Goal: Contribute content: Contribute content

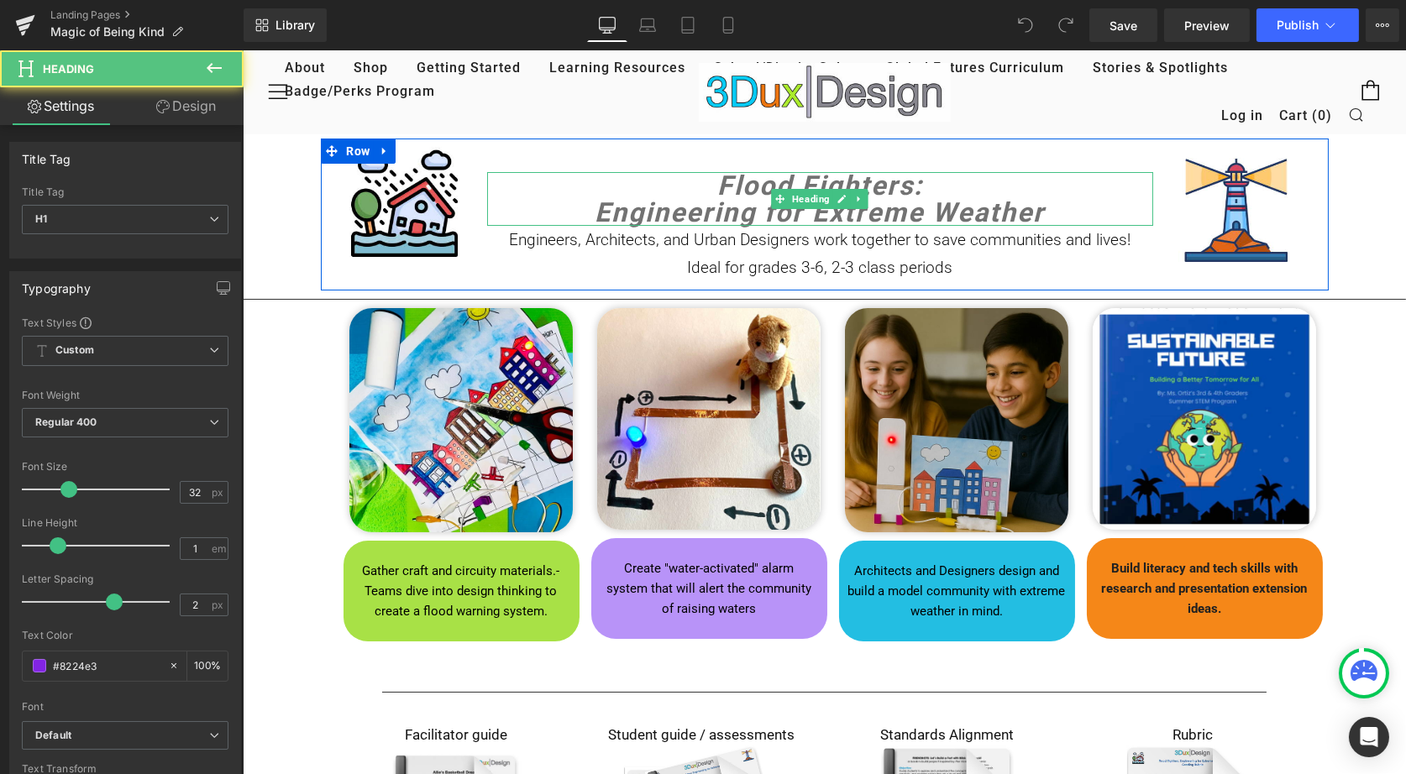
click at [720, 183] on icon "Flood Fighters:" at bounding box center [819, 186] width 206 height 32
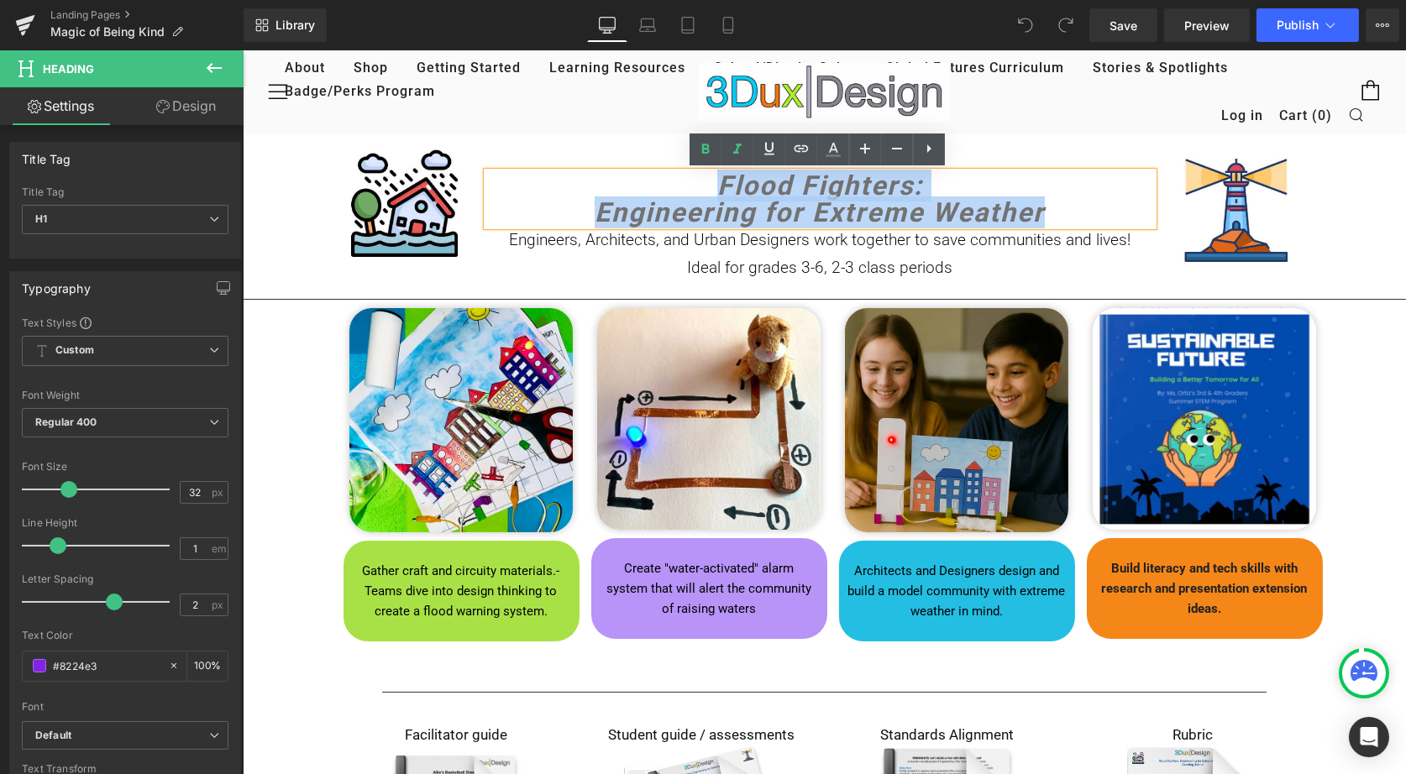
drag, startPoint x: 705, startPoint y: 182, endPoint x: 1041, endPoint y: 206, distance: 335.9
click at [1041, 206] on div "Flood Fighters: Engineering for Extreme Weather" at bounding box center [819, 199] width 666 height 54
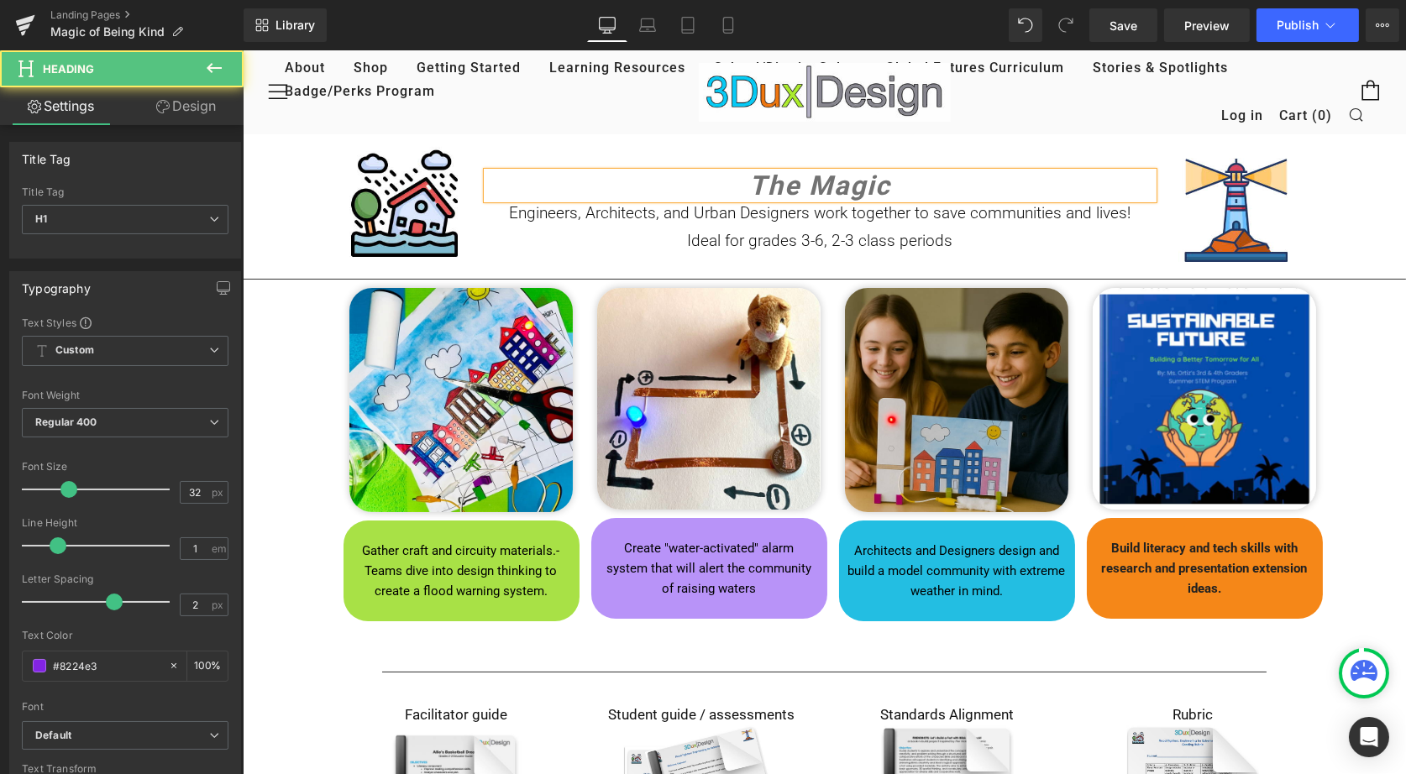
drag, startPoint x: 900, startPoint y: 187, endPoint x: 733, endPoint y: 183, distance: 167.2
click at [733, 184] on h1 "The Magic" at bounding box center [819, 185] width 666 height 27
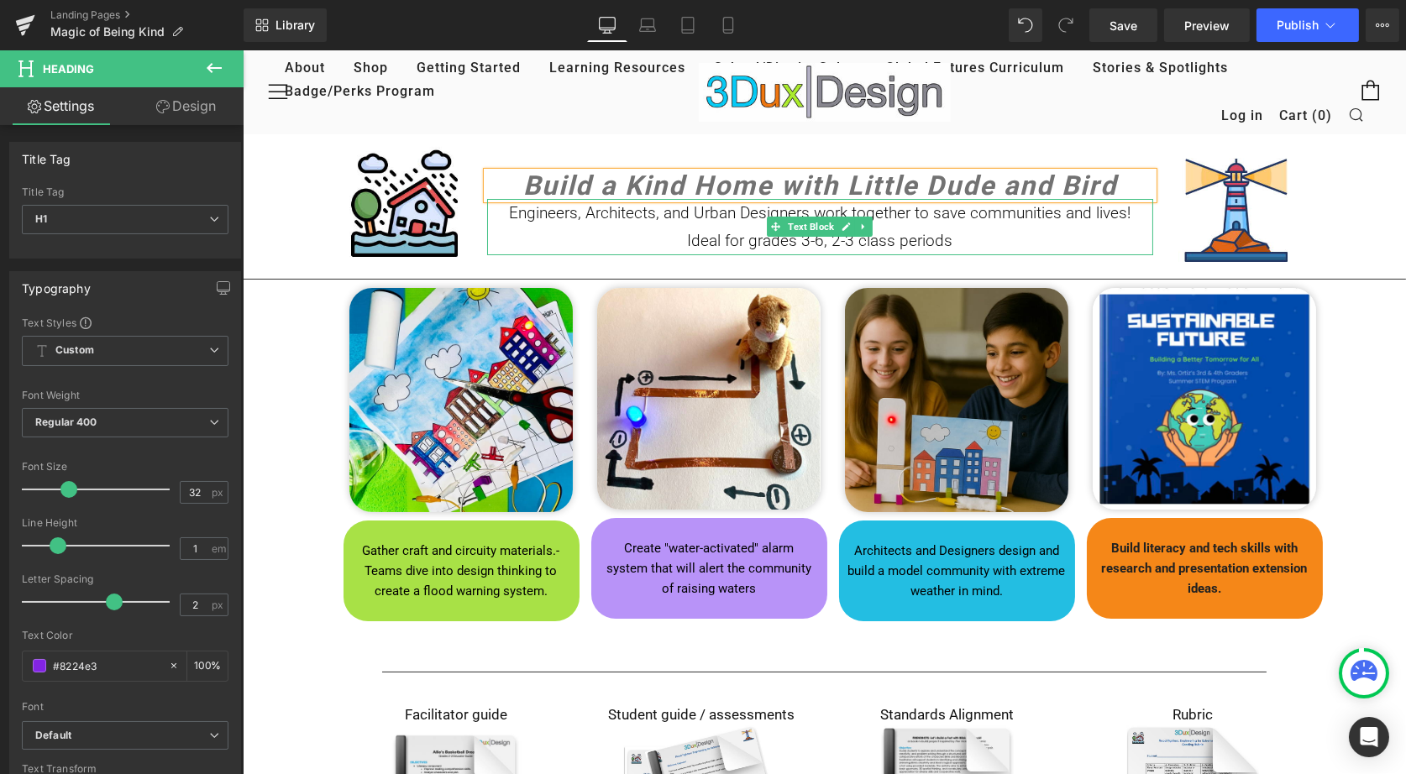
click at [571, 212] on p "Engineers, Architects, and Urban Designers work together to save communities an…" at bounding box center [819, 213] width 666 height 28
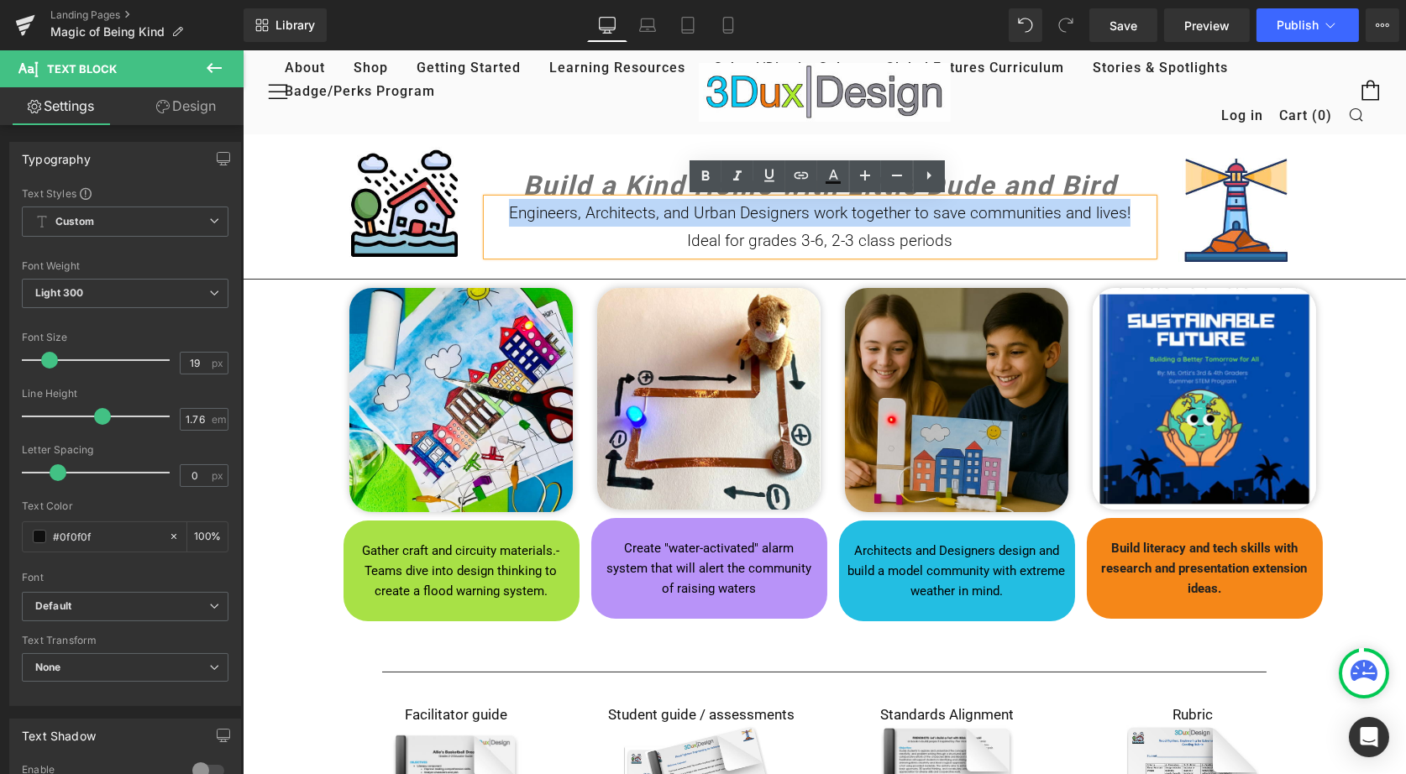
drag, startPoint x: 501, startPoint y: 214, endPoint x: 1151, endPoint y: 212, distance: 650.1
click at [1151, 212] on div "Image Build a Kind Home with Little Dude and Bird Heading Engineers, Architects…" at bounding box center [824, 205] width 1008 height 132
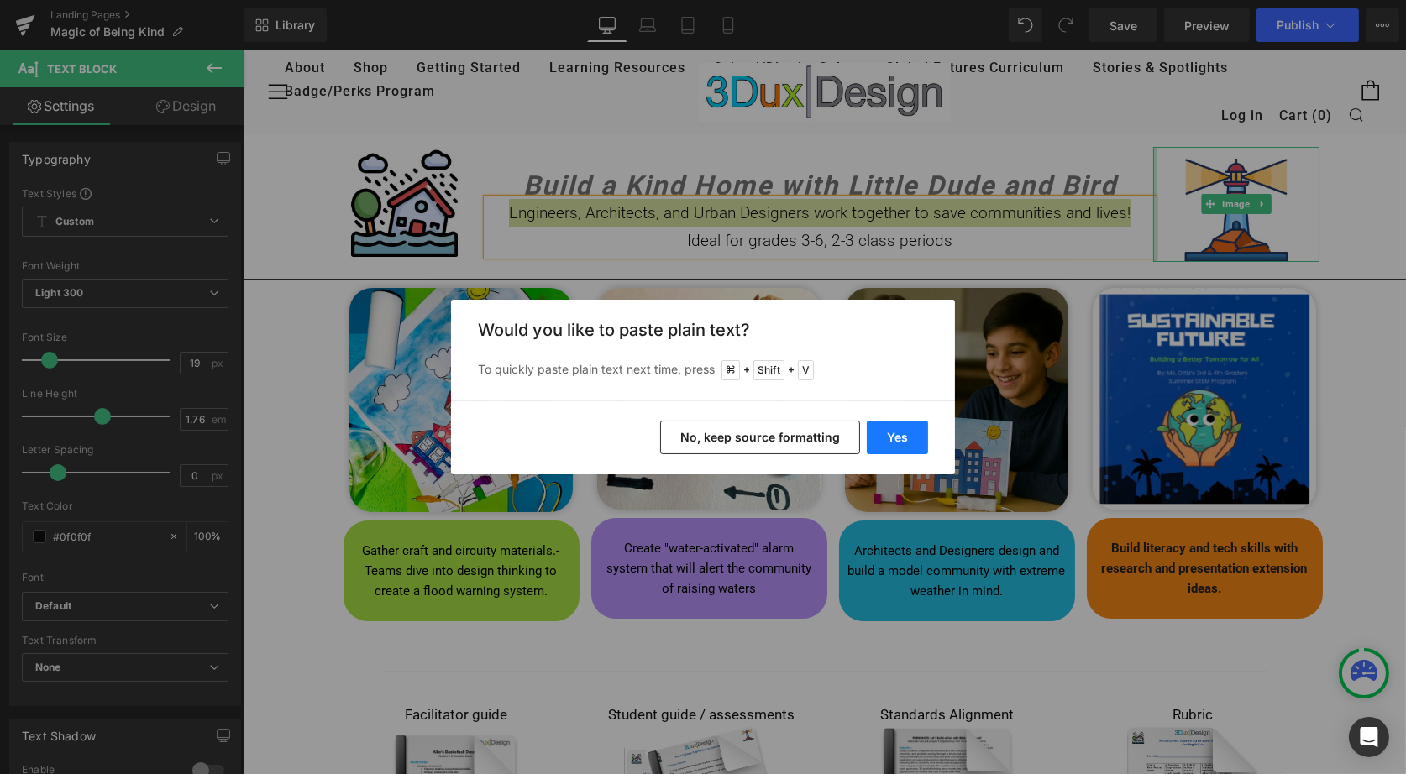
click at [891, 438] on button "Yes" at bounding box center [897, 438] width 61 height 34
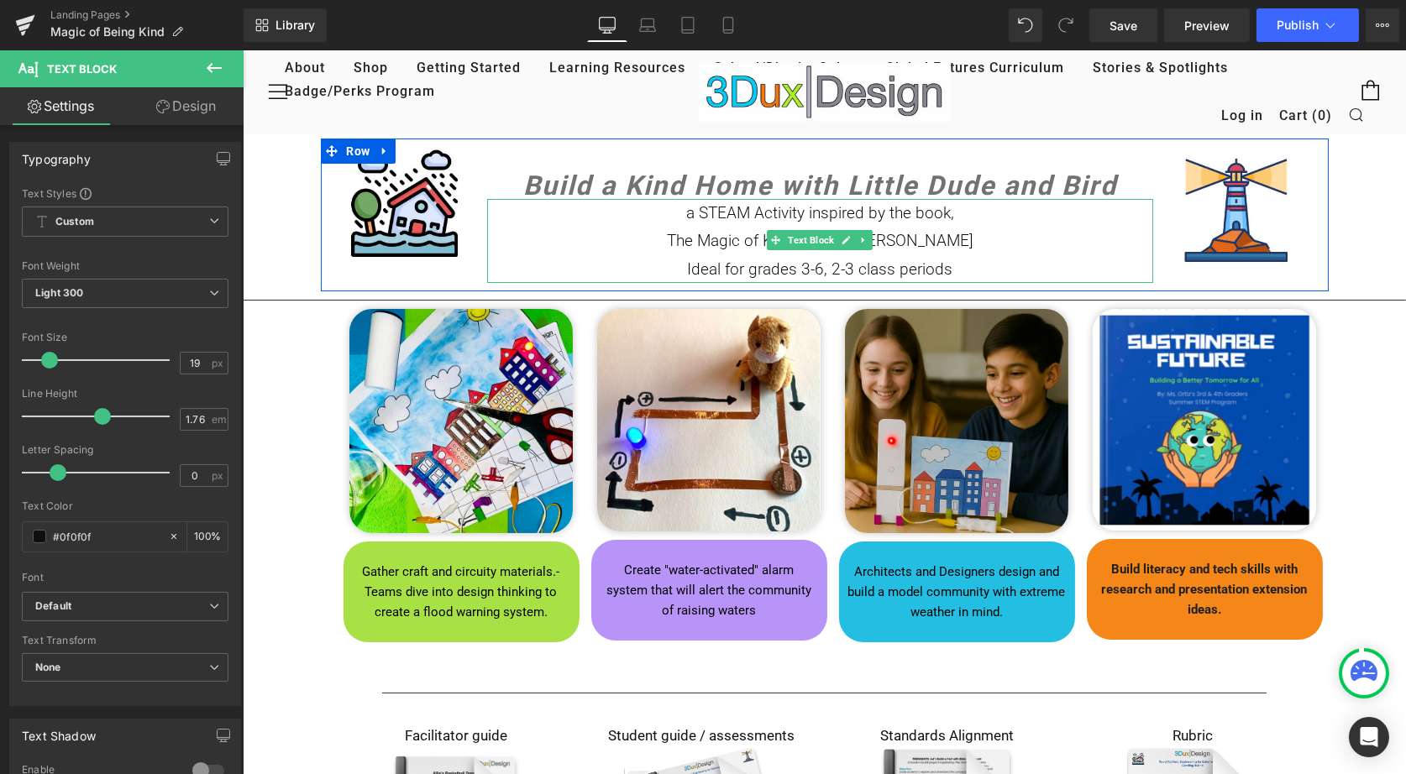
click at [683, 244] on p "The Magic of Kindness by [PERSON_NAME]" at bounding box center [819, 241] width 666 height 28
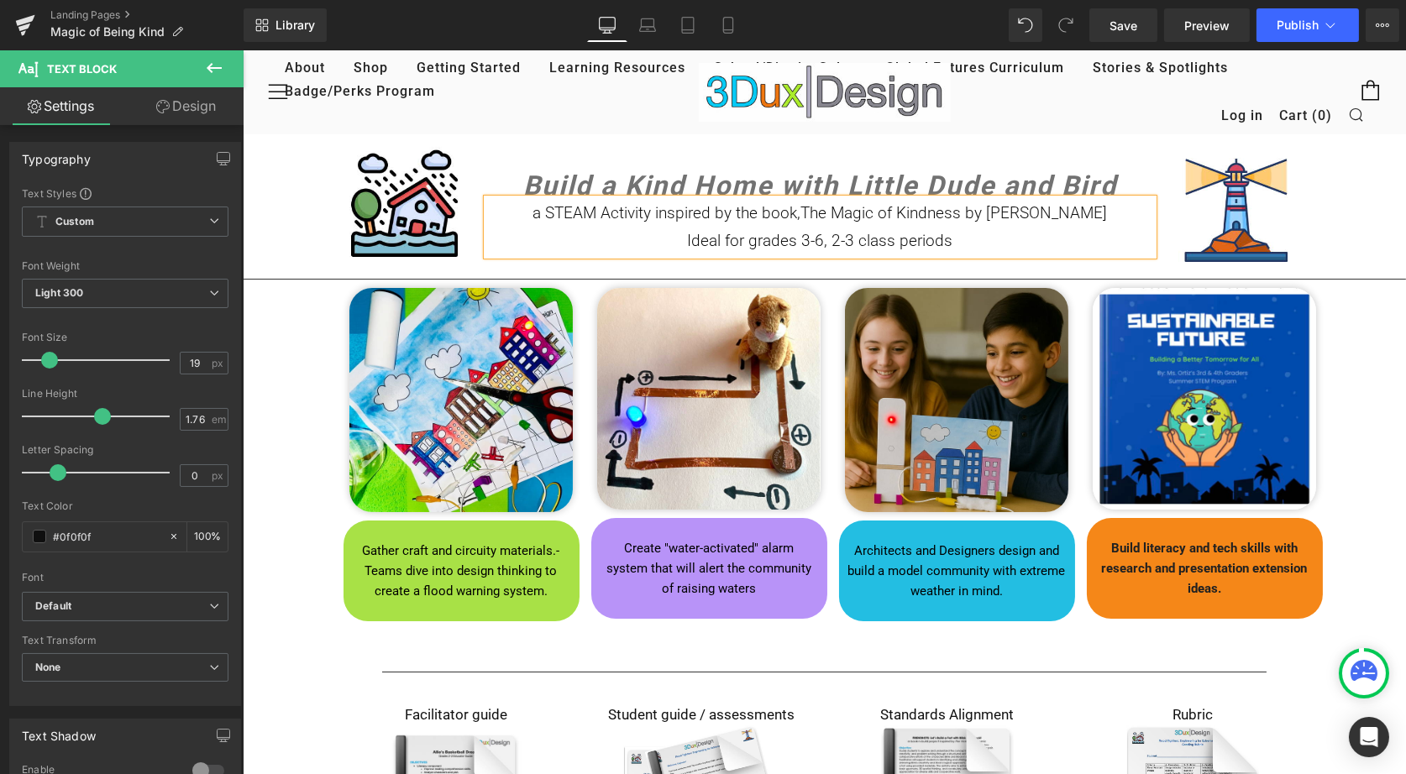
drag, startPoint x: 984, startPoint y: 216, endPoint x: 825, endPoint y: 220, distance: 159.6
click at [825, 220] on span "The Magic of Kindness by [PERSON_NAME]" at bounding box center [953, 212] width 307 height 19
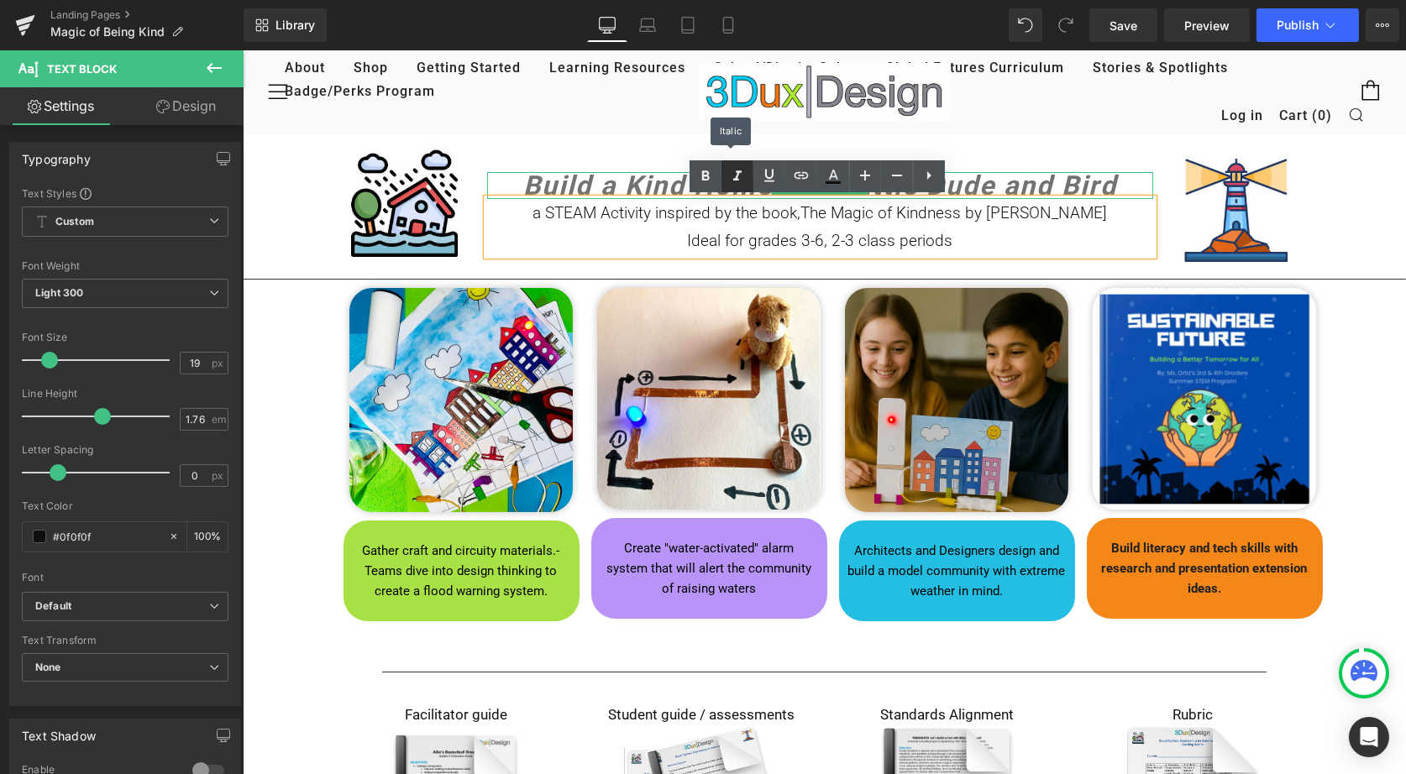
click at [746, 176] on icon at bounding box center [737, 176] width 20 height 20
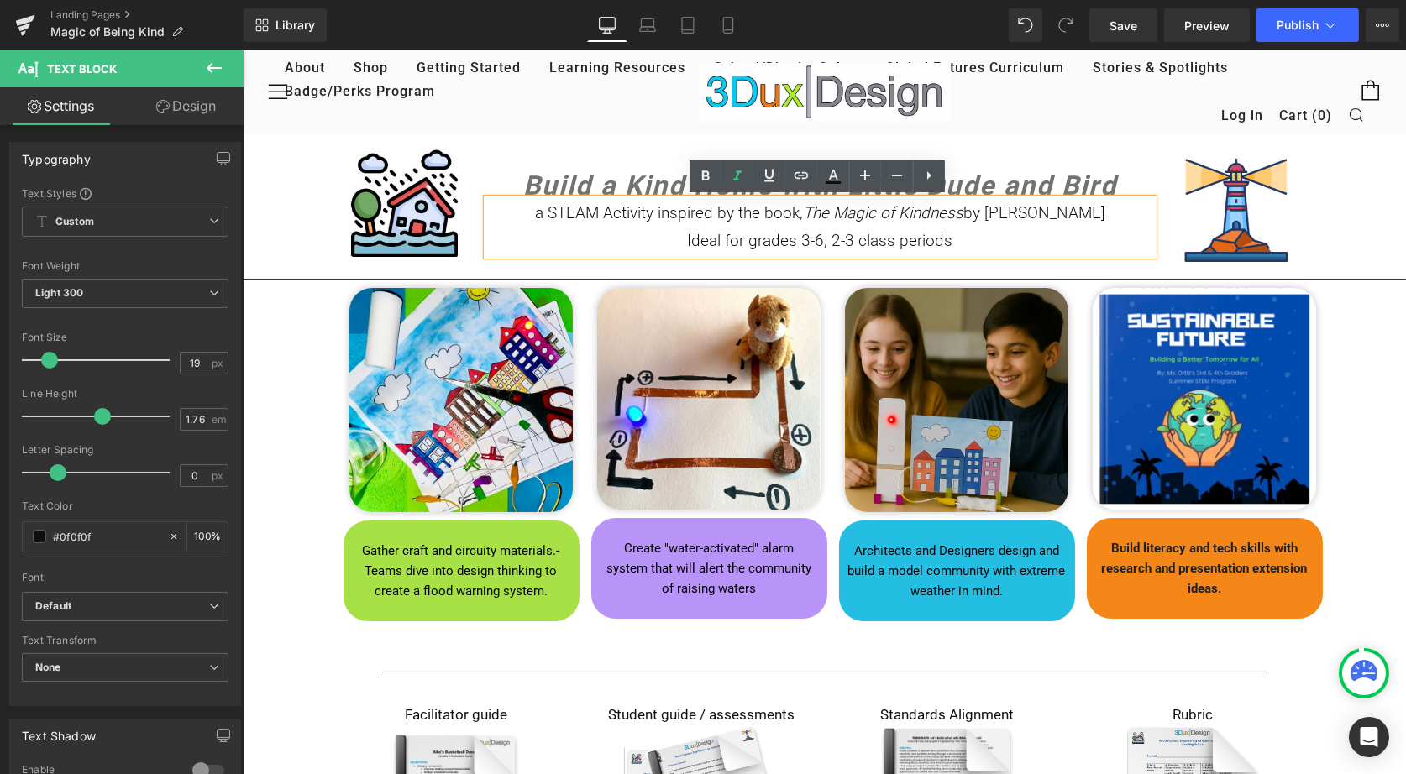
click at [1039, 242] on p "Ideal for grades 3-6, 2-3 class periods" at bounding box center [819, 241] width 666 height 28
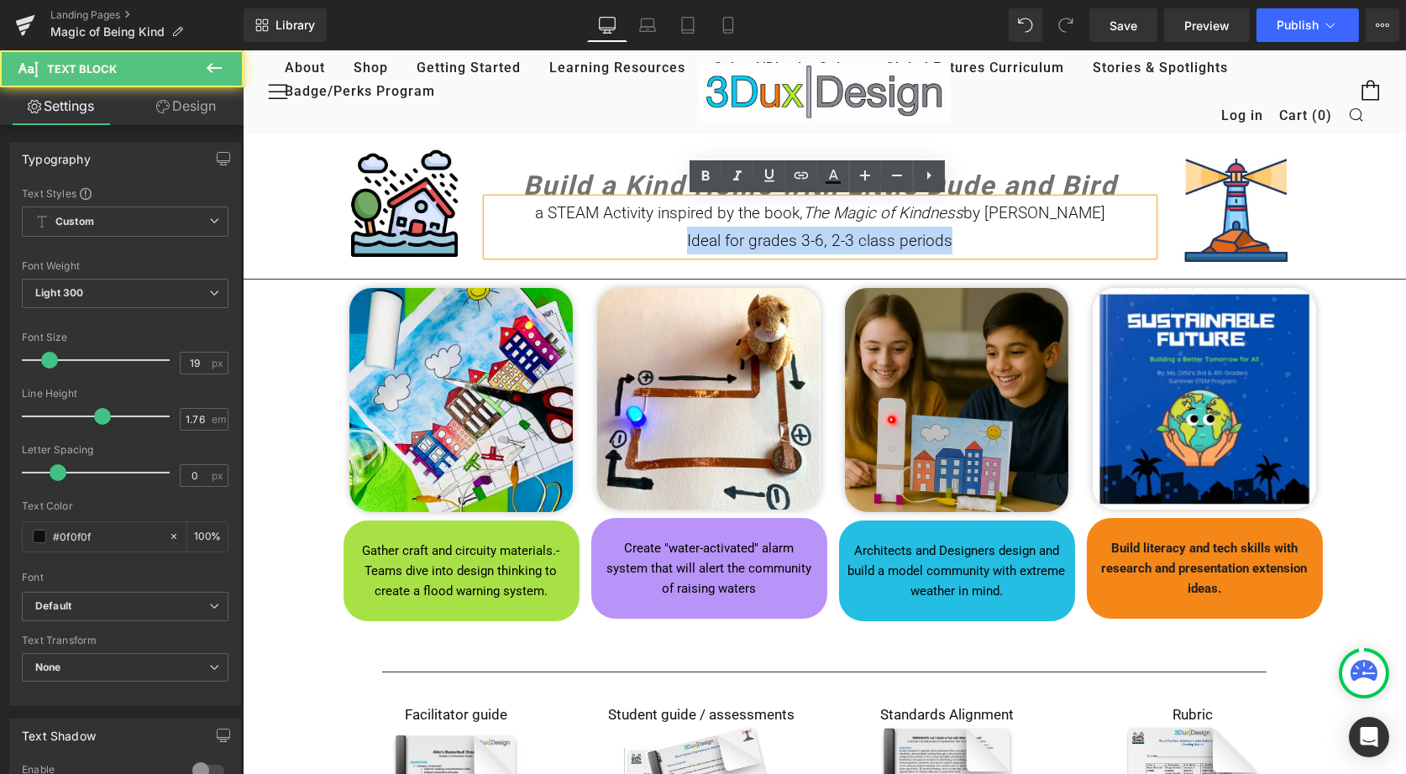
drag, startPoint x: 956, startPoint y: 238, endPoint x: 663, endPoint y: 247, distance: 292.4
click at [663, 247] on p "Ideal for grades 3-6, 2-3 class periods" at bounding box center [819, 241] width 666 height 28
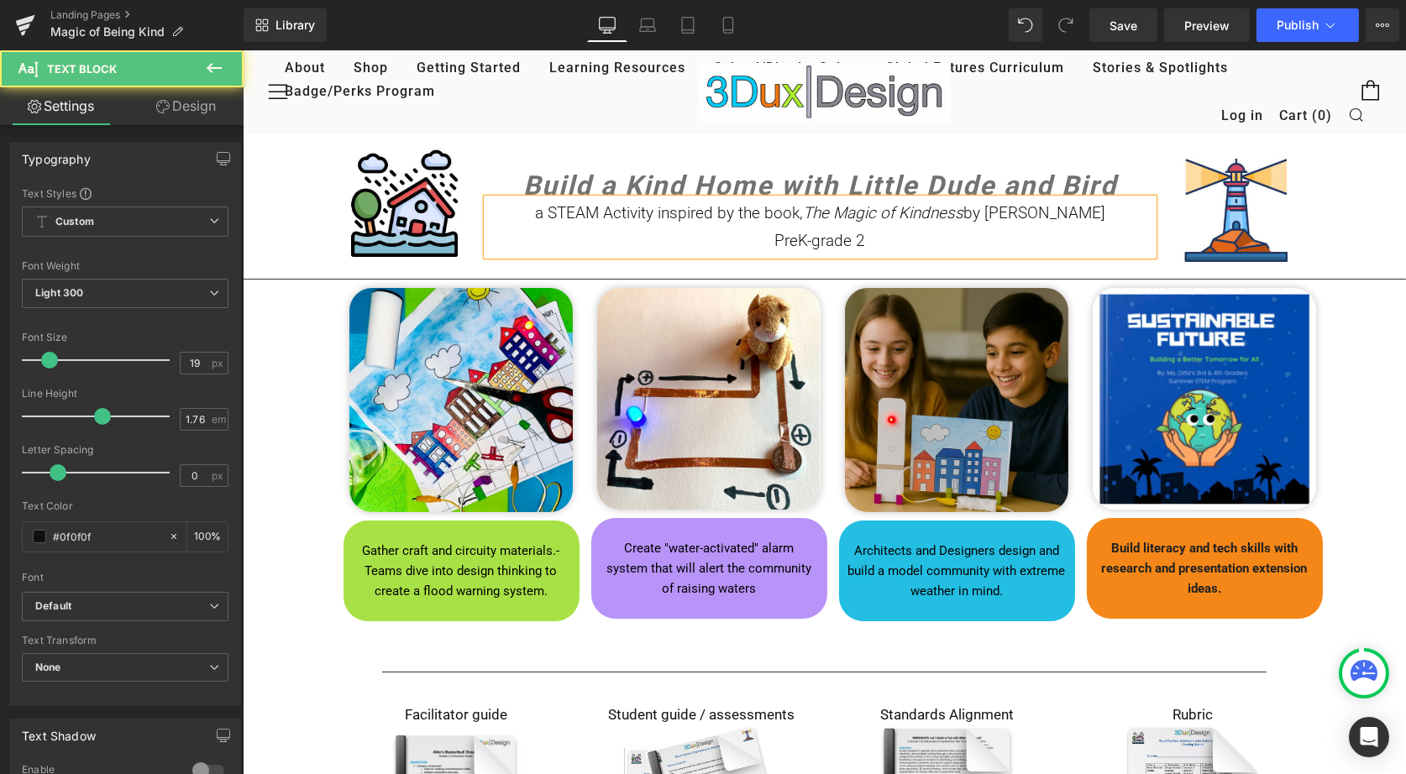
click at [814, 239] on p "PreK-grade 2" at bounding box center [819, 241] width 666 height 28
click at [857, 241] on p "PreK-2" at bounding box center [819, 241] width 666 height 28
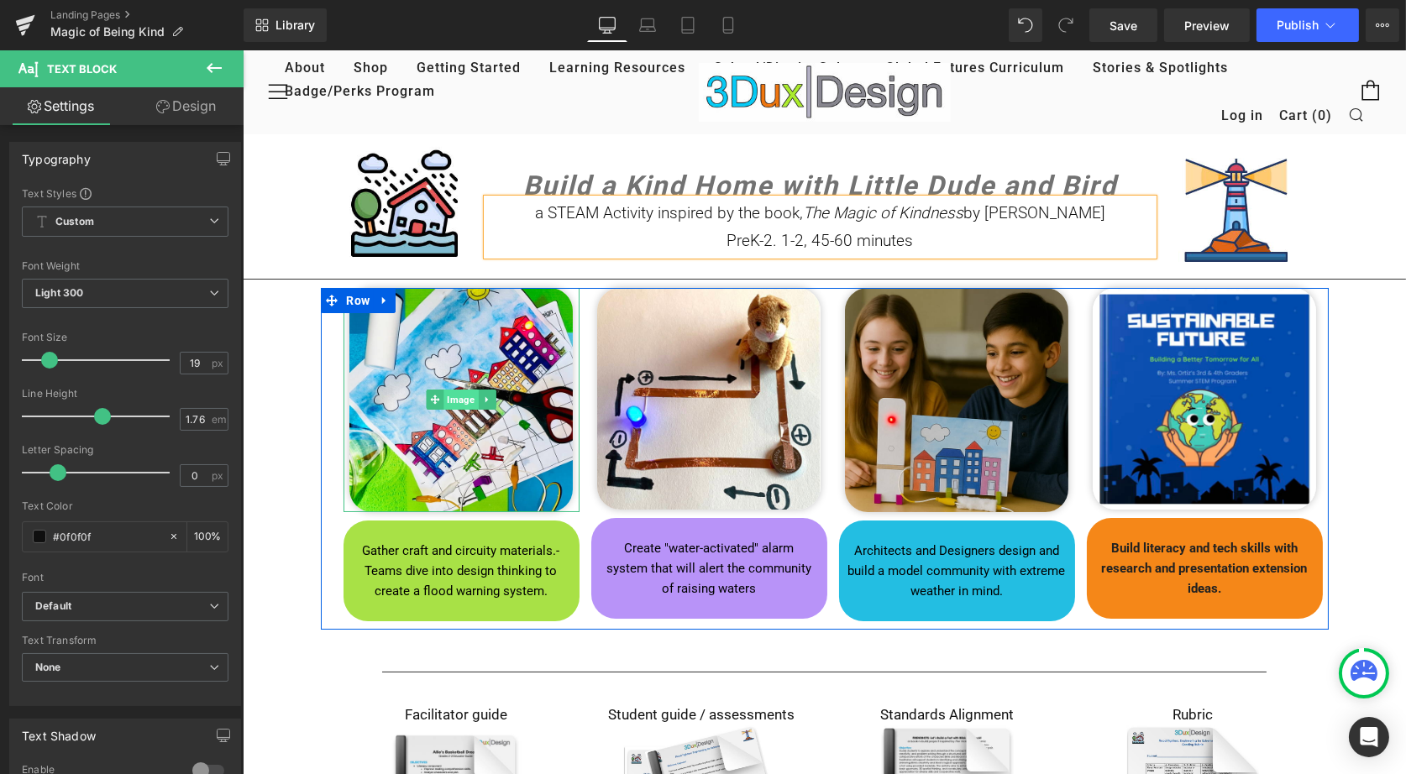
click at [453, 398] on span "Image" at bounding box center [460, 400] width 34 height 20
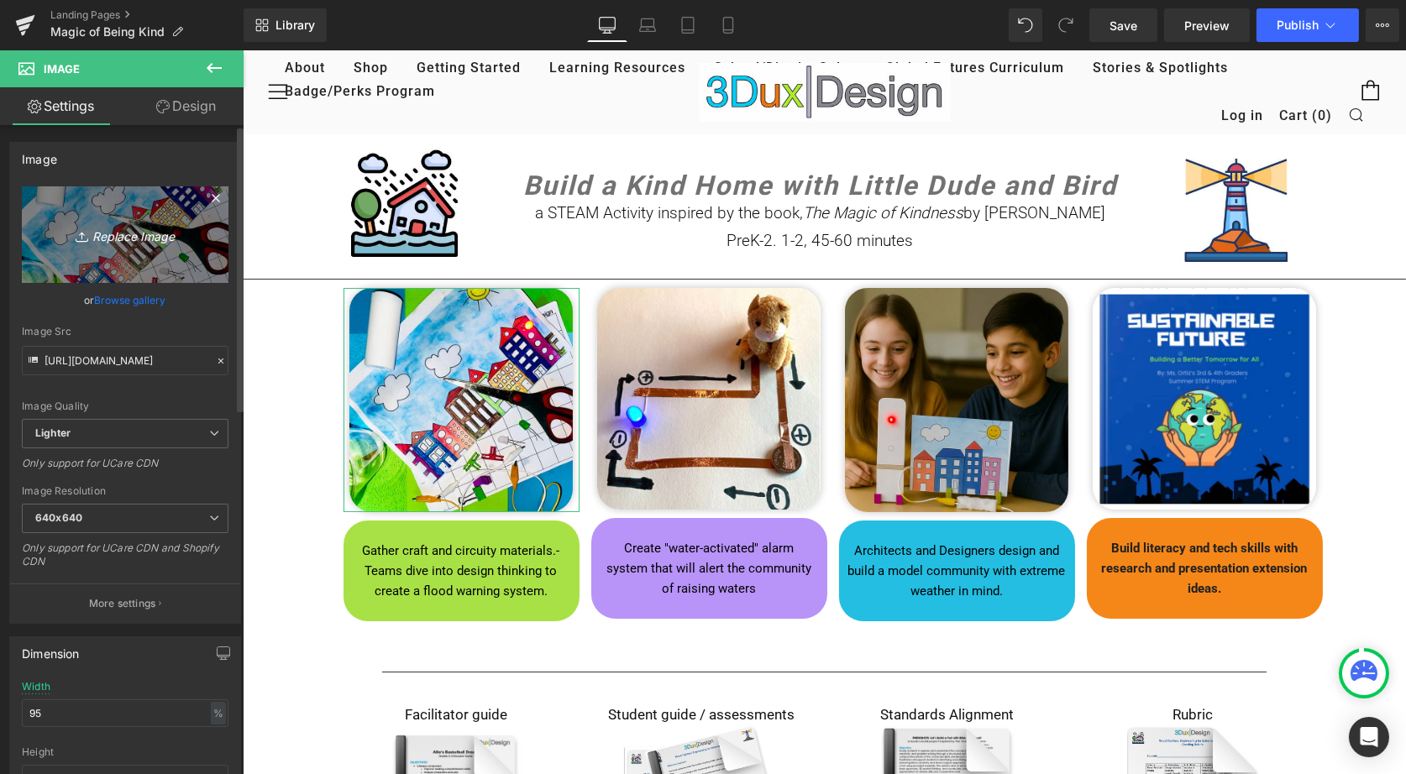
click at [94, 237] on icon "Replace Image" at bounding box center [125, 234] width 134 height 21
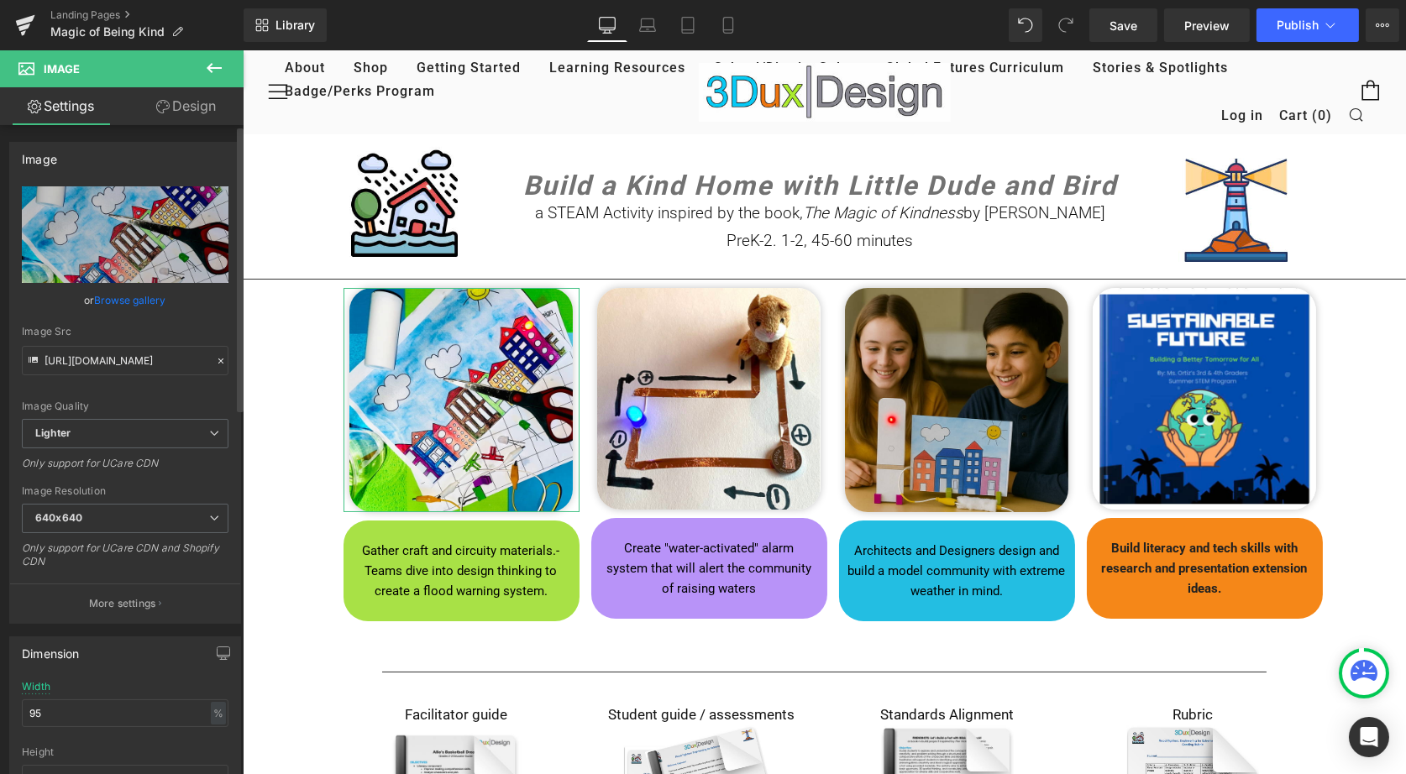
click at [149, 300] on link "Browse gallery" at bounding box center [130, 300] width 71 height 29
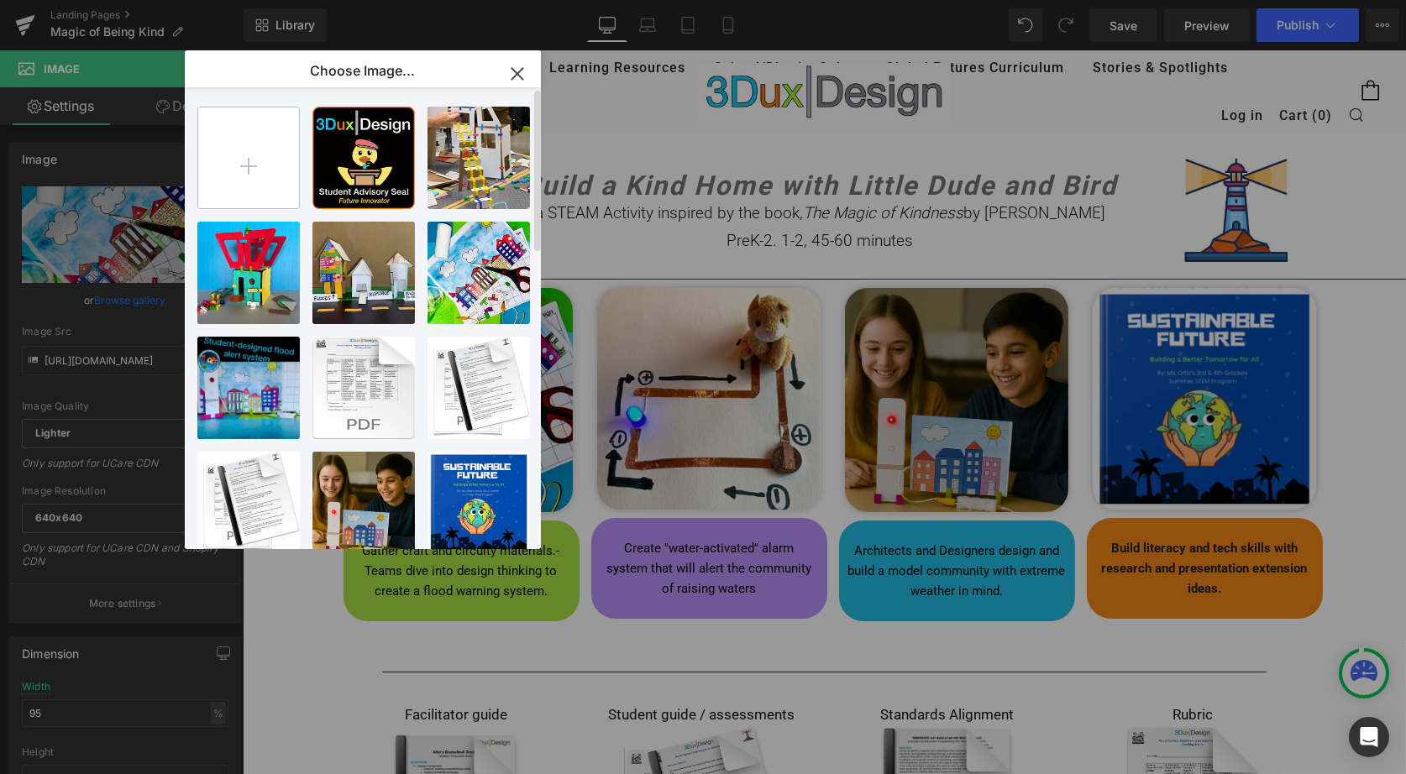
click at [247, 167] on input "file" at bounding box center [248, 158] width 101 height 101
type input "C:\fakepath\IMG_3845.heic"
click at [239, 165] on input "file" at bounding box center [248, 158] width 101 height 101
type input "C:\fakepath\1.jpg"
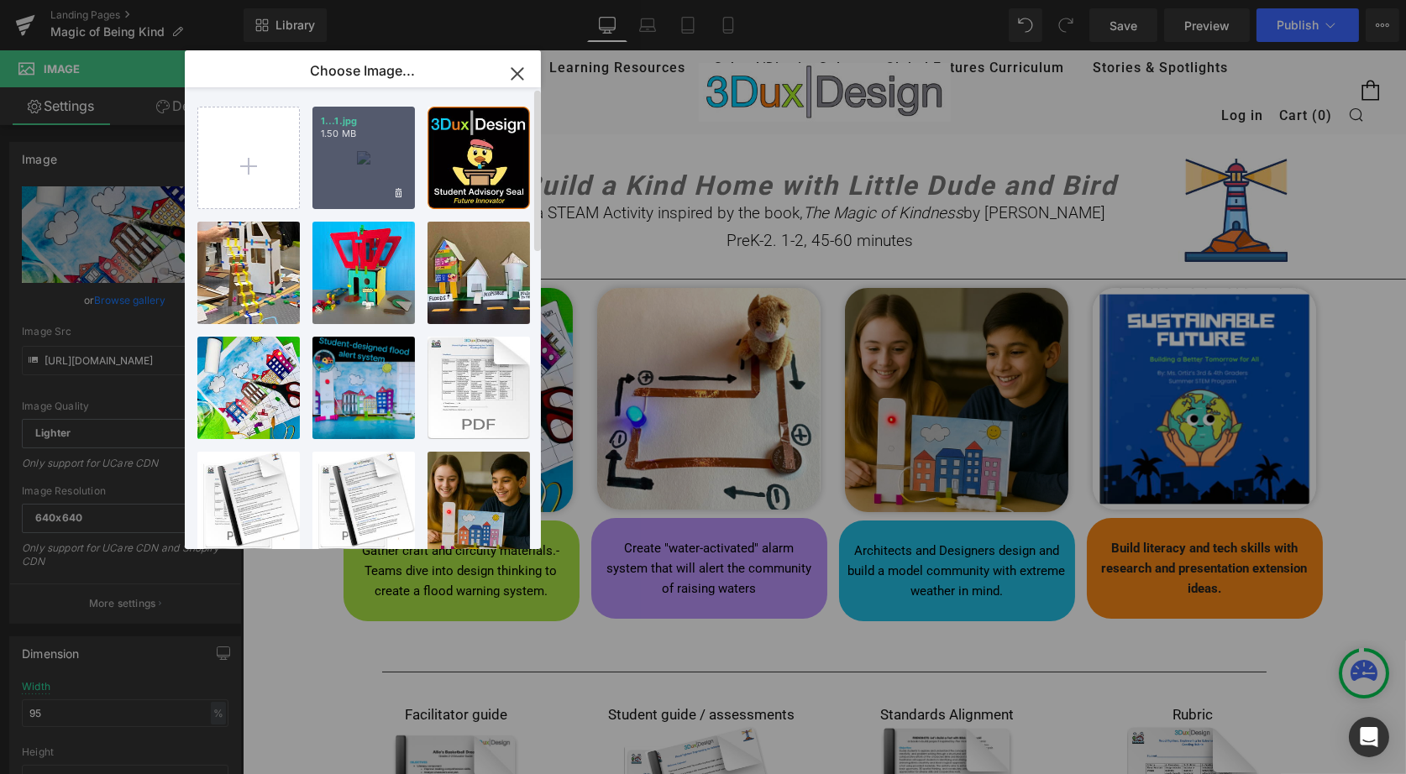
click at [366, 167] on div "1...1.jpg 1.50 MB" at bounding box center [363, 158] width 102 height 102
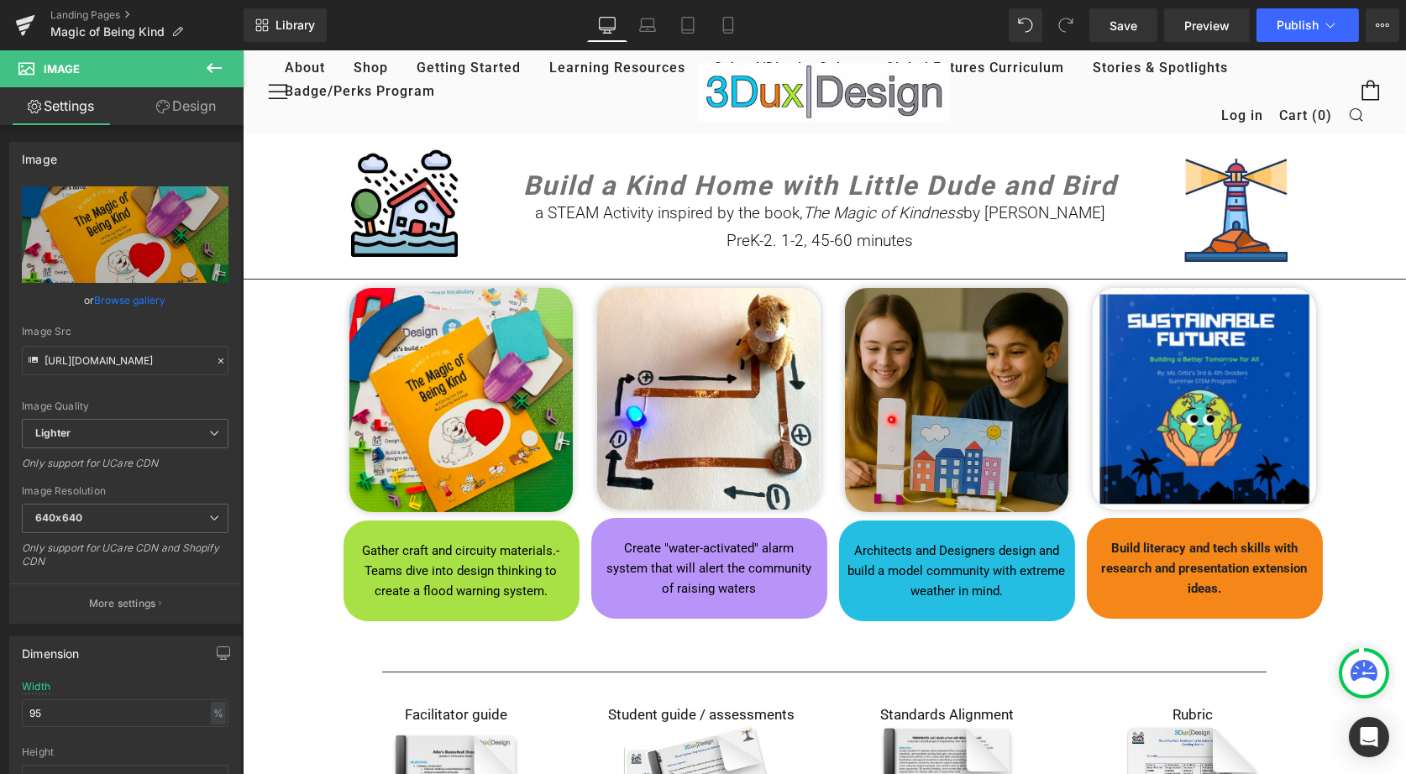
type input "[URL][DOMAIN_NAME]"
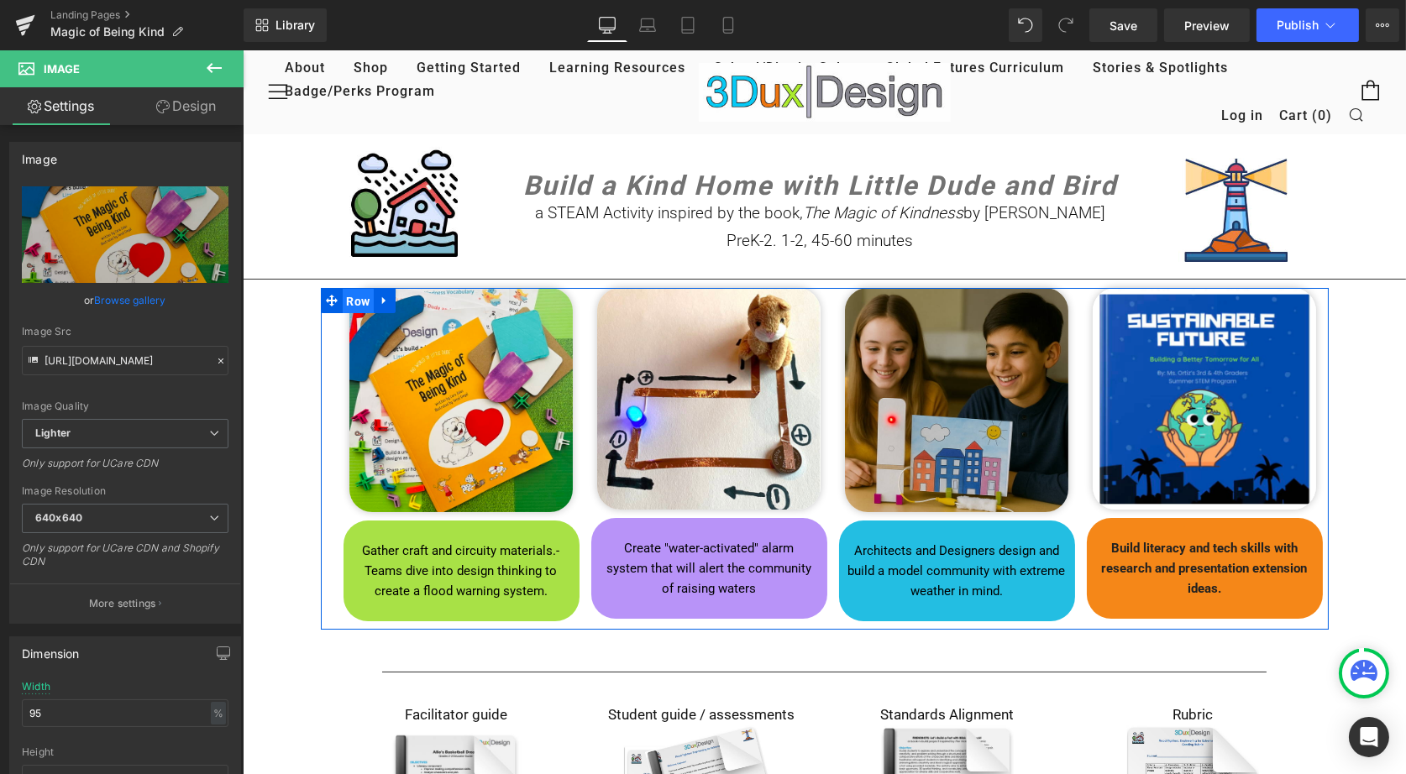
click at [357, 301] on span "Row" at bounding box center [358, 301] width 32 height 25
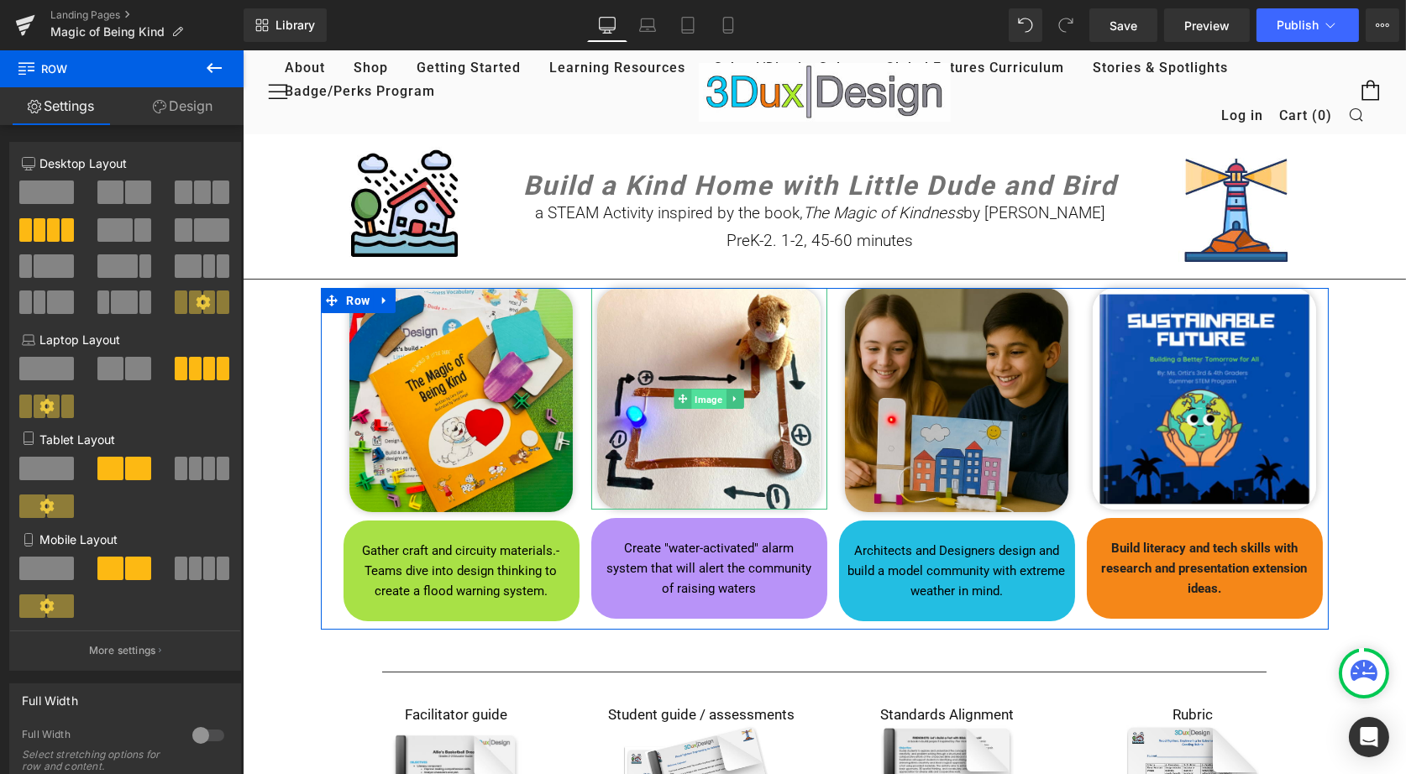
click at [704, 400] on span "Image" at bounding box center [707, 400] width 34 height 20
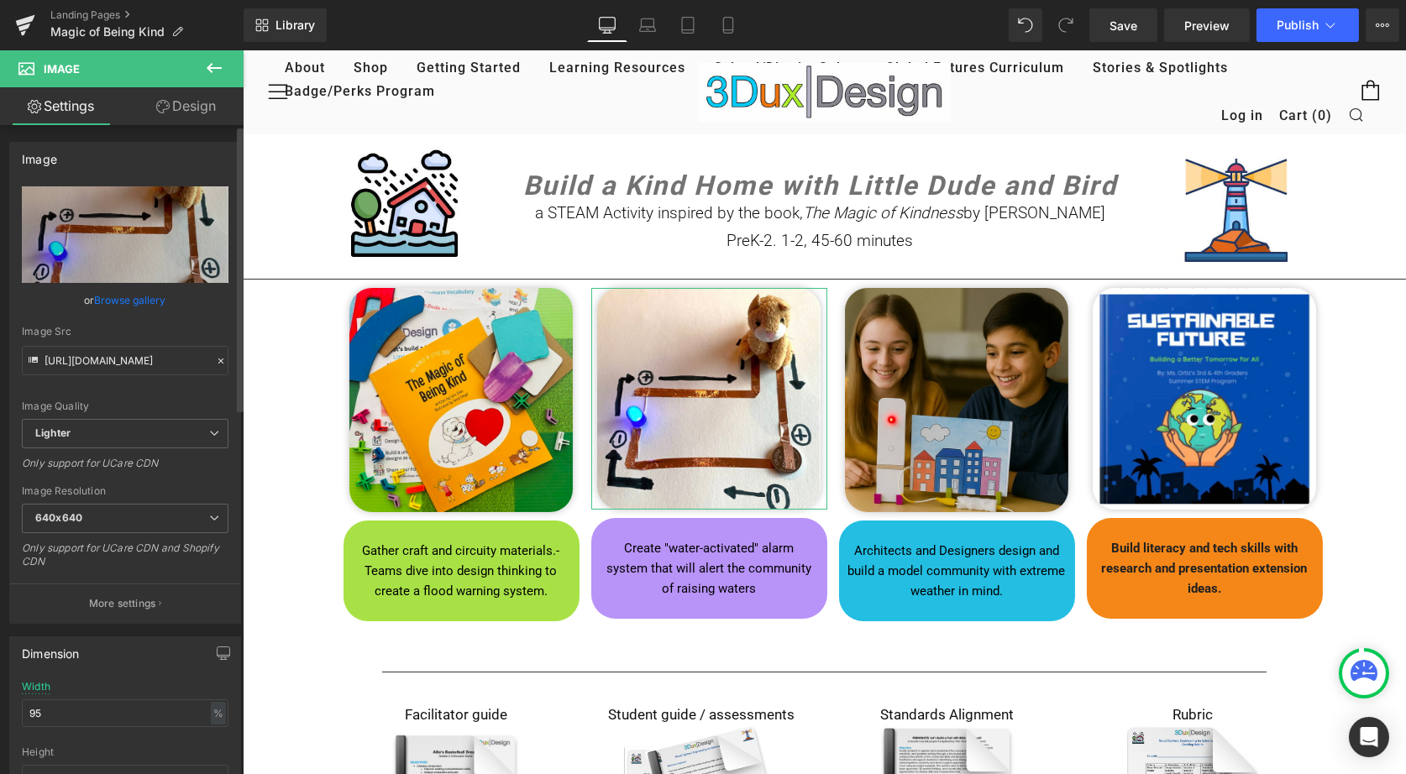
click at [108, 302] on link "Browse gallery" at bounding box center [130, 300] width 71 height 29
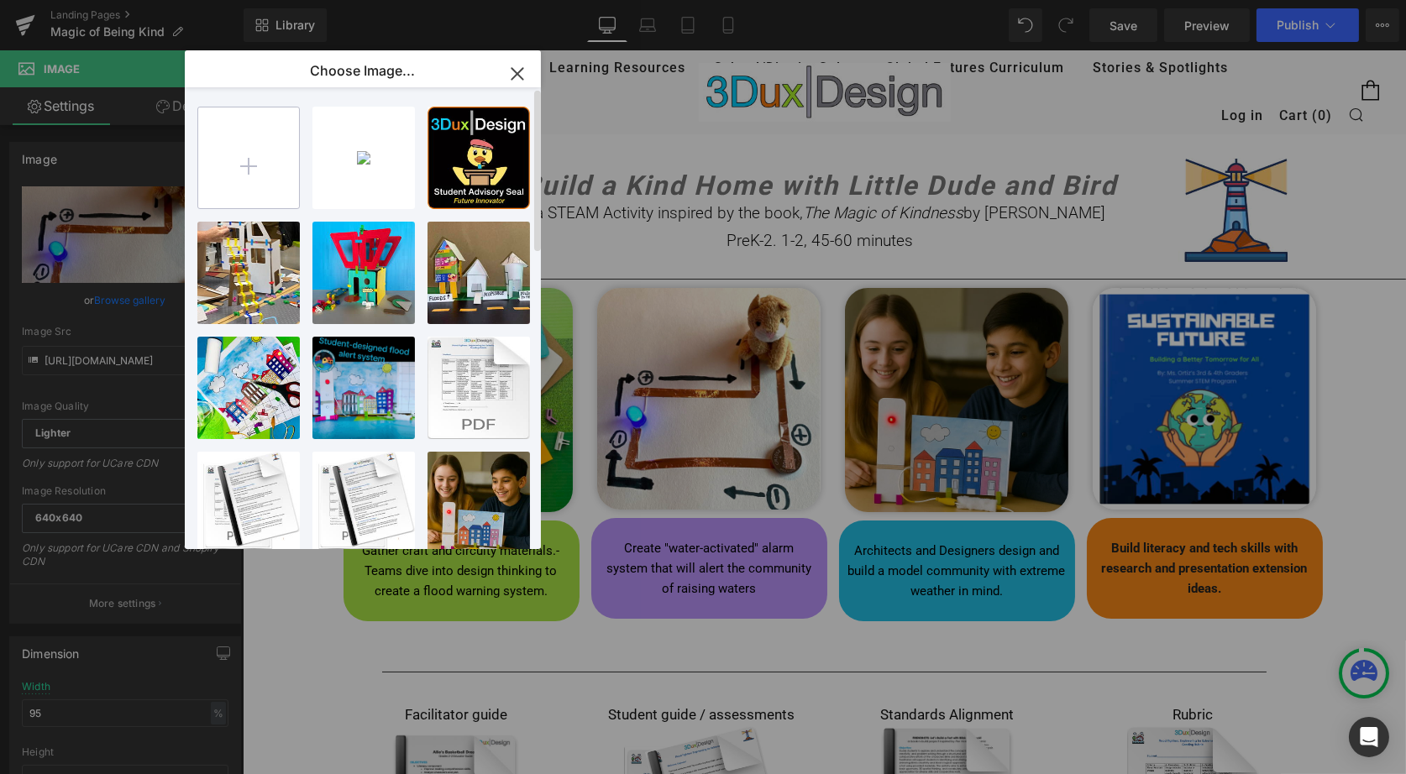
click at [230, 178] on input "file" at bounding box center [248, 158] width 101 height 101
type input "C:\fakepath\2.jpg"
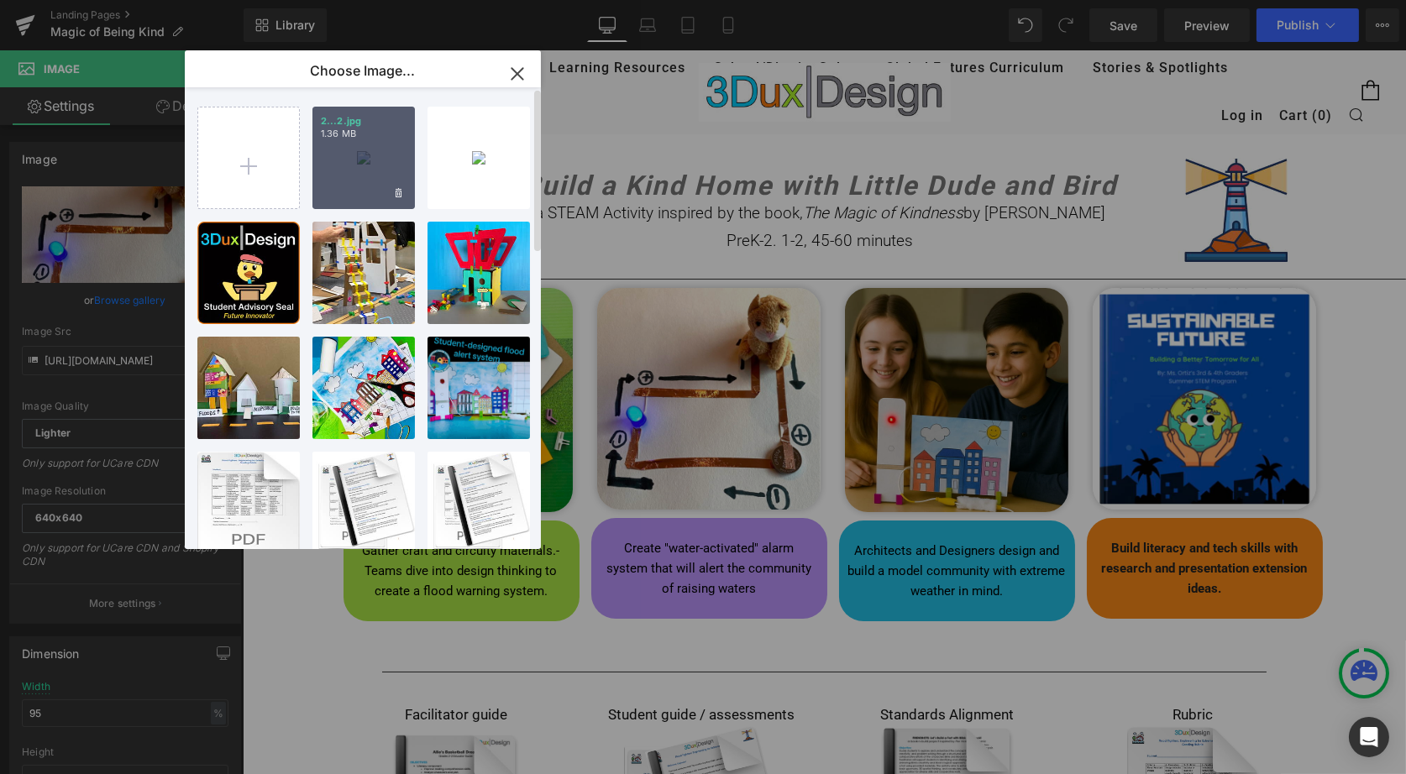
click at [369, 166] on div "2...2.jpg 1.36 MB" at bounding box center [363, 158] width 102 height 102
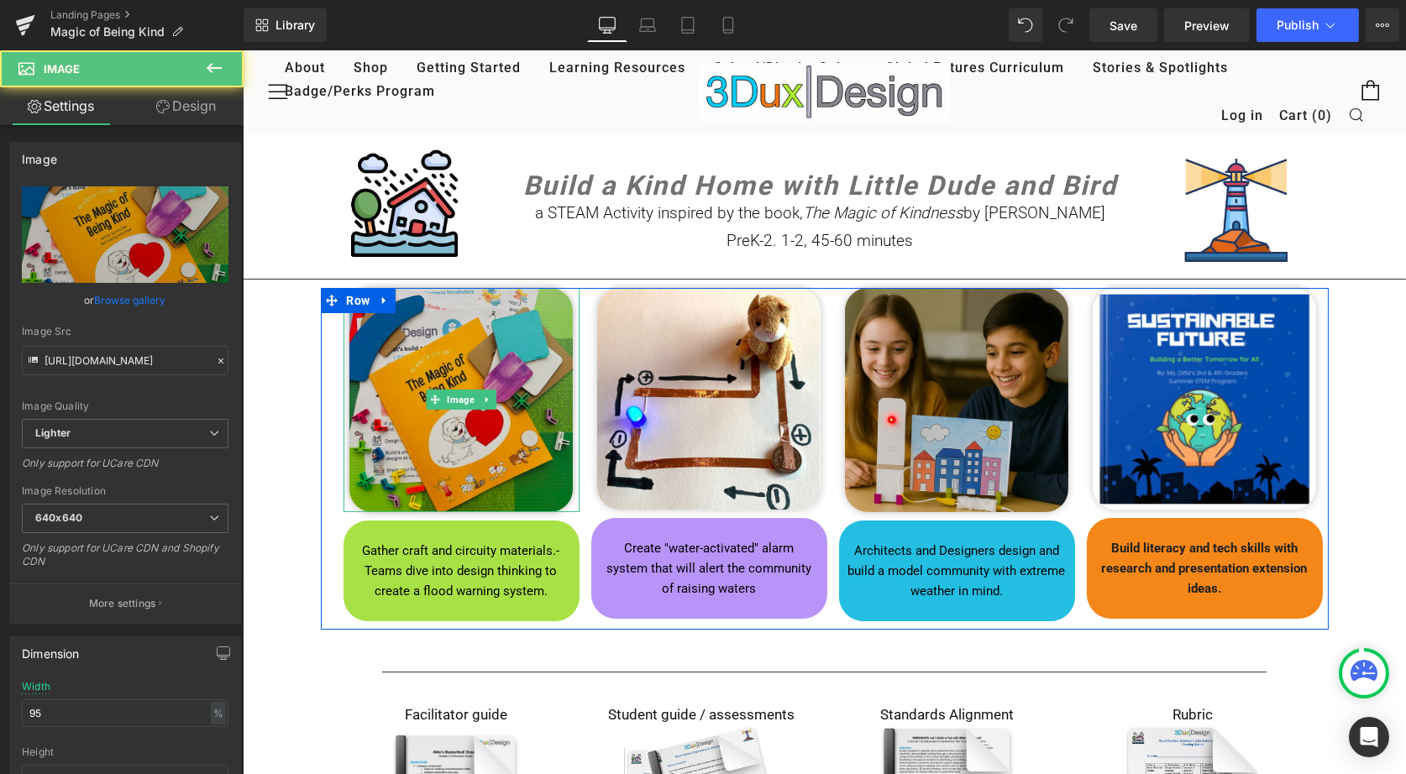
click at [417, 439] on img at bounding box center [461, 400] width 224 height 224
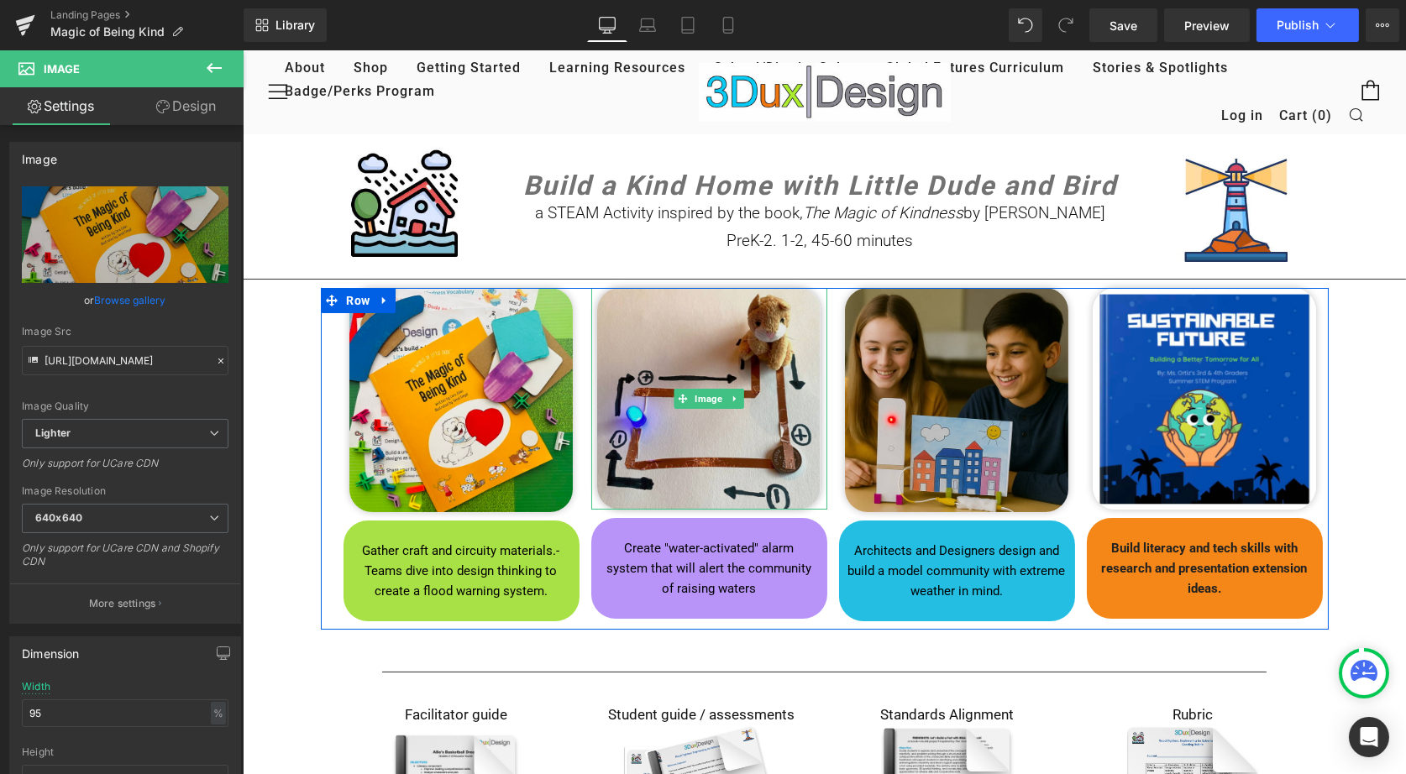
click at [684, 446] on img at bounding box center [708, 399] width 224 height 222
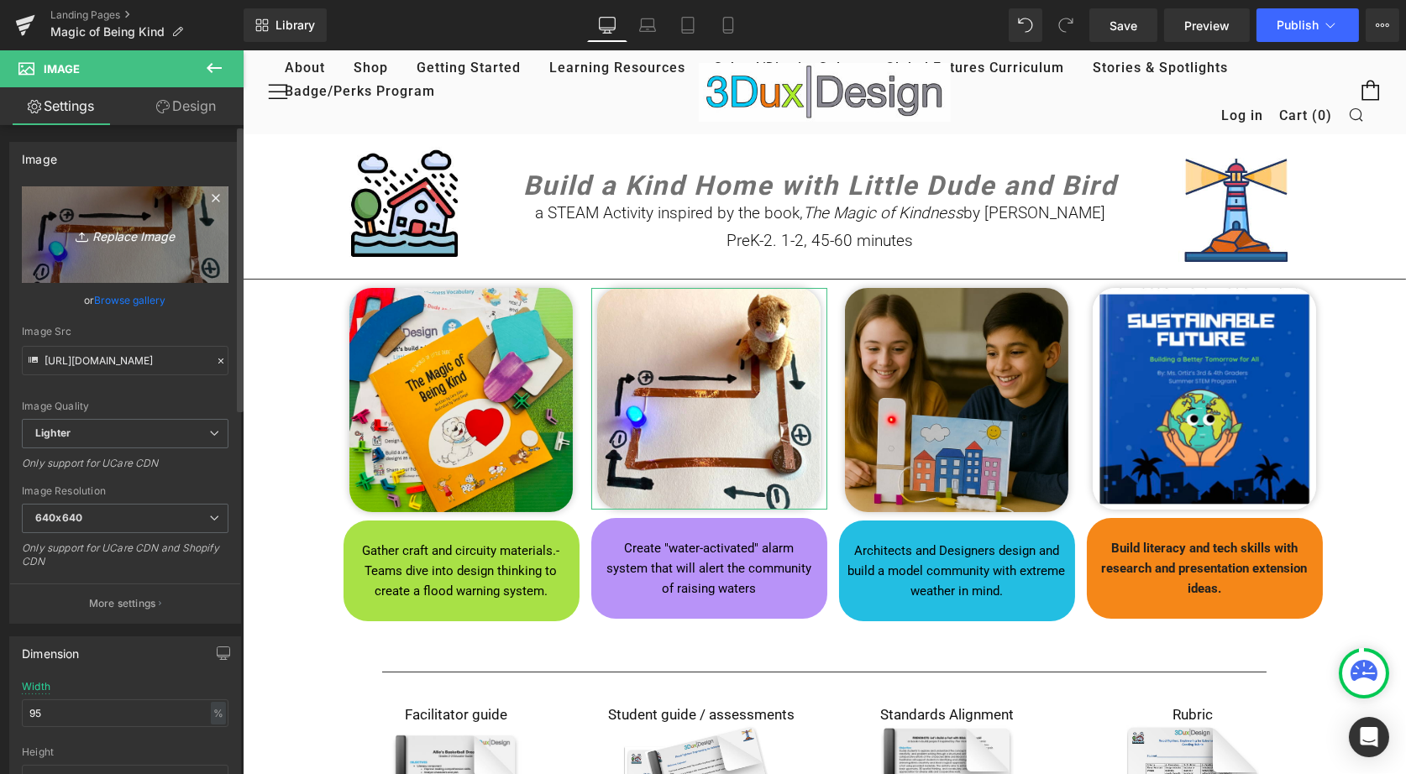
click at [125, 233] on icon "Replace Image" at bounding box center [125, 234] width 134 height 21
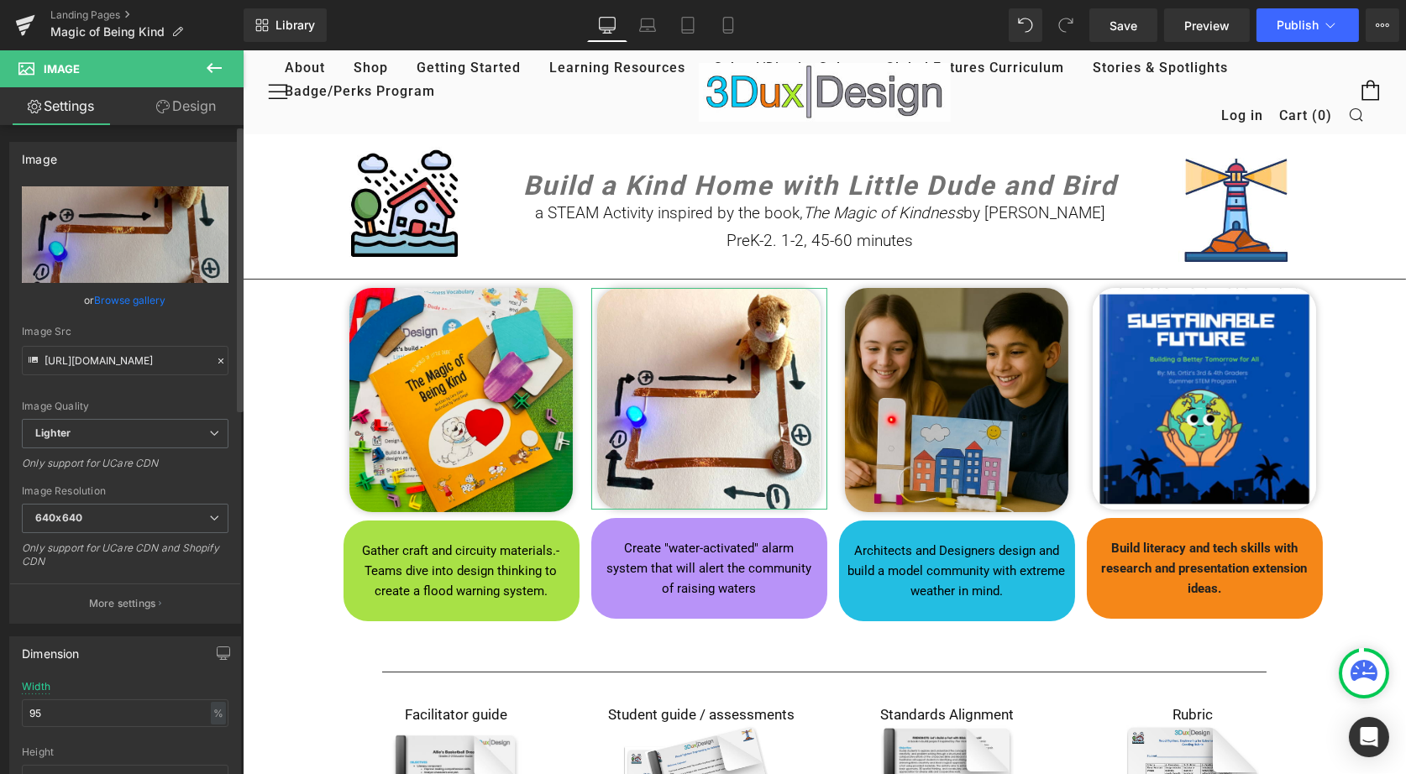
click at [120, 303] on link "Browse gallery" at bounding box center [130, 300] width 71 height 29
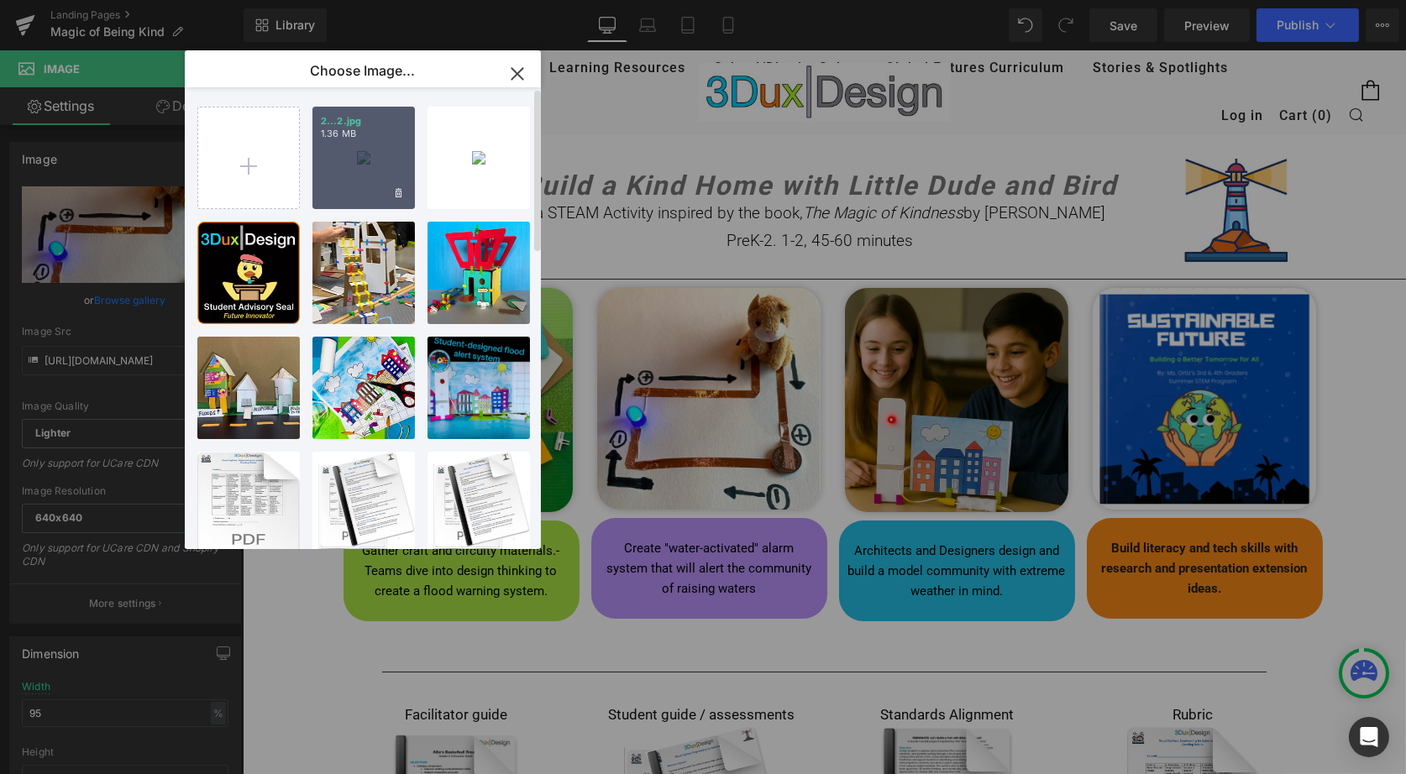
click at [333, 183] on div "2...2.jpg 1.36 MB" at bounding box center [363, 158] width 102 height 102
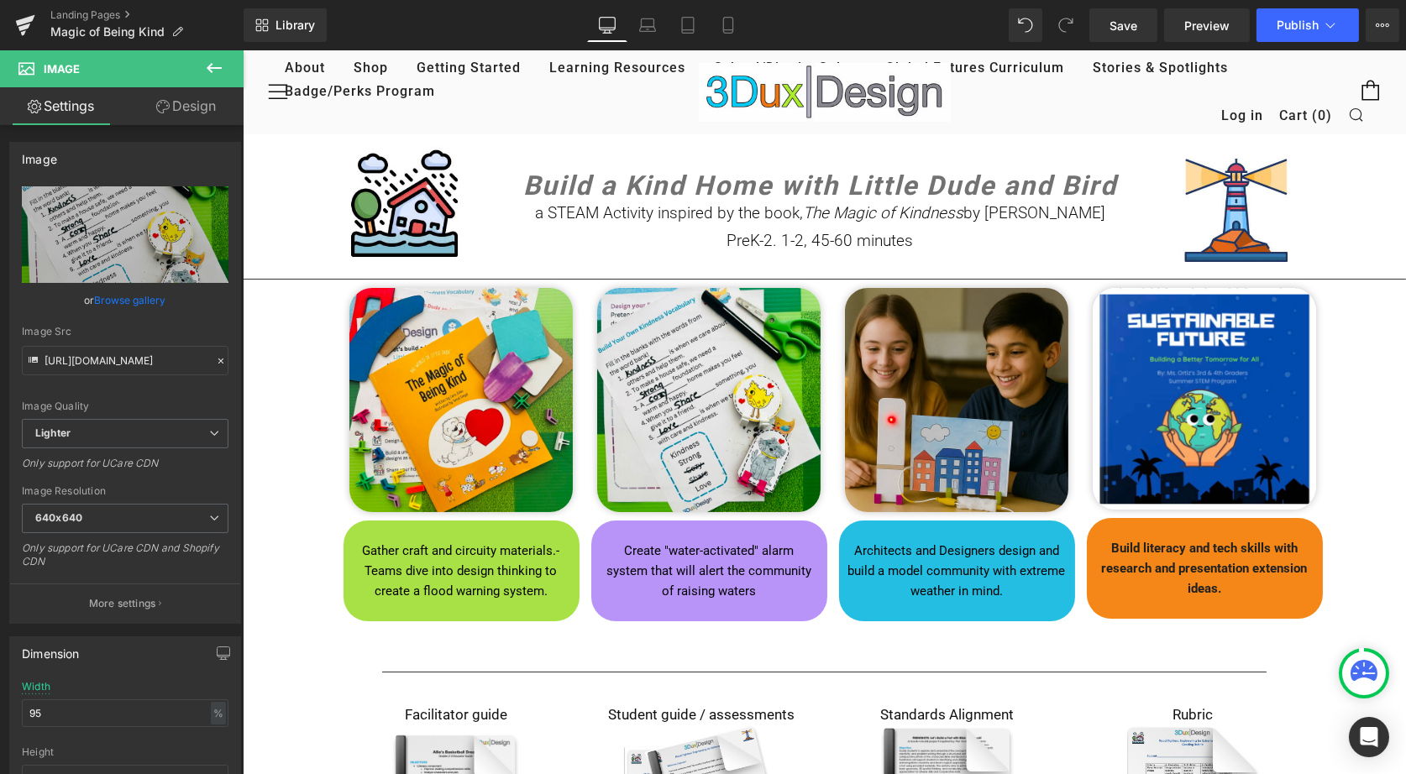
type input "[URL][DOMAIN_NAME]"
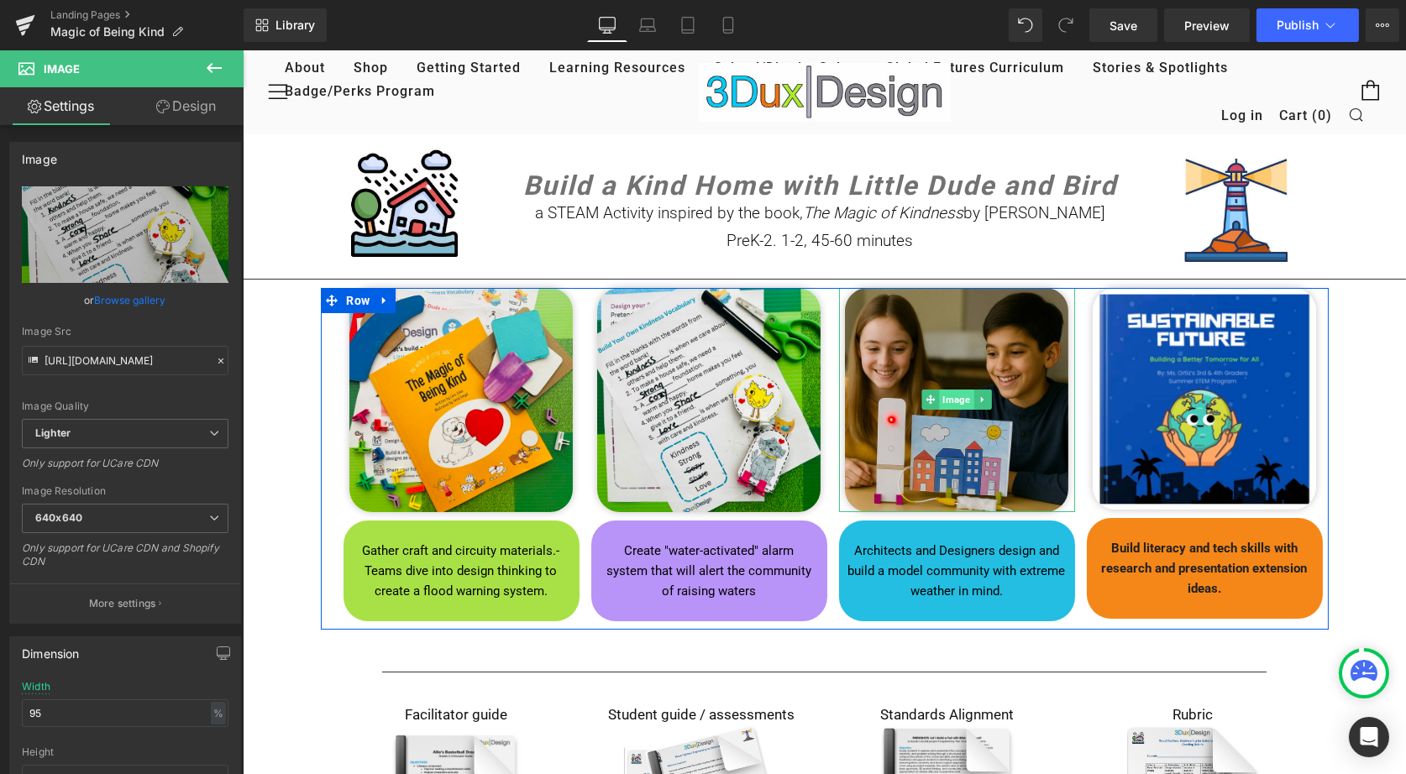
click at [949, 400] on span "Image" at bounding box center [955, 400] width 34 height 20
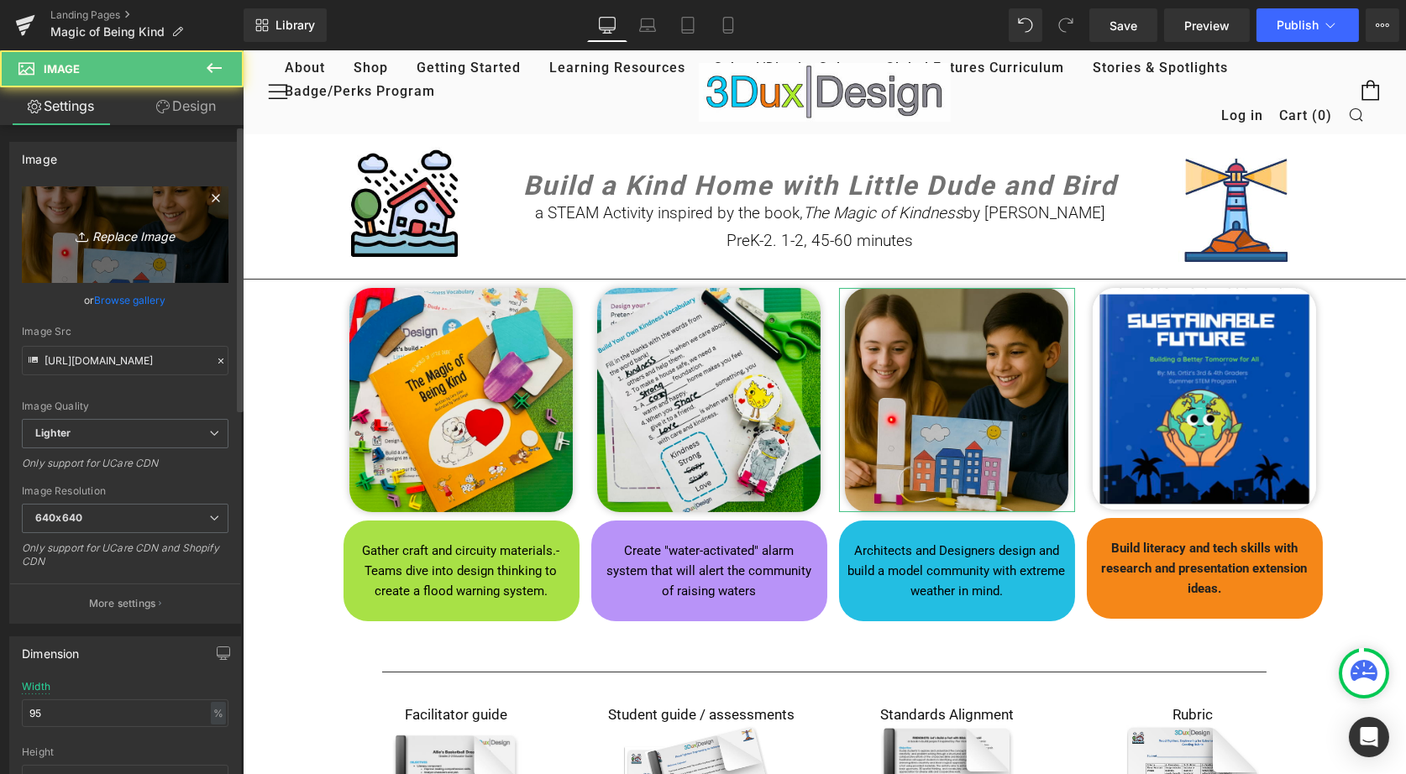
click at [148, 239] on icon "Replace Image" at bounding box center [125, 234] width 134 height 21
type input "C:\fakepath\3.jpg"
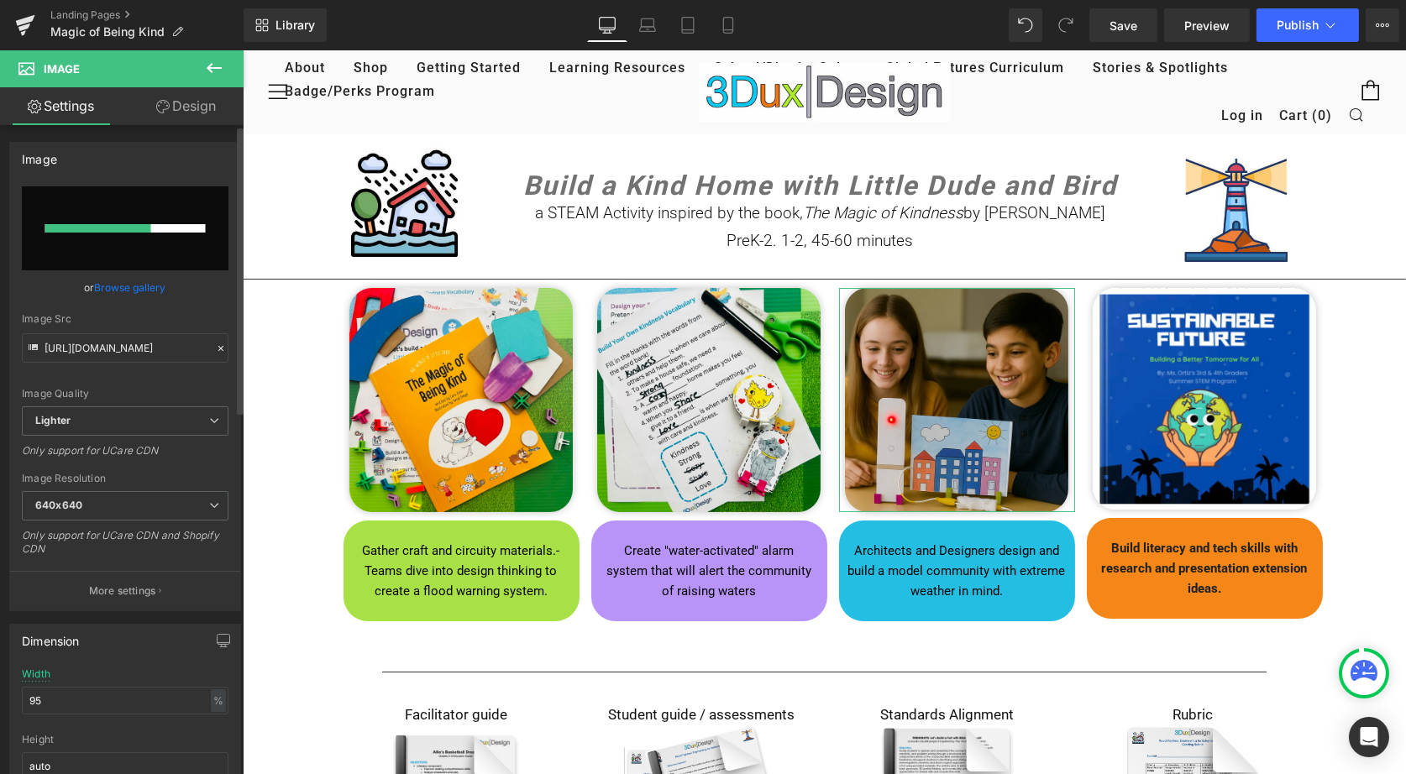
click at [121, 285] on link "Browse gallery" at bounding box center [130, 287] width 71 height 29
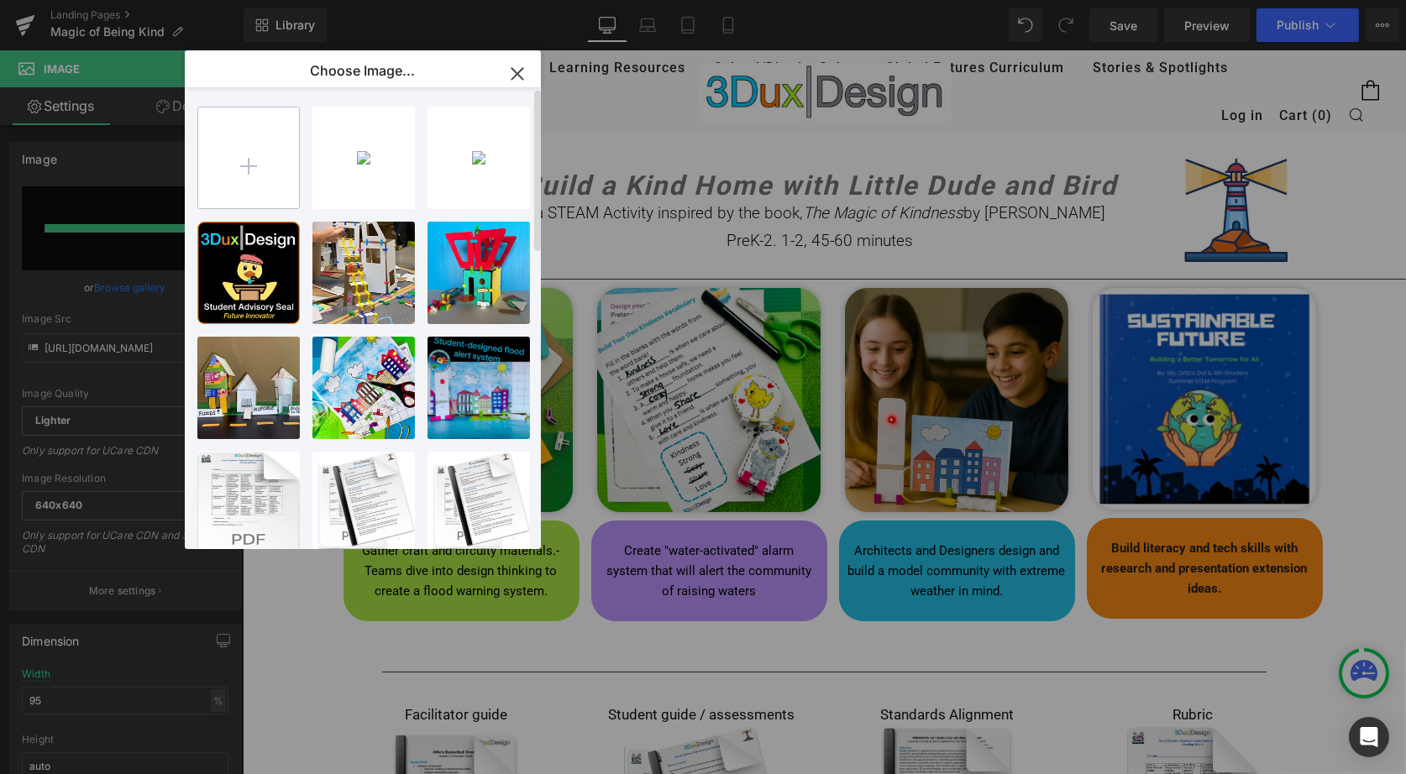
click at [273, 169] on input "file" at bounding box center [248, 158] width 101 height 101
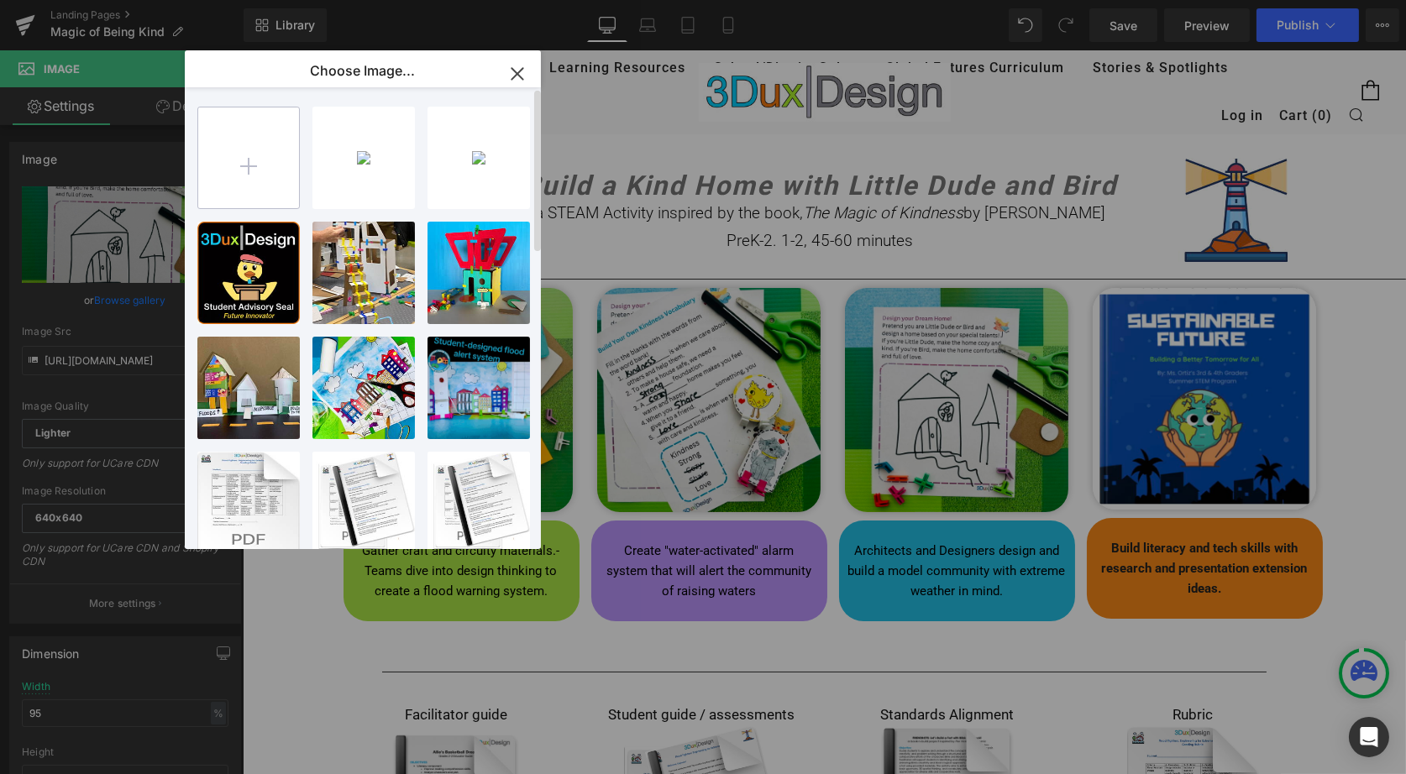
type input "[URL][DOMAIN_NAME]"
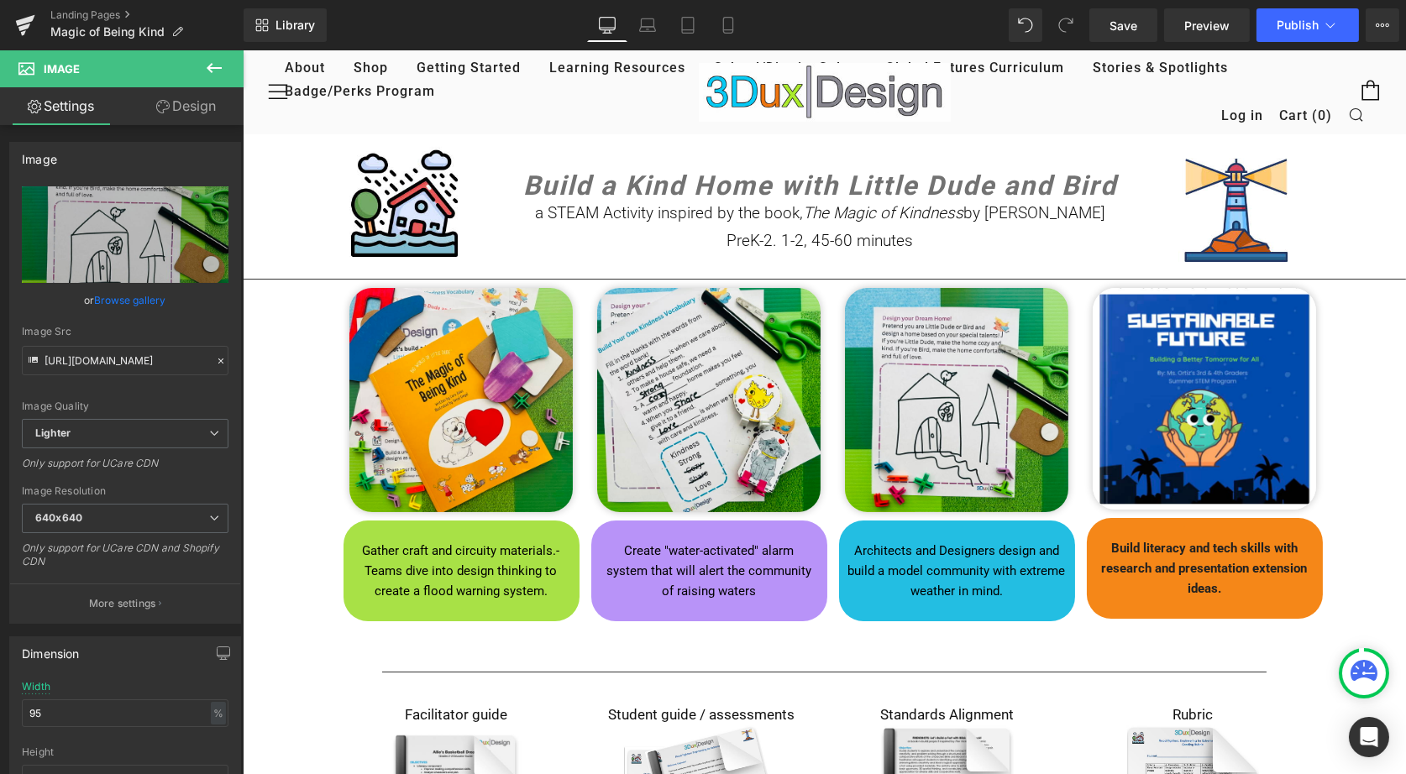
click at [1188, 399] on div "Image" at bounding box center [1204, 399] width 236 height 222
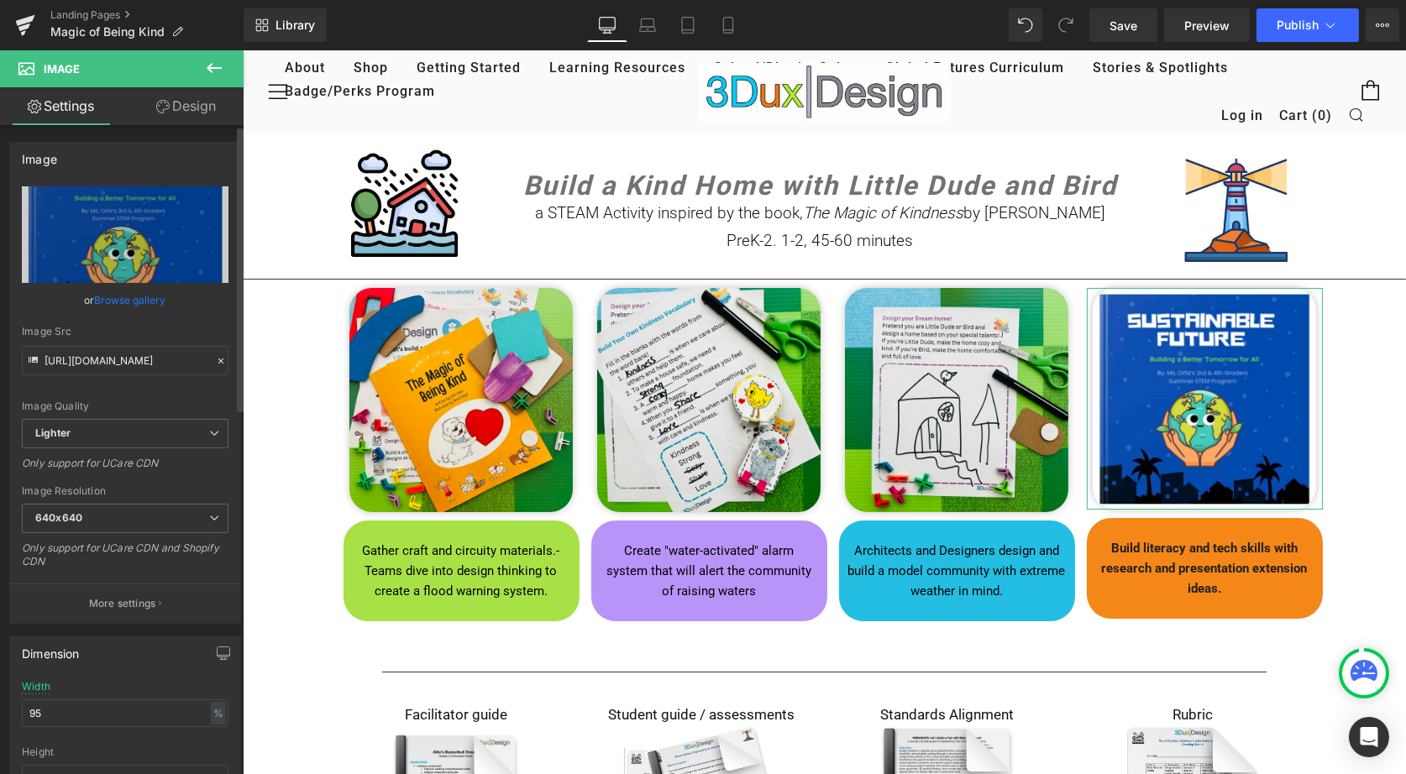
click at [159, 301] on link "Browse gallery" at bounding box center [130, 300] width 71 height 29
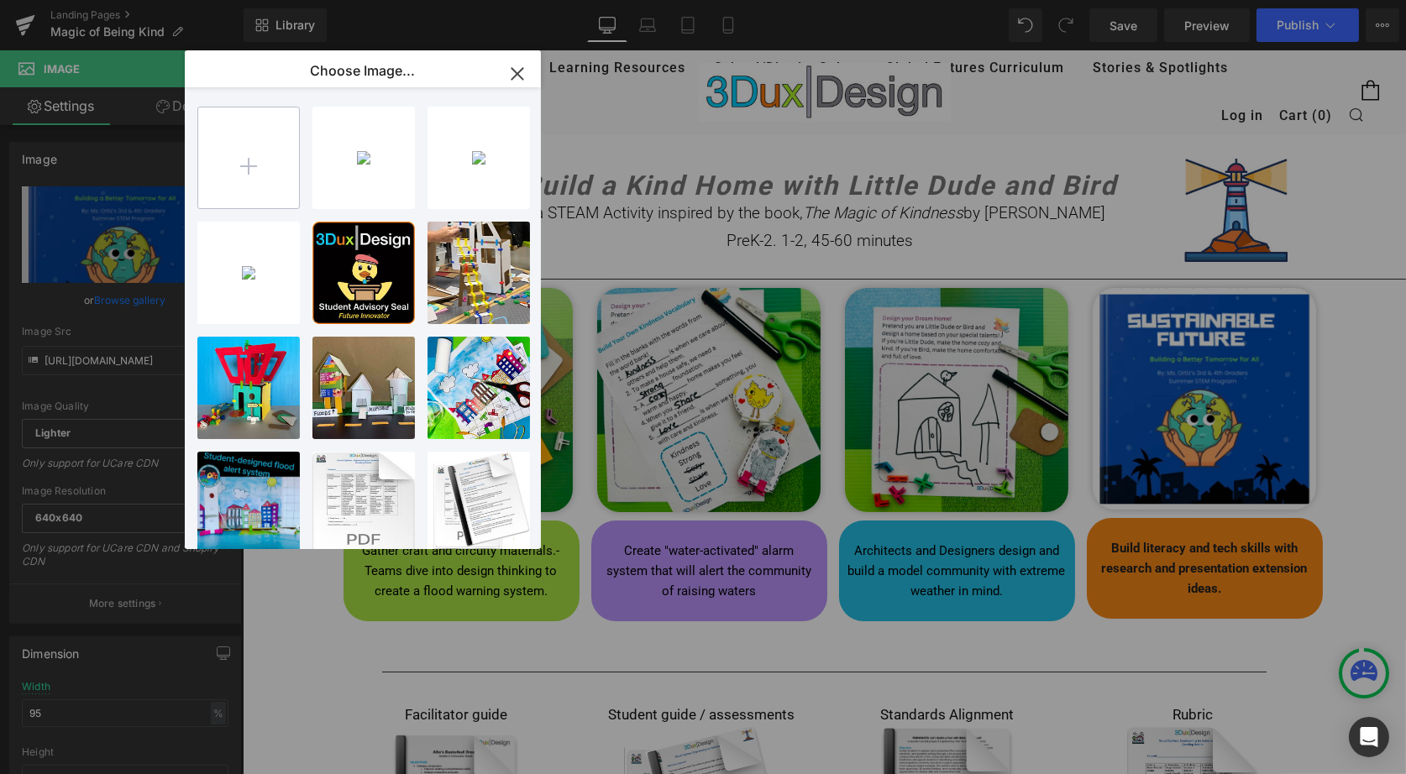
click at [242, 181] on input "file" at bounding box center [248, 158] width 101 height 101
type input "C:\fakepath\4.jpg"
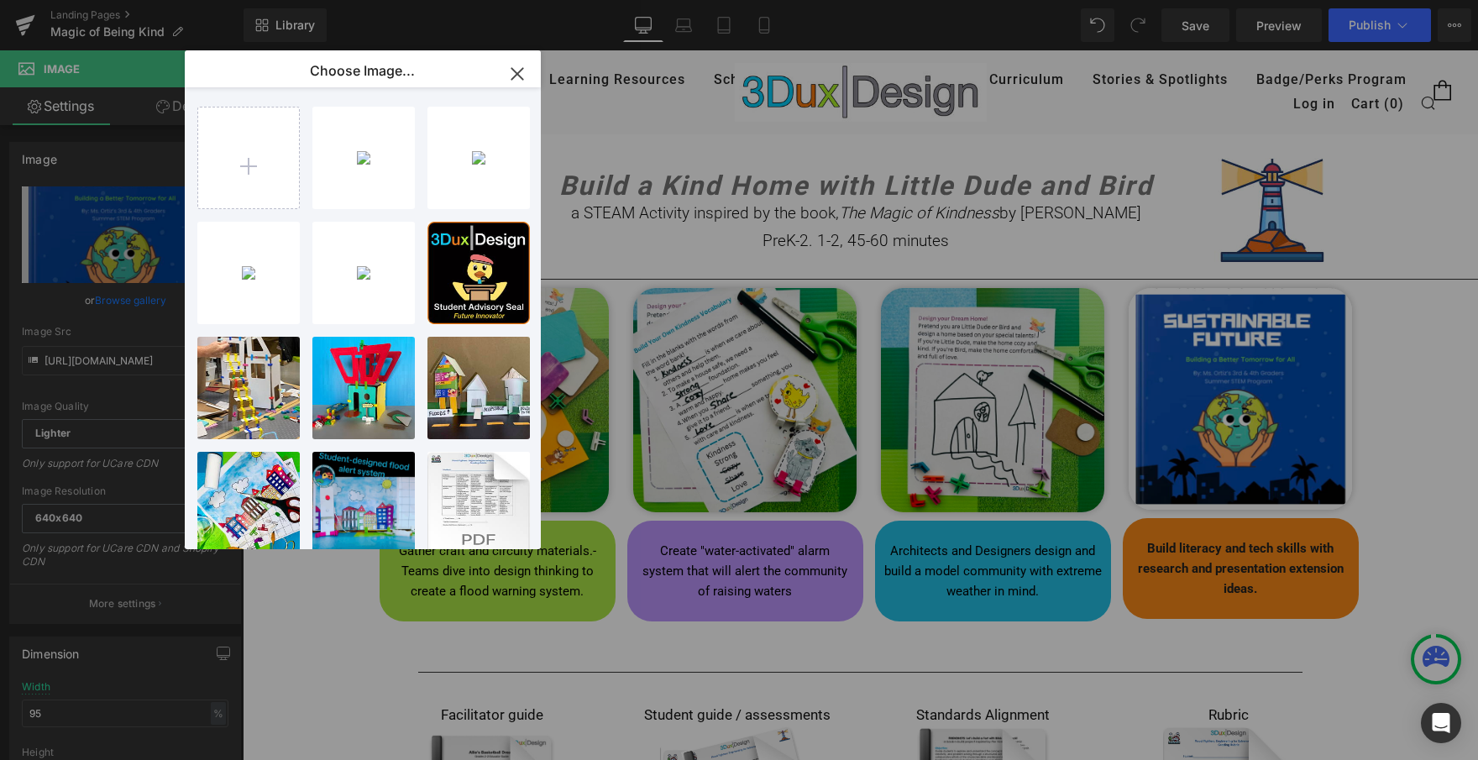
click at [517, 71] on icon "button" at bounding box center [517, 73] width 27 height 27
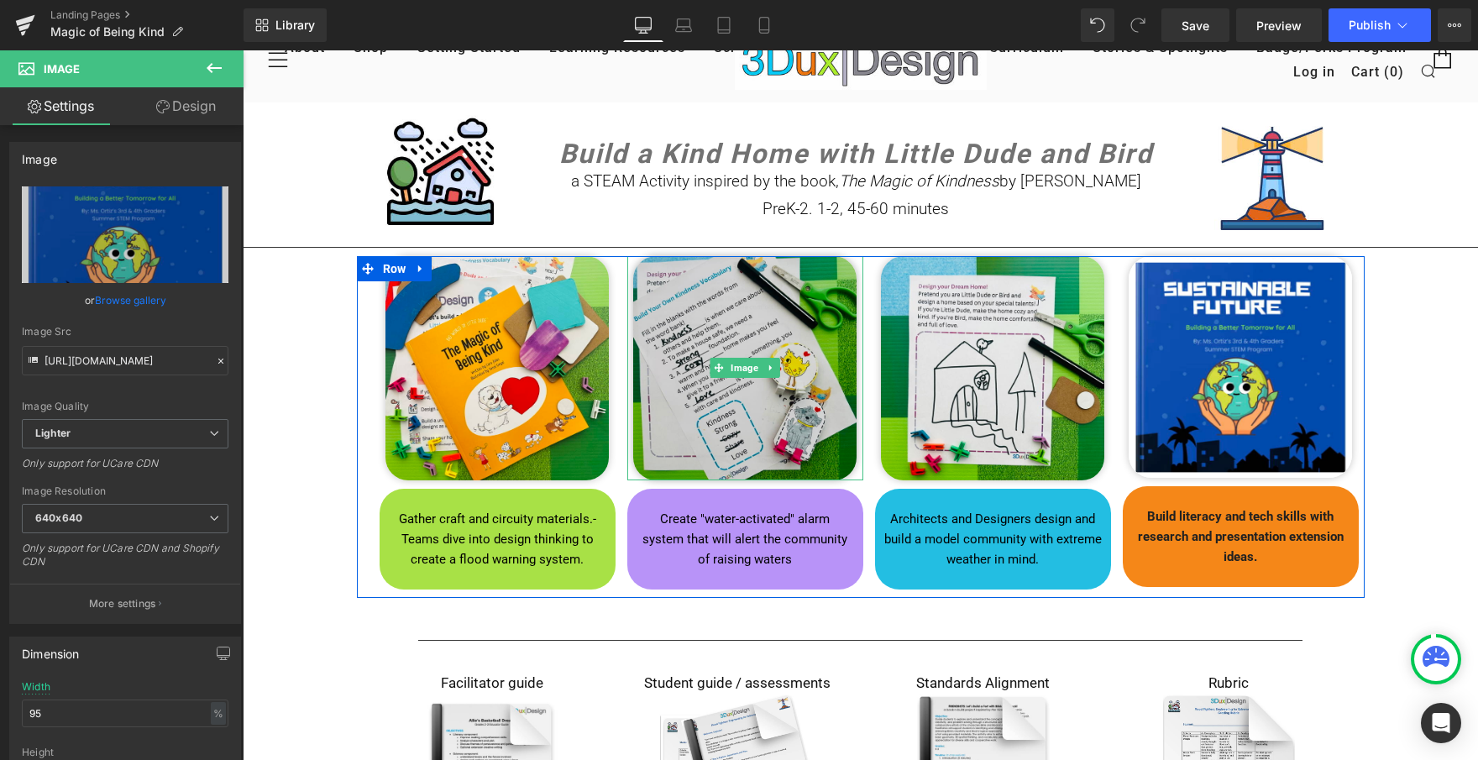
scroll to position [81, 0]
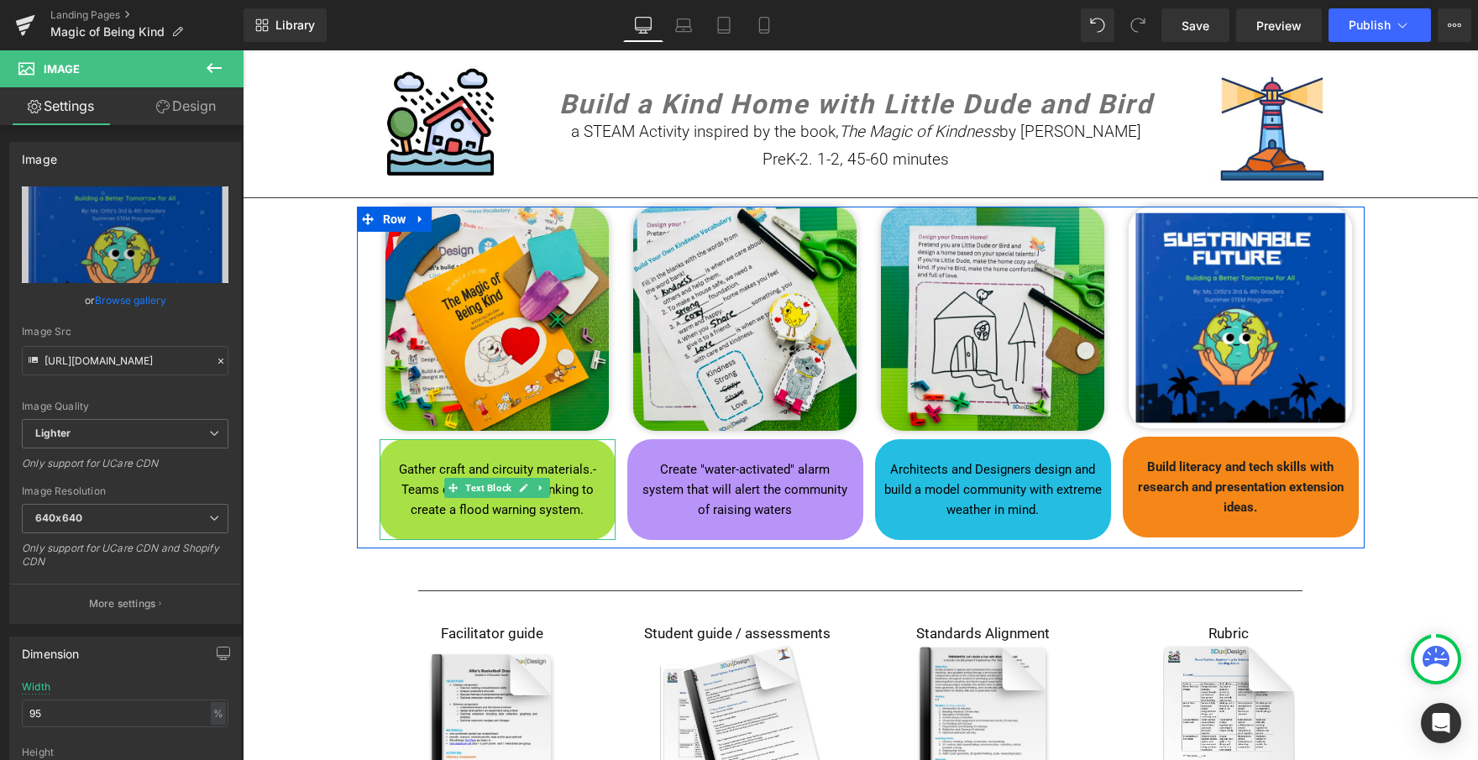
click at [523, 508] on strong "Gather craft and circuity materials.-Teams dive into design thinking to create …" at bounding box center [497, 489] width 197 height 55
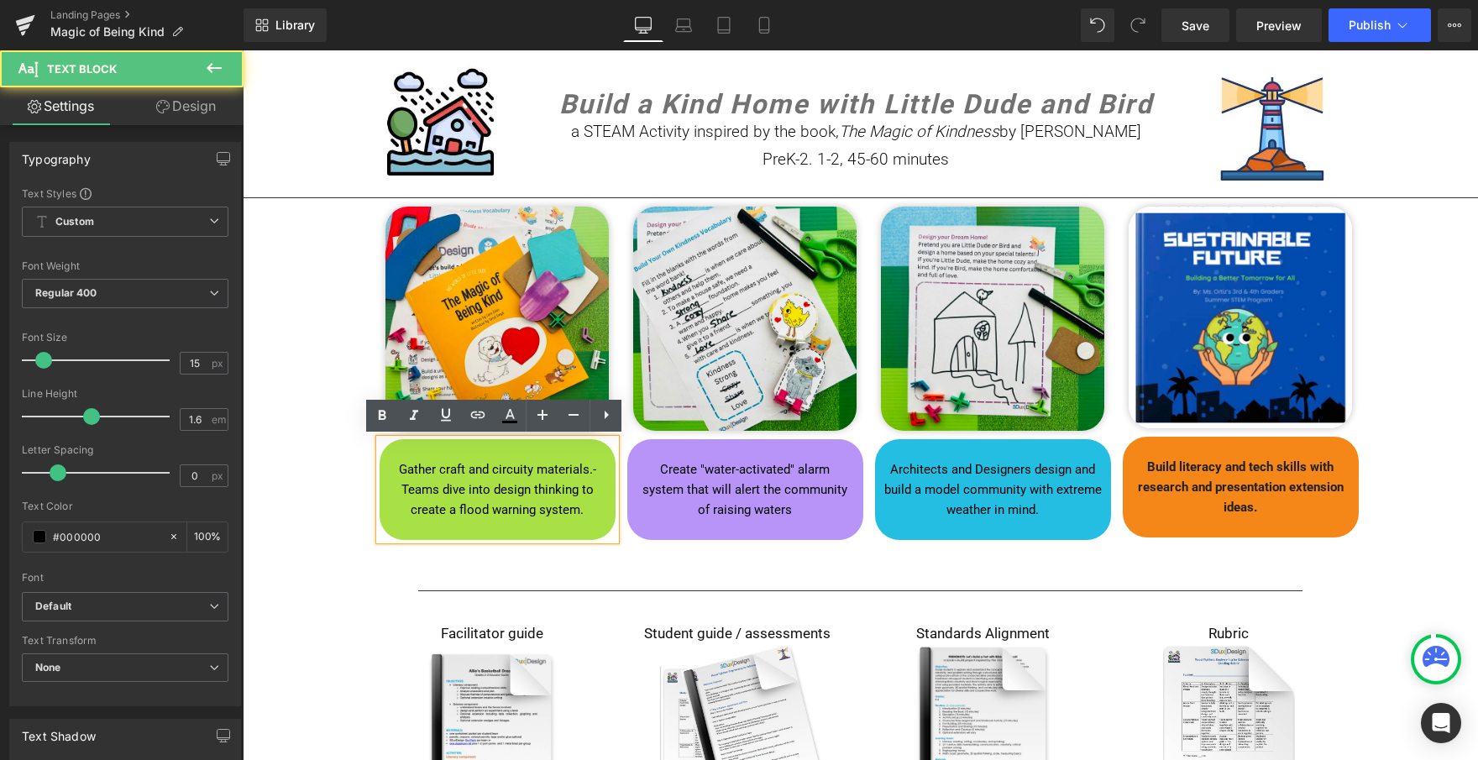
click at [408, 483] on strong "Gather craft and circuity materials.-Teams dive into design thinking to create …" at bounding box center [497, 489] width 197 height 55
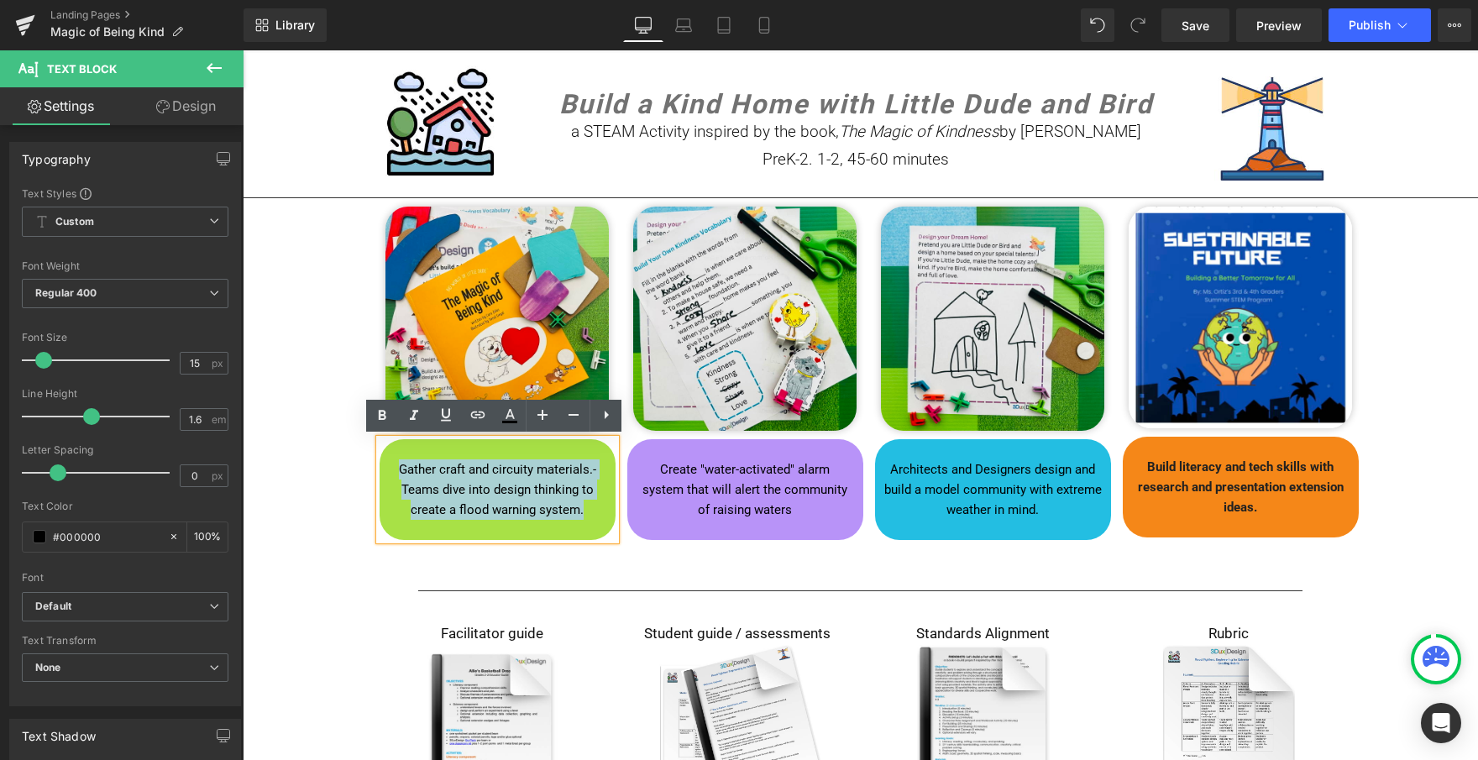
drag, startPoint x: 395, startPoint y: 467, endPoint x: 583, endPoint y: 501, distance: 191.3
click at [583, 501] on p "Gather craft and circuity materials.-Teams dive into design thinking to create …" at bounding box center [498, 489] width 228 height 60
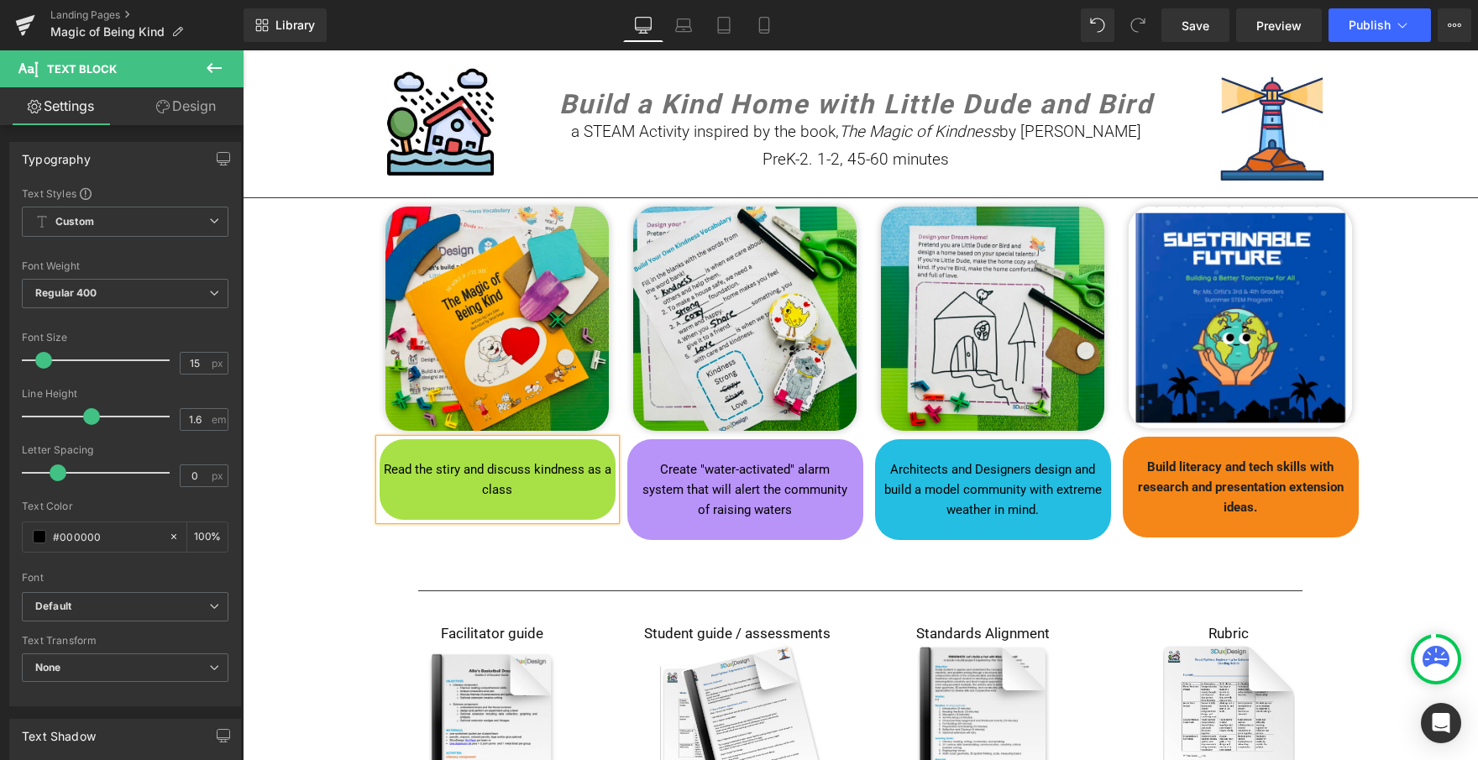
click at [583, 468] on strong "Read the stiry and discuss kindness as a class" at bounding box center [498, 479] width 228 height 35
click at [574, 493] on p "as a class" at bounding box center [498, 490] width 228 height 20
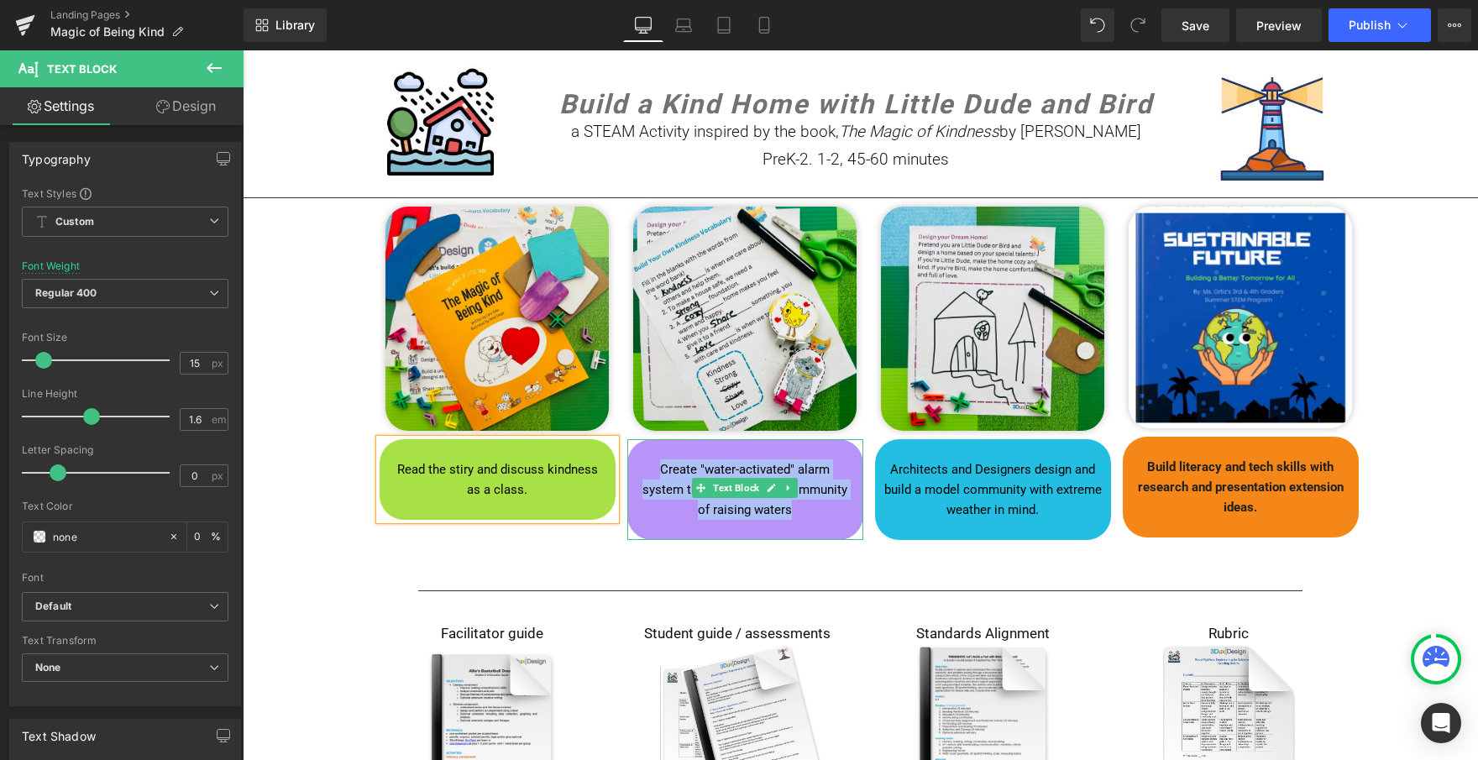
drag, startPoint x: 656, startPoint y: 460, endPoint x: 792, endPoint y: 506, distance: 143.4
click at [792, 506] on p "Create "water-activated" alarm system that will alert the community of raising …" at bounding box center [745, 489] width 211 height 60
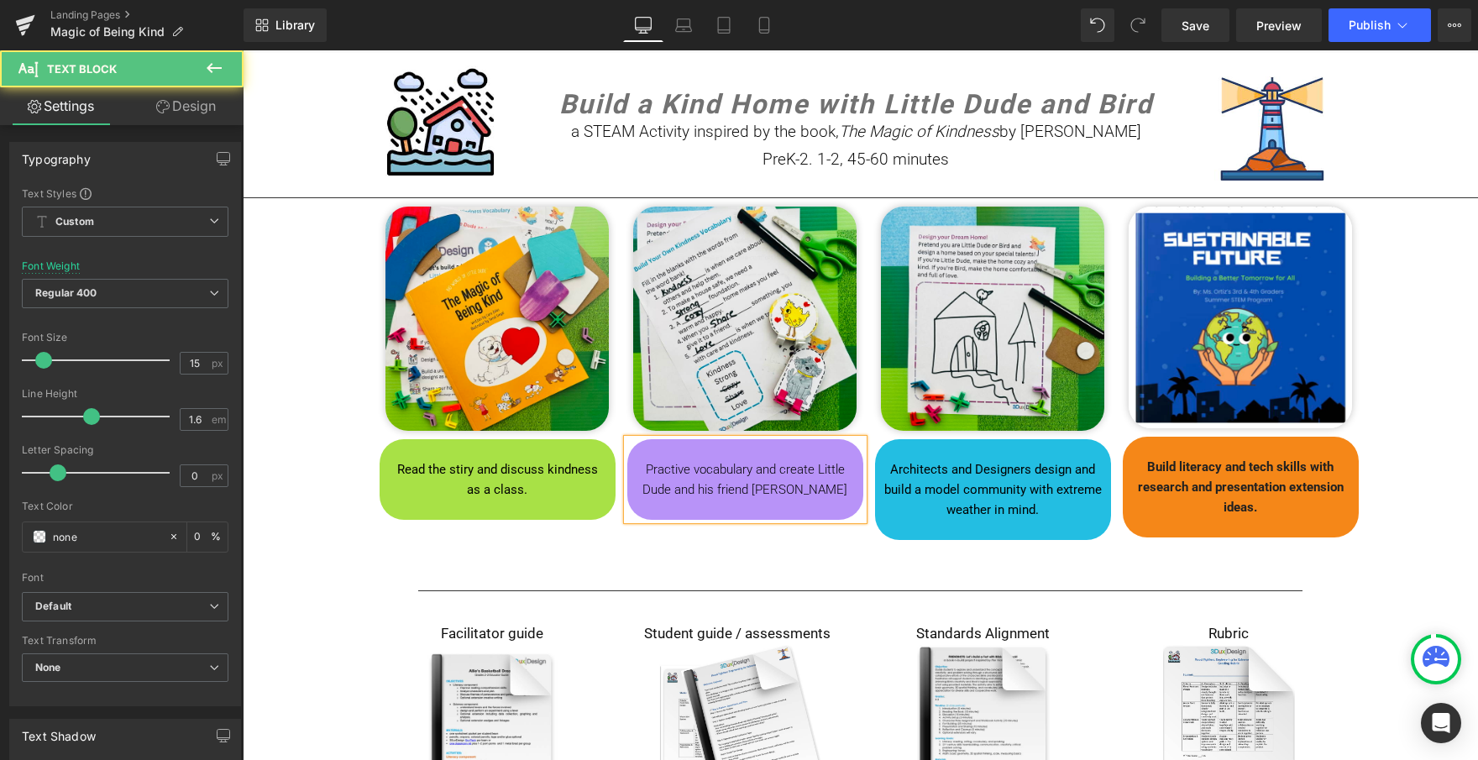
click at [822, 486] on p "Practive vocabulary and create Little Dude and his friend [PERSON_NAME]" at bounding box center [745, 479] width 211 height 40
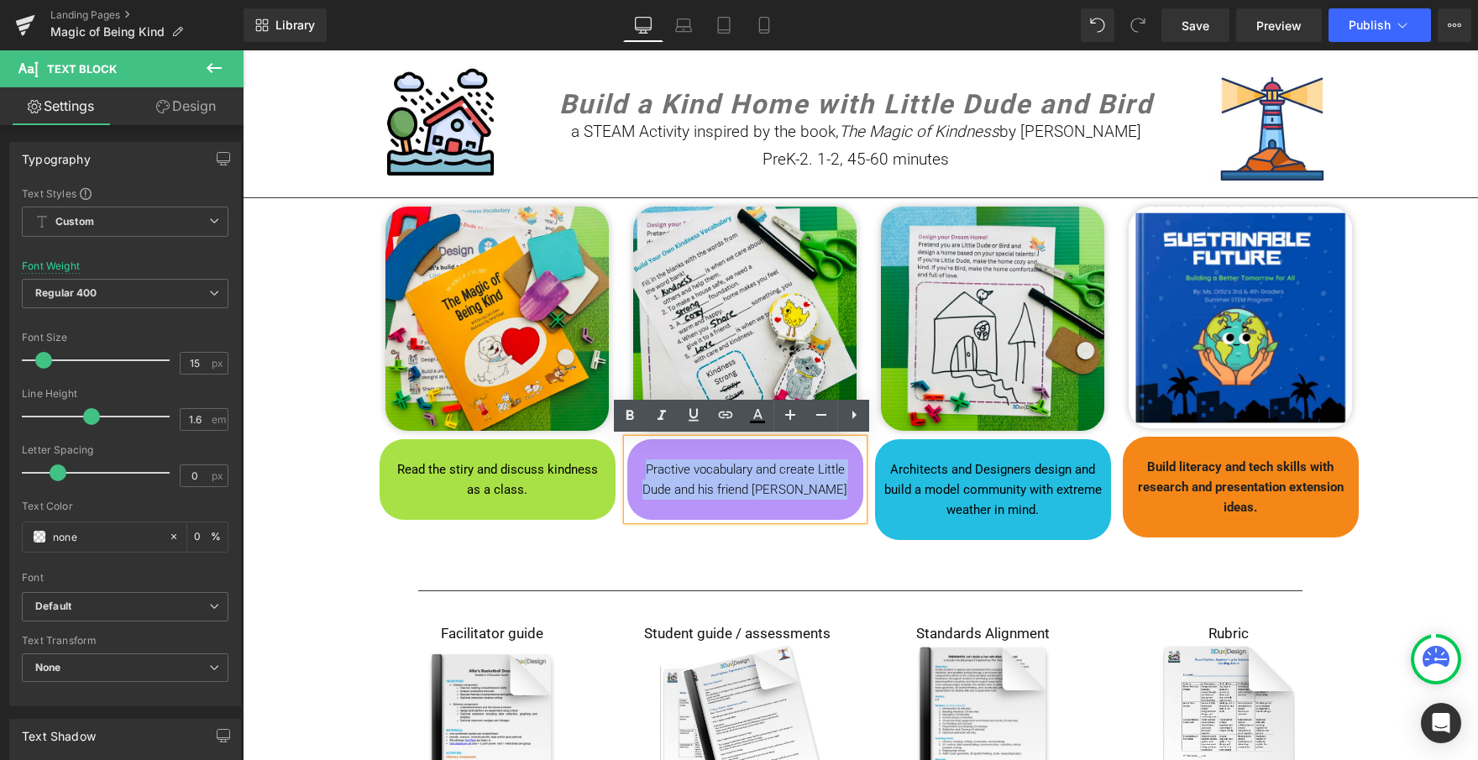
drag, startPoint x: 822, startPoint y: 486, endPoint x: 631, endPoint y: 469, distance: 192.2
click at [630, 469] on div "Practive vocabulary and create Little Dude and his friend [PERSON_NAME]" at bounding box center [745, 479] width 236 height 81
click at [625, 416] on icon at bounding box center [630, 416] width 20 height 20
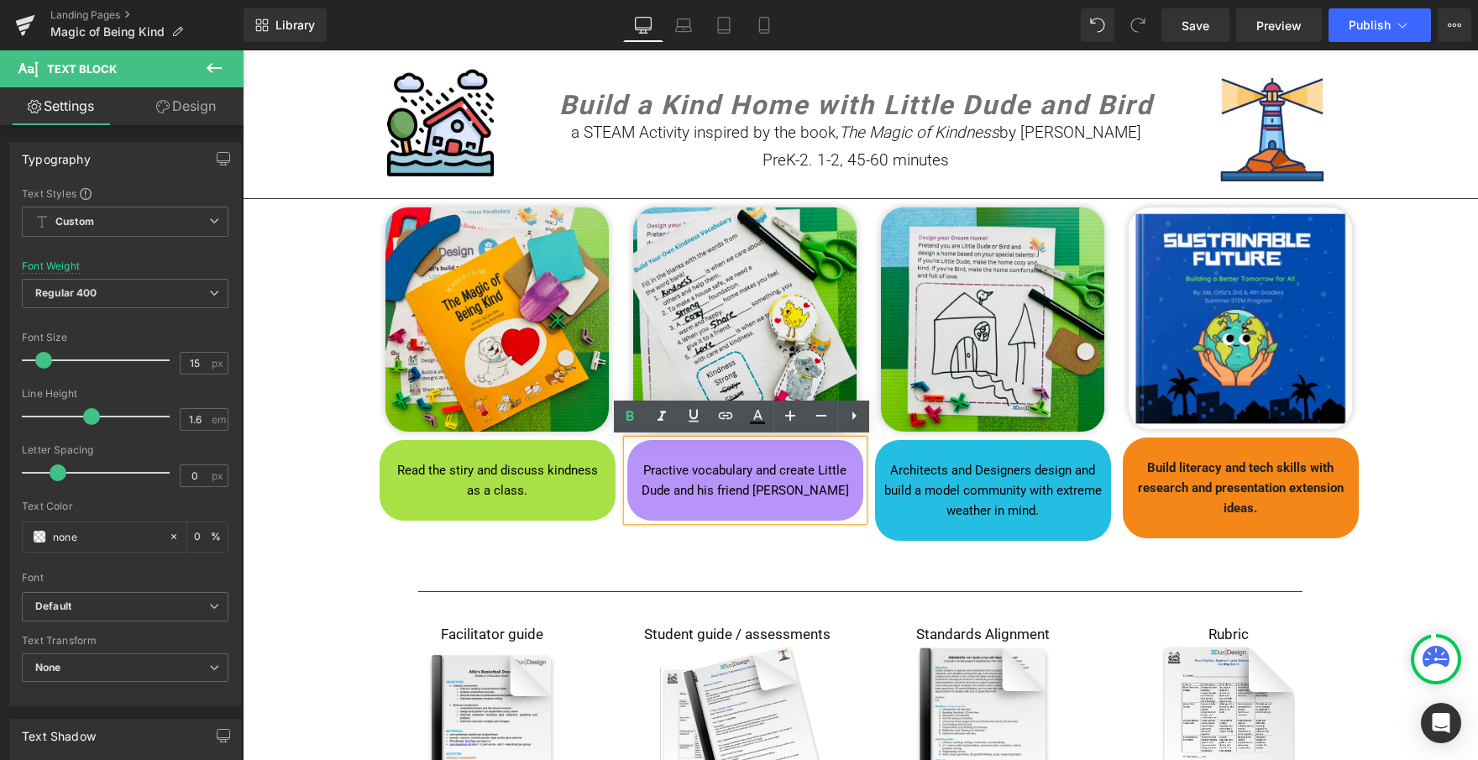
click at [648, 502] on p at bounding box center [745, 511] width 211 height 20
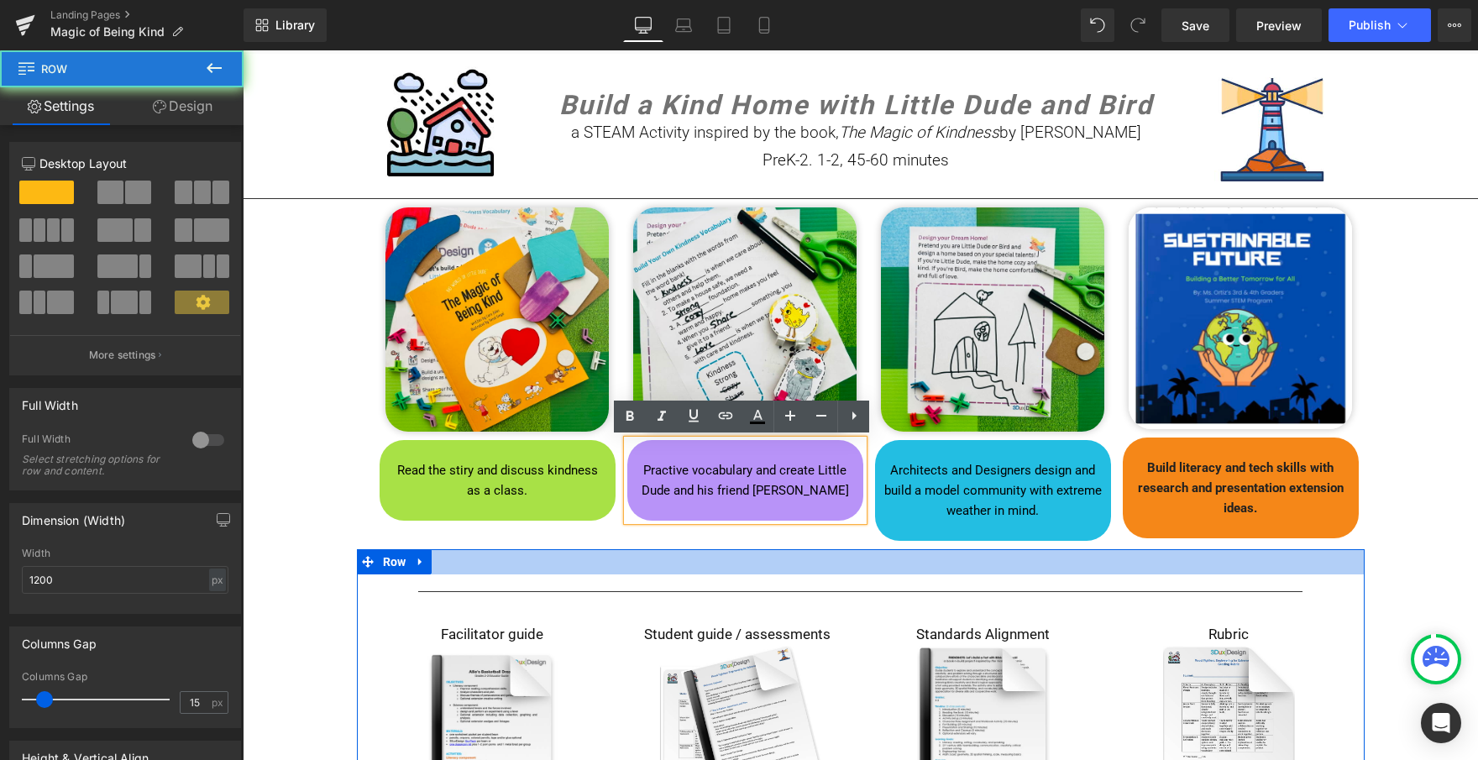
click at [671, 549] on div "Separator Facilitator guide Text Block Image Student guide / assessments Text B…" at bounding box center [861, 694] width 1008 height 291
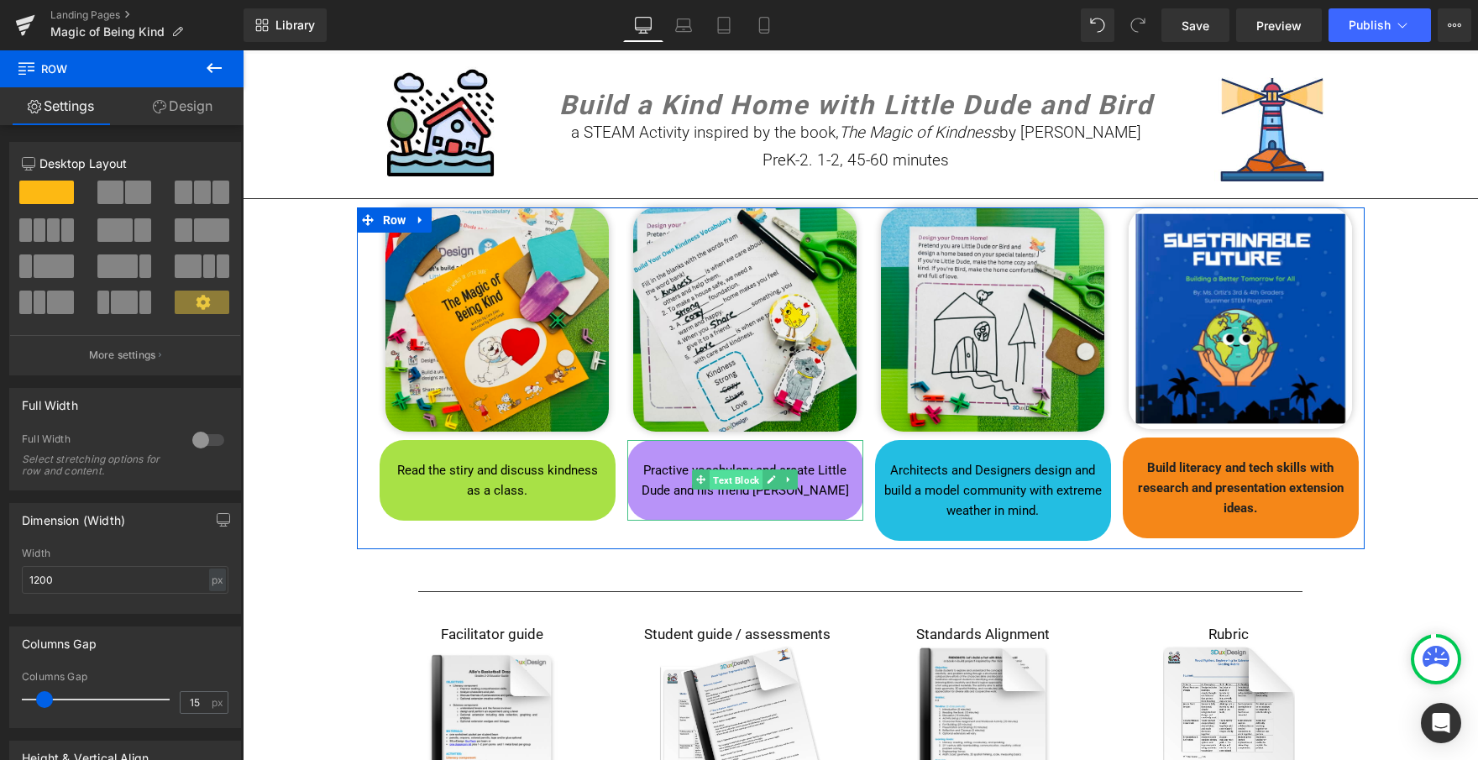
click at [731, 471] on span "Text Block" at bounding box center [736, 479] width 53 height 20
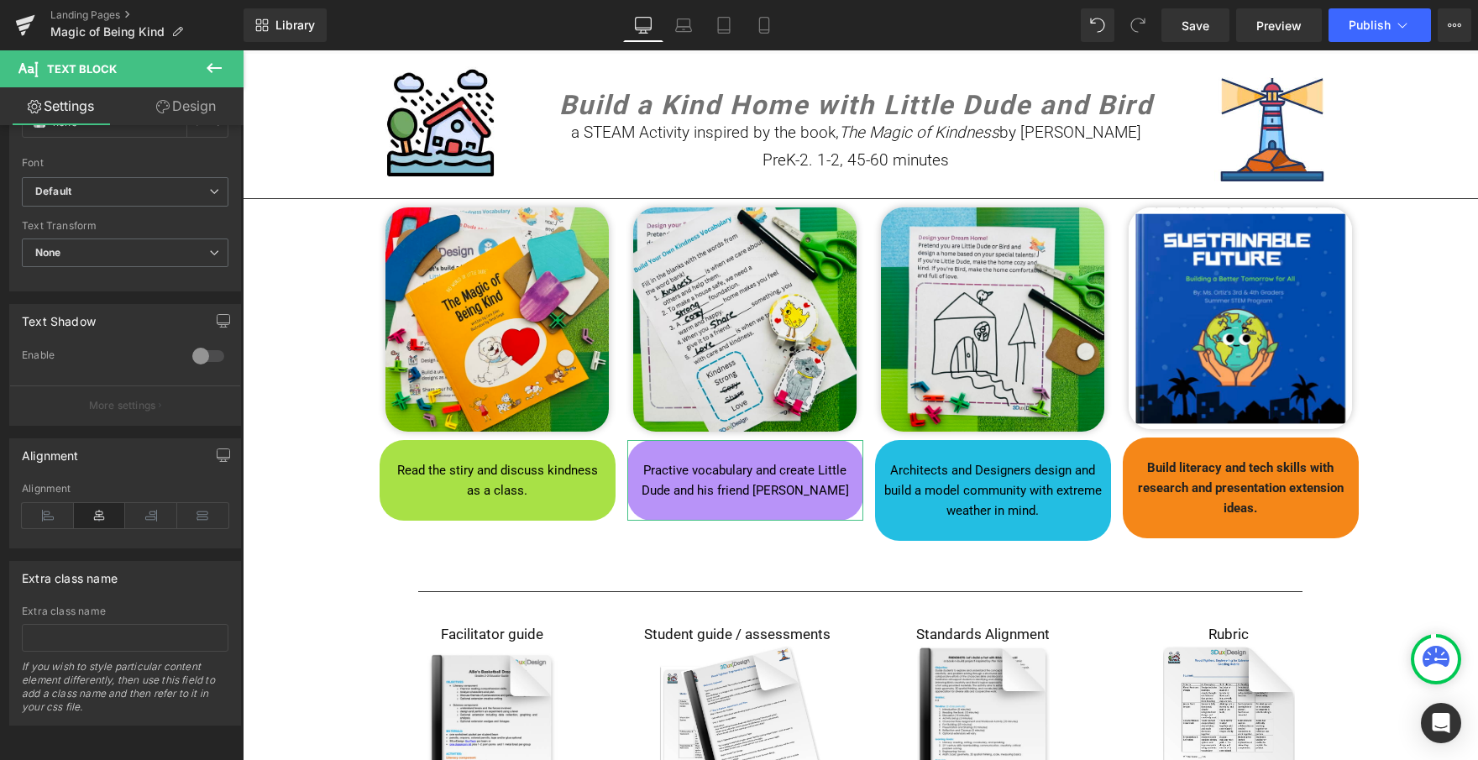
scroll to position [417, 0]
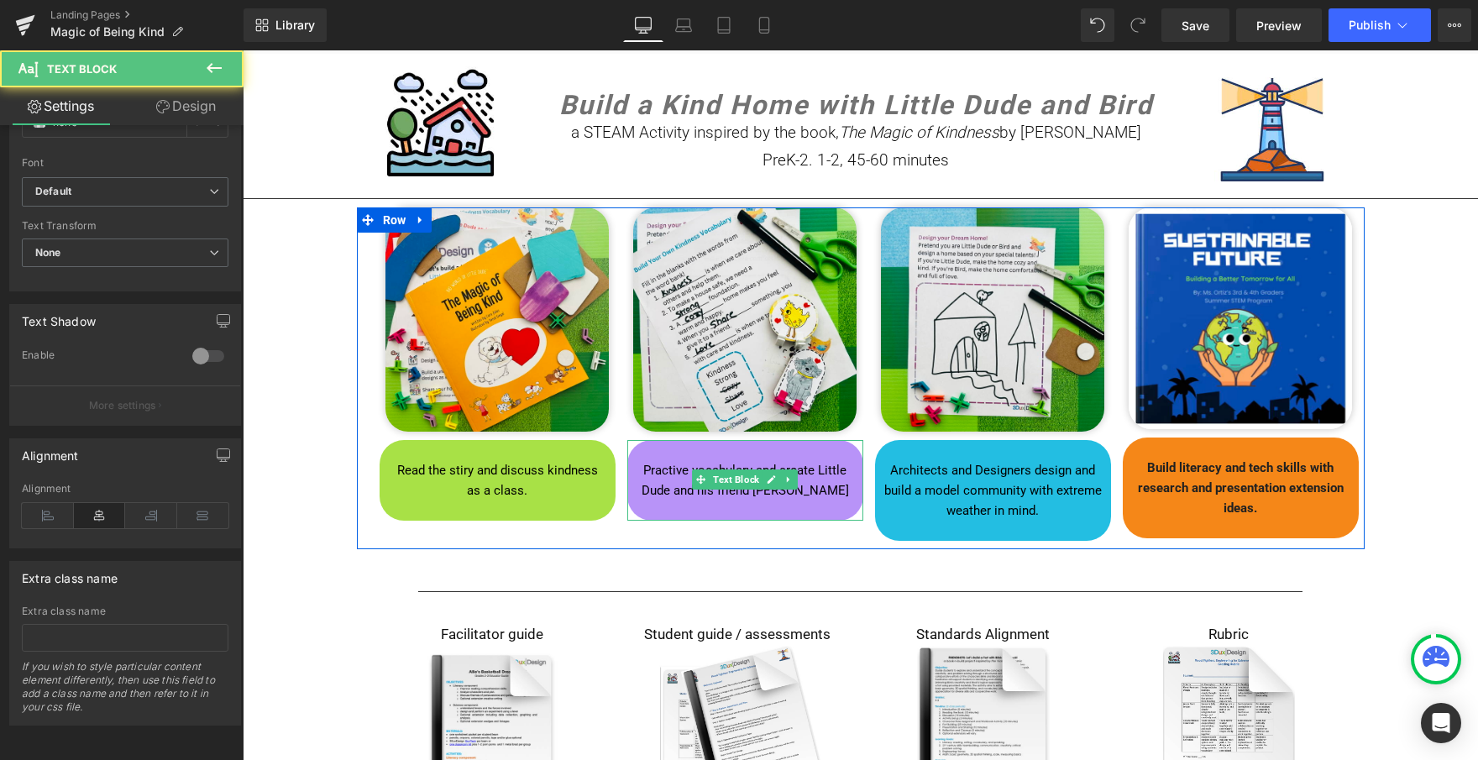
click at [653, 505] on p at bounding box center [745, 511] width 211 height 20
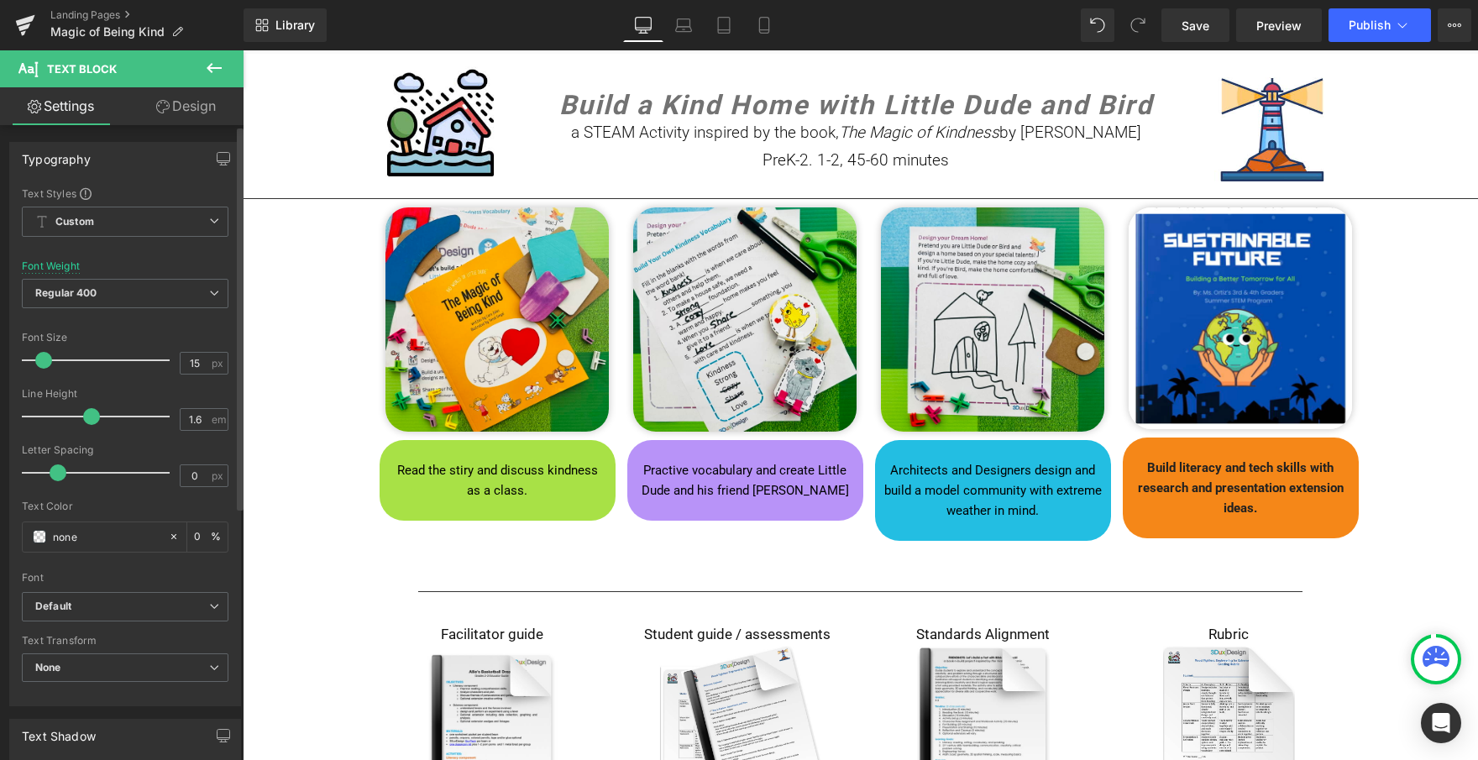
scroll to position [0, 0]
click at [183, 111] on link "Design" at bounding box center [186, 106] width 122 height 38
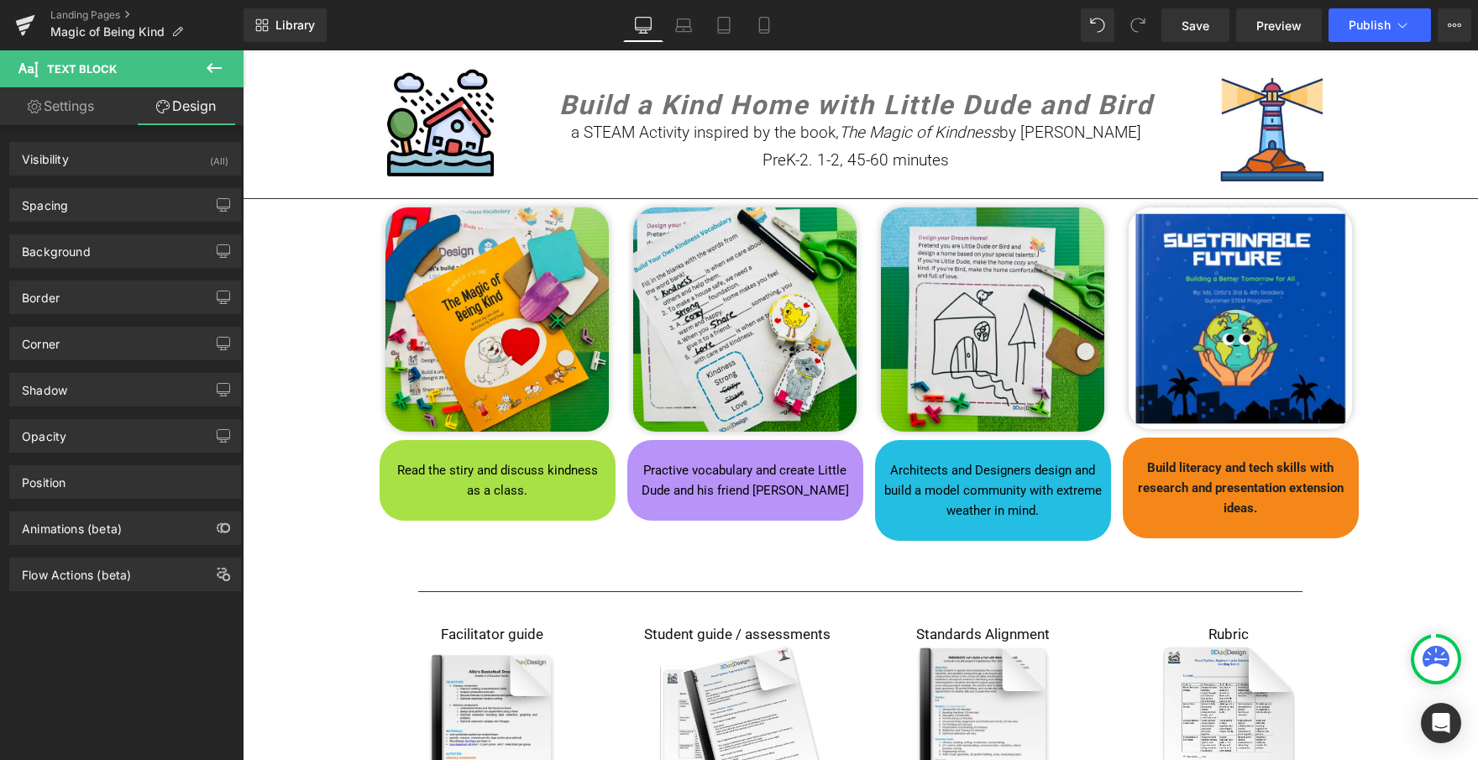
type input "#742cf1"
click at [105, 254] on div "Background" at bounding box center [125, 251] width 230 height 32
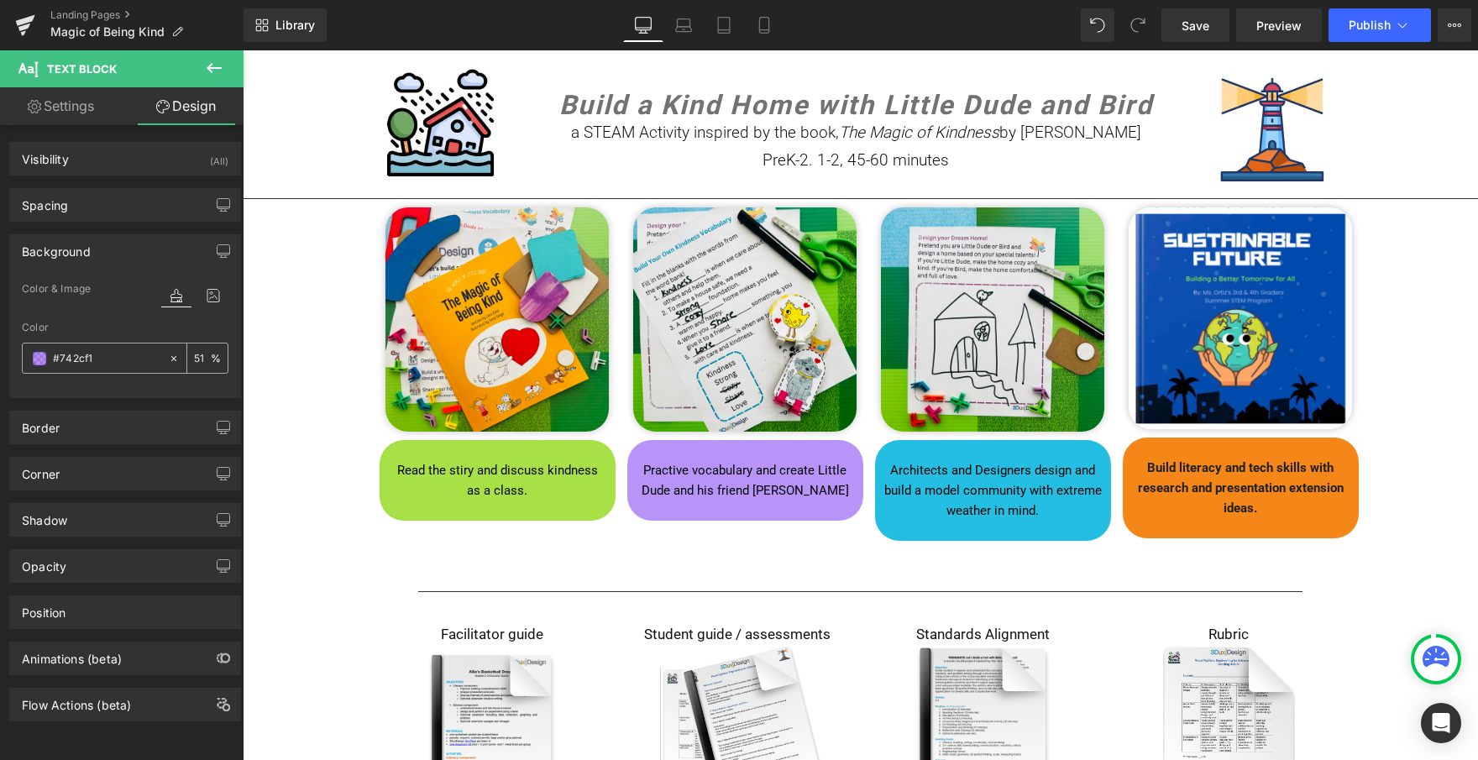
click at [201, 361] on input "51" at bounding box center [202, 358] width 17 height 18
type input "5"
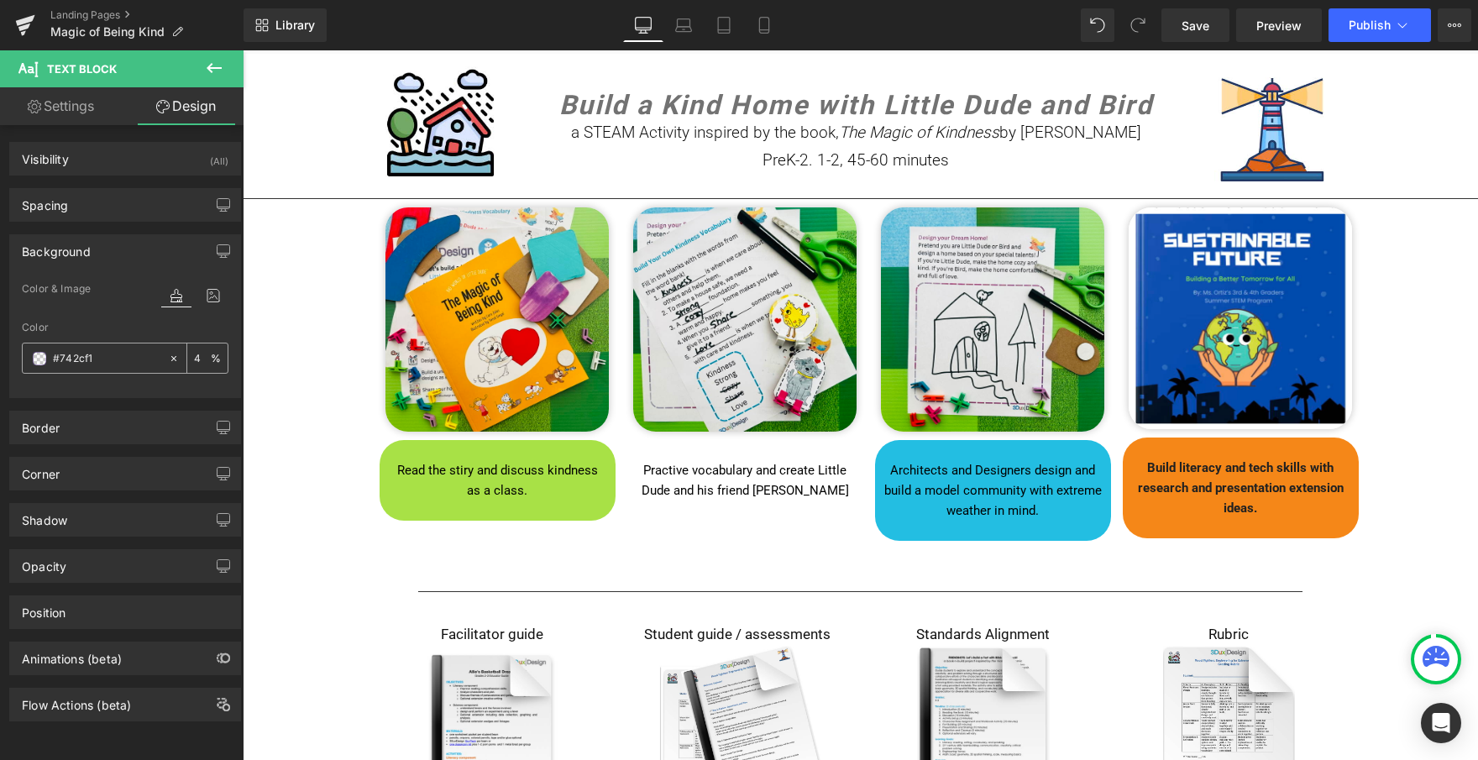
type input "40"
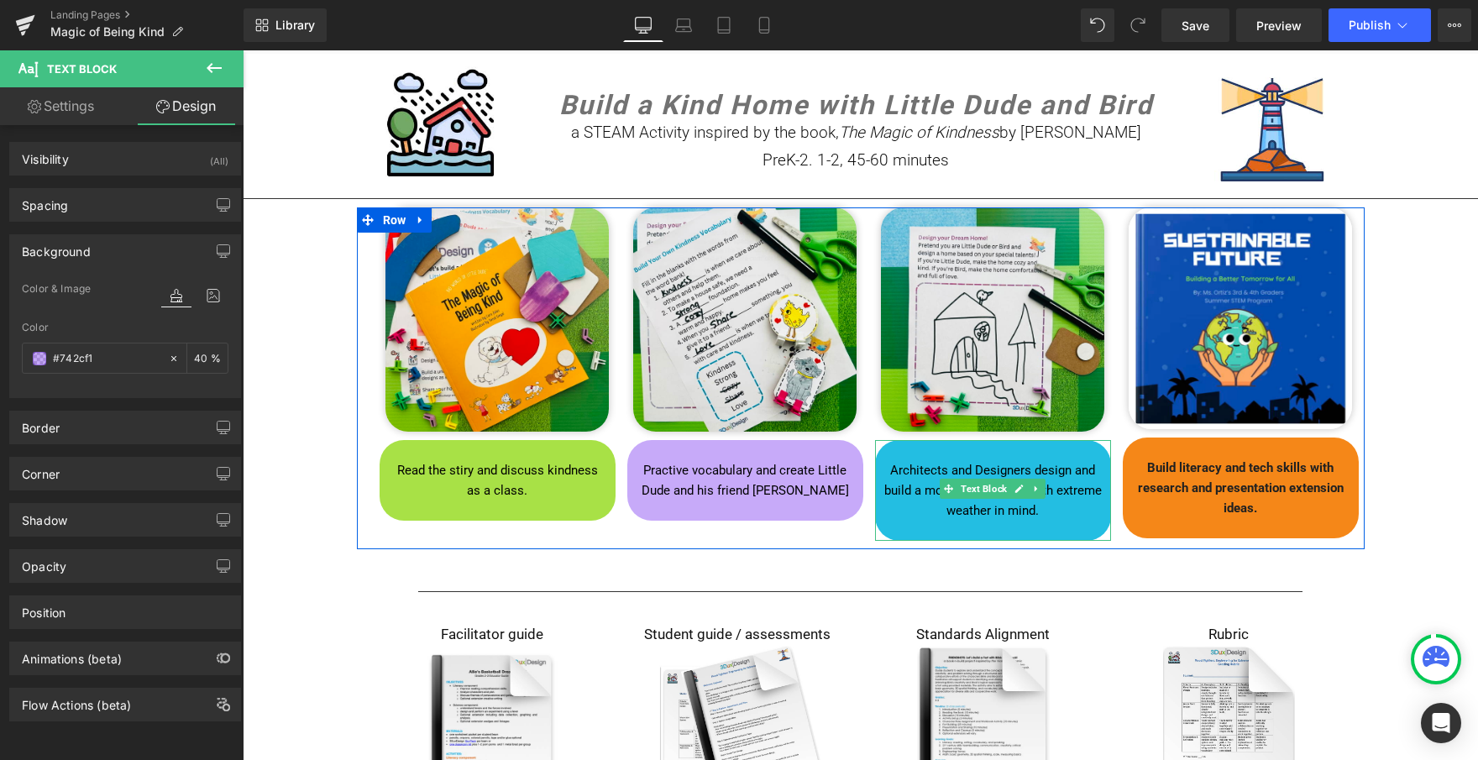
click at [971, 467] on strong "Architects and Designers design and build a model community with extreme weathe…" at bounding box center [993, 490] width 218 height 55
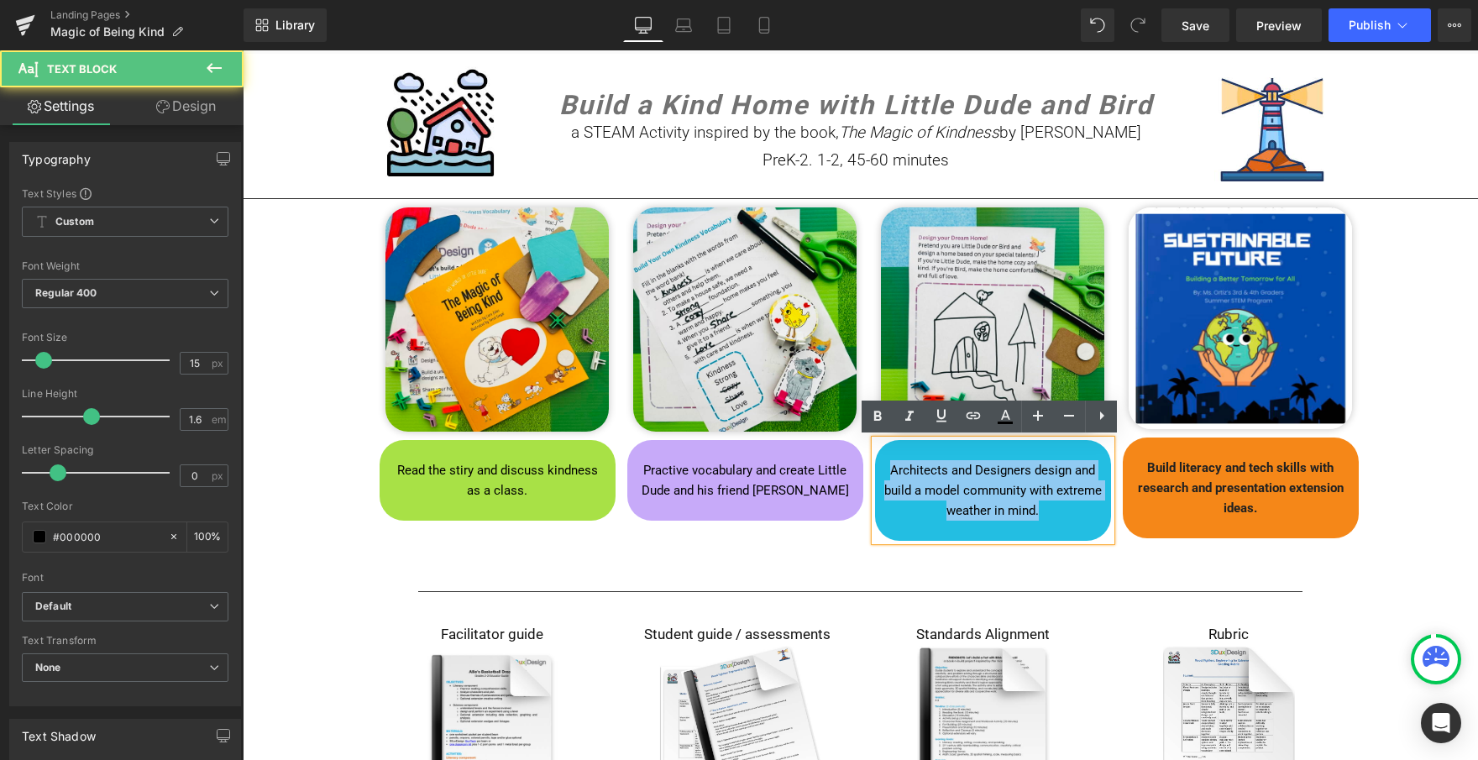
drag, startPoint x: 1051, startPoint y: 508, endPoint x: 868, endPoint y: 458, distance: 189.1
click at [875, 458] on div "Architects and Designers design and build a model community with extreme weathe…" at bounding box center [993, 490] width 236 height 101
click at [1033, 485] on strong "Architects and Designers design and build a model community with extreme weathe…" at bounding box center [993, 490] width 218 height 55
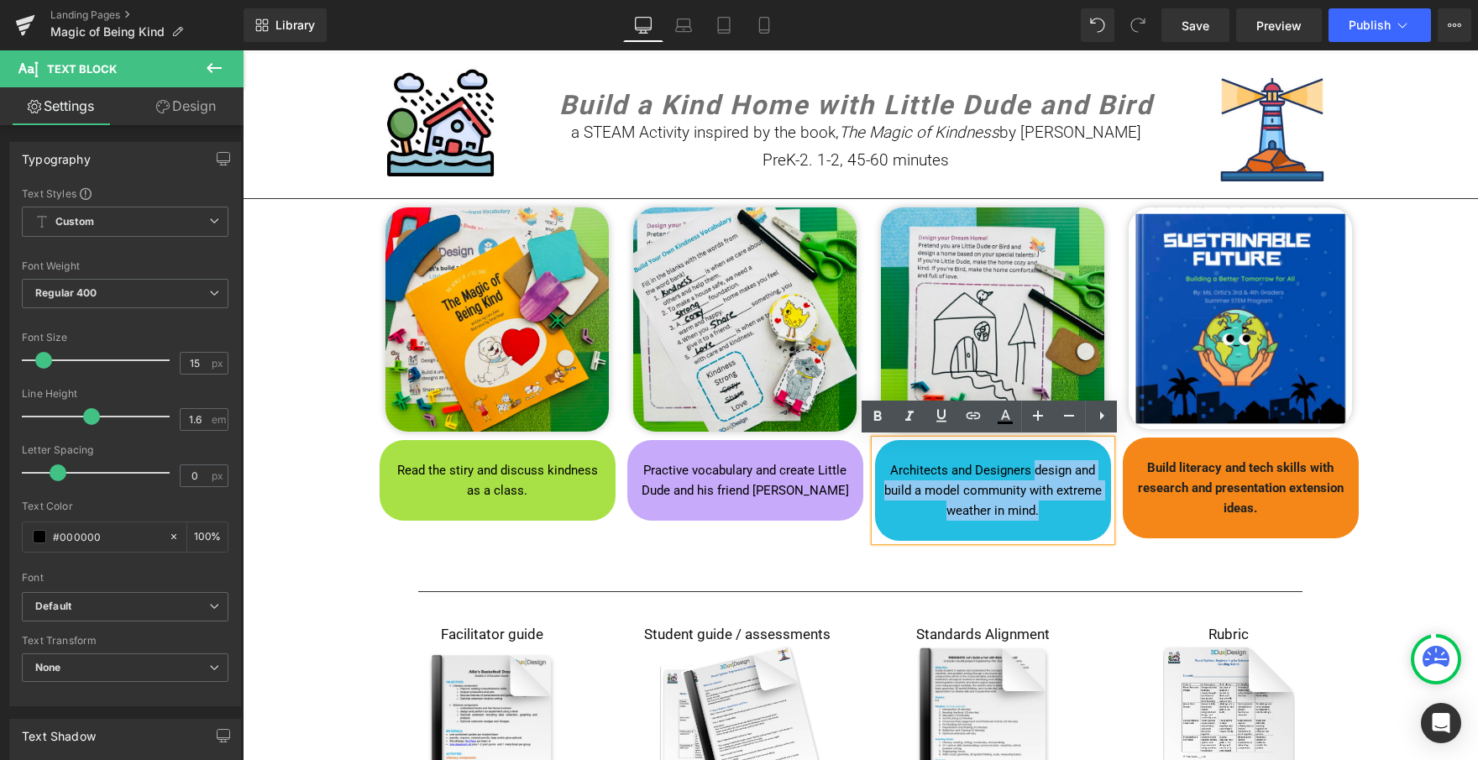
drag, startPoint x: 1029, startPoint y: 468, endPoint x: 1040, endPoint y: 501, distance: 35.3
click at [1040, 501] on p "Architects and Designers design and build a model community with extreme weathe…" at bounding box center [993, 490] width 228 height 60
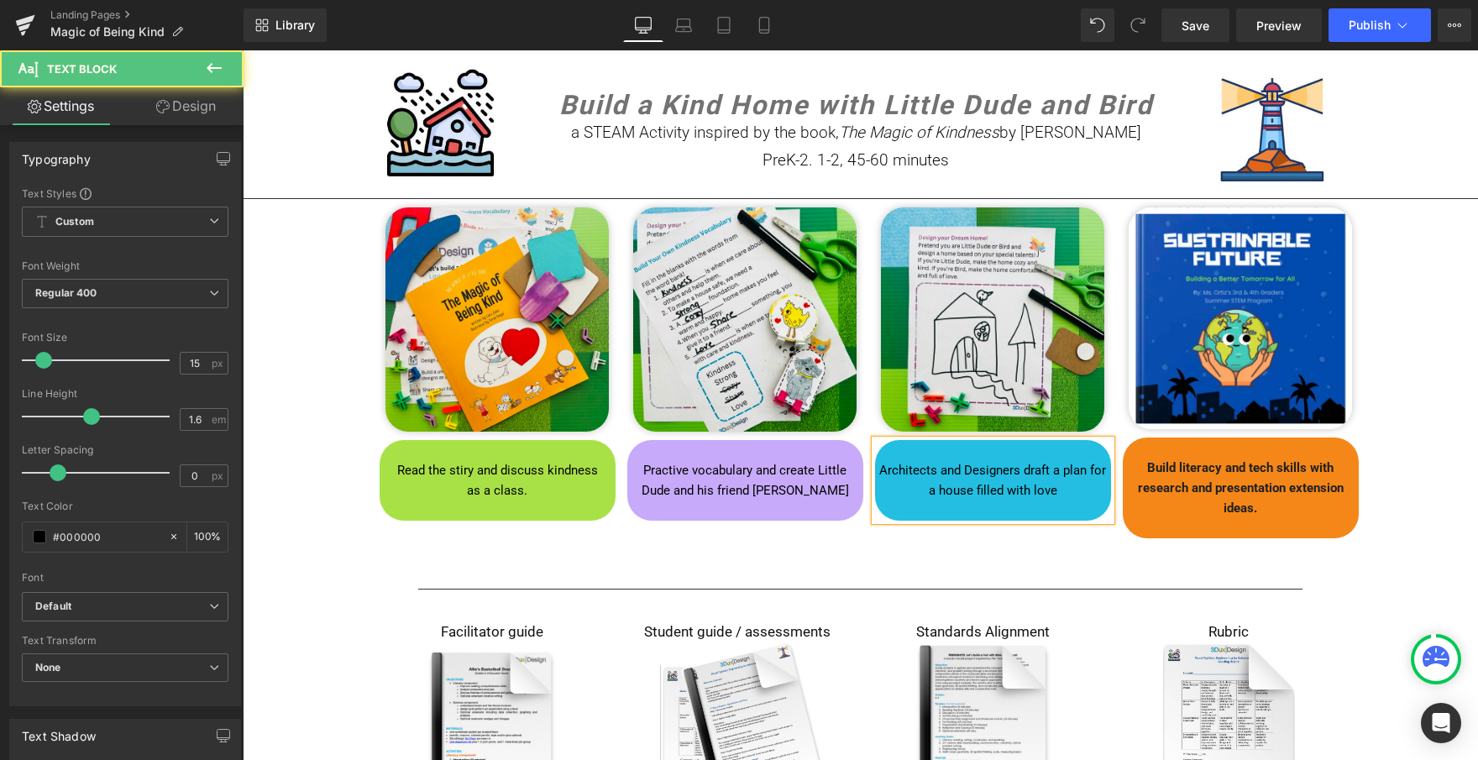
click at [966, 469] on strong "Architects and Designers draft a plan for a house filled with love" at bounding box center [992, 480] width 227 height 35
click at [839, 495] on p "Practive vocabulary and create Little Dude and his friend [PERSON_NAME]" at bounding box center [745, 480] width 211 height 40
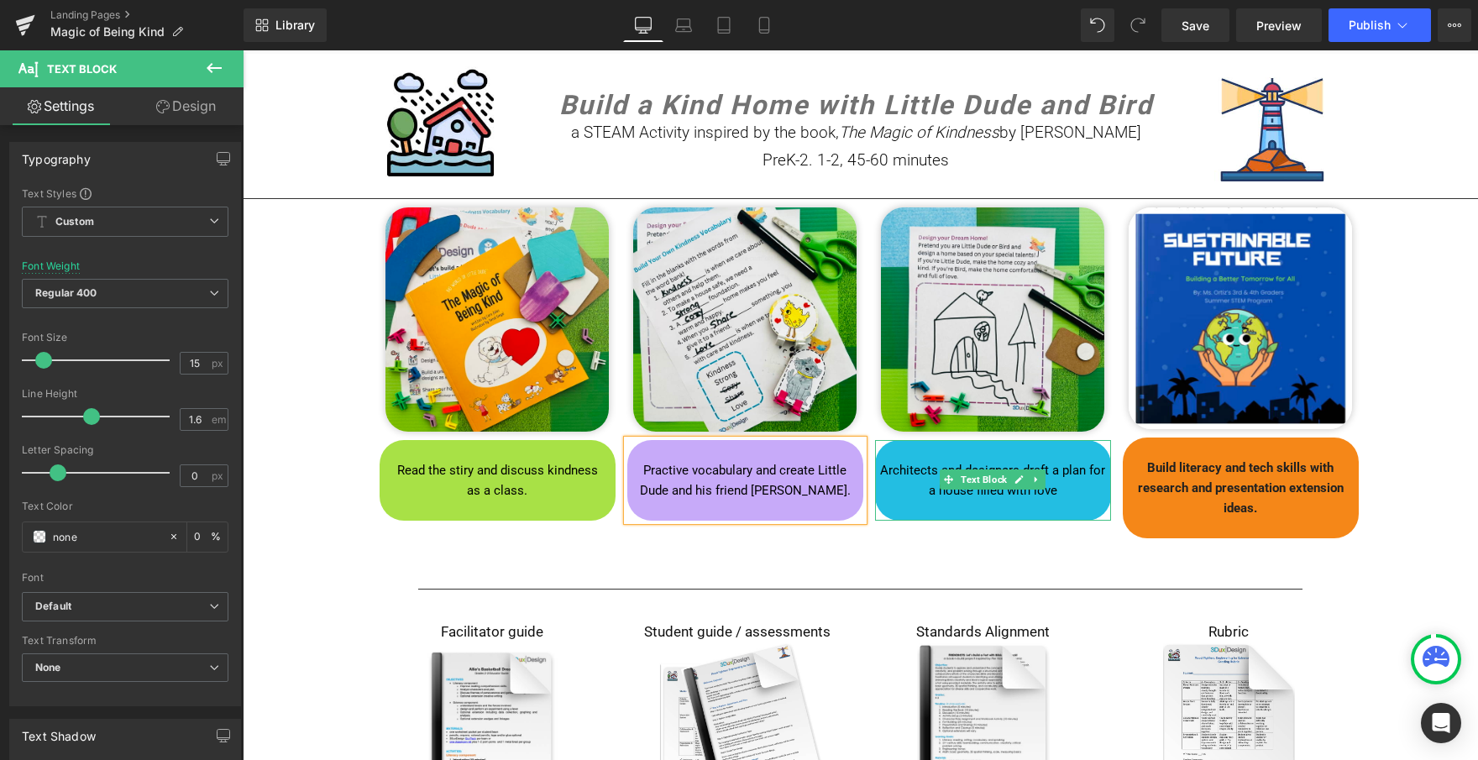
click at [1057, 490] on p "Architects and designers draft a plan for a house filled with love" at bounding box center [993, 480] width 228 height 40
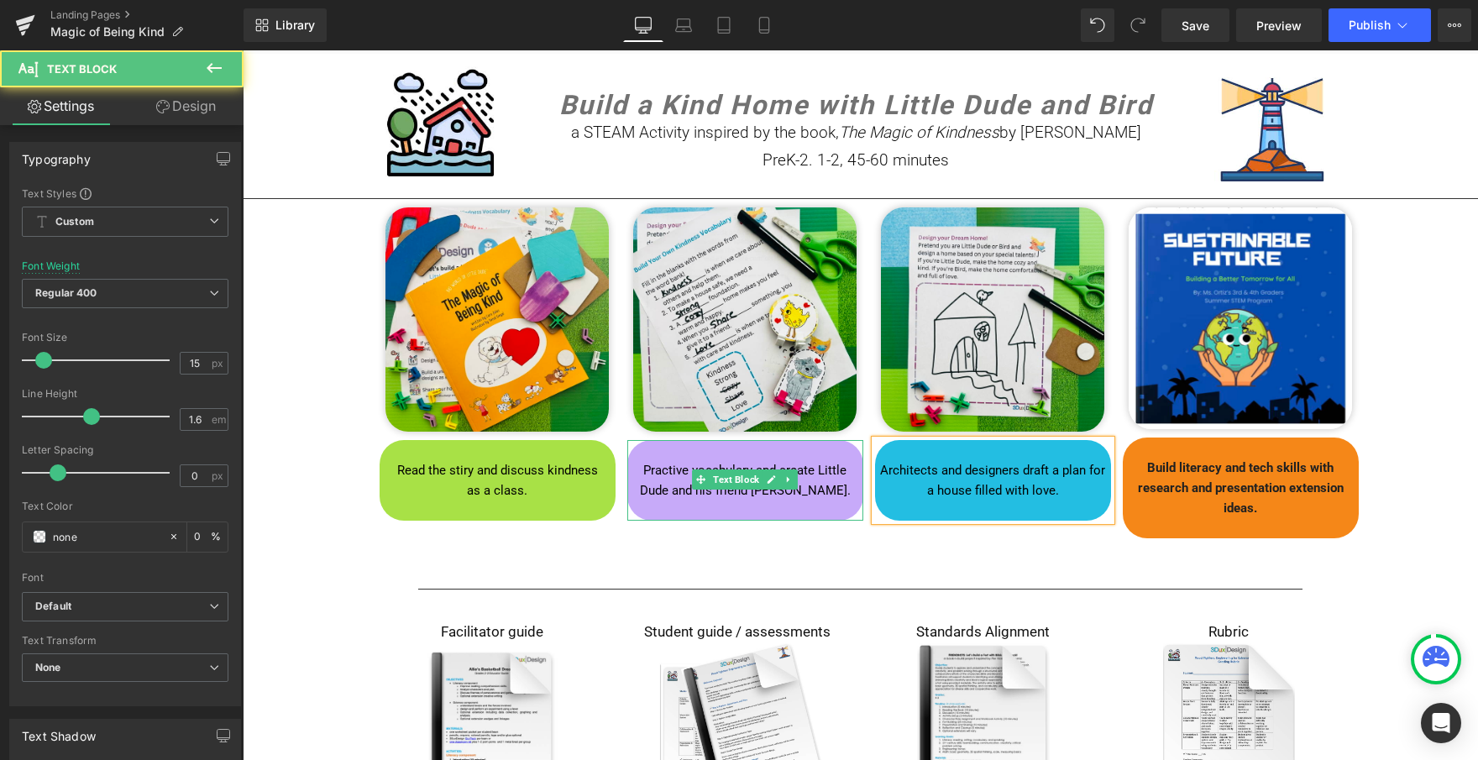
click at [810, 495] on strong "Practive vocabulary and create Little Dude and his friend [PERSON_NAME]." at bounding box center [745, 480] width 211 height 35
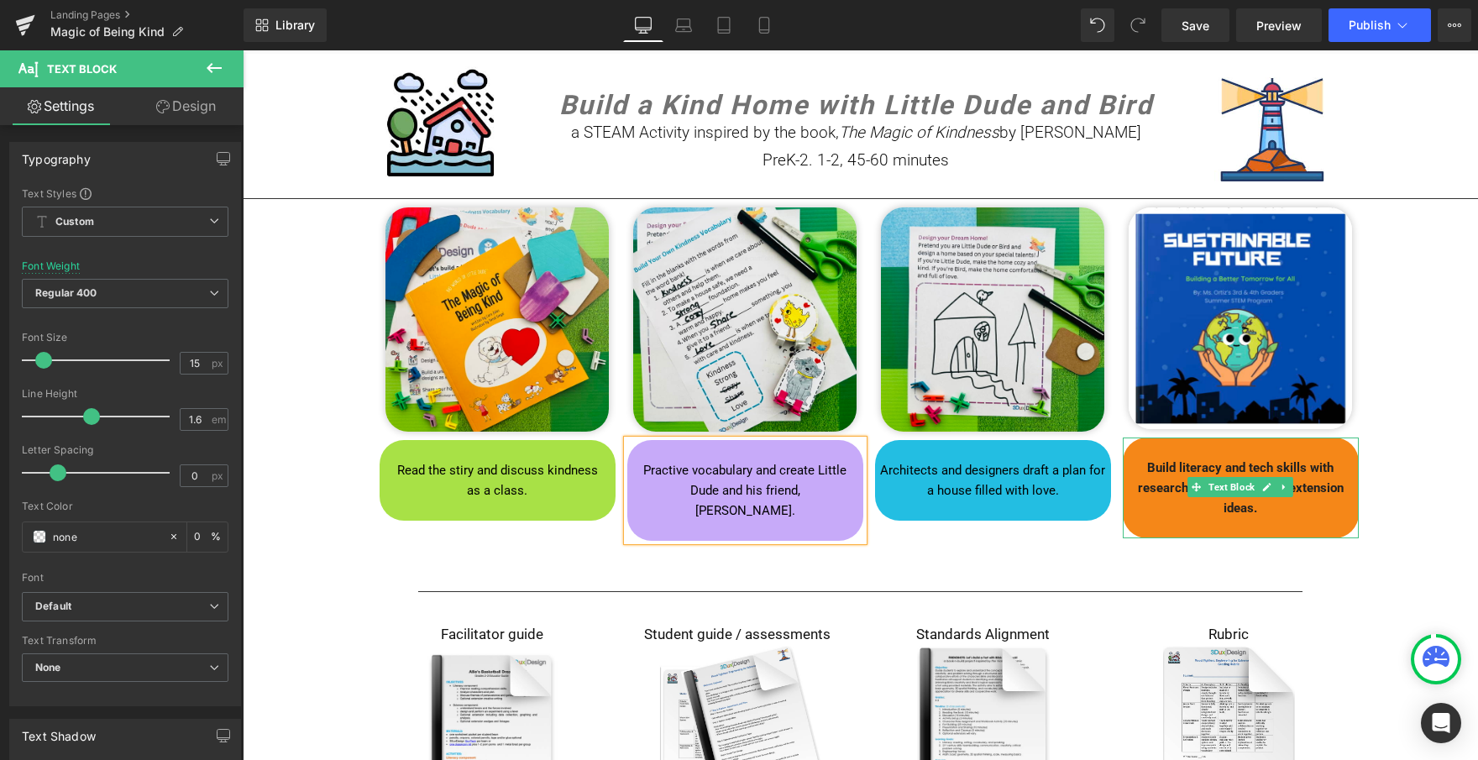
click at [1145, 500] on p "Build literacy and tech skills with research and presentation extension ideas." at bounding box center [1241, 488] width 228 height 60
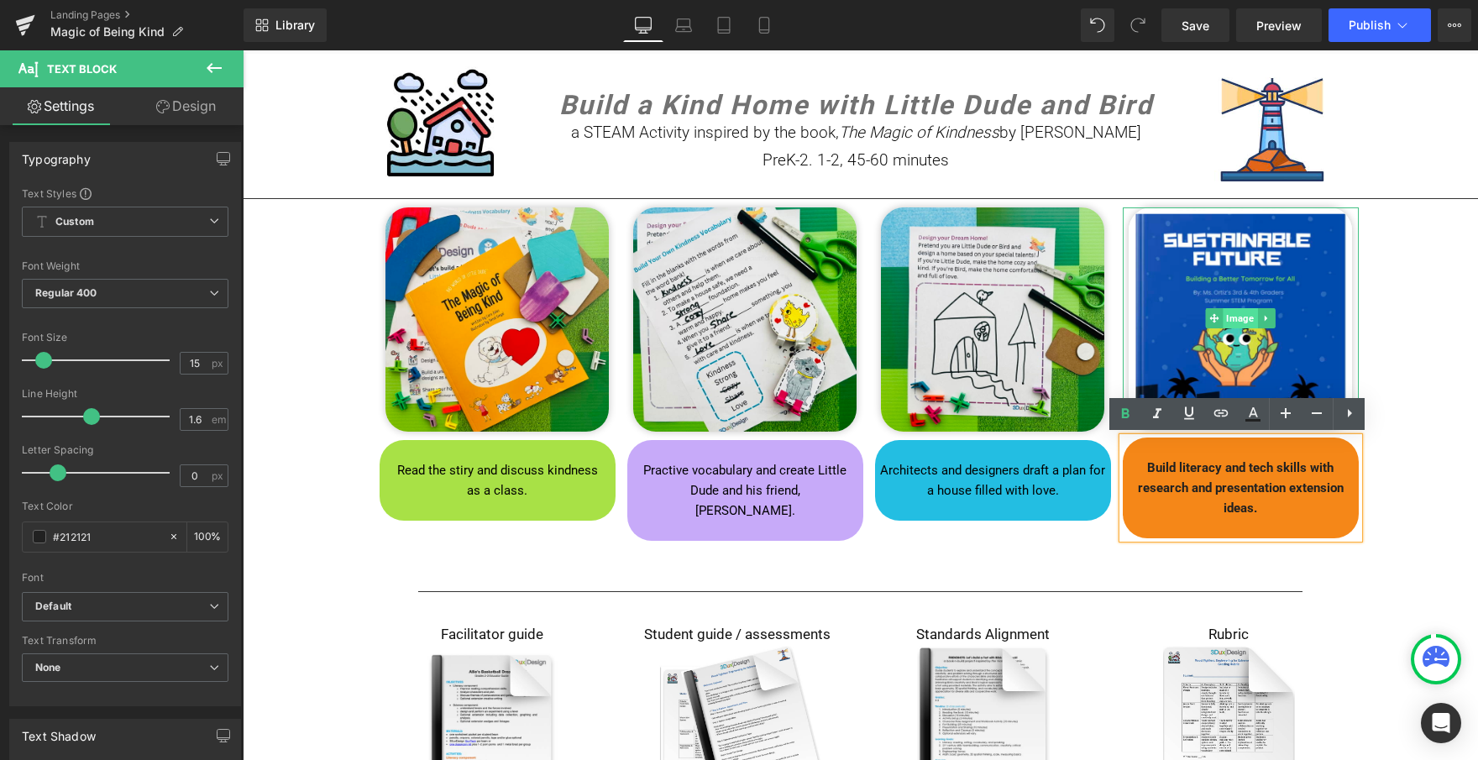
click at [1226, 321] on span "Image" at bounding box center [1240, 318] width 34 height 20
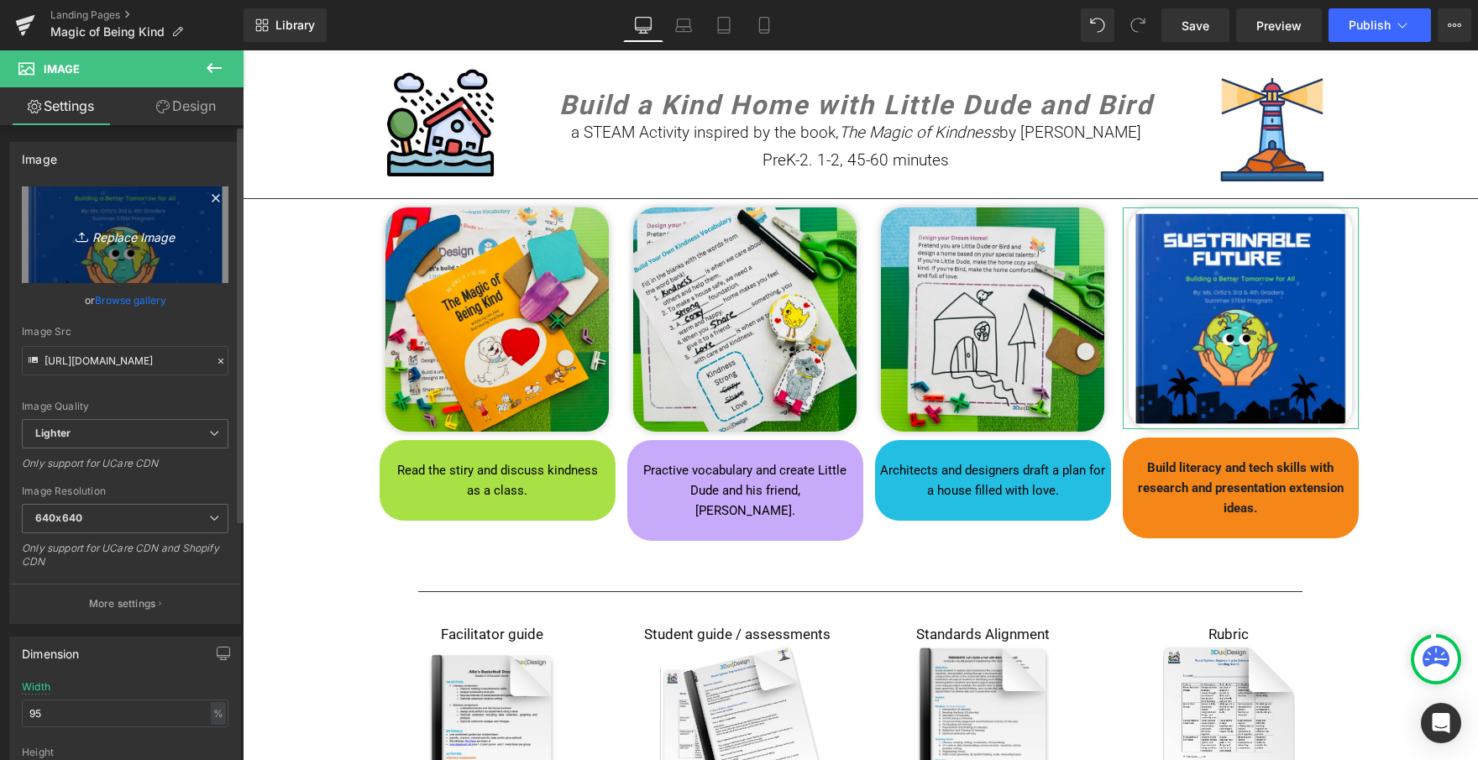
click at [126, 253] on link "Replace Image" at bounding box center [125, 234] width 207 height 97
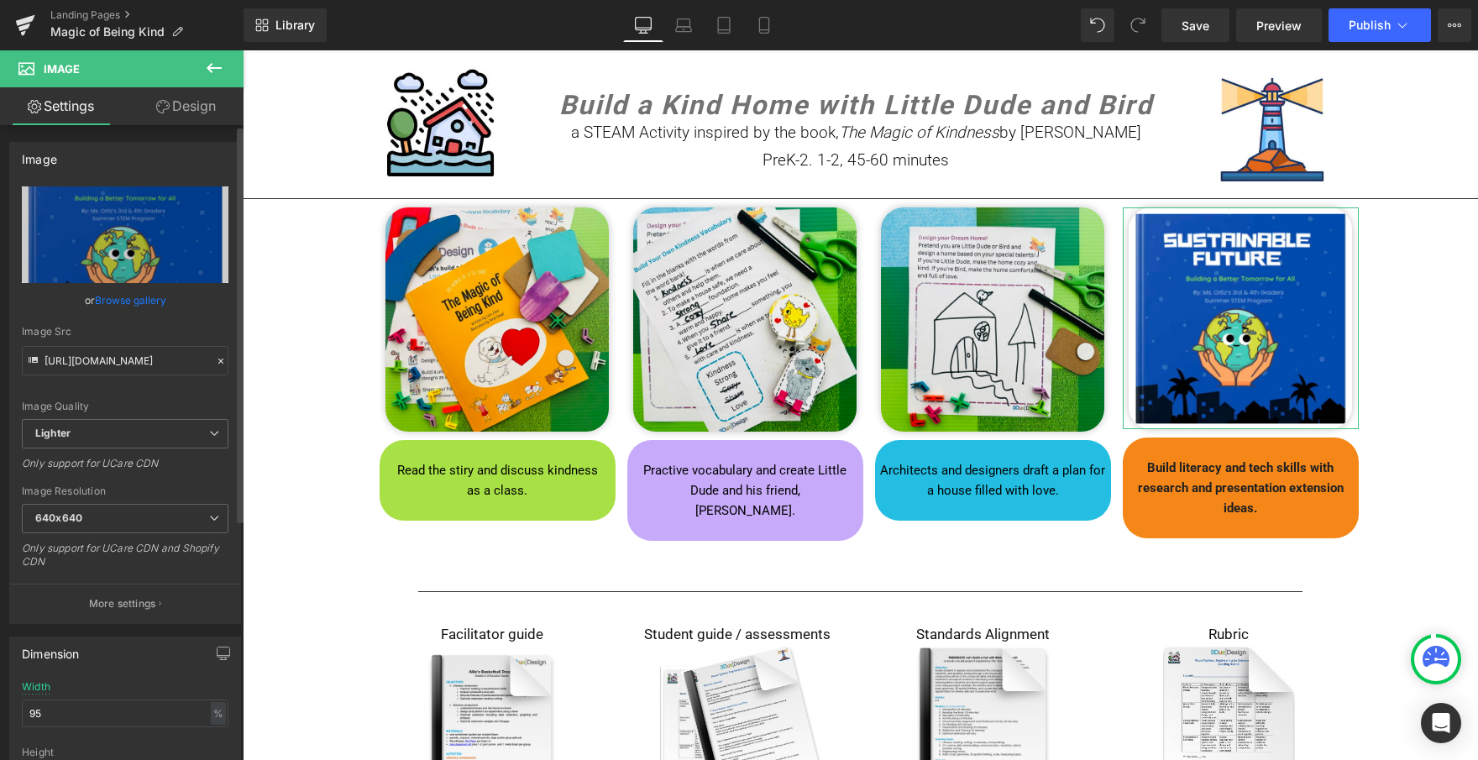
click at [118, 298] on link "Browse gallery" at bounding box center [130, 300] width 71 height 29
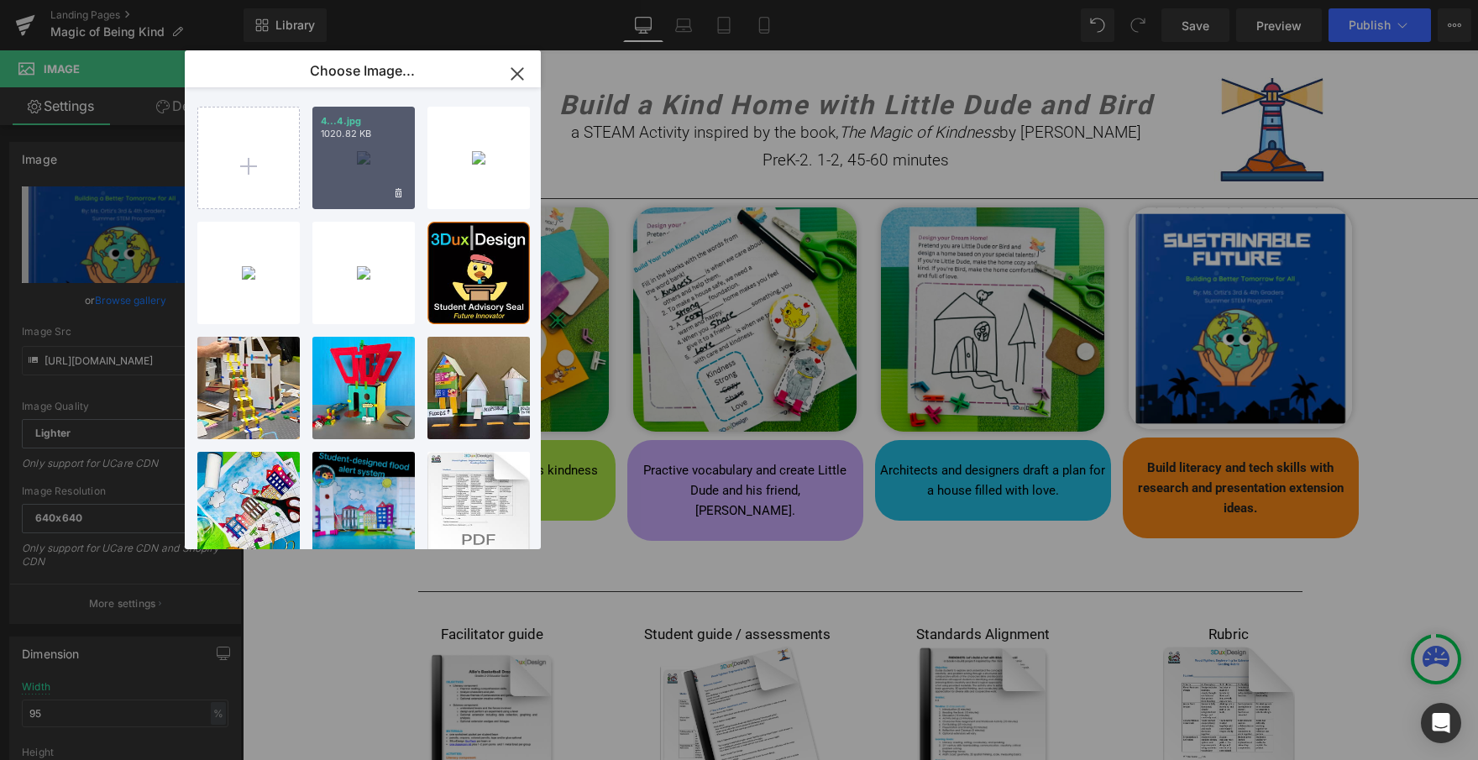
click at [344, 149] on div "4...4.jpg 1020.82 KB" at bounding box center [363, 158] width 102 height 102
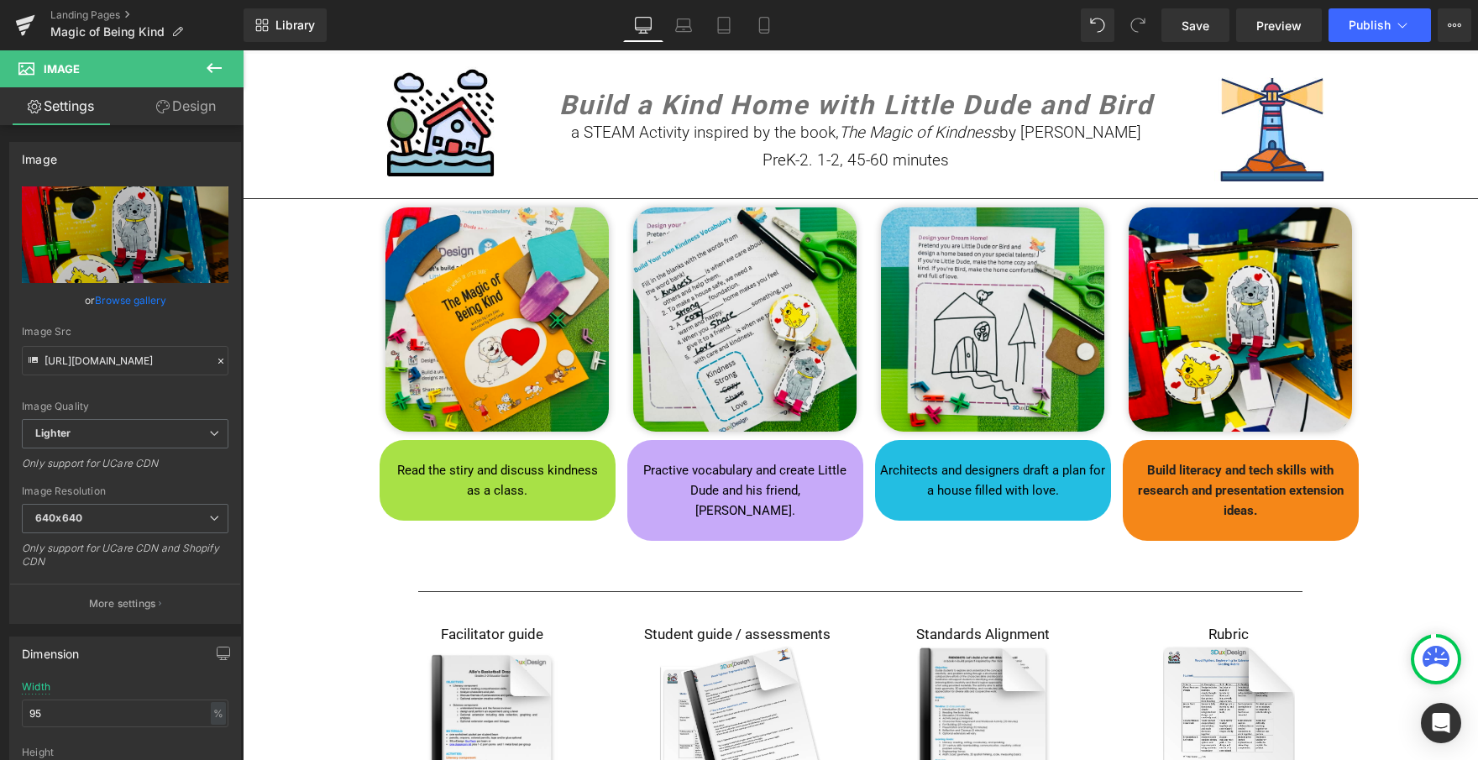
type input "[URL][DOMAIN_NAME]"
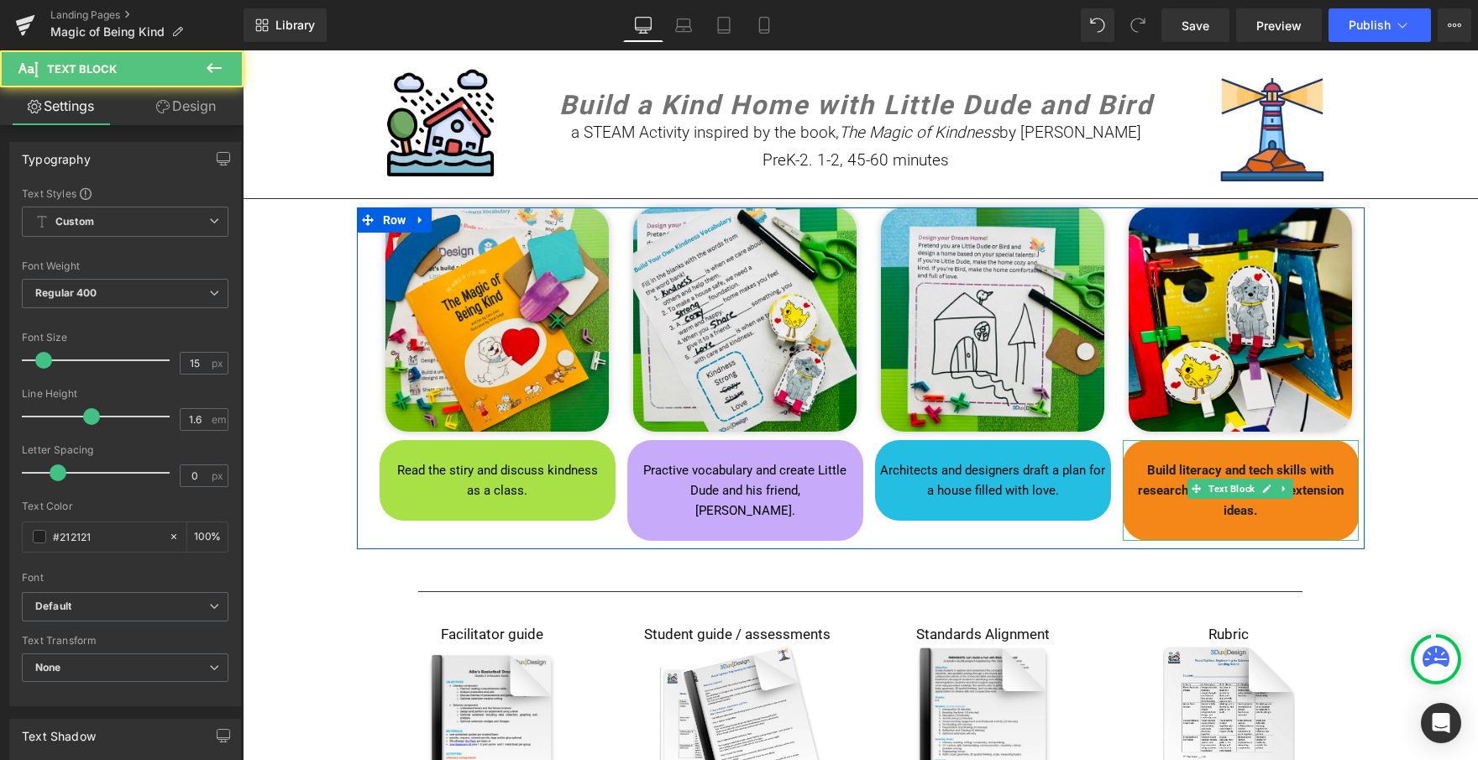
click at [1307, 511] on p "Build literacy and tech skills with research and presentation extension ideas." at bounding box center [1241, 490] width 228 height 60
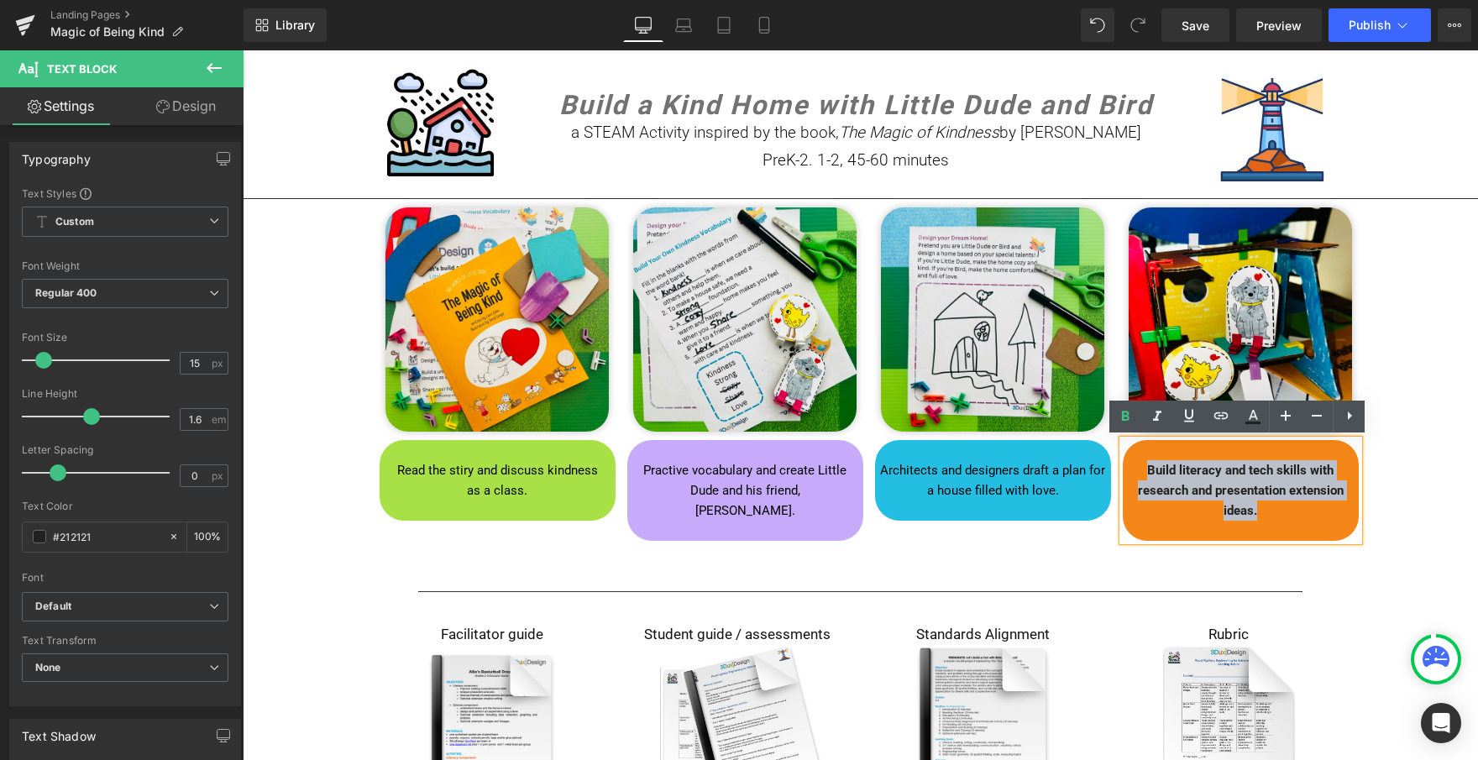
drag, startPoint x: 1298, startPoint y: 512, endPoint x: 1136, endPoint y: 465, distance: 169.6
click at [1136, 465] on p "Build literacy and tech skills with research and presentation extension ideas." at bounding box center [1241, 490] width 228 height 60
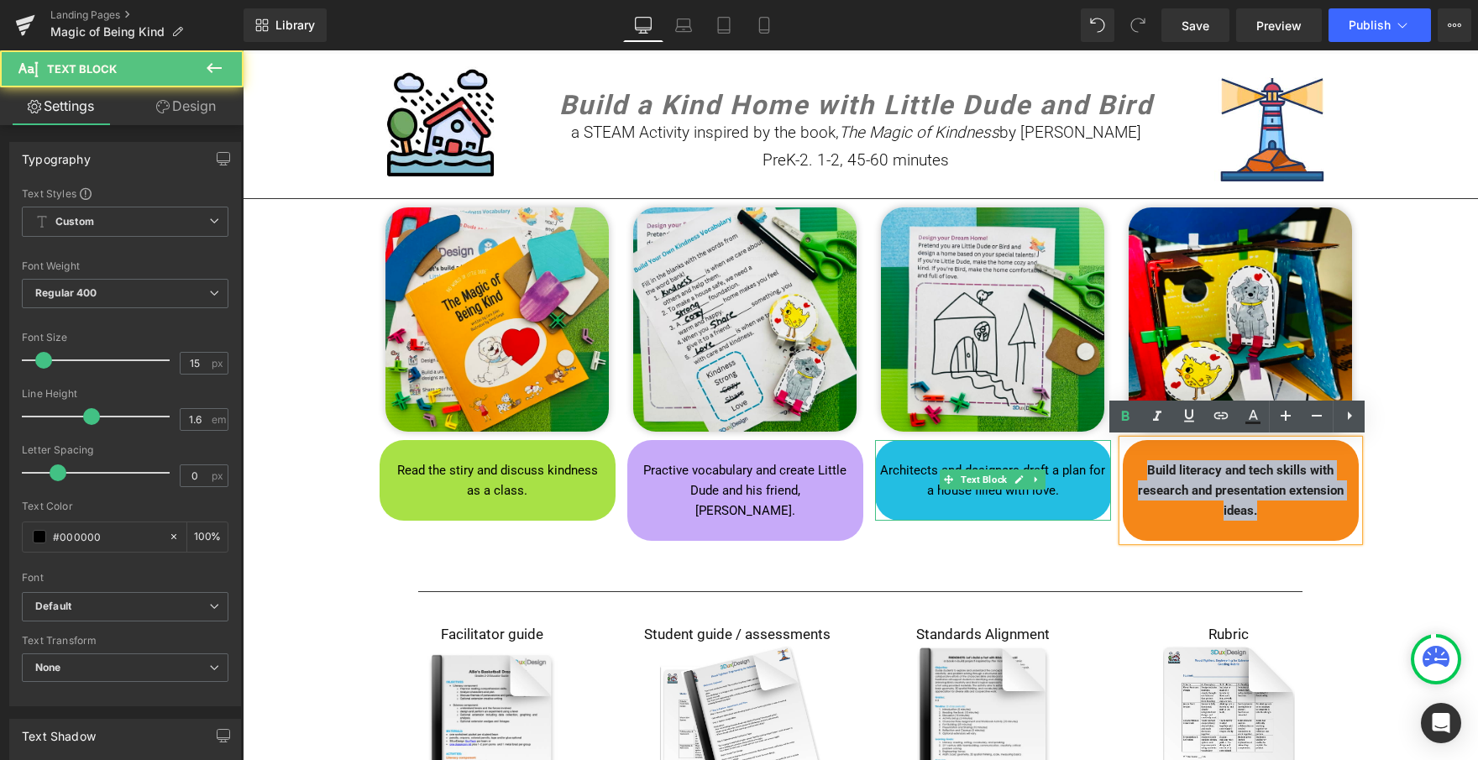
click at [1014, 460] on p "Architects and designers draft a plan for a house filled with love." at bounding box center [993, 480] width 228 height 40
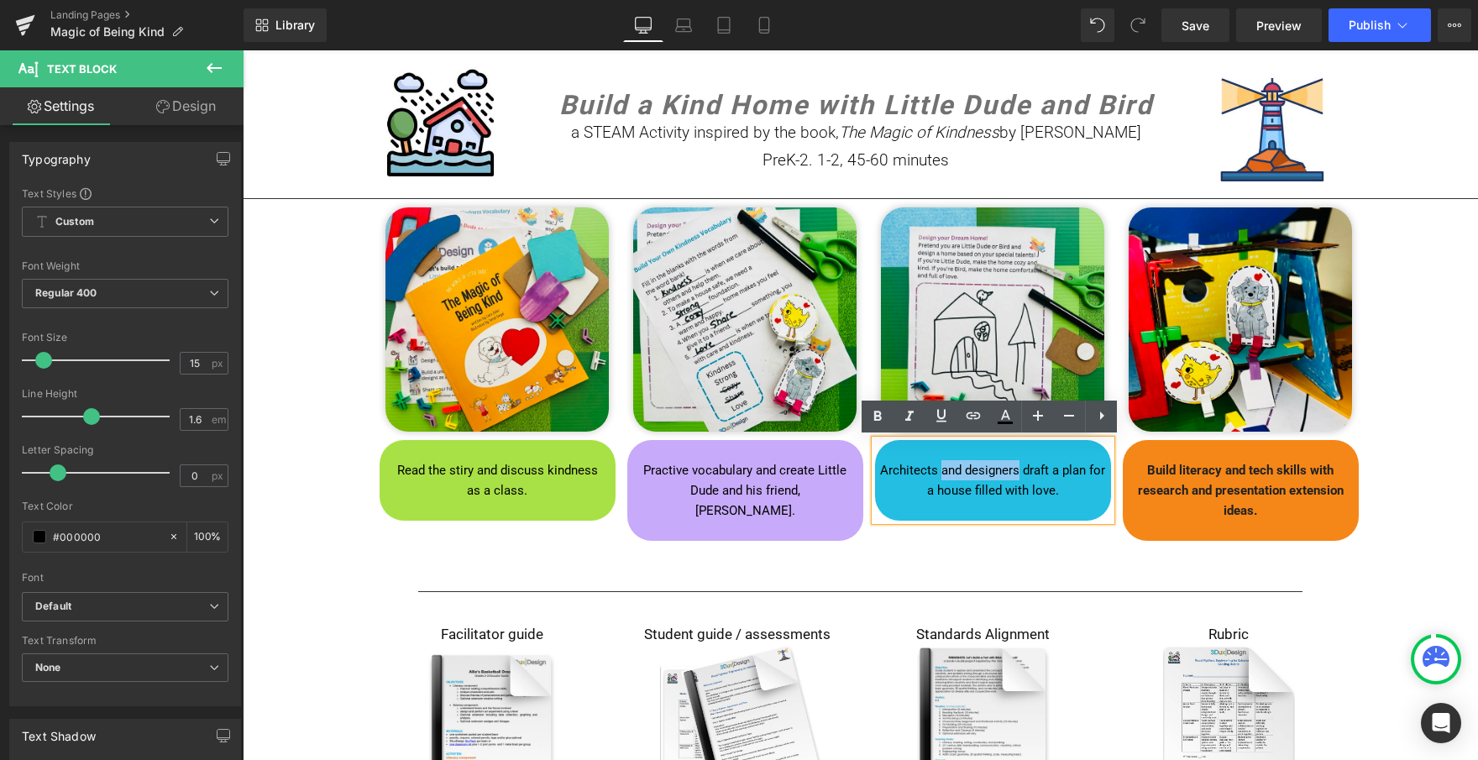
drag, startPoint x: 1015, startPoint y: 468, endPoint x: 938, endPoint y: 469, distance: 76.4
click at [938, 469] on strong "Architects and designers draft a plan for a house filled with love." at bounding box center [992, 480] width 225 height 35
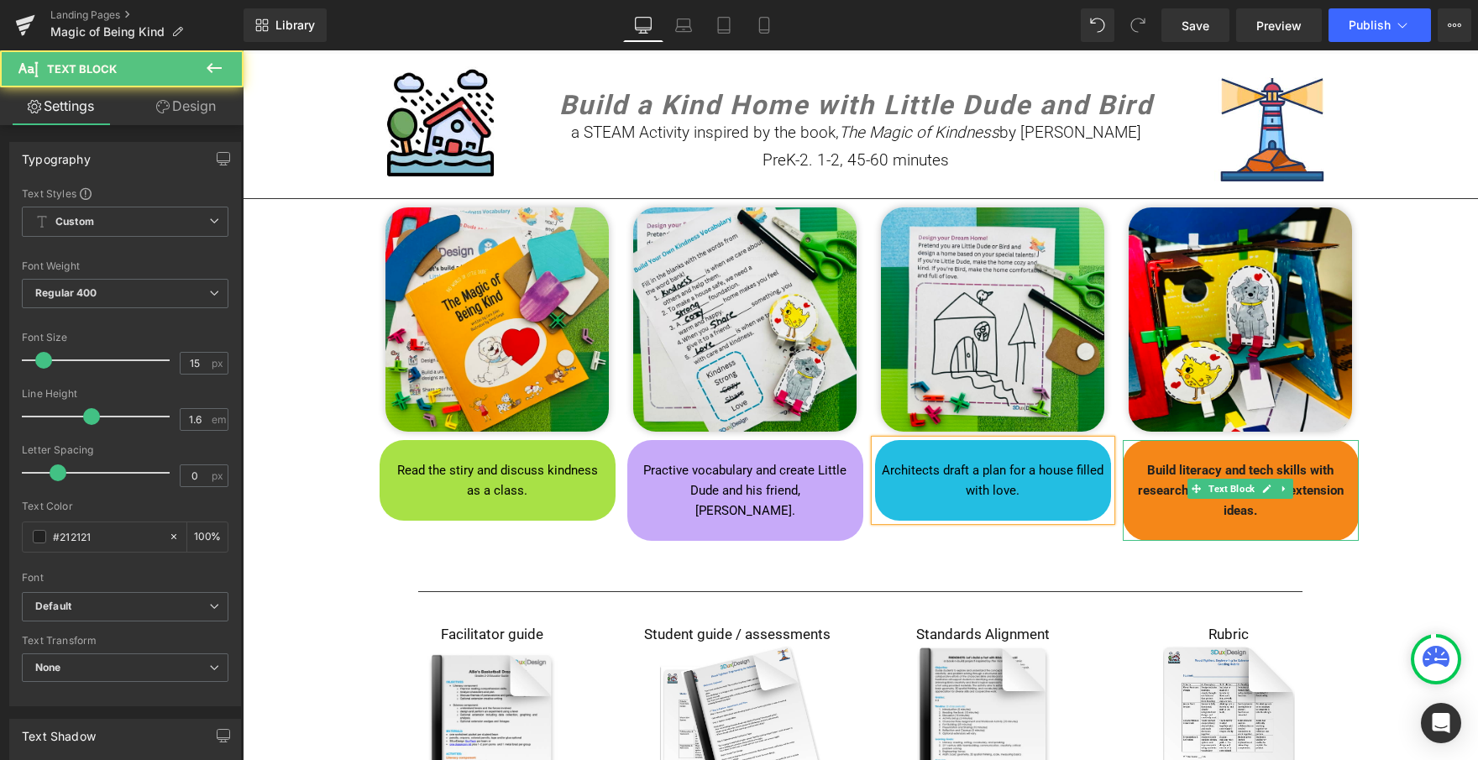
click at [1276, 514] on p "Build literacy and tech skills with research and presentation extension ideas." at bounding box center [1241, 490] width 228 height 60
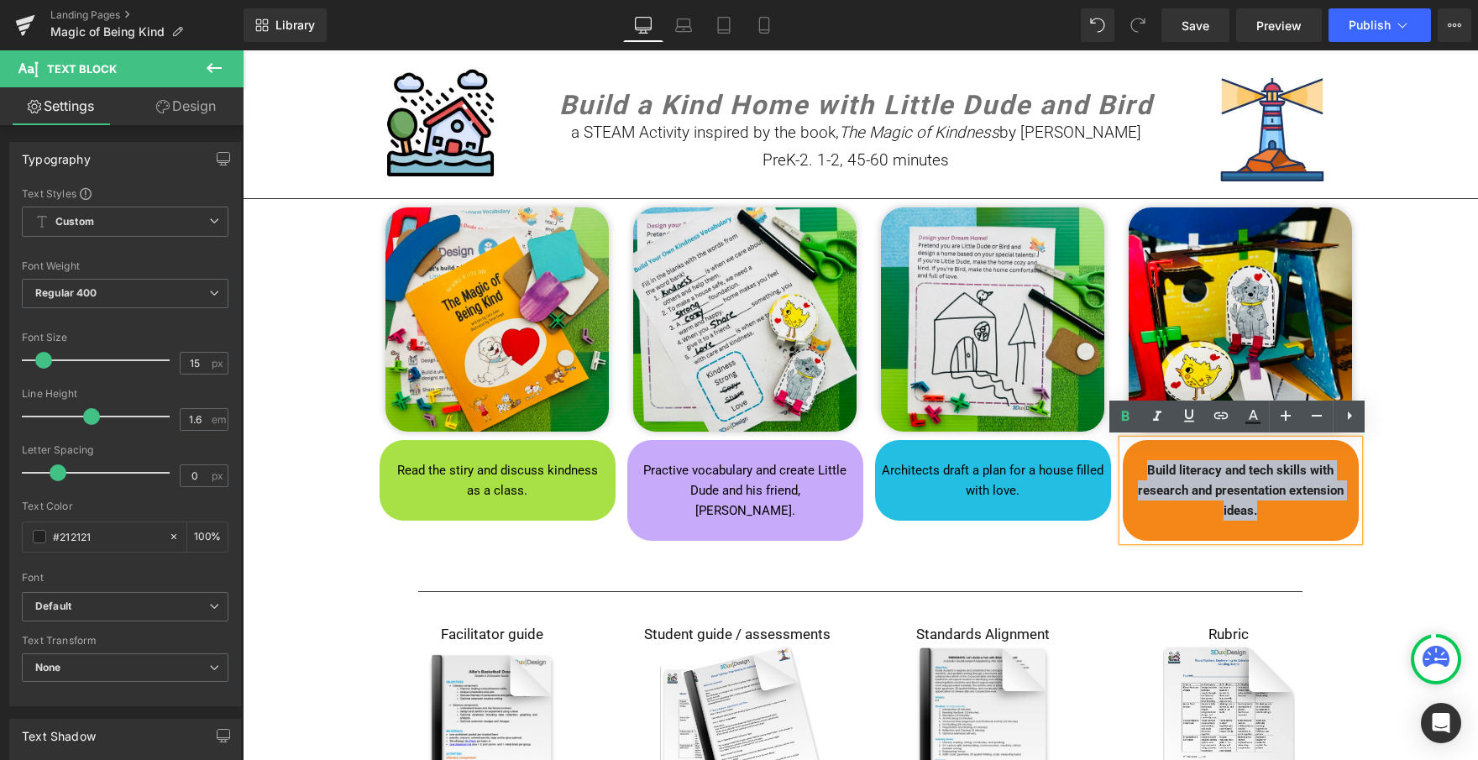
drag, startPoint x: 1276, startPoint y: 514, endPoint x: 1139, endPoint y: 458, distance: 148.0
click at [1139, 460] on p "Build literacy and tech skills with research and presentation extension ideas." at bounding box center [1241, 490] width 228 height 60
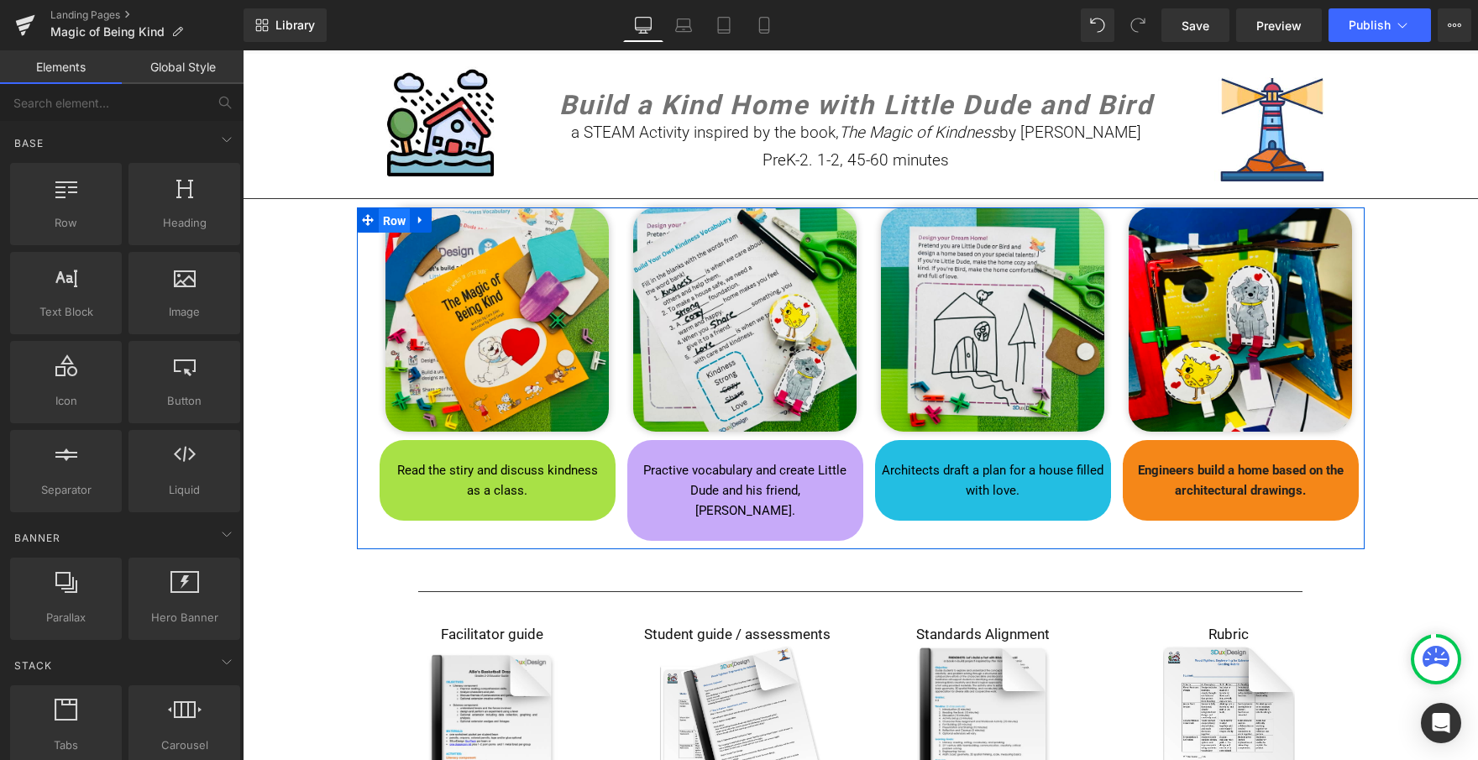
click at [387, 221] on span "Row" at bounding box center [395, 220] width 32 height 25
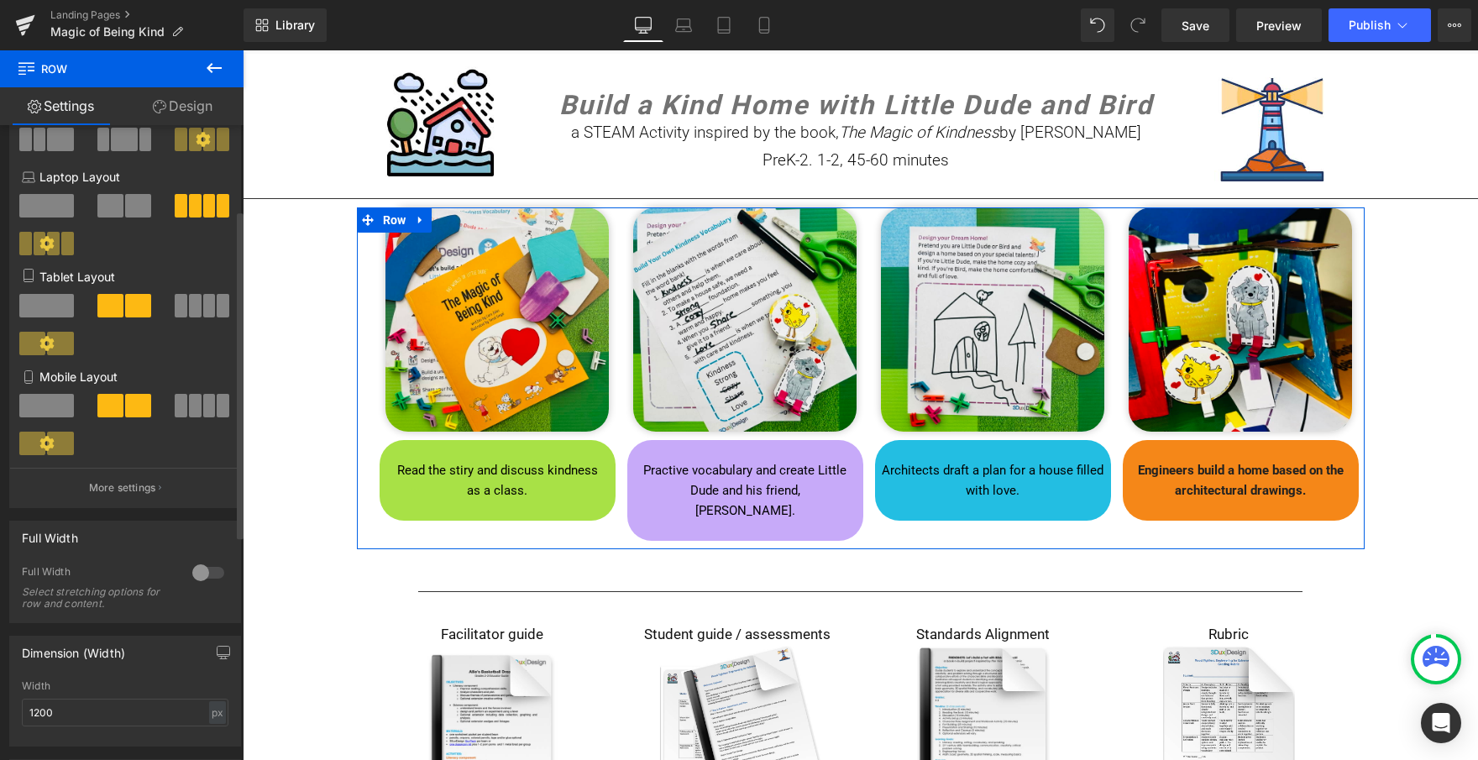
scroll to position [164, 0]
click at [197, 572] on div at bounding box center [208, 572] width 40 height 27
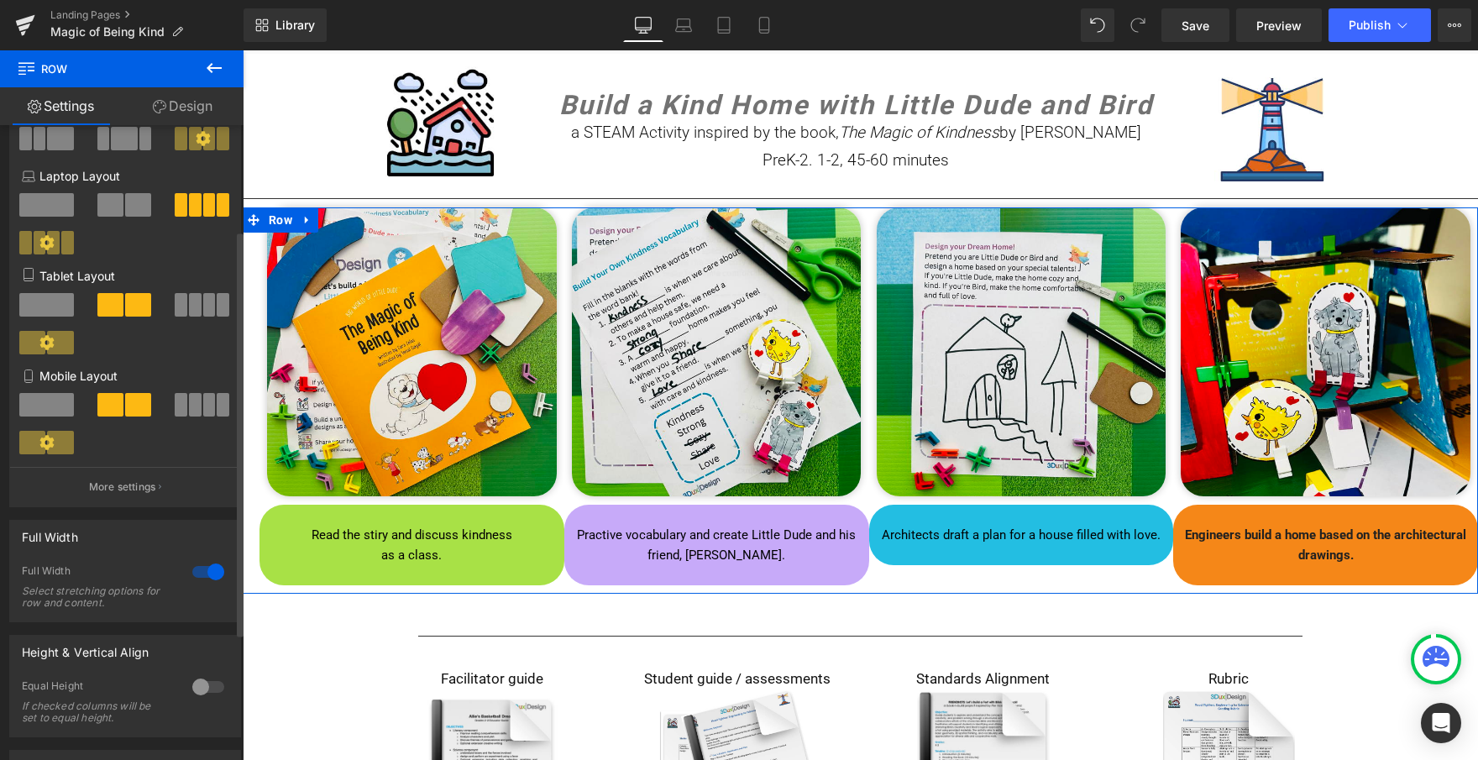
click at [204, 574] on div at bounding box center [208, 572] width 40 height 27
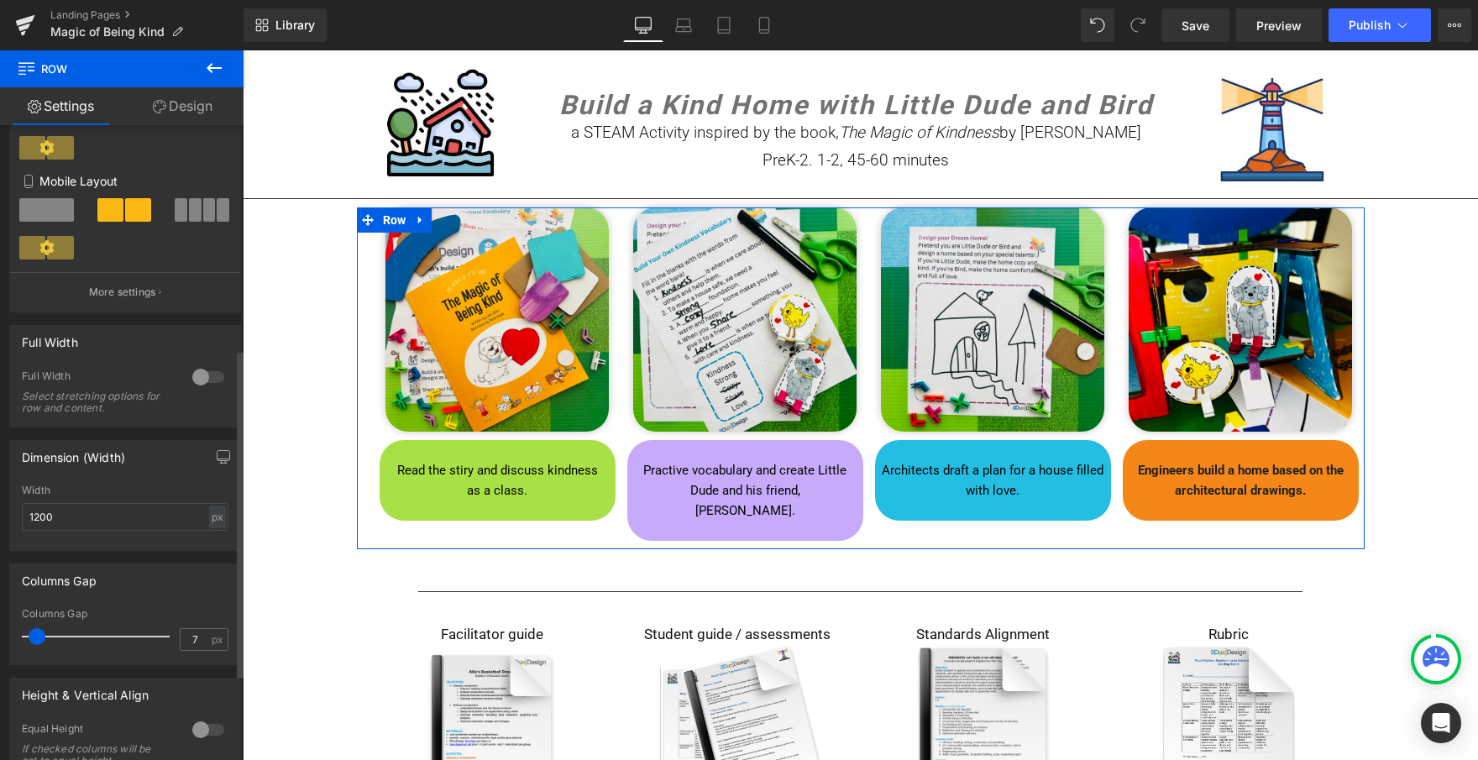
scroll to position [302, 0]
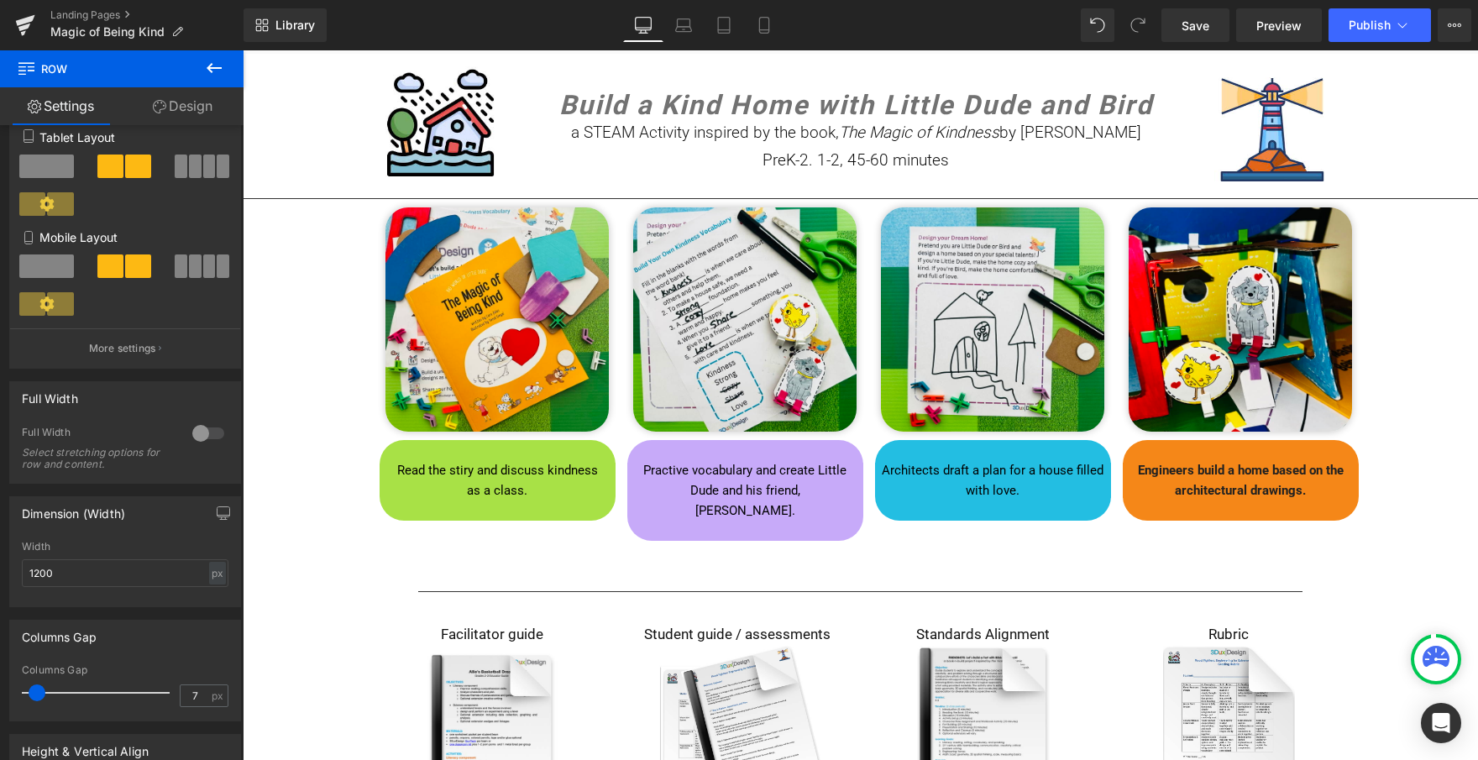
click at [220, 62] on icon at bounding box center [214, 68] width 20 height 20
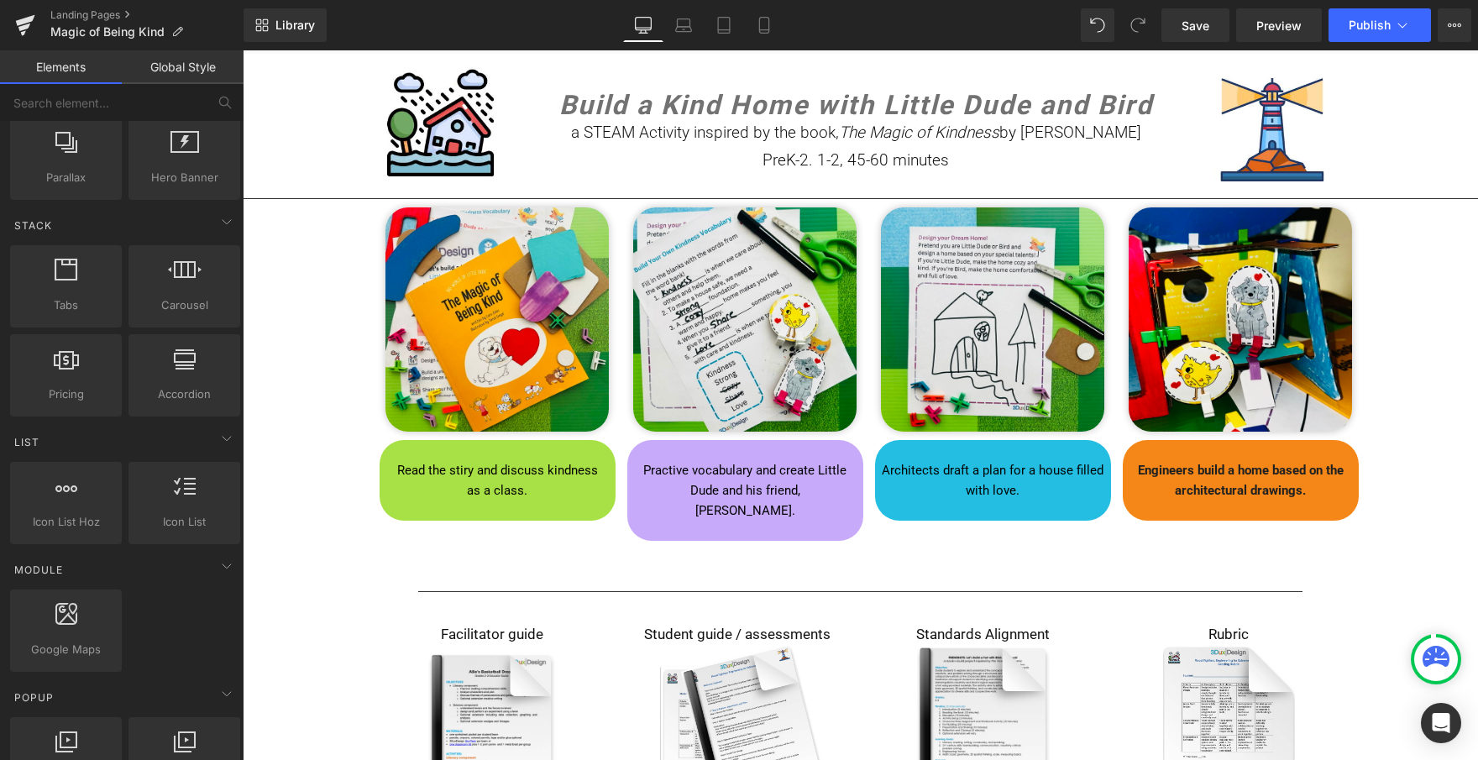
scroll to position [444, 0]
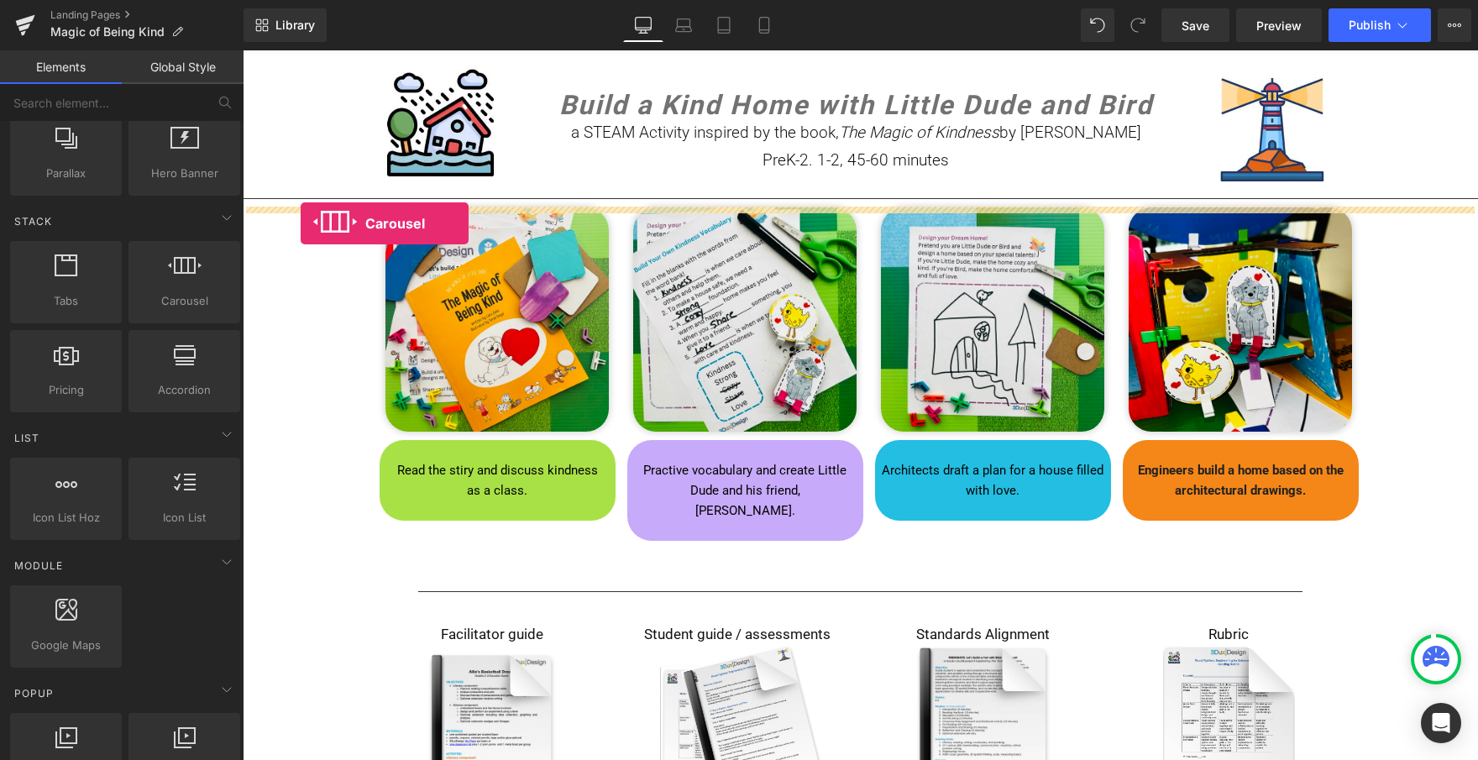
drag, startPoint x: 420, startPoint y: 333, endPoint x: 301, endPoint y: 223, distance: 162.8
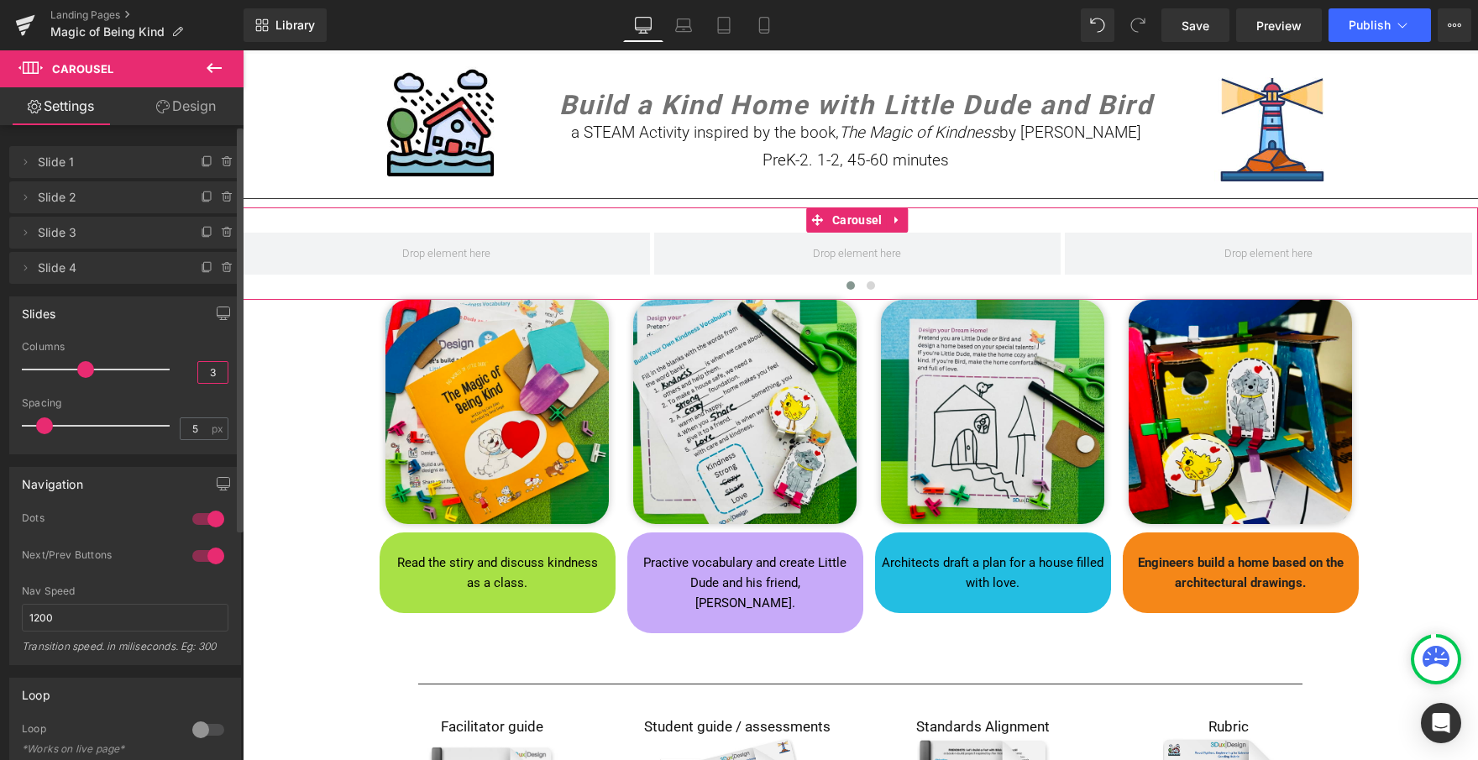
click at [211, 368] on input "3" at bounding box center [212, 372] width 29 height 21
type input "5"
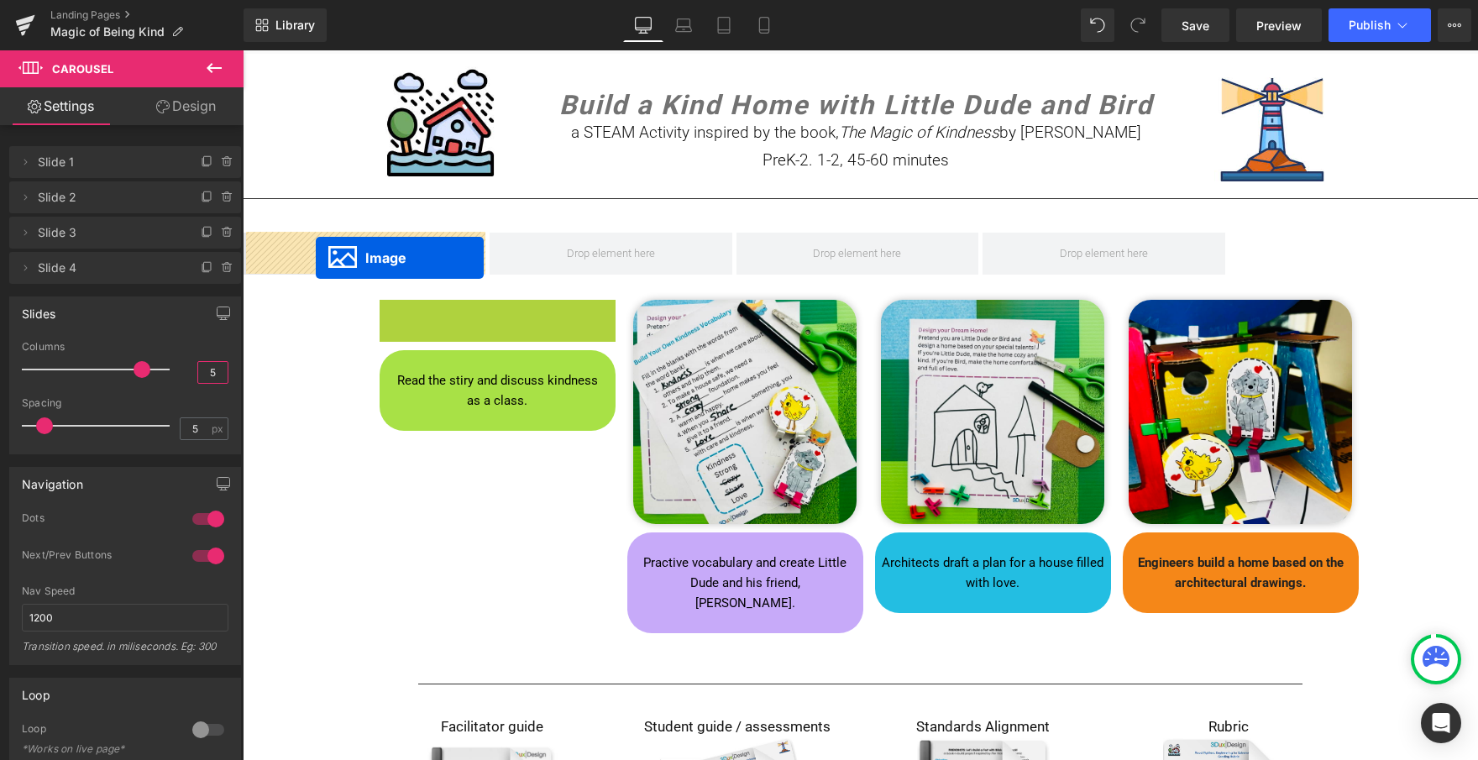
drag, startPoint x: 468, startPoint y: 405, endPoint x: 316, endPoint y: 258, distance: 211.4
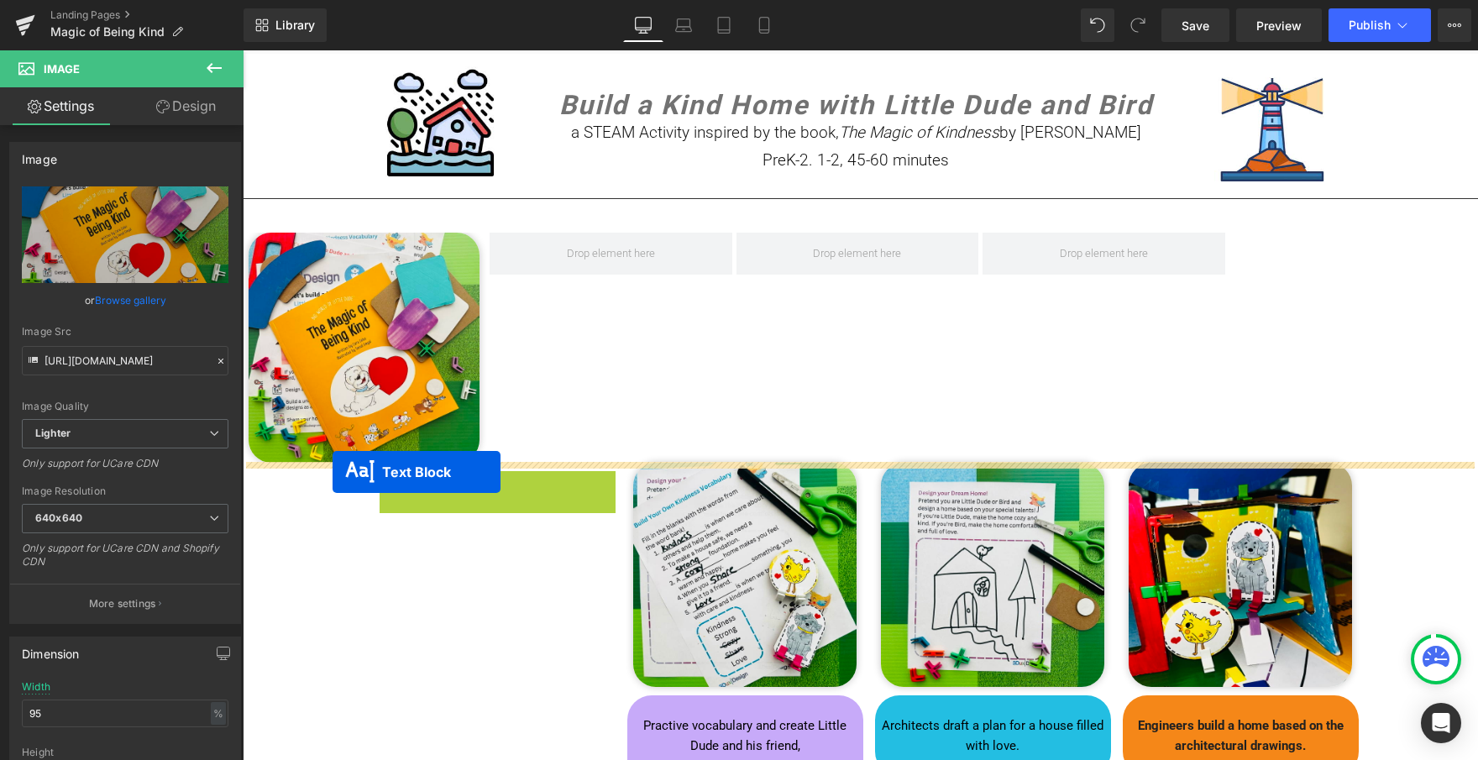
drag, startPoint x: 452, startPoint y: 511, endPoint x: 333, endPoint y: 472, distance: 125.6
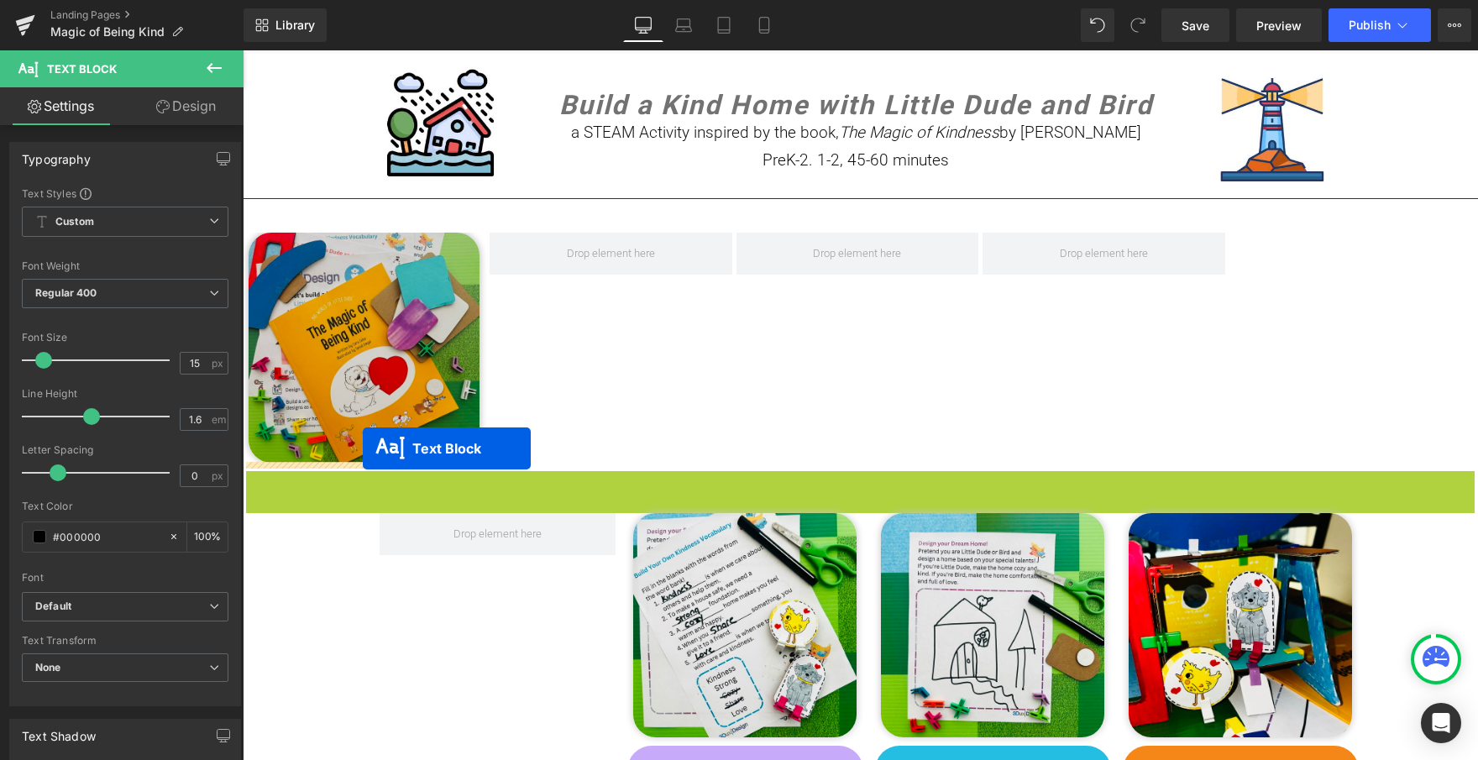
drag, startPoint x: 810, startPoint y: 512, endPoint x: 363, endPoint y: 449, distance: 451.2
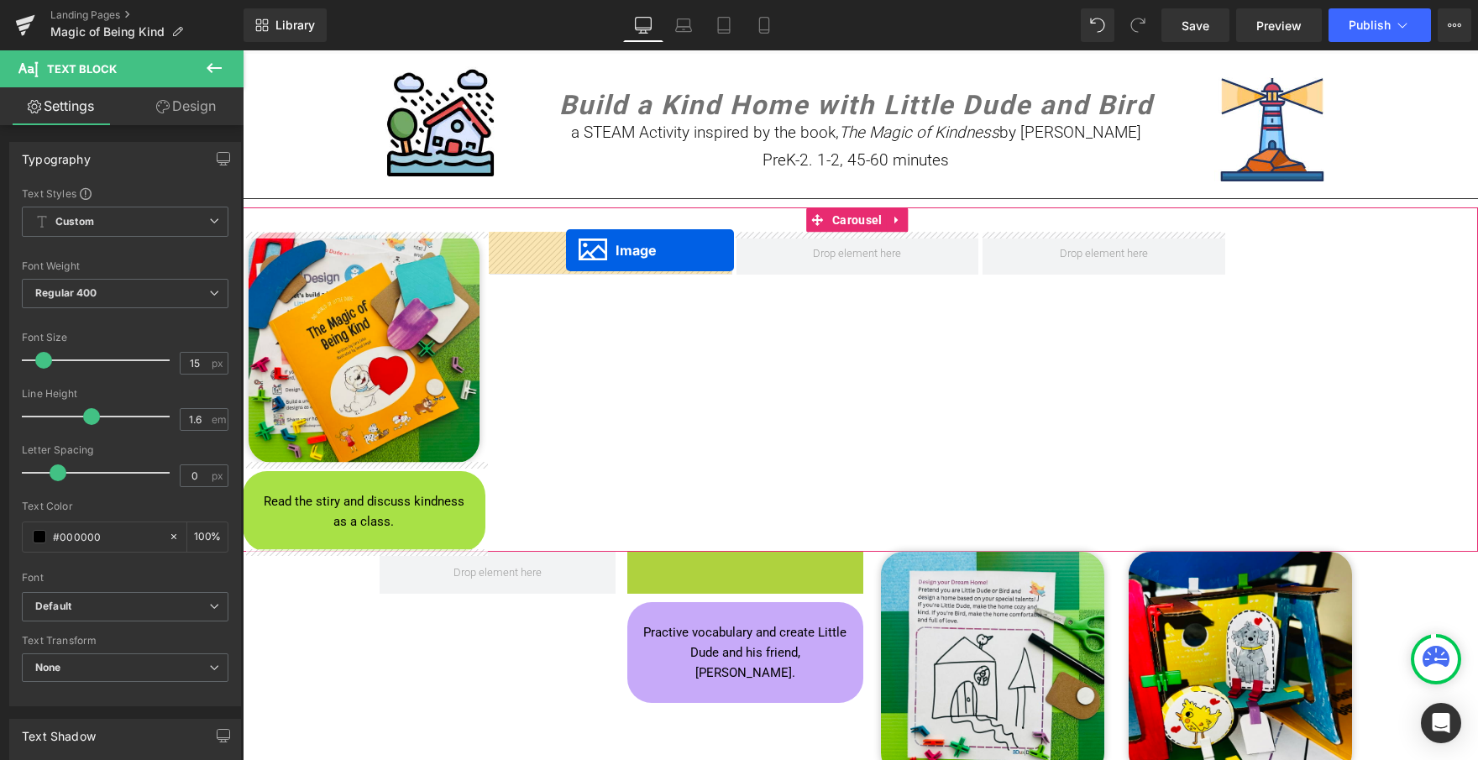
drag, startPoint x: 711, startPoint y: 658, endPoint x: 565, endPoint y: 249, distance: 433.5
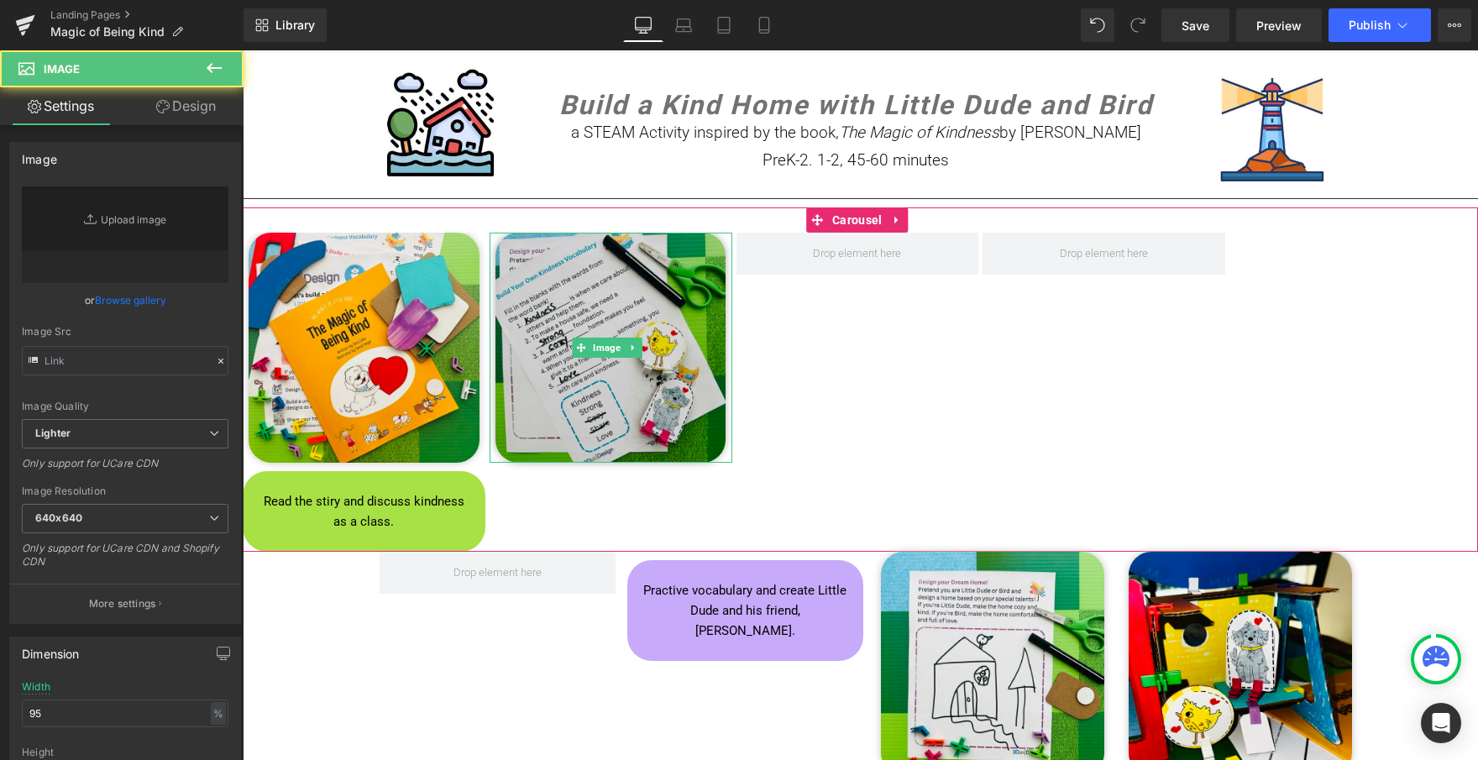
type input "[URL][DOMAIN_NAME]"
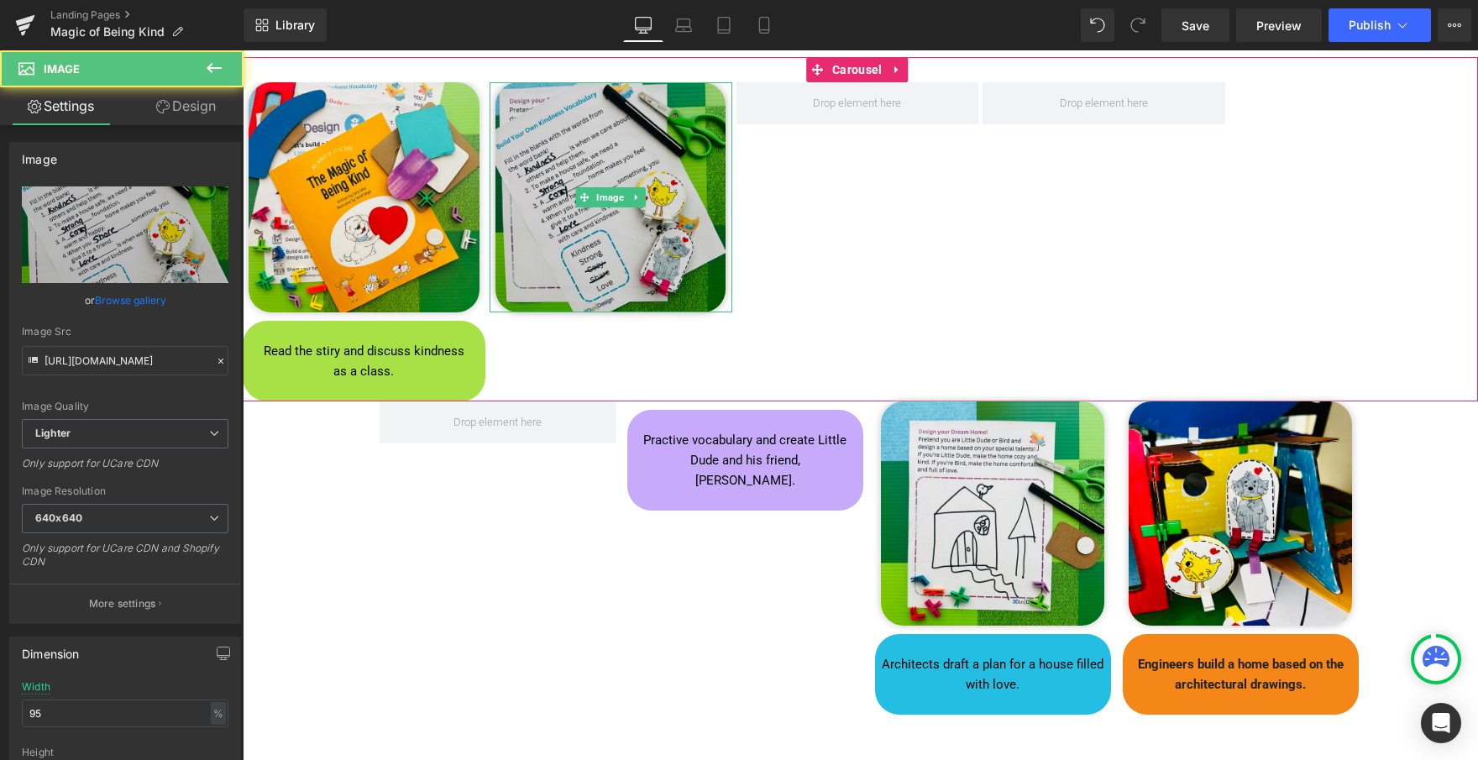
scroll to position [249, 0]
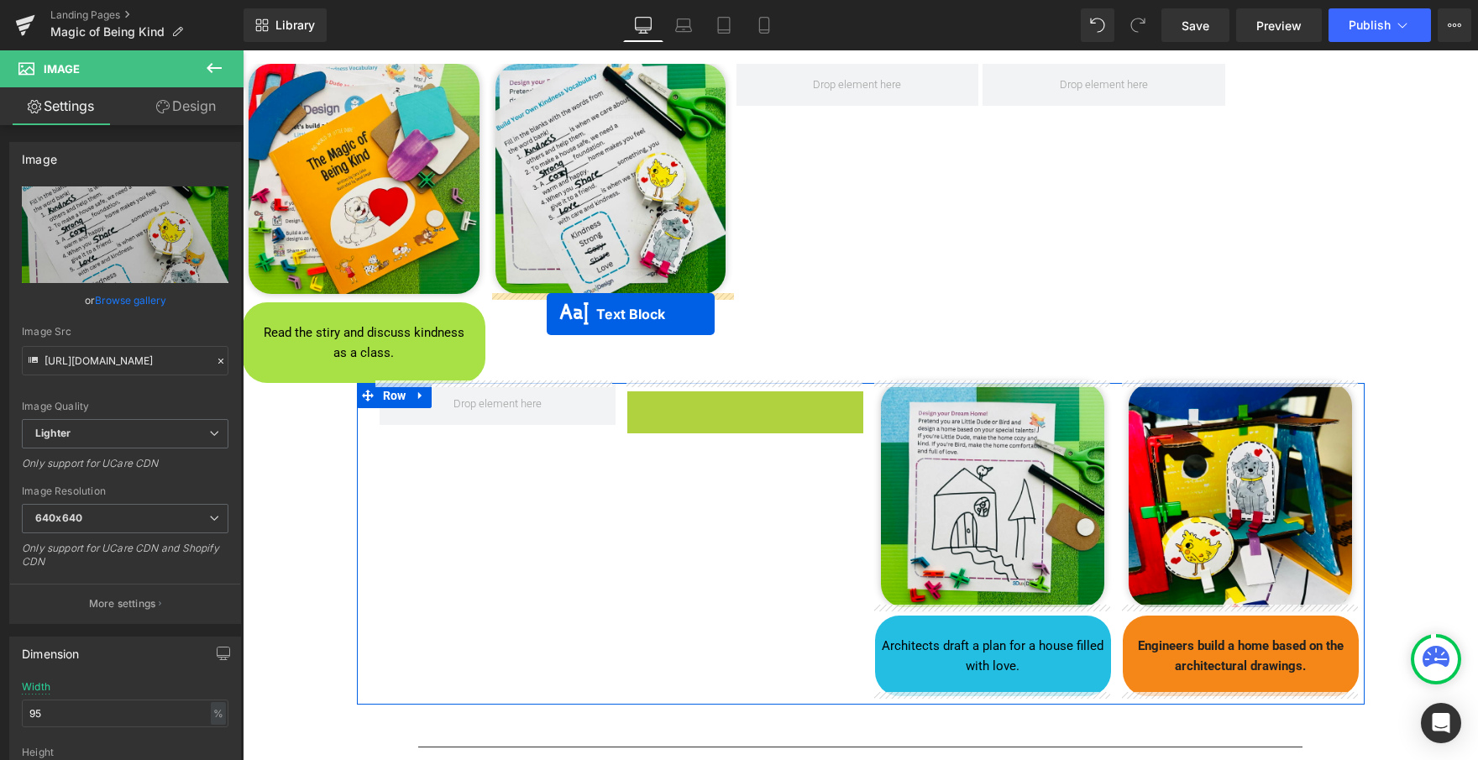
drag, startPoint x: 695, startPoint y: 427, endPoint x: 547, endPoint y: 314, distance: 186.3
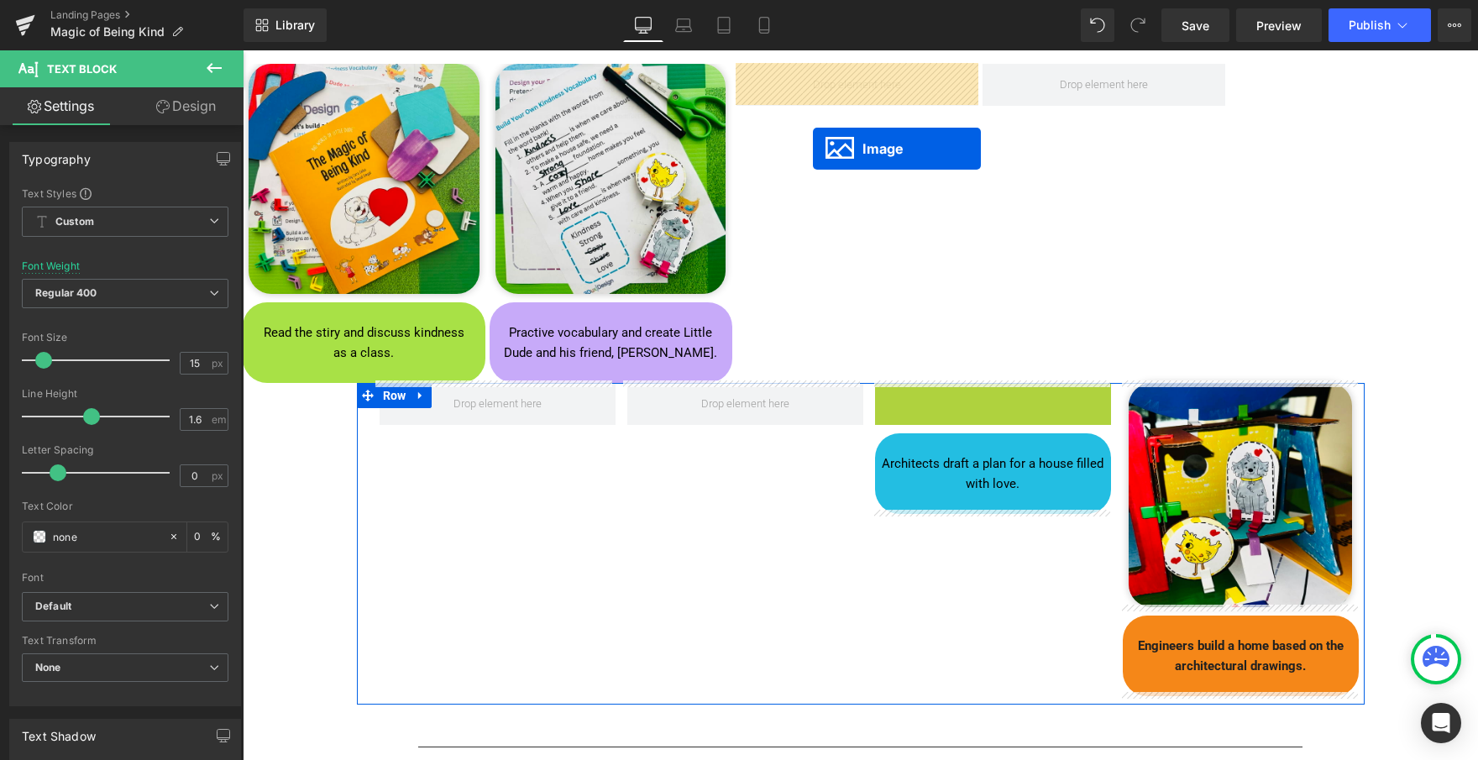
drag, startPoint x: 962, startPoint y: 491, endPoint x: 813, endPoint y: 148, distance: 374.3
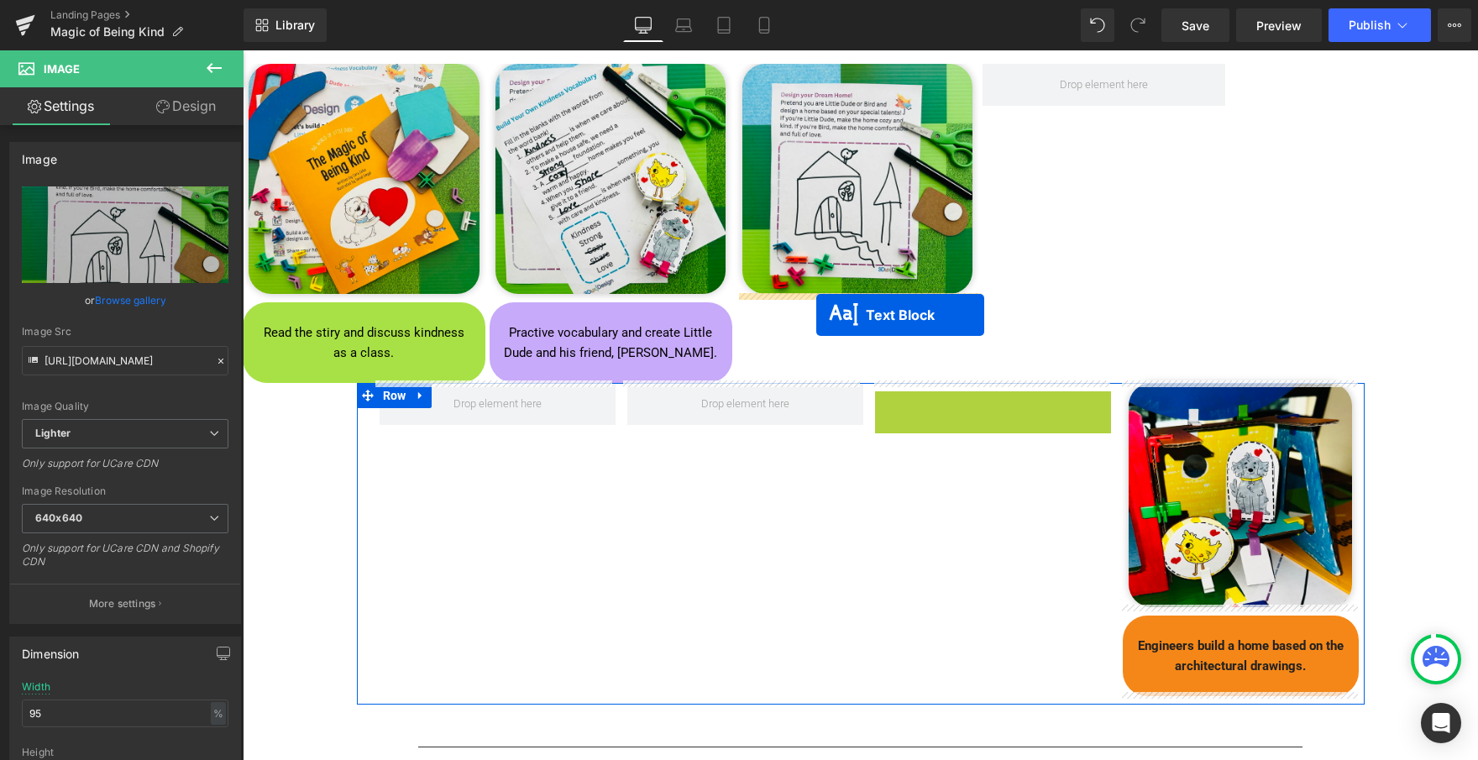
drag, startPoint x: 946, startPoint y: 430, endPoint x: 816, endPoint y: 315, distance: 173.1
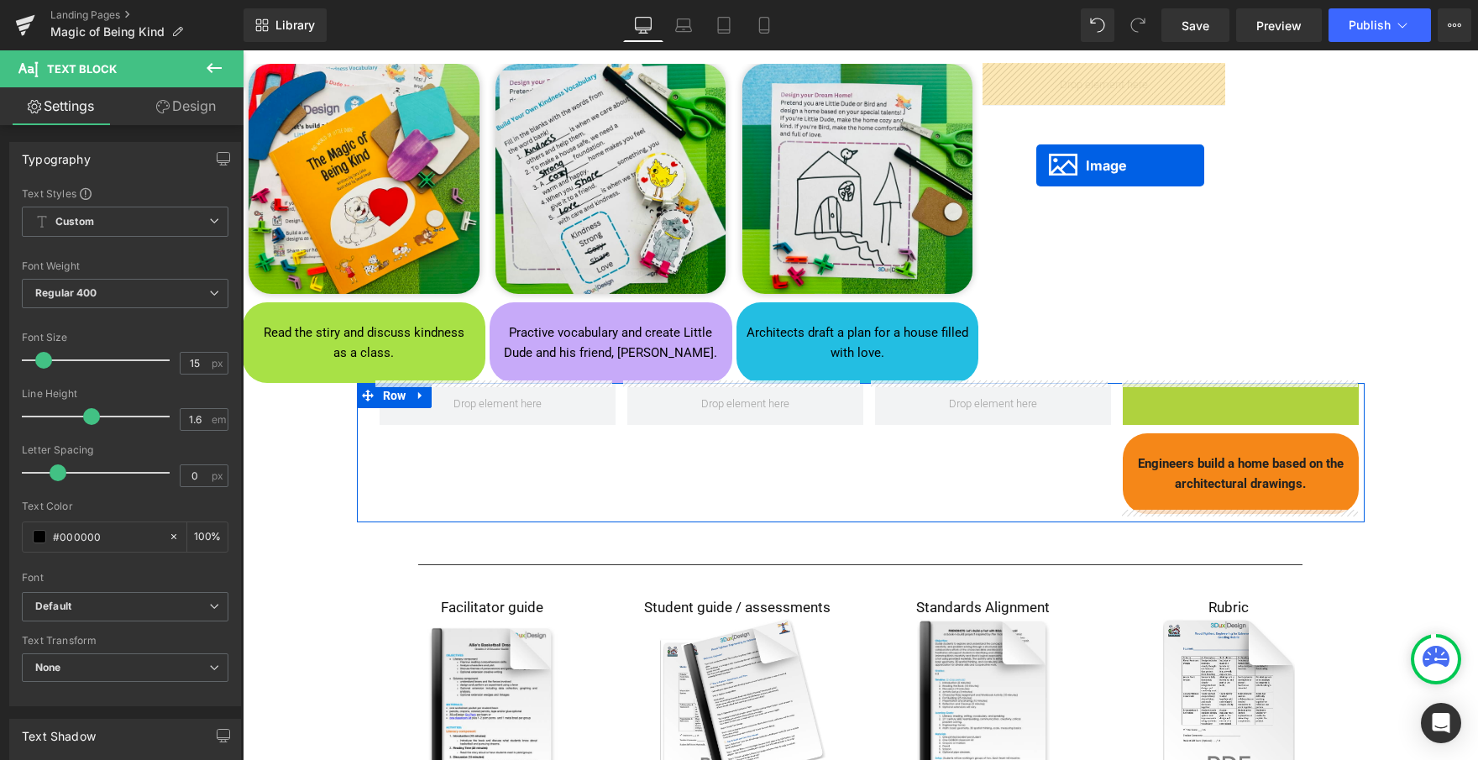
drag, startPoint x: 1209, startPoint y: 490, endPoint x: 1036, endPoint y: 165, distance: 367.8
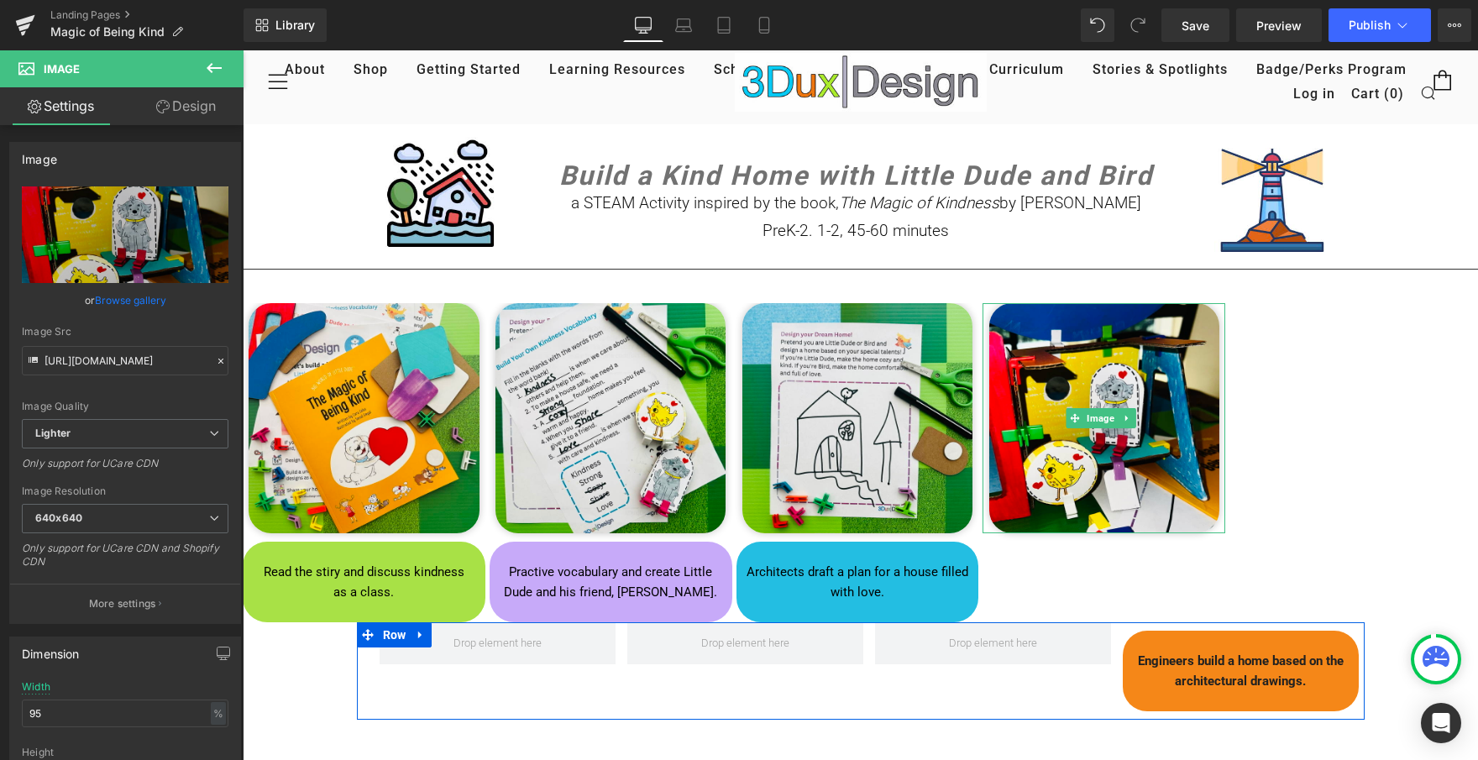
scroll to position [17, 0]
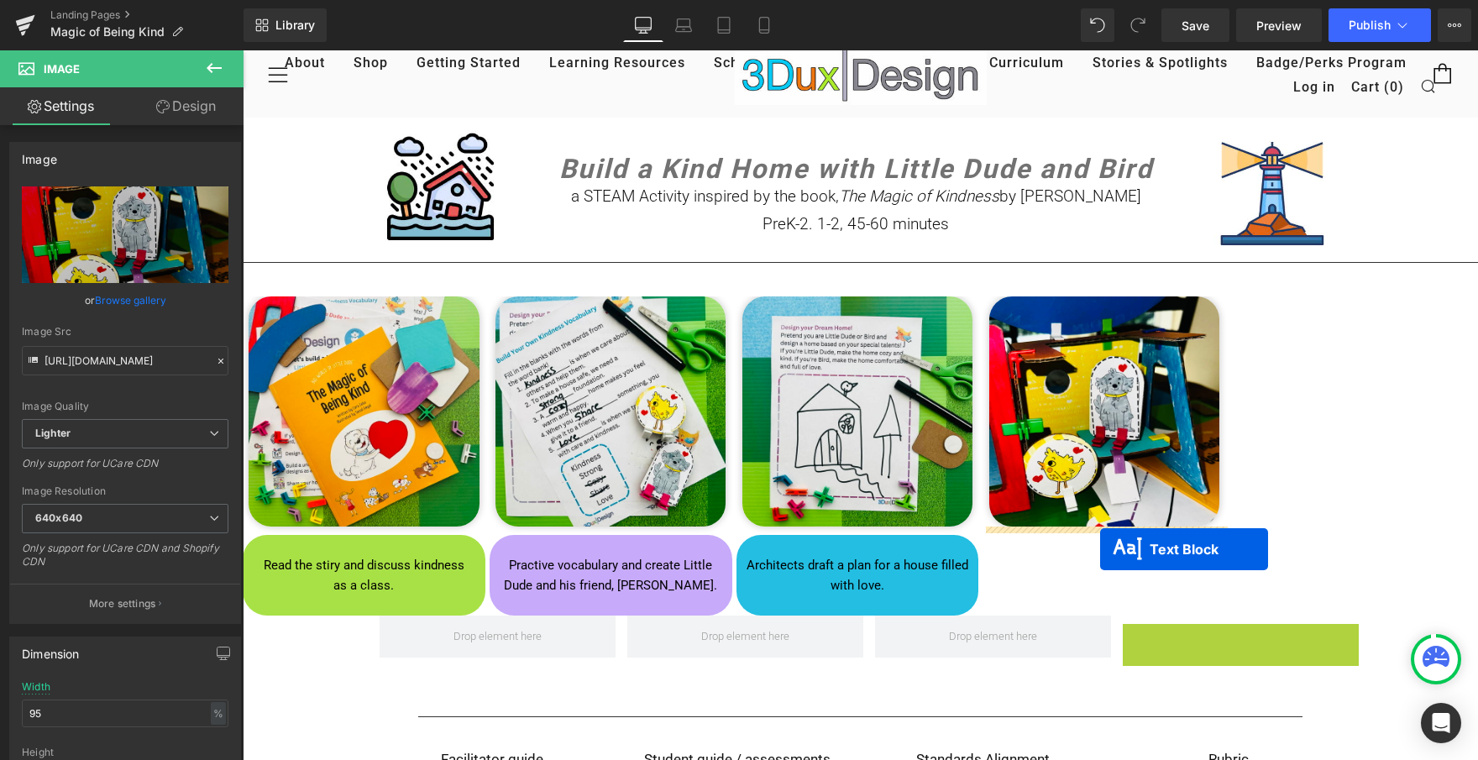
drag, startPoint x: 1191, startPoint y: 662, endPoint x: 1100, endPoint y: 549, distance: 144.5
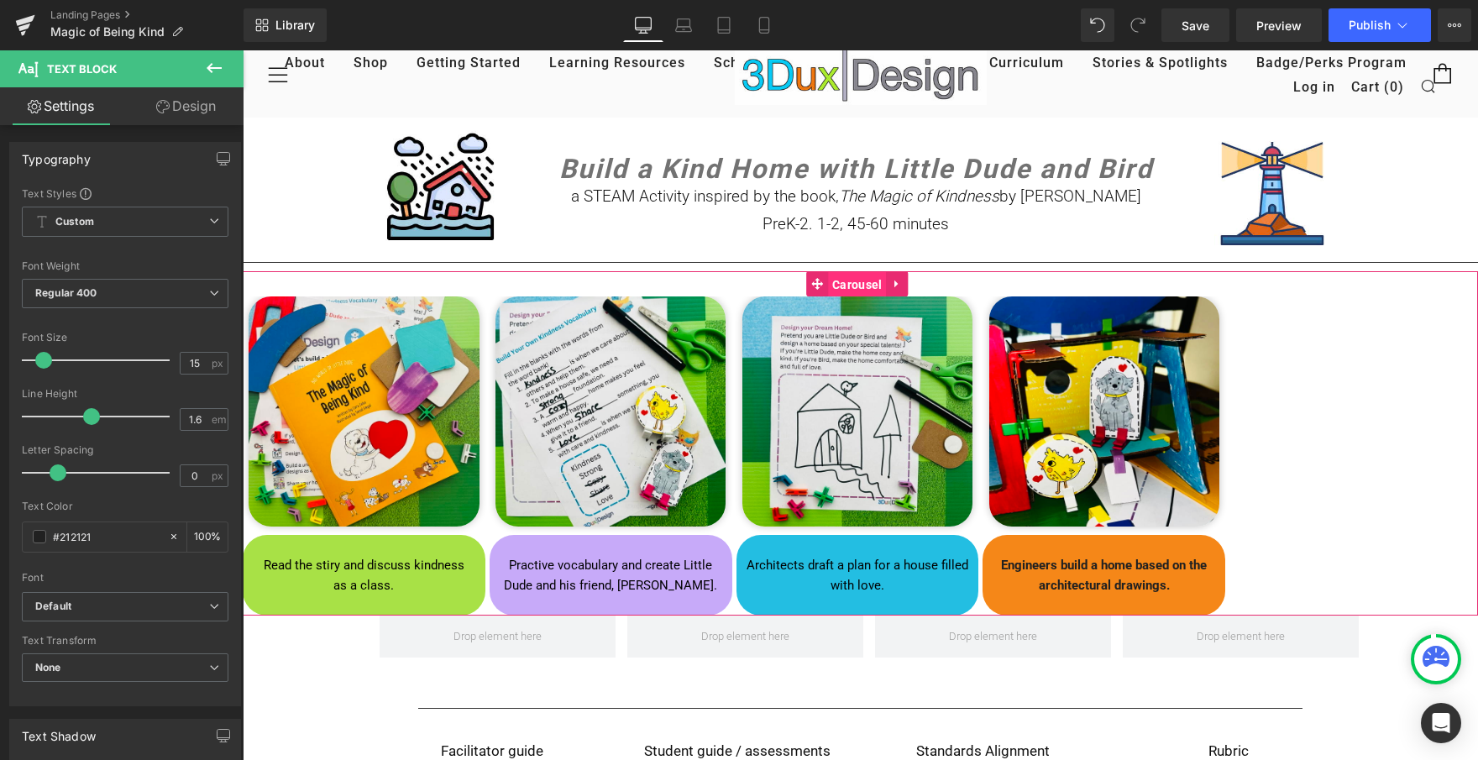
click at [861, 281] on span "Carousel" at bounding box center [857, 284] width 58 height 25
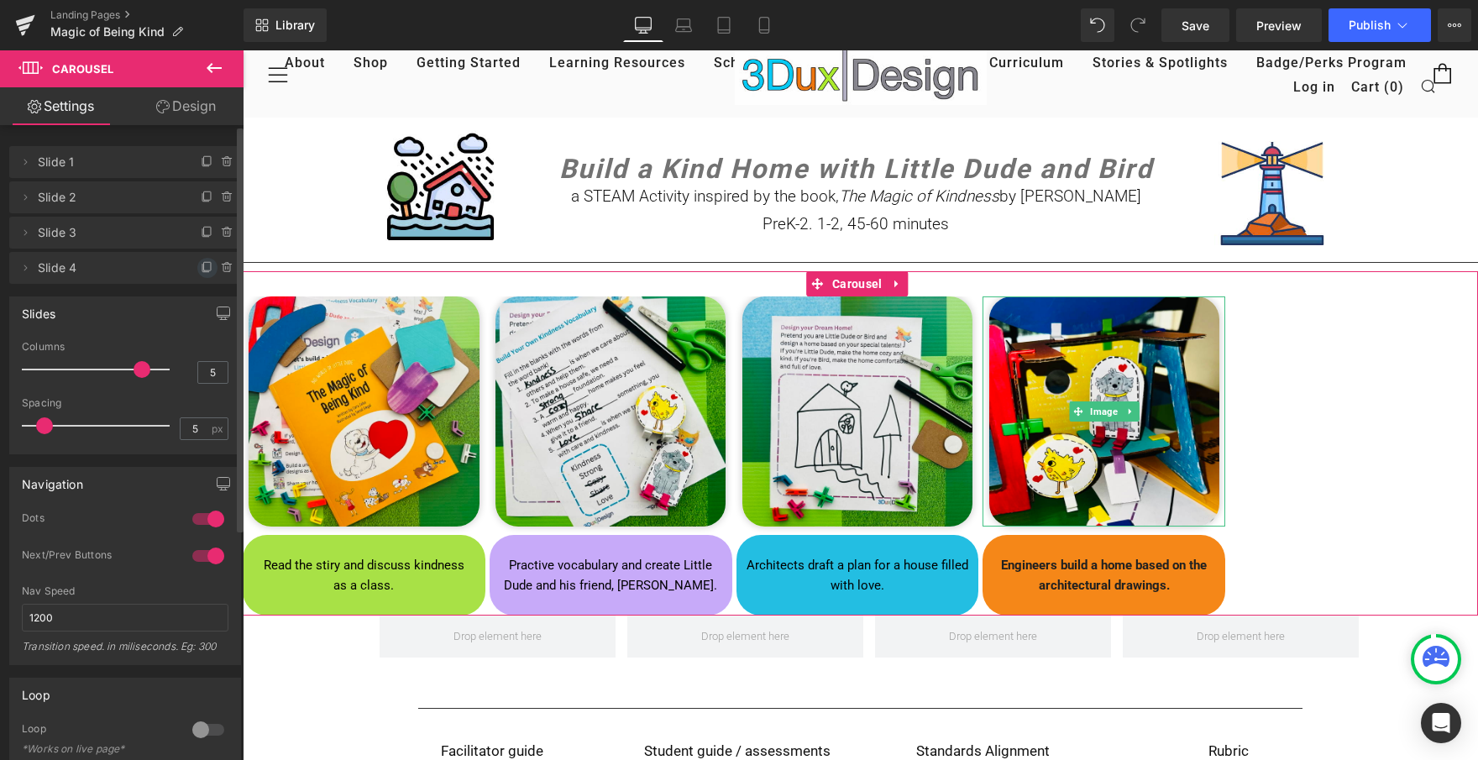
click at [204, 267] on icon at bounding box center [207, 266] width 7 height 8
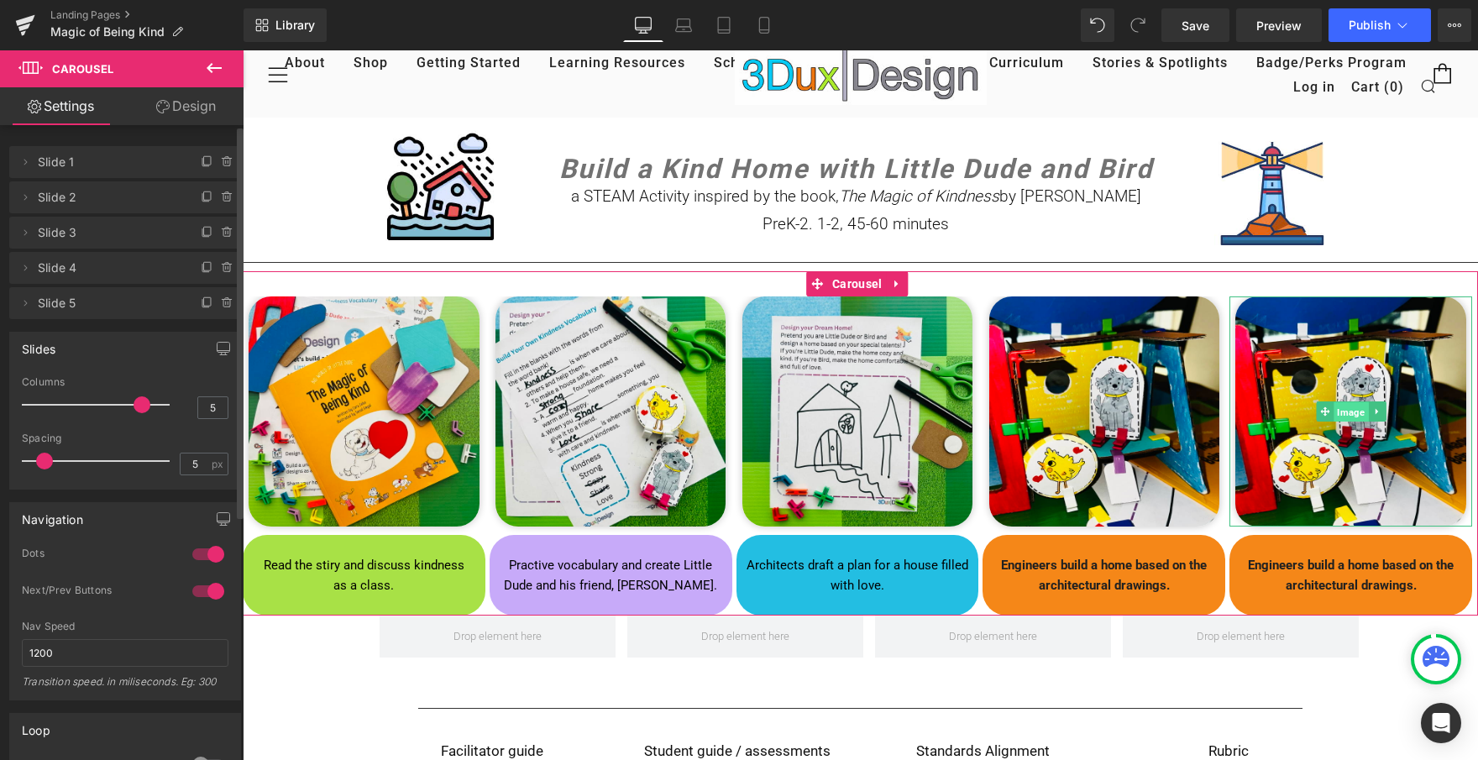
click at [1338, 409] on span "Image" at bounding box center [1351, 412] width 34 height 20
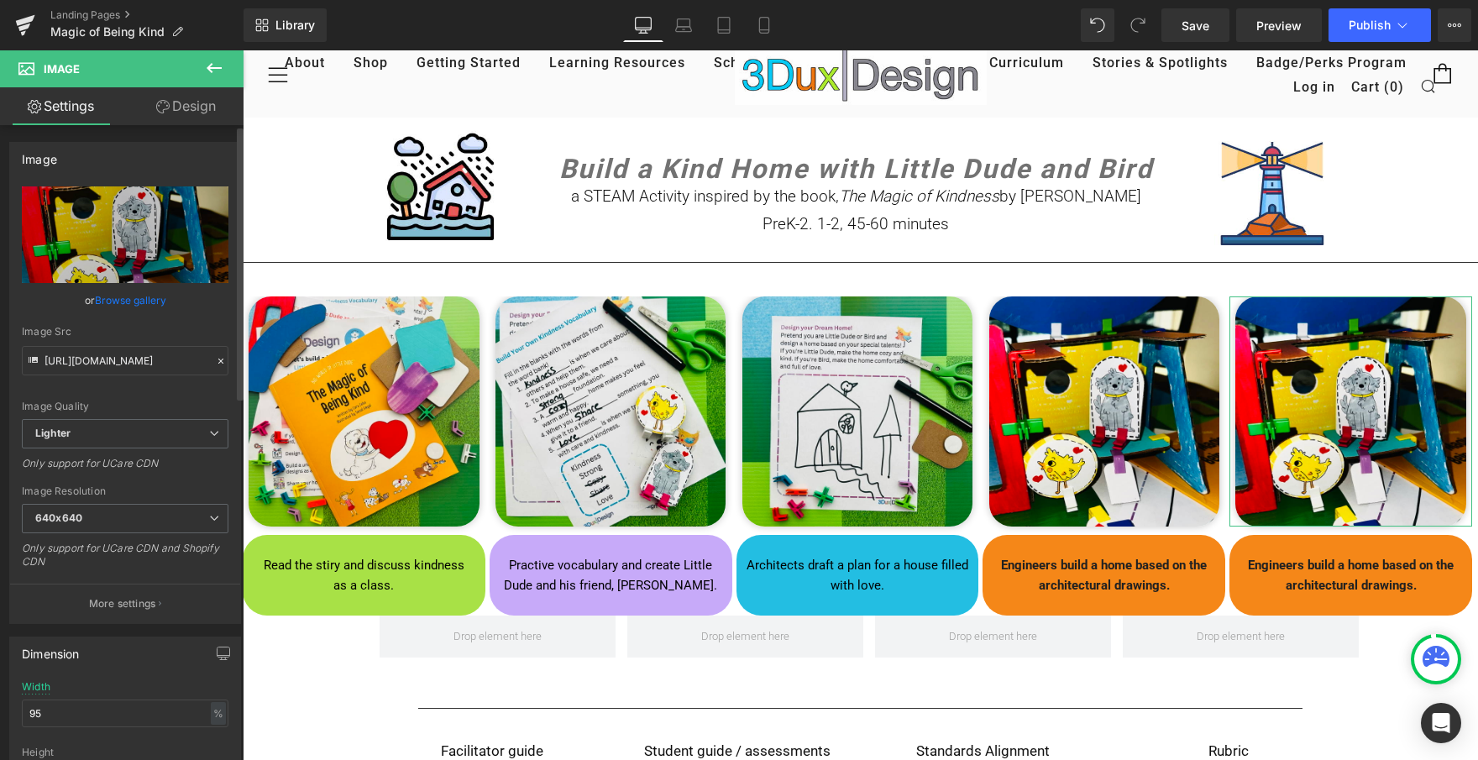
click at [134, 299] on link "Browse gallery" at bounding box center [130, 300] width 71 height 29
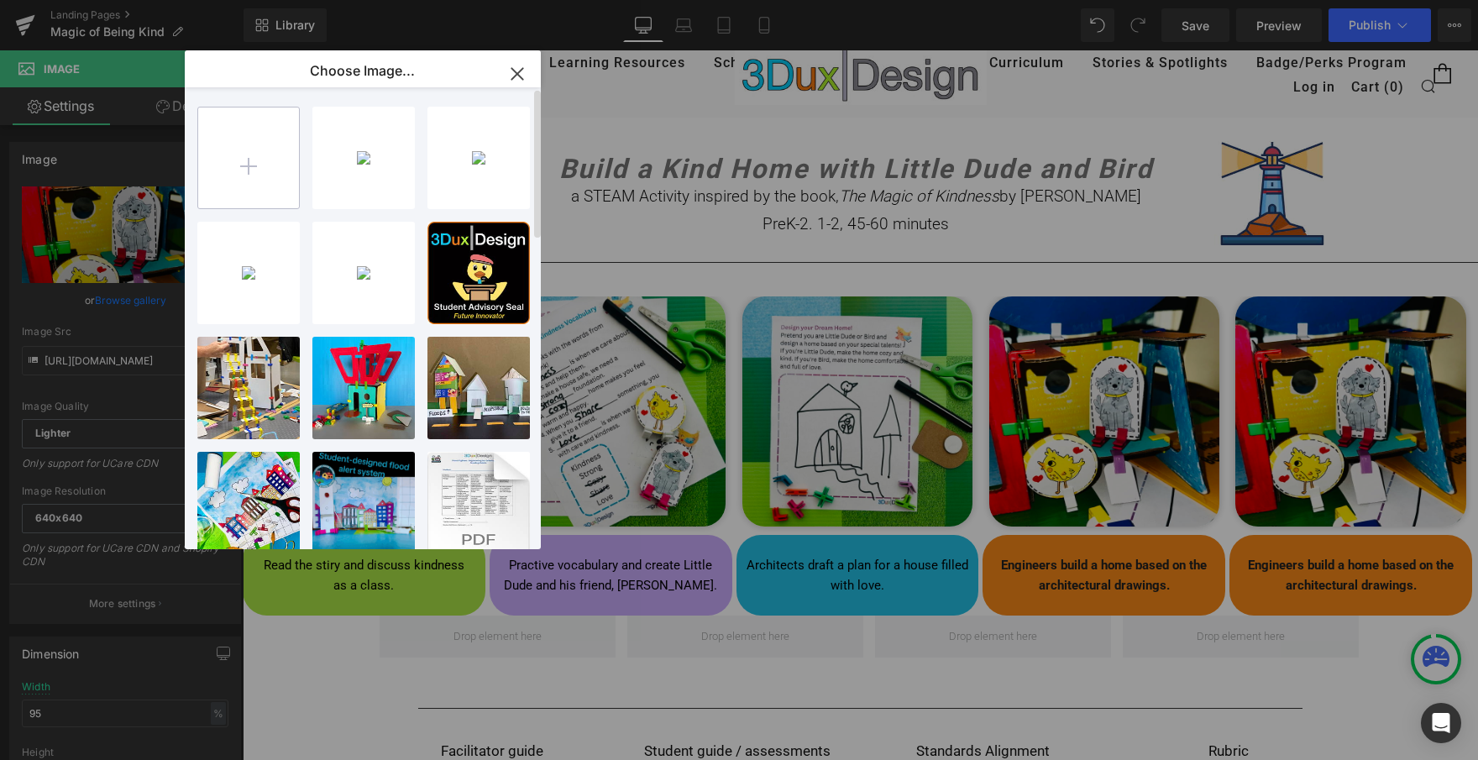
click at [254, 165] on input "file" at bounding box center [248, 158] width 101 height 101
type input "C:\fakepath\letter.jpg"
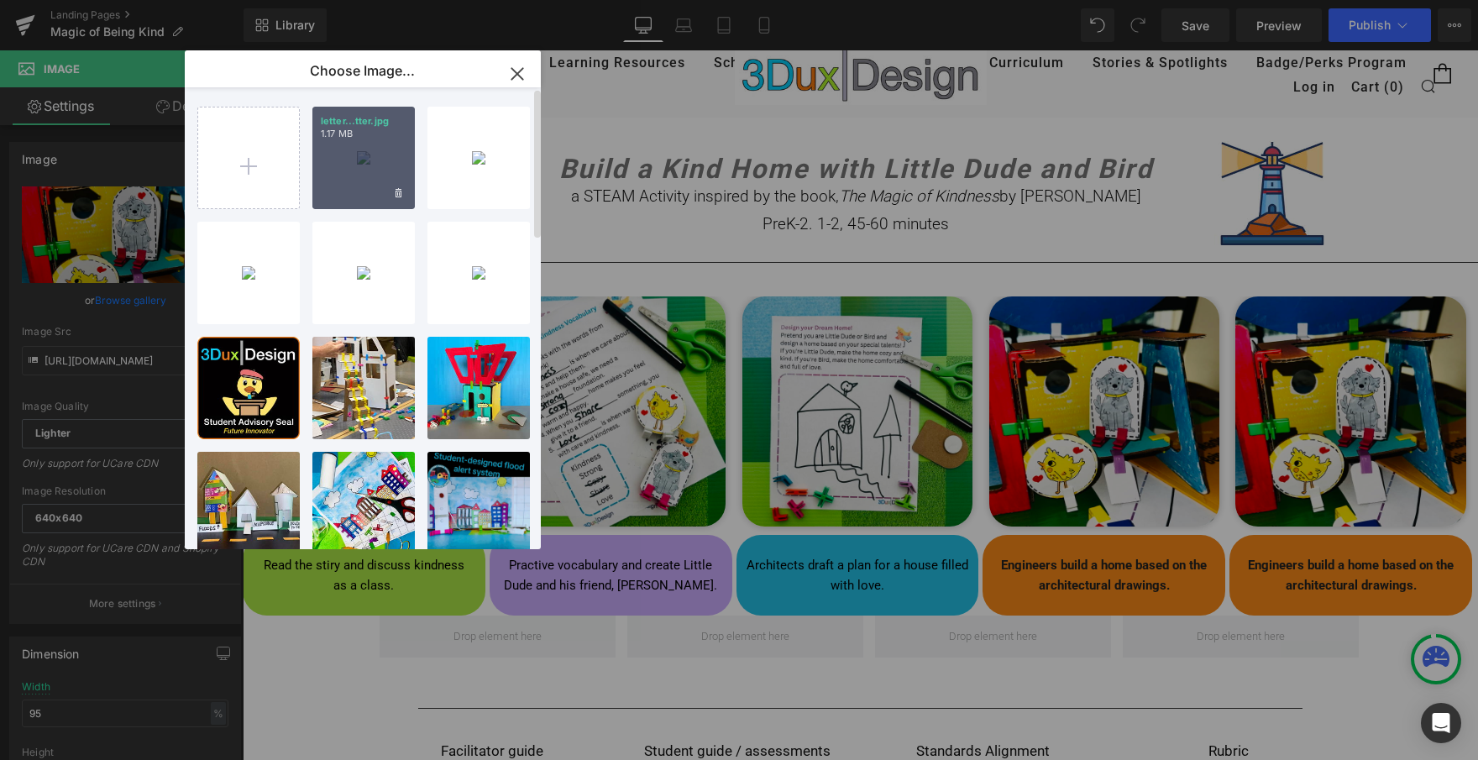
click at [387, 166] on div "letter...tter.jpg 1.17 MB" at bounding box center [363, 158] width 102 height 102
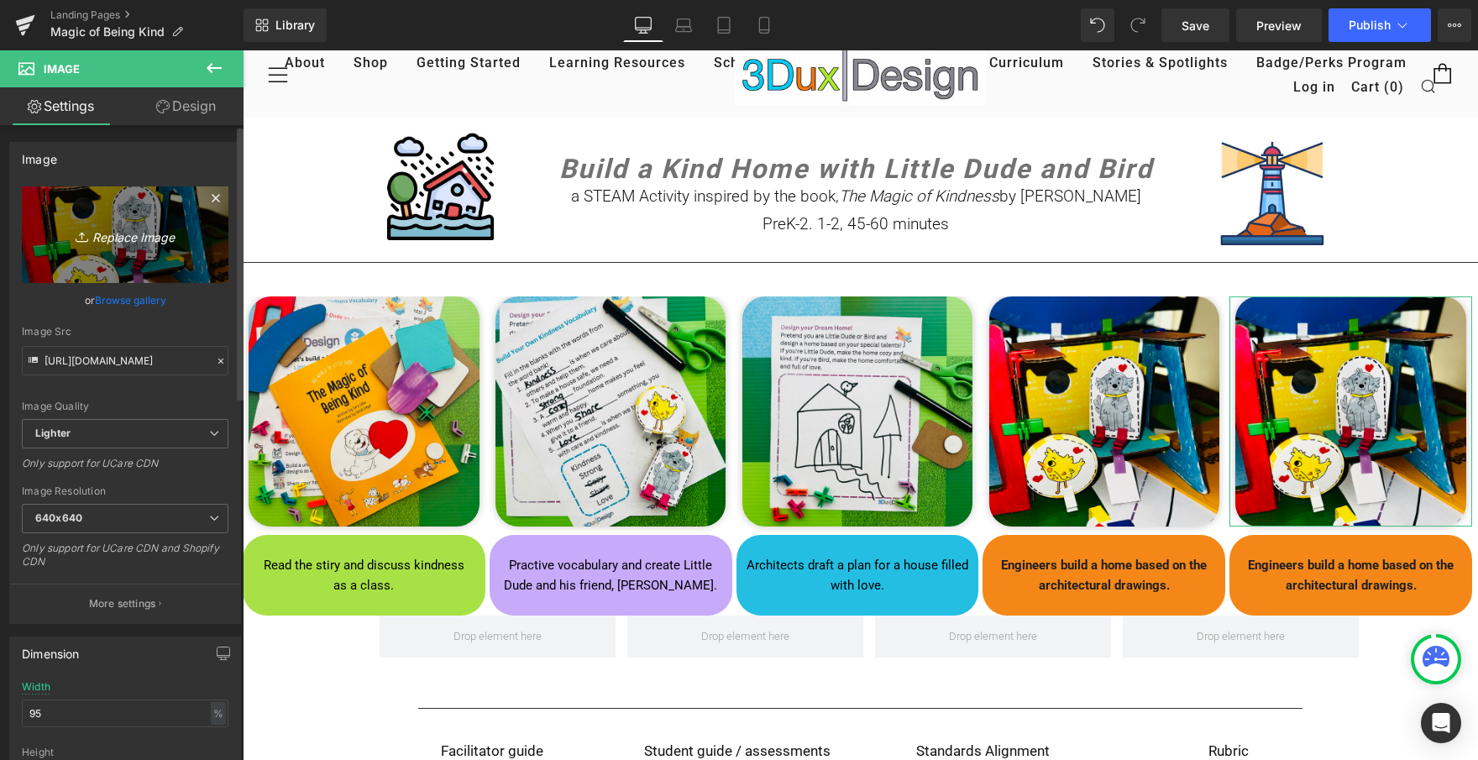
click at [133, 239] on icon "Replace Image" at bounding box center [125, 234] width 134 height 21
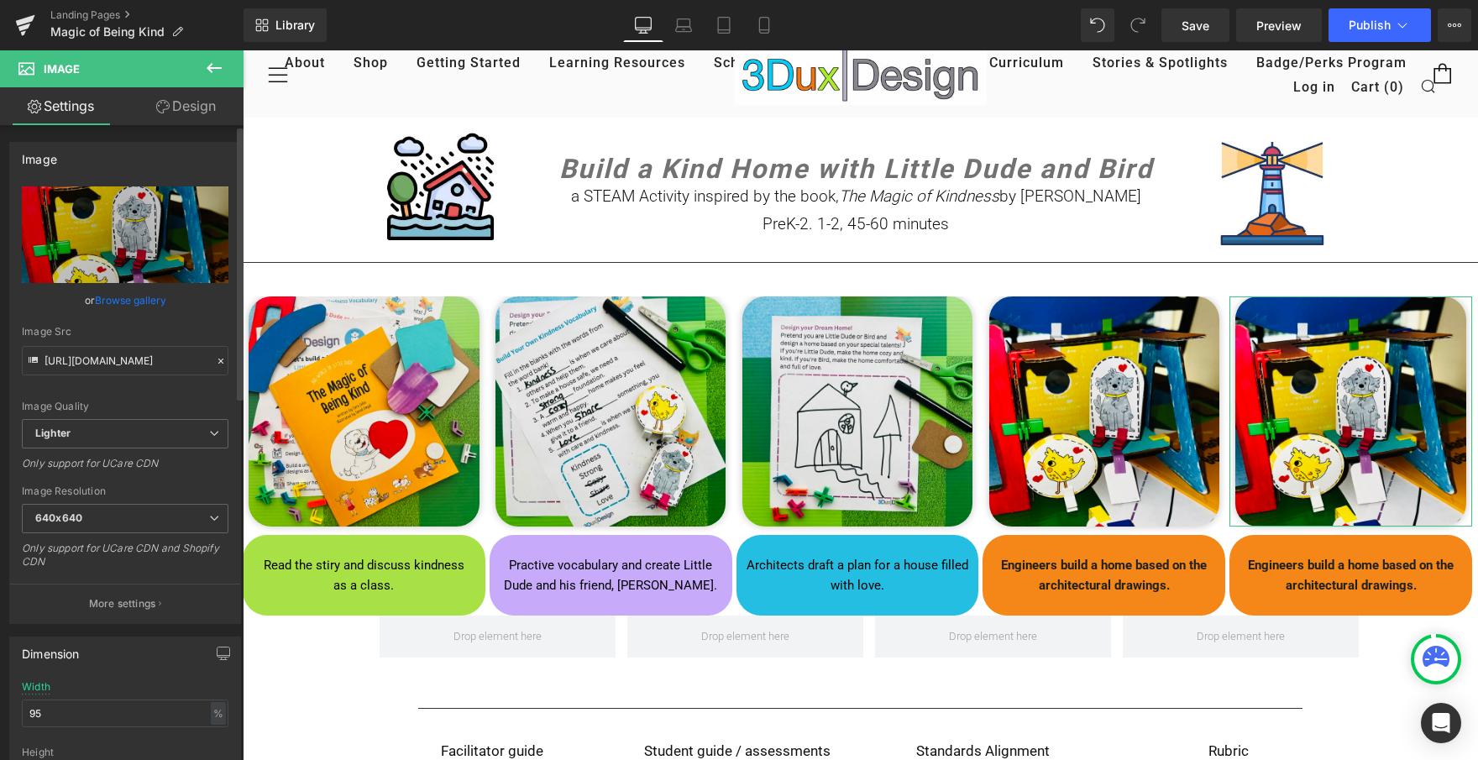
click at [130, 298] on link "Browse gallery" at bounding box center [130, 300] width 71 height 29
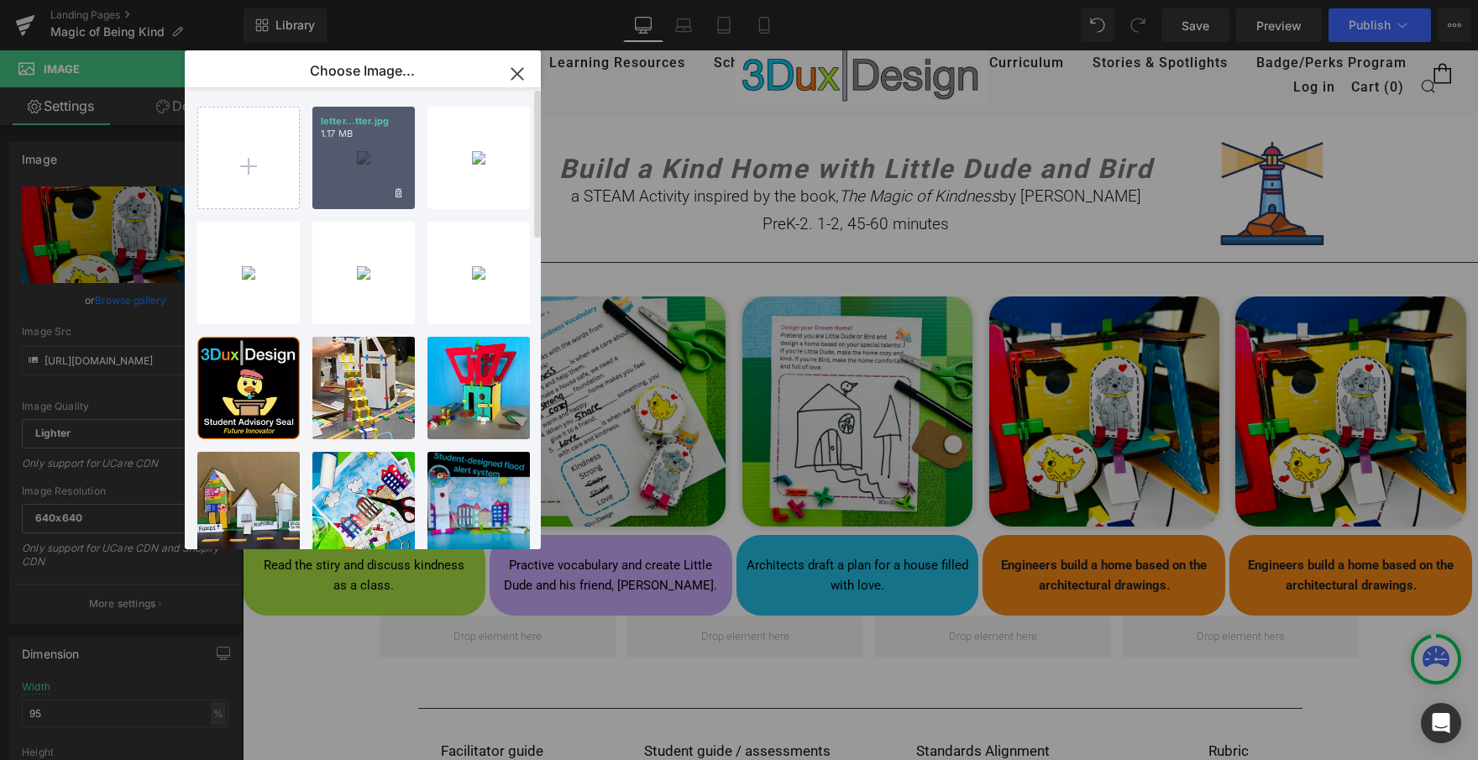
click at [348, 181] on div "letter...tter.jpg 1.17 MB" at bounding box center [363, 158] width 102 height 102
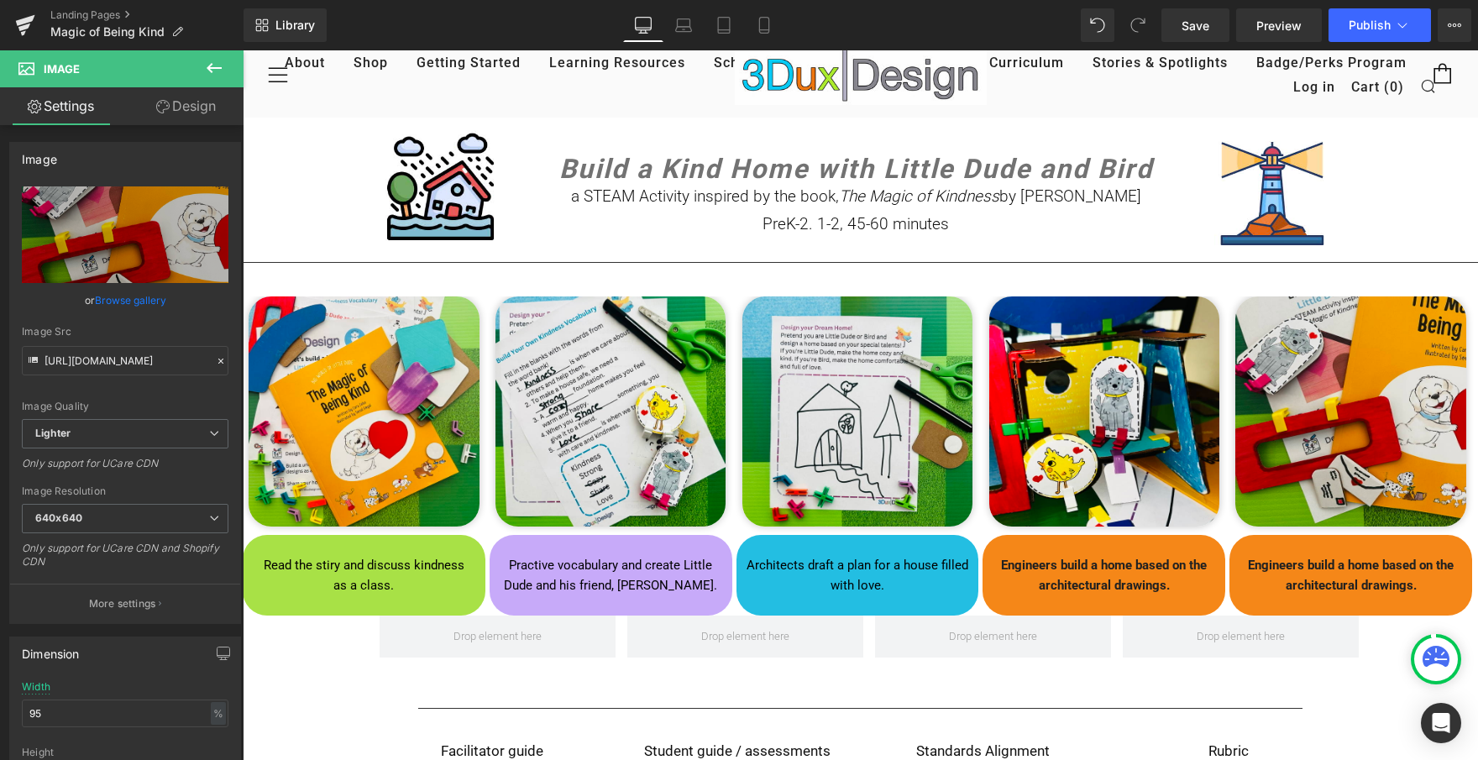
type input "[URL][DOMAIN_NAME]"
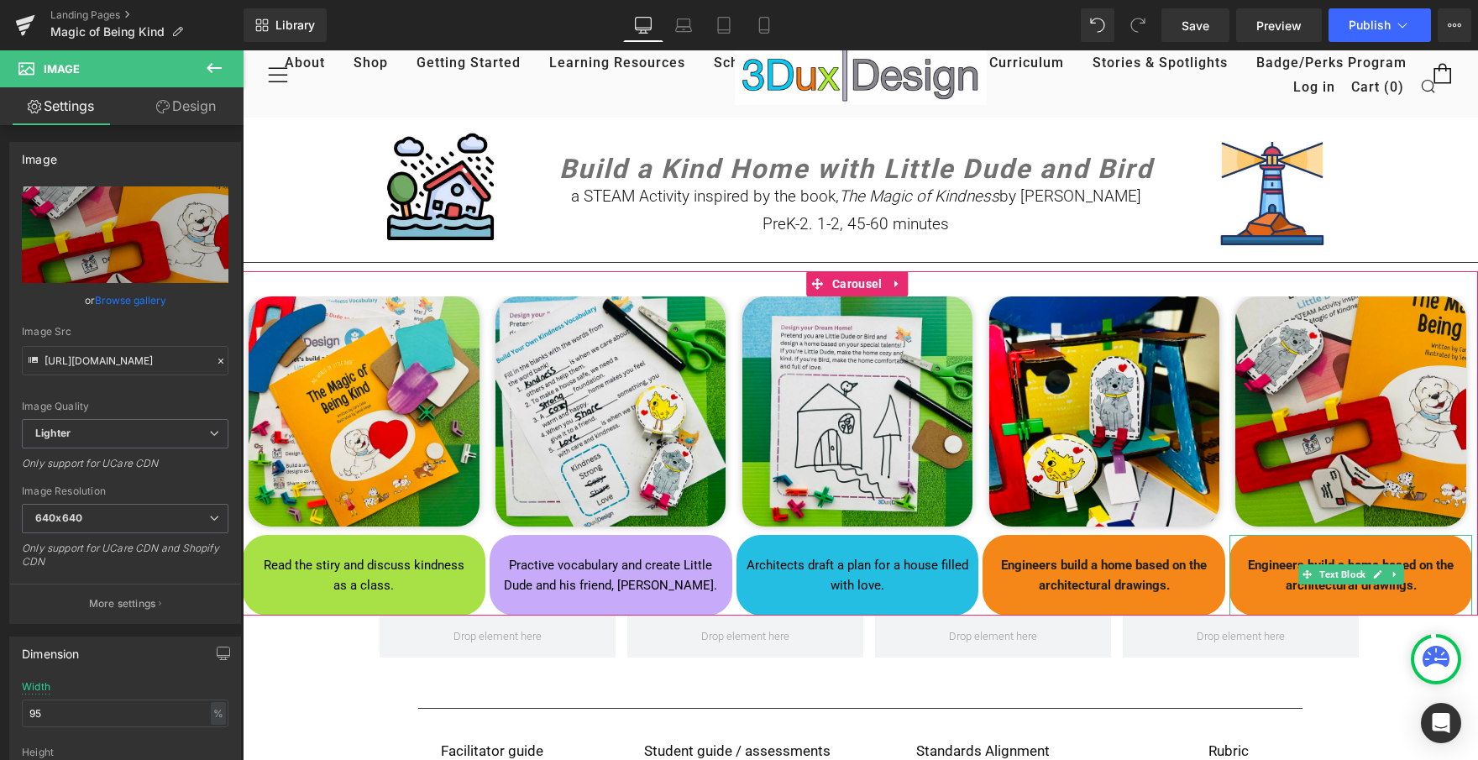
click at [1249, 598] on p at bounding box center [1351, 605] width 234 height 20
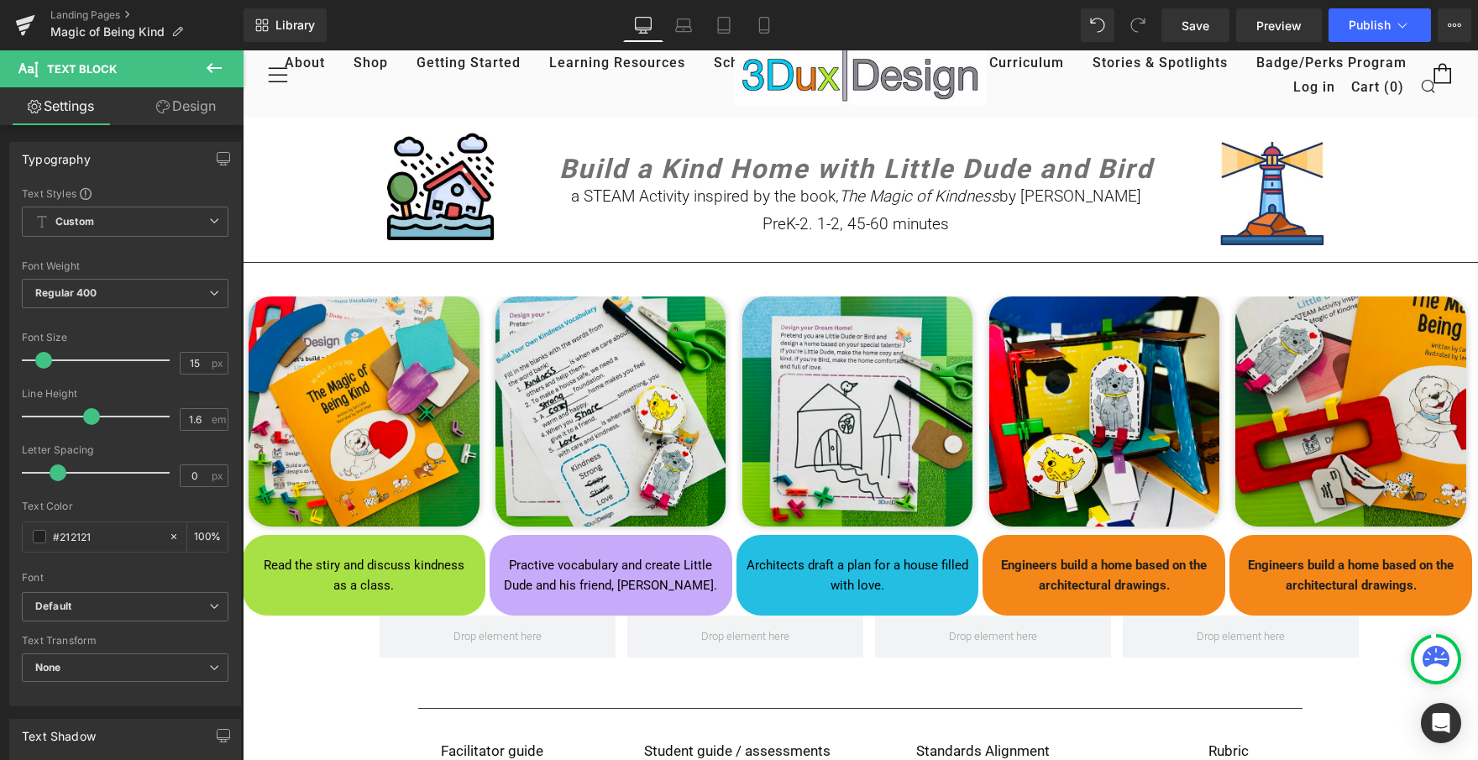
click at [199, 105] on link "Design" at bounding box center [186, 106] width 122 height 38
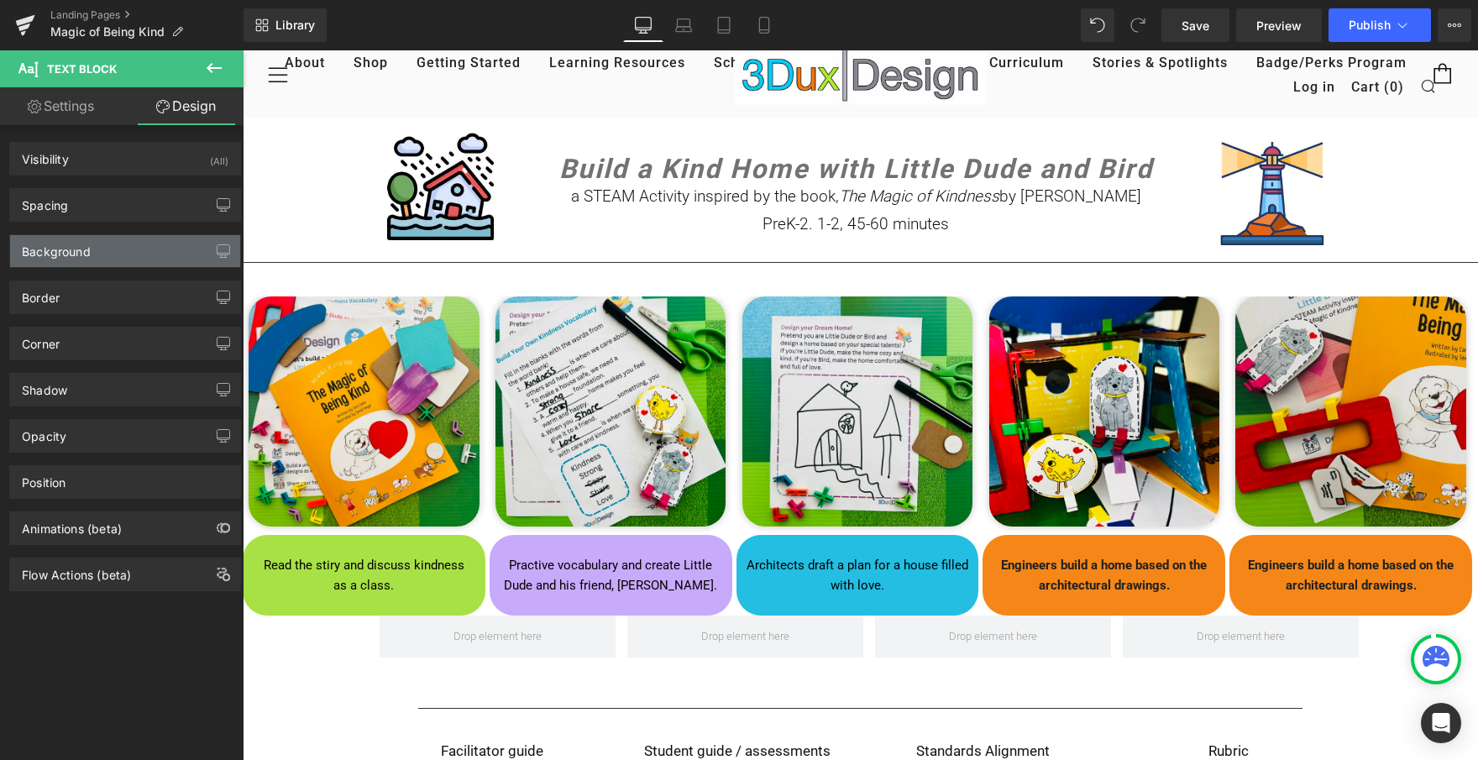
click at [124, 243] on div "Background" at bounding box center [125, 251] width 230 height 32
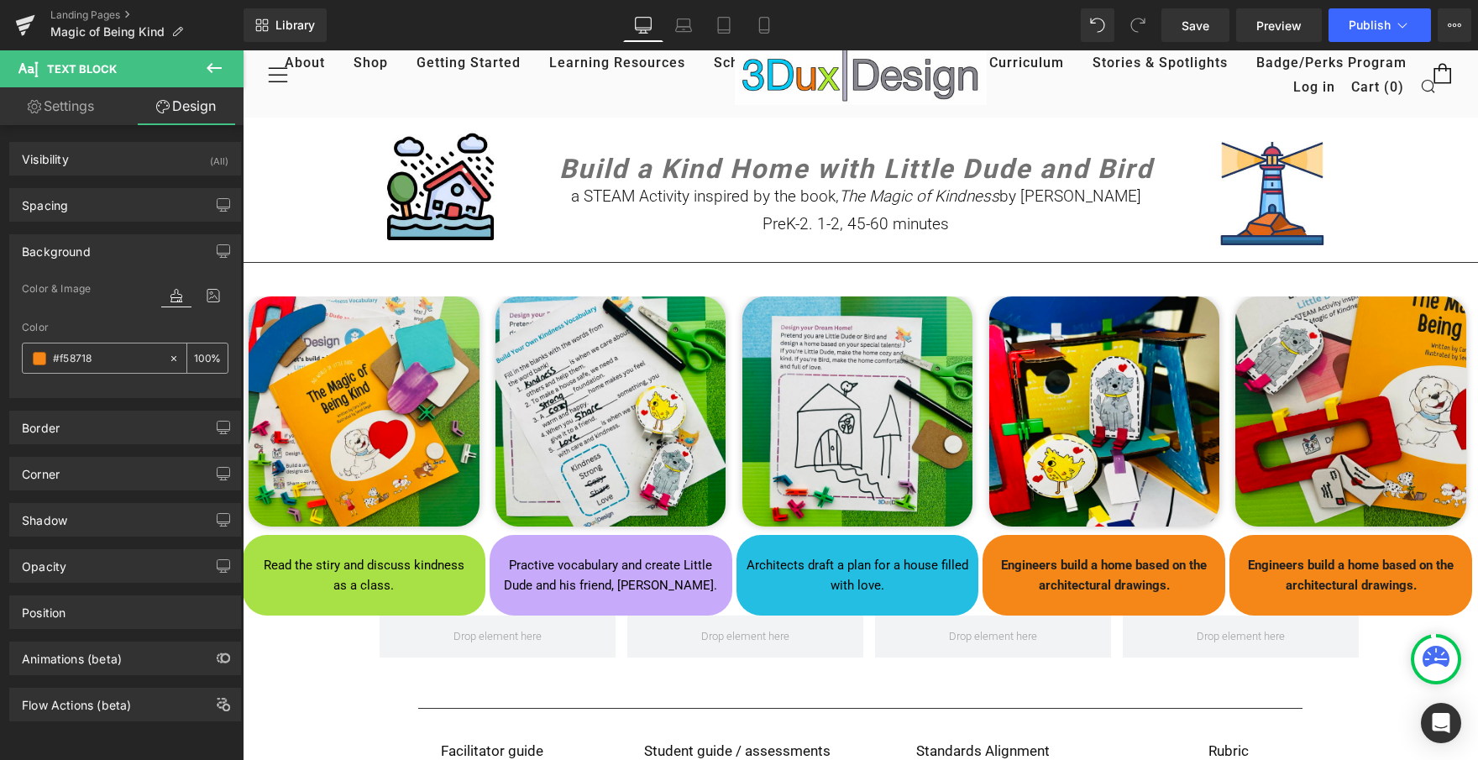
click at [46, 357] on span at bounding box center [39, 358] width 13 height 13
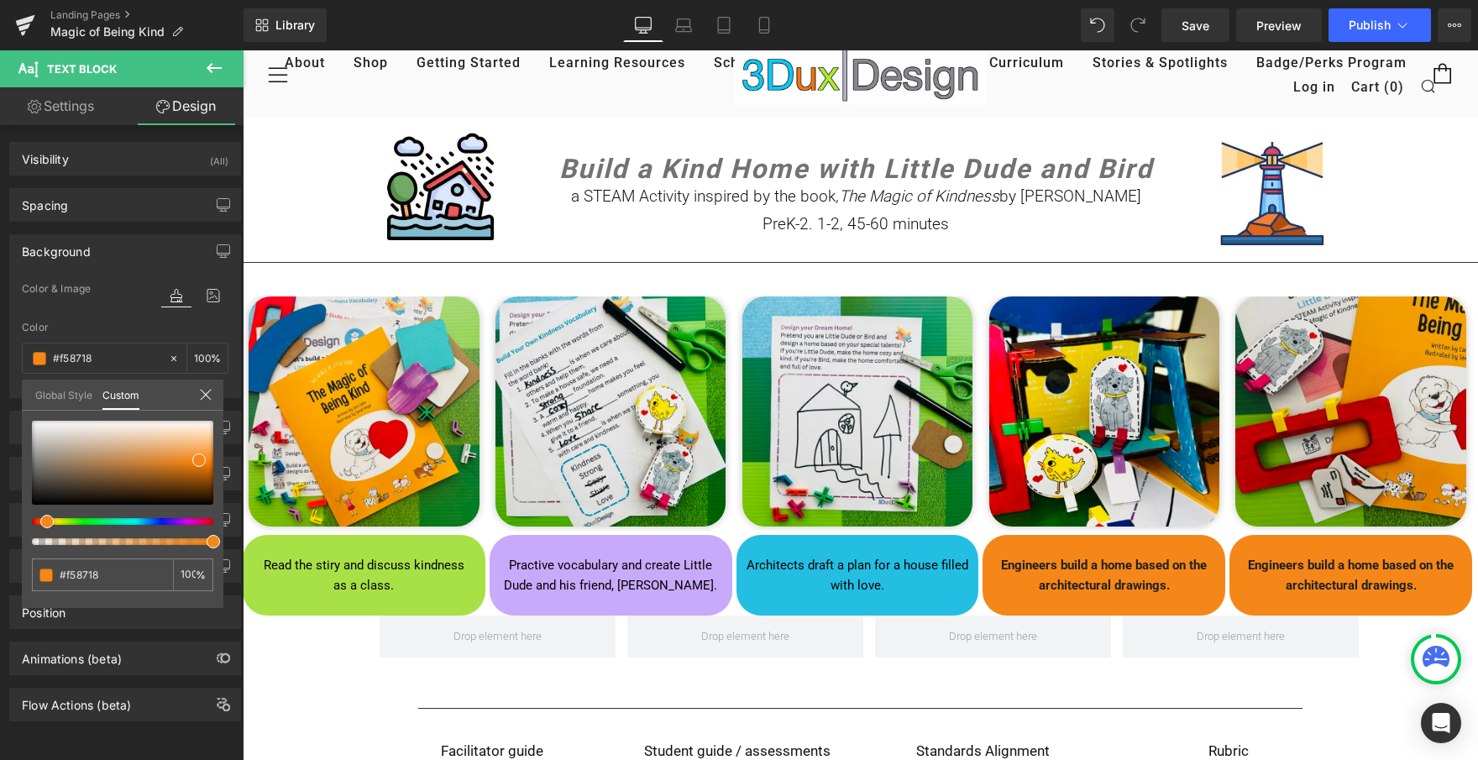
type input "#f51820"
click at [206, 522] on div at bounding box center [115, 521] width 181 height 7
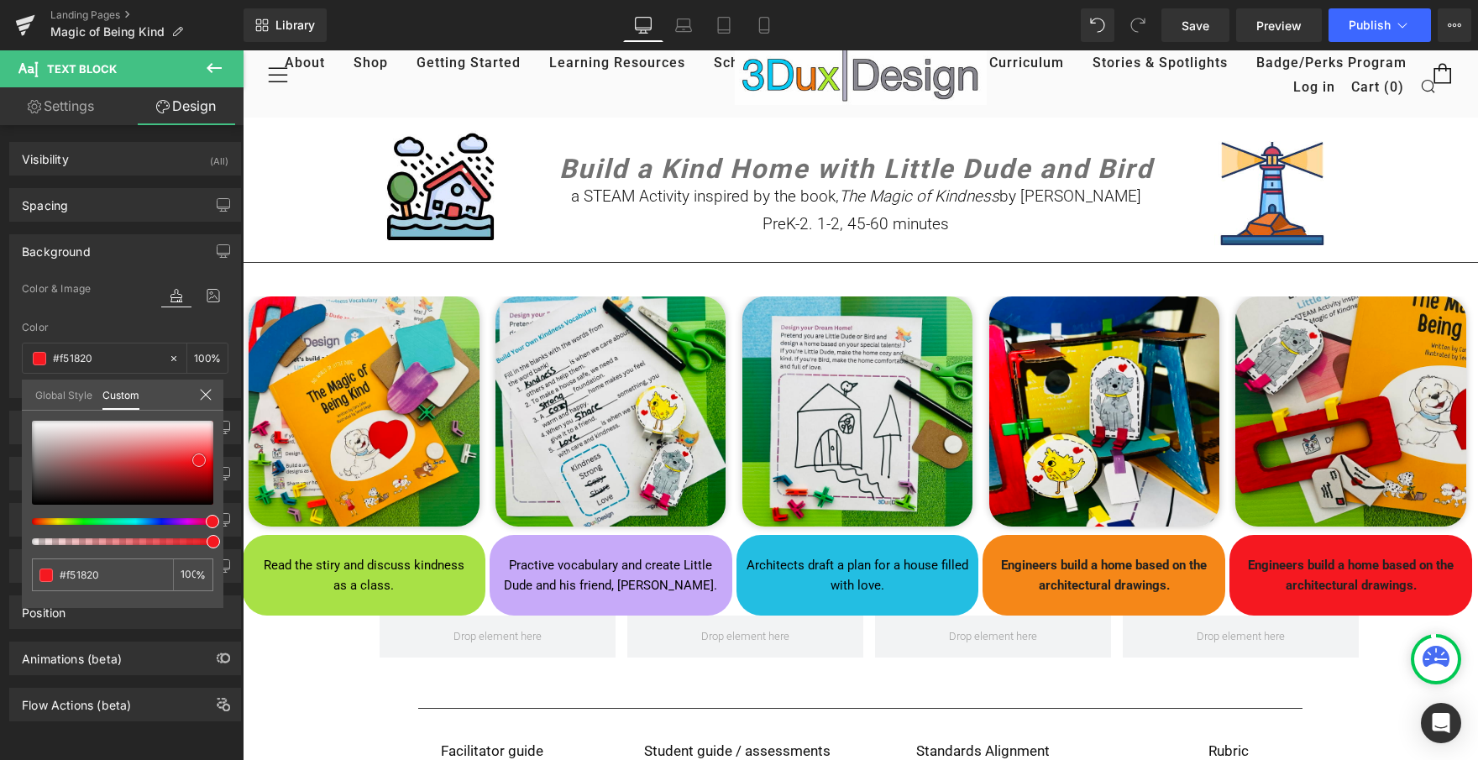
type input "#f01d24"
type input "#ea232a"
type input "#e7363c"
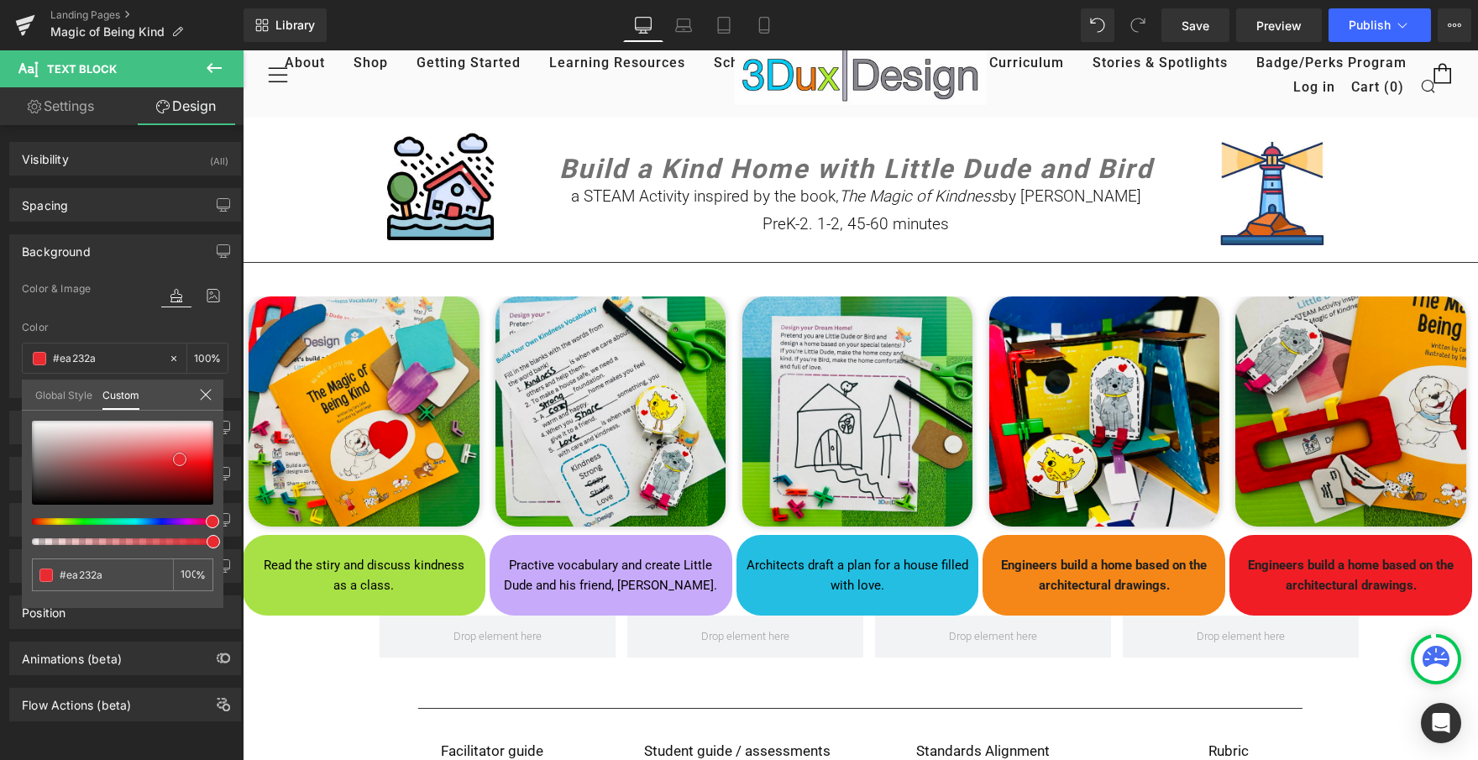
type input "#e7363c"
type input "#e44348"
type input "#e04c51"
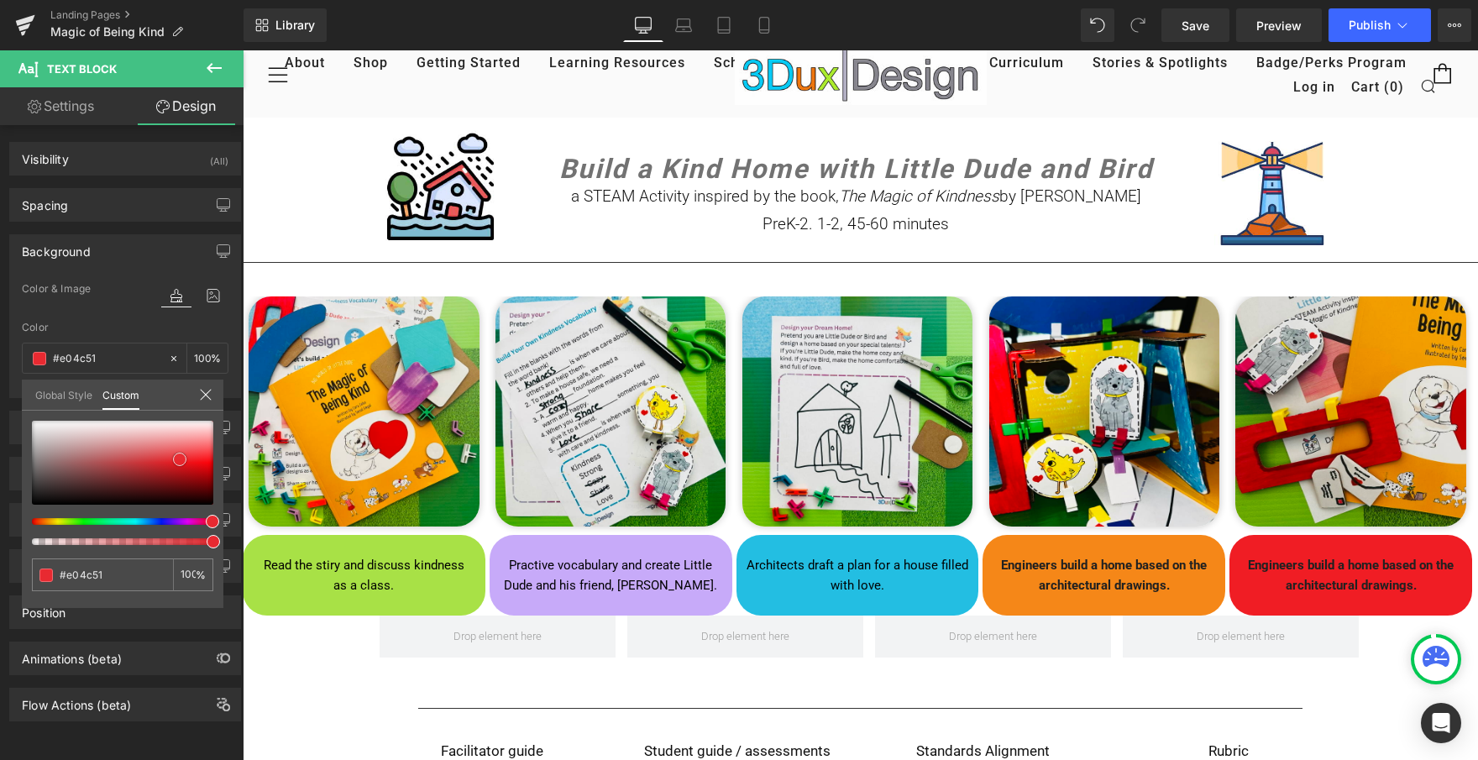
type input "#df5257"
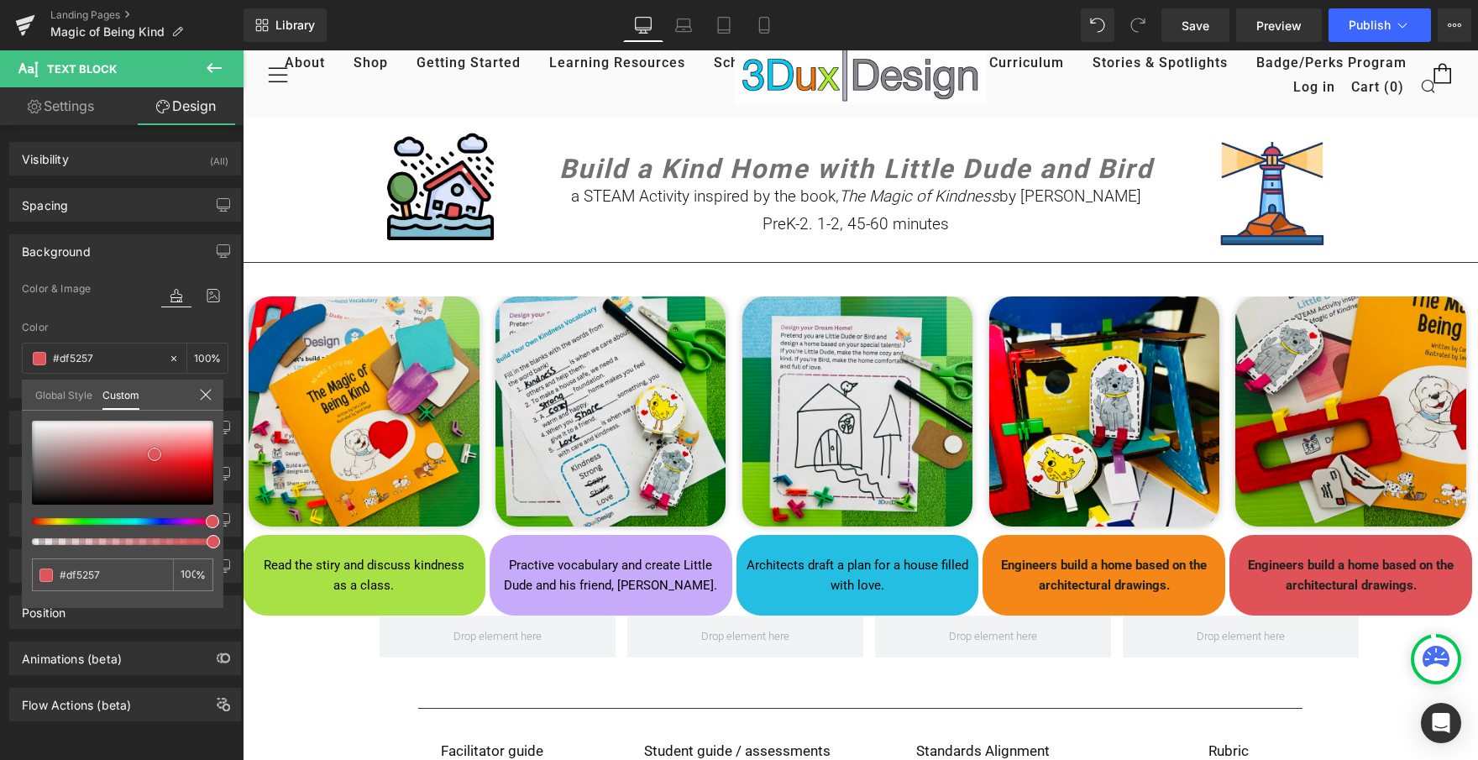
type input "#dd5459"
type input "#dd595e"
type input "#de6266"
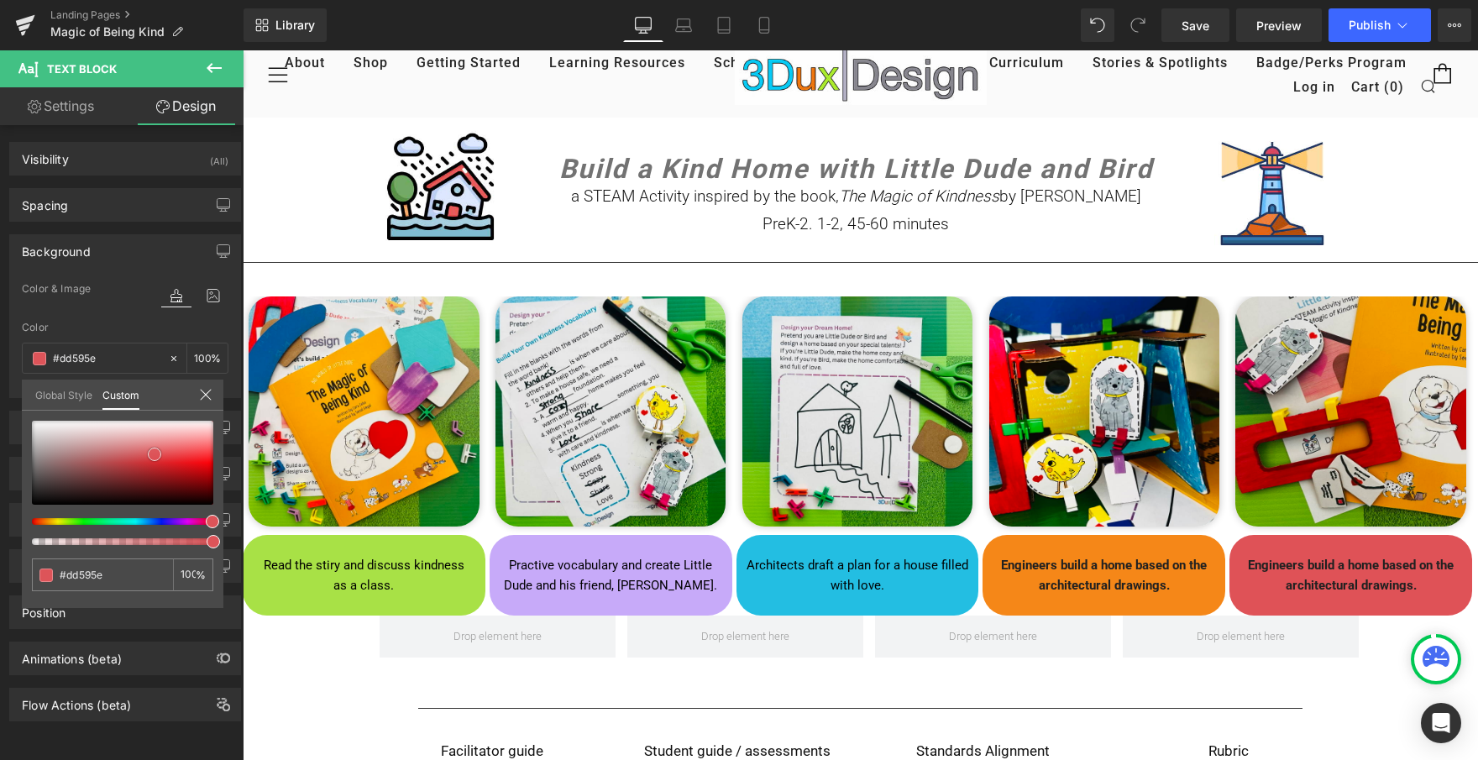
type input "#de6266"
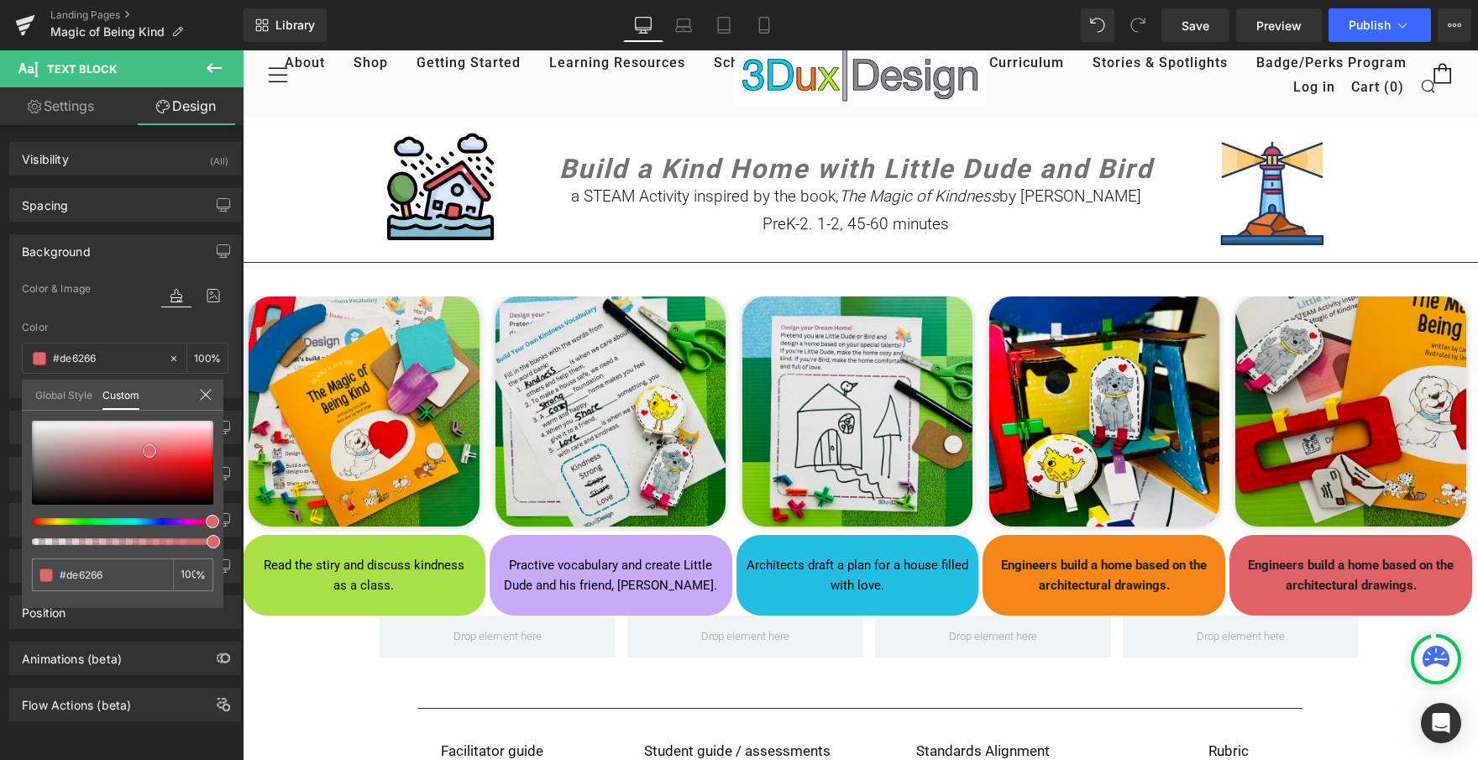
type input "#dd686c"
type input "#df7a7e"
type input "#e2878a"
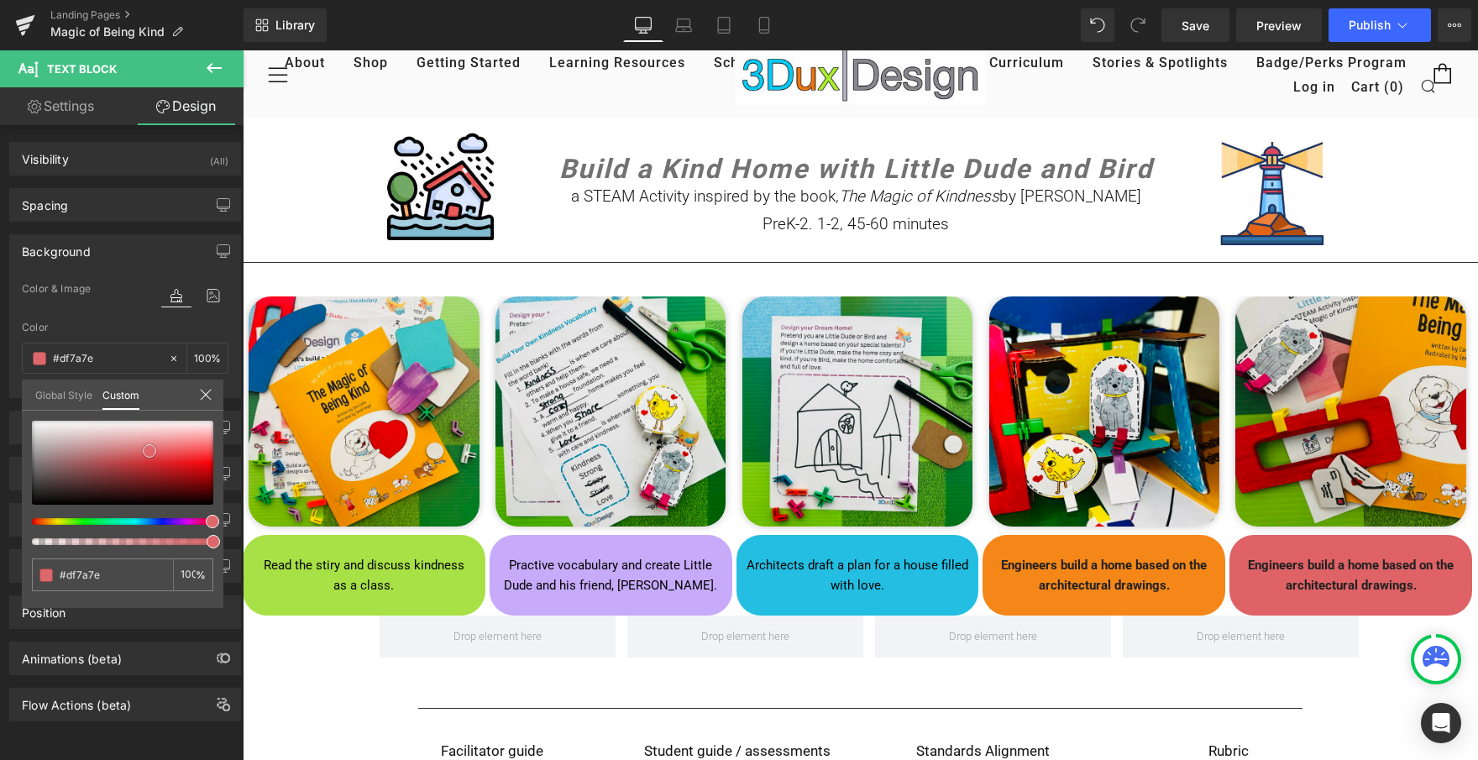
type input "#e2878a"
type input "#e59495"
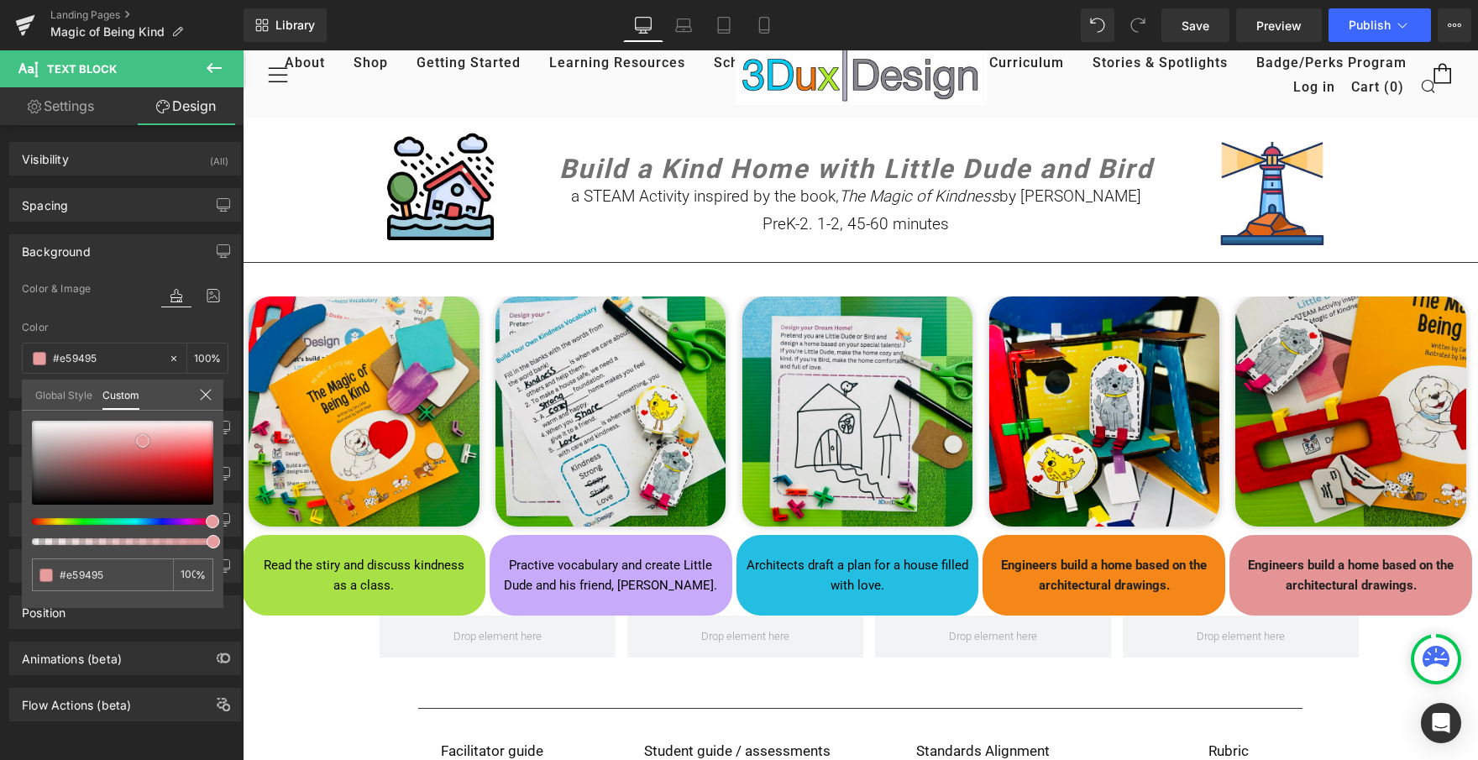
type input "#e79c9d"
type input "#e8a0a1"
type input "#e7a5a6"
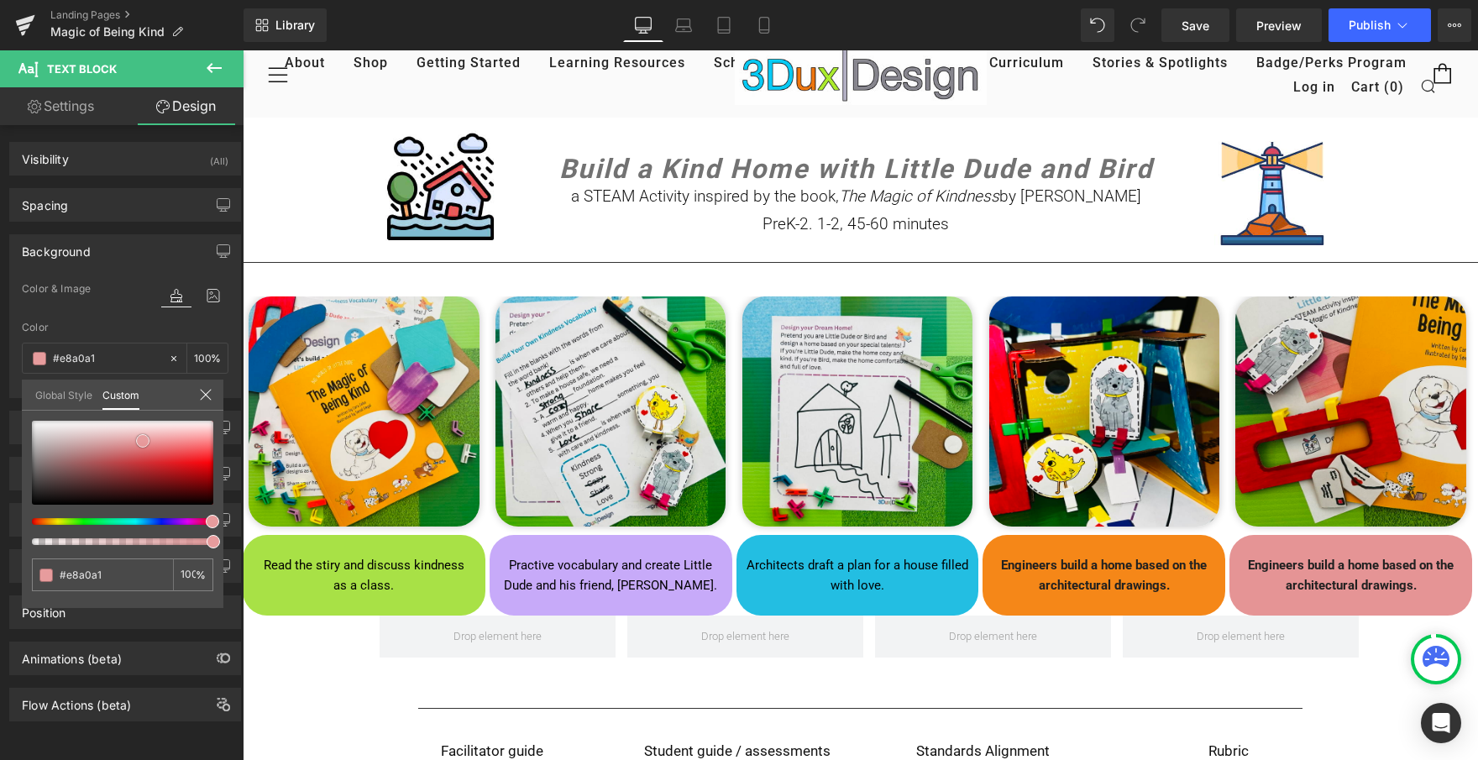
type input "#e7a5a6"
type input "#e8aaab"
type input "#e7aaab"
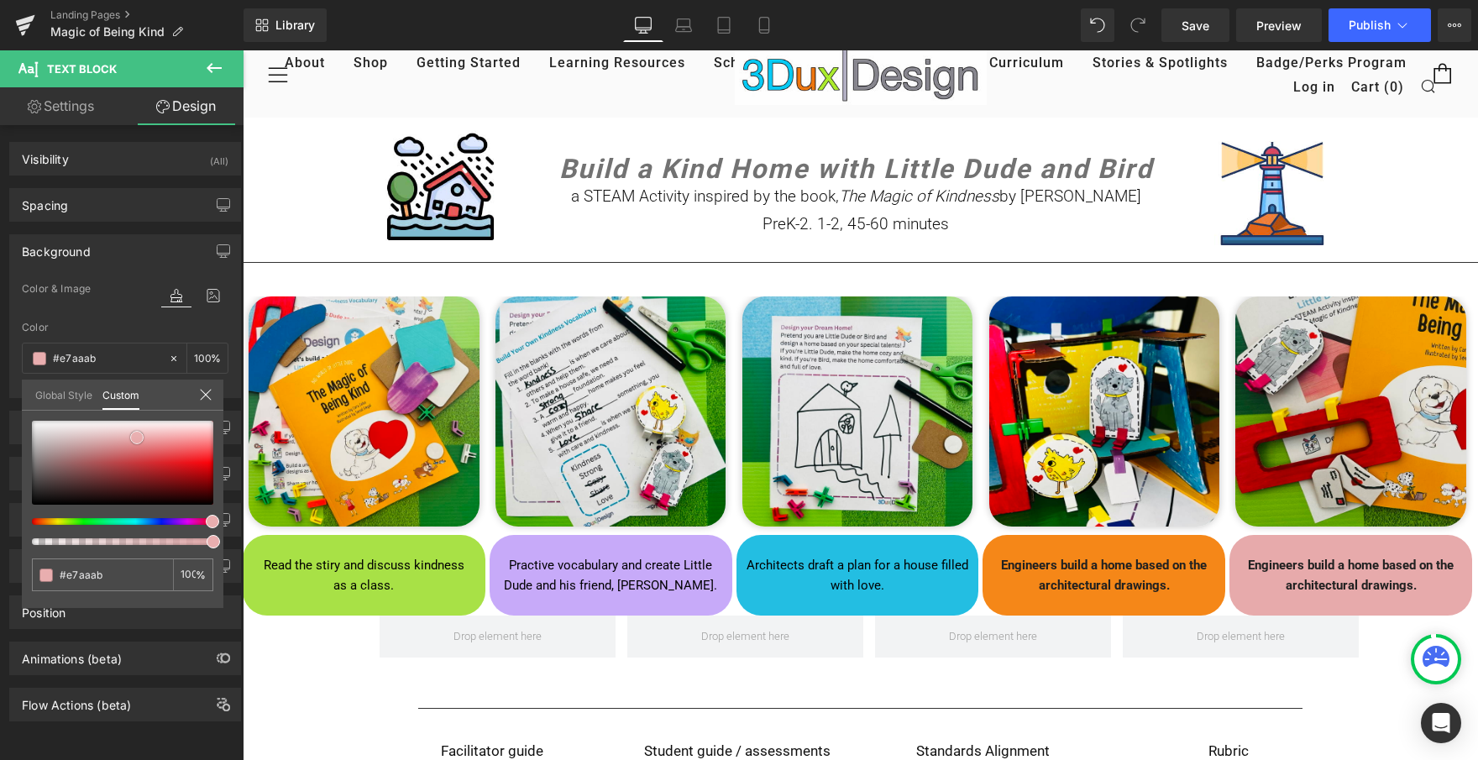
type input "#e9aeaf"
type input "#e7aaab"
type input "#e7a5a6"
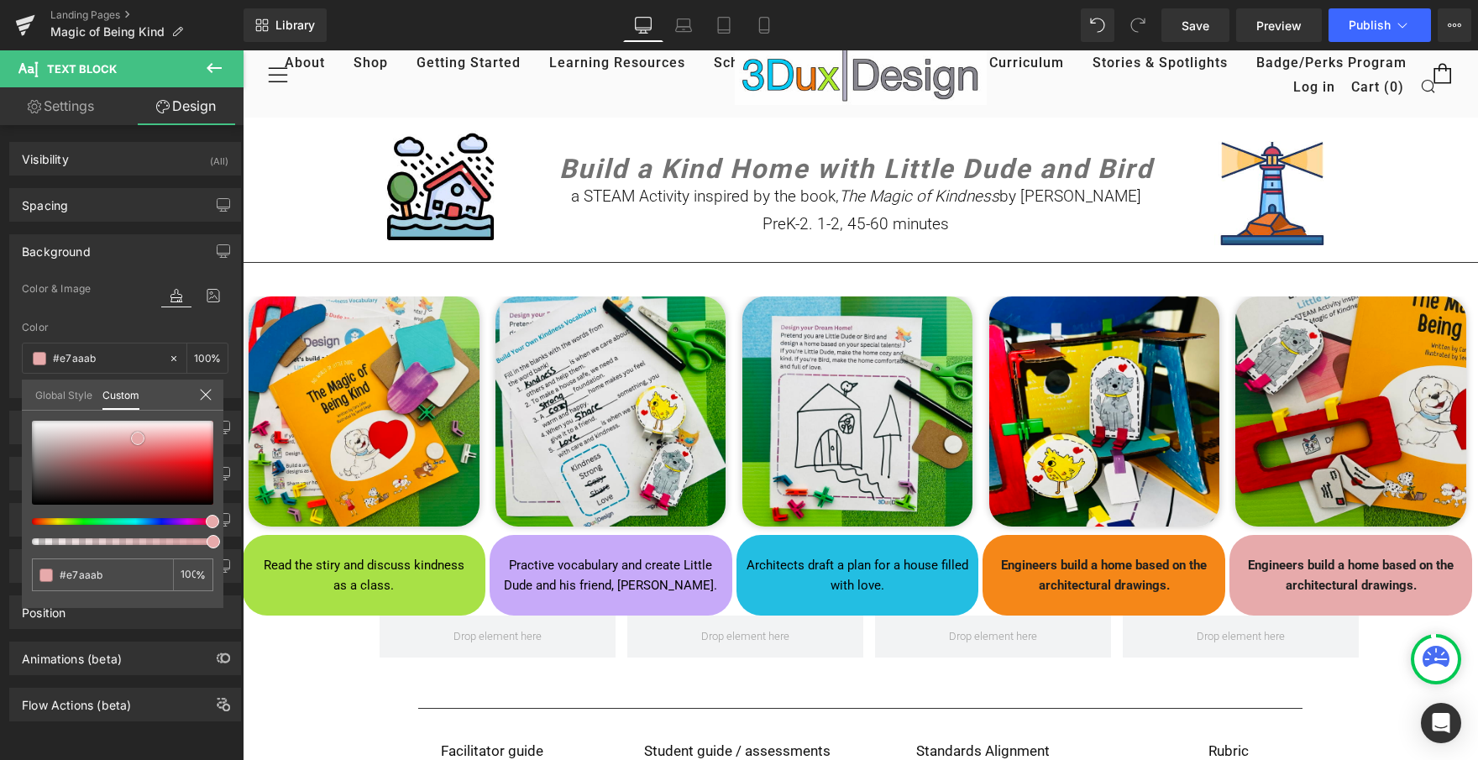
type input "#e7a5a6"
type input "#e7a6a7"
type input "#e6a2a3"
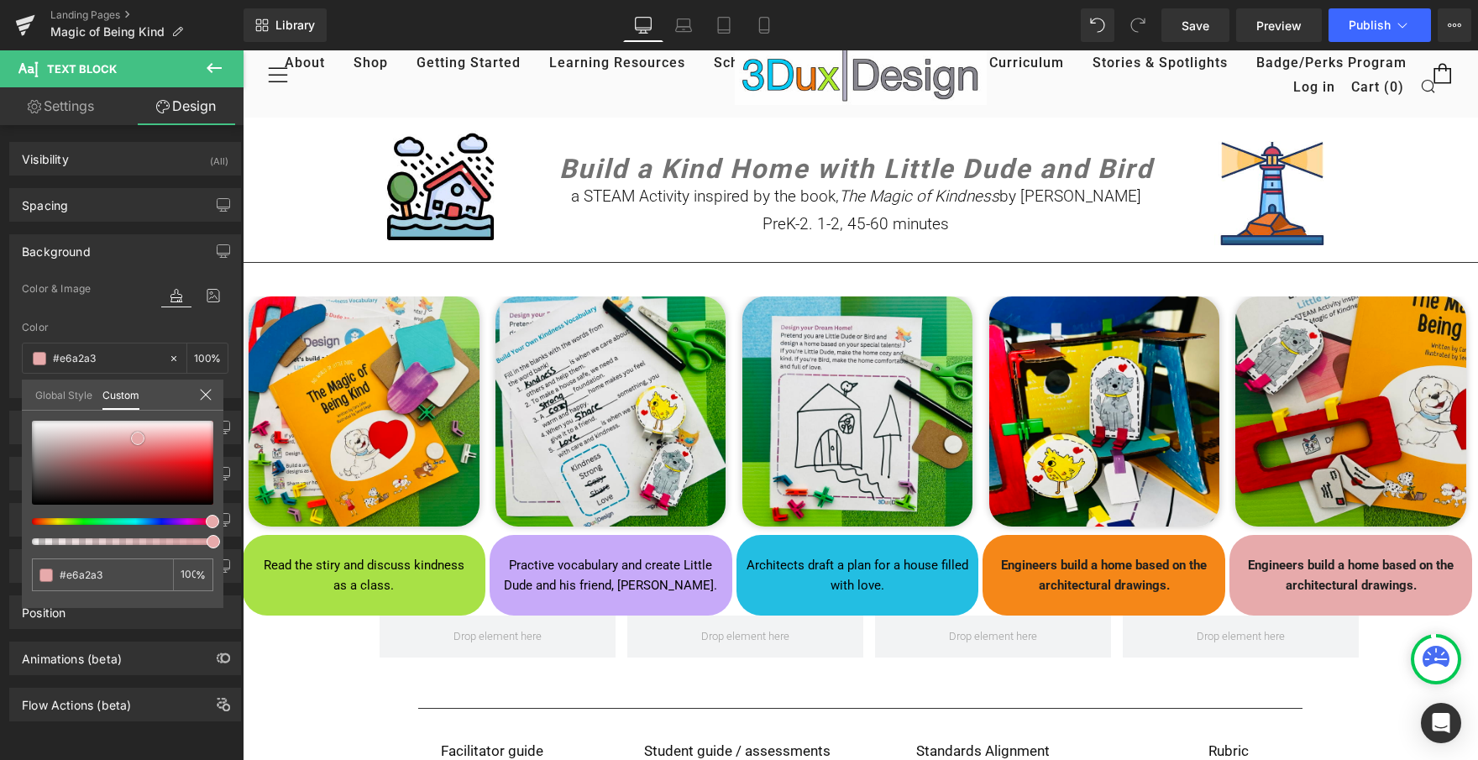
type input "#e59d9e"
type input "#e79c9d"
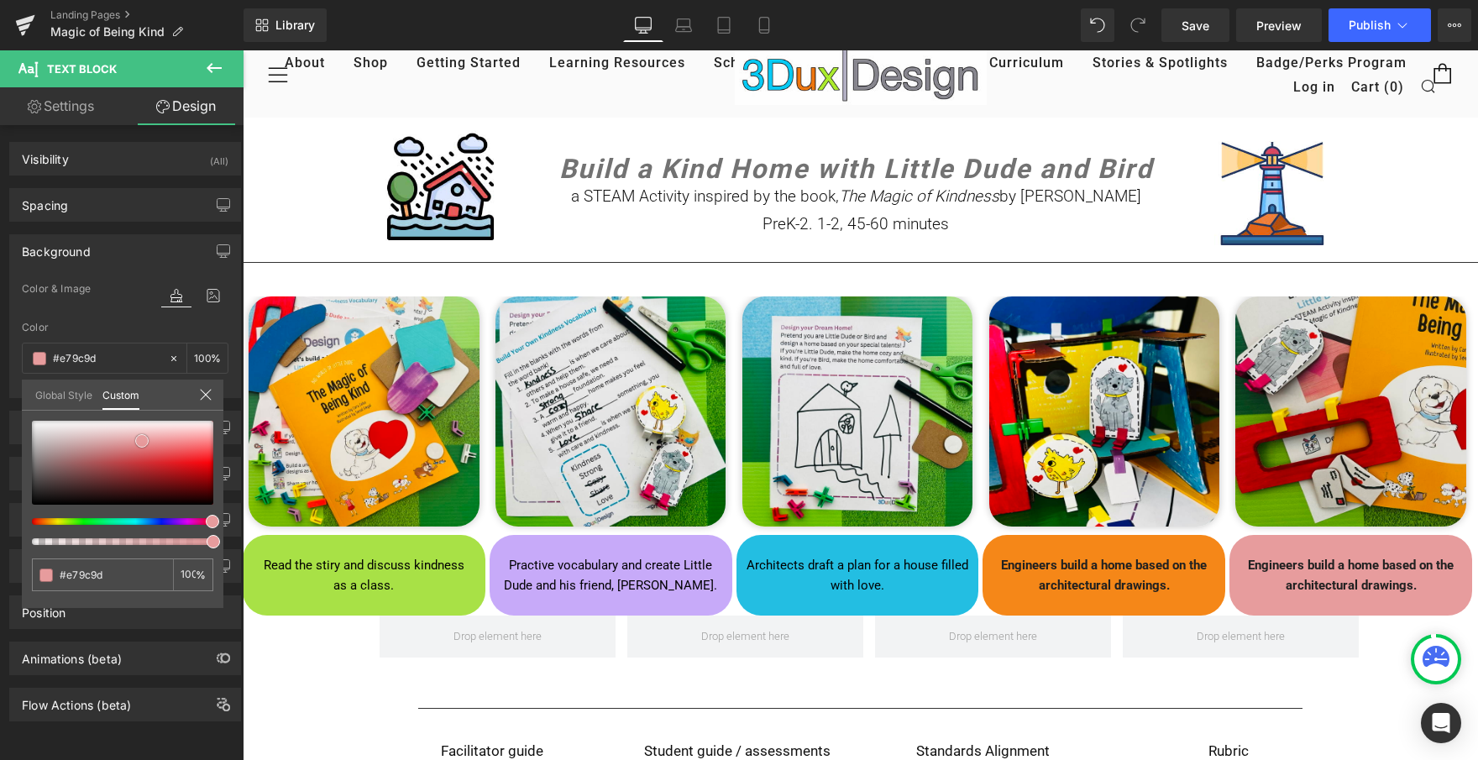
type input "#e59495"
type input "#e79c9d"
type input "#e89b9c"
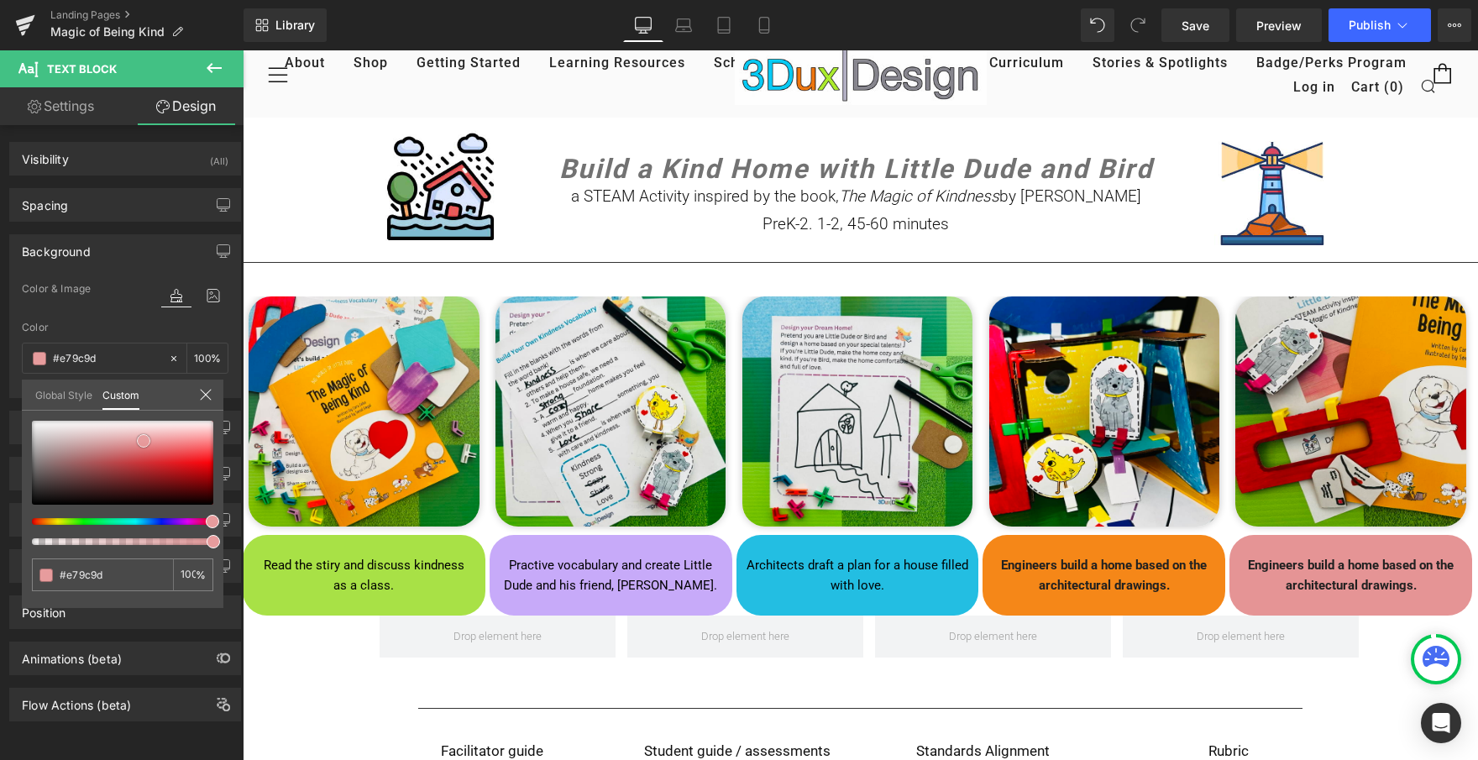
type input "#e89b9c"
type input "#e69294"
type input "#e68e8f"
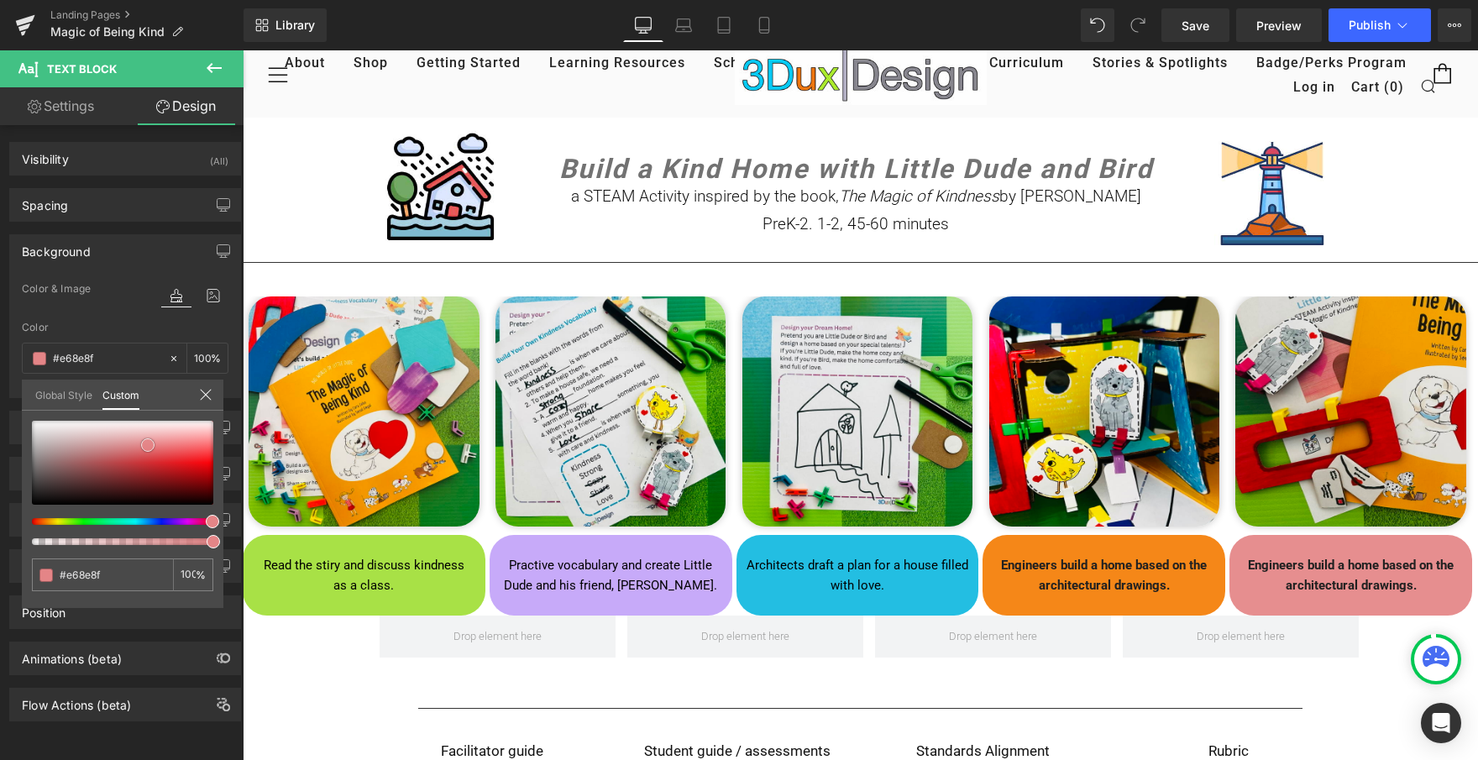
type input "#e48587"
type input "#e38183"
type input "#e0797b"
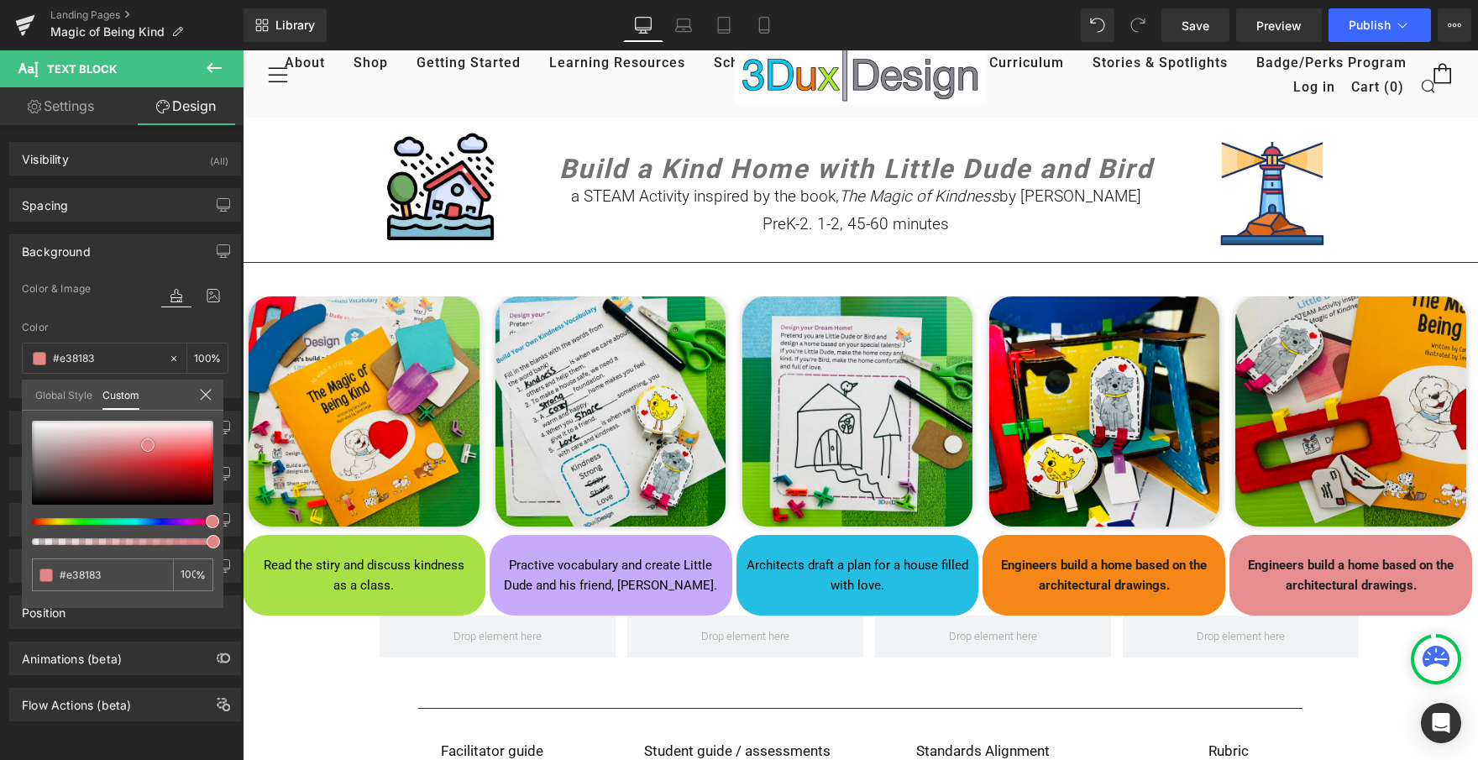
type input "#e0797b"
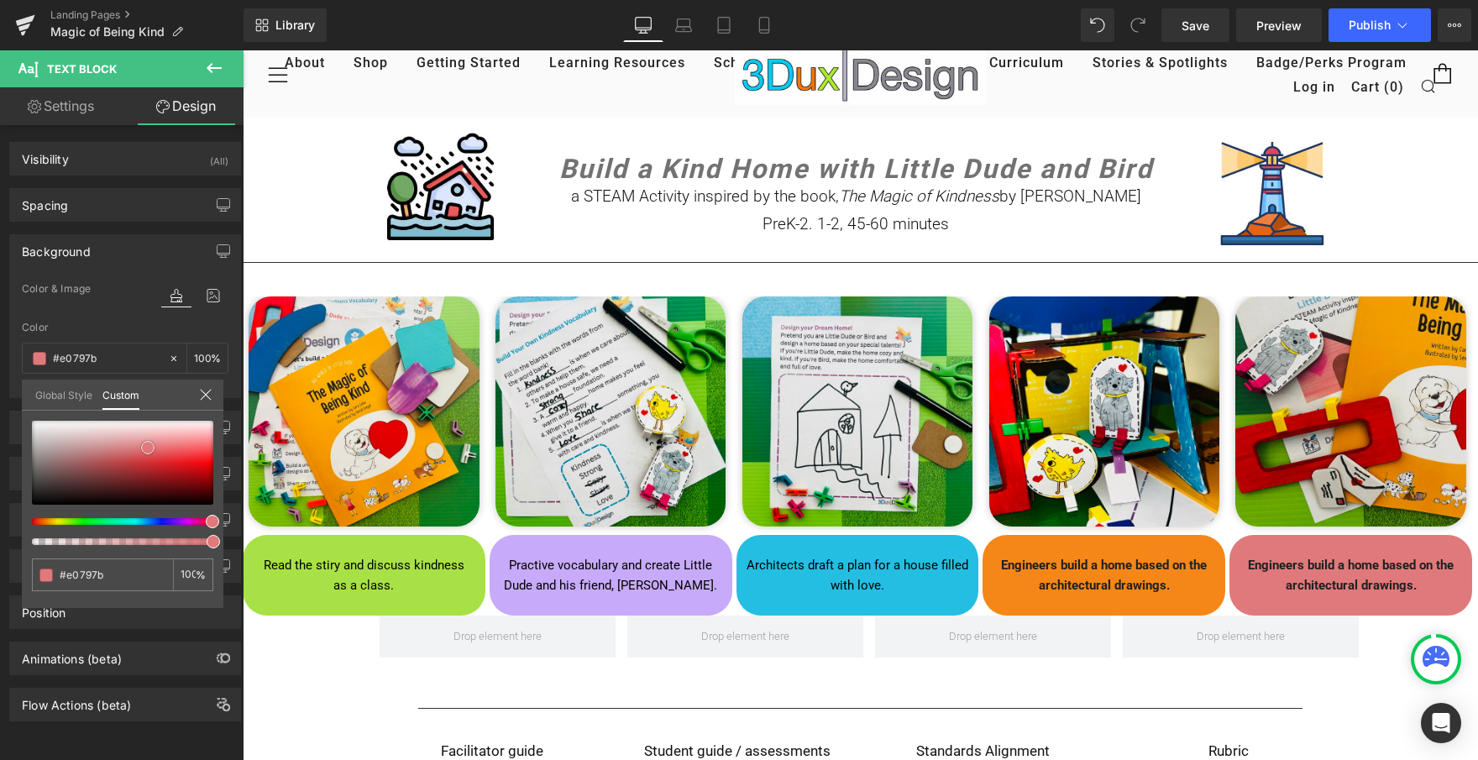
type input "#df7577"
type input "#e07476"
type input "#df7072"
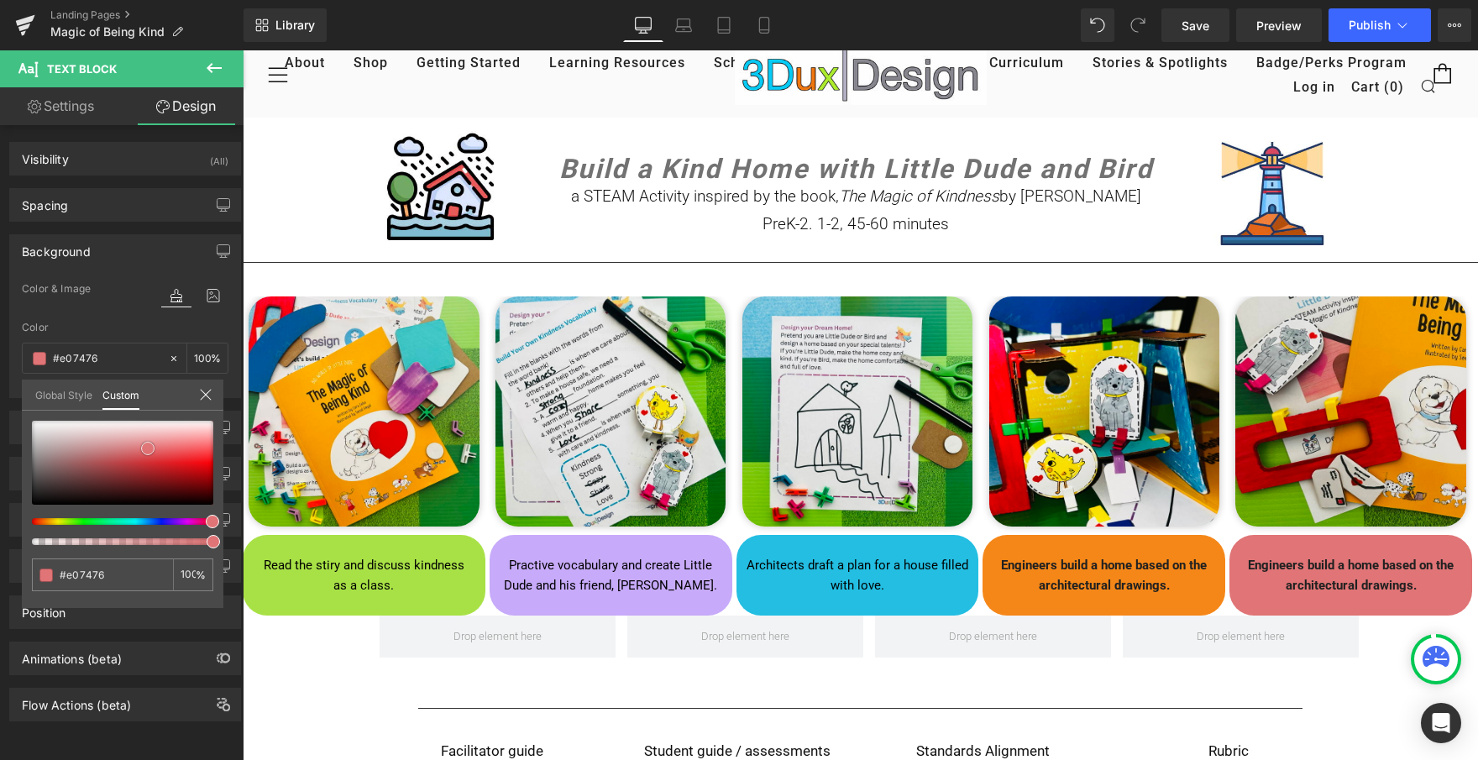
type input "#df7072"
type input "#de7173"
type input "#dd6d6f"
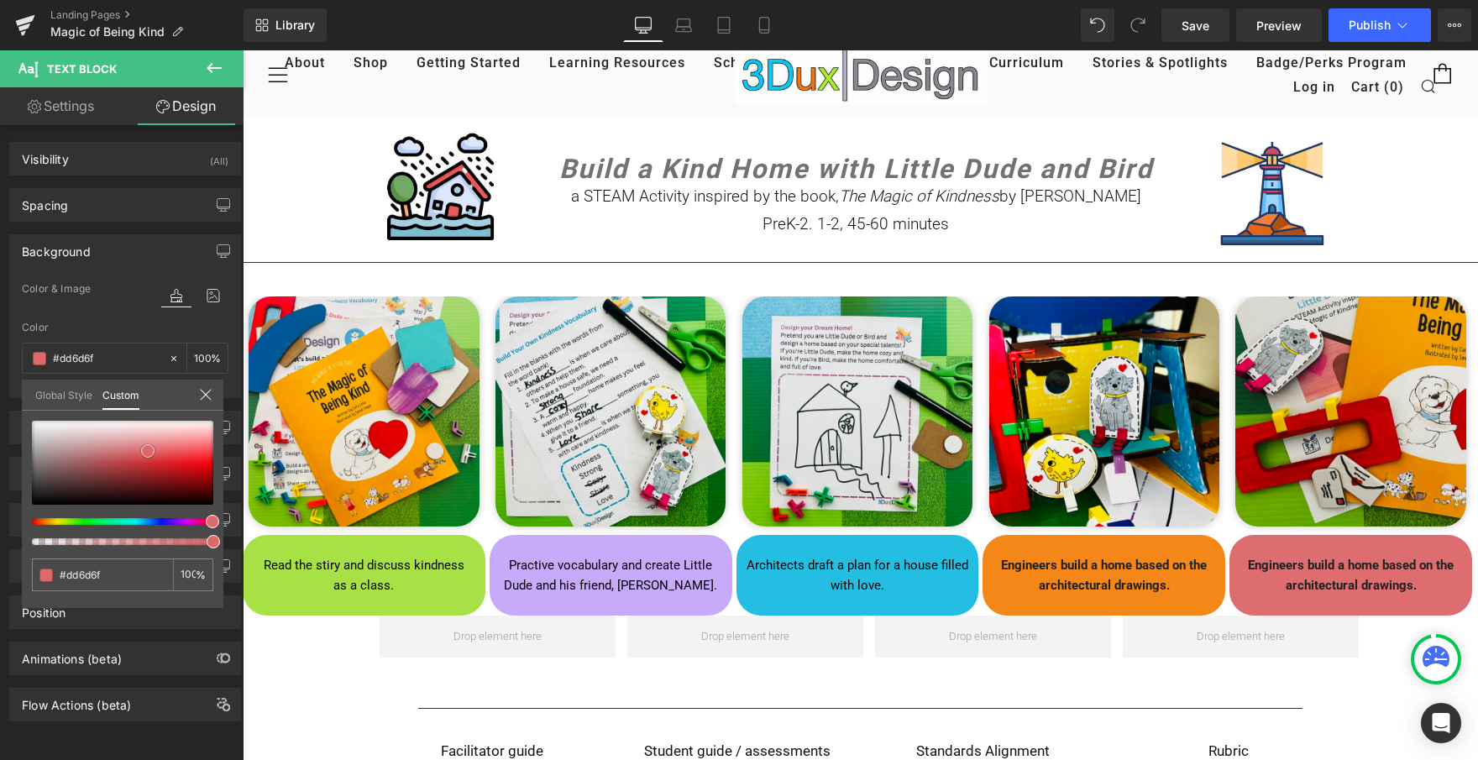
type input "#dd696b"
type input "#dd6466"
type input "#dd6365"
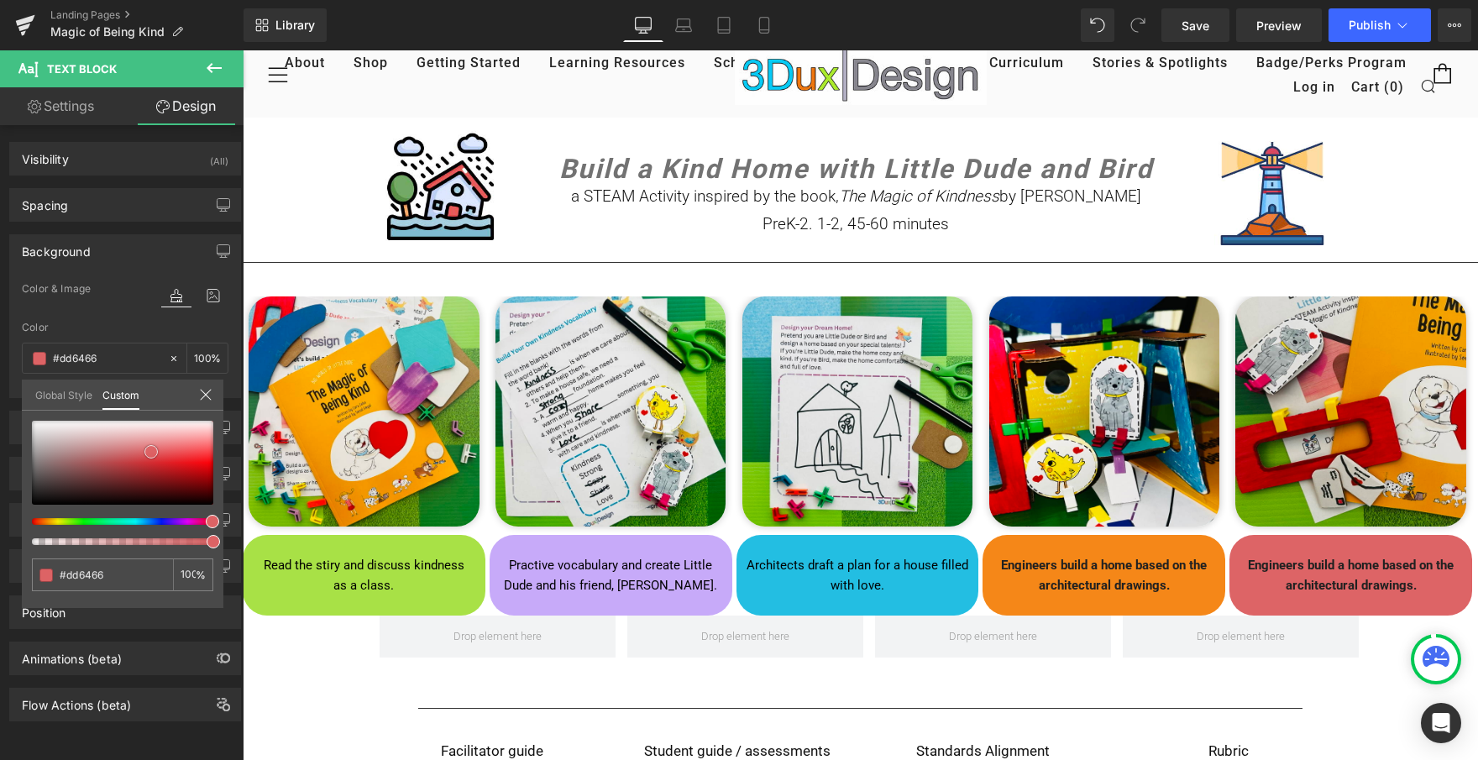
type input "#dd6365"
type input "#de6769"
type input "#e06a6c"
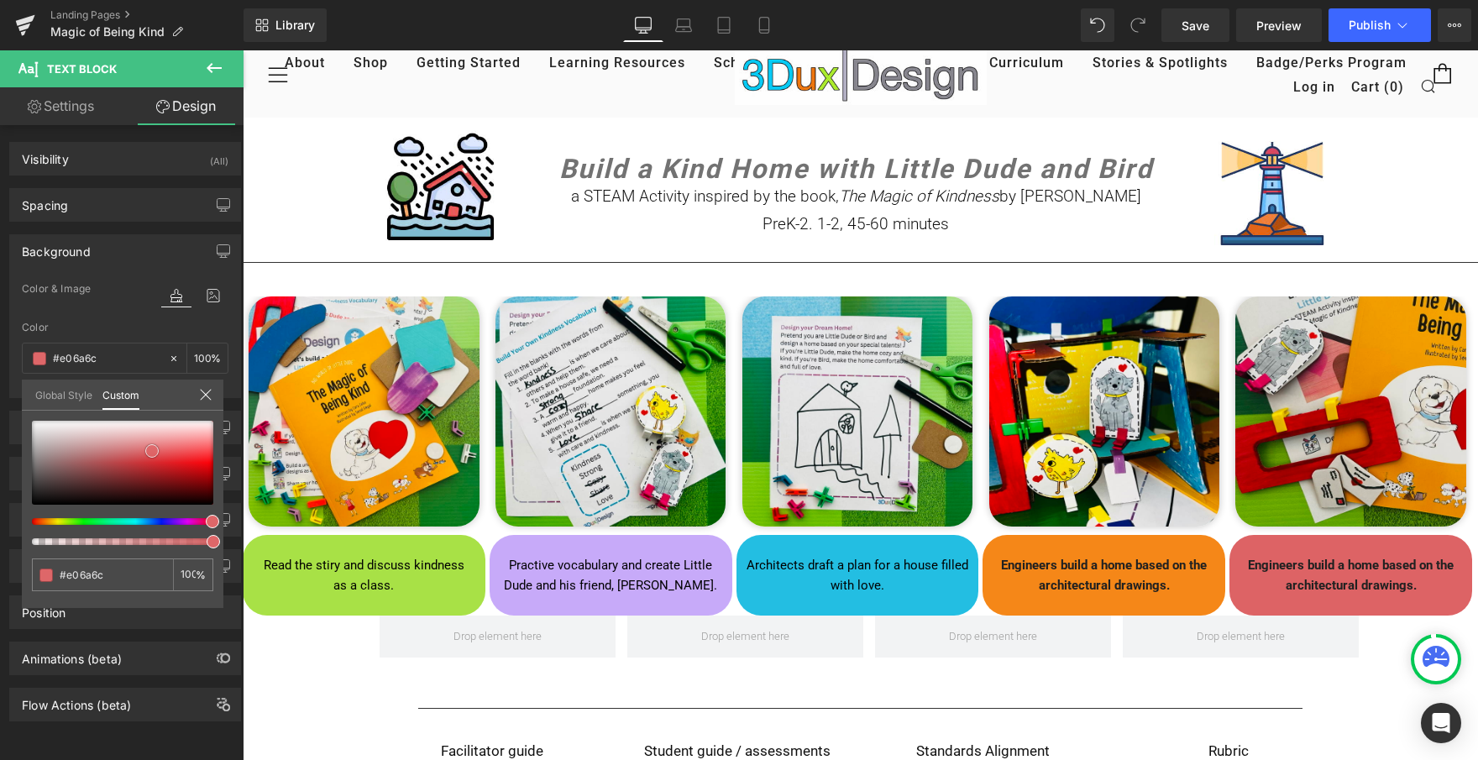
type input "#e16f70"
type input "#e37274"
type input "#e47173"
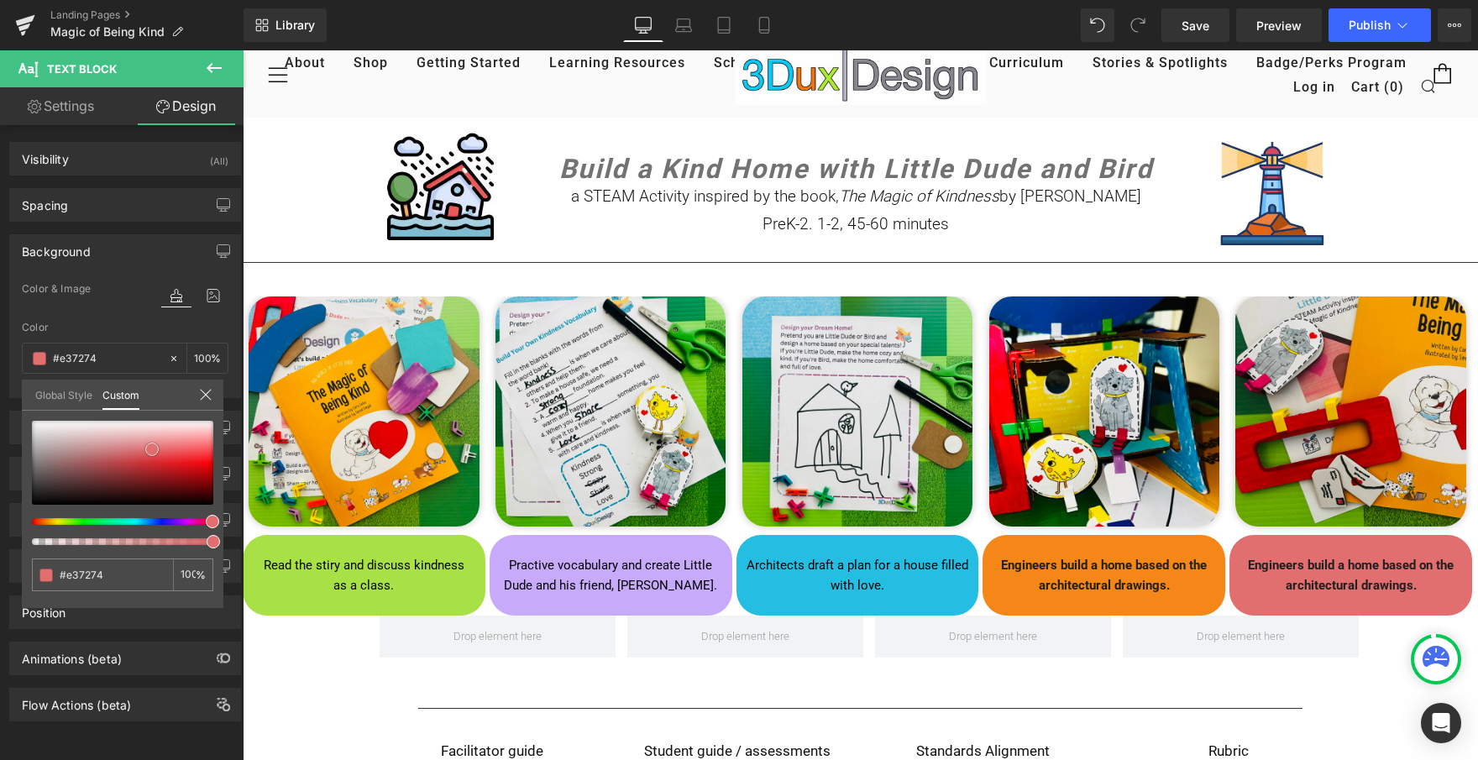
type input "#e47173"
type input "#e47072"
type input "#e46769"
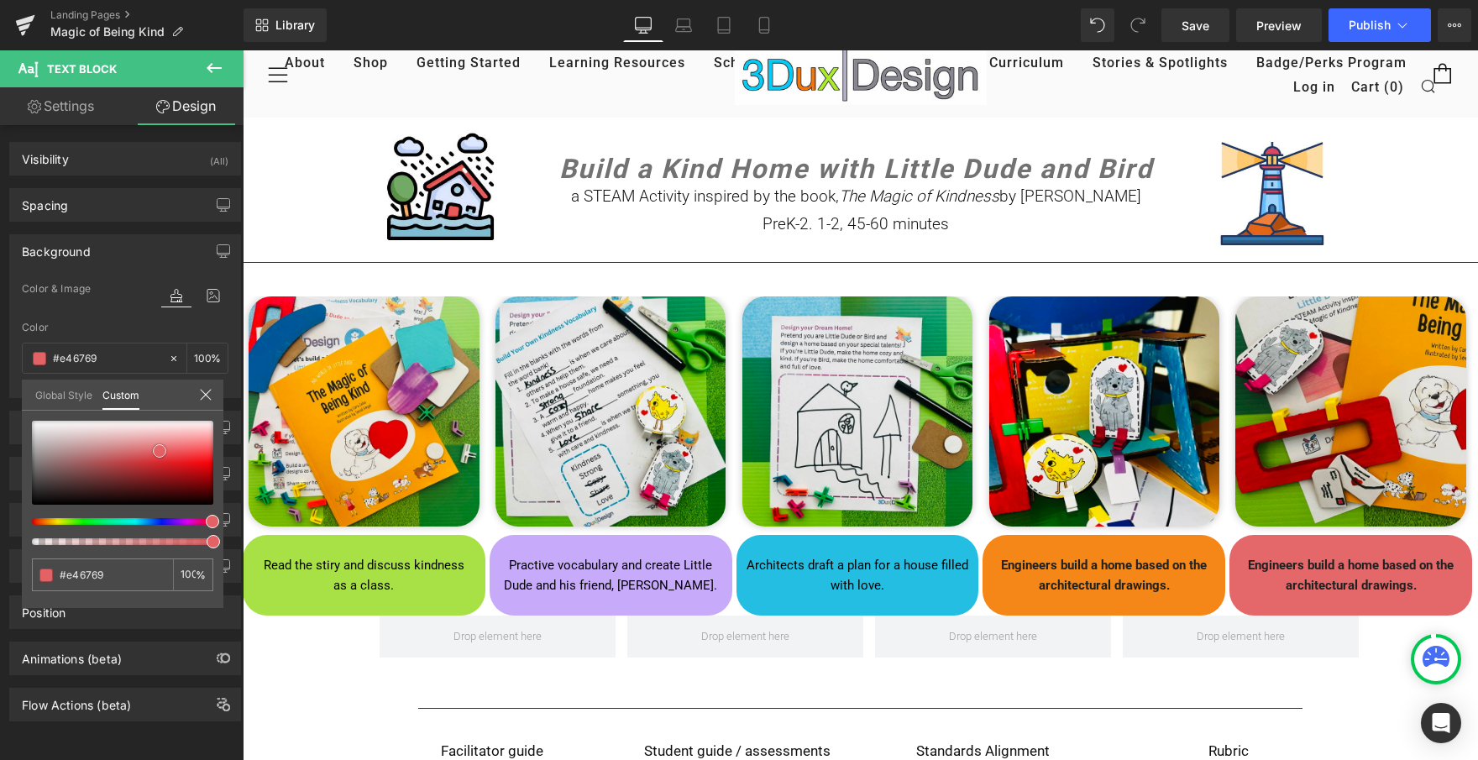
type input "#e36265"
type input "#e46264"
type input "#e56163"
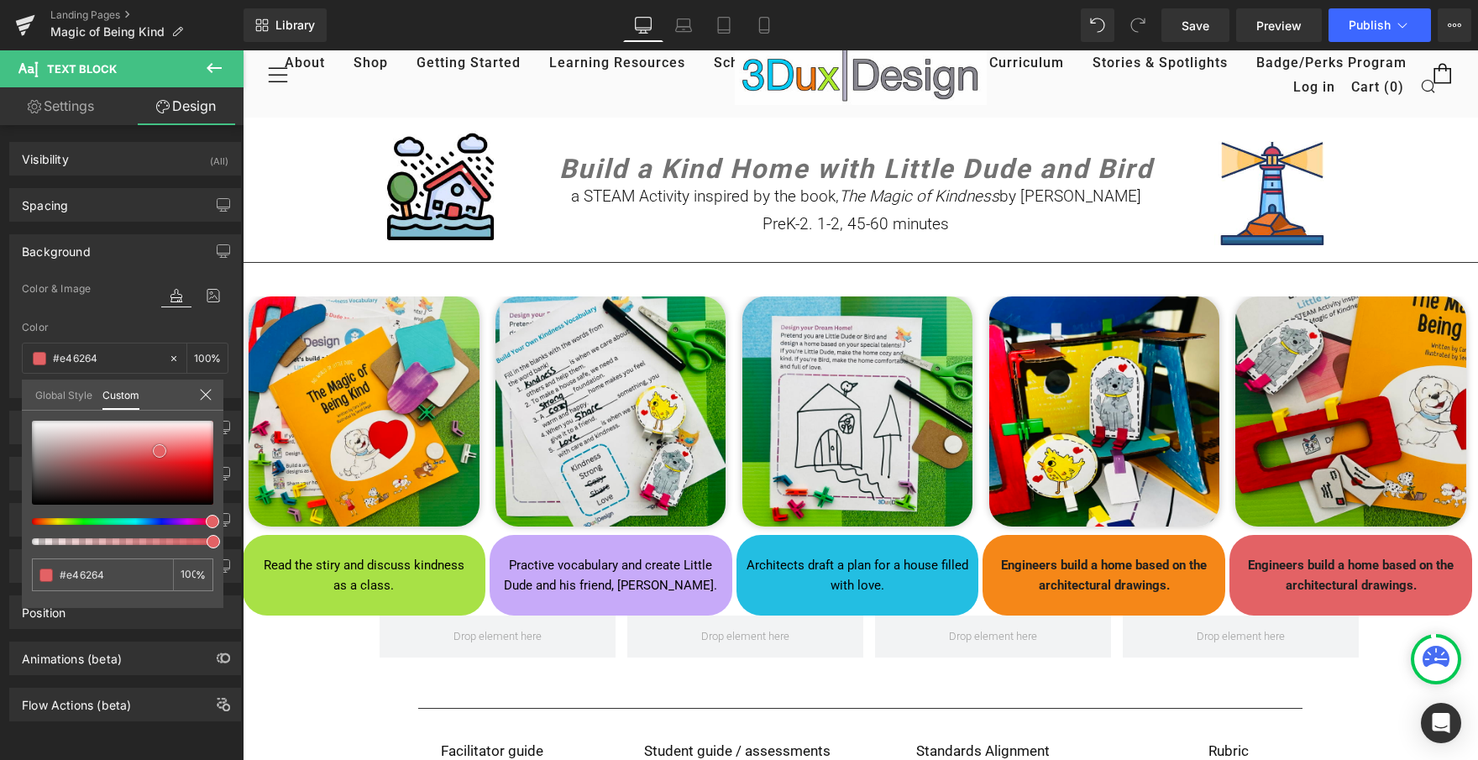
type input "#e56163"
type input "#e85e60"
type input "#e95c5e"
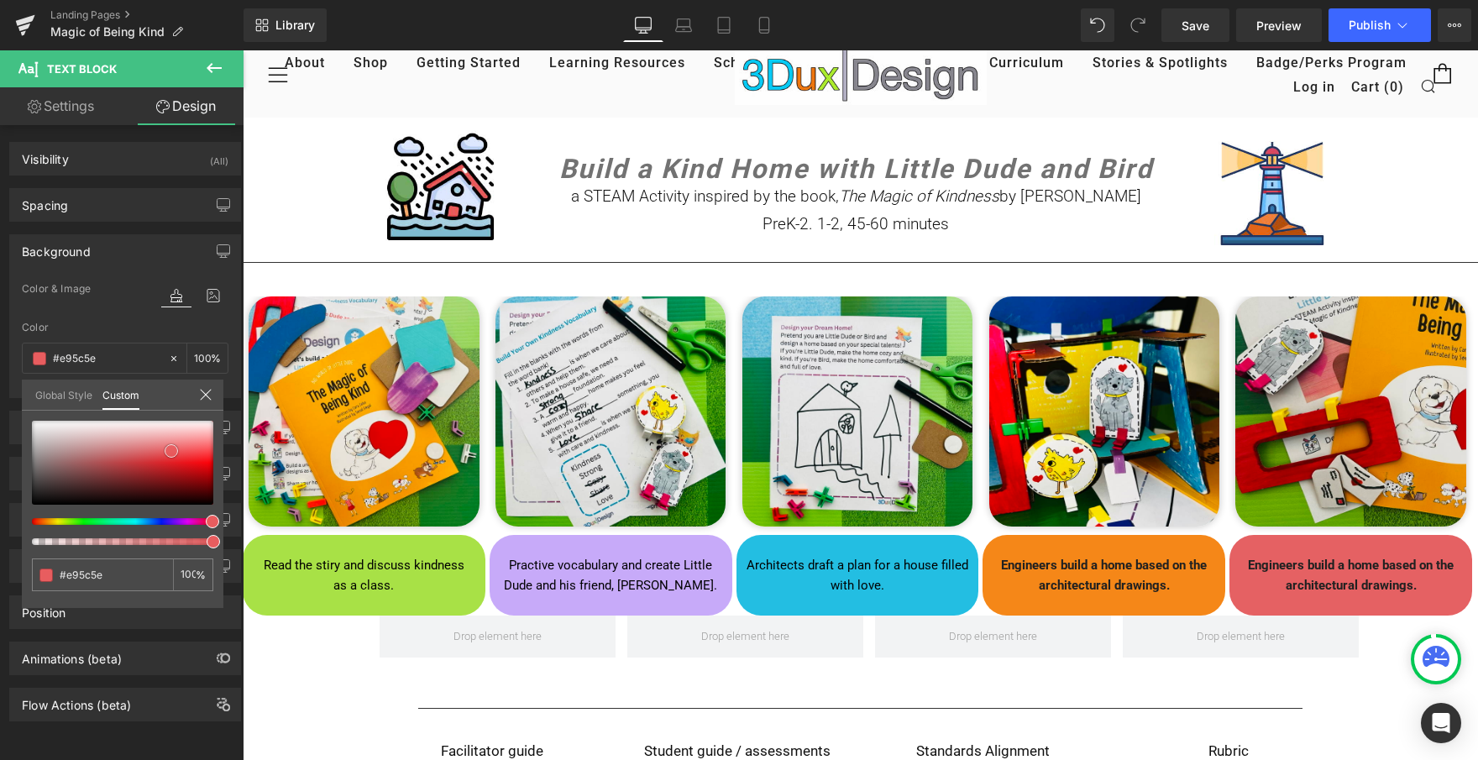
type input "#ea5b5d"
type input "#eb5a5d"
type input "#ed585b"
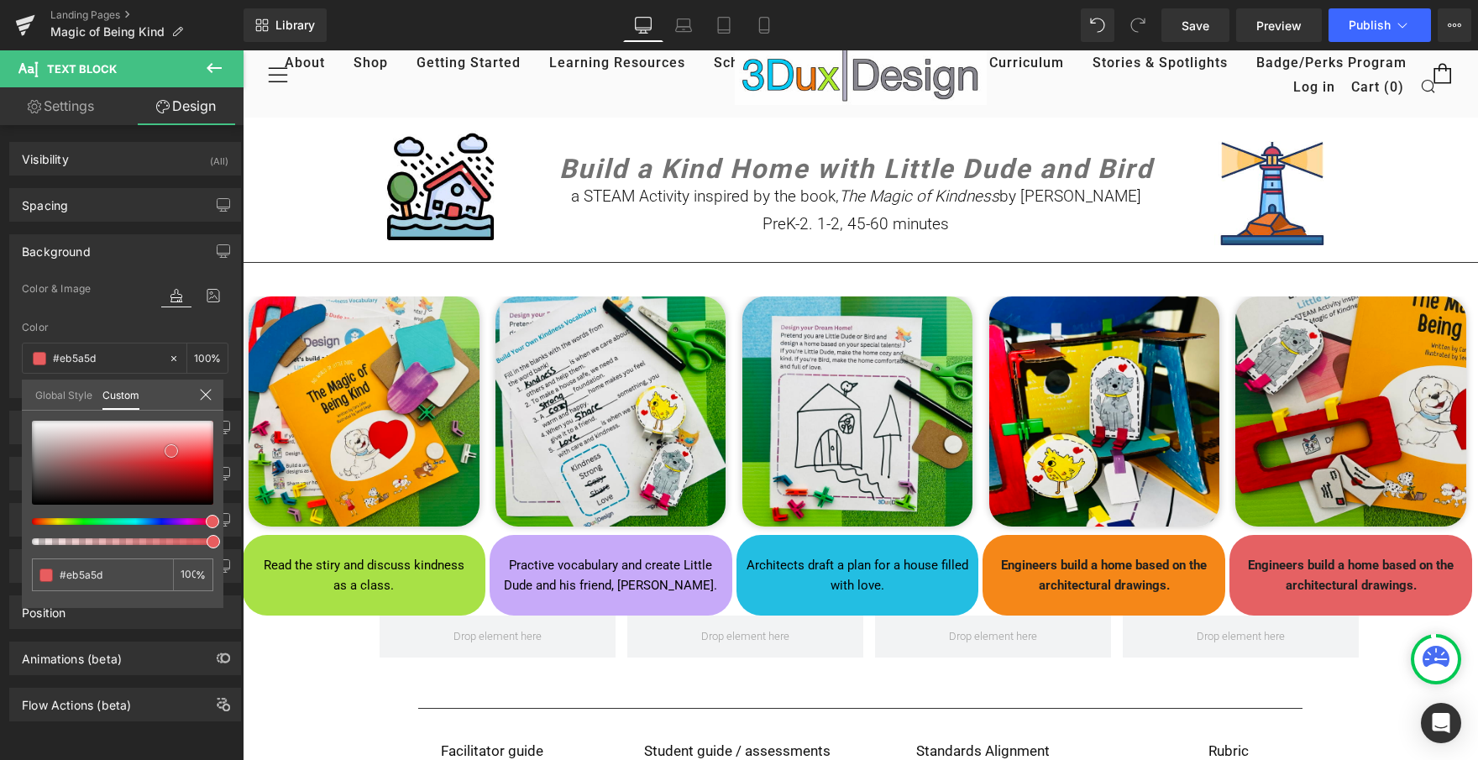
type input "#ed585b"
type input "#ef5b5e"
type input "#f25d60"
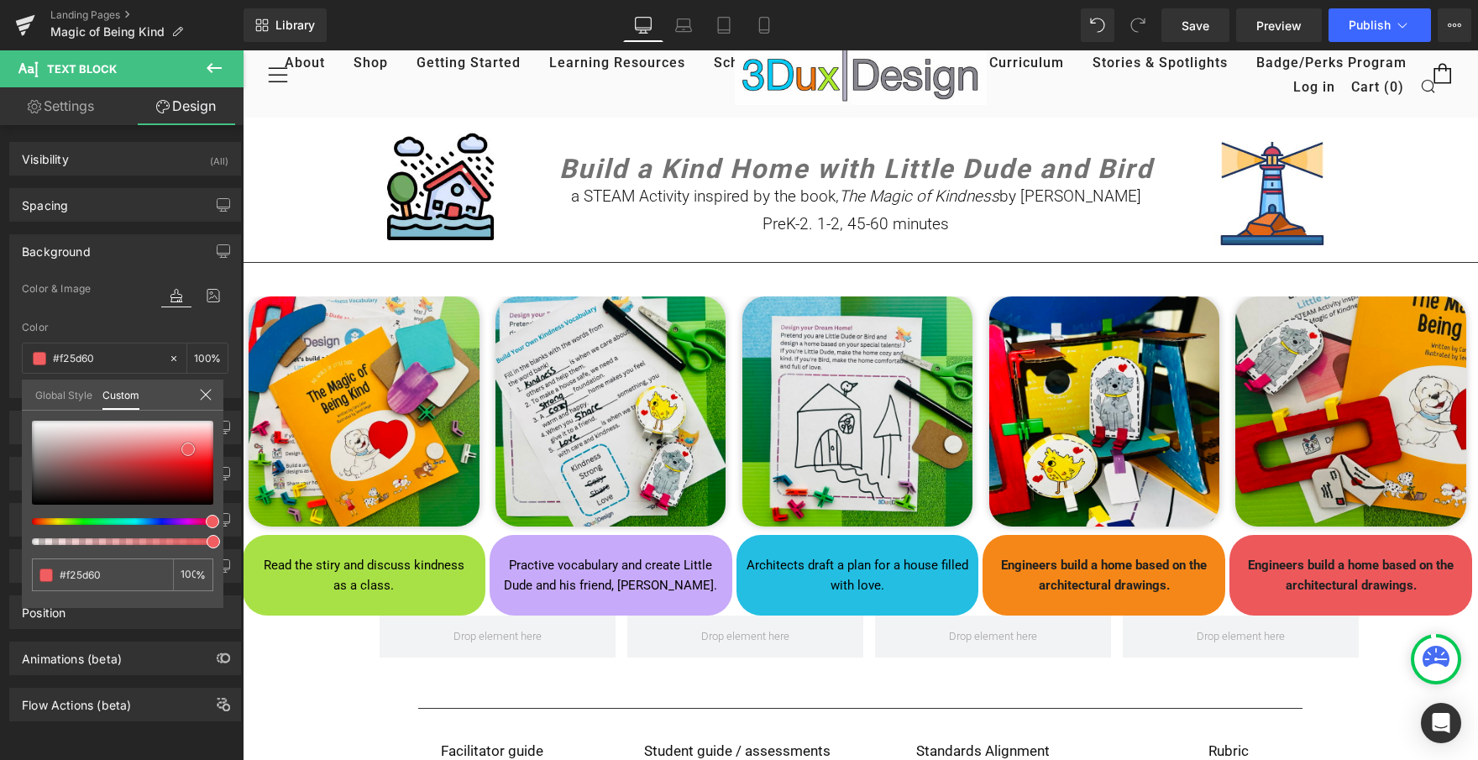
type input "#f46063"
type input "#f66467"
type input "#f76365"
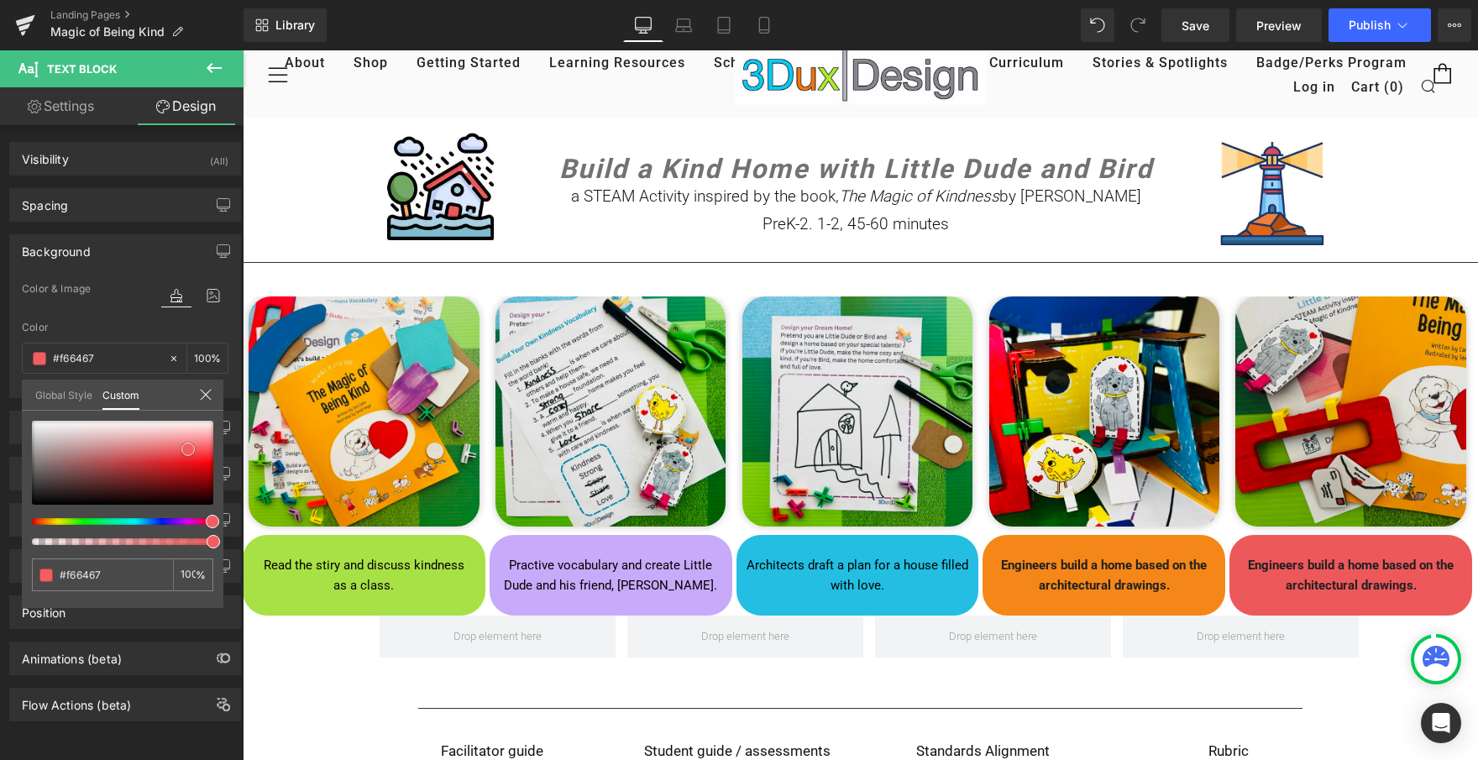
type input "#f76365"
type input "#f85d60"
type input "#f65457"
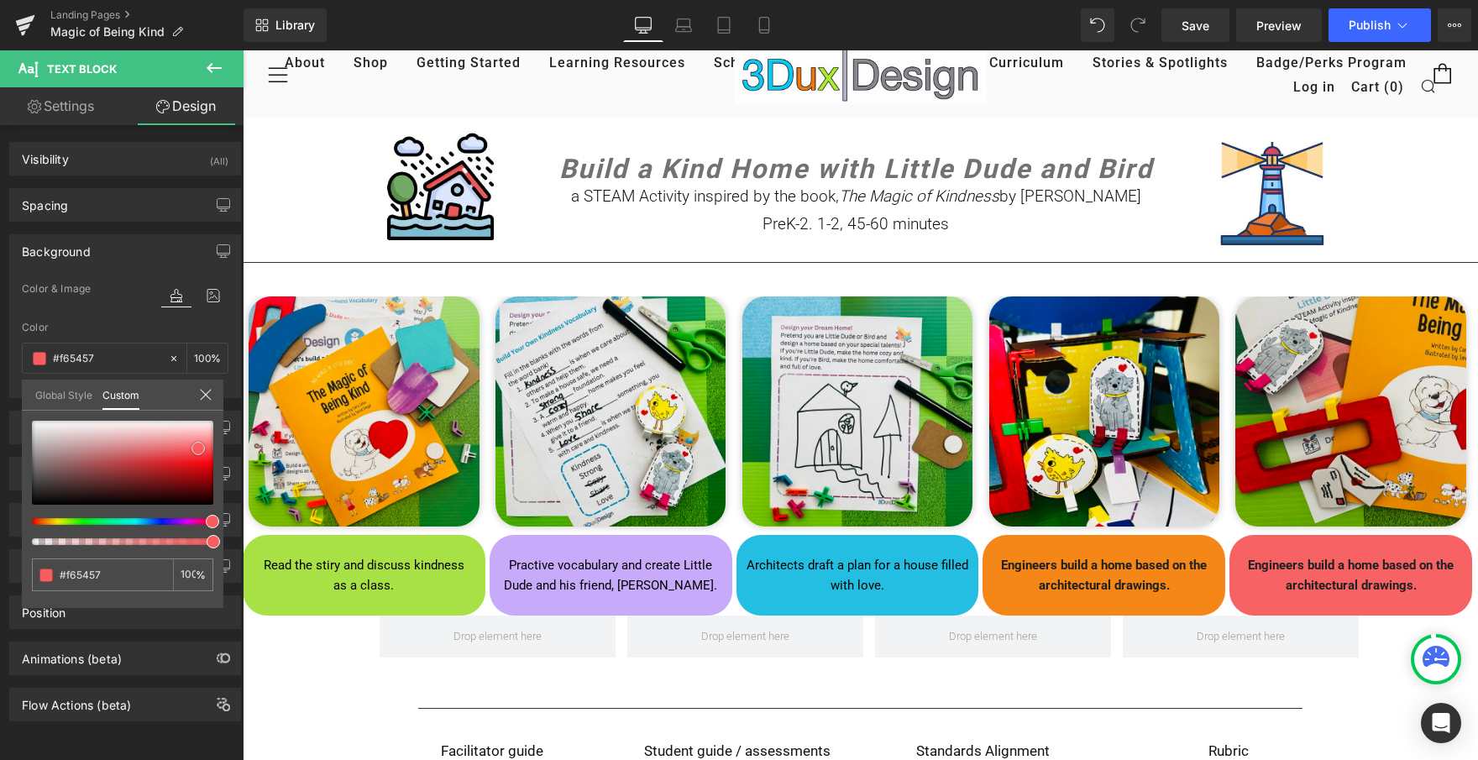
type input "#f64f52"
type input "#f64a4d"
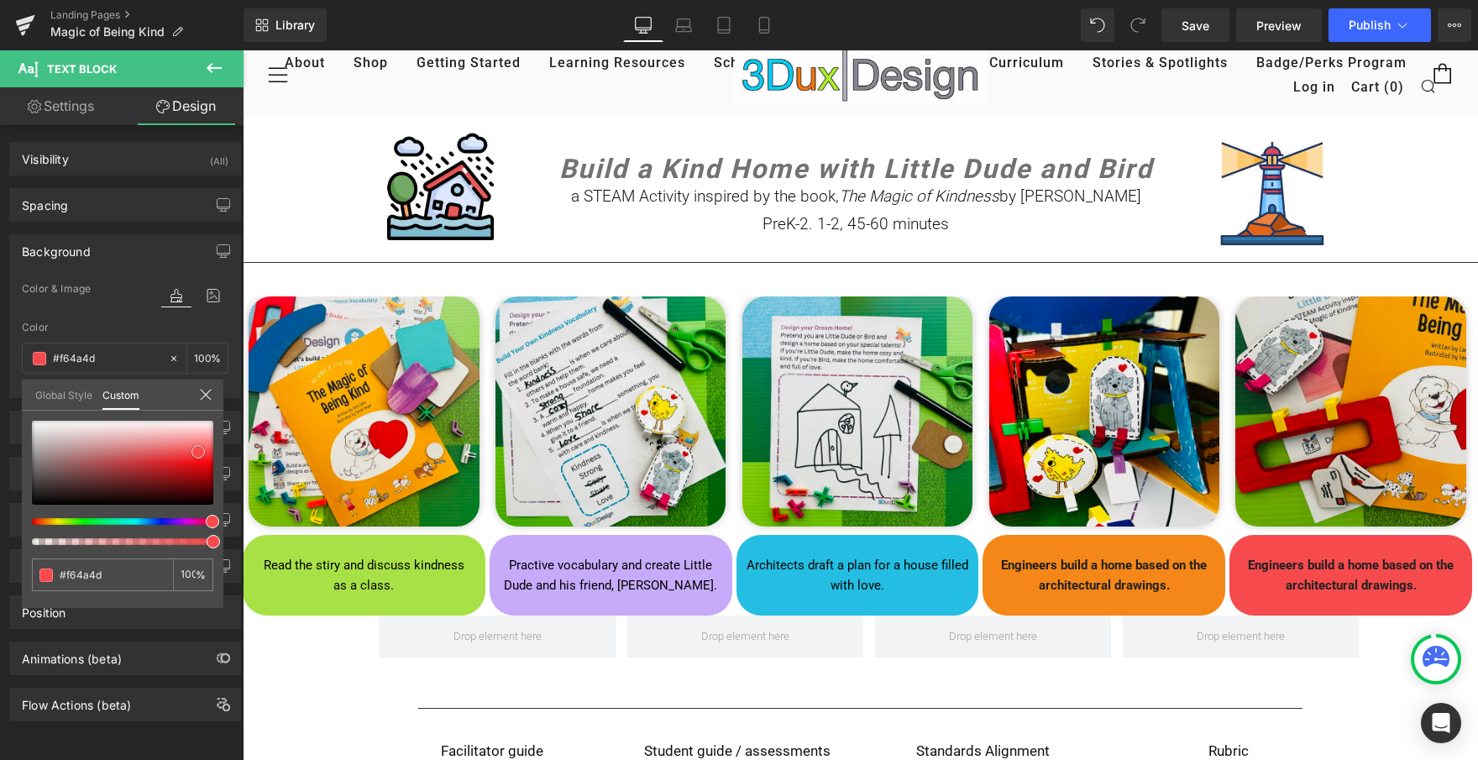
type input "#f7494c"
type input "#f64a4d"
type input "#f64f52"
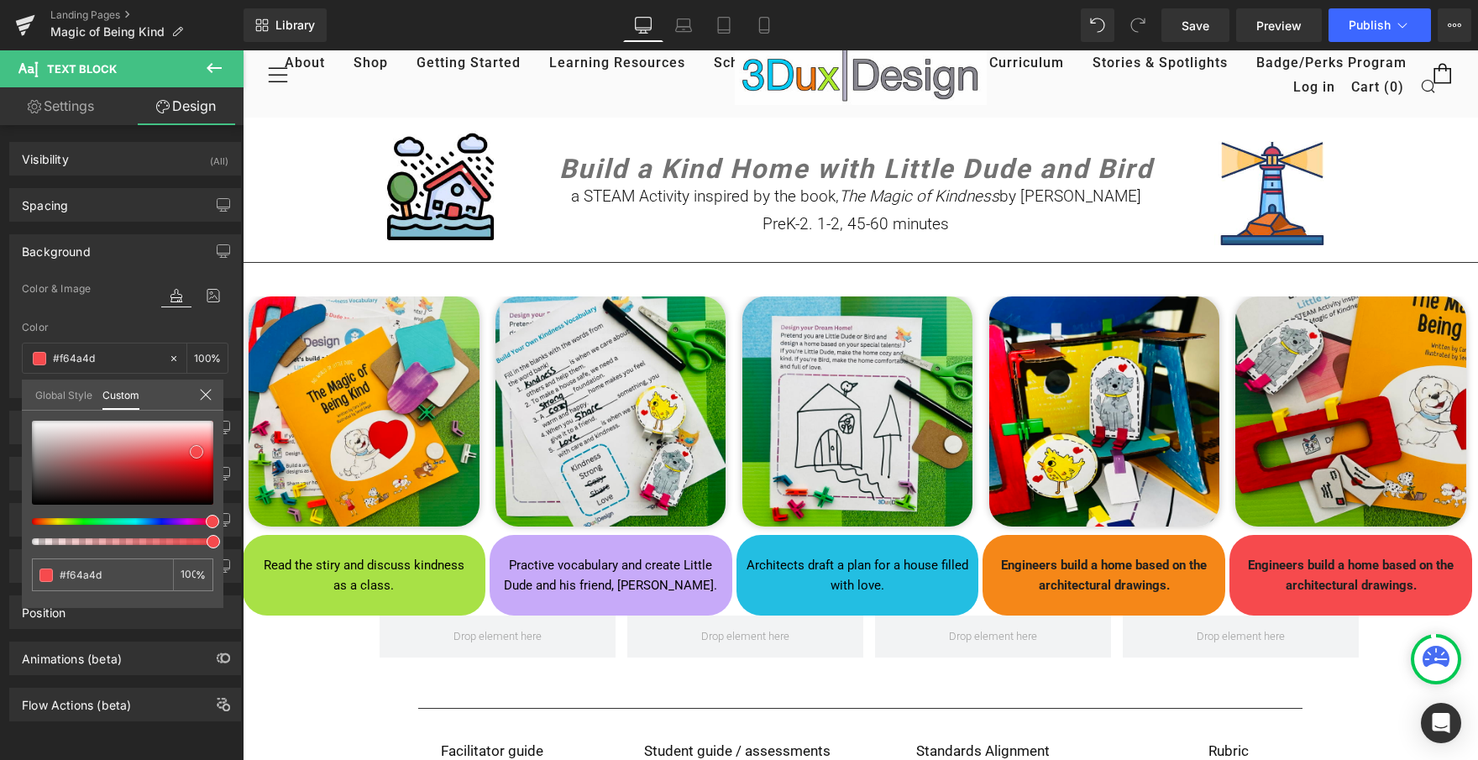
type input "#f64f52"
type input "#f55053"
type input "#f65558"
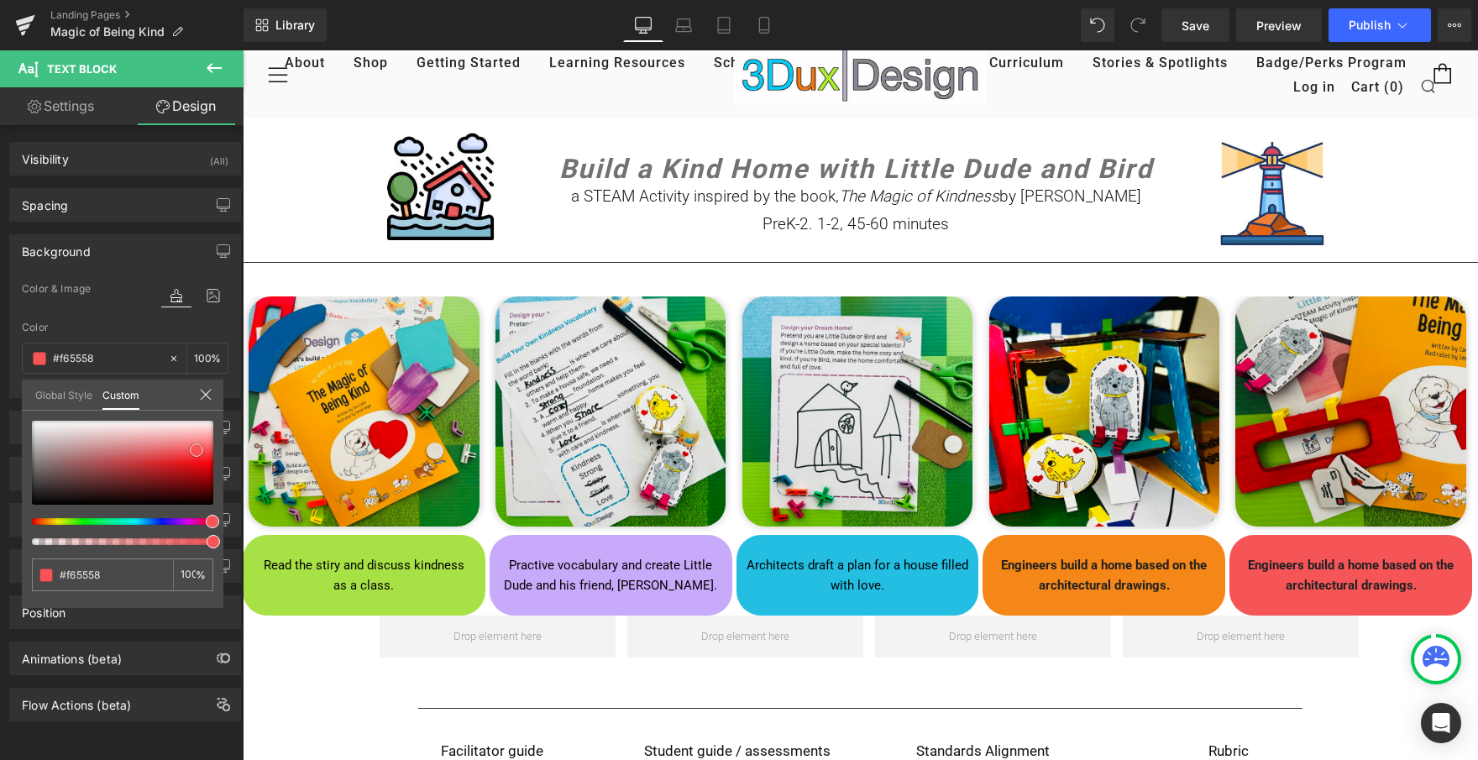
type input "#f65a5c"
type input "#f75e60"
type input "#f66366"
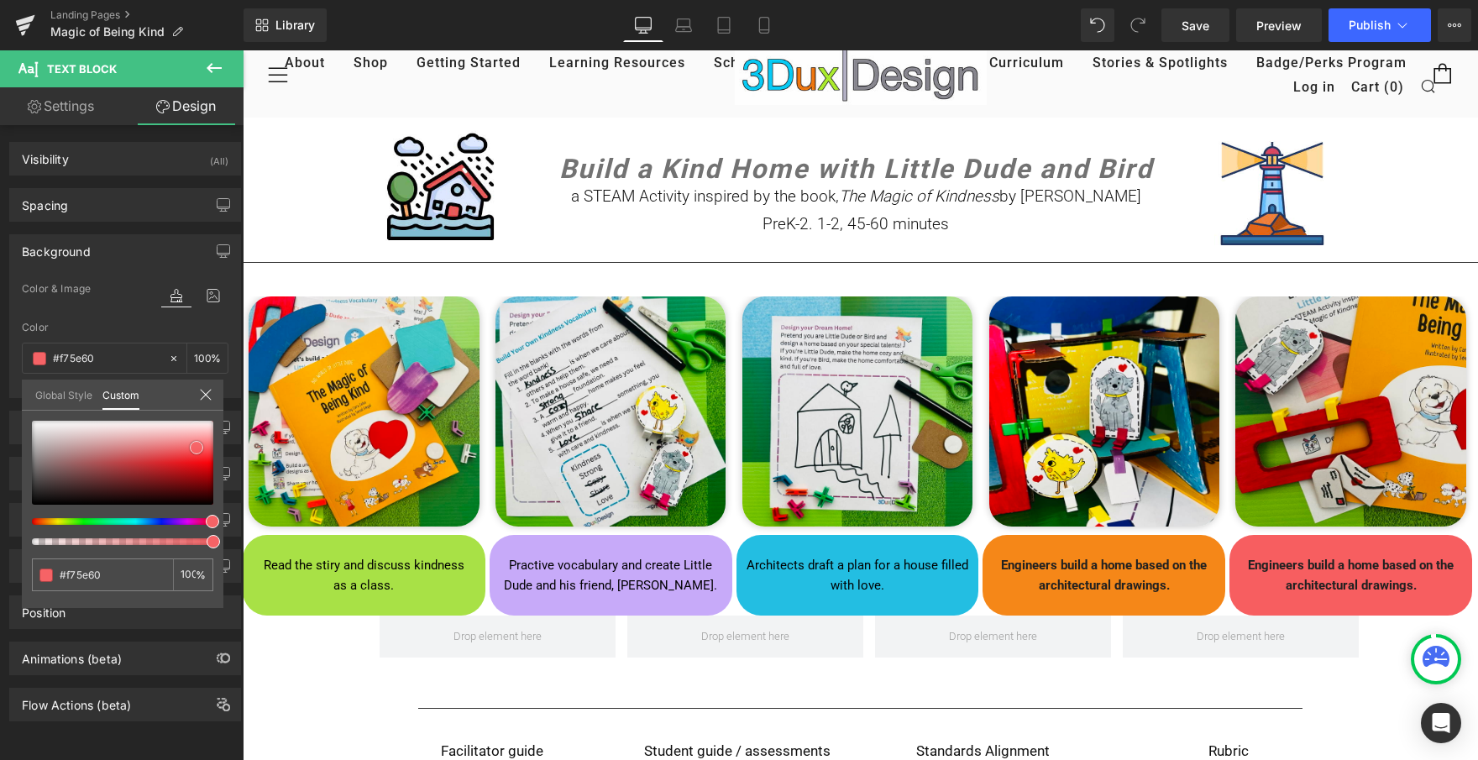
type input "#f66366"
type input "#f76d6f"
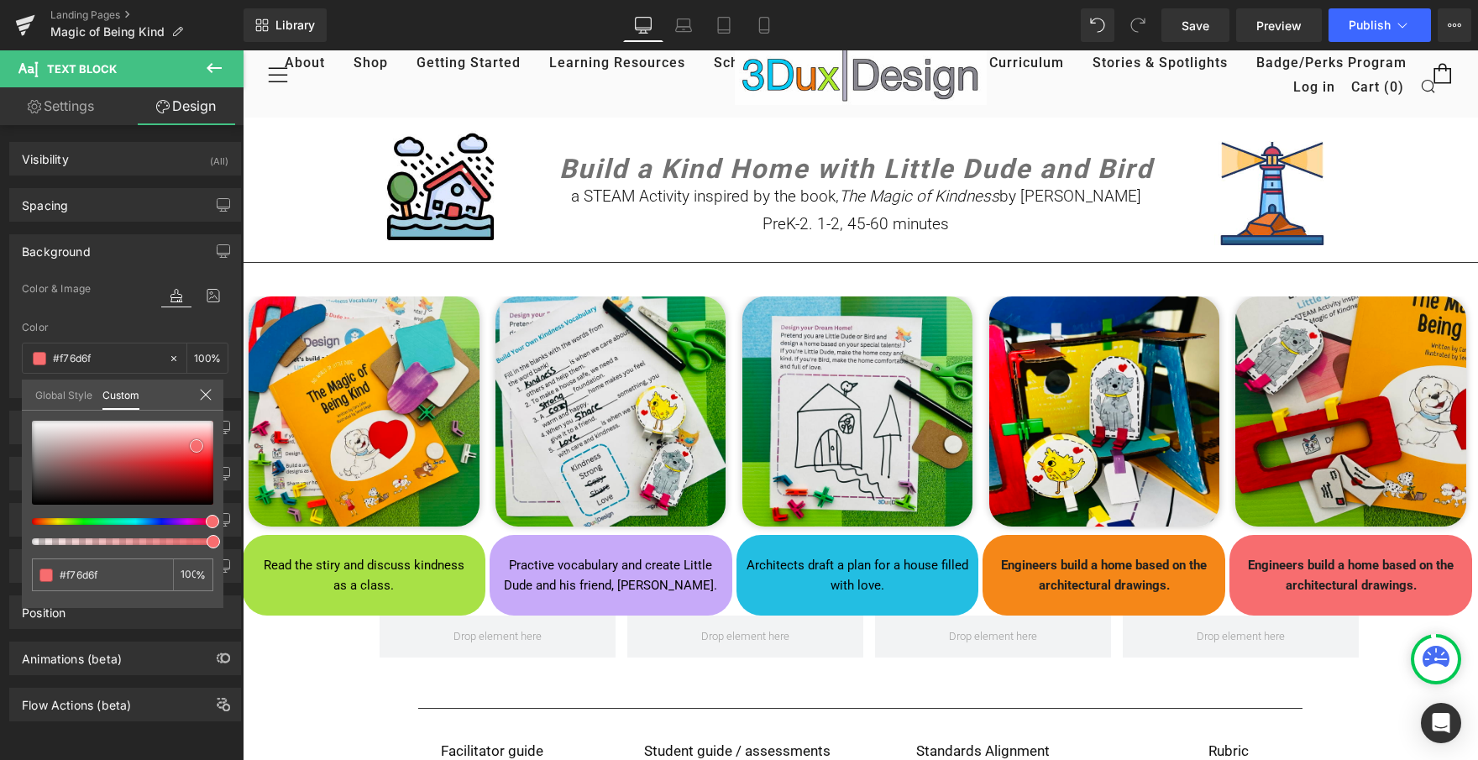
type input "#f86c6f"
type input "#f76365"
drag, startPoint x: 197, startPoint y: 455, endPoint x: 195, endPoint y: 443, distance: 12.8
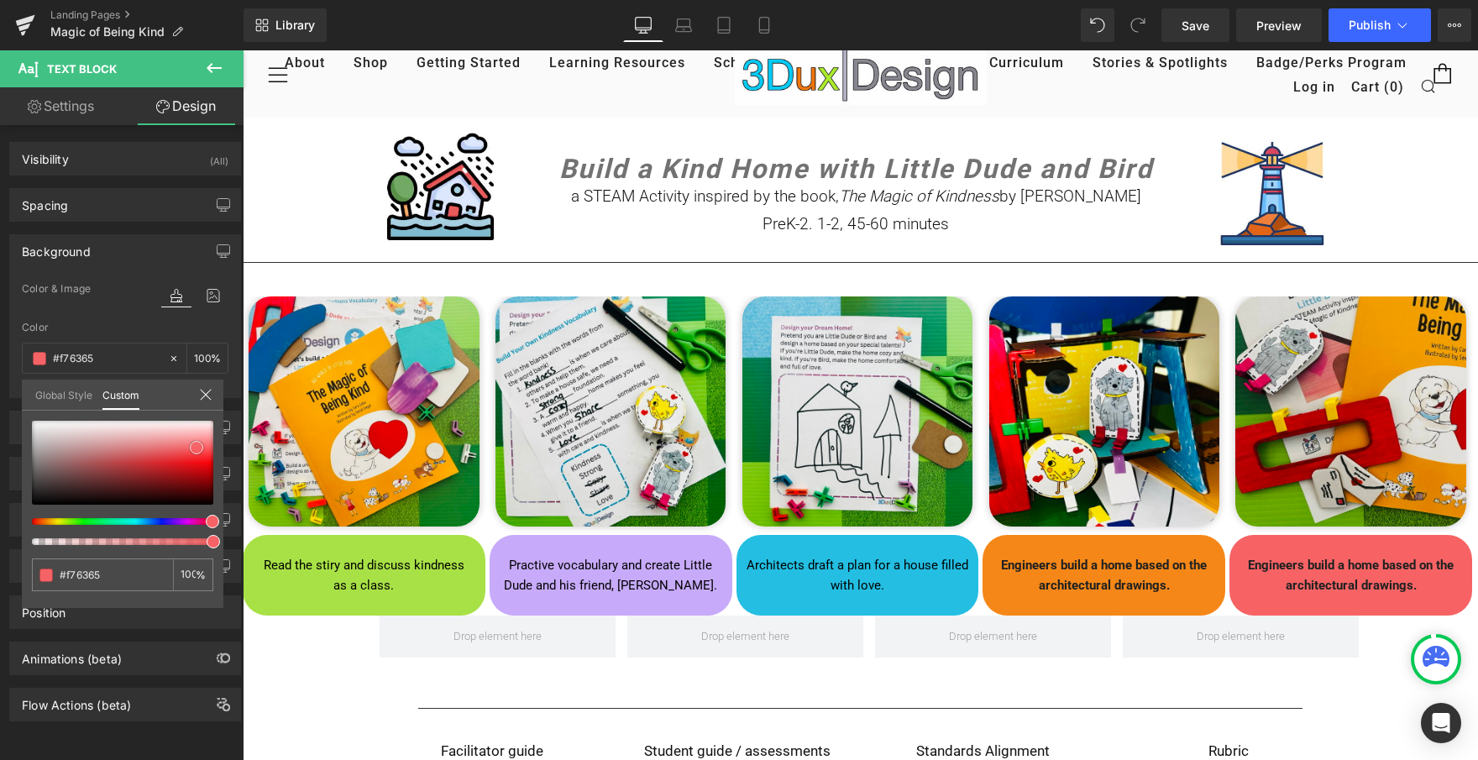
click at [195, 443] on span at bounding box center [196, 447] width 13 height 13
type input "#f66366"
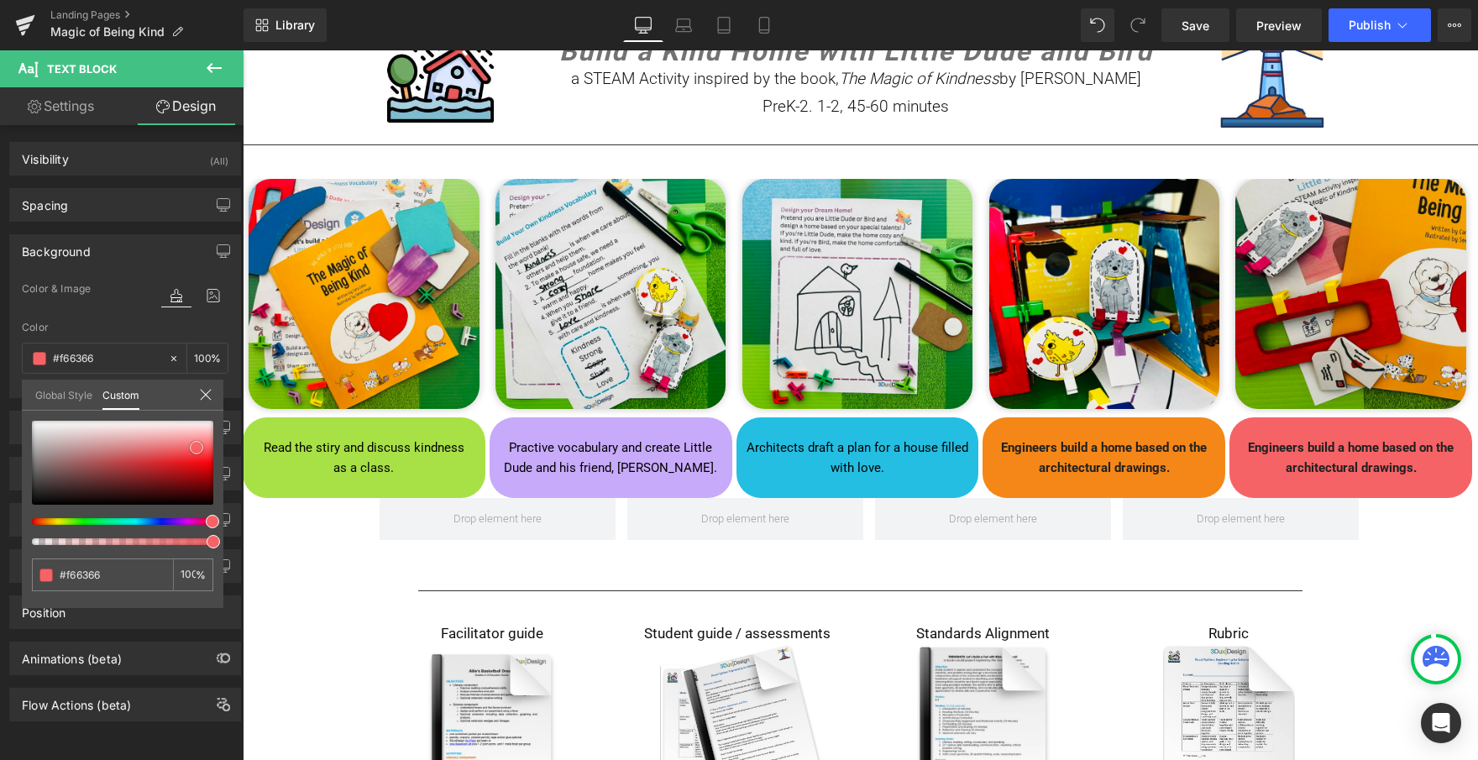
scroll to position [149, 0]
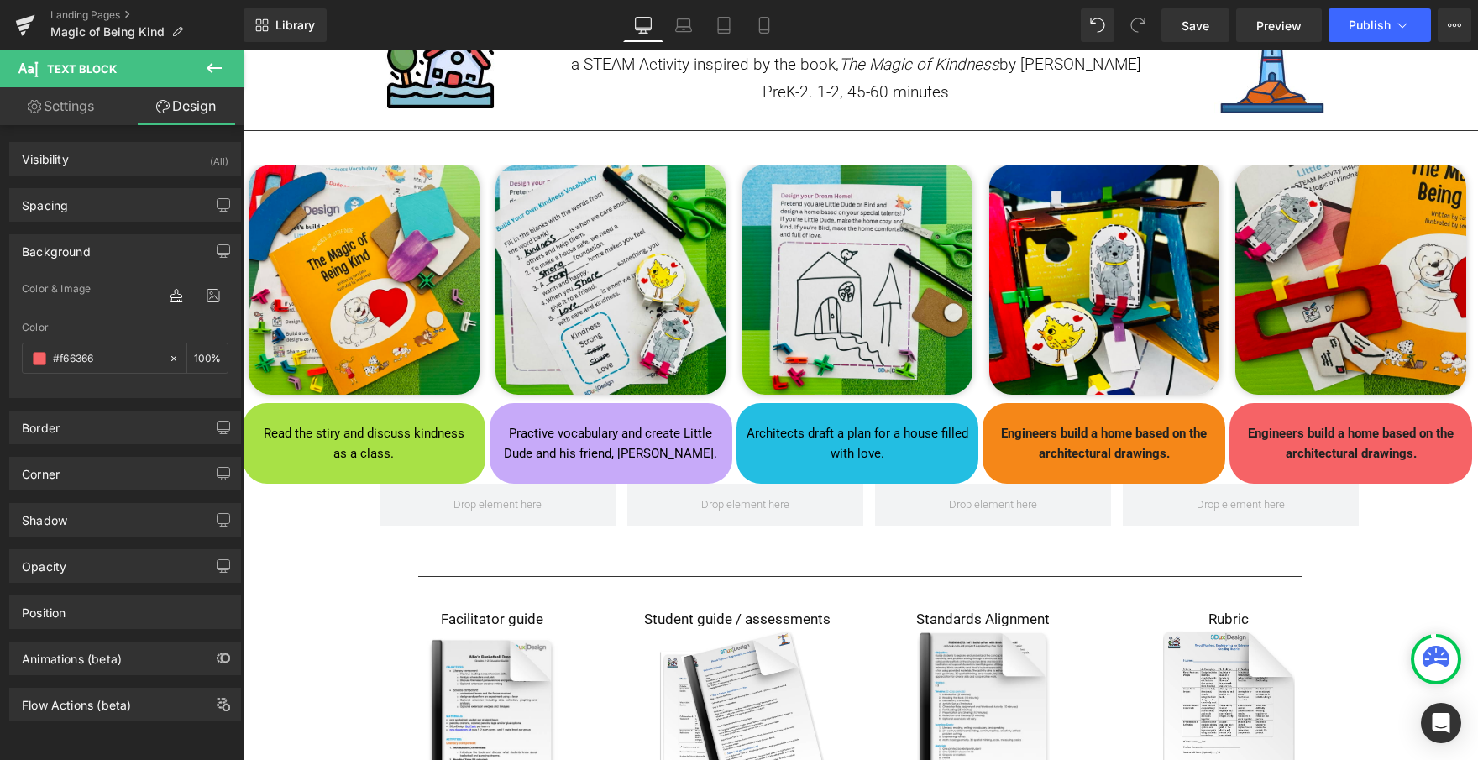
click at [1277, 432] on span "Engineers build a home based on the architectural drawings." at bounding box center [1351, 443] width 206 height 35
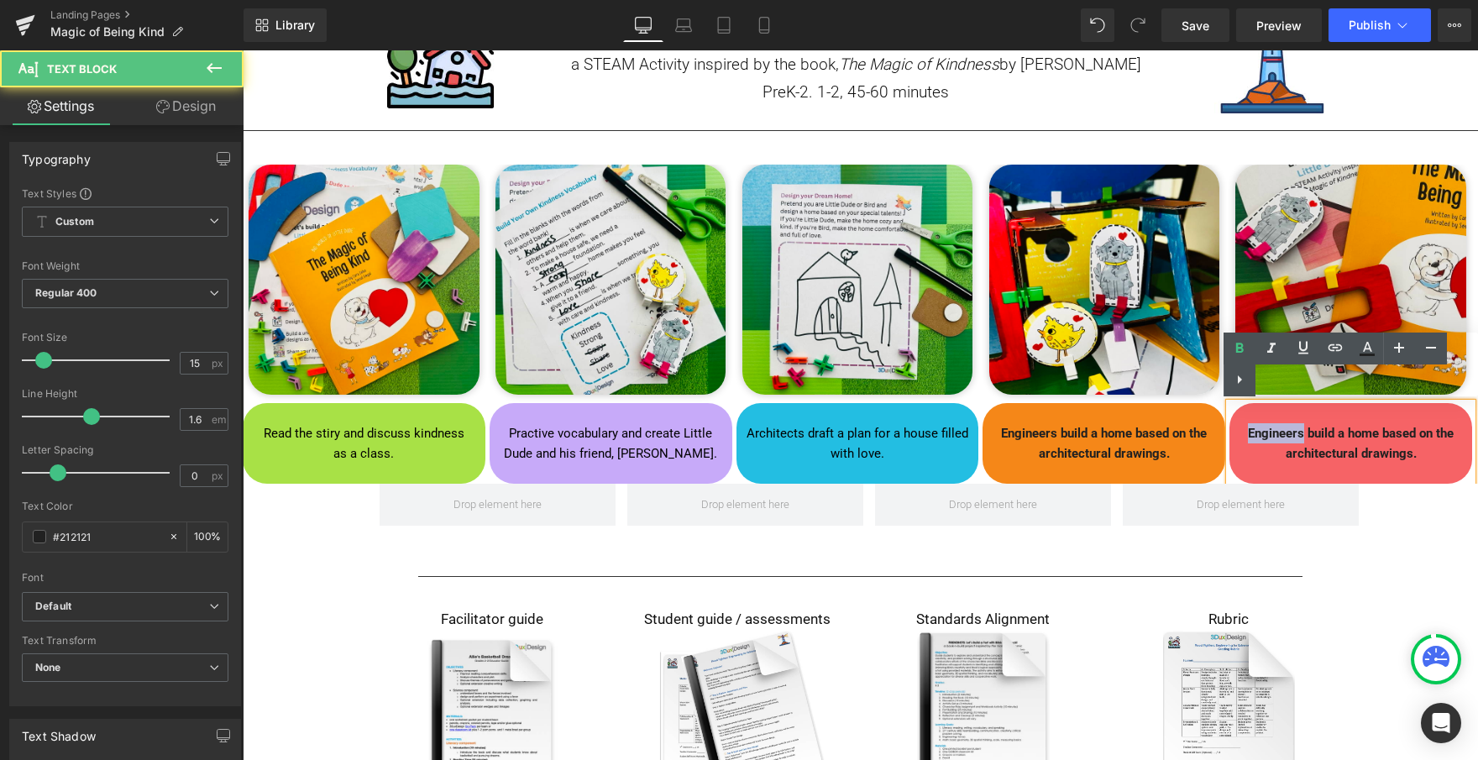
click at [1277, 432] on span "Engineers build a home based on the architectural drawings." at bounding box center [1351, 443] width 206 height 35
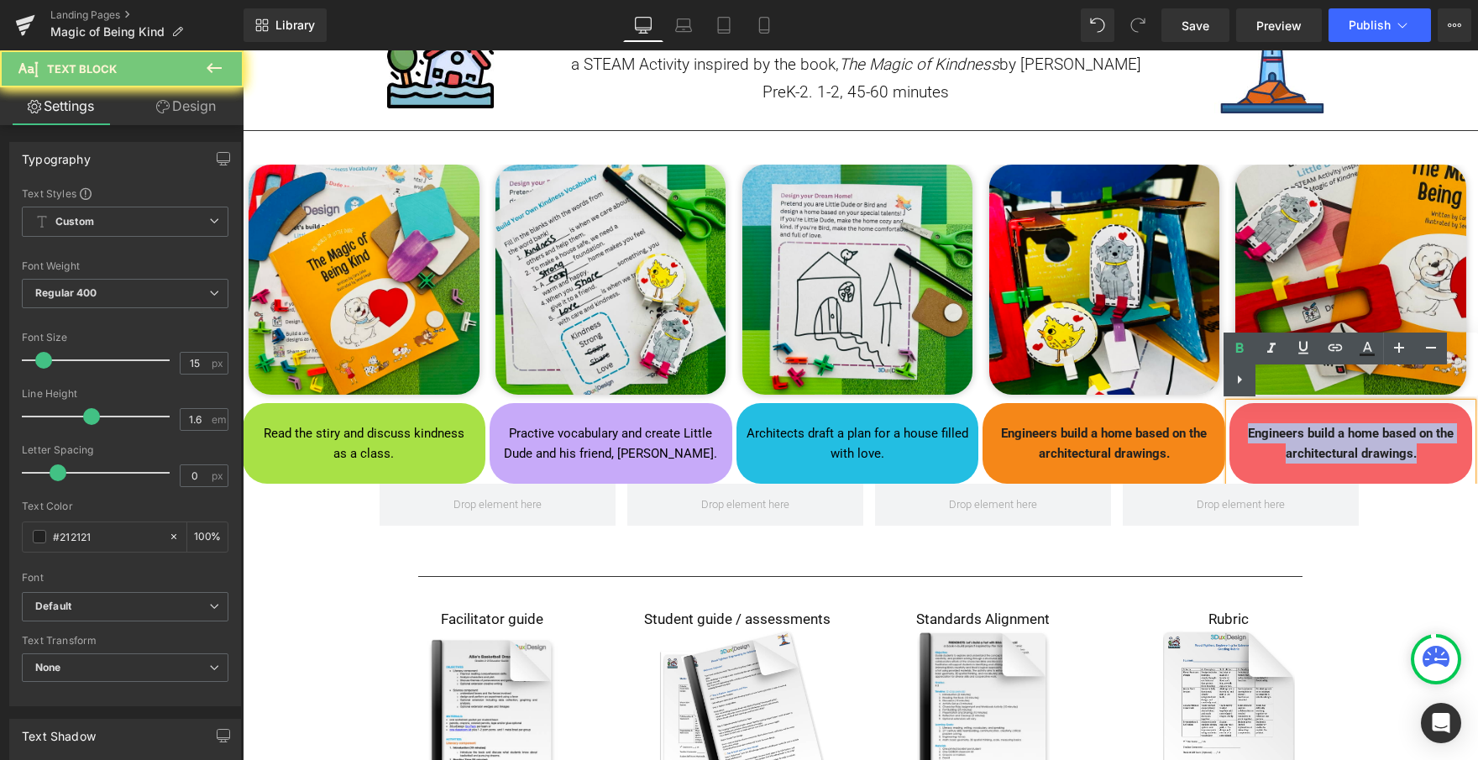
click at [1277, 432] on span "Engineers build a home based on the architectural drawings." at bounding box center [1351, 443] width 206 height 35
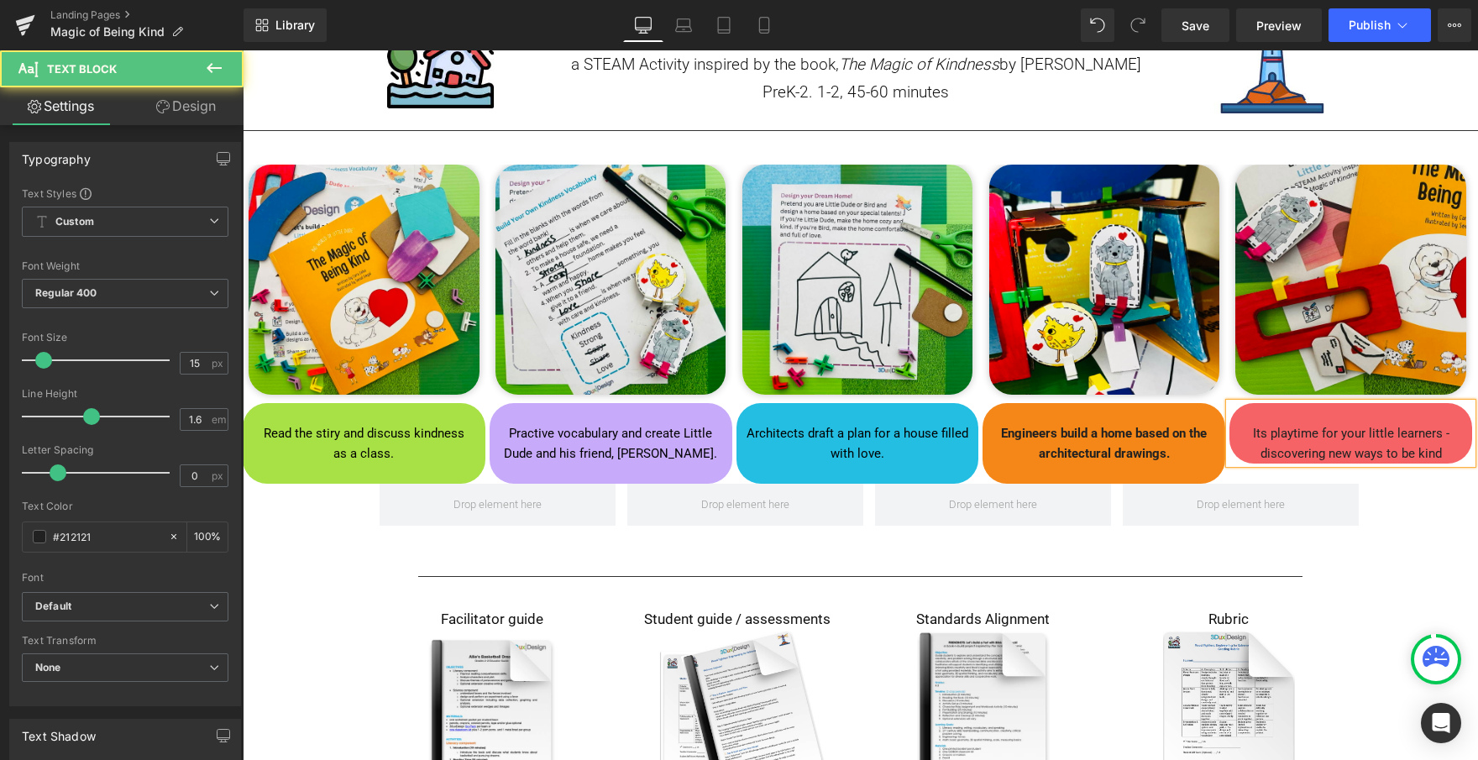
click at [1392, 429] on b "Its playtime for your little learners - discovering new ways to be kind" at bounding box center [1351, 443] width 197 height 35
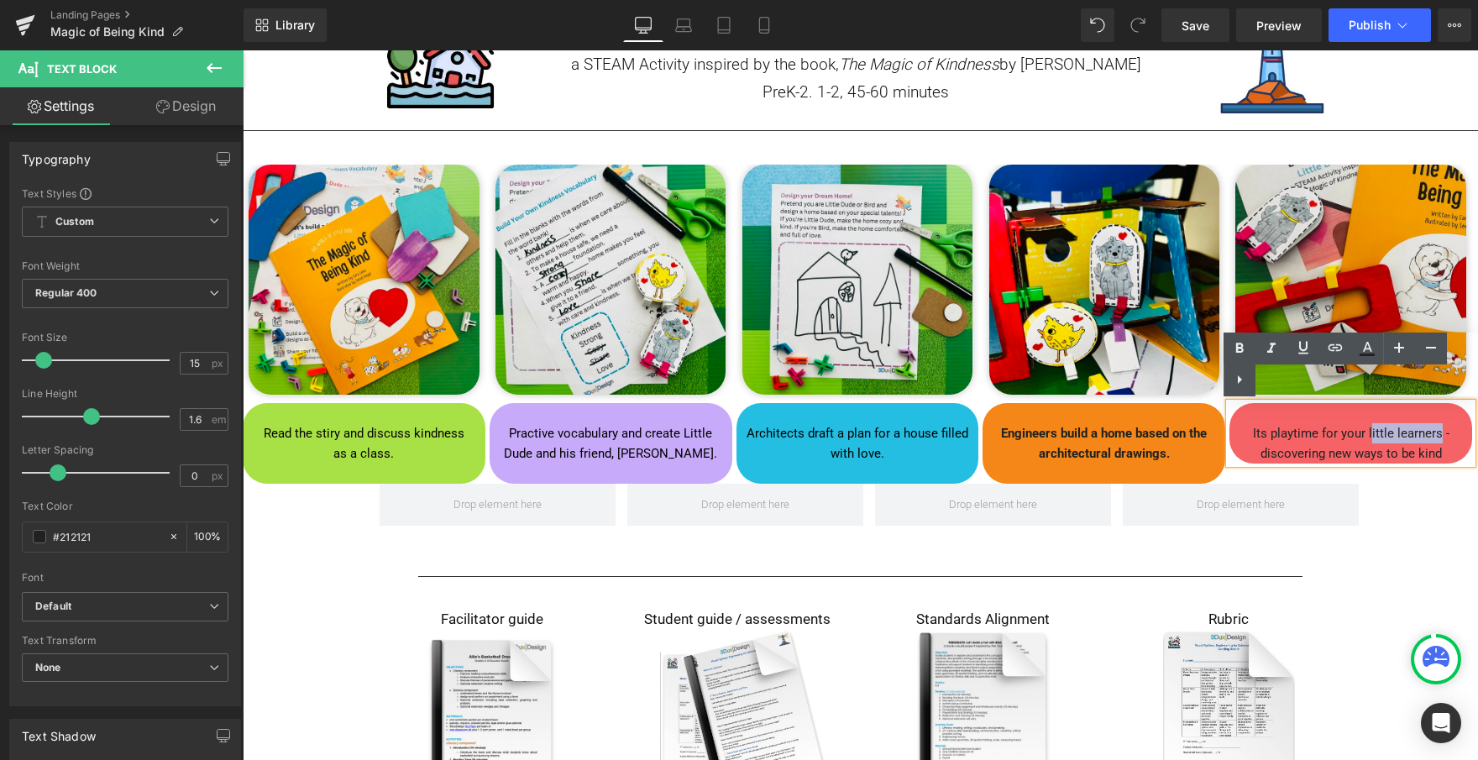
drag, startPoint x: 1439, startPoint y: 429, endPoint x: 1369, endPoint y: 430, distance: 69.7
click at [1369, 432] on b "Its playtime for your little learners - discovering new ways to be kind" at bounding box center [1351, 443] width 197 height 35
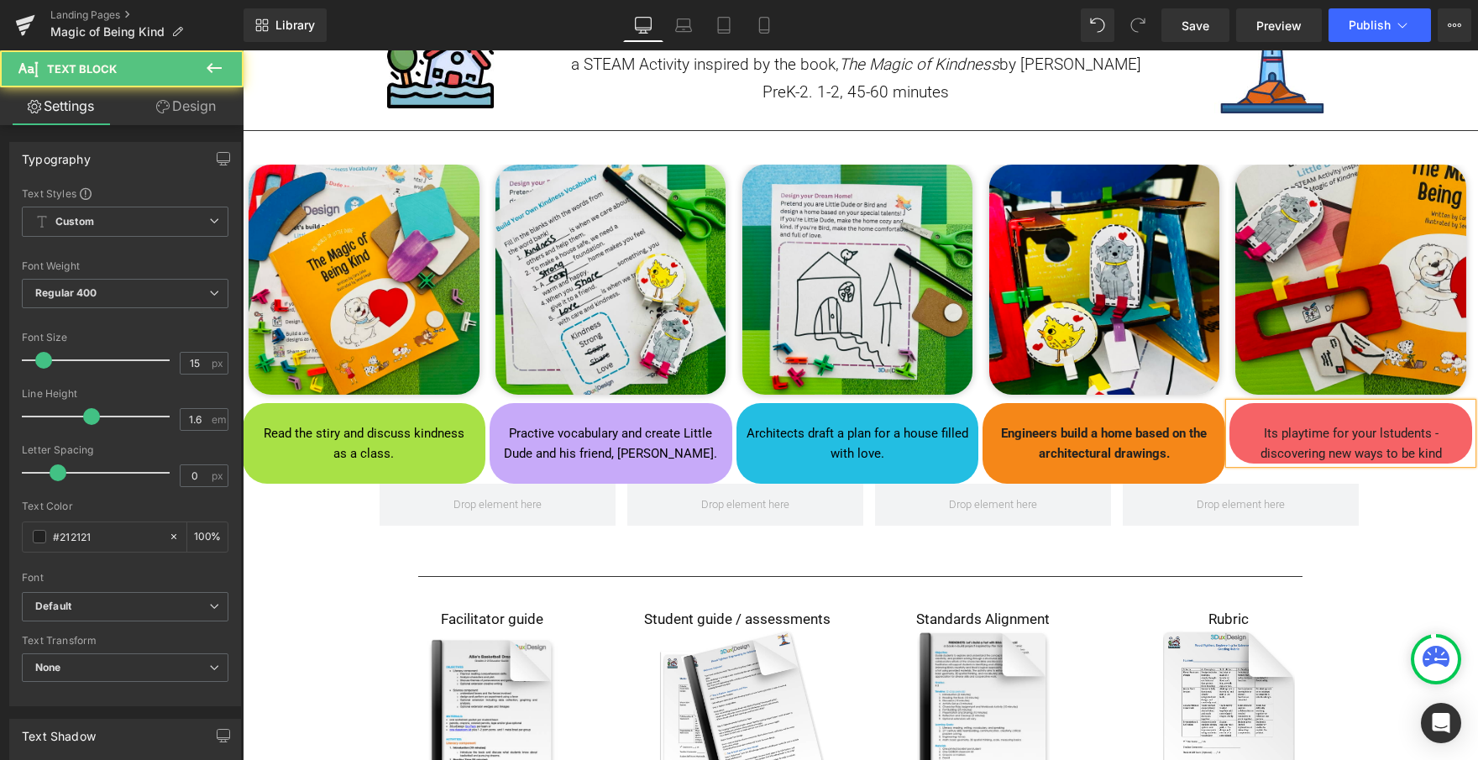
click at [1405, 447] on p "Its playtime for your lstudents - discovering new ways to be kind" at bounding box center [1351, 443] width 234 height 40
click at [1269, 433] on b "Its playtime for your lstudents - discovering new ways to be kind in class" at bounding box center [1351, 443] width 228 height 35
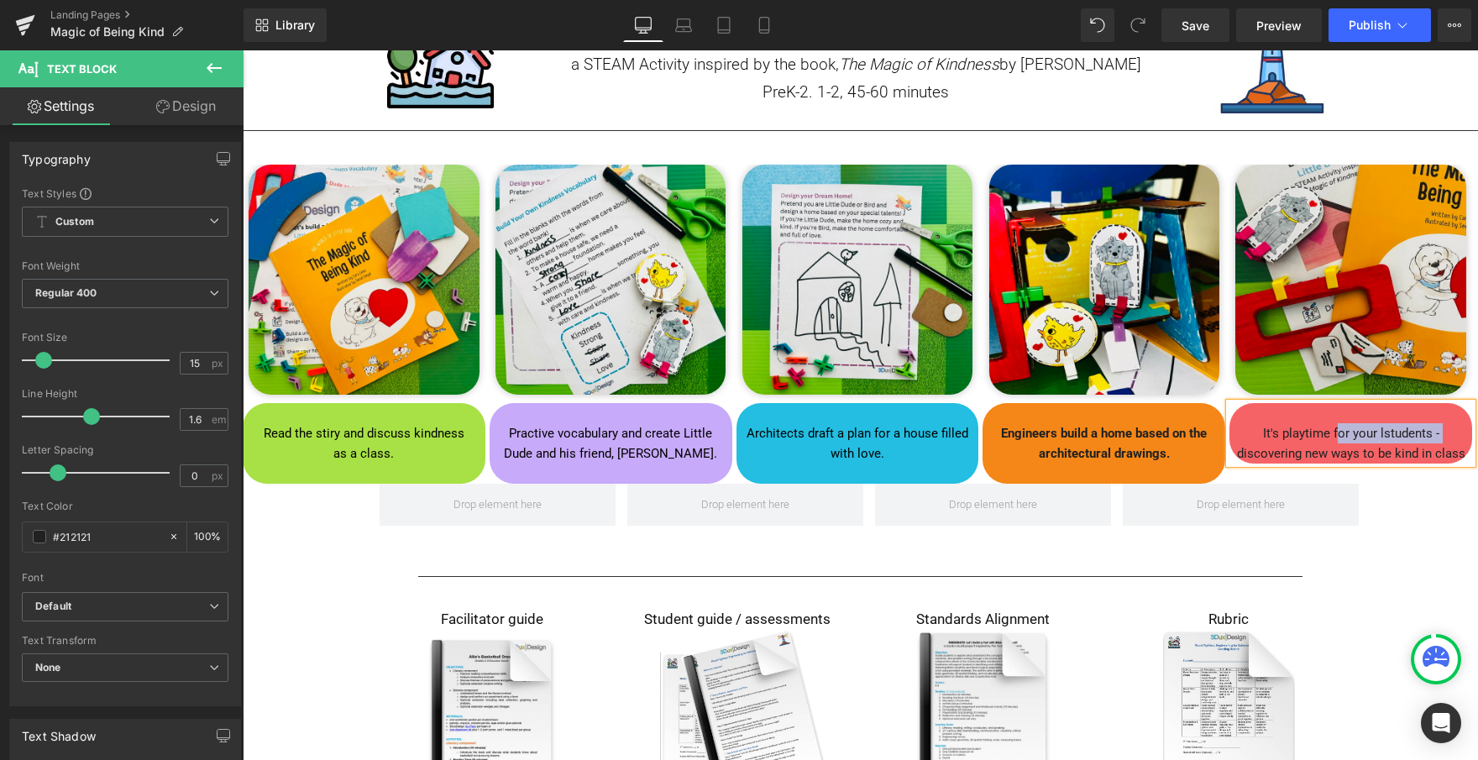
drag, startPoint x: 1440, startPoint y: 430, endPoint x: 1334, endPoint y: 427, distance: 105.9
click at [1334, 427] on p "It's playtime for your lstudents - discovering new ways to be kind in class" at bounding box center [1351, 443] width 234 height 40
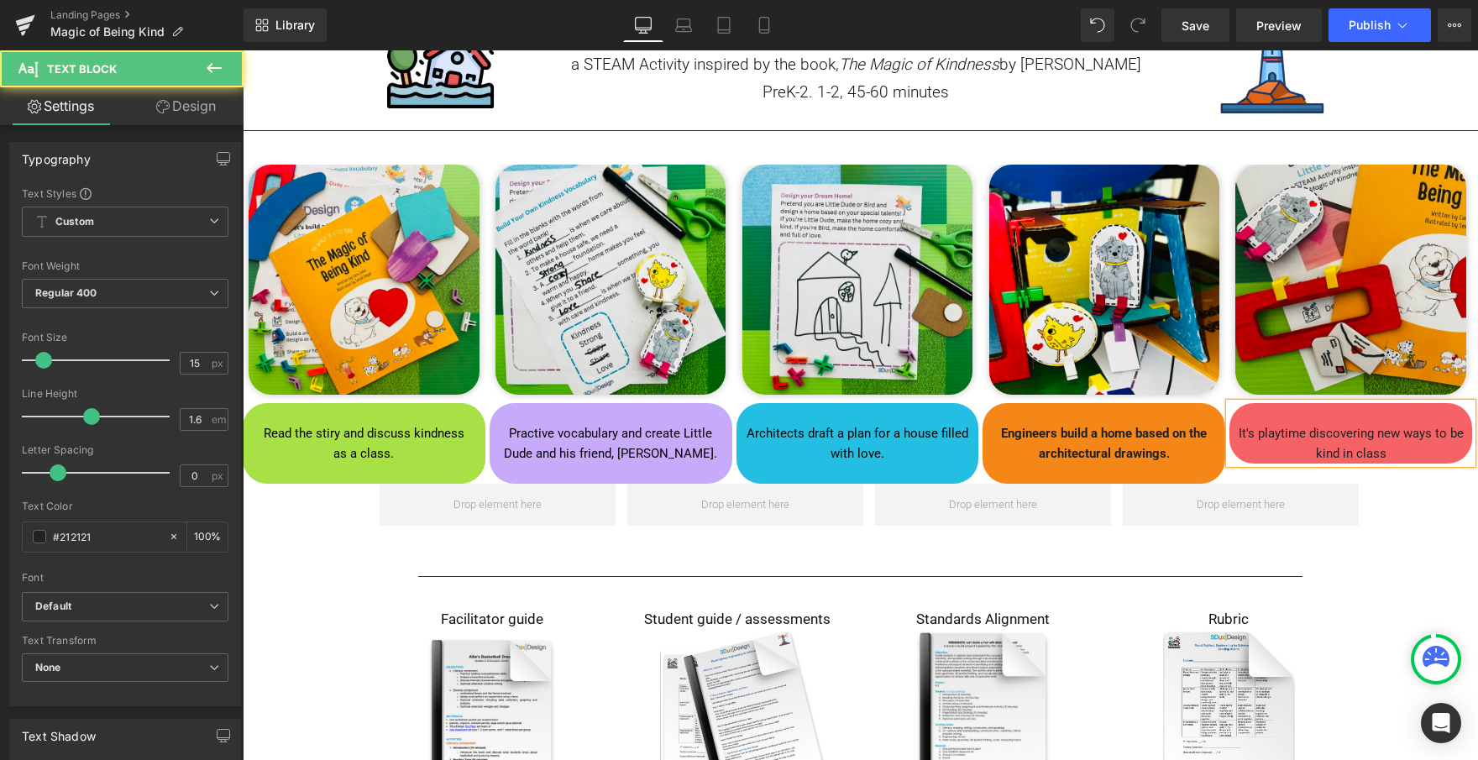
click at [1399, 450] on p "It's playtime discovering new ways to be kind in class" at bounding box center [1351, 443] width 234 height 40
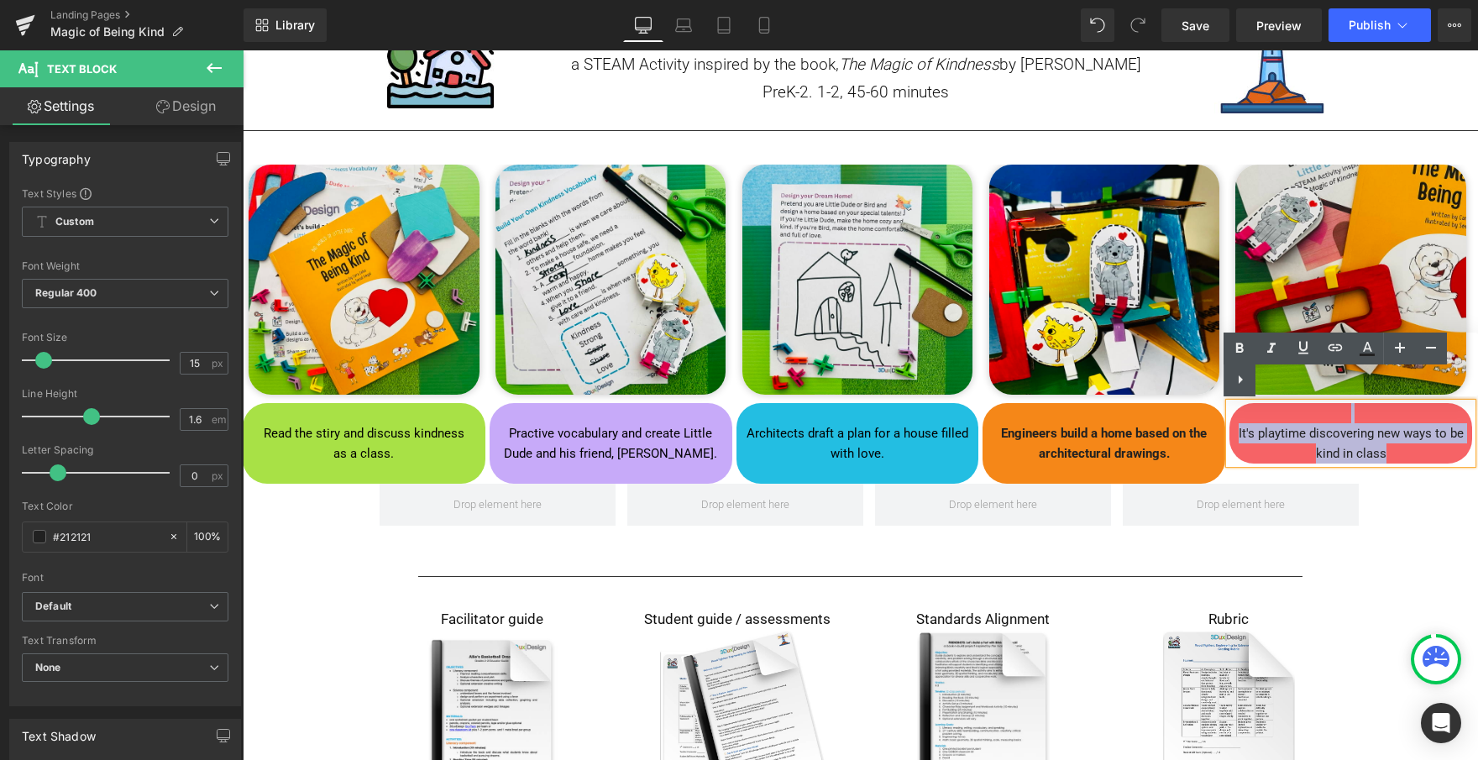
drag, startPoint x: 1398, startPoint y: 448, endPoint x: 1233, endPoint y: 419, distance: 168.0
click at [1233, 419] on div "It's playtime discovering new ways to be kind in class" at bounding box center [1351, 433] width 243 height 60
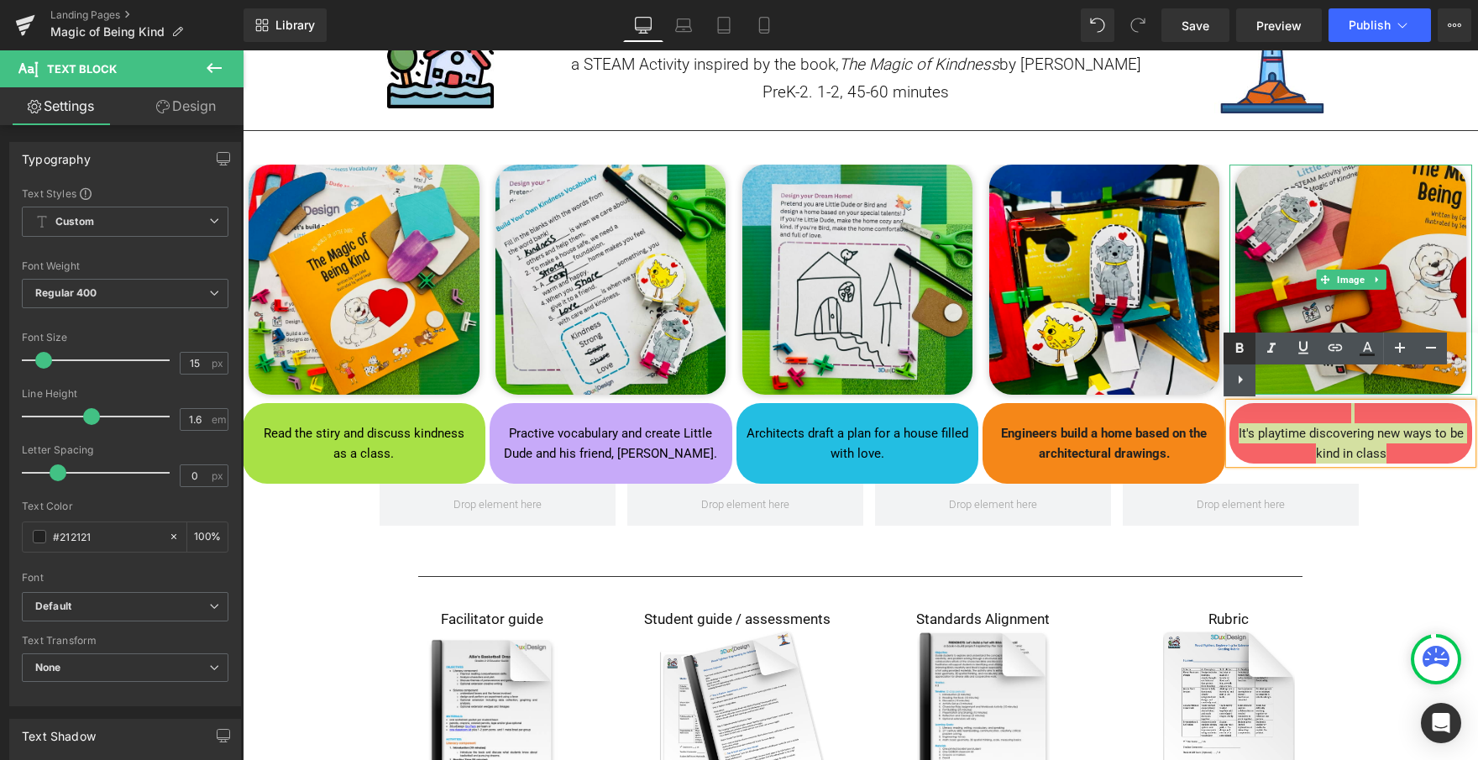
click at [1236, 343] on icon at bounding box center [1240, 348] width 8 height 10
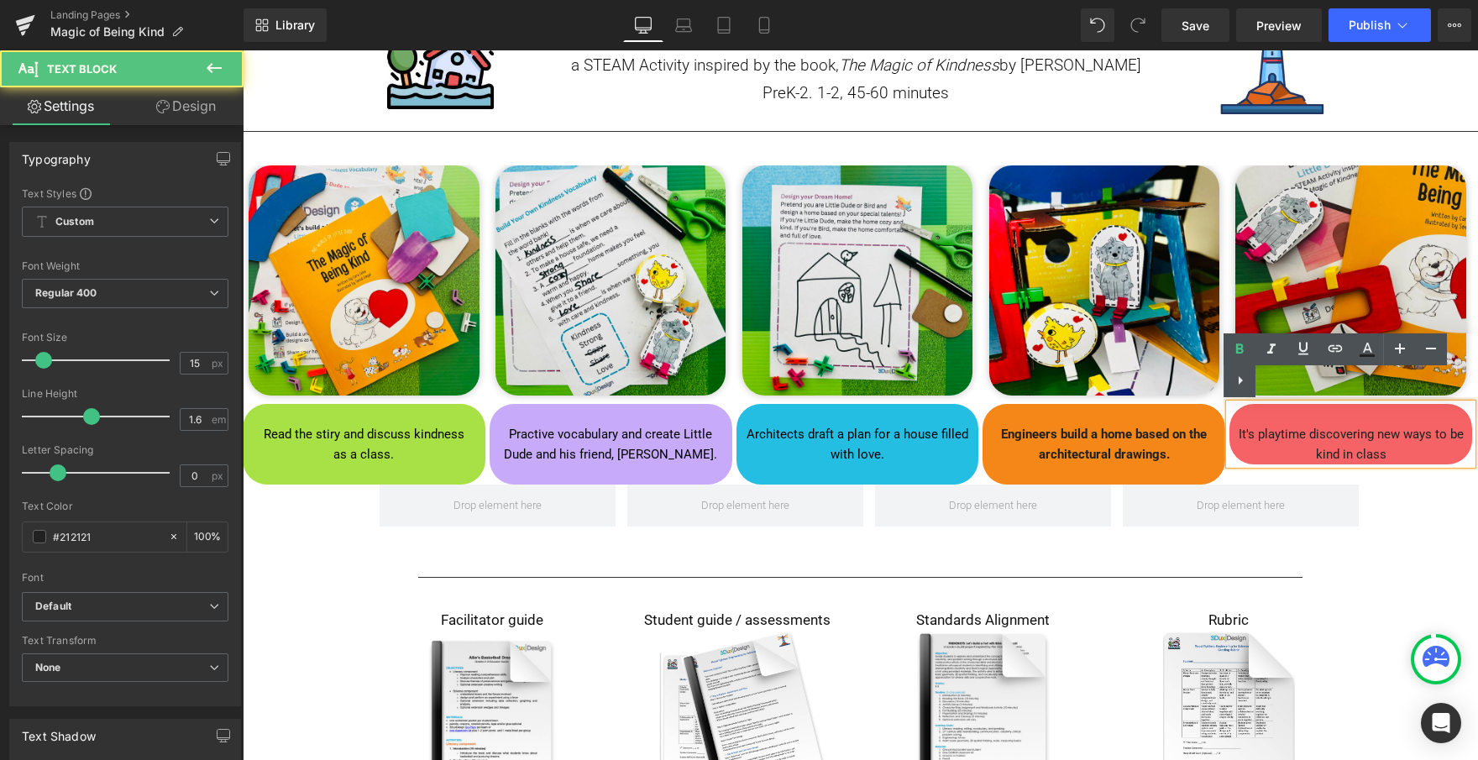
click at [1317, 427] on strong "It's playtime discovering new ways to be kind in class" at bounding box center [1351, 444] width 225 height 35
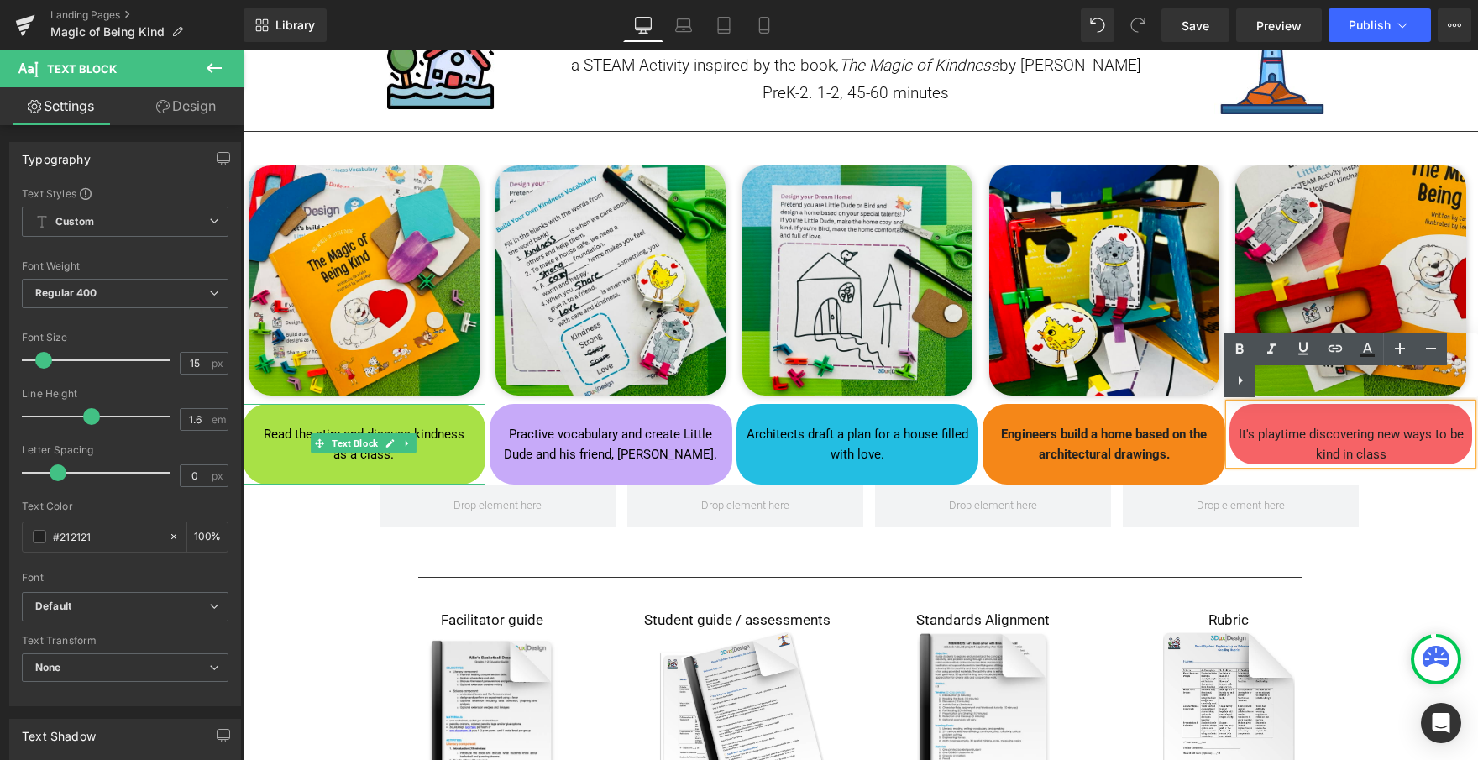
click at [426, 464] on p at bounding box center [364, 474] width 234 height 20
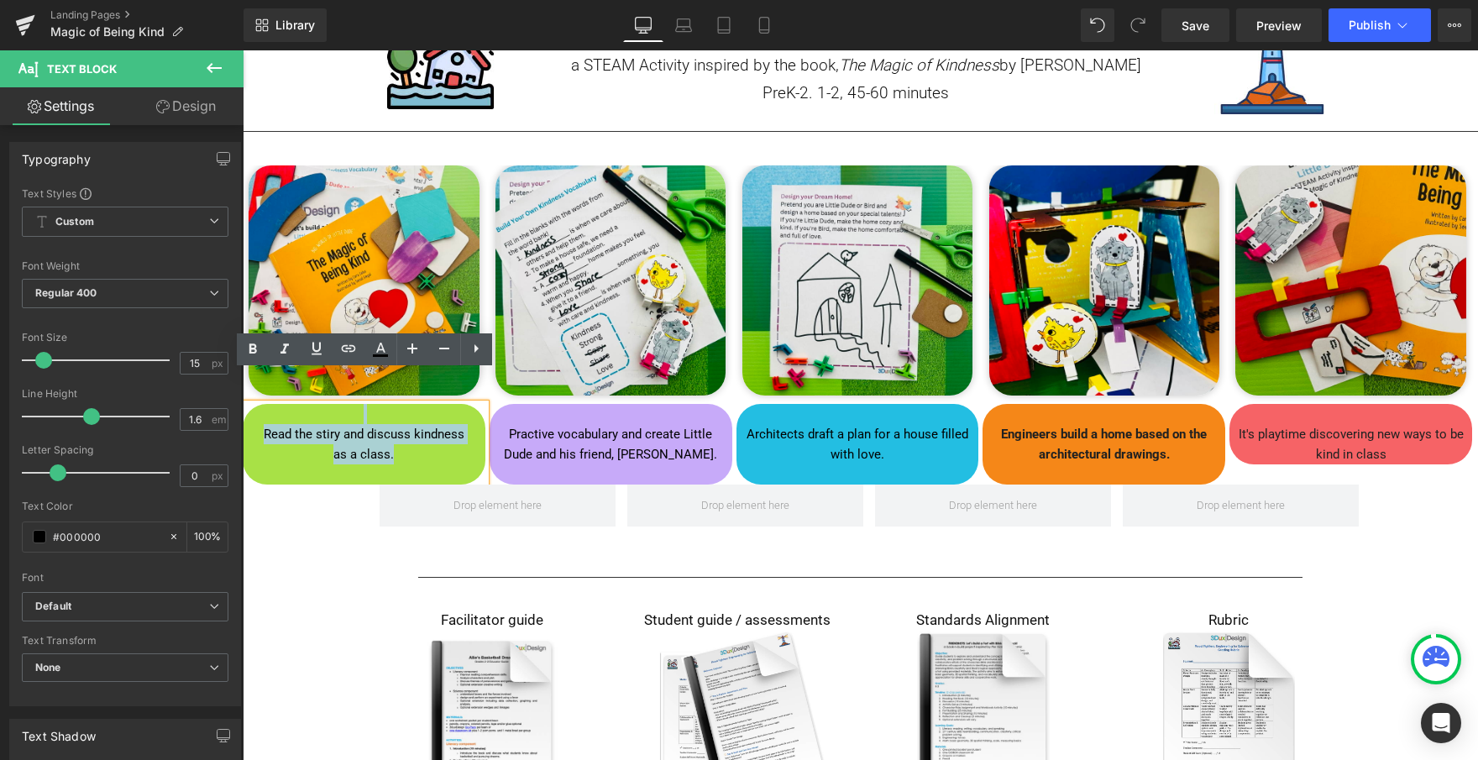
drag, startPoint x: 417, startPoint y: 459, endPoint x: 240, endPoint y: 421, distance: 181.4
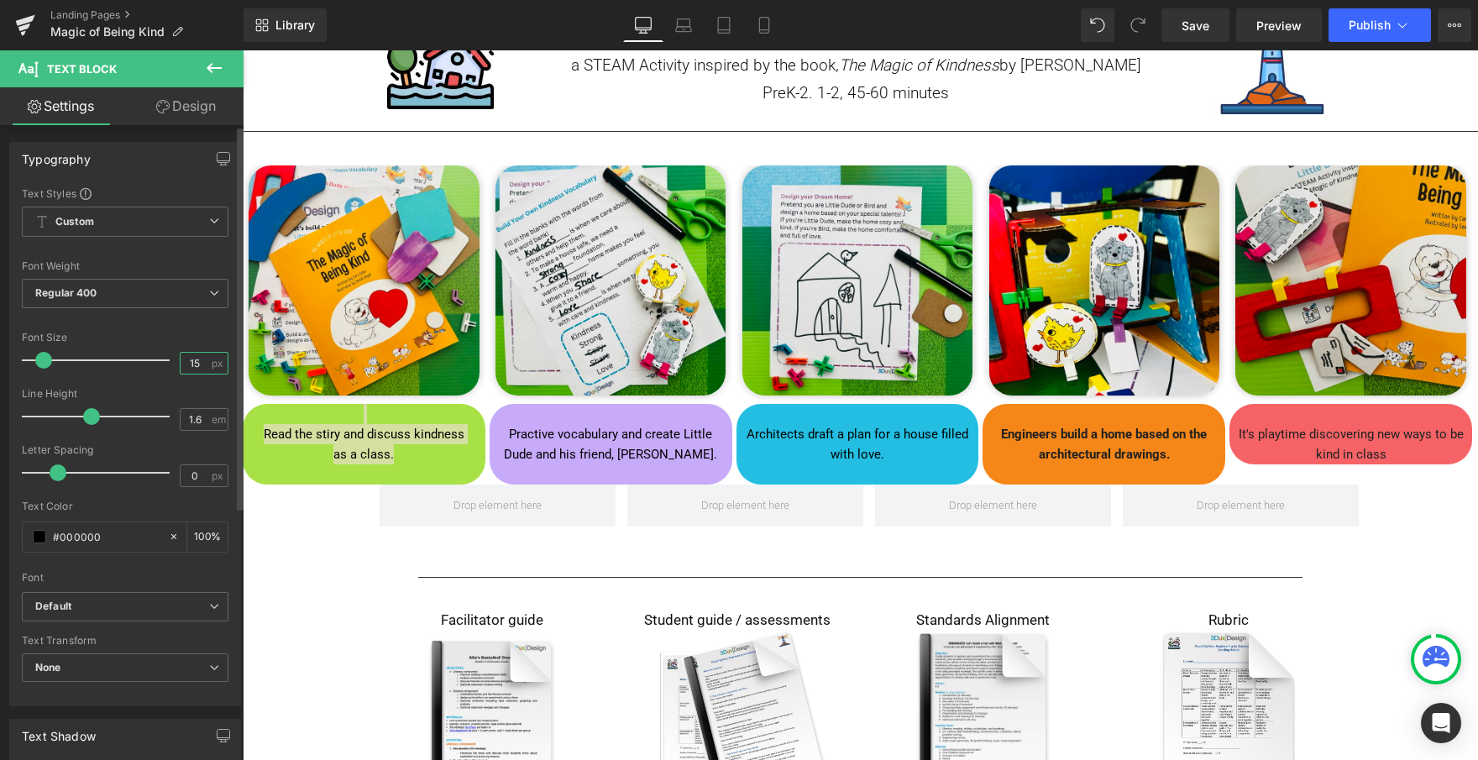
drag, startPoint x: 197, startPoint y: 359, endPoint x: 170, endPoint y: 359, distance: 27.7
click at [169, 359] on div "Font Size 15 px" at bounding box center [125, 360] width 207 height 56
type input "17"
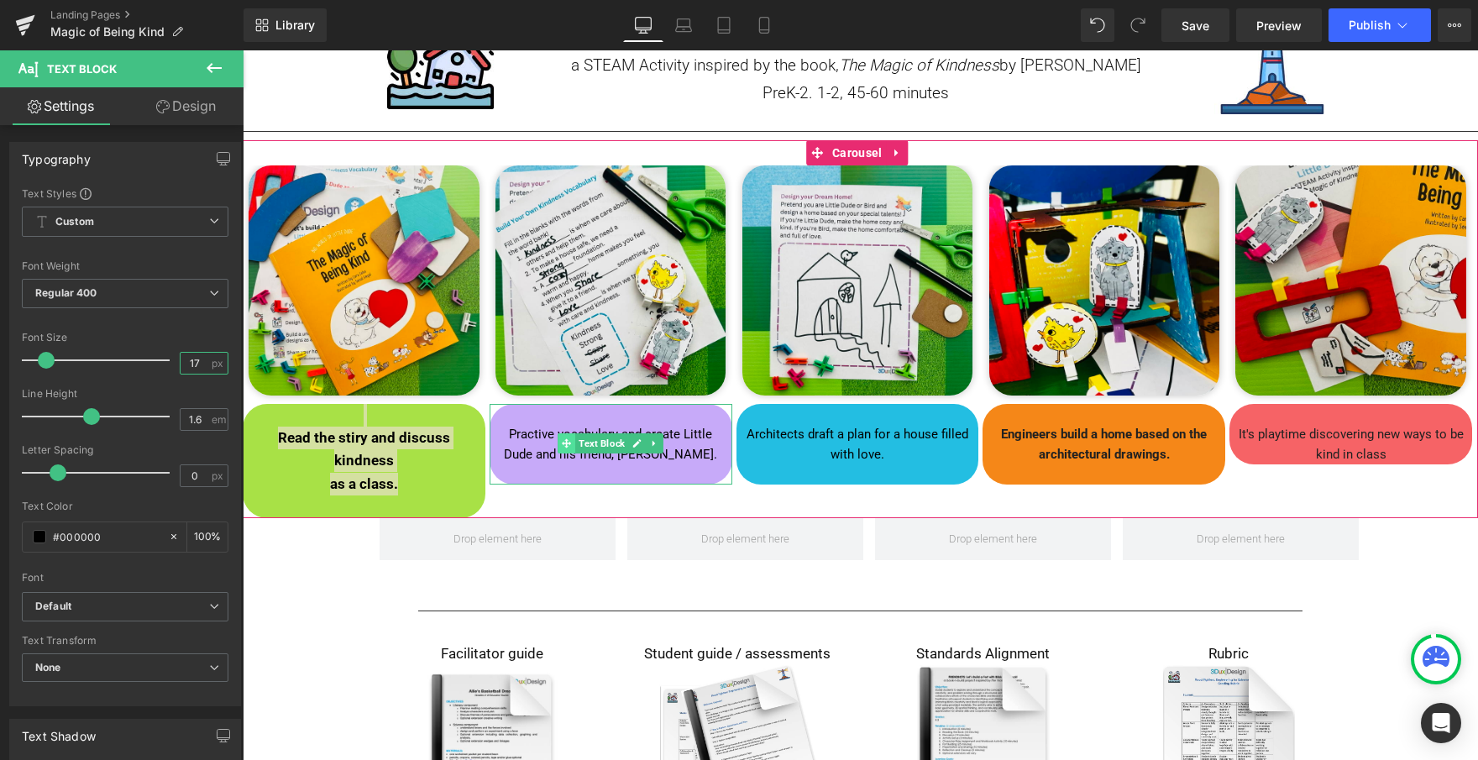
click at [569, 436] on span at bounding box center [567, 443] width 18 height 20
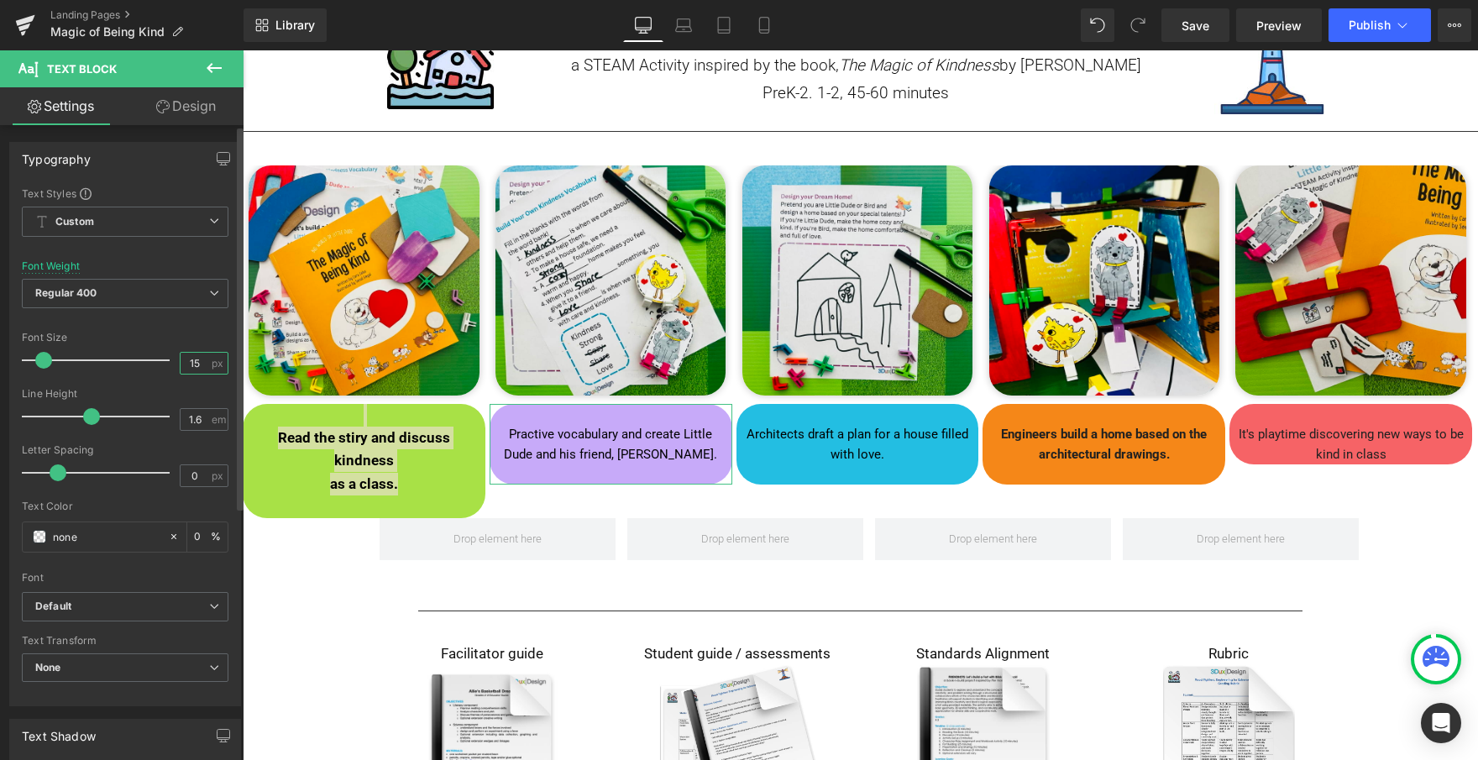
drag, startPoint x: 201, startPoint y: 356, endPoint x: 166, endPoint y: 356, distance: 34.4
click at [166, 356] on div "Font Size 15 px" at bounding box center [125, 360] width 207 height 56
type input "17"
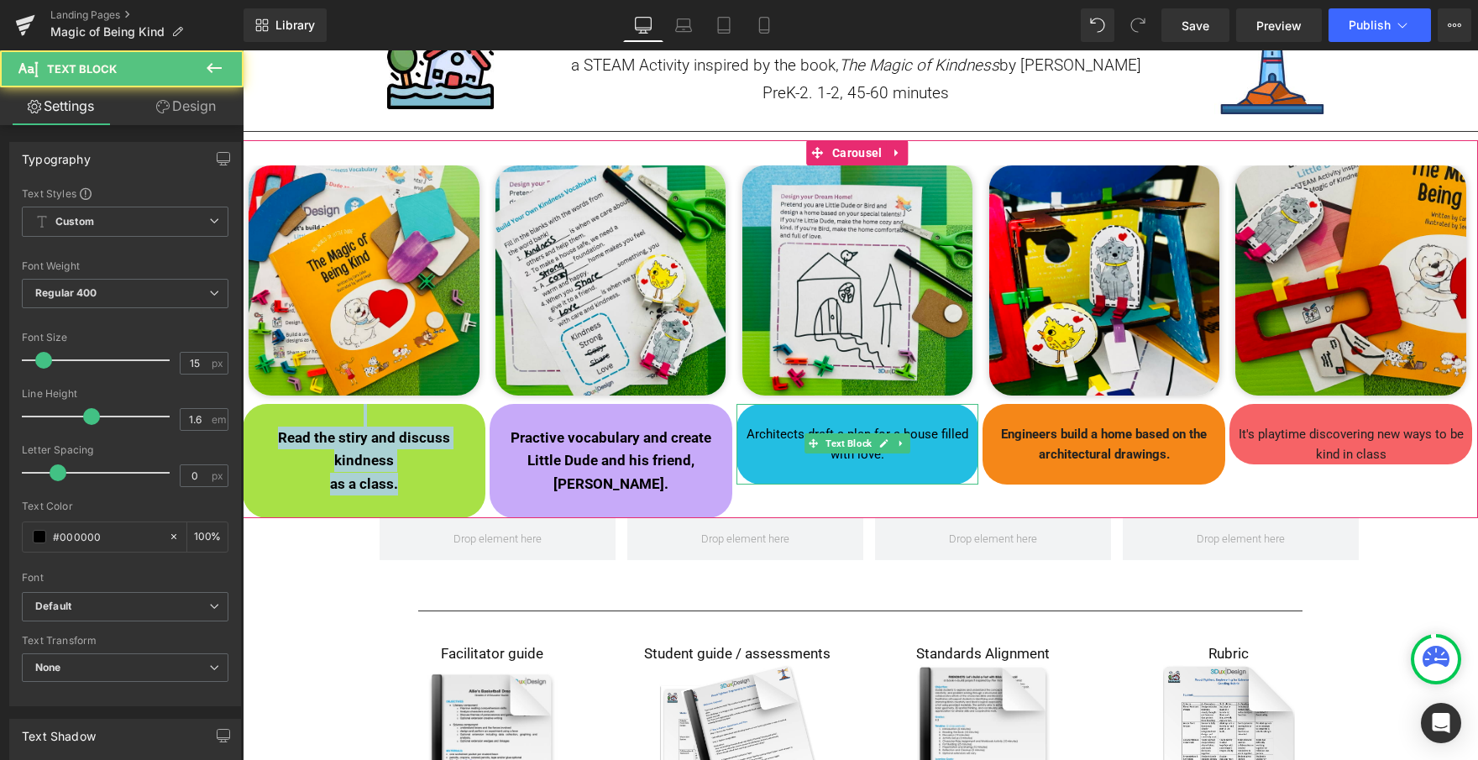
click at [832, 424] on p "Architects draft a plan for a house filled with love." at bounding box center [858, 444] width 234 height 40
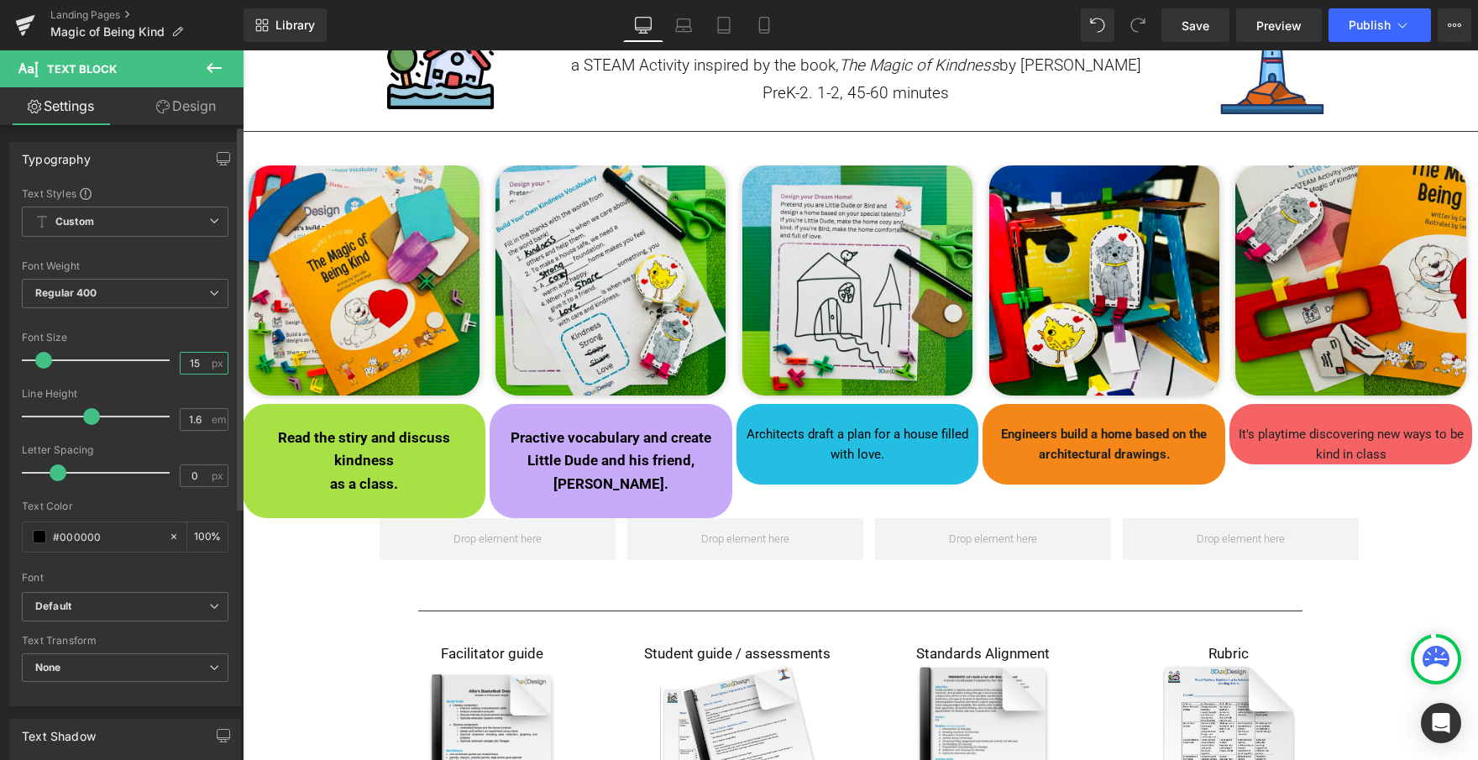
drag, startPoint x: 201, startPoint y: 362, endPoint x: 166, endPoint y: 362, distance: 34.4
click at [166, 362] on div "Font Size 15 px" at bounding box center [125, 360] width 207 height 56
type input "17"
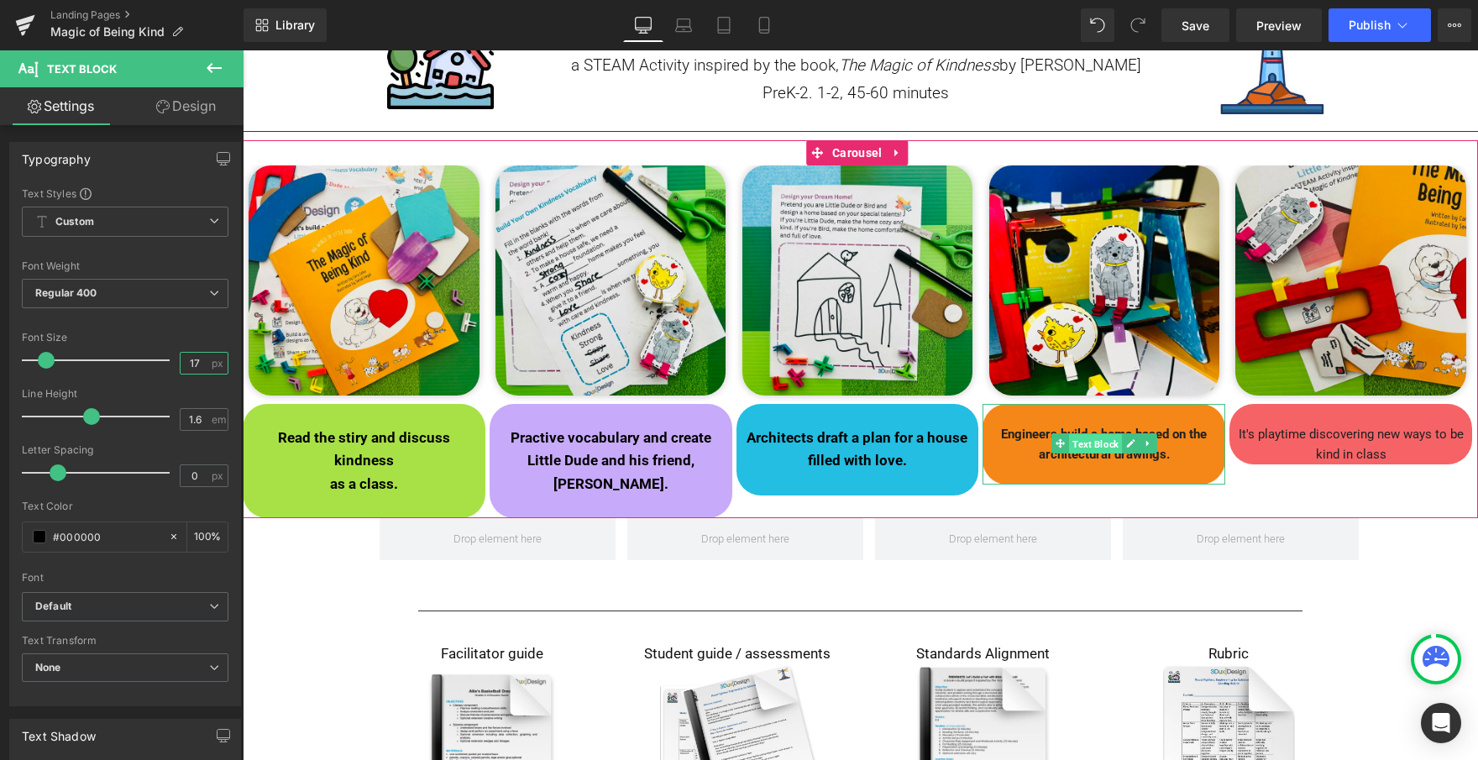
click at [1074, 448] on span "Text Block" at bounding box center [1095, 444] width 53 height 20
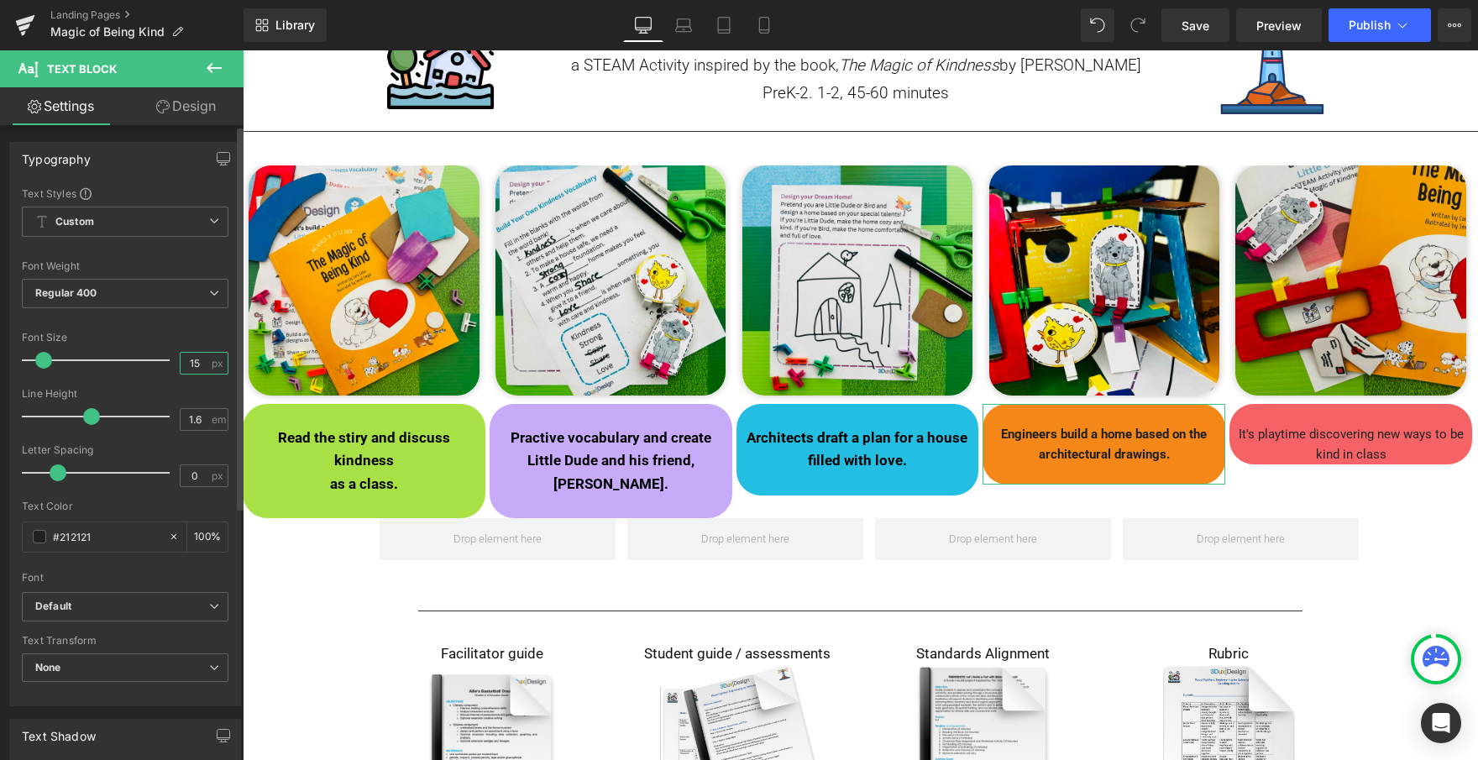
drag, startPoint x: 203, startPoint y: 361, endPoint x: 159, endPoint y: 360, distance: 44.5
click at [160, 361] on div "Font Size 15 px" at bounding box center [125, 360] width 207 height 56
type input "17"
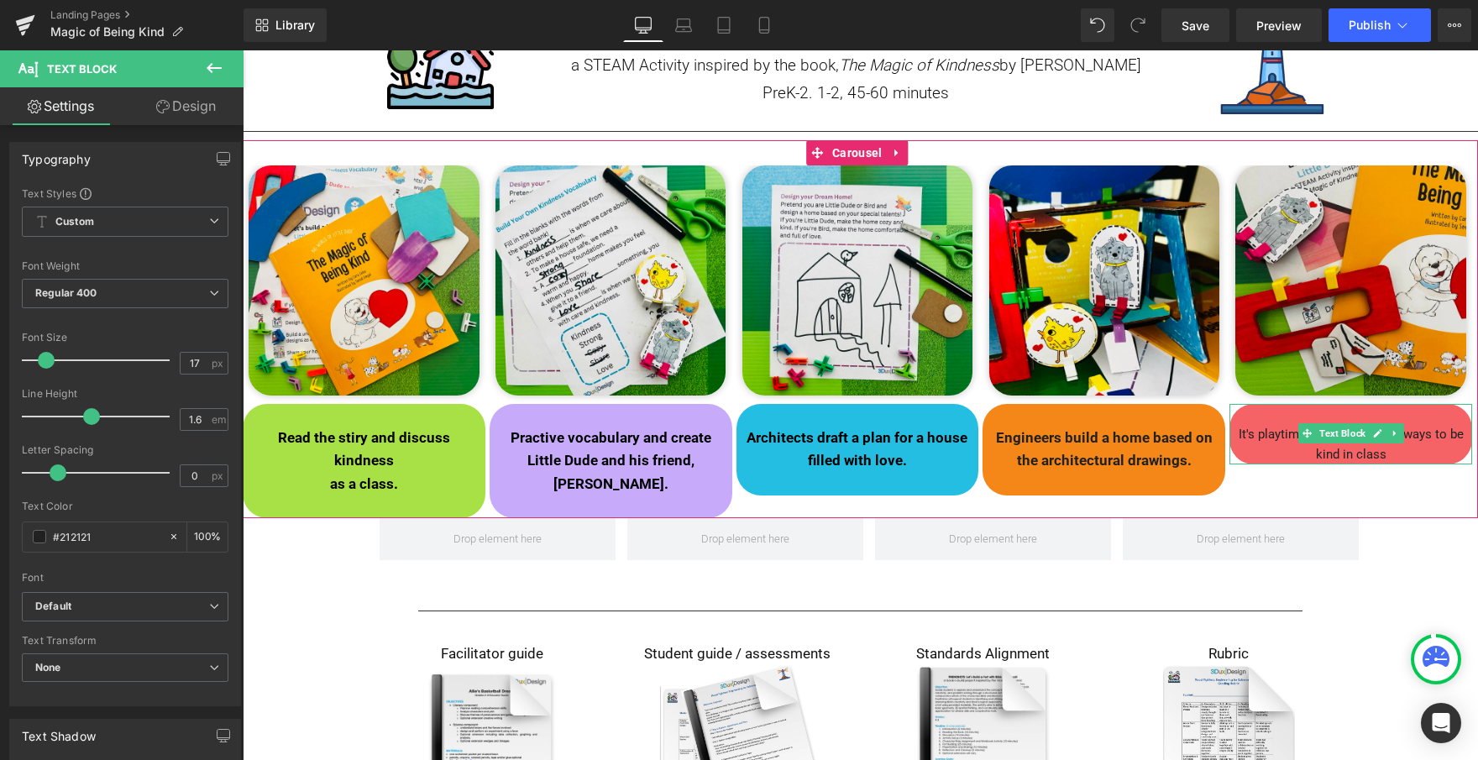
click at [1400, 452] on p "It's playtime discovering new ways to be kind in class" at bounding box center [1351, 444] width 234 height 40
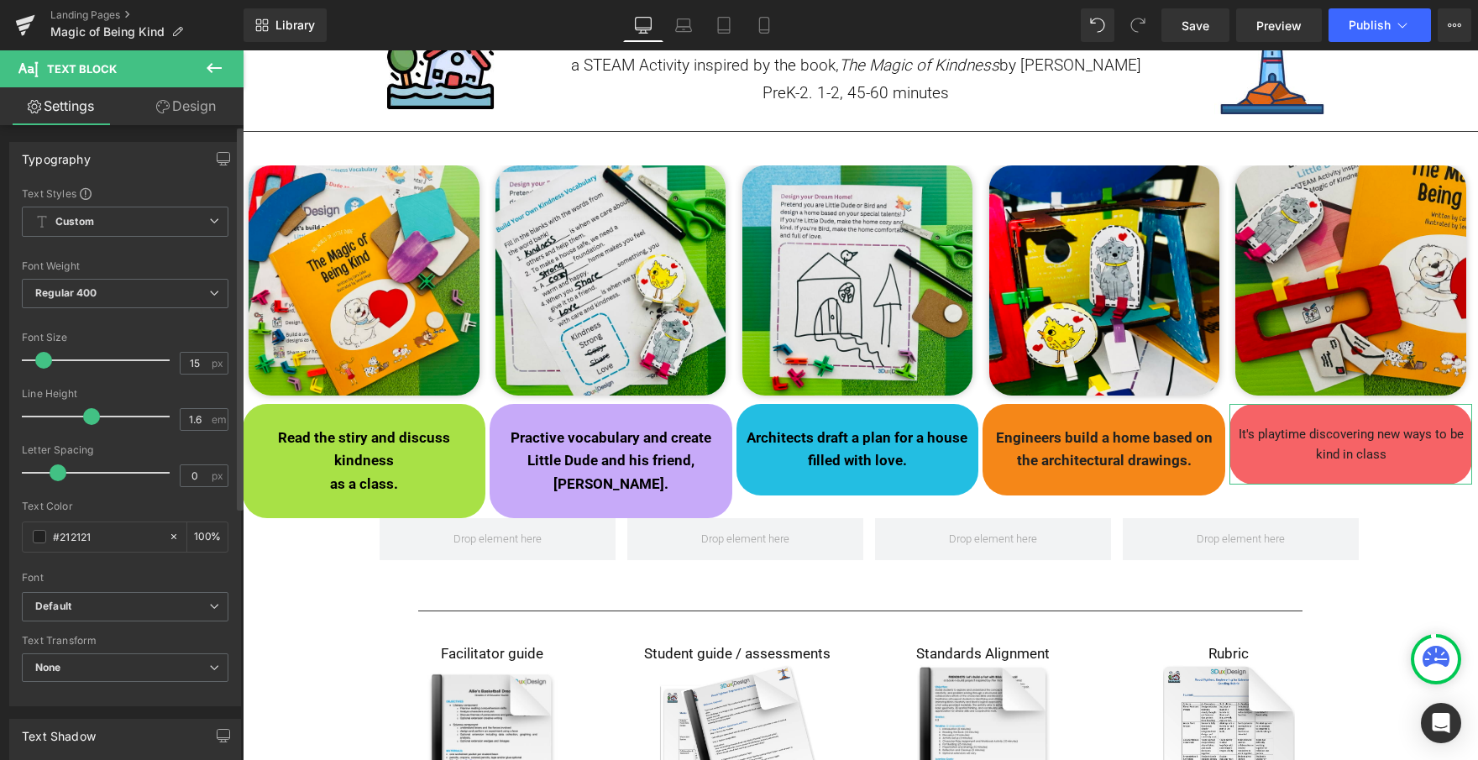
drag, startPoint x: 204, startPoint y: 360, endPoint x: 167, endPoint y: 360, distance: 37.0
click at [167, 360] on div "Font Size 15 px" at bounding box center [125, 360] width 207 height 56
click at [174, 377] on div at bounding box center [125, 382] width 207 height 11
click at [202, 357] on input "15" at bounding box center [195, 363] width 29 height 21
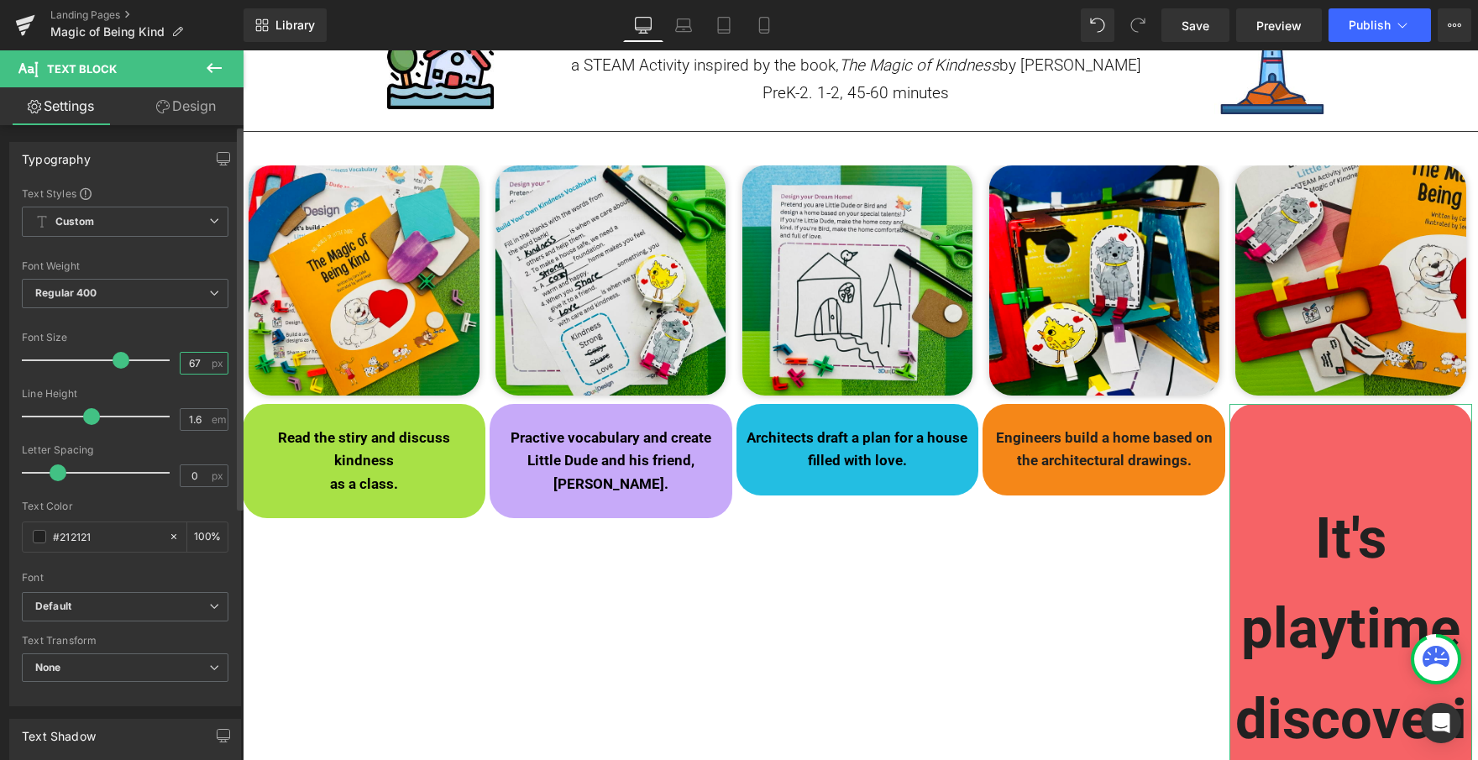
type input "6"
type input "17"
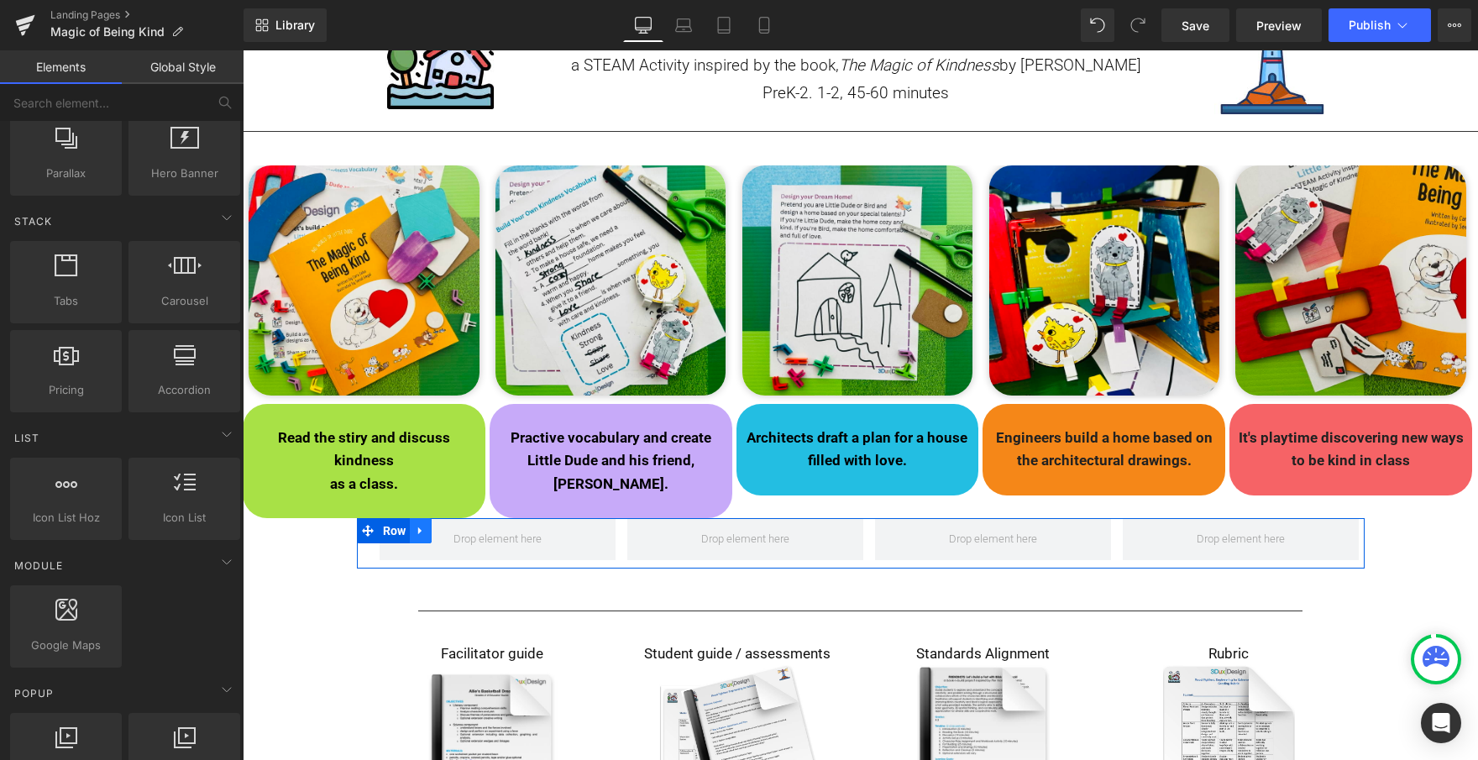
click at [418, 525] on icon at bounding box center [421, 531] width 12 height 13
click at [459, 525] on icon at bounding box center [465, 531] width 12 height 13
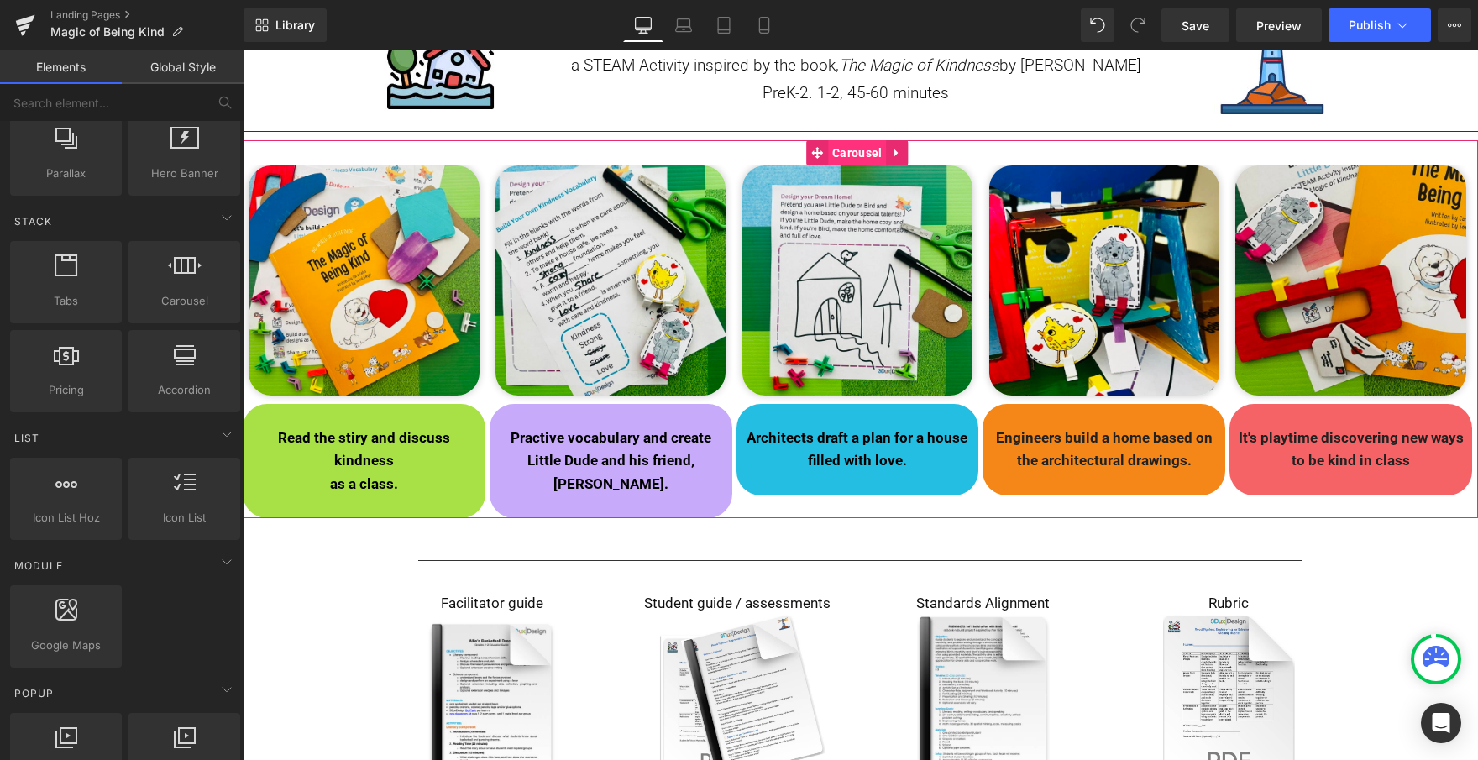
click at [855, 150] on span "Carousel" at bounding box center [857, 152] width 58 height 25
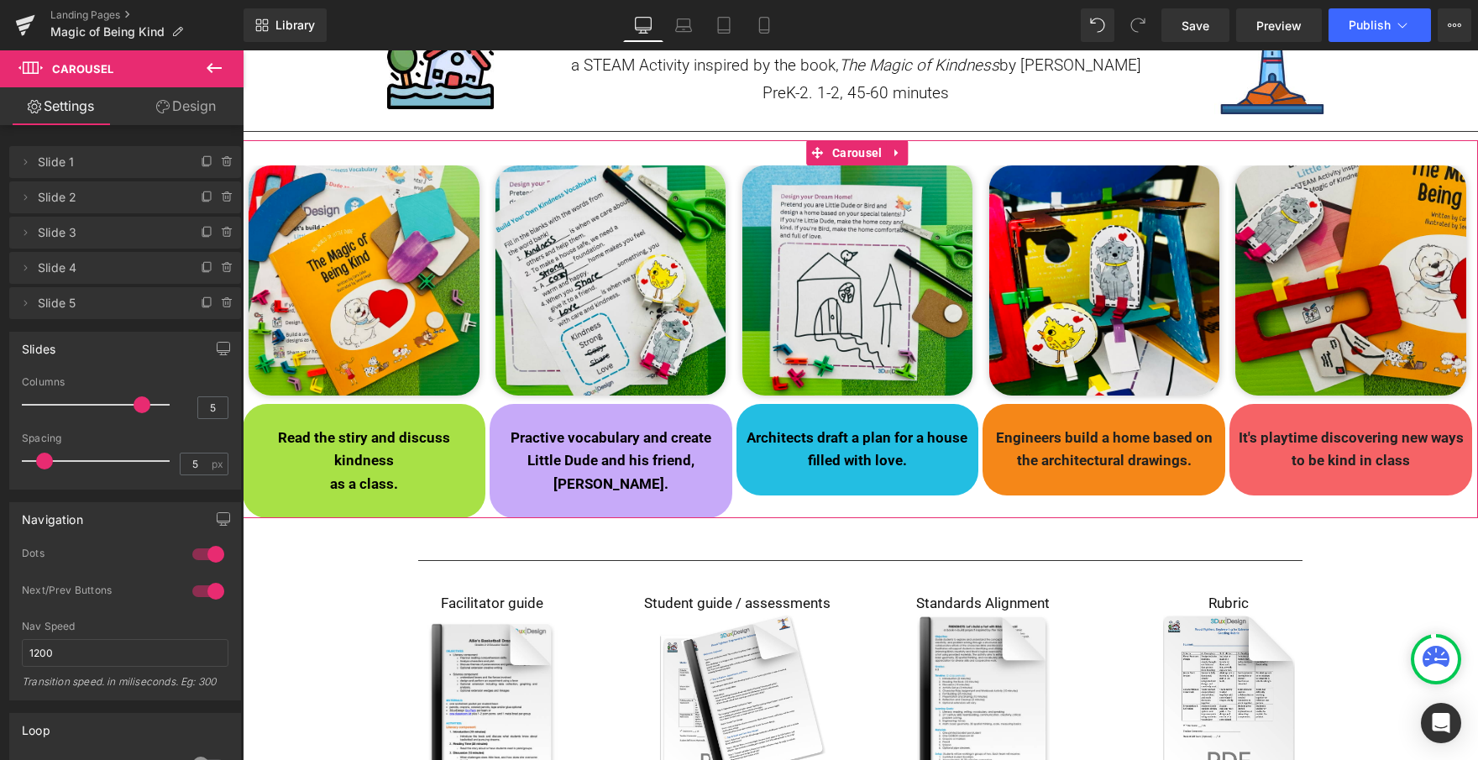
click at [184, 104] on link "Design" at bounding box center [186, 106] width 122 height 38
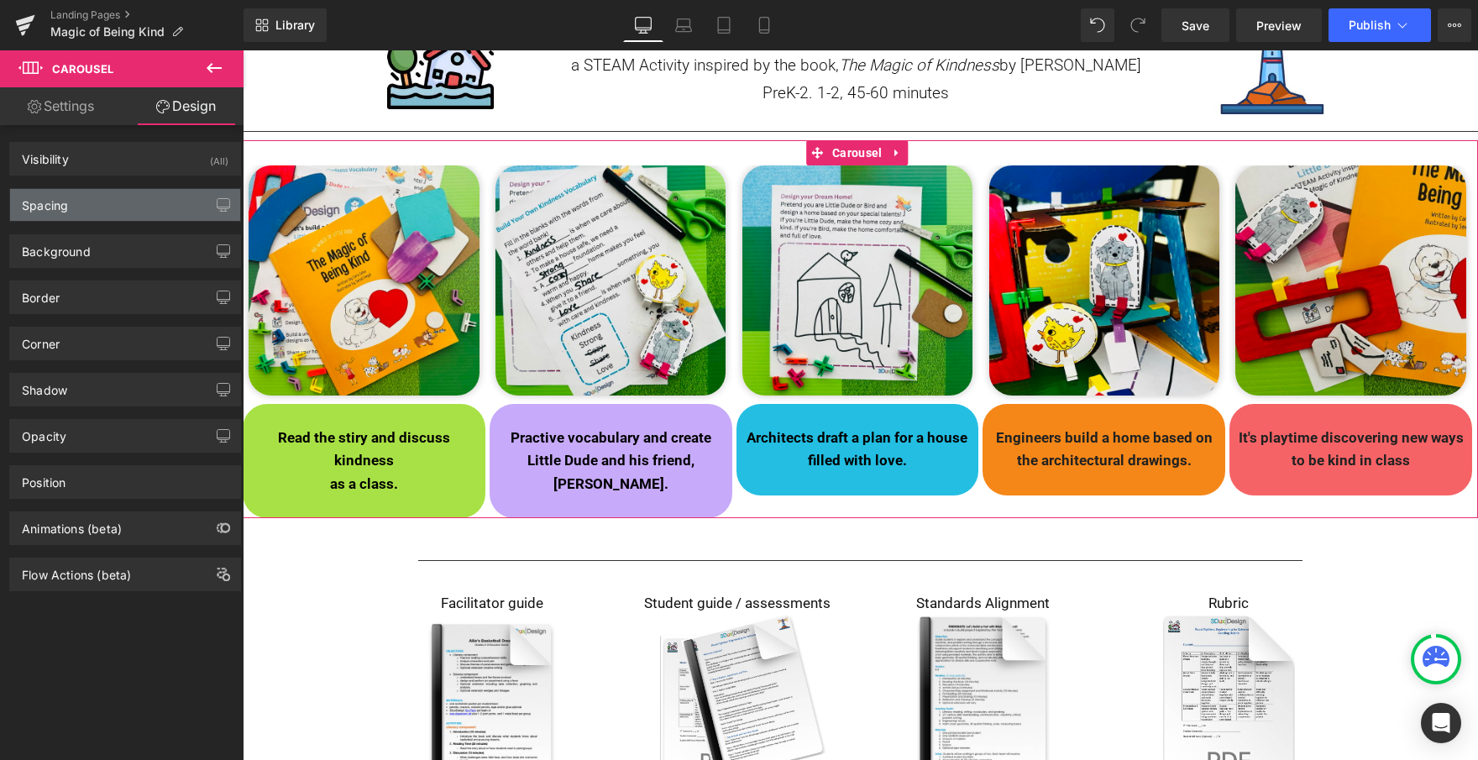
click at [60, 204] on div "Spacing" at bounding box center [45, 201] width 46 height 24
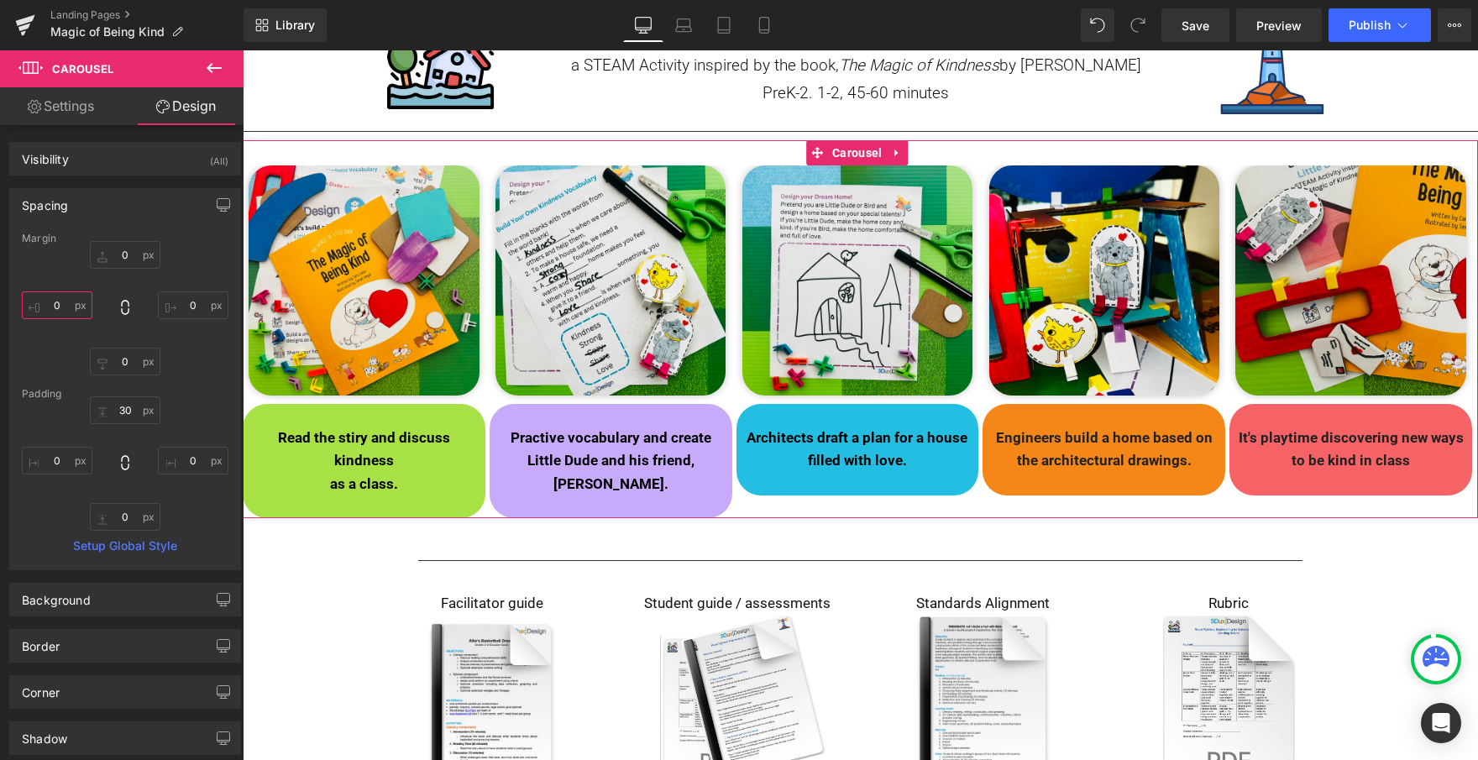
click at [50, 296] on input "0" at bounding box center [57, 305] width 71 height 28
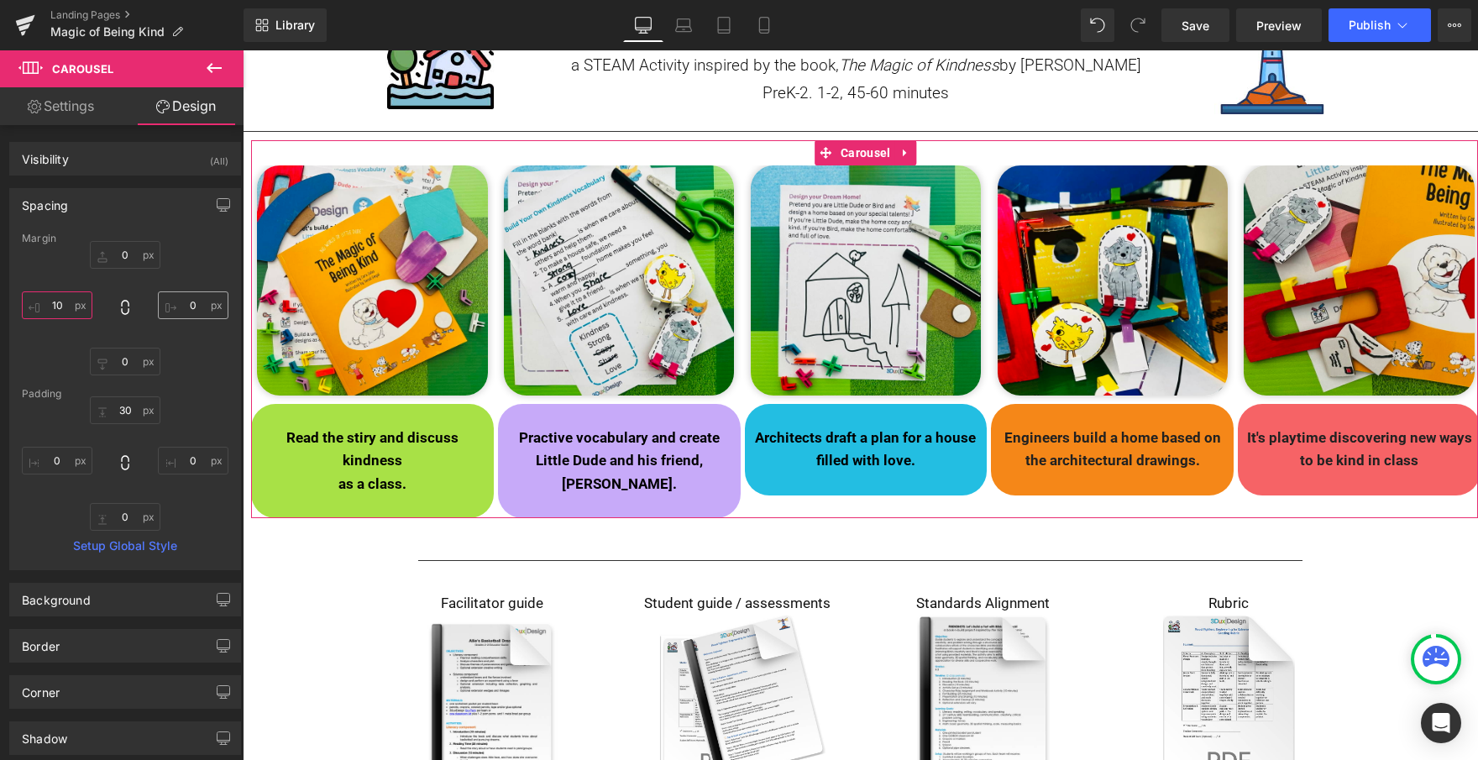
type input "10"
click at [181, 304] on input "0" at bounding box center [193, 305] width 71 height 28
type input "10"
click at [56, 305] on input "10" at bounding box center [57, 305] width 71 height 28
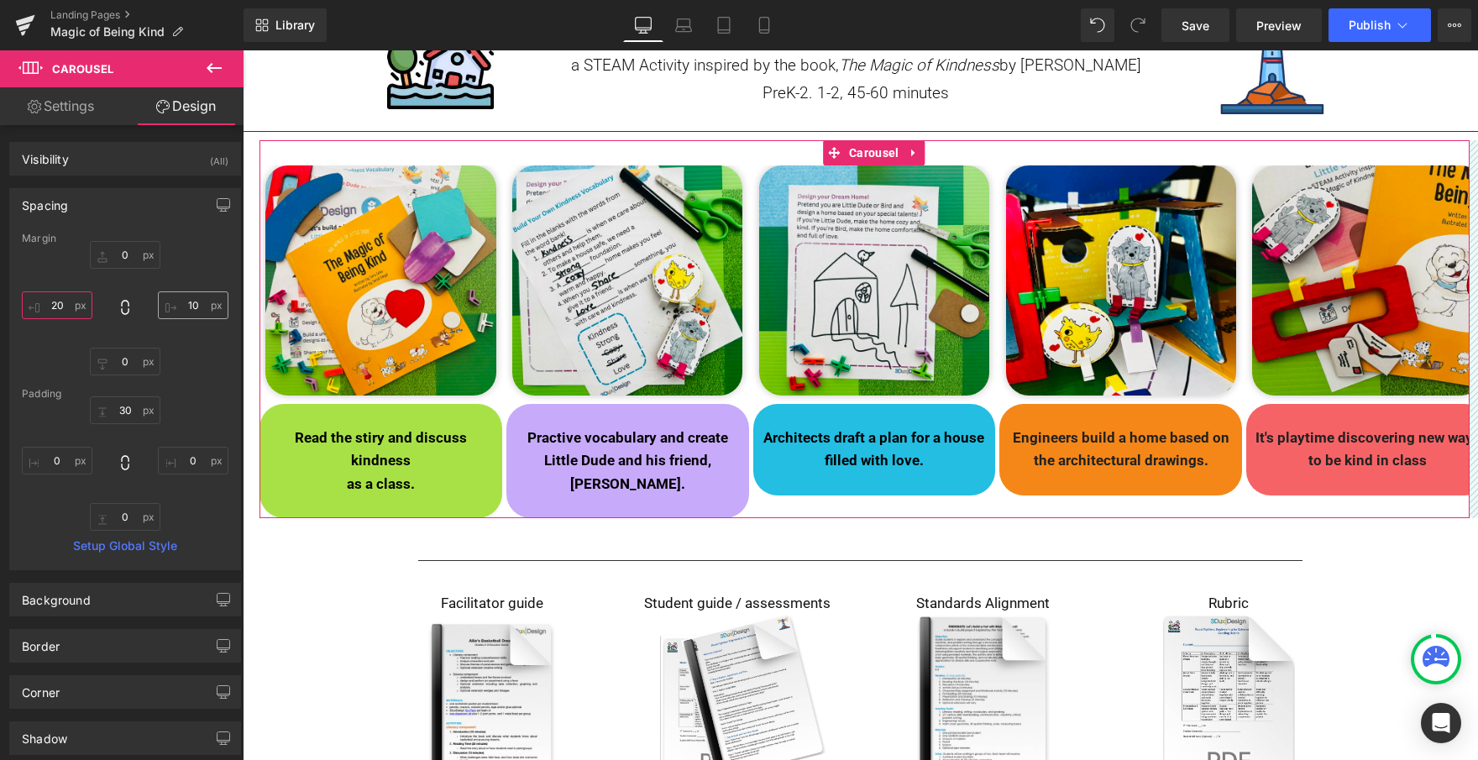
type input "20"
click at [182, 307] on input "10" at bounding box center [193, 305] width 71 height 28
type input "20"
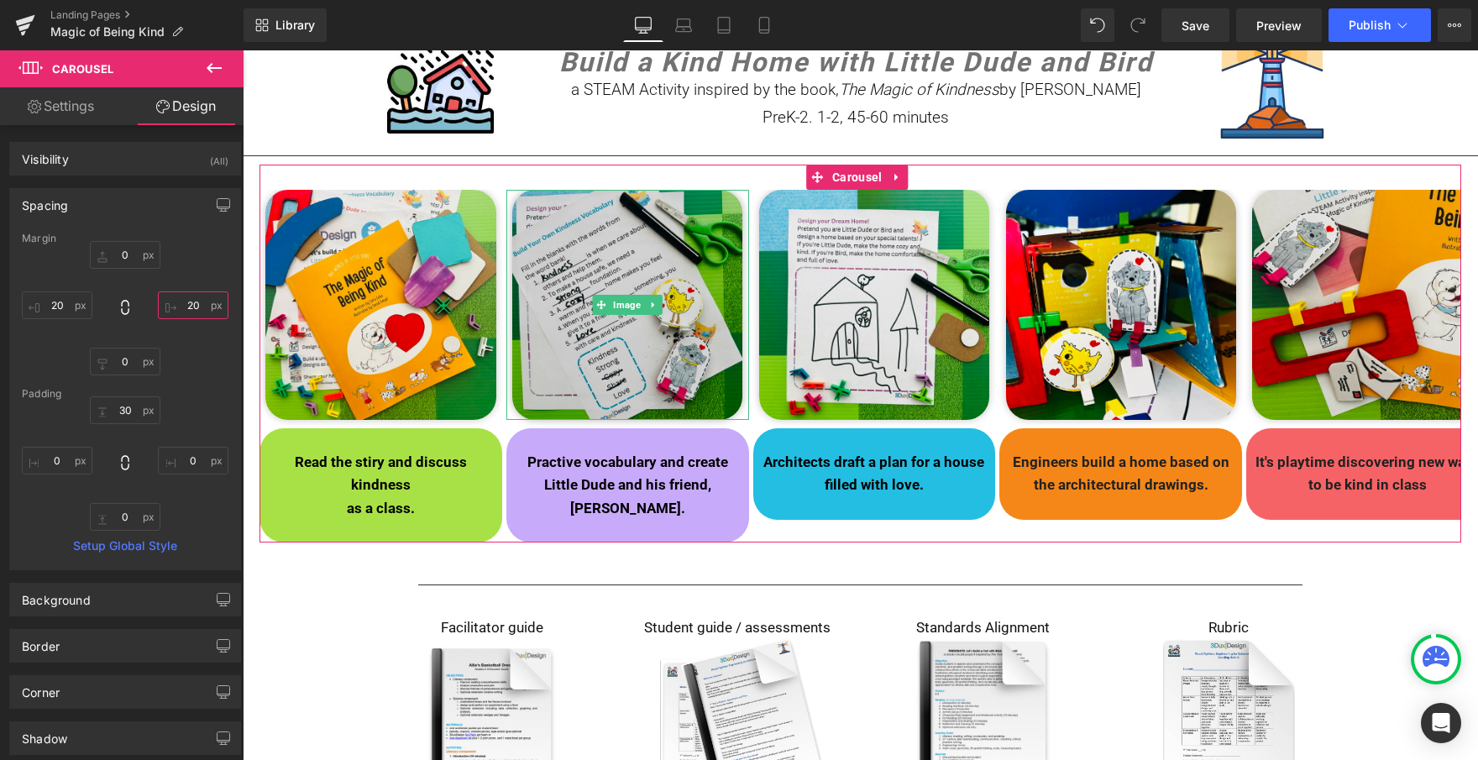
scroll to position [138, 0]
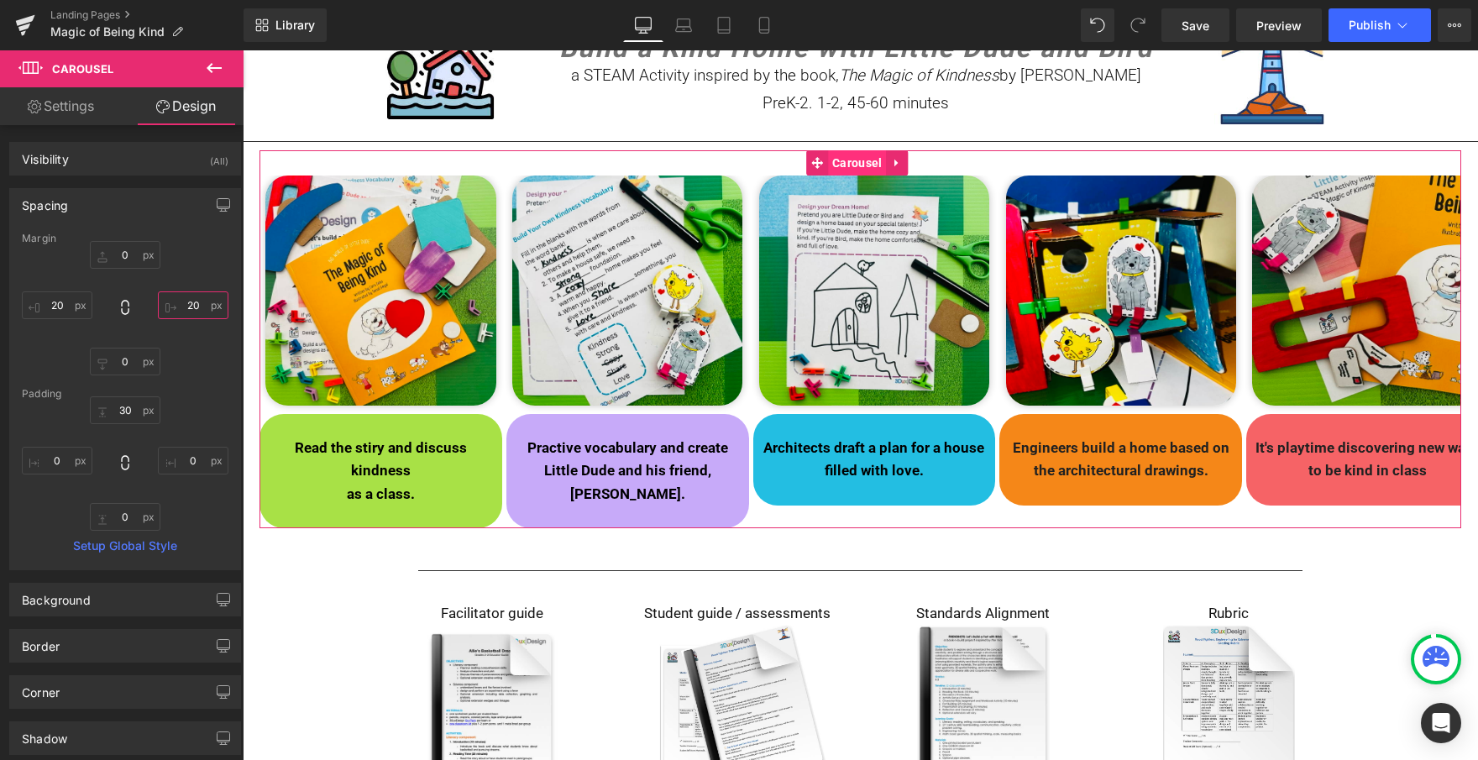
click at [857, 165] on span "Carousel" at bounding box center [857, 162] width 58 height 25
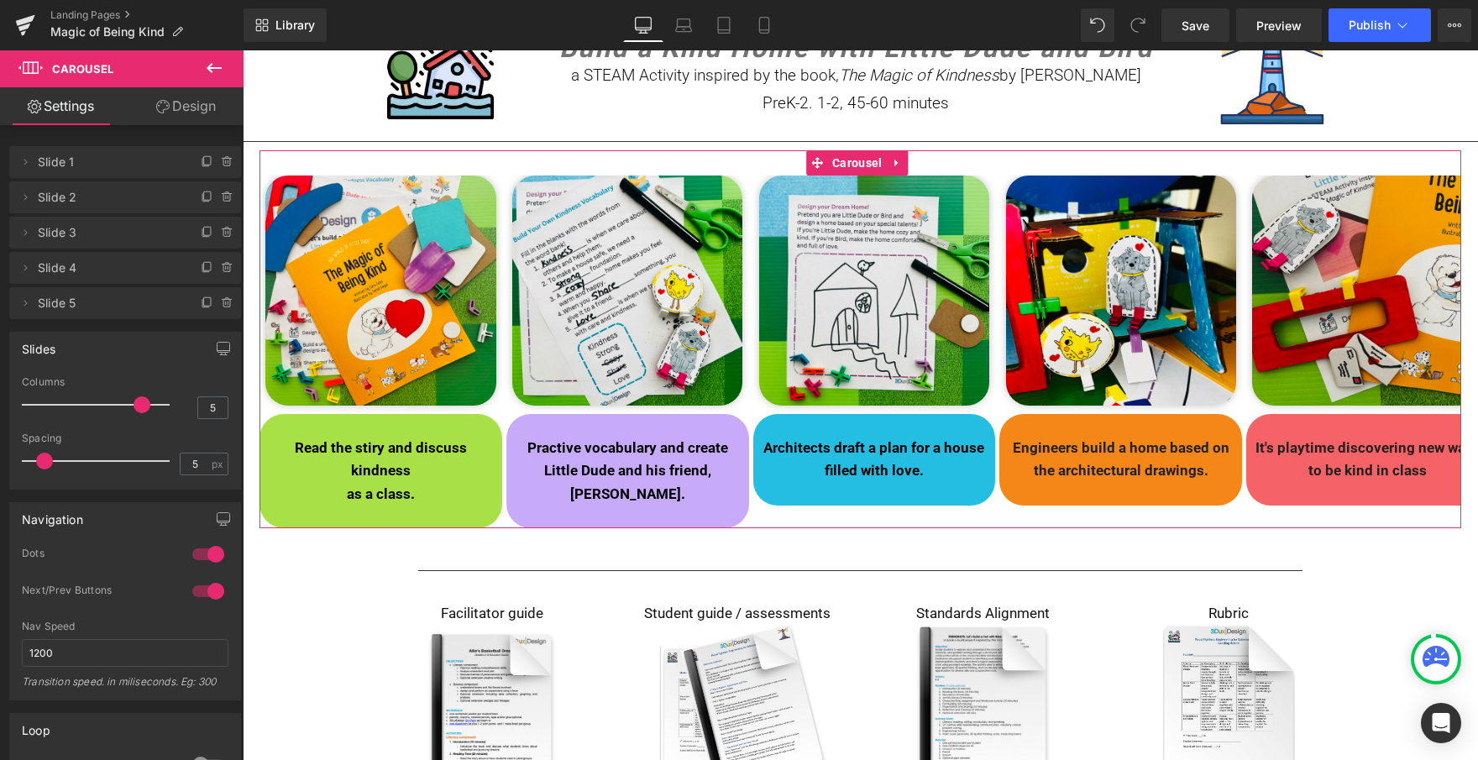
click at [187, 107] on link "Design" at bounding box center [186, 106] width 122 height 38
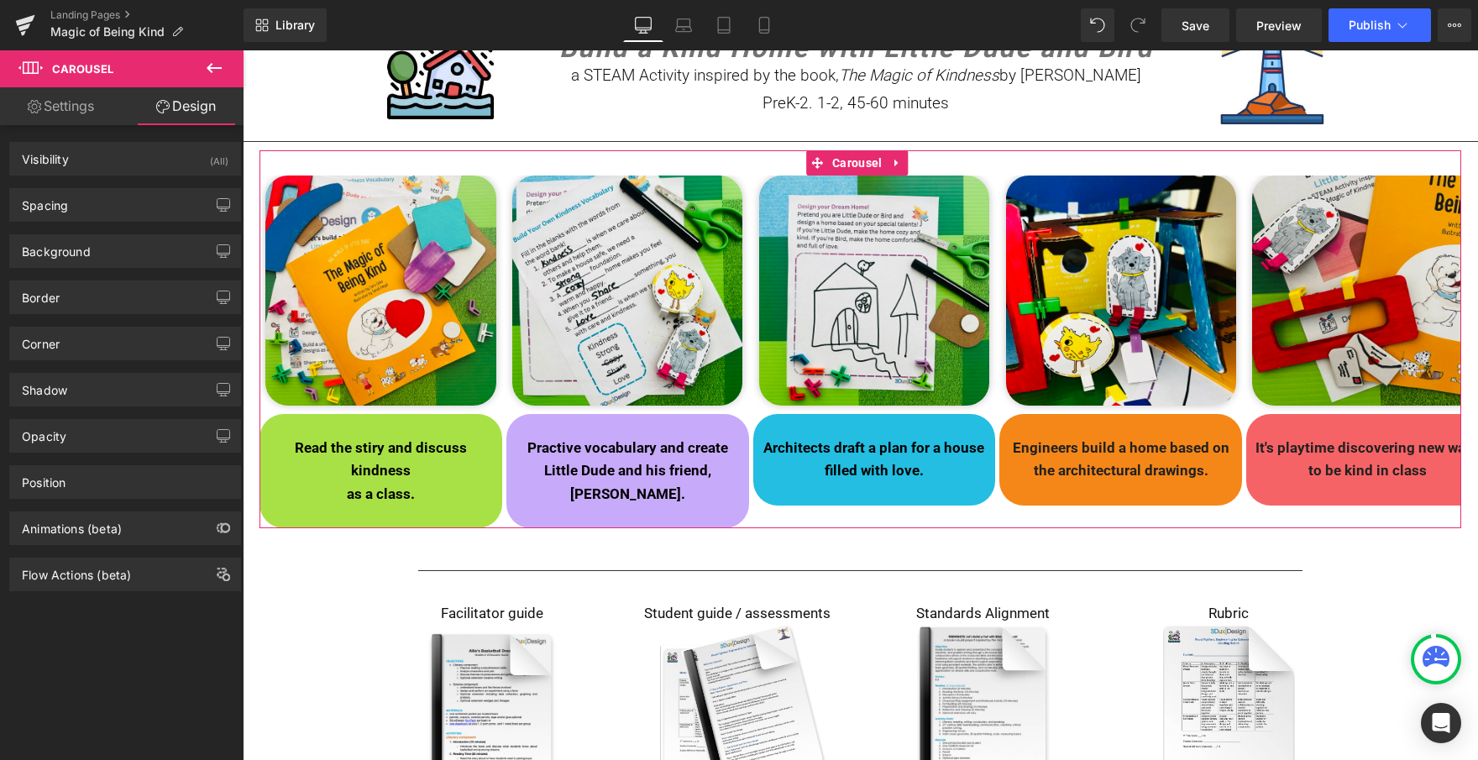
type input "0"
type input "20"
type input "0"
click at [83, 211] on div "Spacing" at bounding box center [125, 205] width 230 height 32
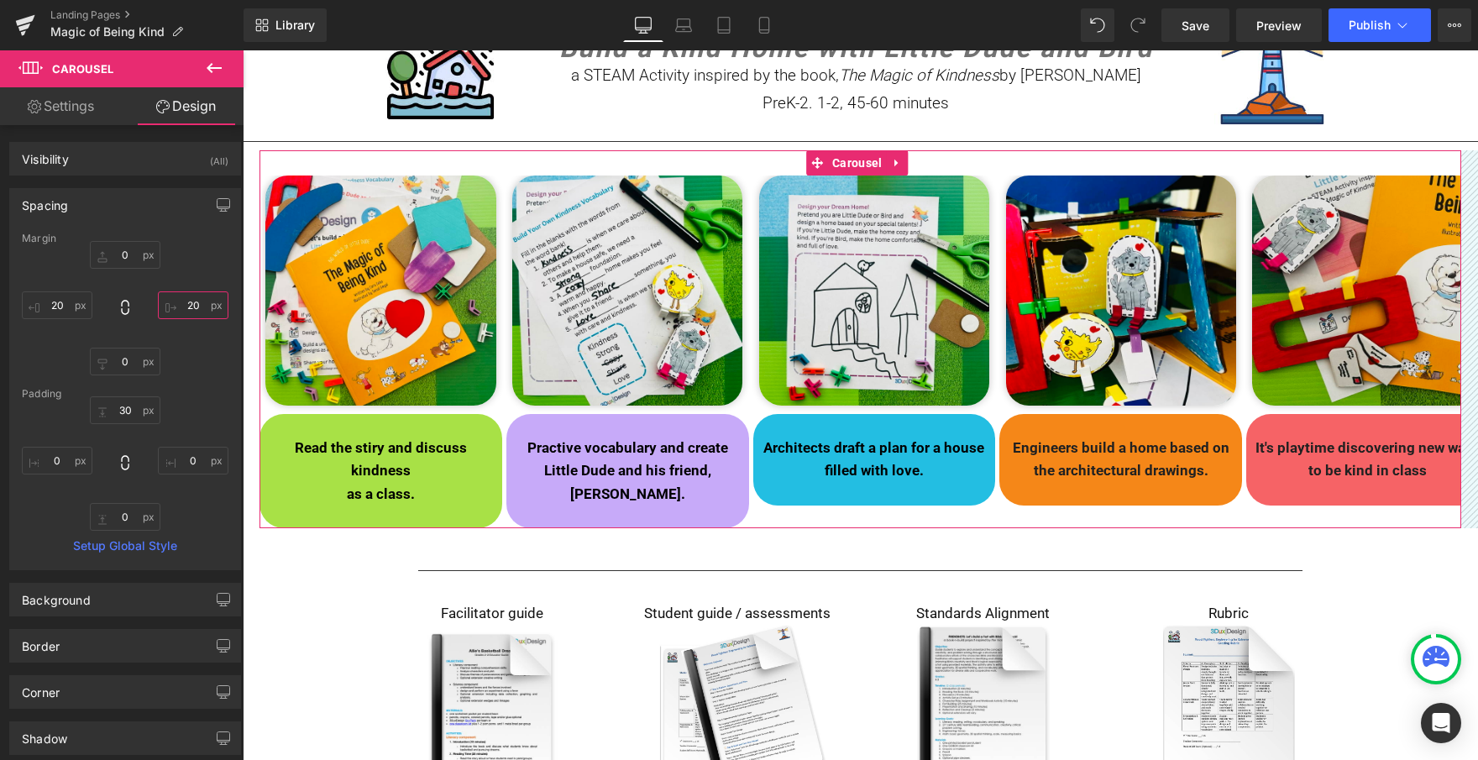
click at [183, 309] on input "20" at bounding box center [193, 305] width 71 height 28
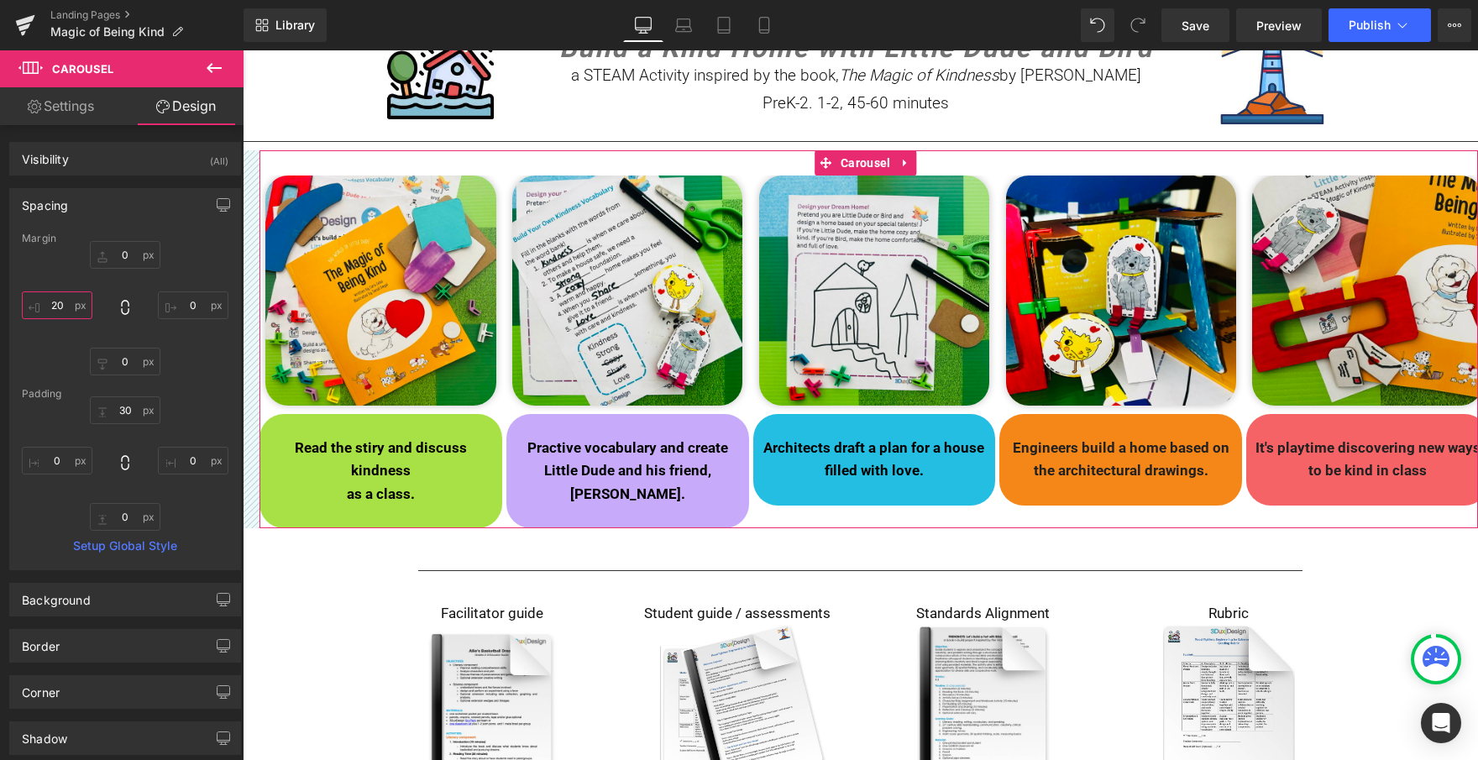
click at [58, 303] on input "20" at bounding box center [57, 305] width 71 height 28
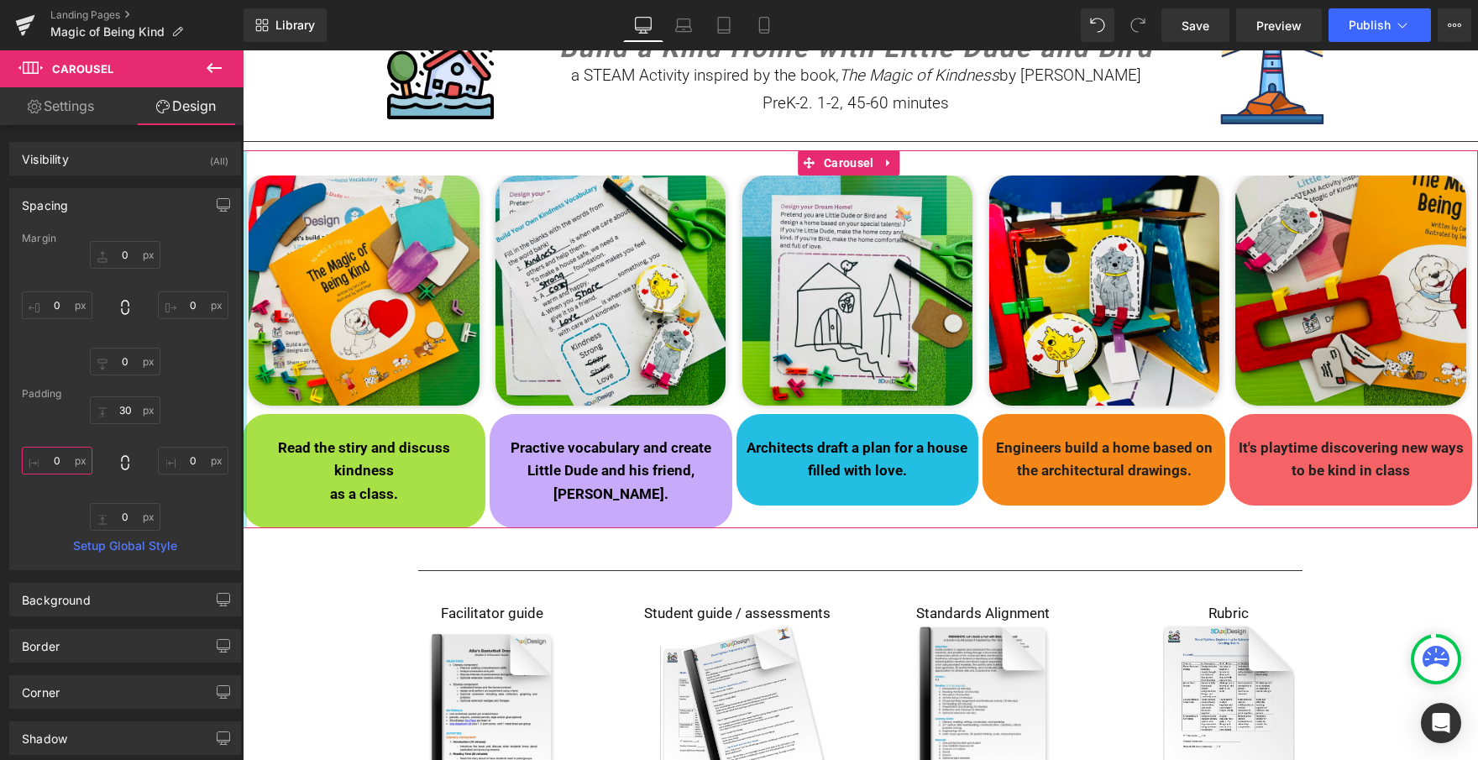
click at [45, 456] on input "0" at bounding box center [57, 461] width 71 height 28
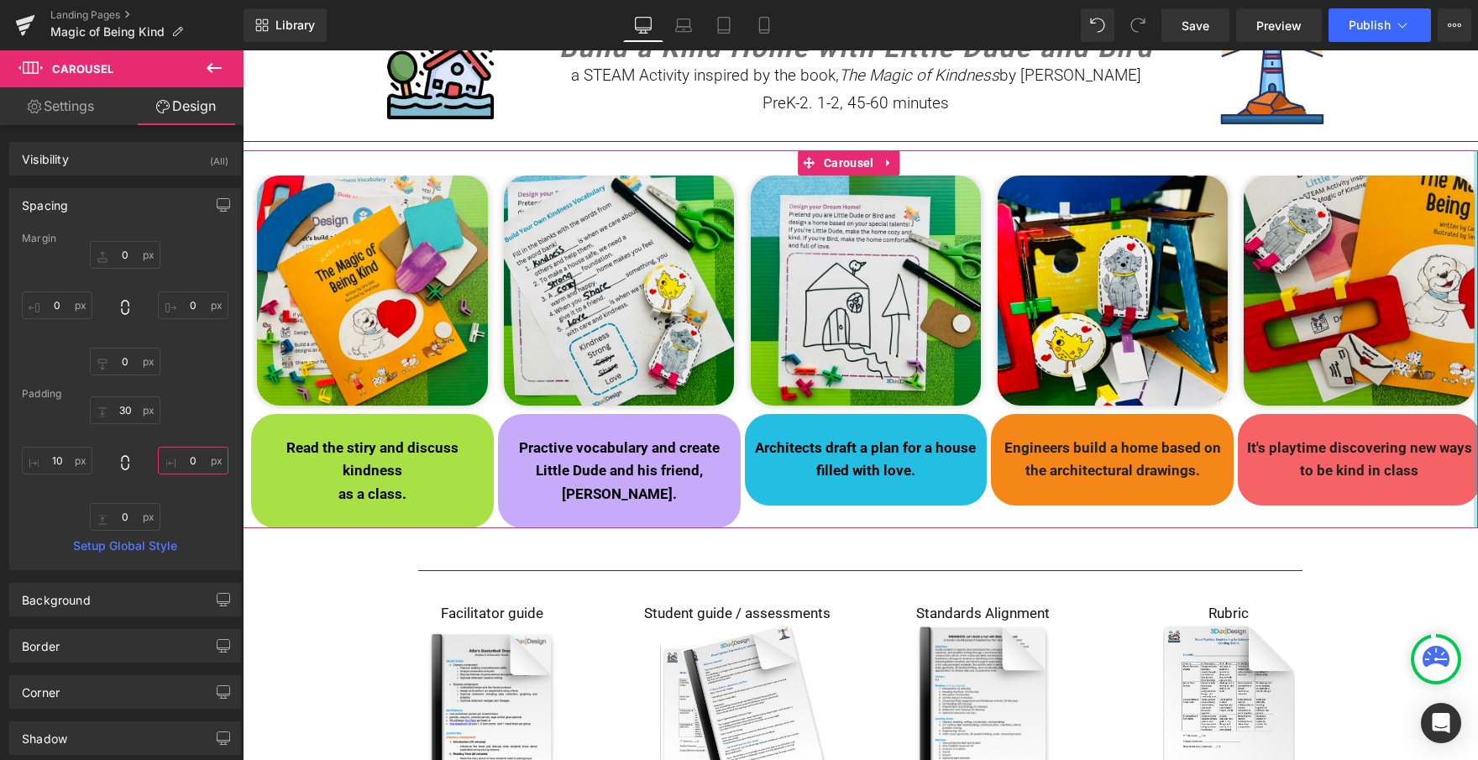
click at [176, 466] on input "0" at bounding box center [193, 461] width 71 height 28
click at [853, 165] on span "Carousel" at bounding box center [861, 162] width 58 height 25
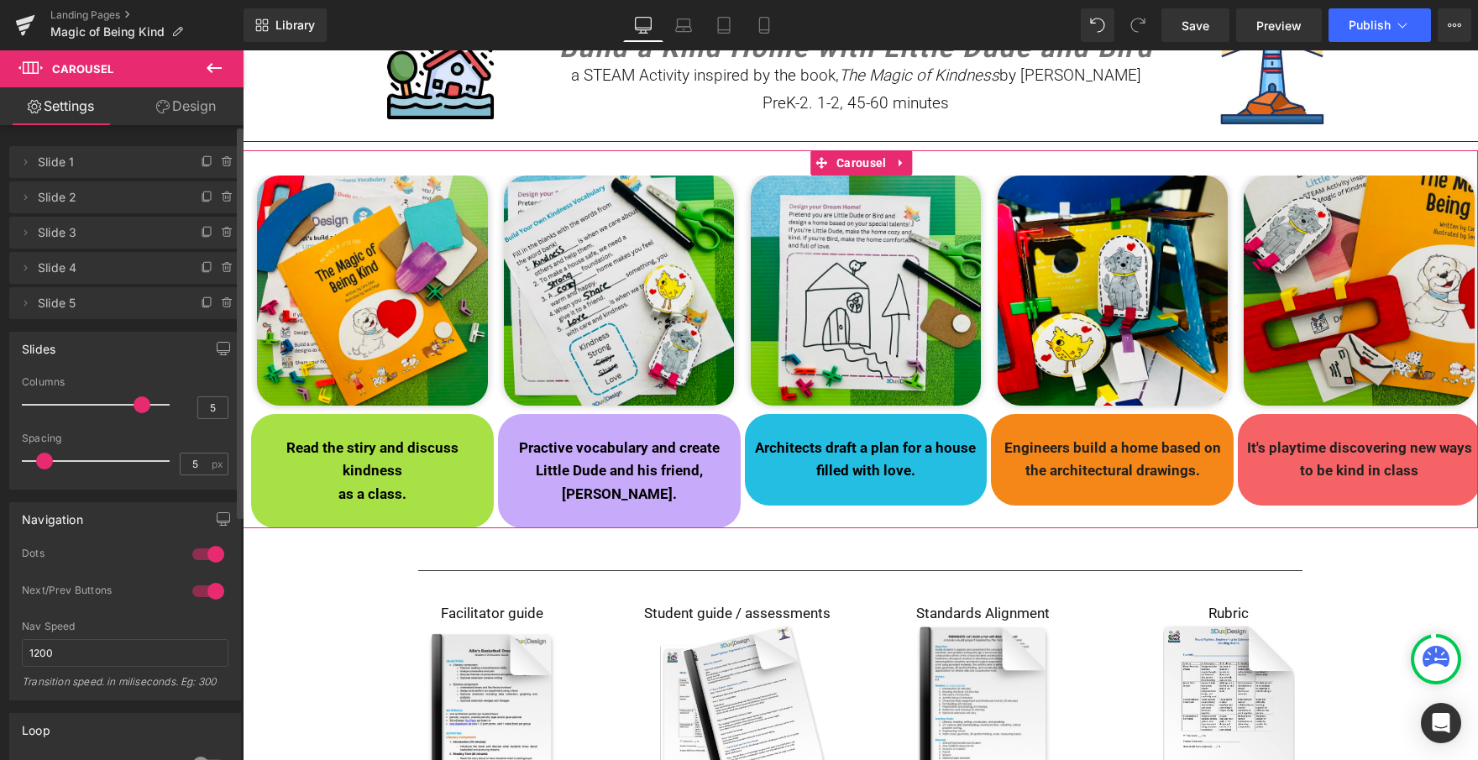
scroll to position [0, 0]
click at [184, 467] on input "5" at bounding box center [195, 464] width 29 height 21
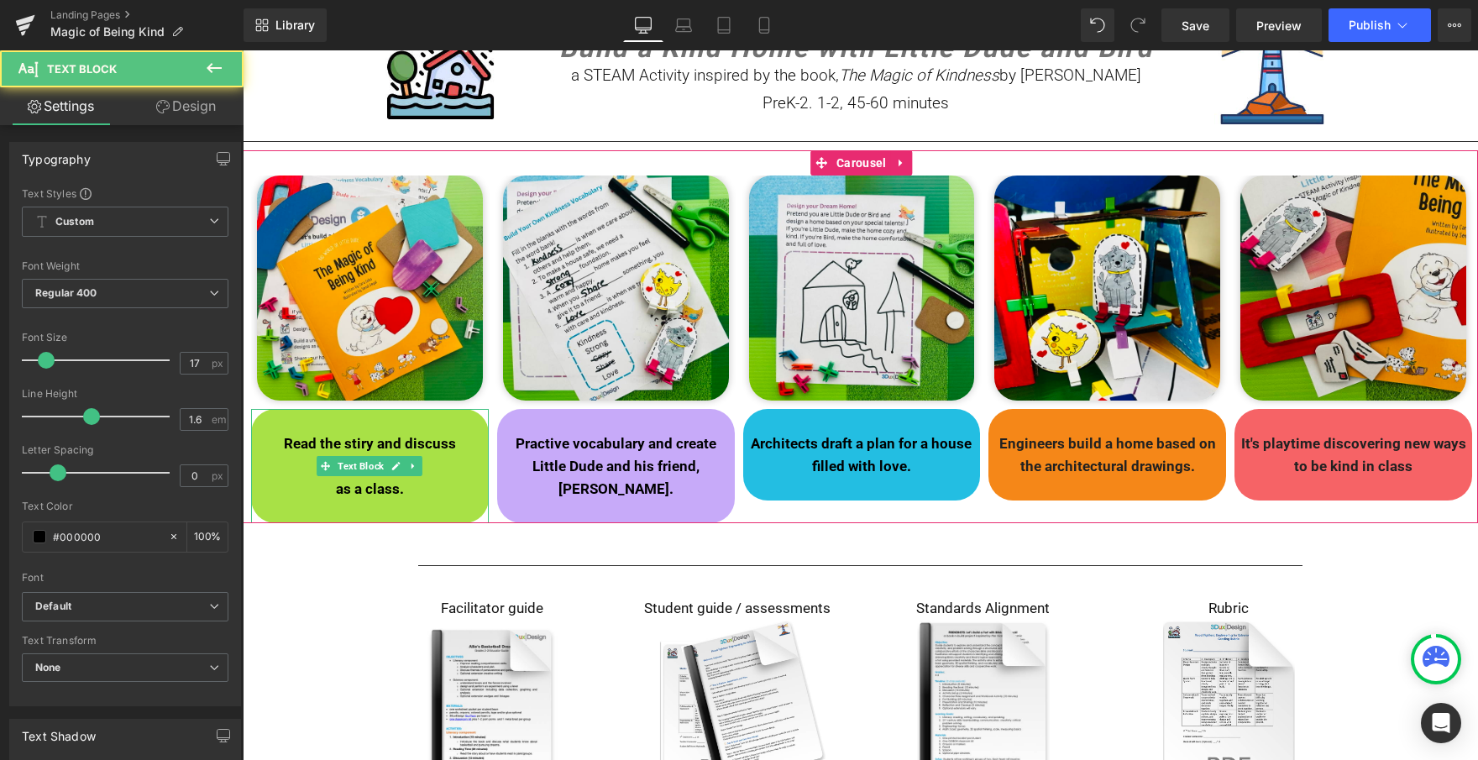
click at [436, 485] on p "as a class." at bounding box center [369, 489] width 229 height 23
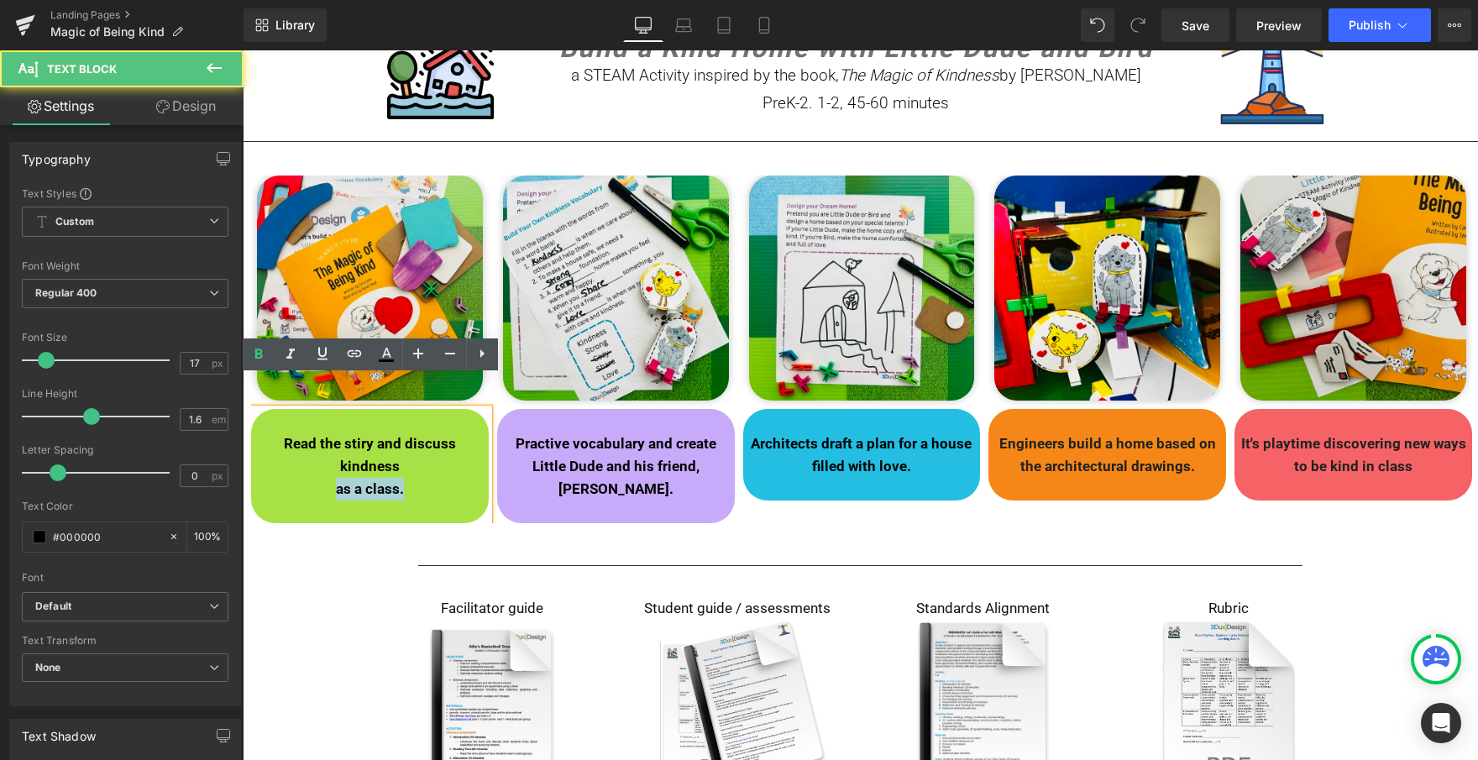
drag, startPoint x: 401, startPoint y: 490, endPoint x: 336, endPoint y: 490, distance: 65.5
click at [336, 490] on strong "as a class." at bounding box center [370, 488] width 68 height 17
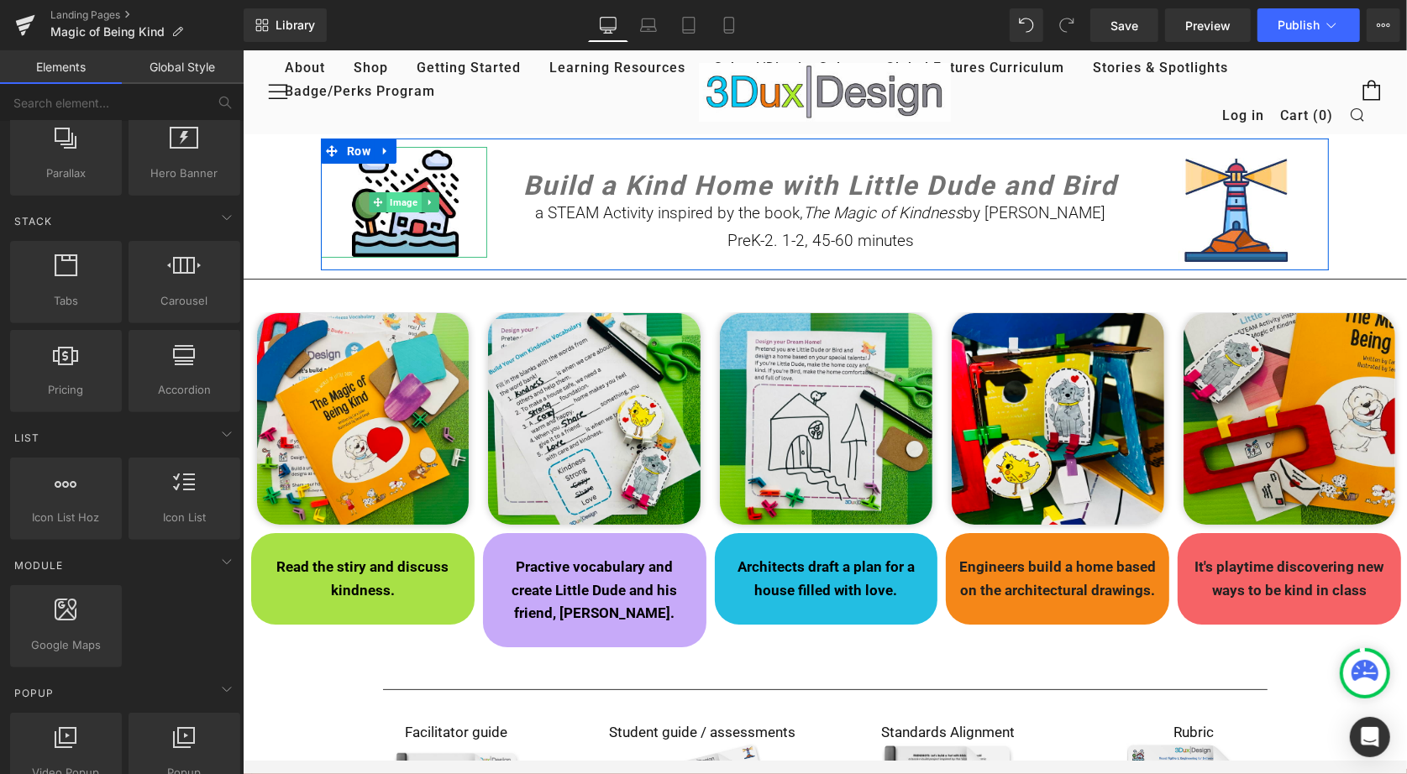
click at [400, 207] on span "Image" at bounding box center [403, 201] width 34 height 20
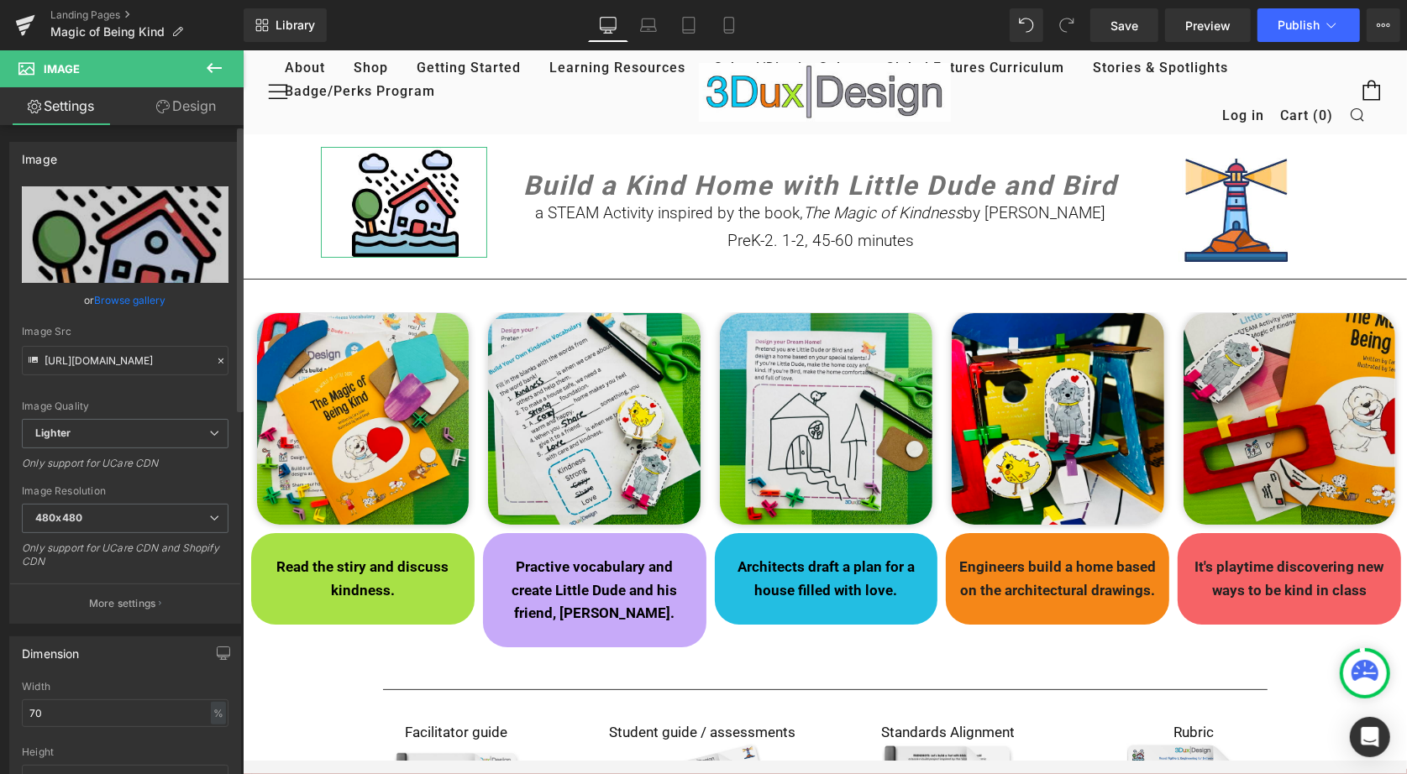
click at [115, 299] on link "Browse gallery" at bounding box center [130, 300] width 71 height 29
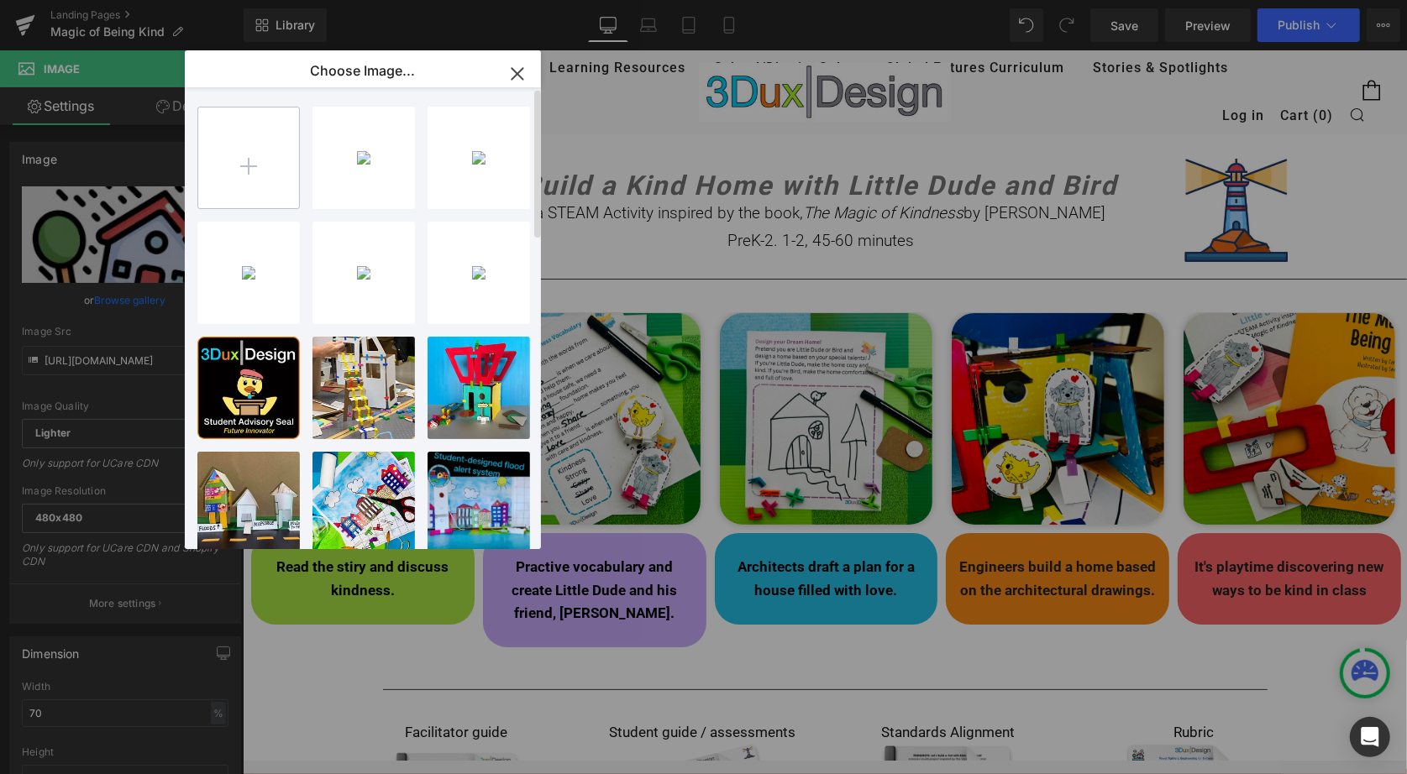
click at [254, 158] on input "file" at bounding box center [248, 158] width 101 height 101
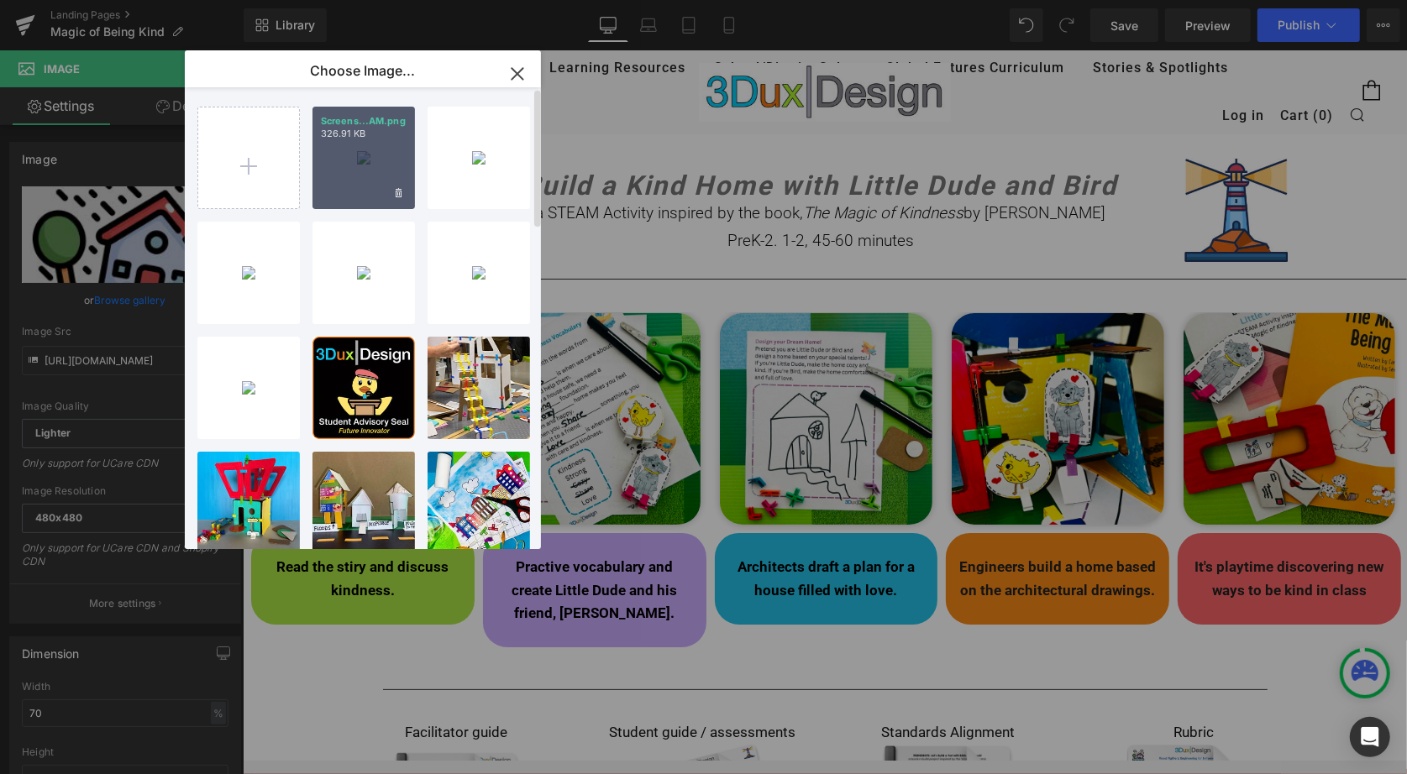
click at [369, 176] on div "Screens...AM.png 326.91 KB" at bounding box center [363, 158] width 102 height 102
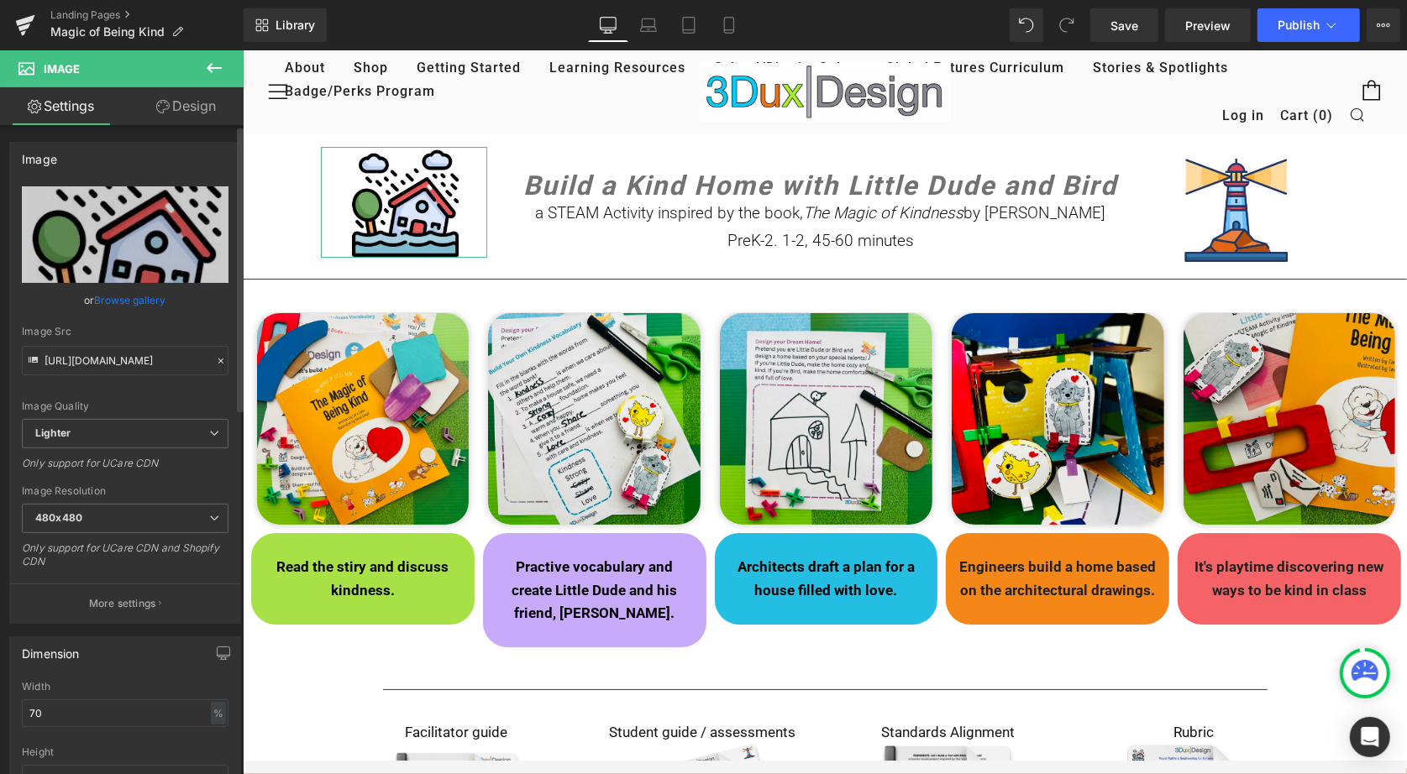
click at [144, 301] on link "Browse gallery" at bounding box center [130, 300] width 71 height 29
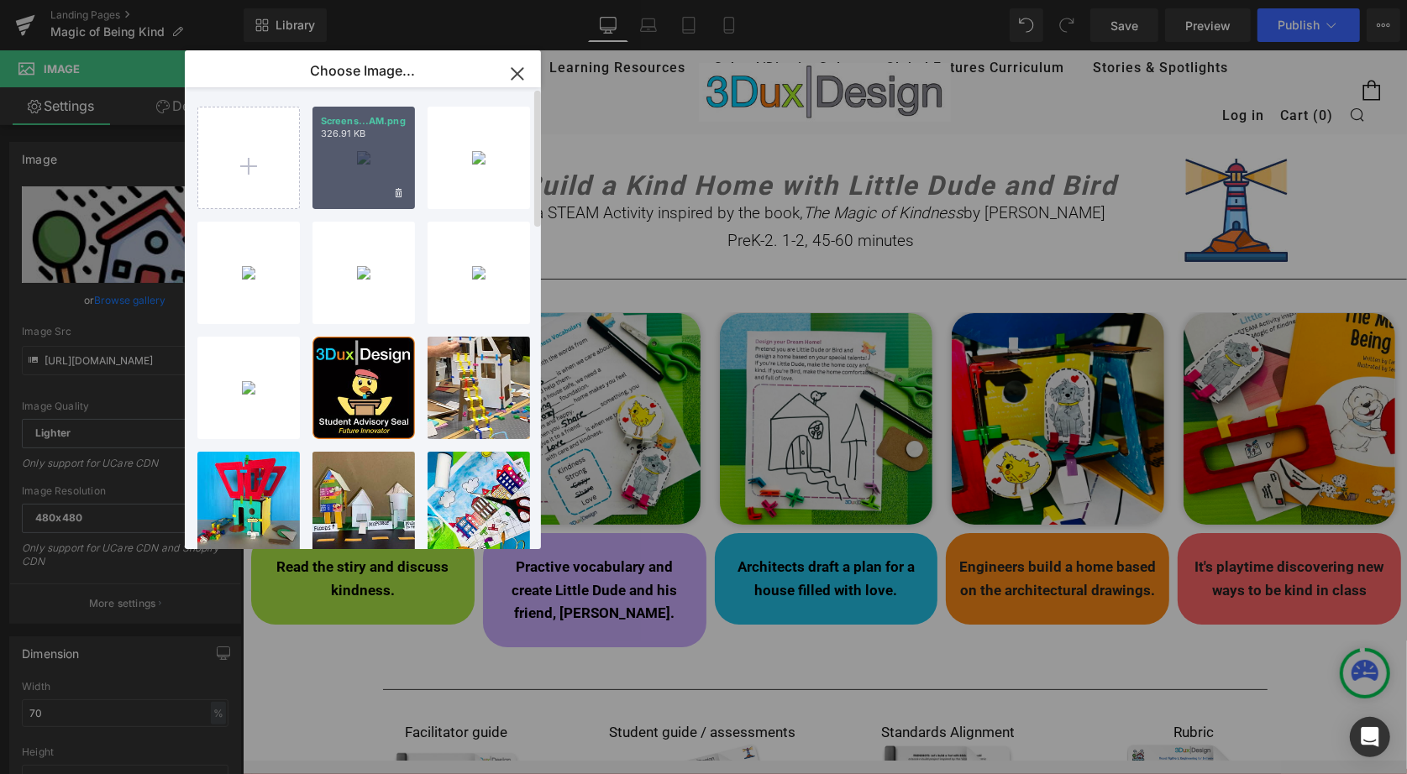
click at [354, 177] on div "Screens...AM.png 326.91 KB" at bounding box center [363, 158] width 102 height 102
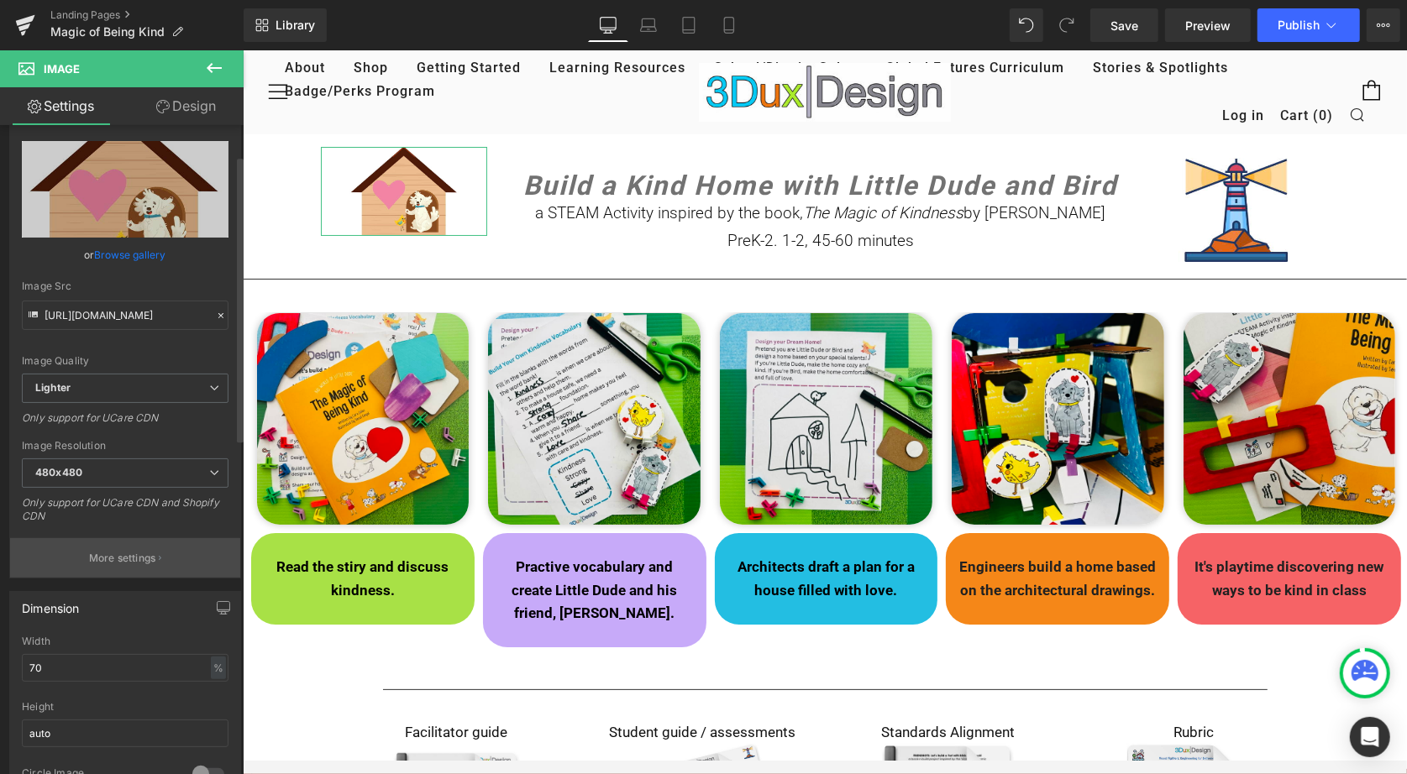
scroll to position [71, 0]
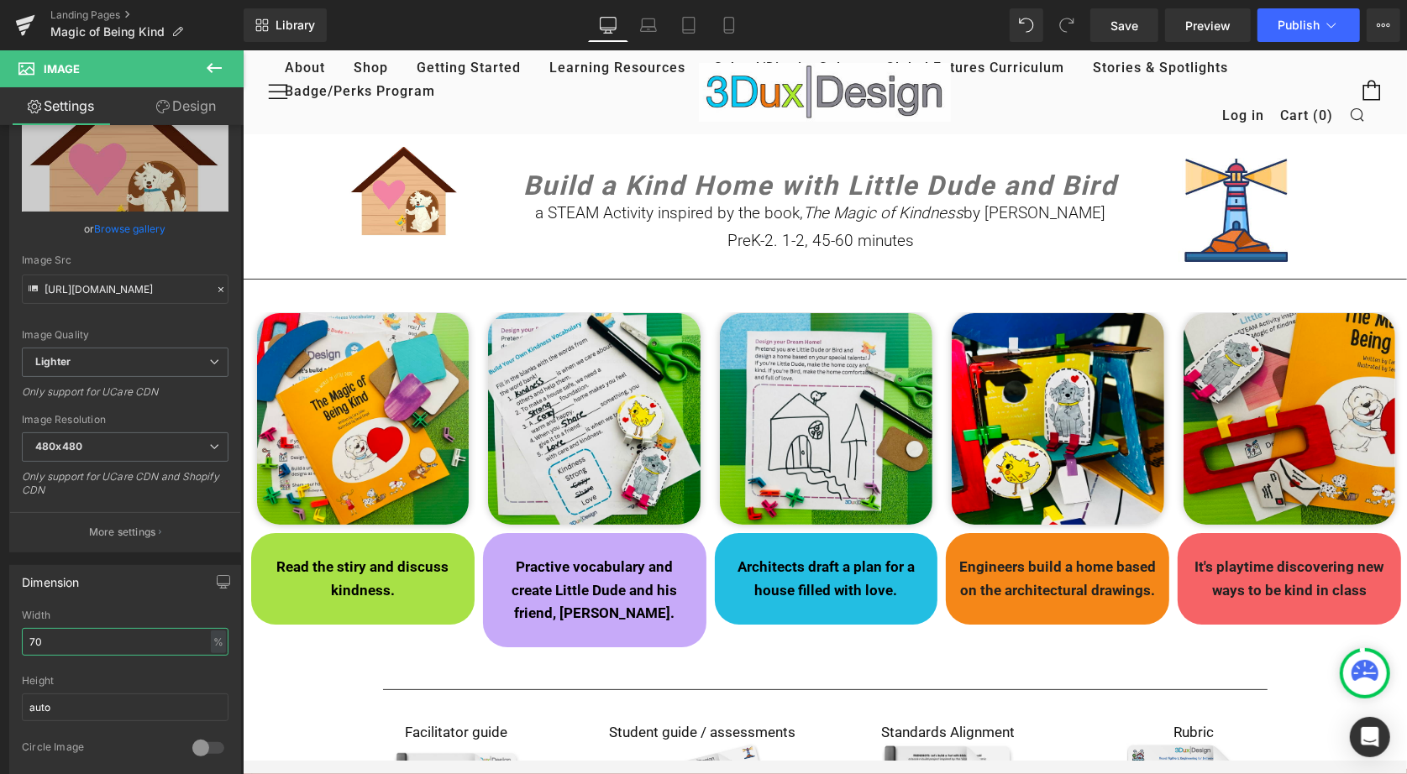
drag, startPoint x: 65, startPoint y: 628, endPoint x: -1, endPoint y: 628, distance: 65.5
click at [0, 628] on html "Image You are previewing how the will restyle your page. You can not edit Eleme…" at bounding box center [703, 387] width 1407 height 774
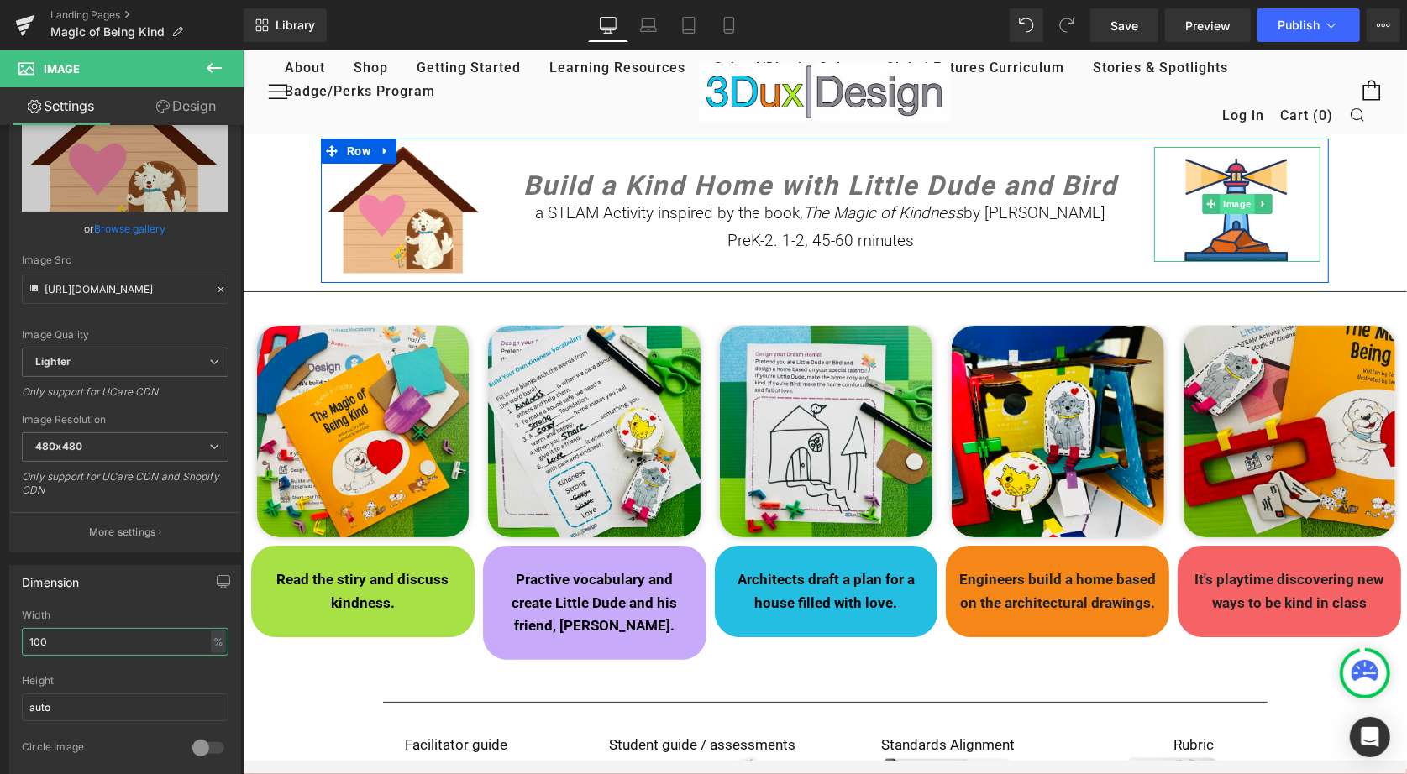
click at [1234, 203] on span "Image" at bounding box center [1236, 203] width 34 height 20
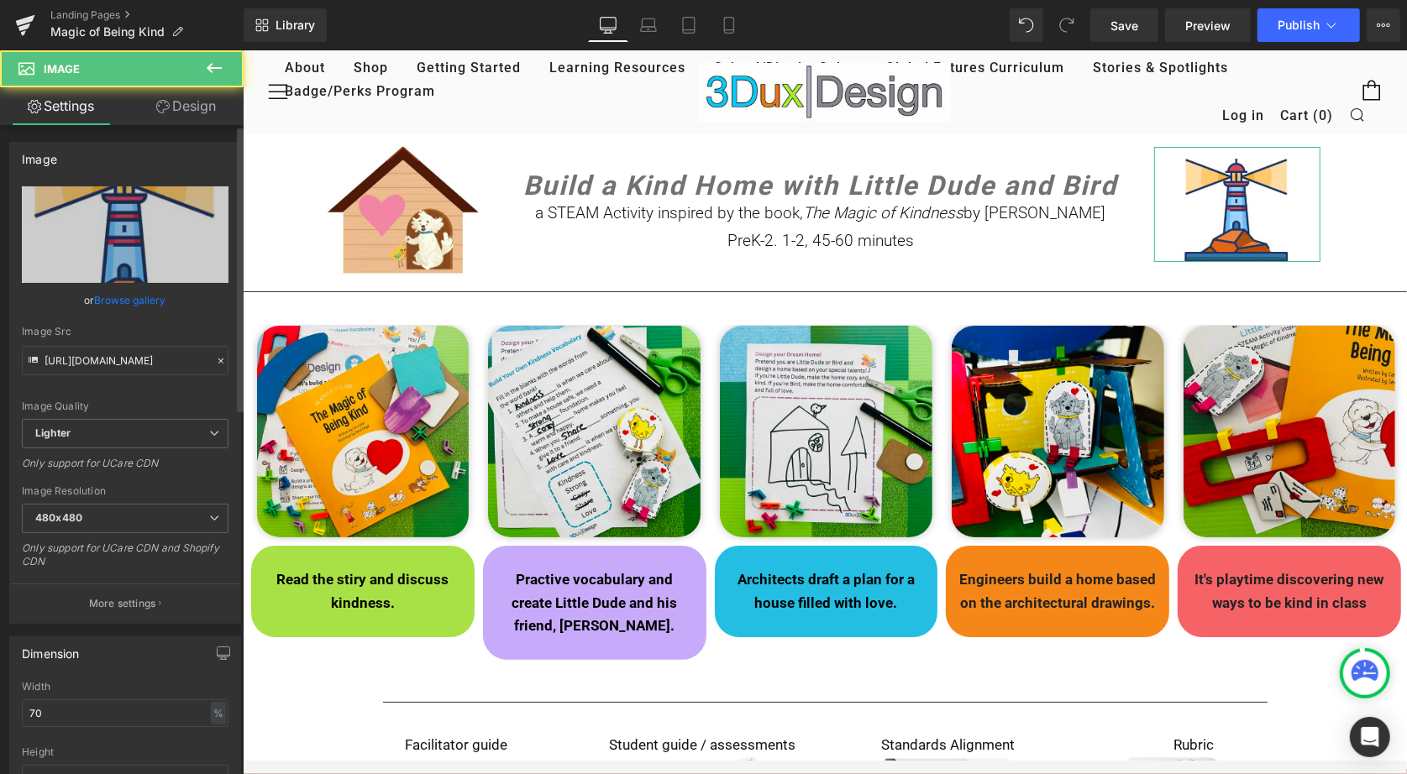
click at [108, 293] on link "Browse gallery" at bounding box center [130, 300] width 71 height 29
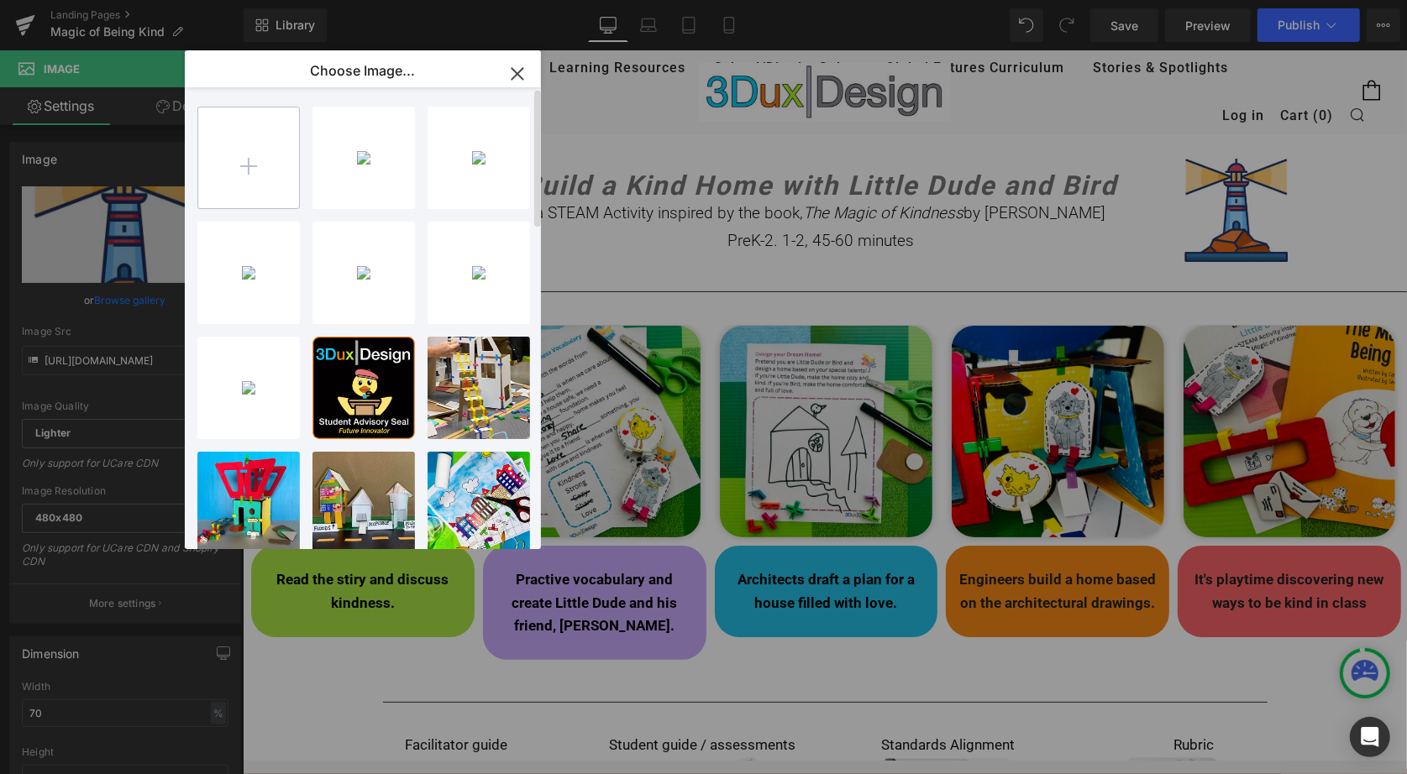
click at [233, 160] on input "file" at bounding box center [248, 158] width 101 height 101
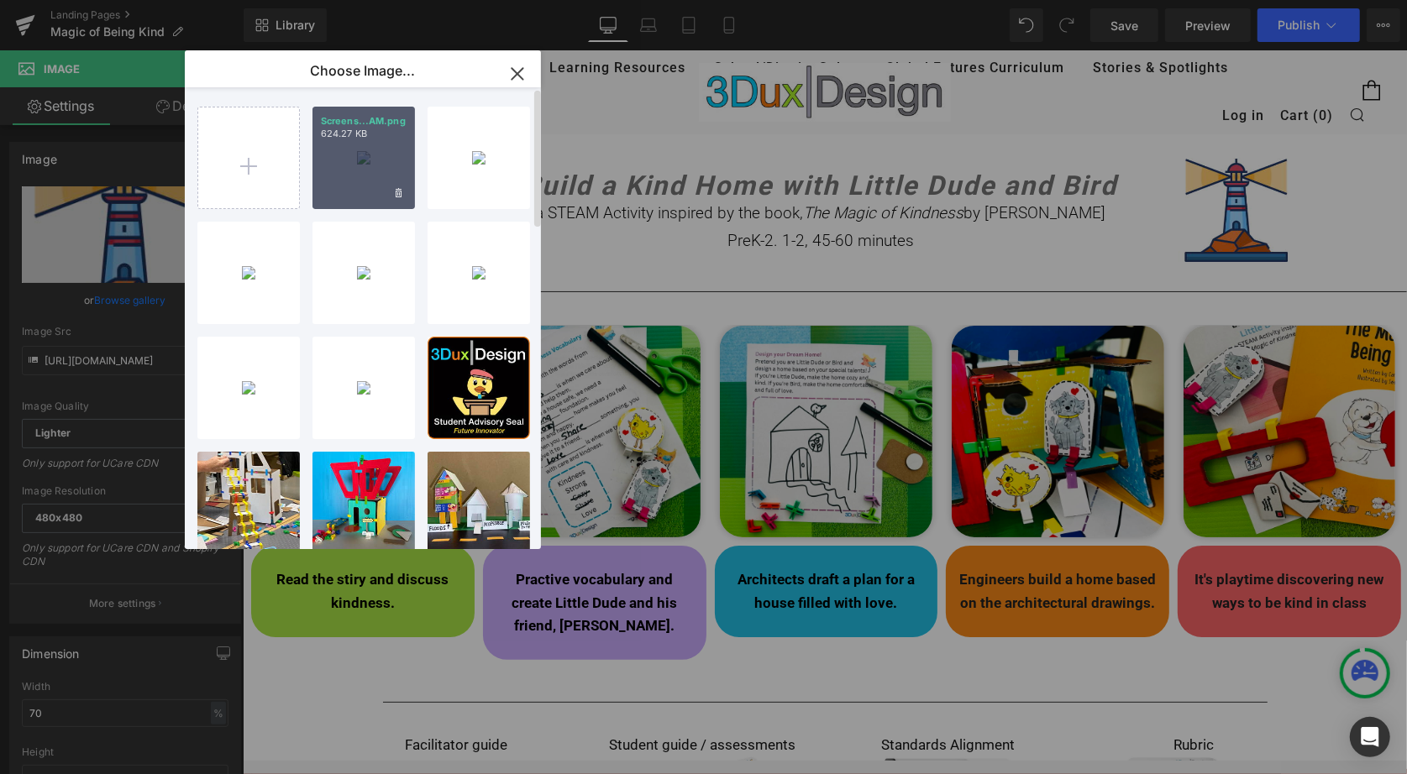
click at [345, 160] on div "Screens...AM.png 624.27 KB" at bounding box center [363, 158] width 102 height 102
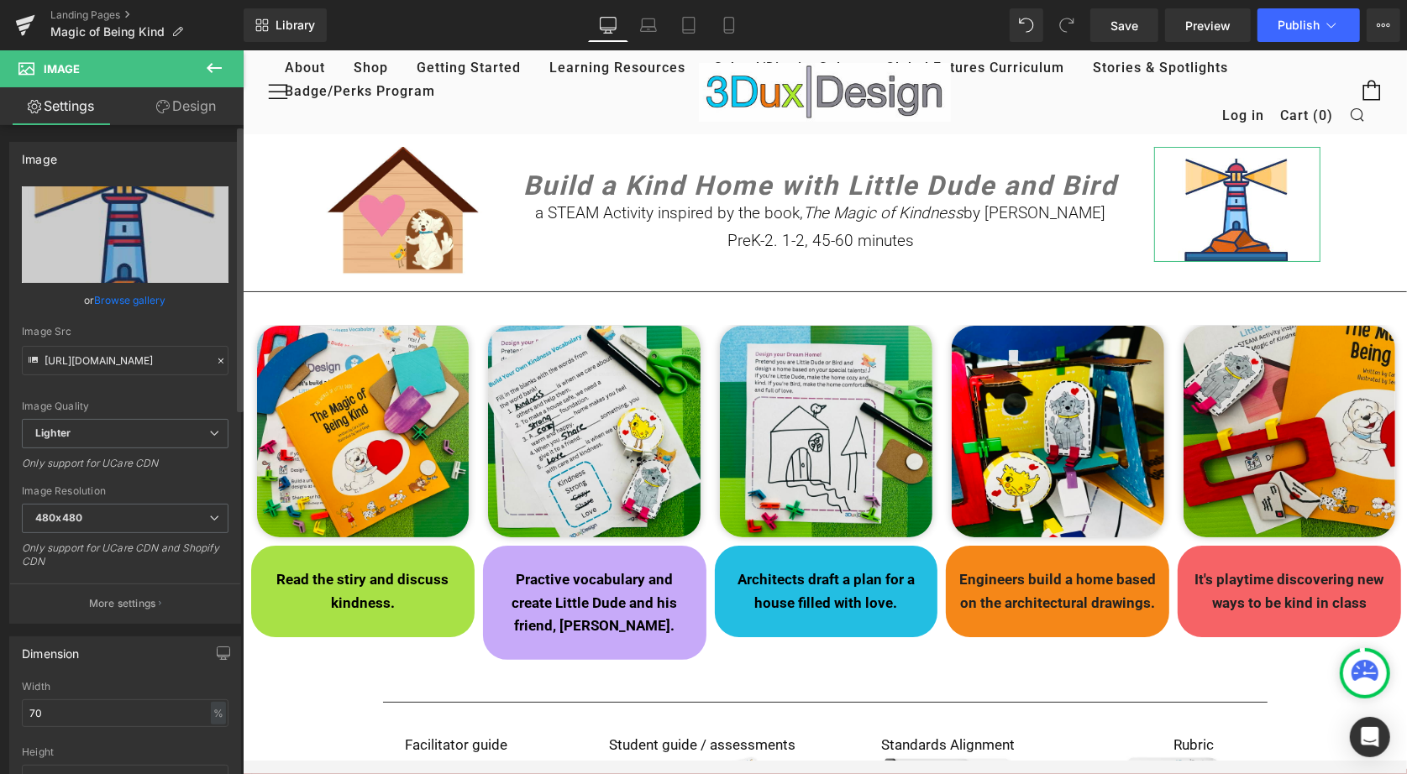
click at [154, 299] on link "Browse gallery" at bounding box center [130, 300] width 71 height 29
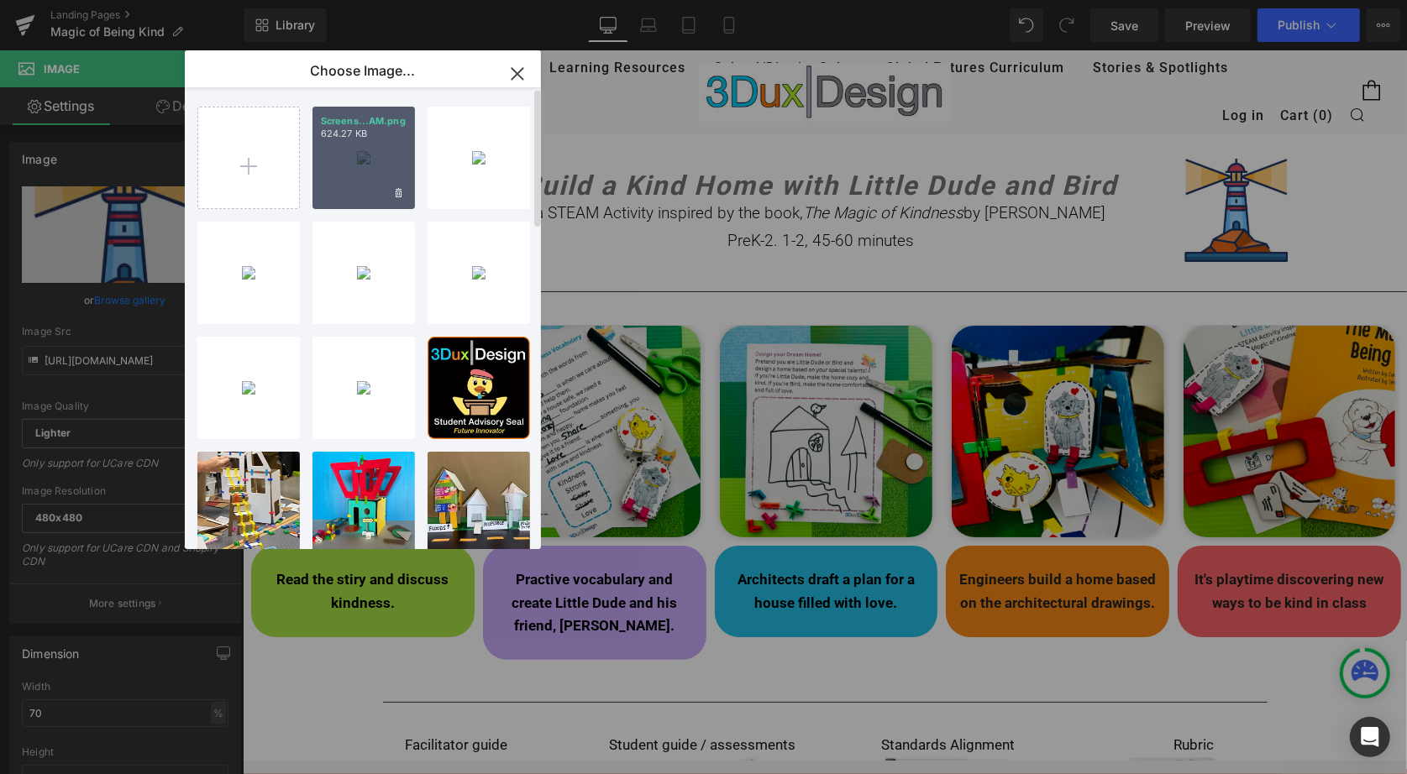
click at [343, 186] on div "Screens...AM.png 624.27 KB" at bounding box center [363, 158] width 102 height 102
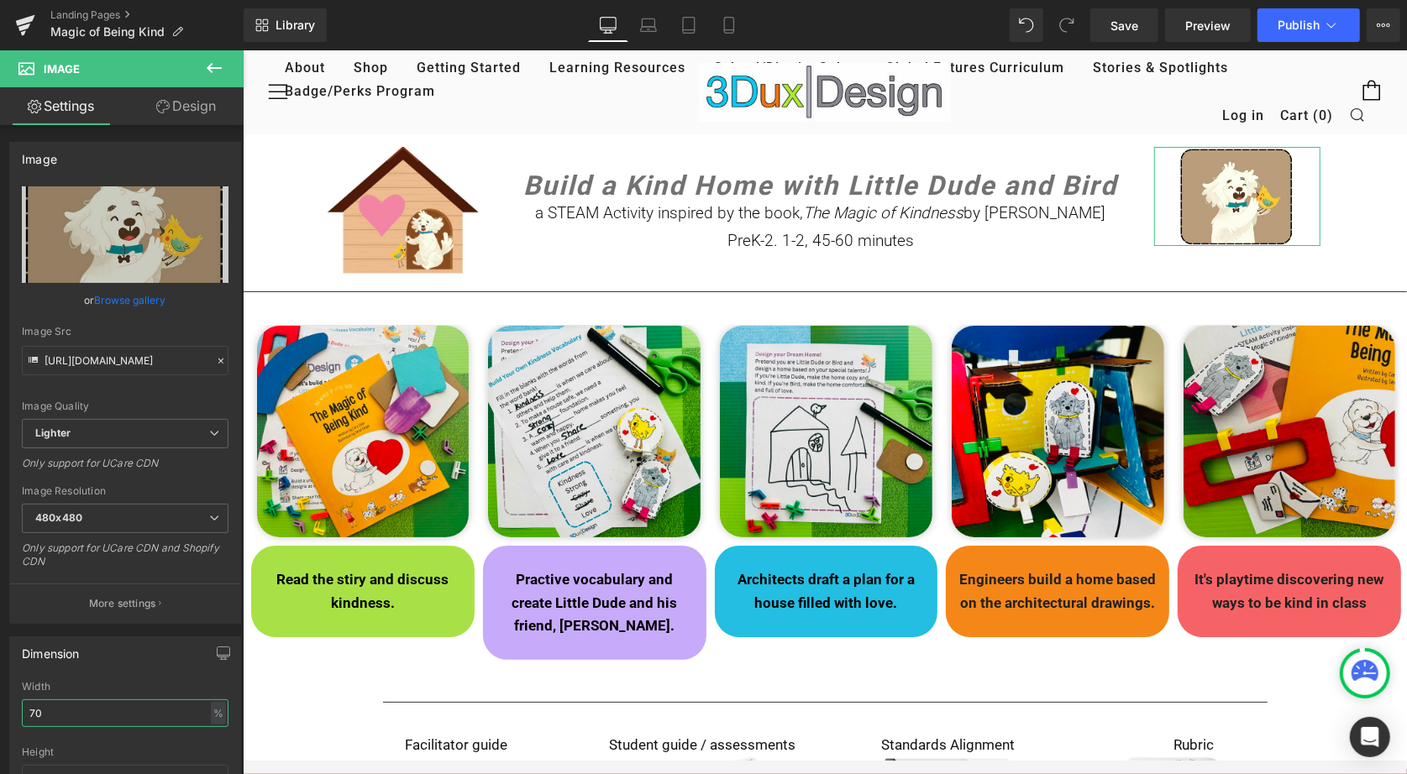
drag, startPoint x: 63, startPoint y: 701, endPoint x: -26, endPoint y: 701, distance: 89.0
click at [0, 701] on html "Image You are previewing how the will restyle your page. You can not edit Eleme…" at bounding box center [703, 387] width 1407 height 774
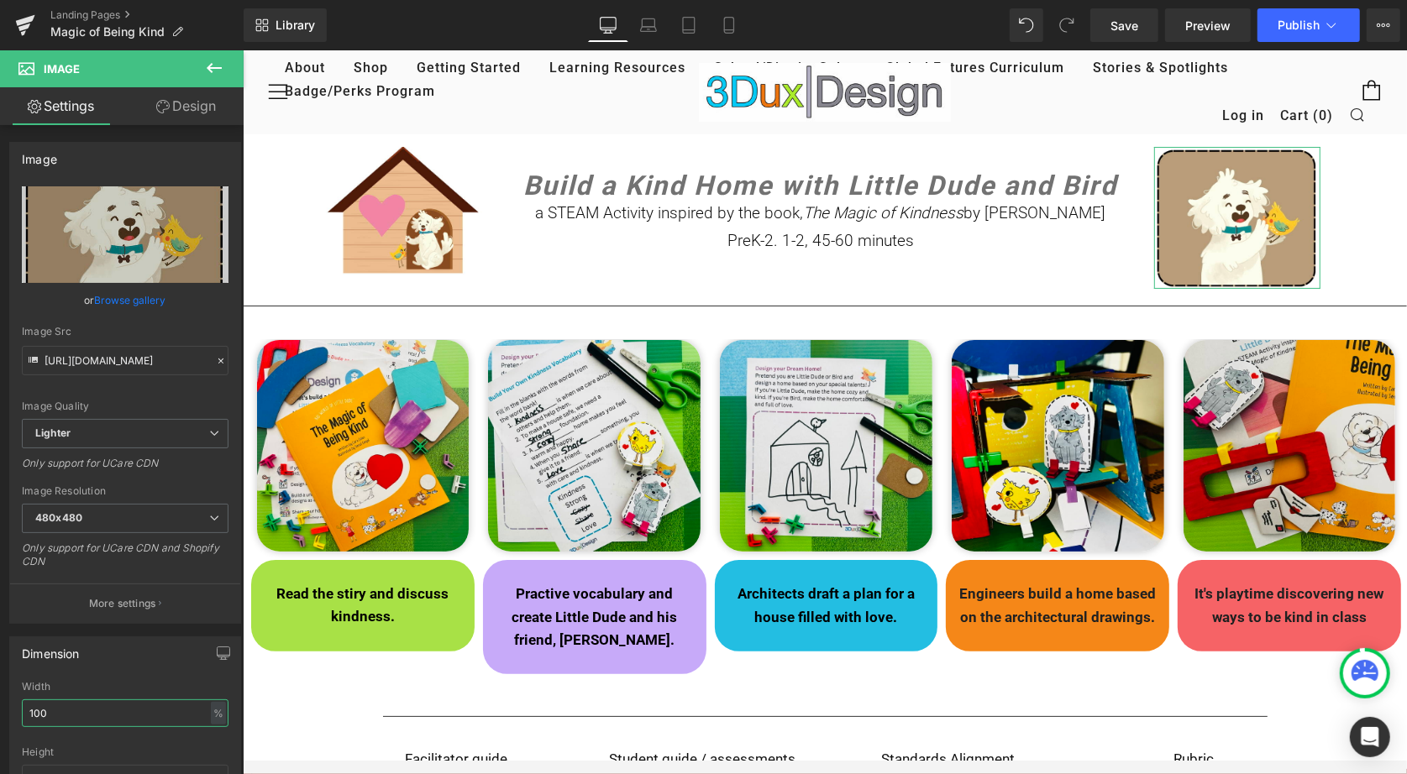
drag, startPoint x: 63, startPoint y: 697, endPoint x: -7, endPoint y: 692, distance: 69.9
click at [0, 692] on html "Image You are previewing how the will restyle your page. You can not edit Eleme…" at bounding box center [703, 387] width 1407 height 774
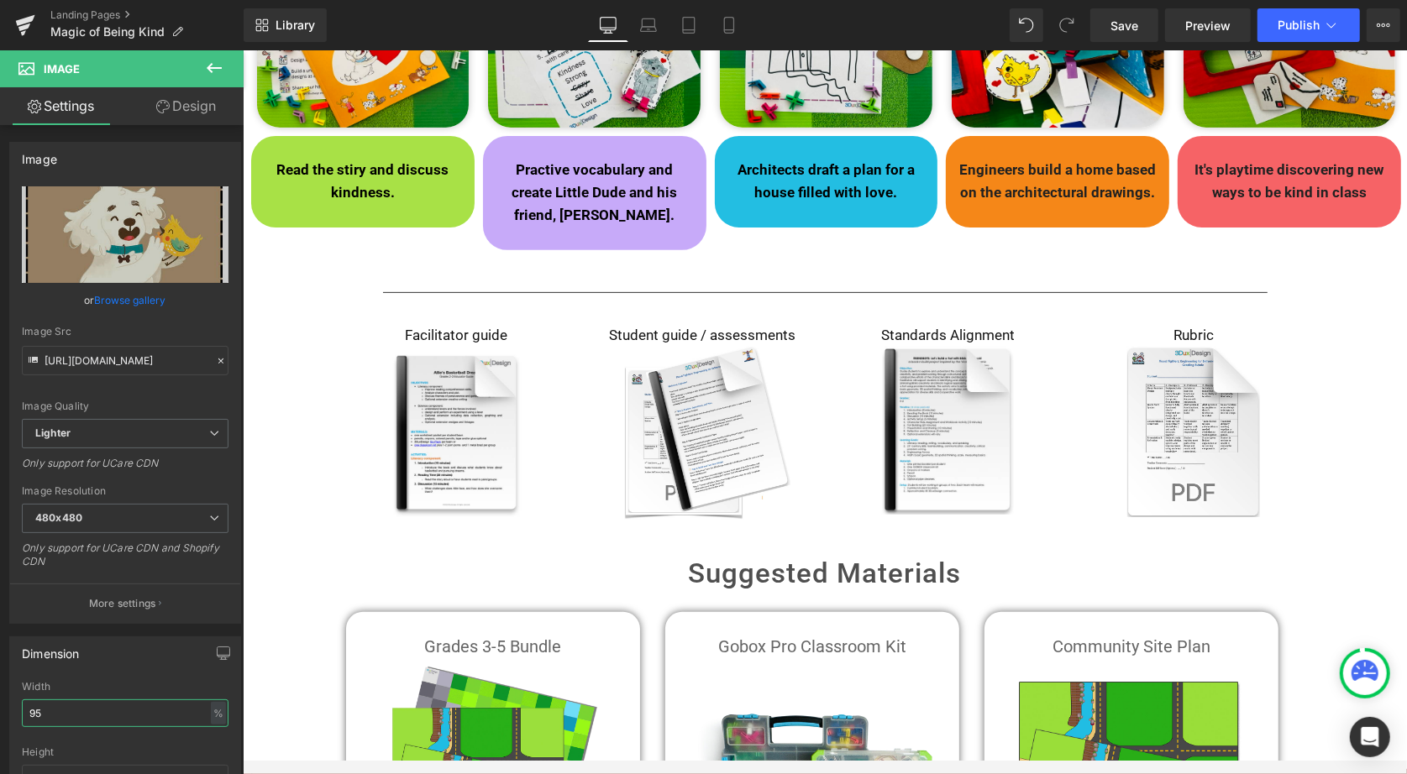
scroll to position [413, 0]
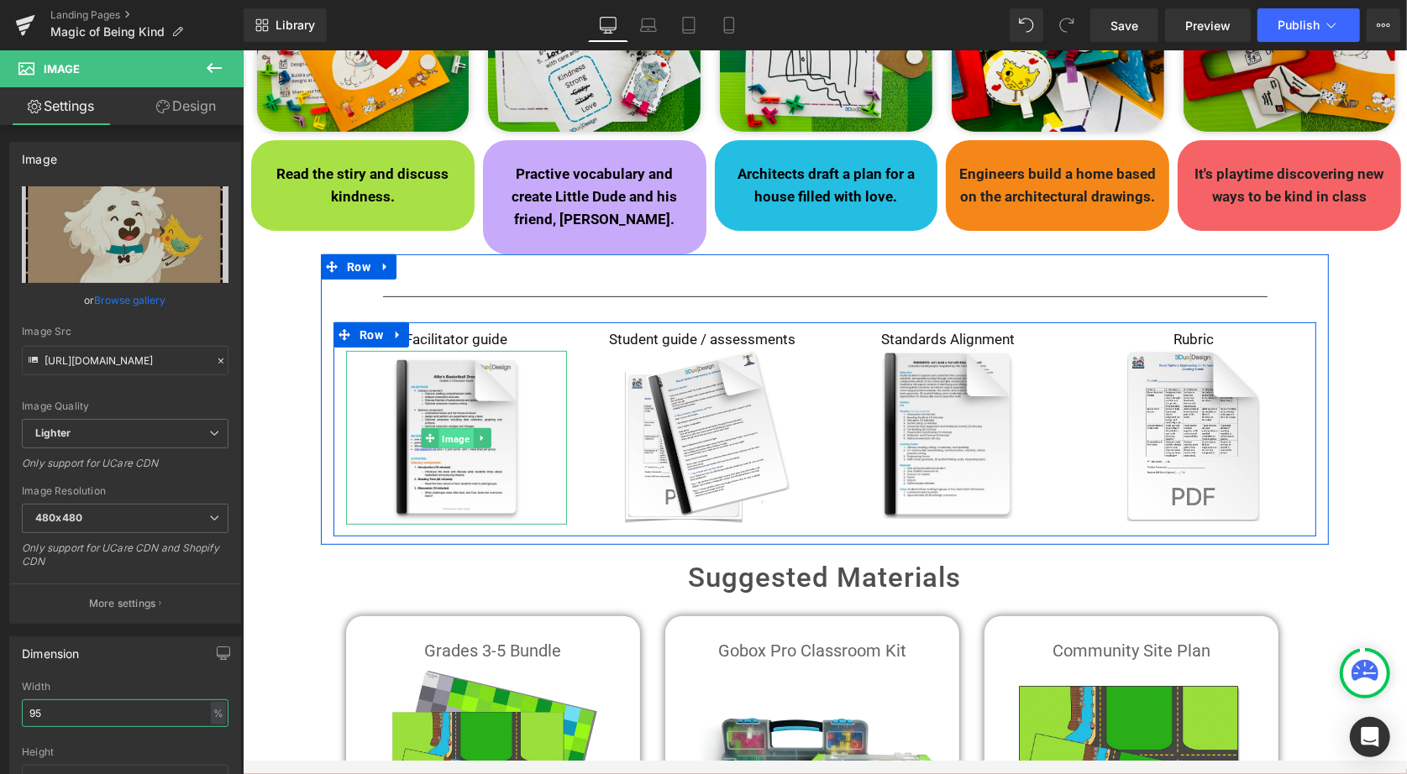
click at [452, 427] on span "Image" at bounding box center [455, 437] width 34 height 20
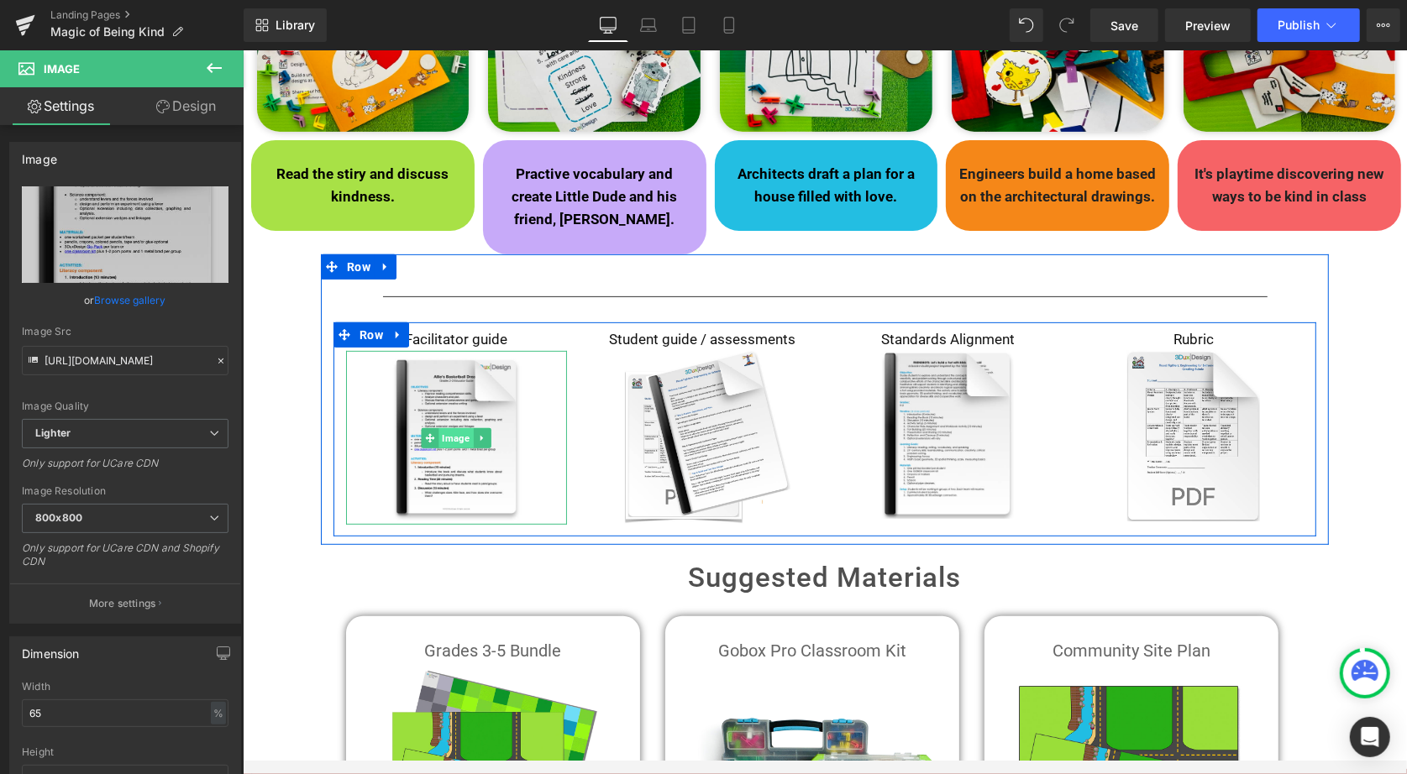
click at [454, 427] on span "Image" at bounding box center [455, 437] width 34 height 20
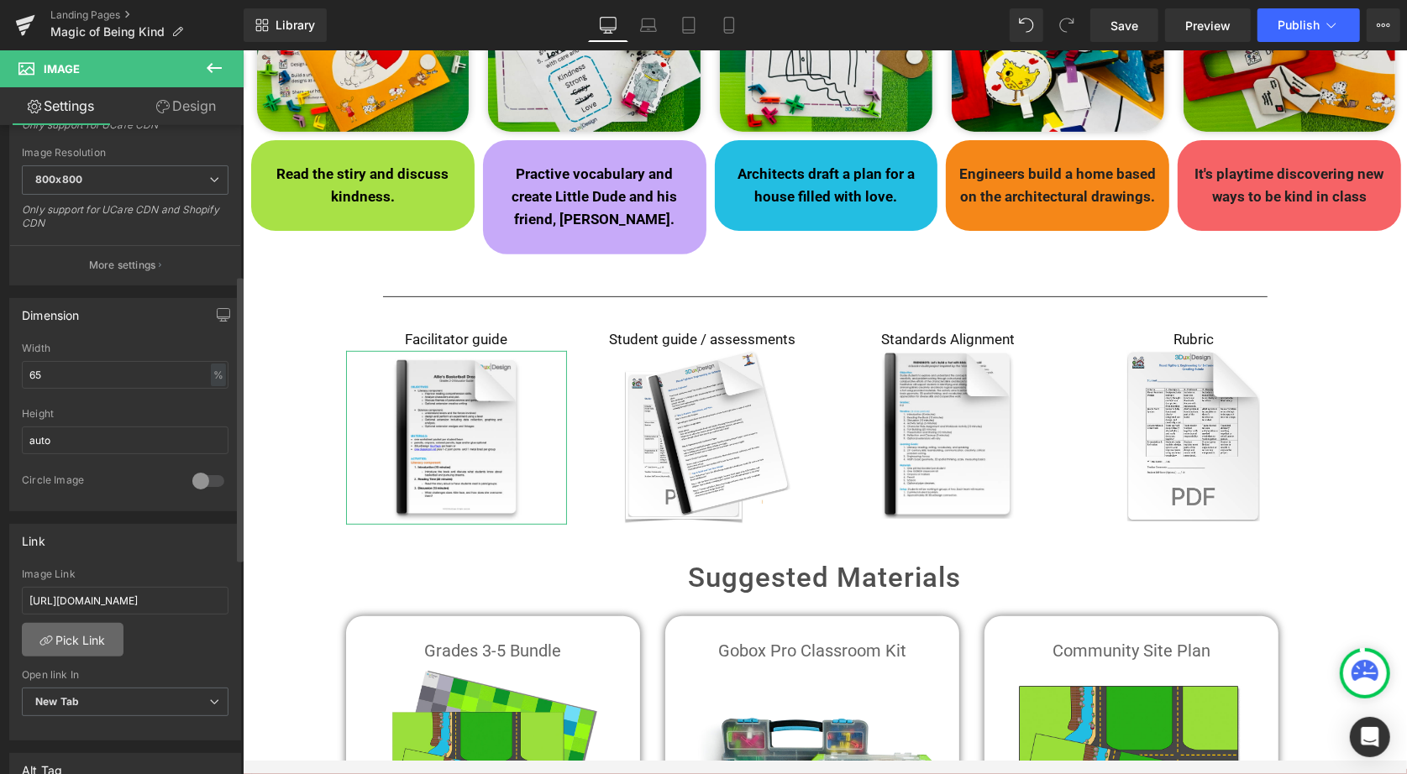
scroll to position [340, 0]
click at [77, 627] on link "Pick Link" at bounding box center [73, 639] width 102 height 34
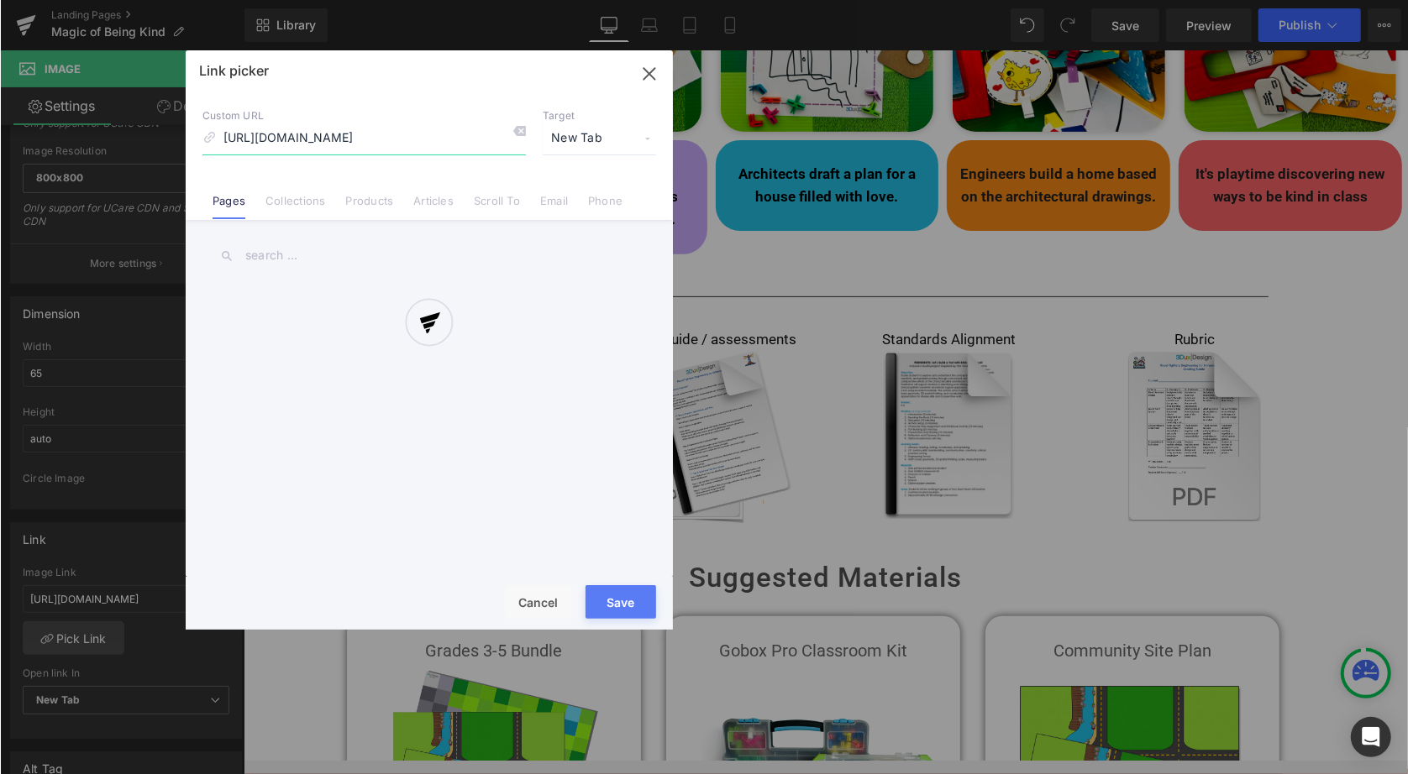
scroll to position [0, 345]
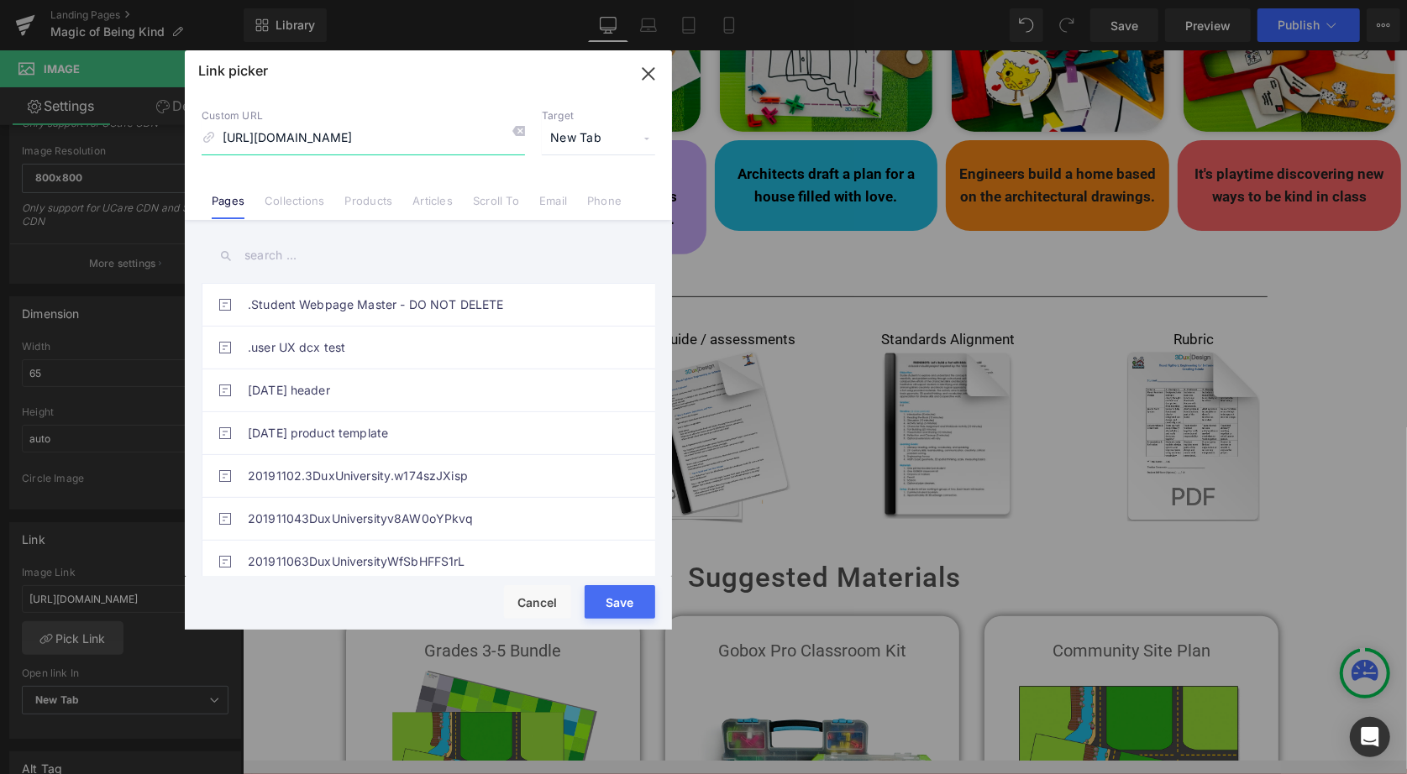
click at [457, 138] on input "[URL][DOMAIN_NAME]" at bounding box center [363, 139] width 323 height 32
paste input "Little_Dude_Faciliator_Guide.pdf?v=1755437229"
click at [622, 596] on button "Save" at bounding box center [620, 602] width 71 height 34
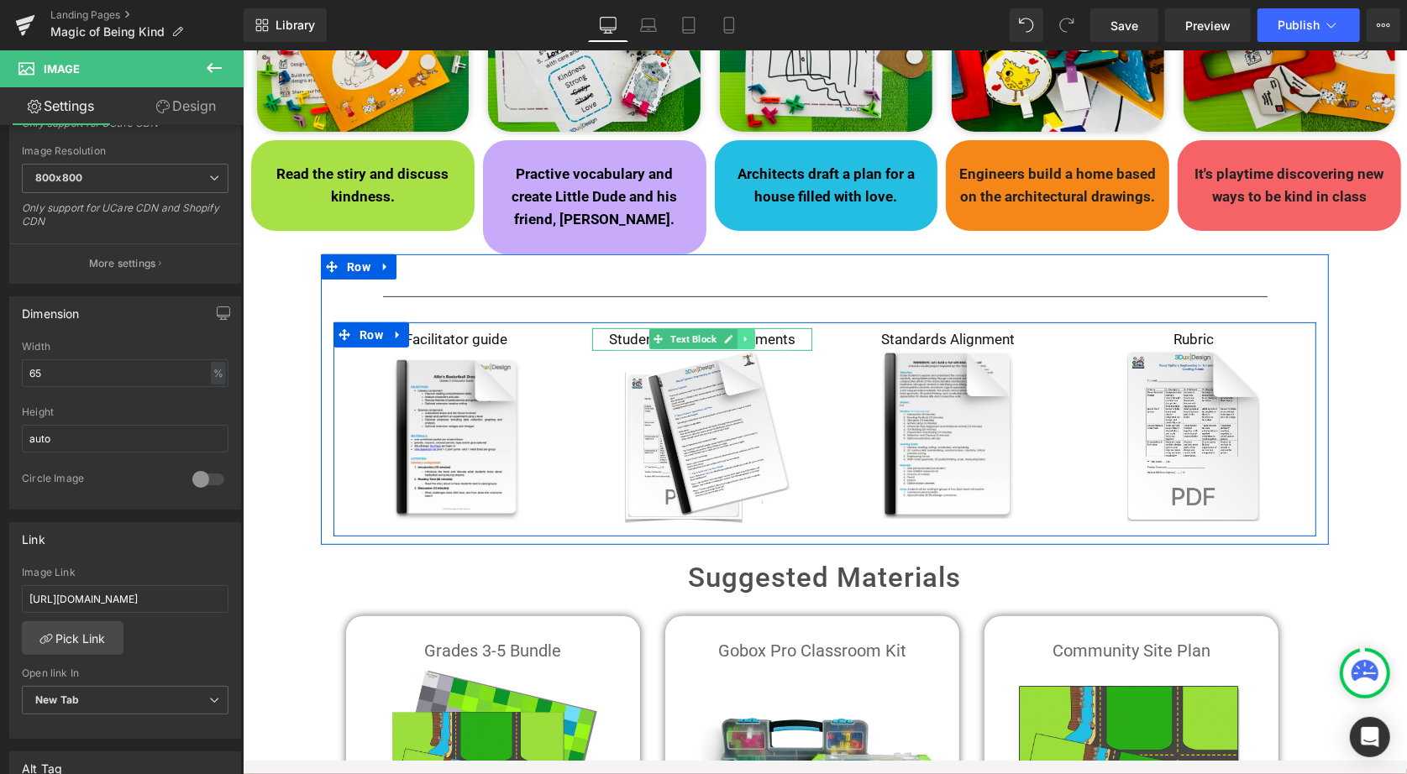
click at [737, 328] on link at bounding box center [746, 338] width 18 height 20
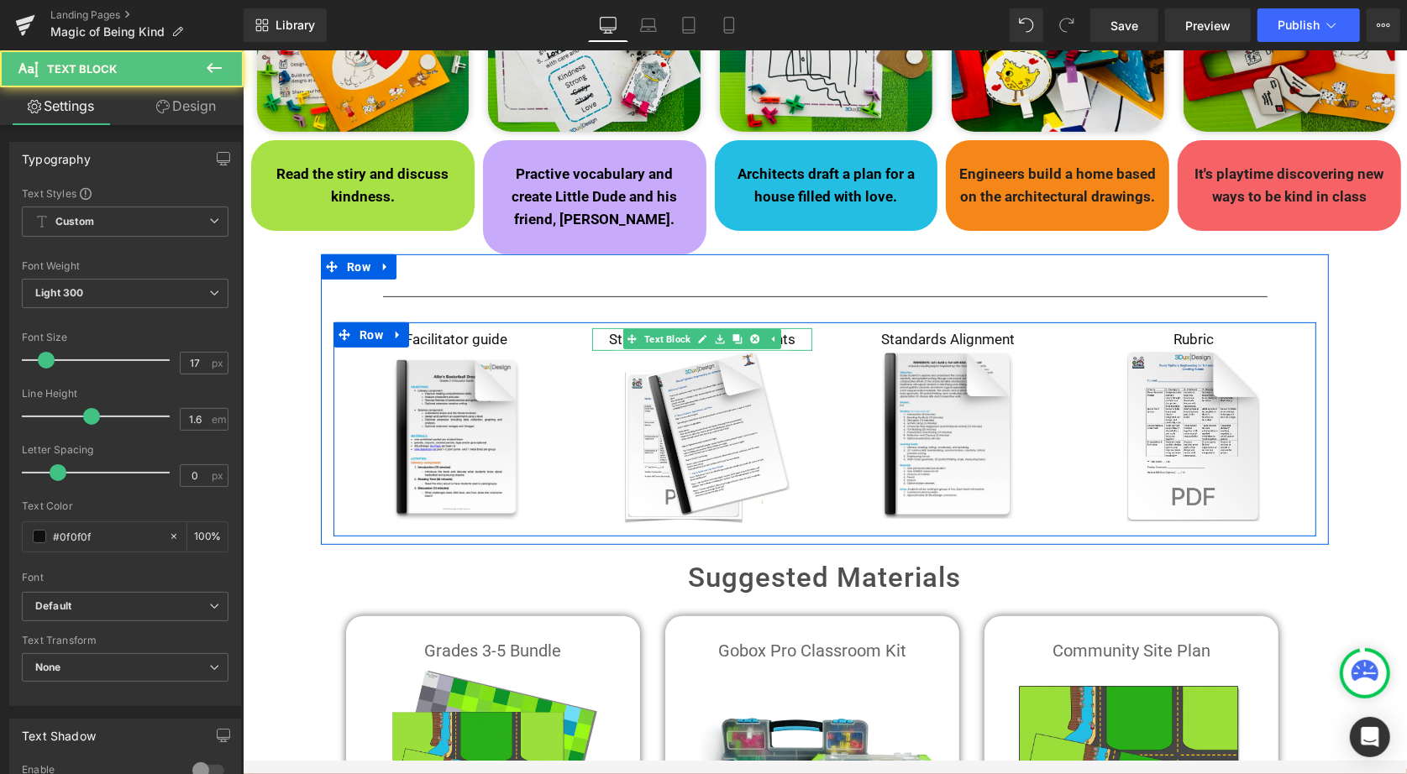
click at [799, 328] on p "Student guide / assessments" at bounding box center [701, 339] width 221 height 23
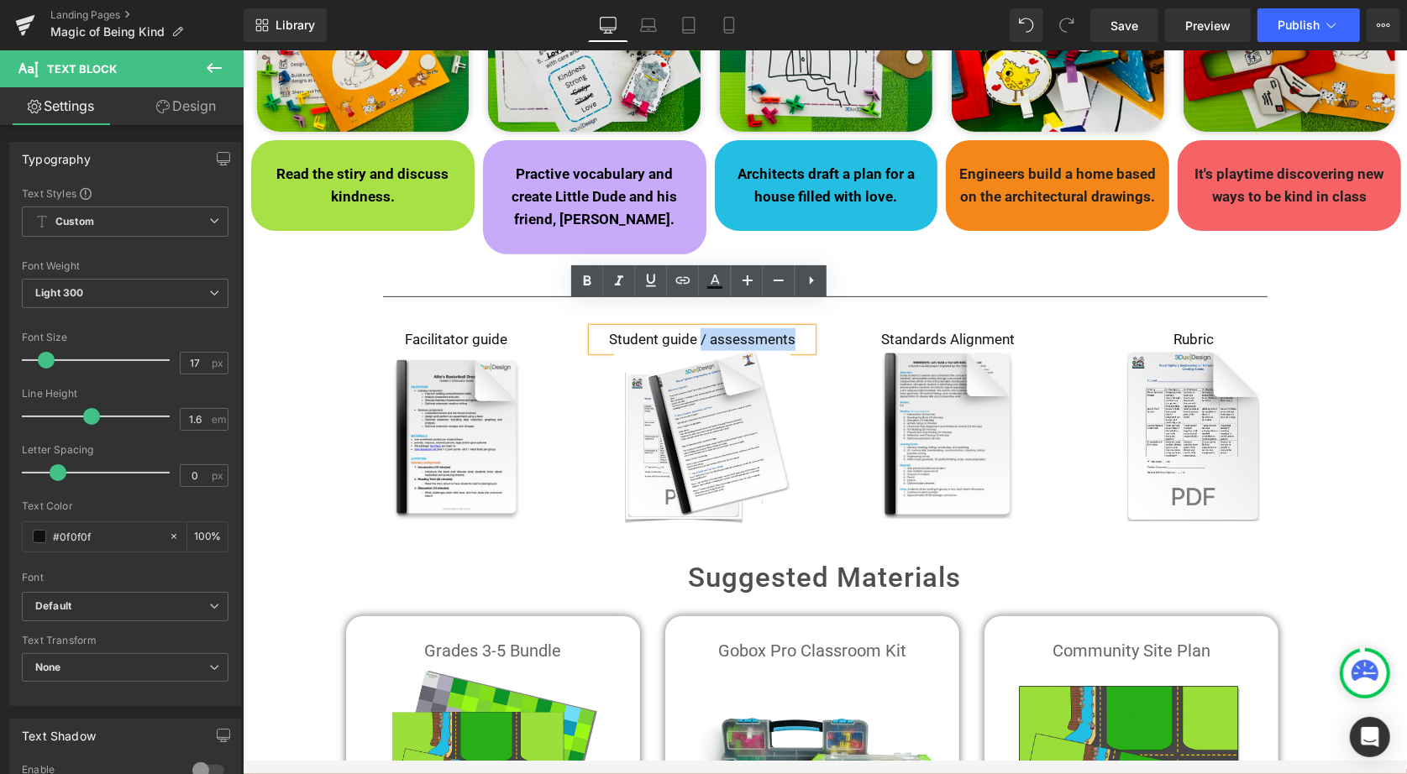
drag, startPoint x: 799, startPoint y: 313, endPoint x: 696, endPoint y: 317, distance: 102.5
click at [696, 328] on p "Student guide / assessments" at bounding box center [701, 339] width 221 height 23
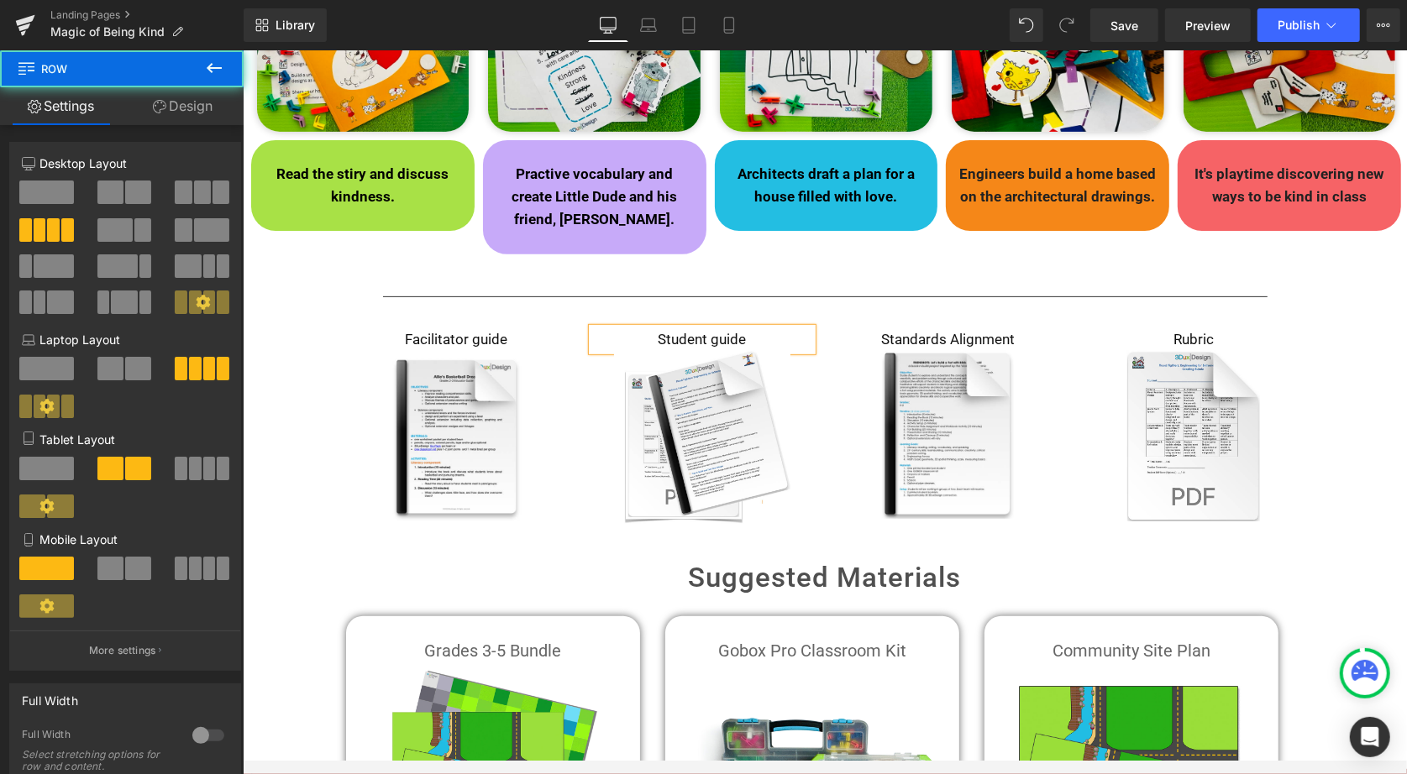
click at [1064, 460] on div "Standards Alignment Text Block Image" at bounding box center [947, 423] width 246 height 191
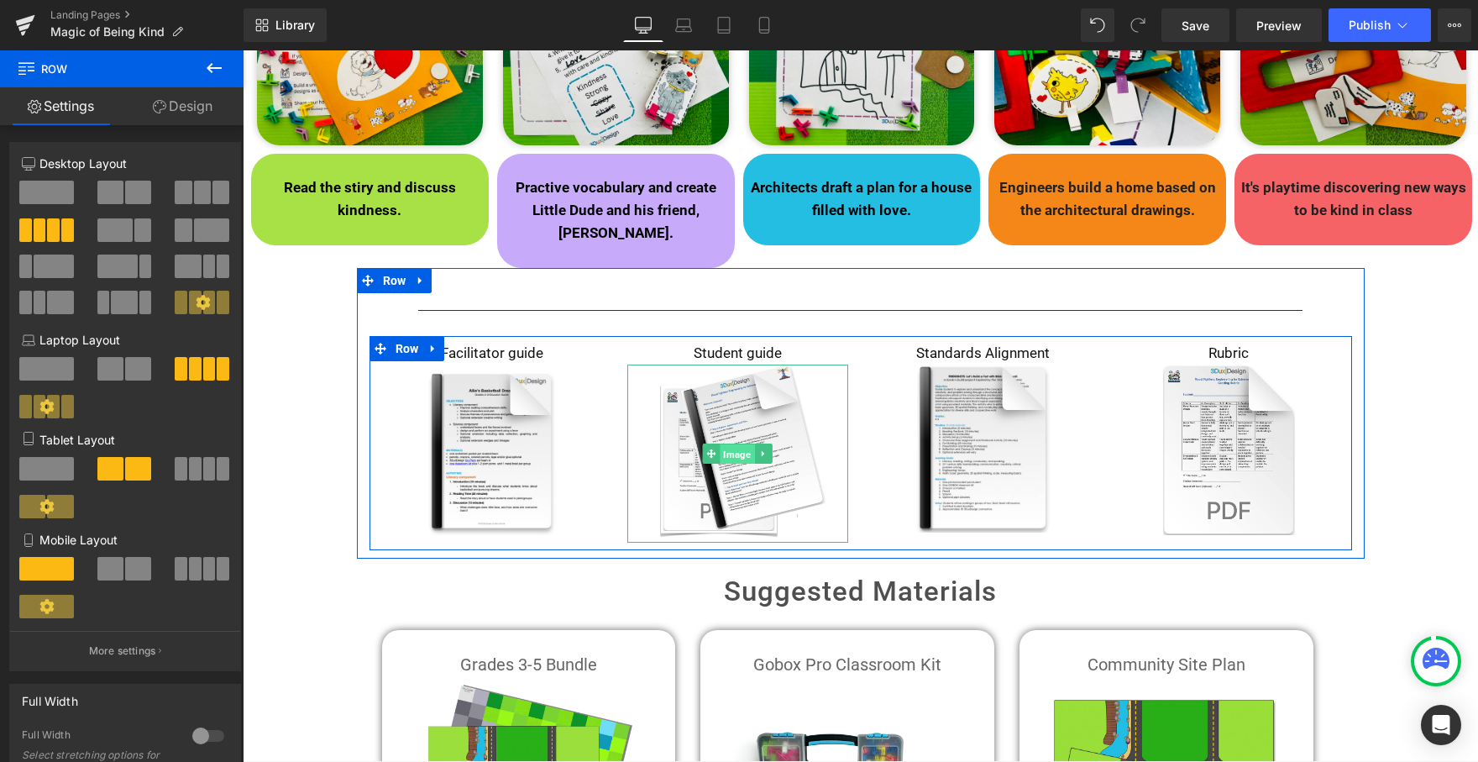
click at [732, 444] on span "Image" at bounding box center [738, 454] width 34 height 20
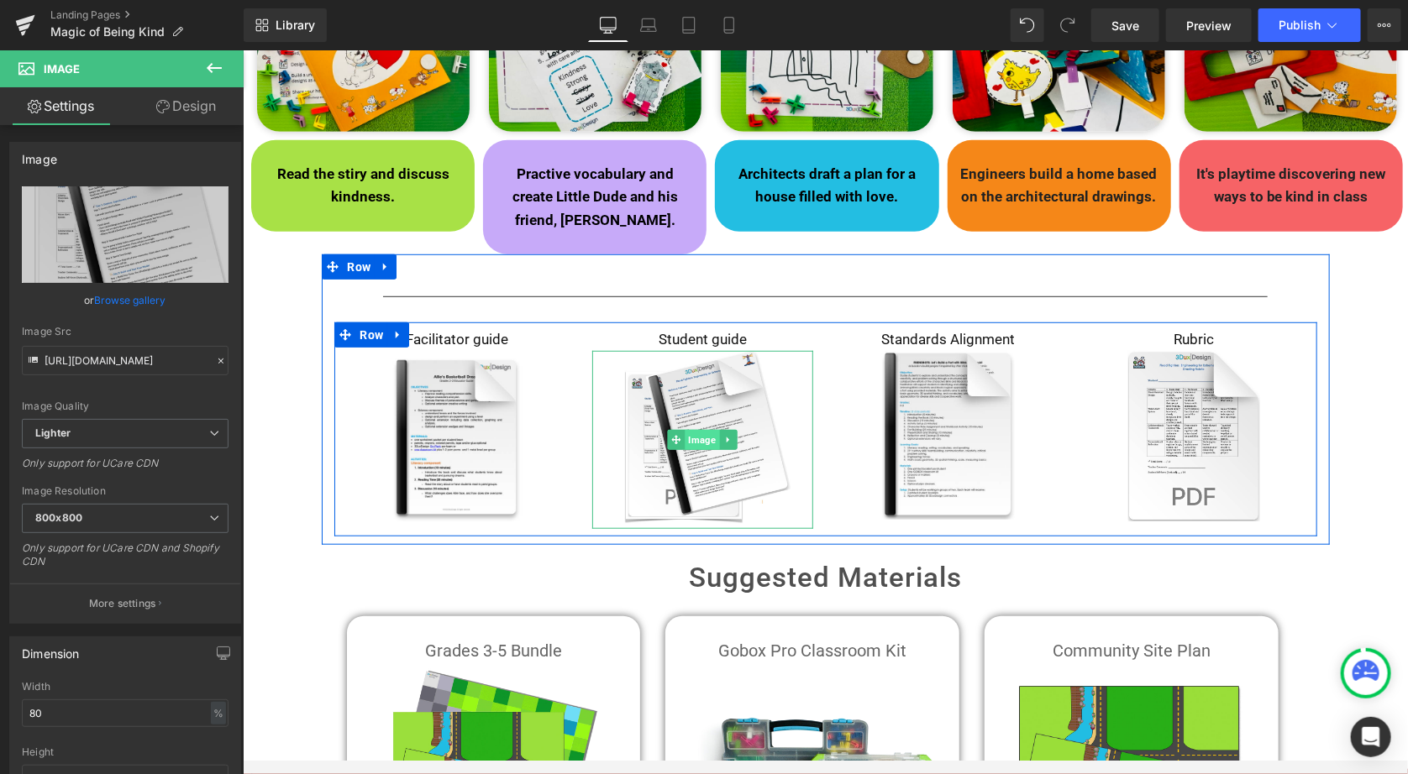
click at [698, 429] on span "Image" at bounding box center [701, 439] width 34 height 20
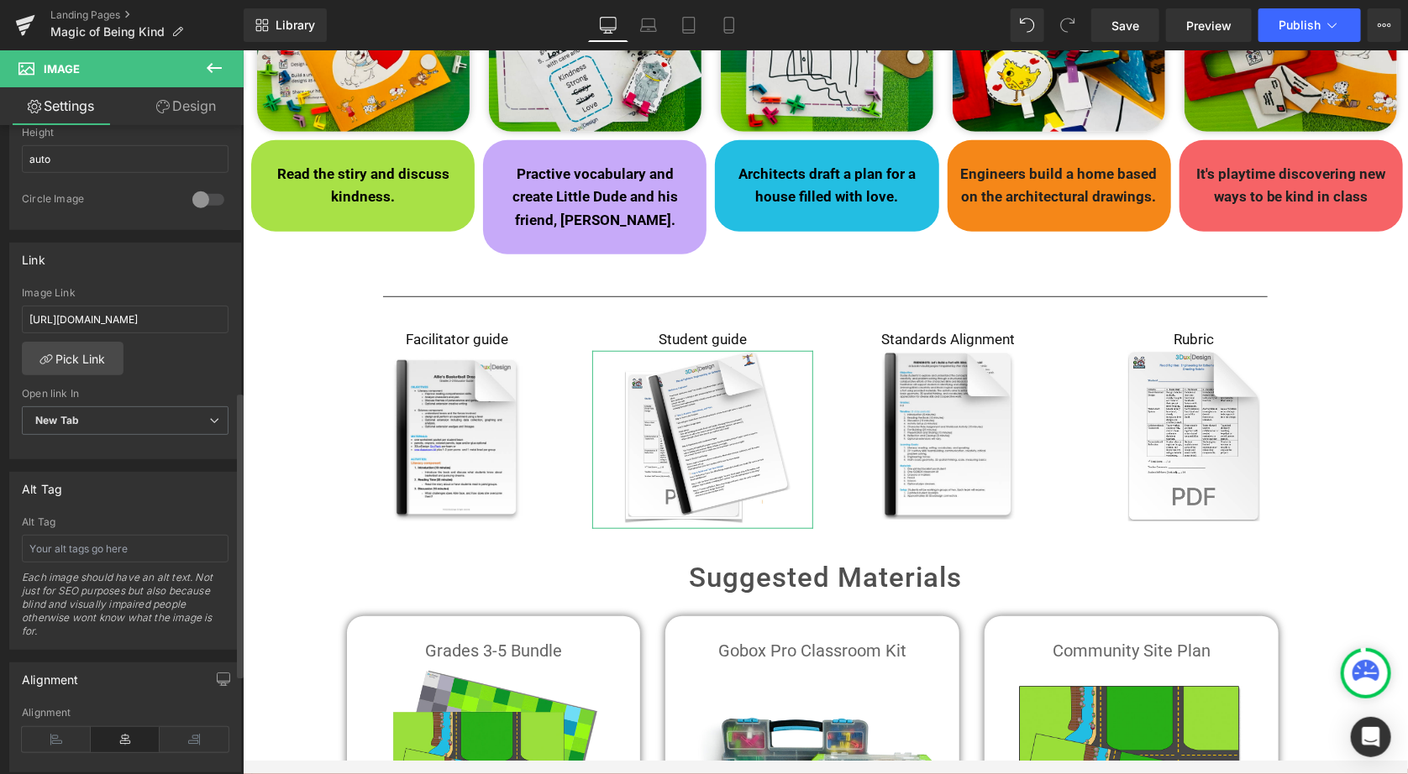
scroll to position [624, 0]
click at [55, 344] on link "Pick Link" at bounding box center [73, 355] width 102 height 34
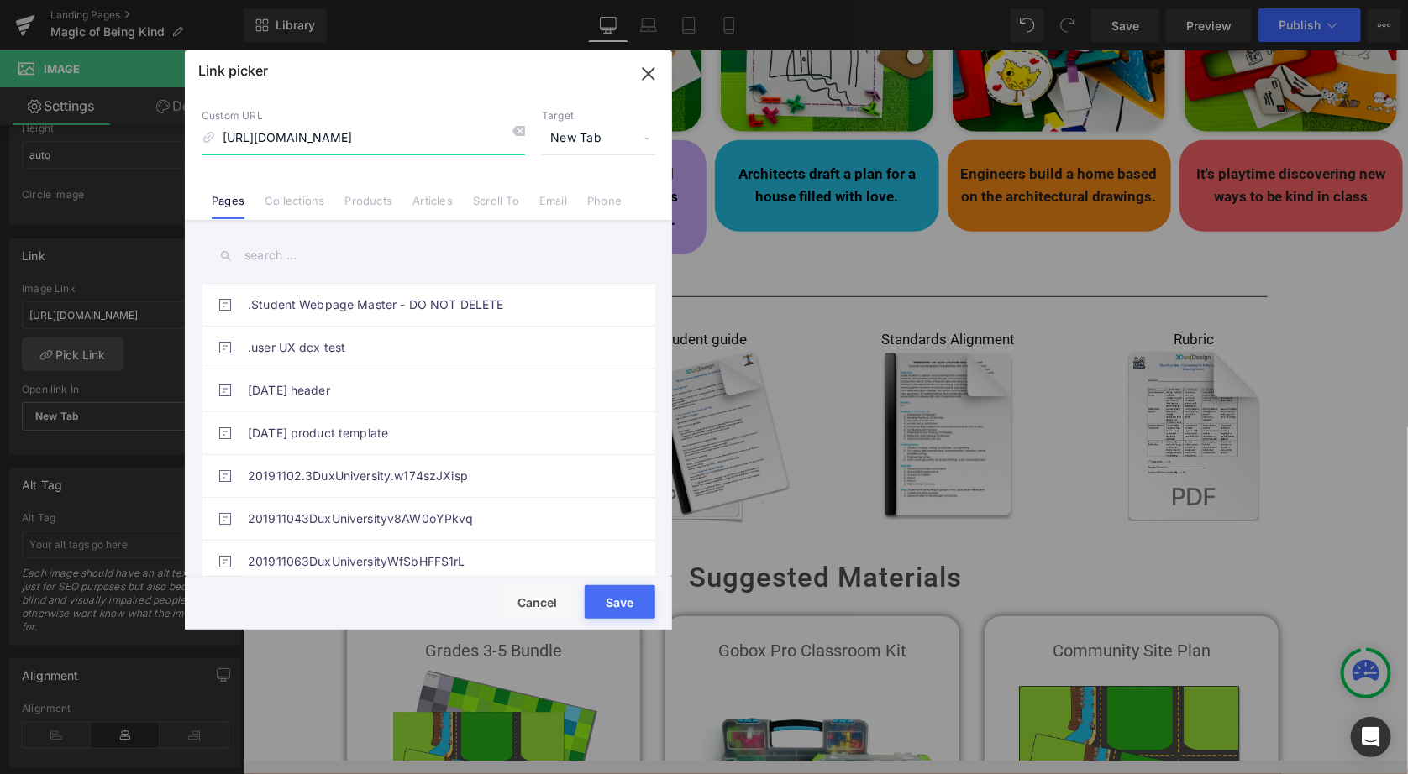
click at [406, 146] on input "[URL][DOMAIN_NAME]" at bounding box center [363, 139] width 323 height 32
paste input "Little_Dude_Student_Worksheets.pdf?v=1755521779"
click at [619, 595] on button "Save" at bounding box center [620, 602] width 71 height 34
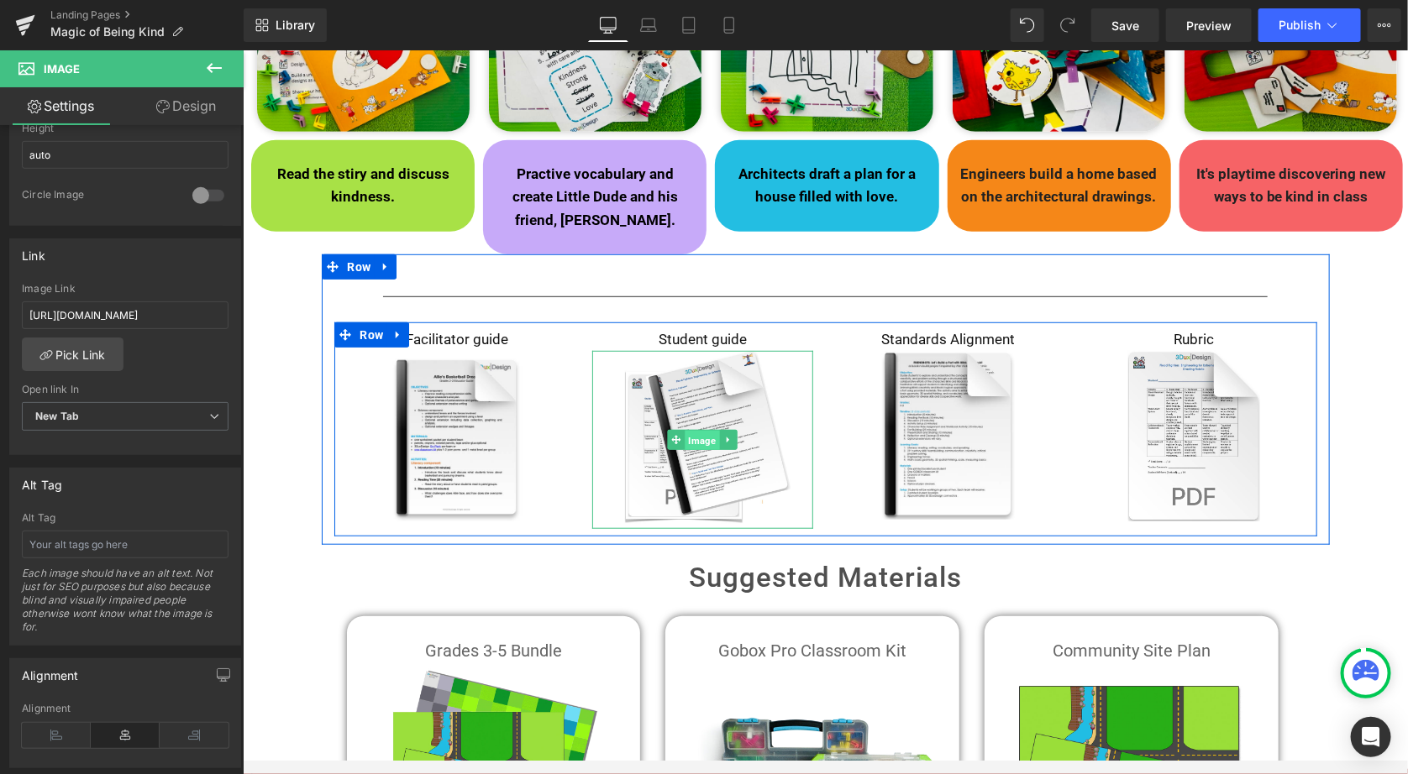
click at [696, 430] on span "Image" at bounding box center [701, 440] width 34 height 20
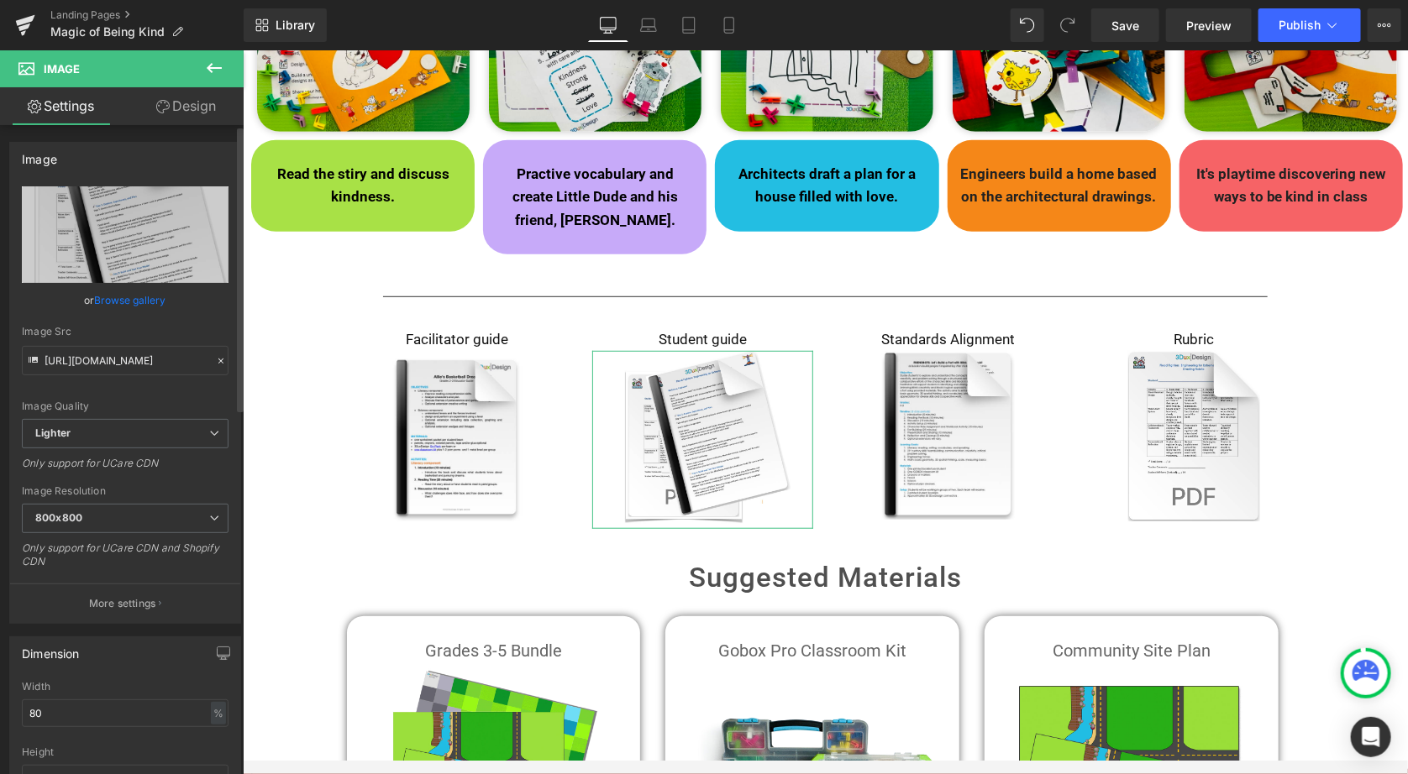
scroll to position [0, 0]
click at [109, 297] on link "Browse gallery" at bounding box center [130, 300] width 71 height 29
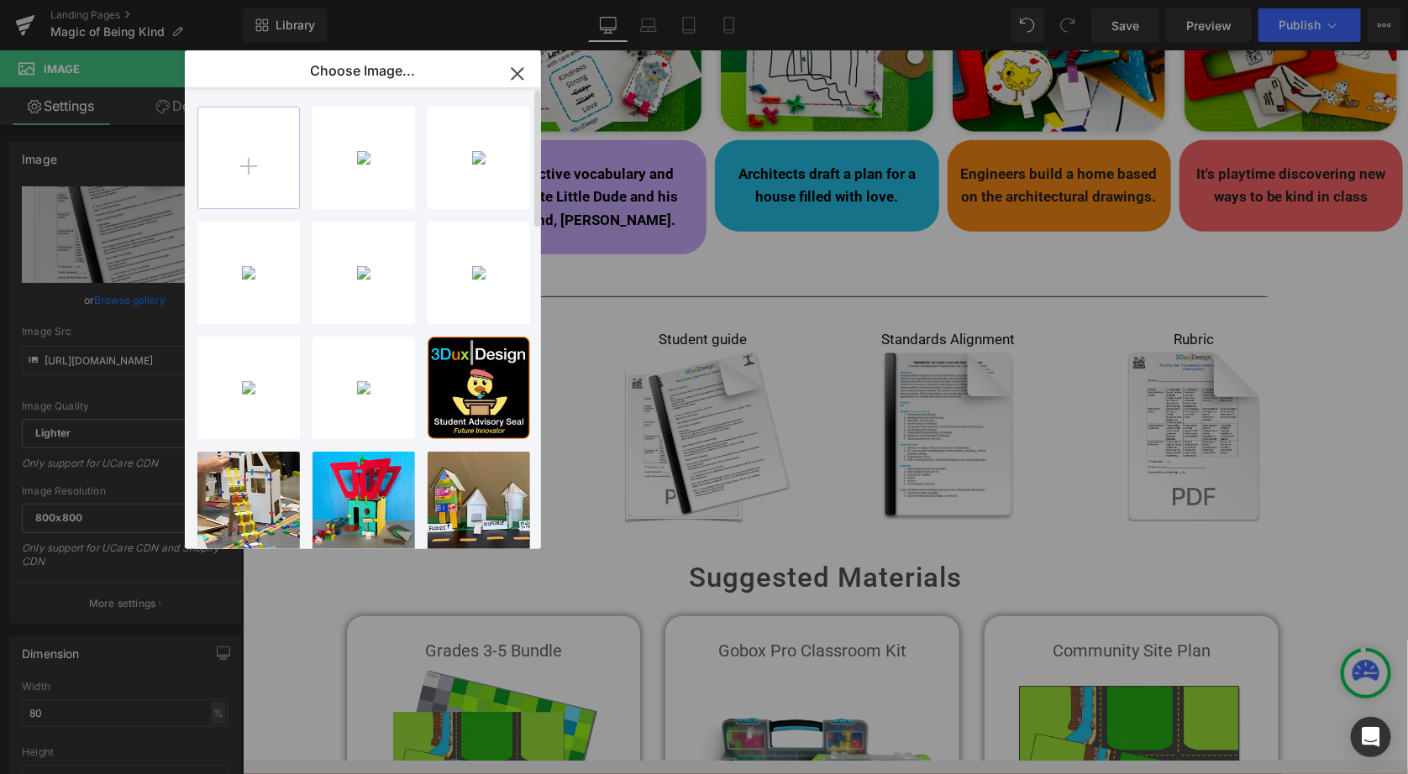
click at [253, 153] on input "file" at bounding box center [248, 158] width 101 height 101
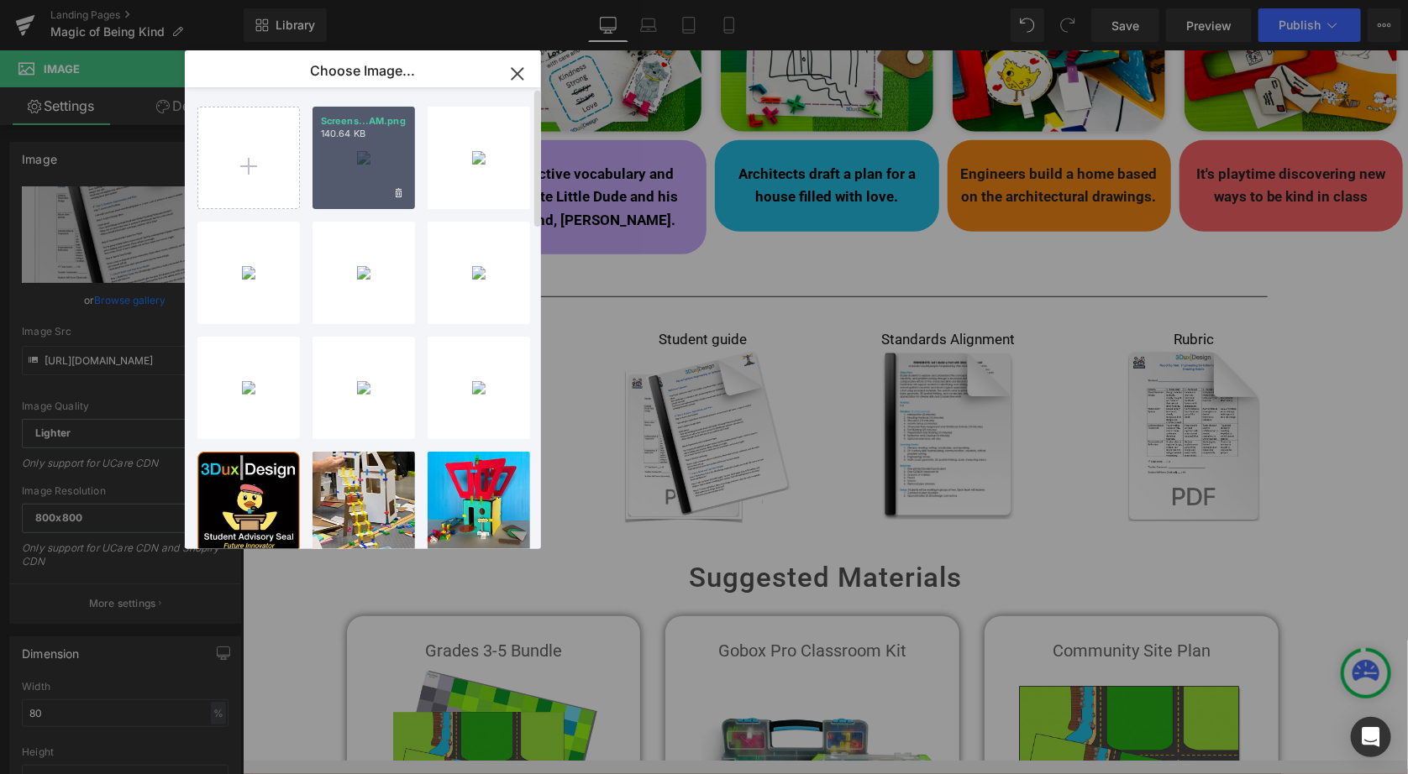
click at [368, 181] on div "Screens...AM.png 140.64 KB" at bounding box center [363, 158] width 102 height 102
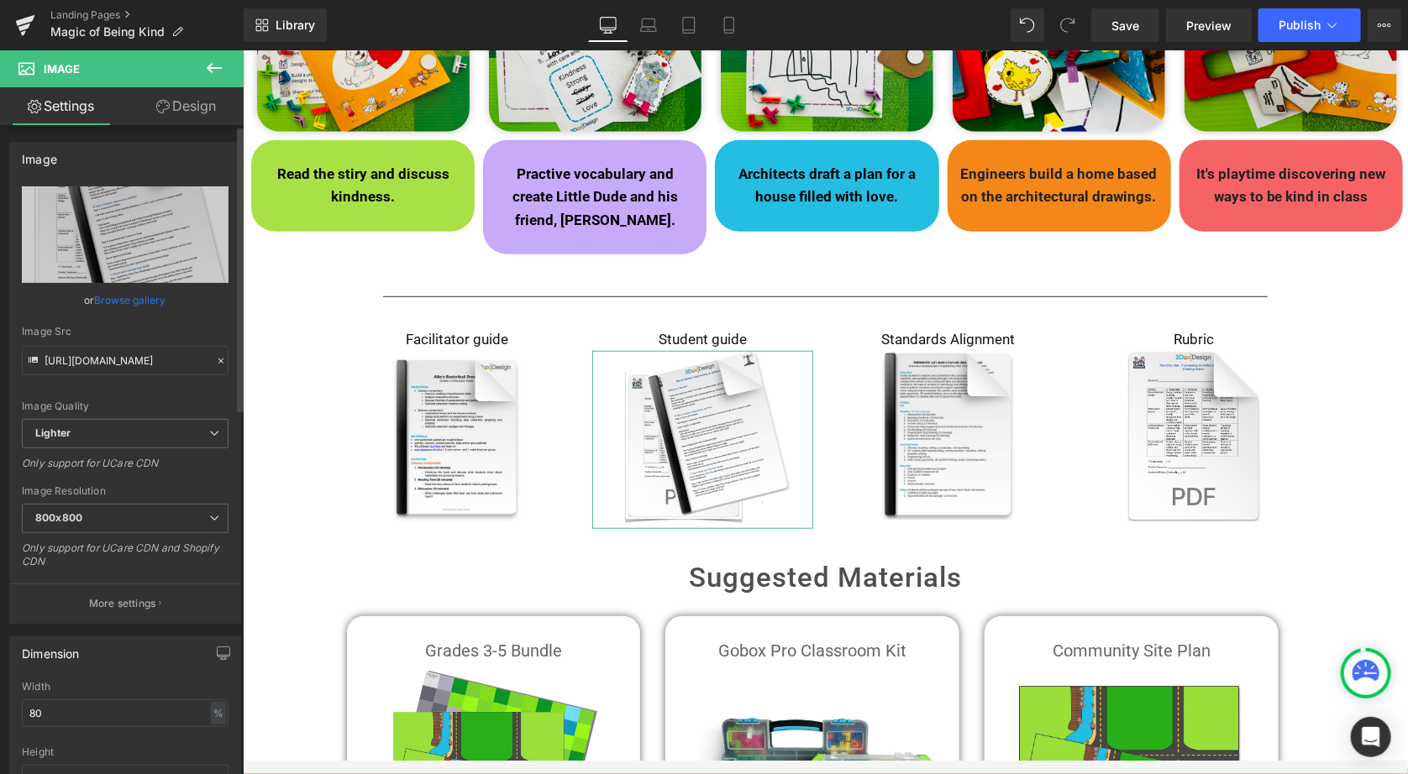
click at [127, 299] on link "Browse gallery" at bounding box center [130, 300] width 71 height 29
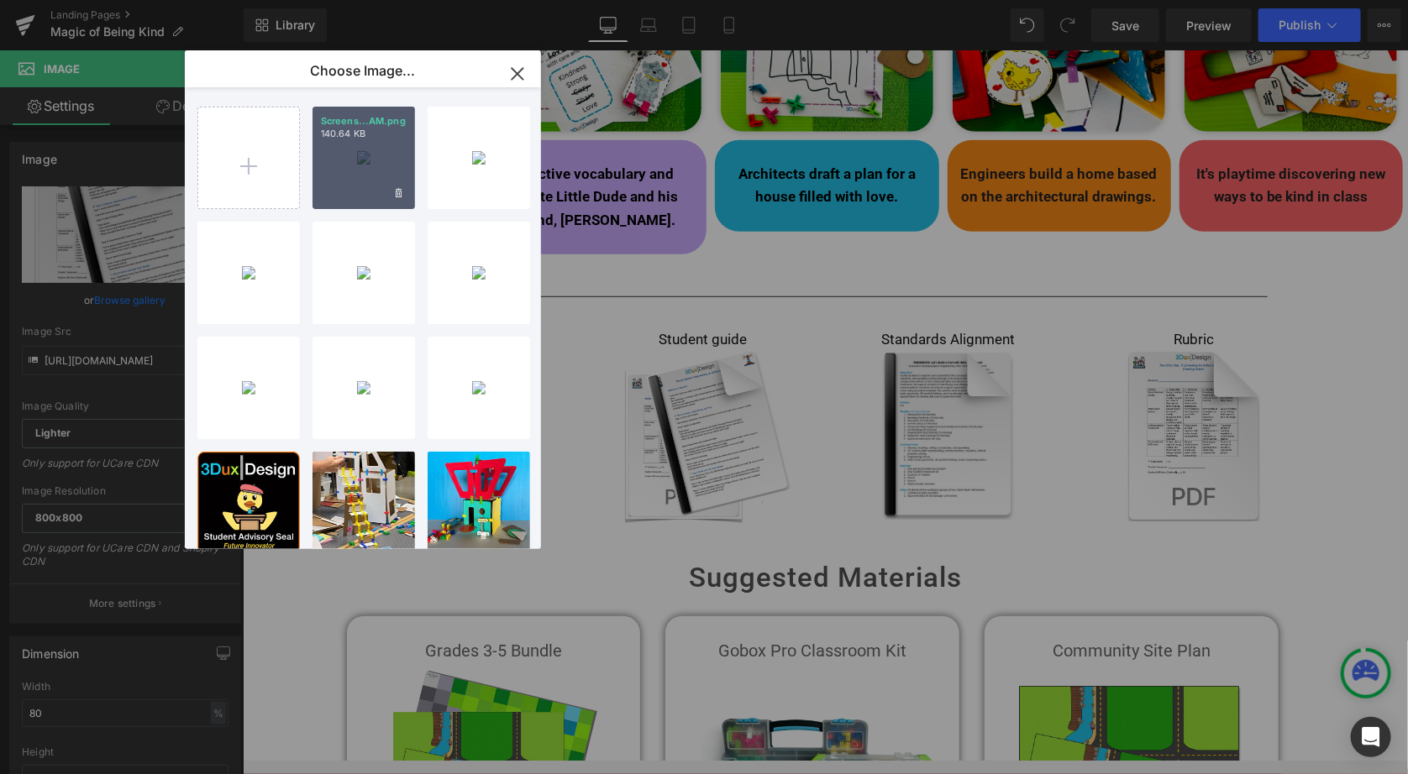
click at [363, 157] on div "Screens...AM.png 140.64 KB" at bounding box center [363, 158] width 102 height 102
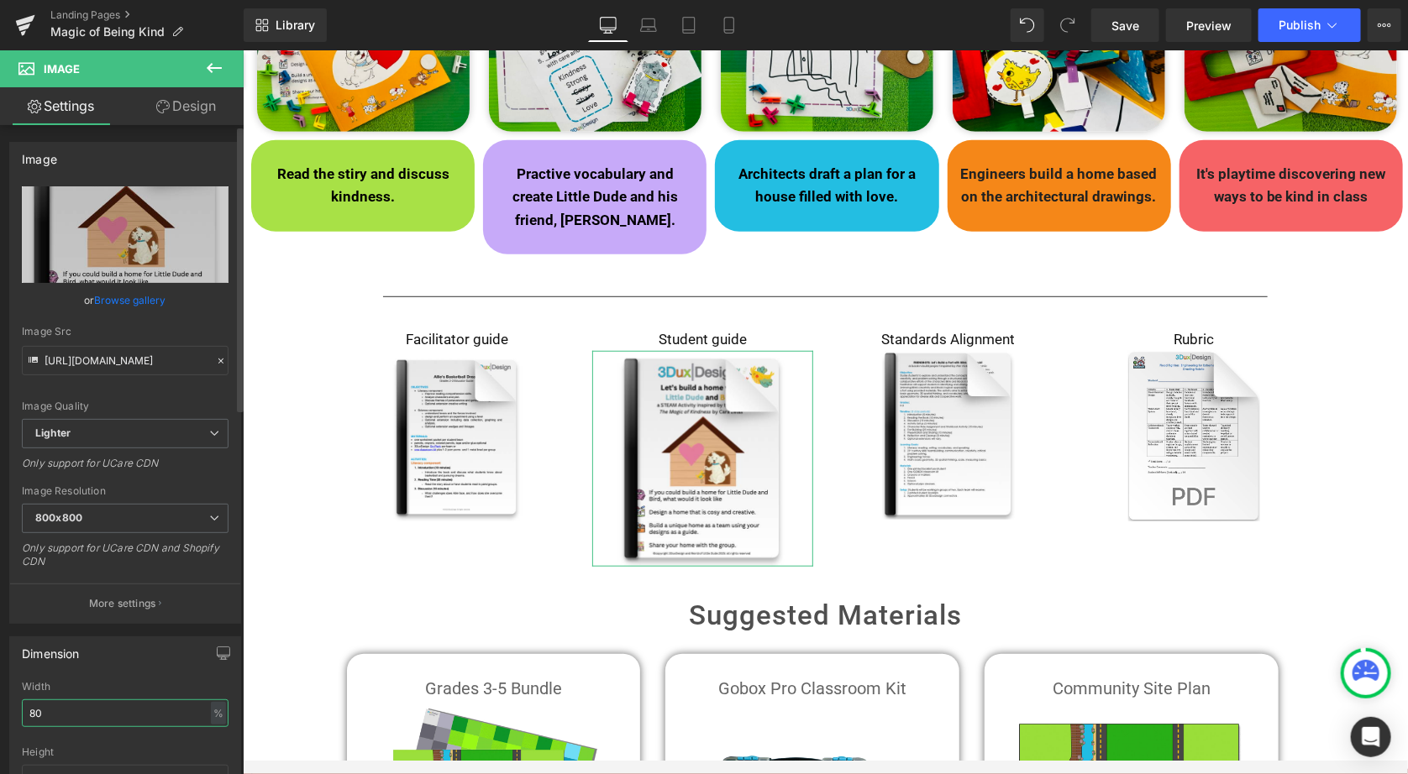
drag, startPoint x: 92, startPoint y: 702, endPoint x: 16, endPoint y: 701, distance: 75.6
click at [16, 701] on div "80% Width 80 % % px auto Height auto 0 Circle Image" at bounding box center [125, 765] width 230 height 168
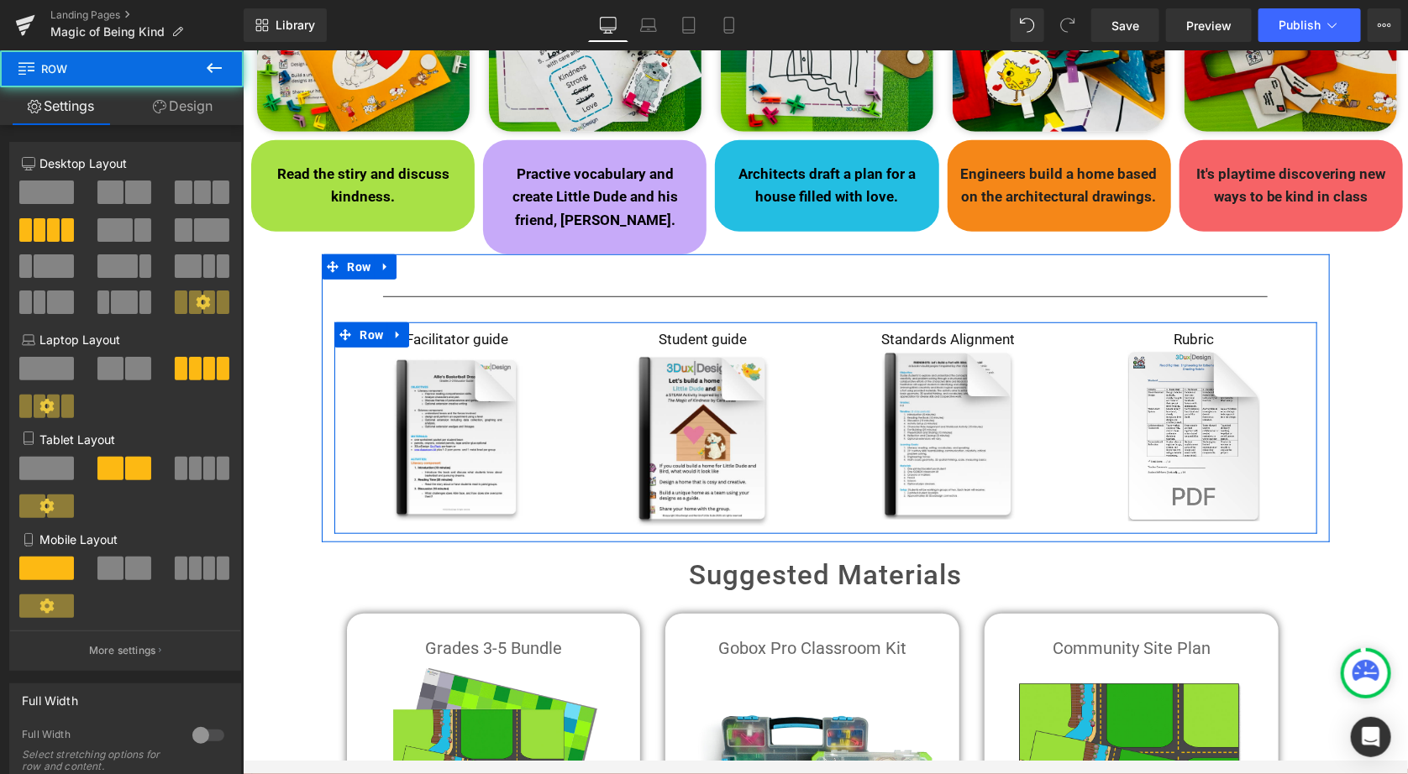
click at [1070, 399] on div "Rubric Text Block Image" at bounding box center [1193, 424] width 246 height 193
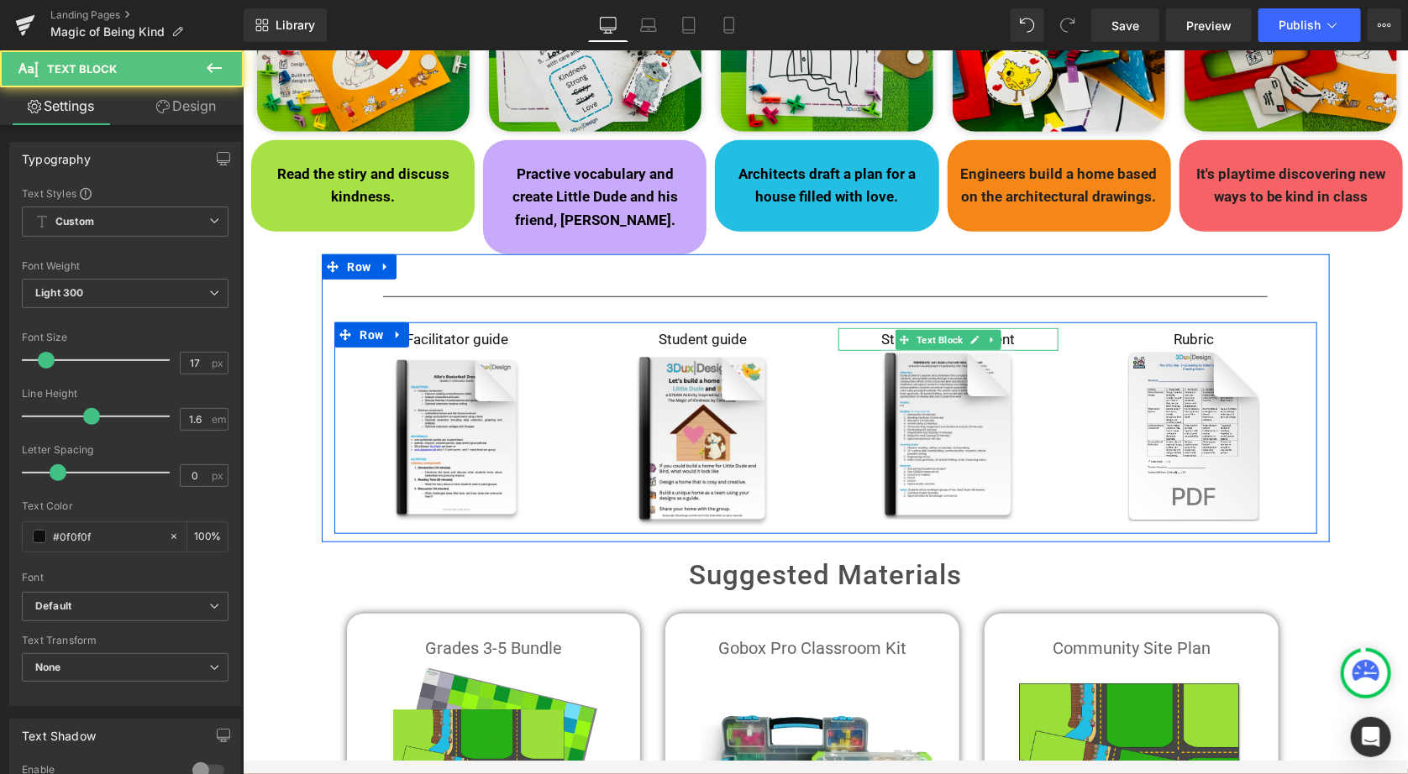
click at [1013, 328] on p "Standards Alignment" at bounding box center [947, 339] width 221 height 23
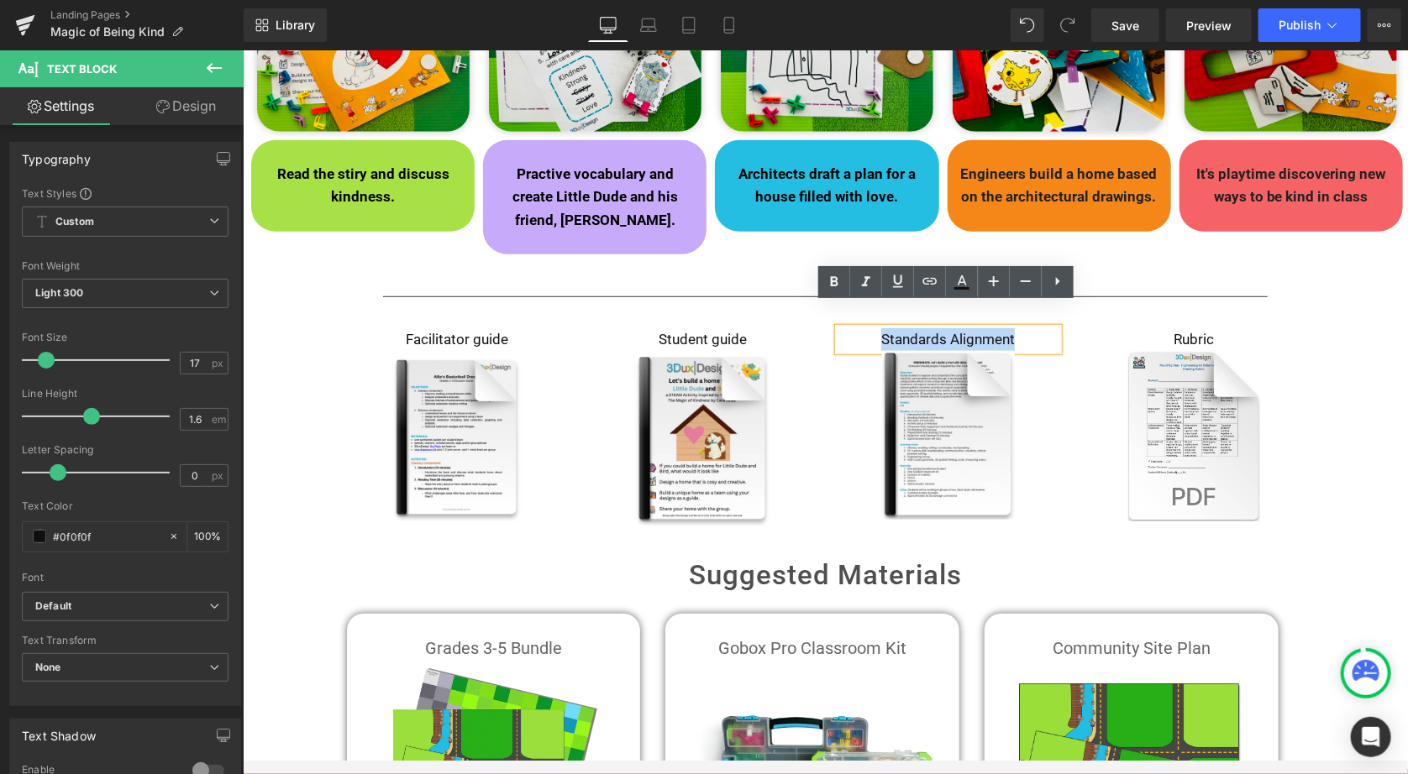
drag, startPoint x: 1013, startPoint y: 312, endPoint x: 862, endPoint y: 311, distance: 151.2
click at [862, 328] on p "Standards Alignment" at bounding box center [947, 339] width 221 height 23
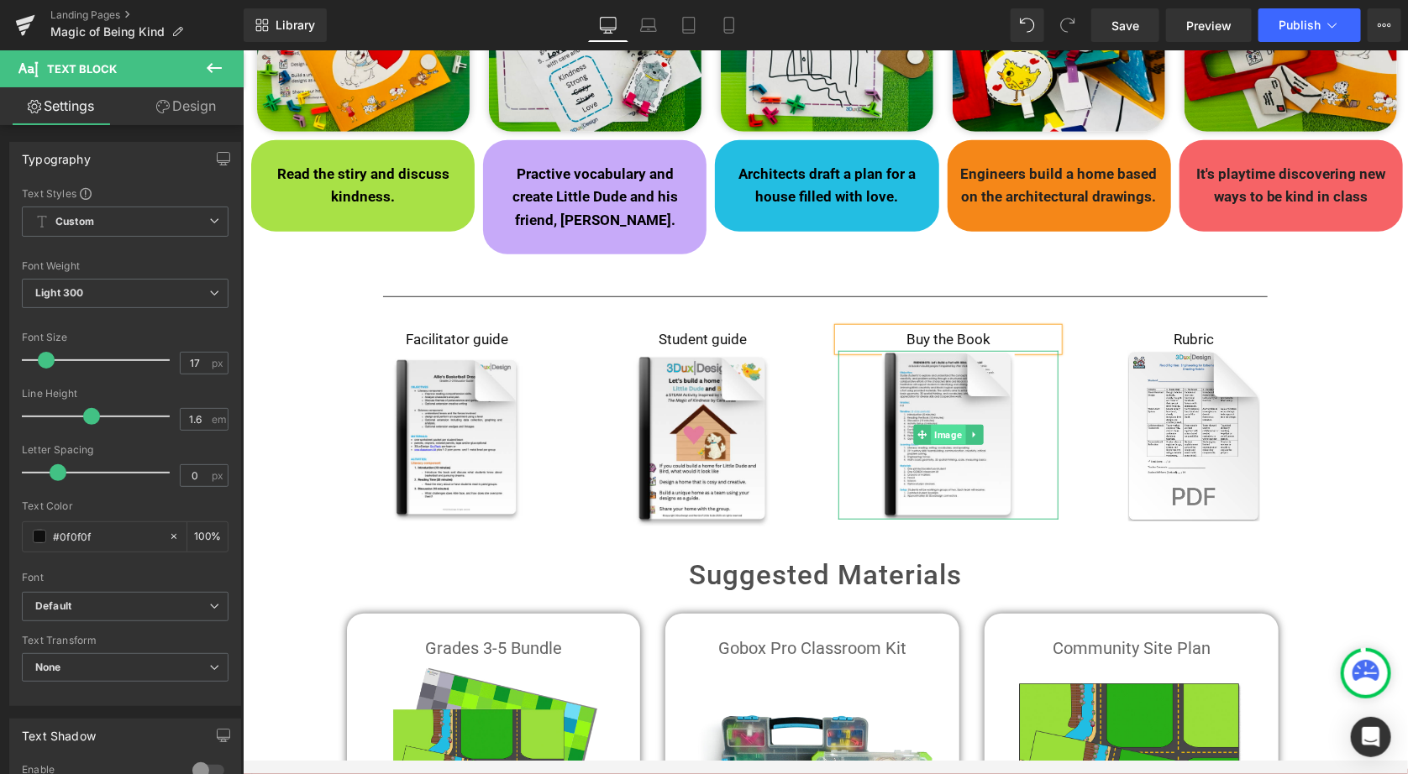
click at [940, 424] on span "Image" at bounding box center [947, 434] width 34 height 20
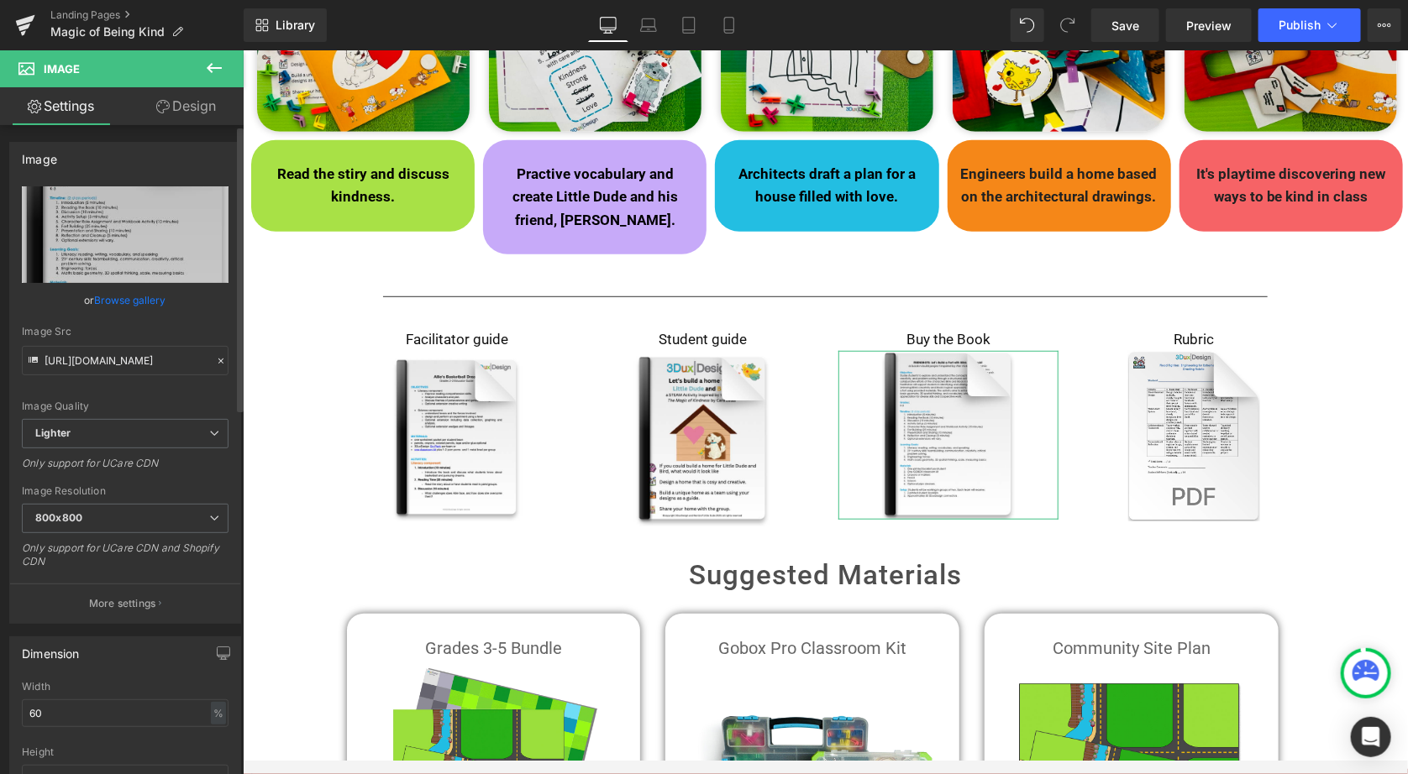
click at [142, 296] on link "Browse gallery" at bounding box center [130, 300] width 71 height 29
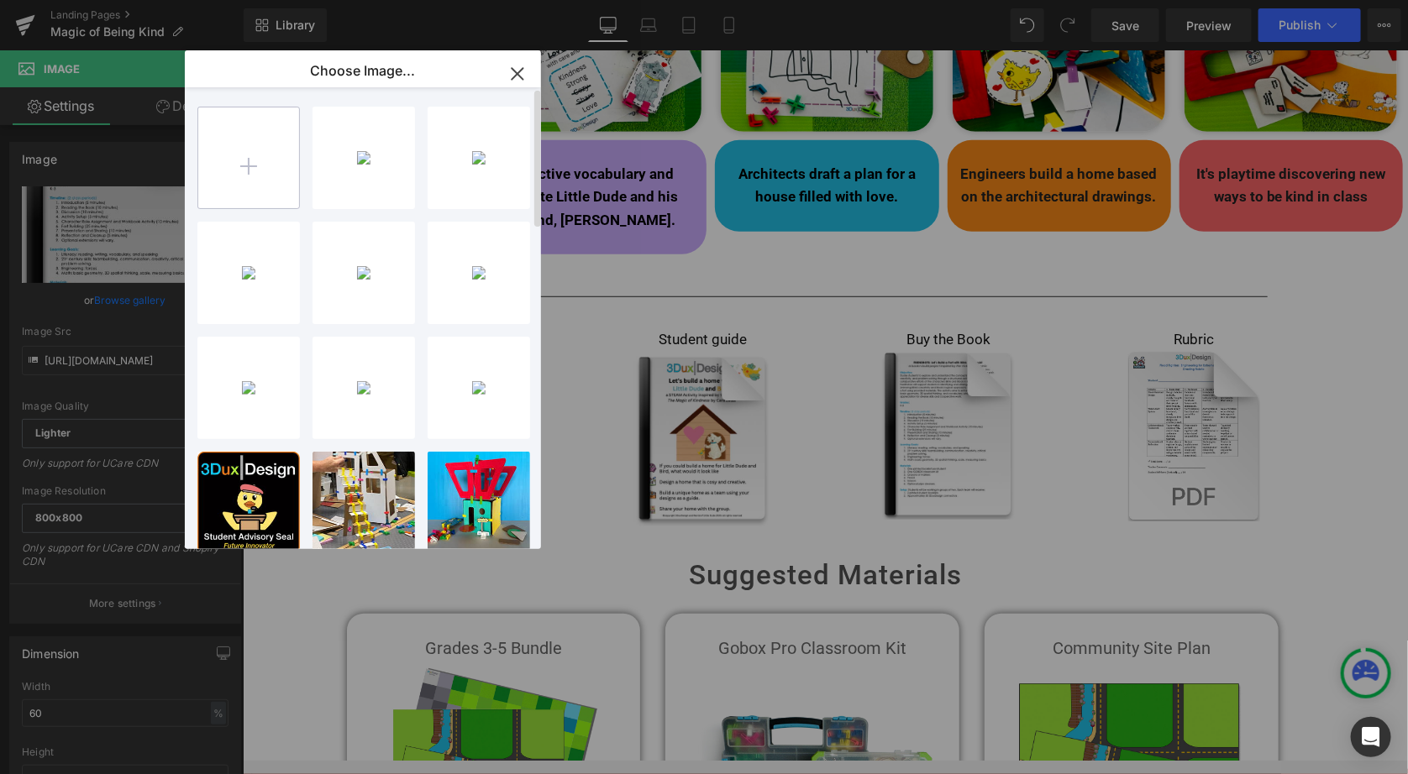
click at [255, 163] on input "file" at bounding box center [248, 158] width 101 height 101
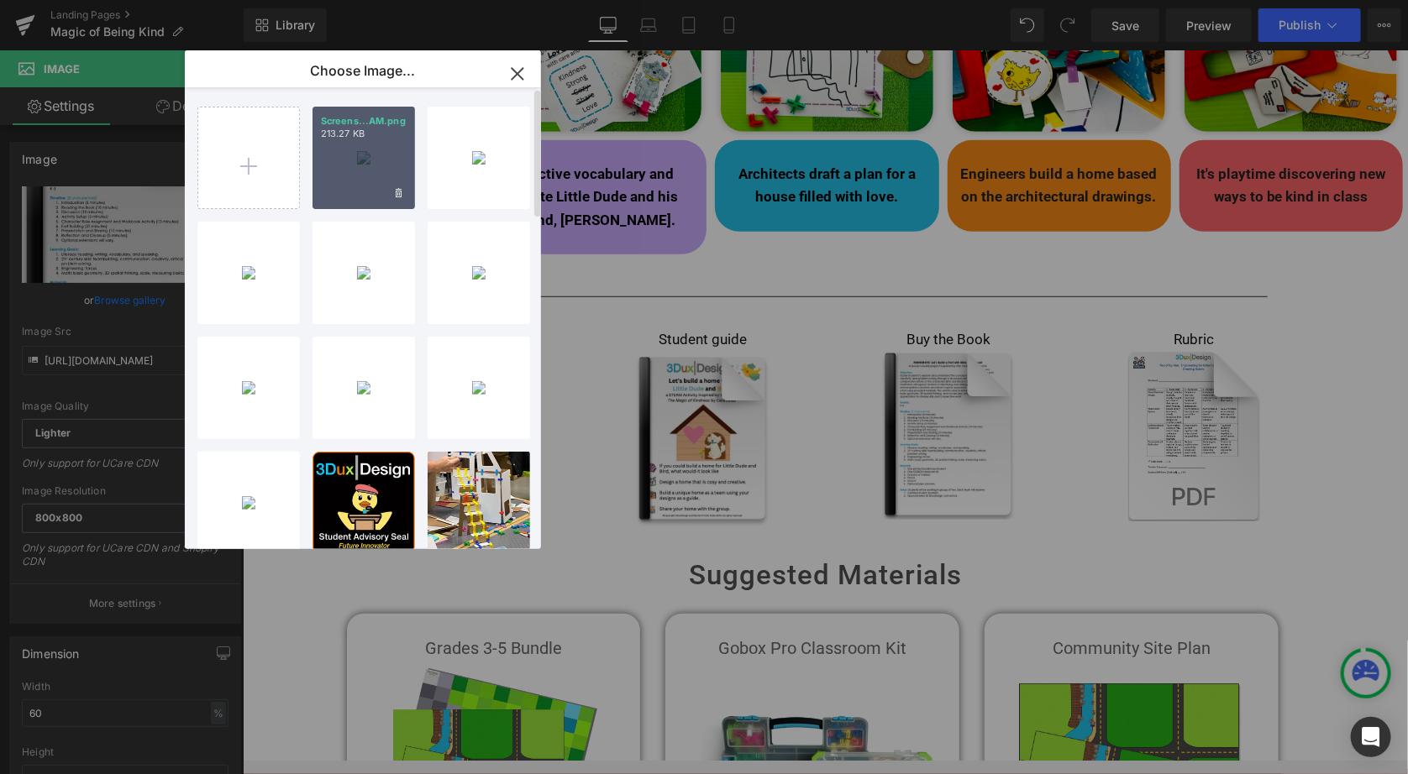
click at [354, 165] on div "Screens...AM.png 213.27 KB" at bounding box center [363, 158] width 102 height 102
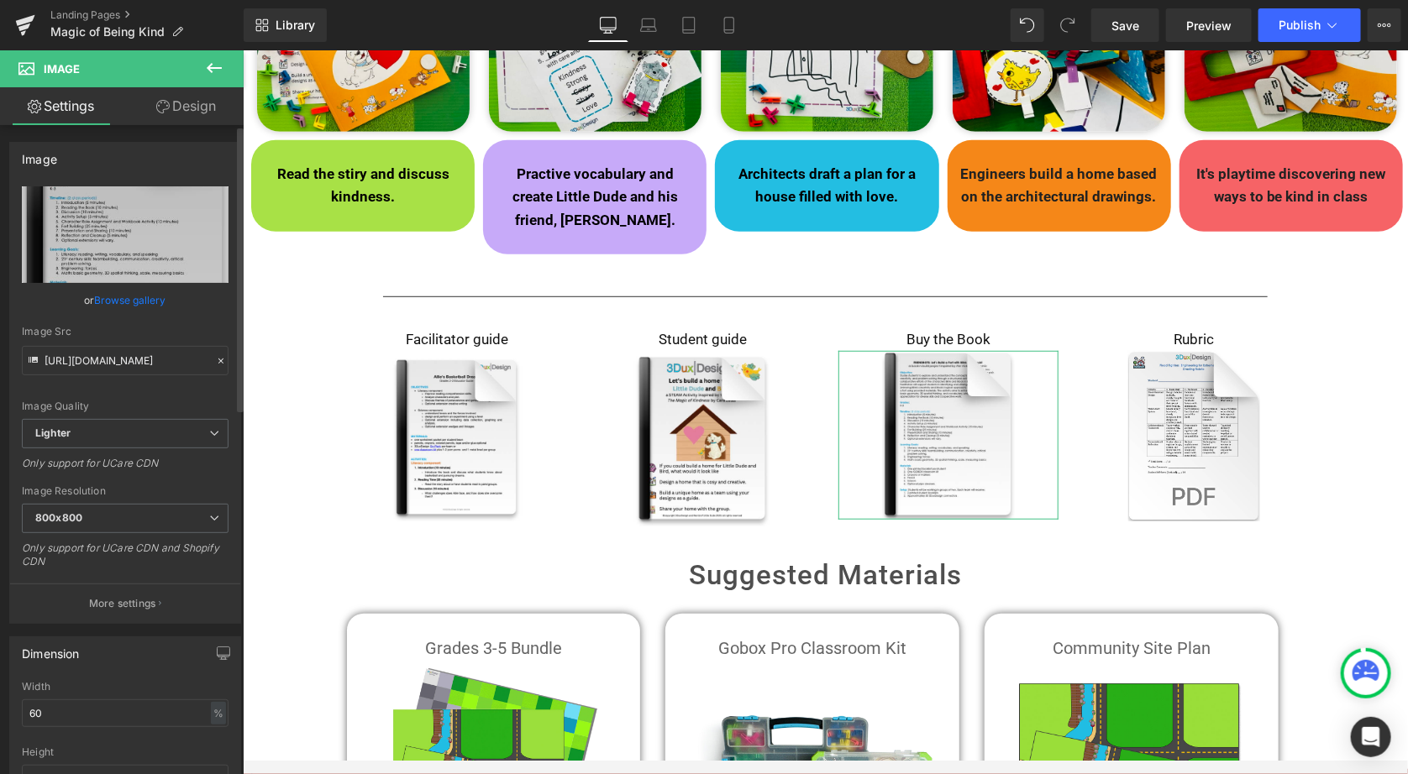
click at [119, 297] on link "Browse gallery" at bounding box center [130, 300] width 71 height 29
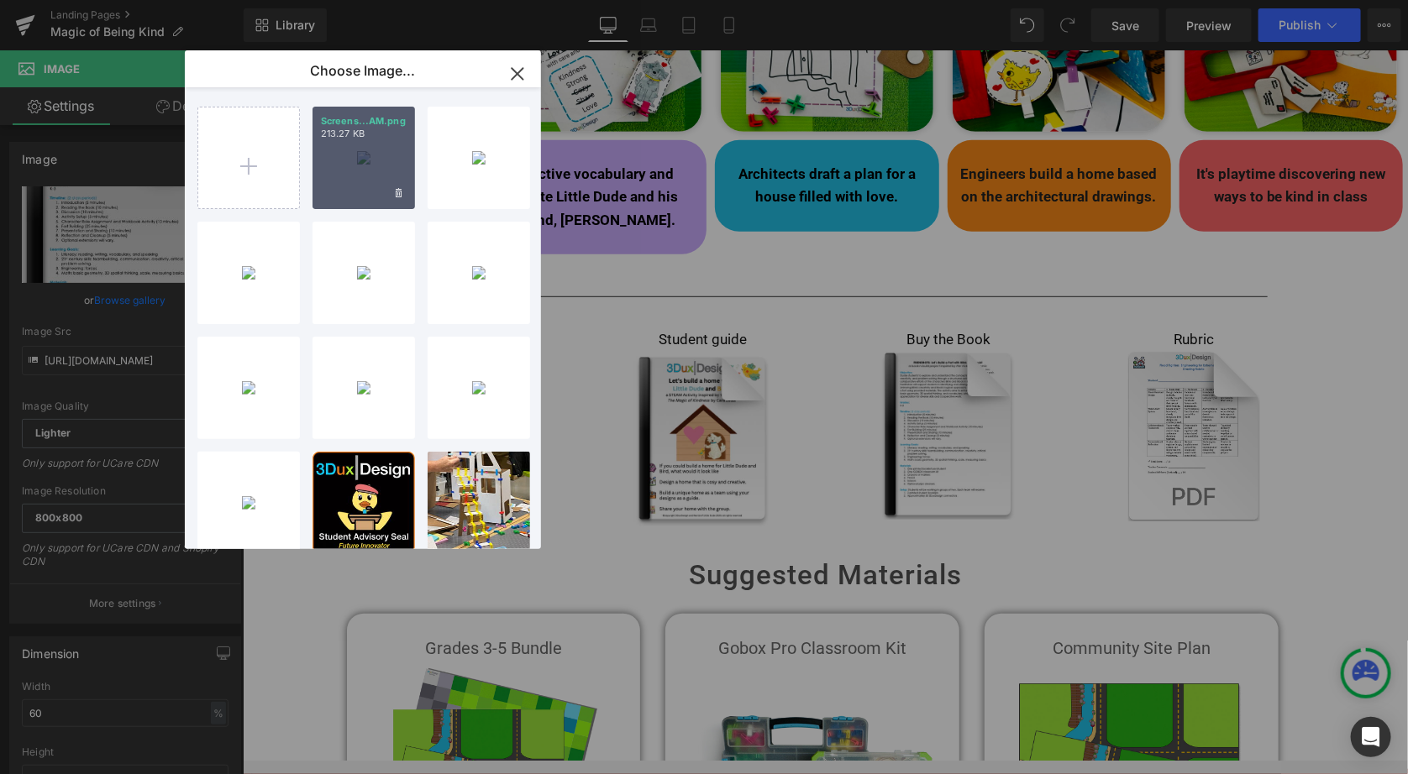
click at [349, 170] on div "Screens...AM.png 213.27 KB" at bounding box center [363, 158] width 102 height 102
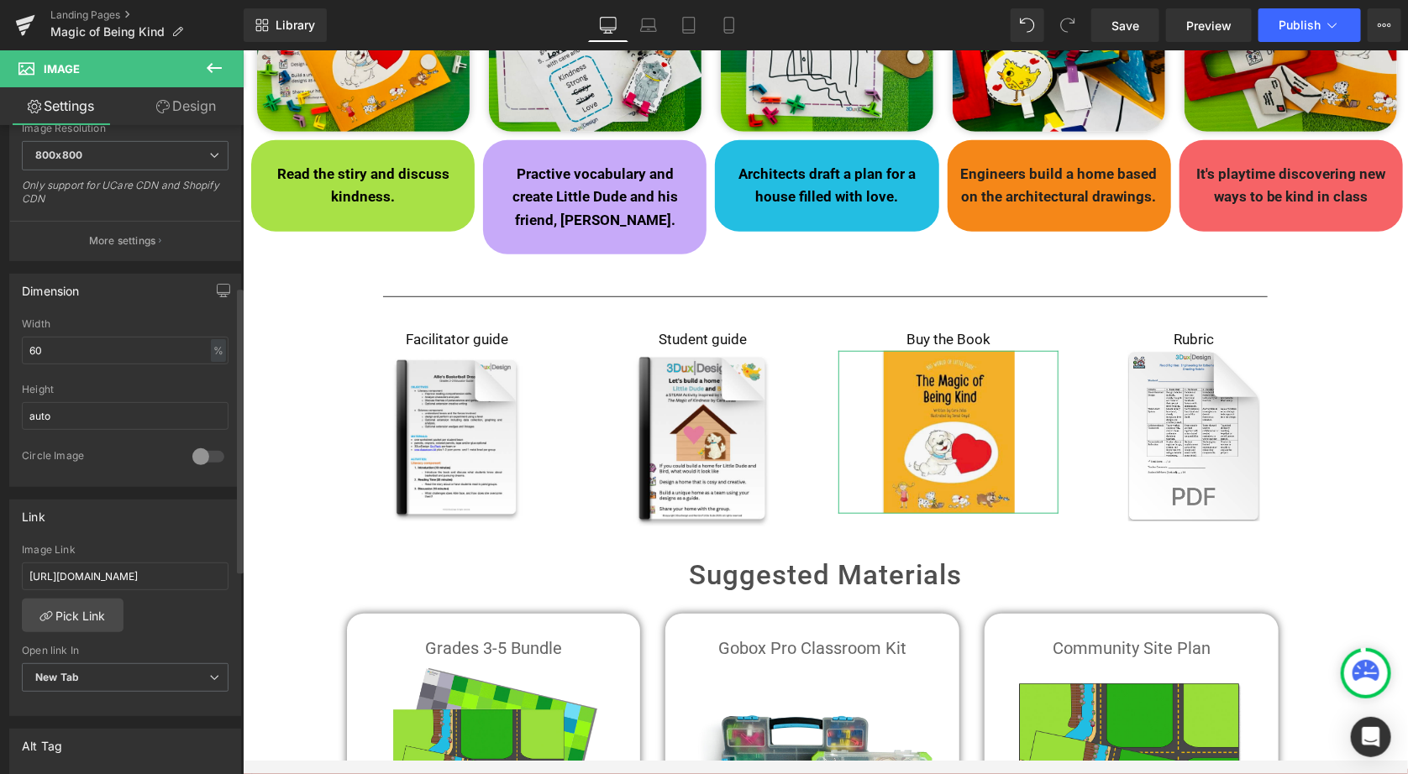
scroll to position [365, 0]
click at [193, 108] on link "Design" at bounding box center [186, 106] width 122 height 38
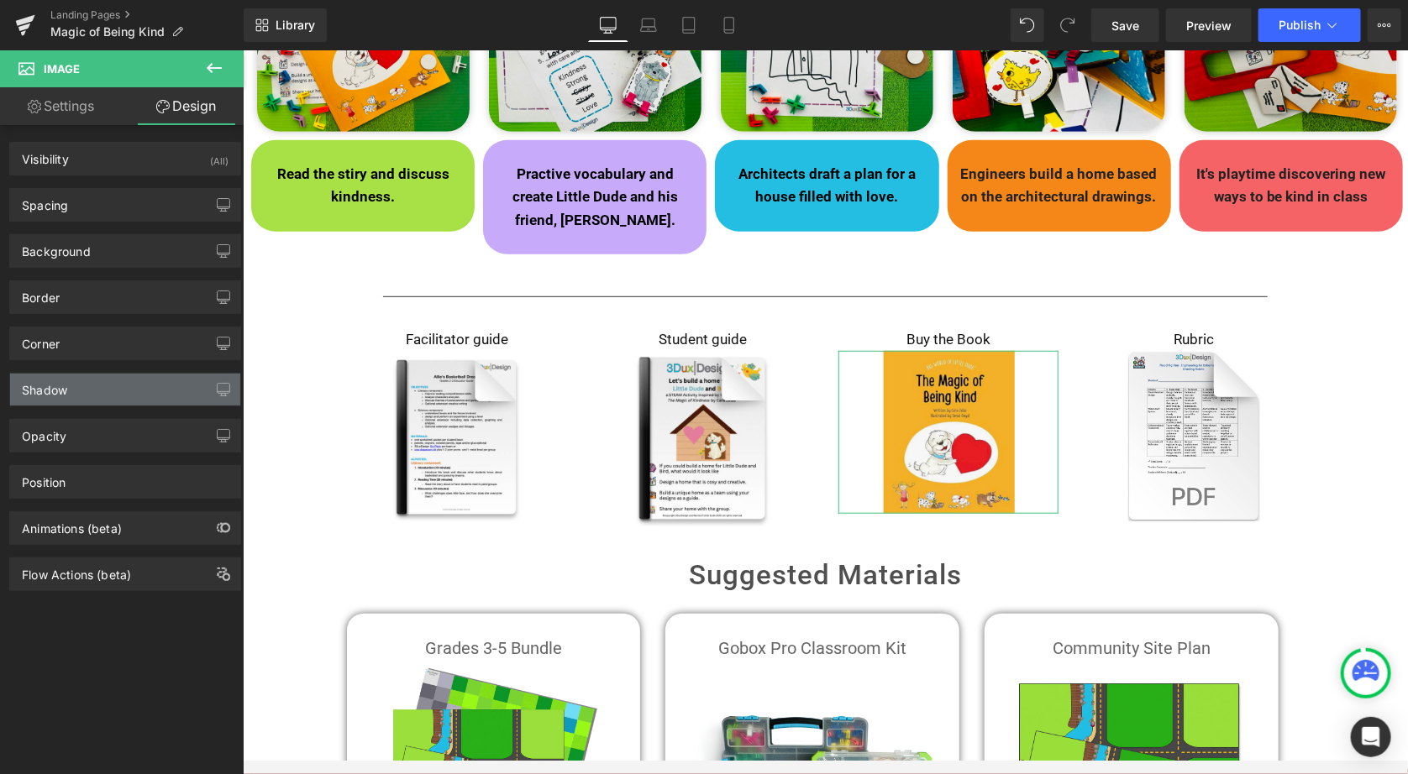
click at [80, 383] on div "Shadow" at bounding box center [125, 390] width 230 height 32
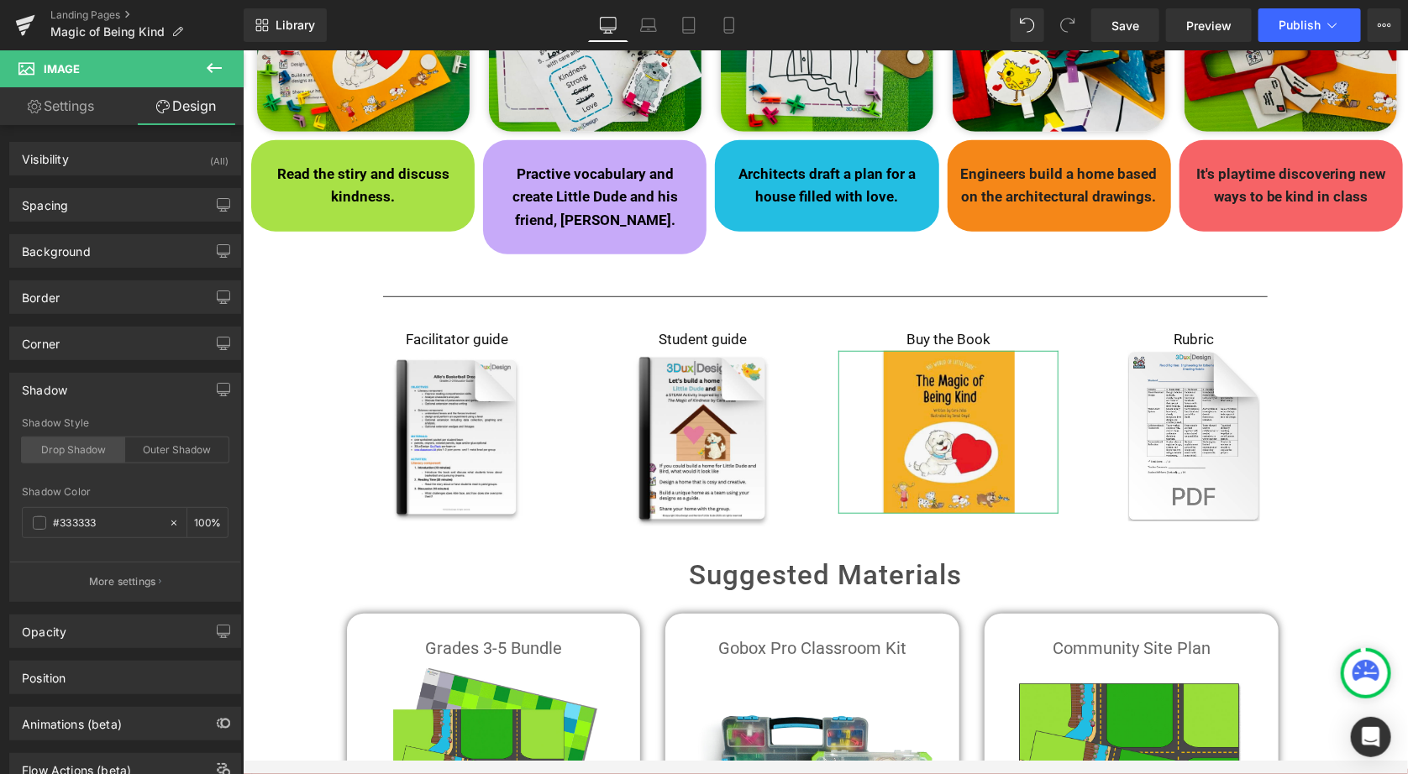
click at [74, 453] on div "Drop Shadow" at bounding box center [73, 450] width 103 height 25
click at [200, 522] on input "100" at bounding box center [202, 522] width 17 height 18
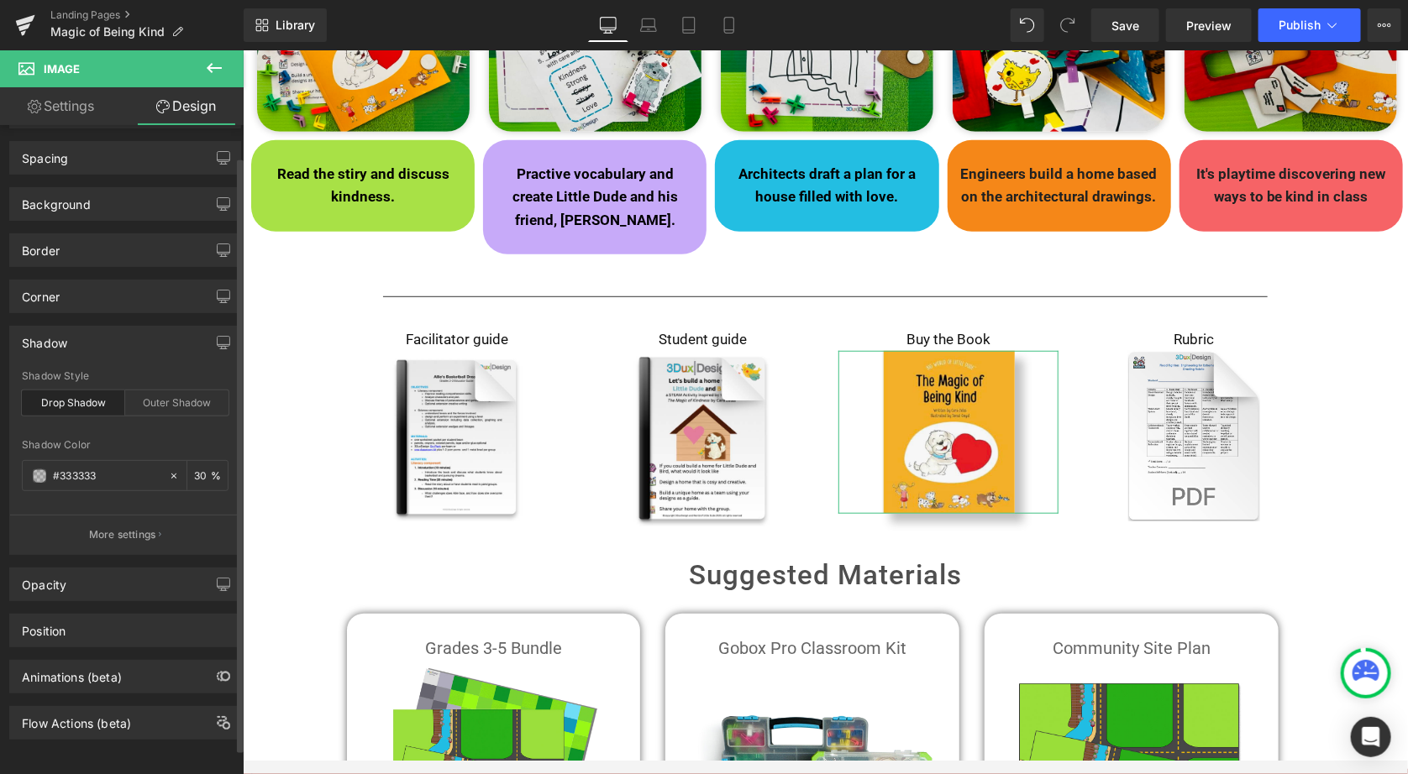
scroll to position [55, 0]
click at [153, 528] on p "More settings" at bounding box center [122, 534] width 67 height 15
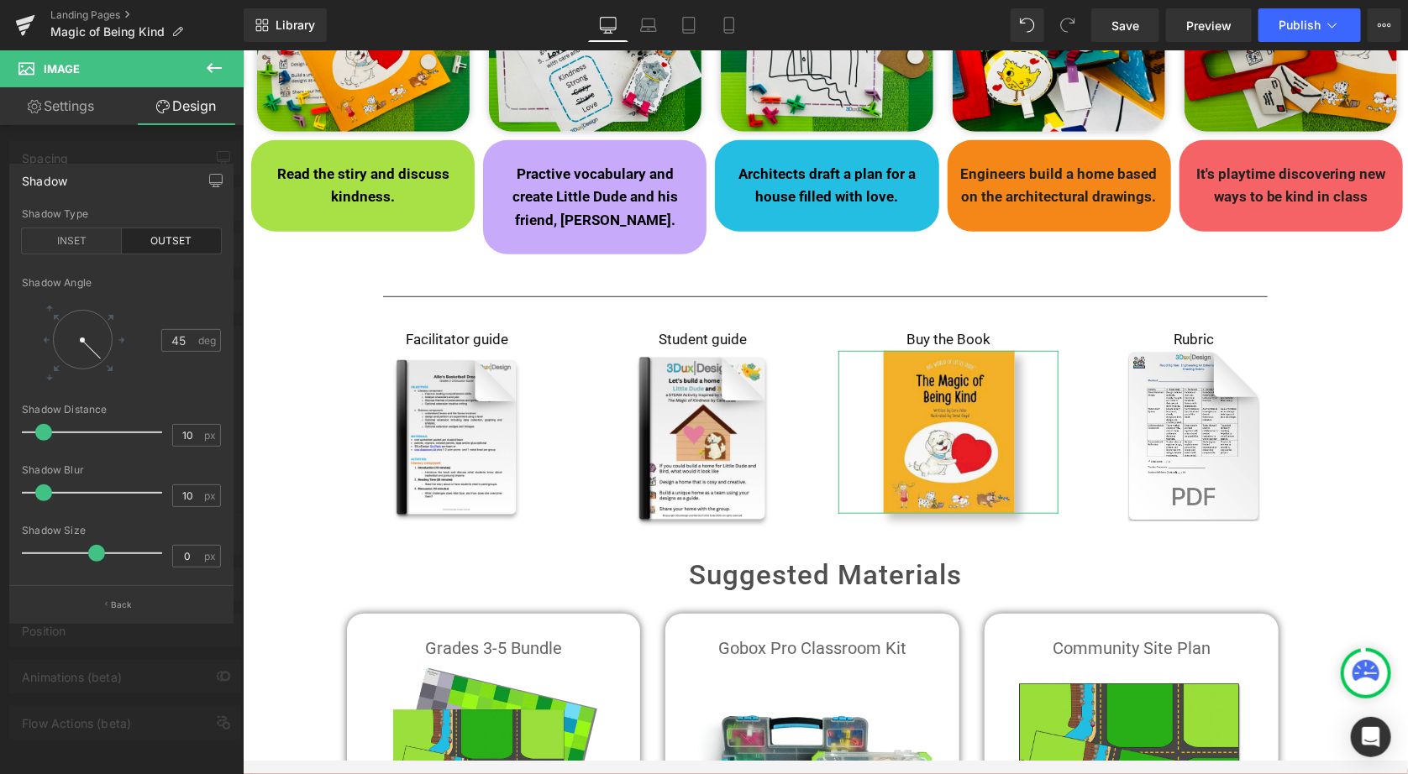
click at [47, 433] on span at bounding box center [43, 432] width 17 height 17
click at [38, 490] on span at bounding box center [37, 493] width 17 height 17
click at [88, 553] on span at bounding box center [94, 553] width 17 height 17
click at [220, 66] on icon at bounding box center [214, 68] width 20 height 20
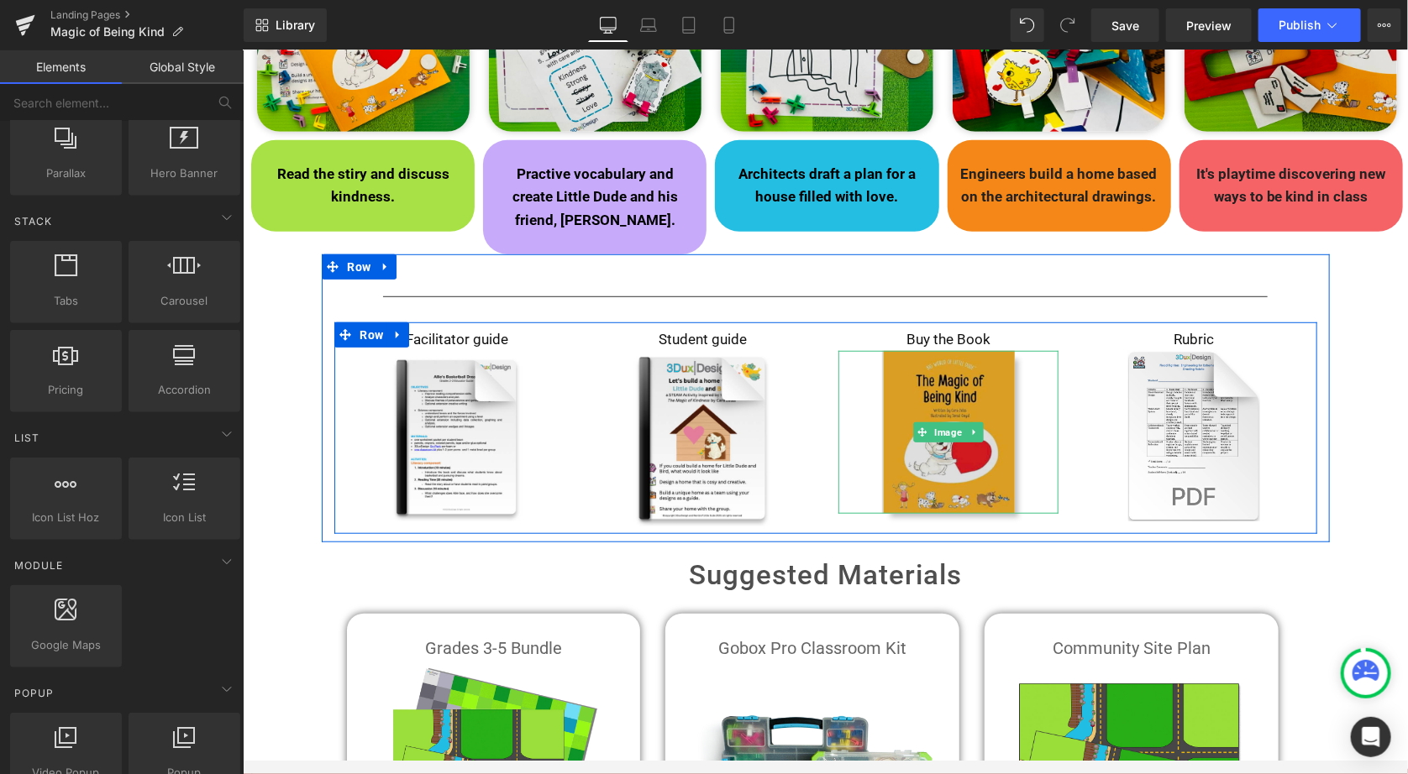
click at [937, 422] on span "Image" at bounding box center [947, 432] width 34 height 20
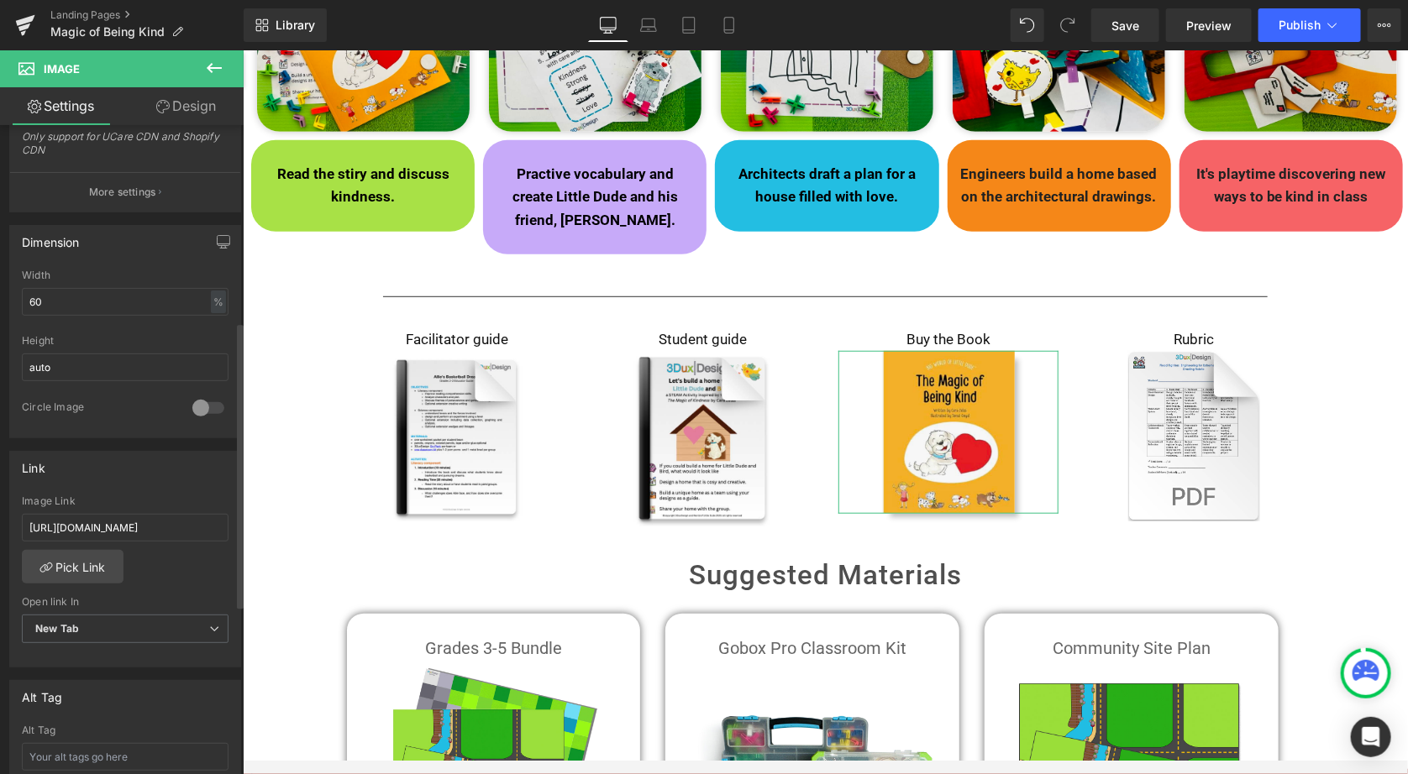
scroll to position [444, 0]
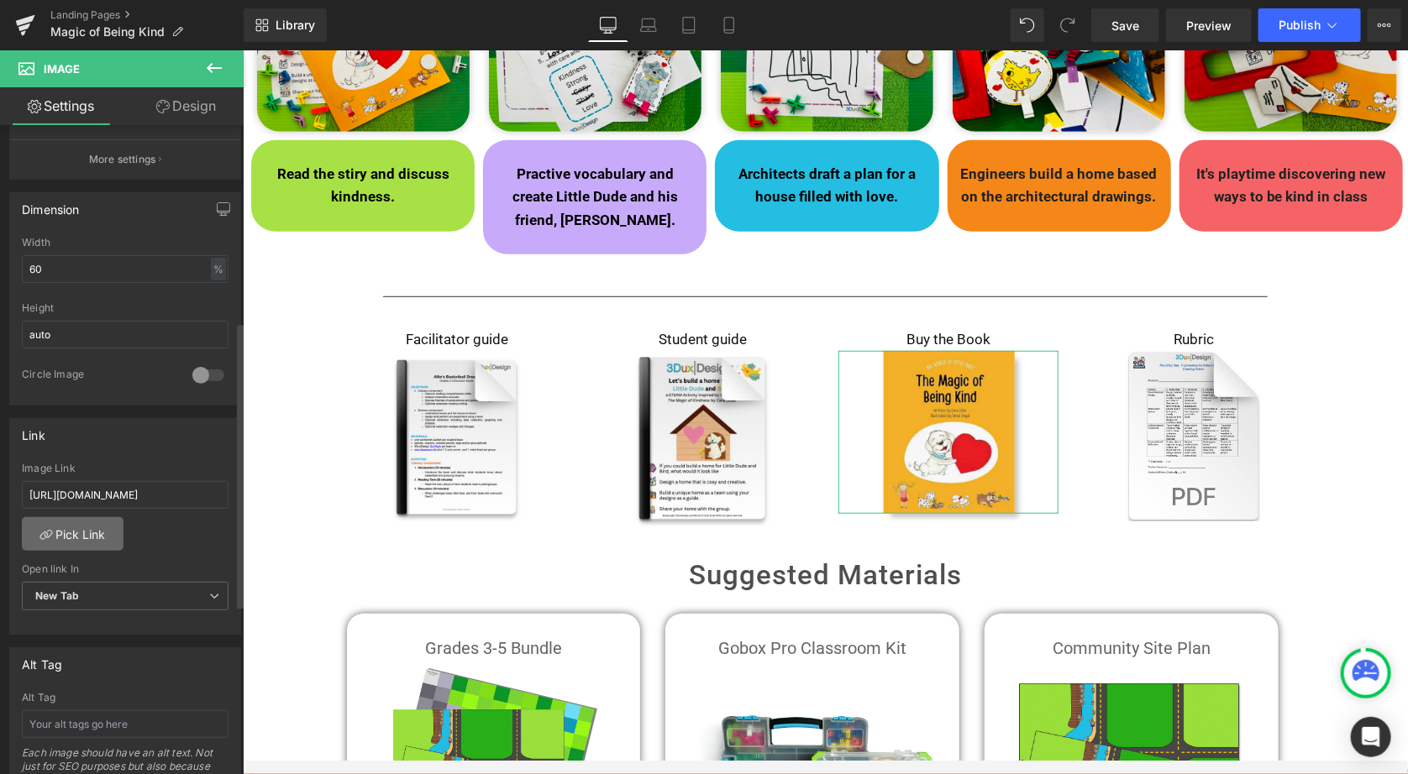
click at [83, 517] on link "Pick Link" at bounding box center [73, 534] width 102 height 34
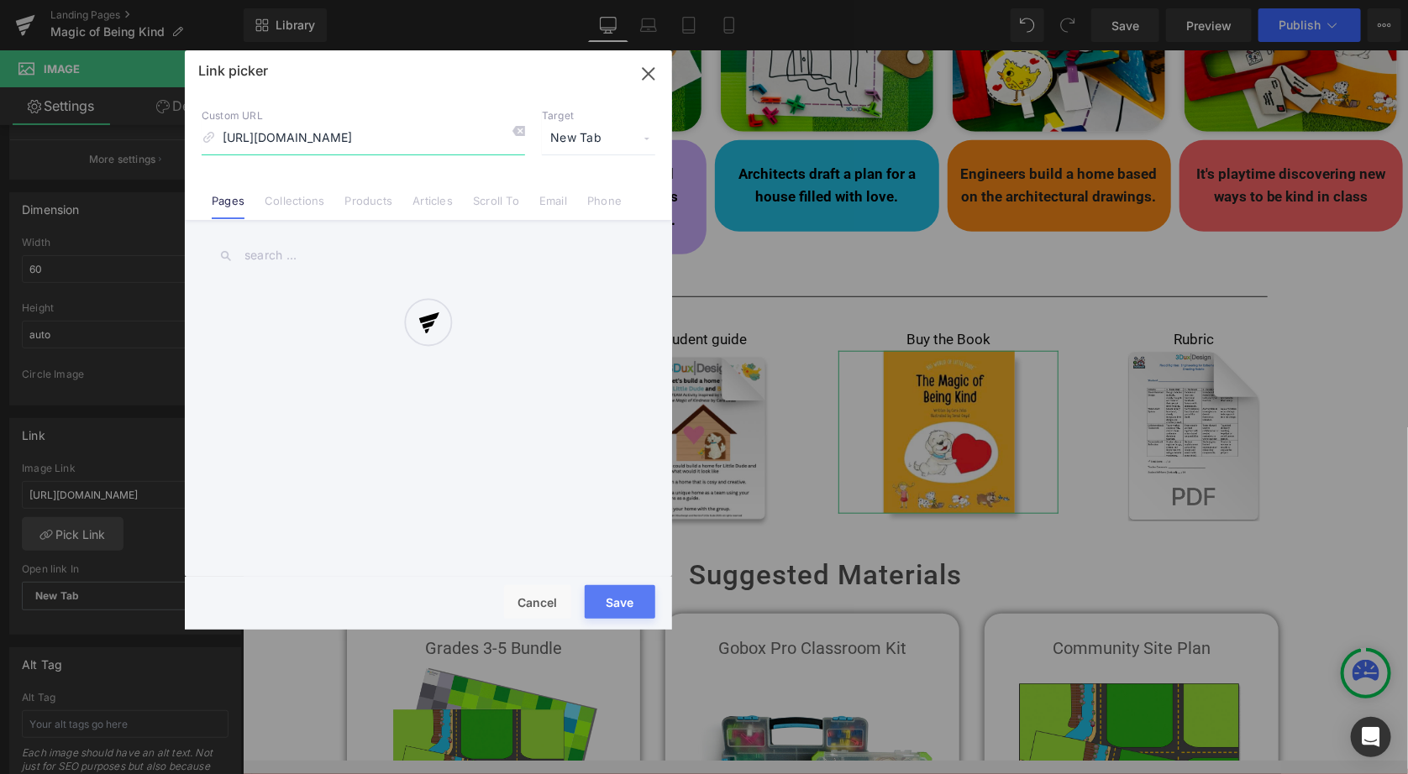
scroll to position [0, 379]
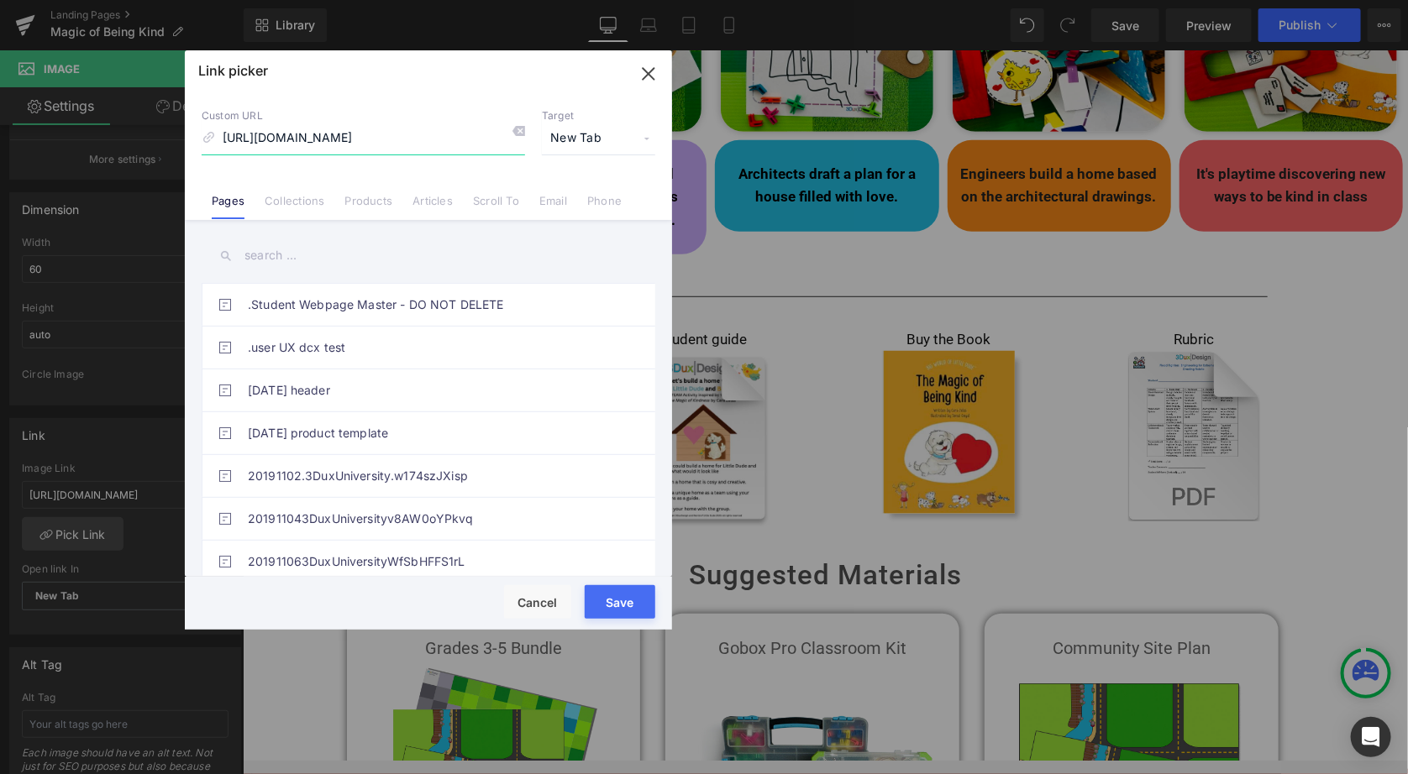
click at [443, 135] on input "[URL][DOMAIN_NAME]" at bounding box center [363, 139] width 323 height 32
paste input "[DOMAIN_NAME][URL]"
click at [615, 595] on button "Save" at bounding box center [620, 602] width 71 height 34
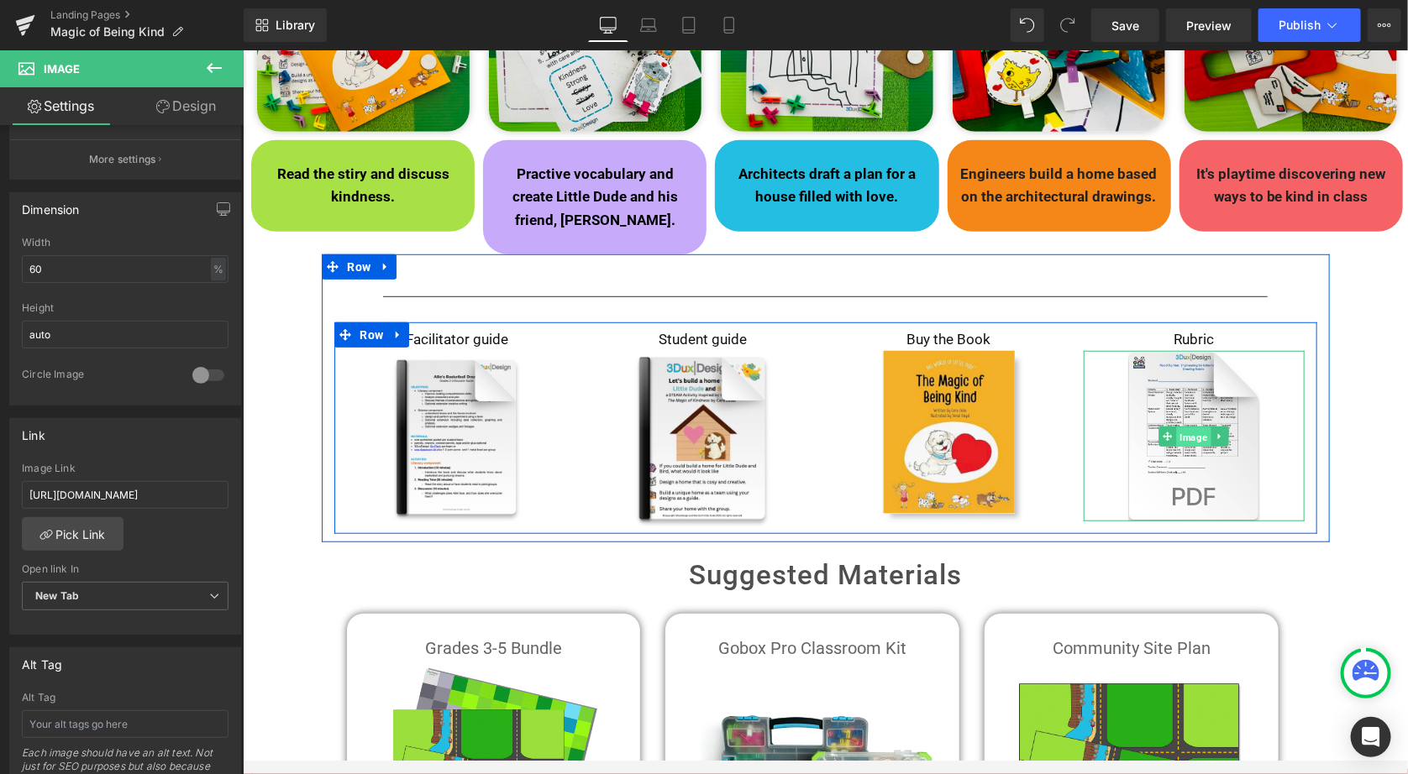
click at [1190, 426] on span "Image" at bounding box center [1193, 436] width 34 height 20
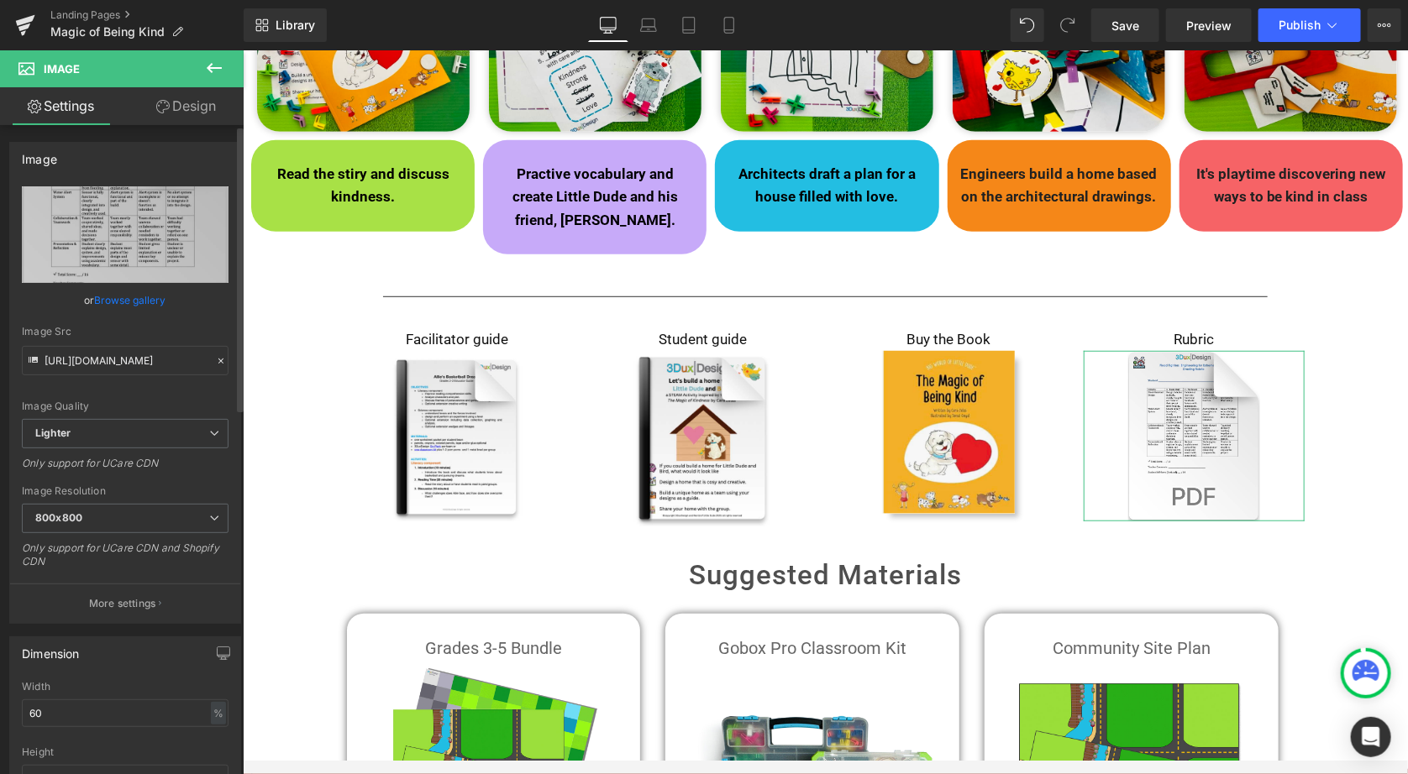
click at [132, 295] on link "Browse gallery" at bounding box center [130, 300] width 71 height 29
click at [132, 0] on div "Image You are previewing how the will restyle your page. You can not edit Eleme…" at bounding box center [704, 0] width 1408 height 0
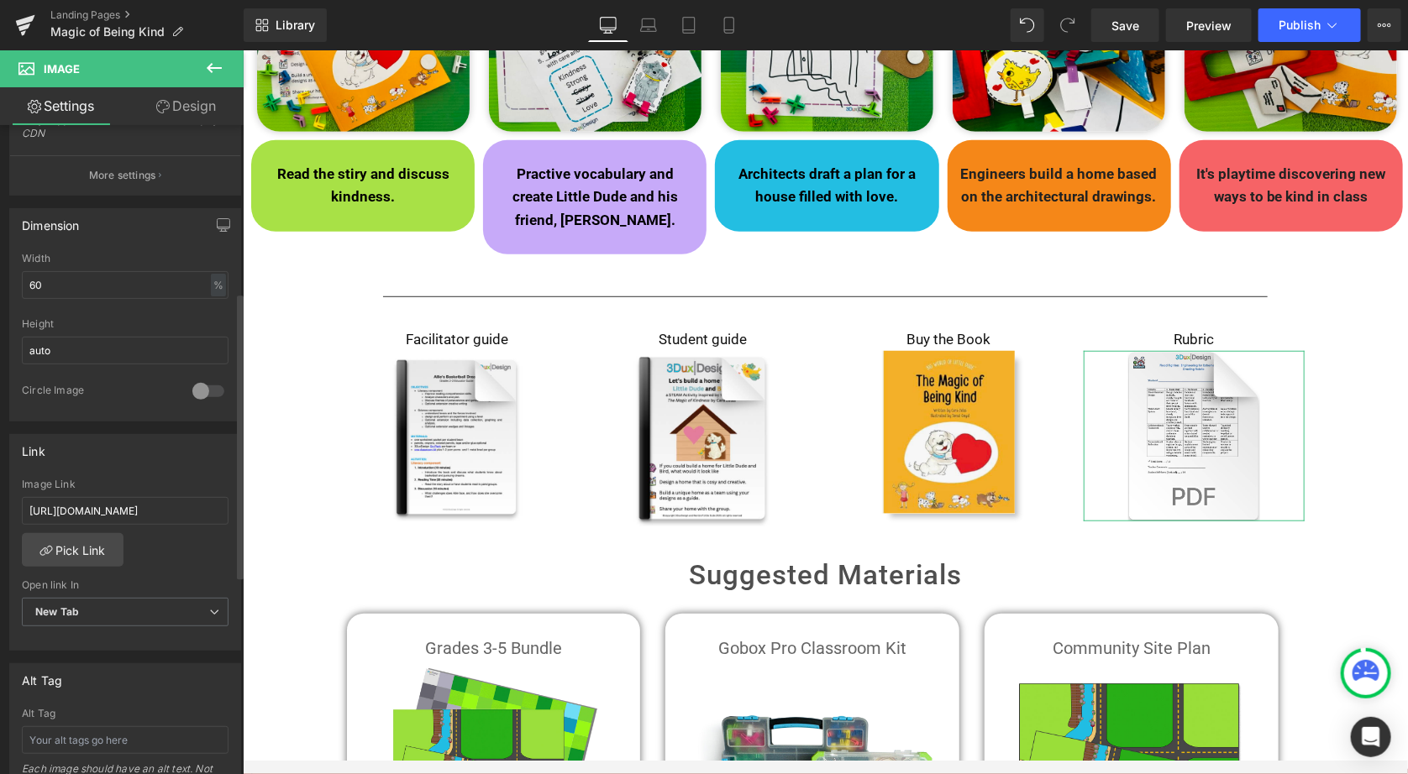
scroll to position [443, 0]
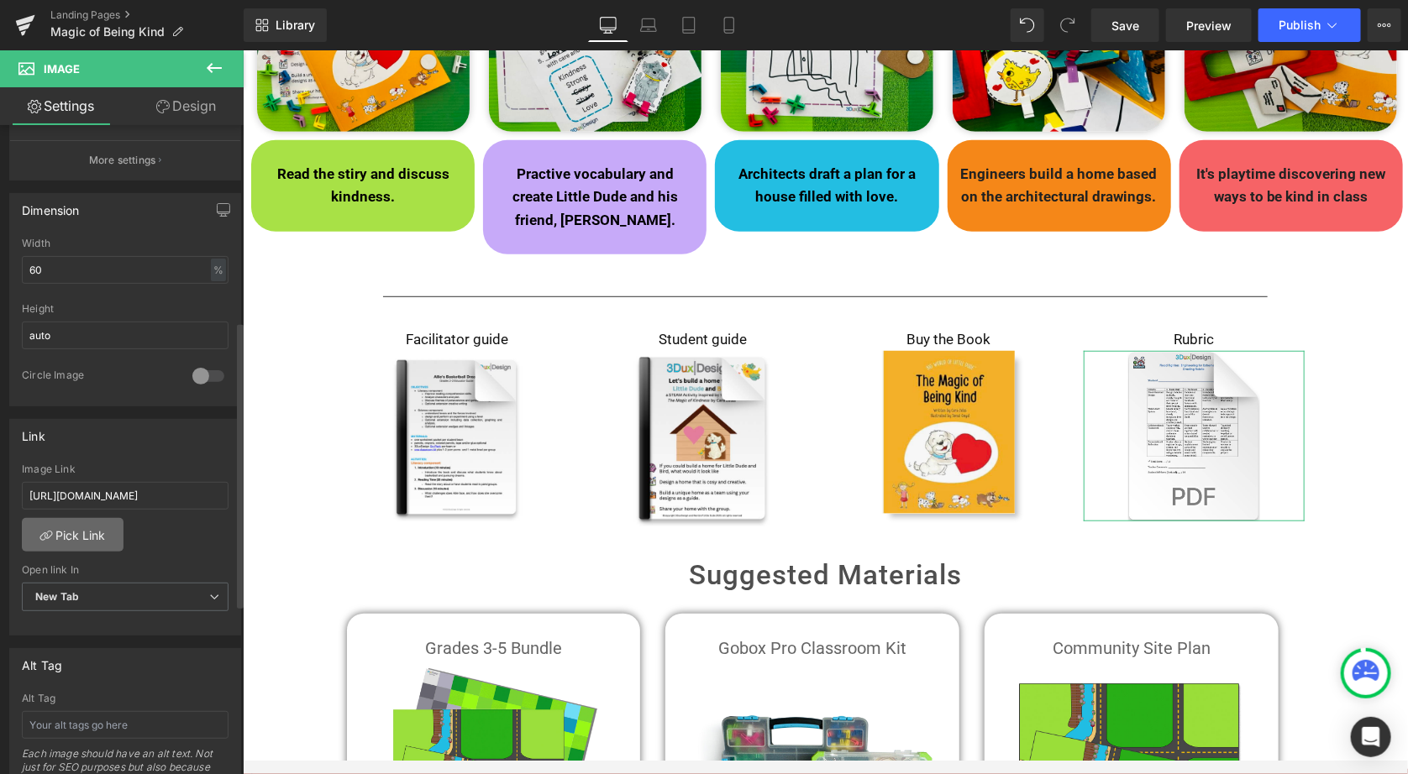
click at [69, 524] on link "Pick Link" at bounding box center [73, 535] width 102 height 34
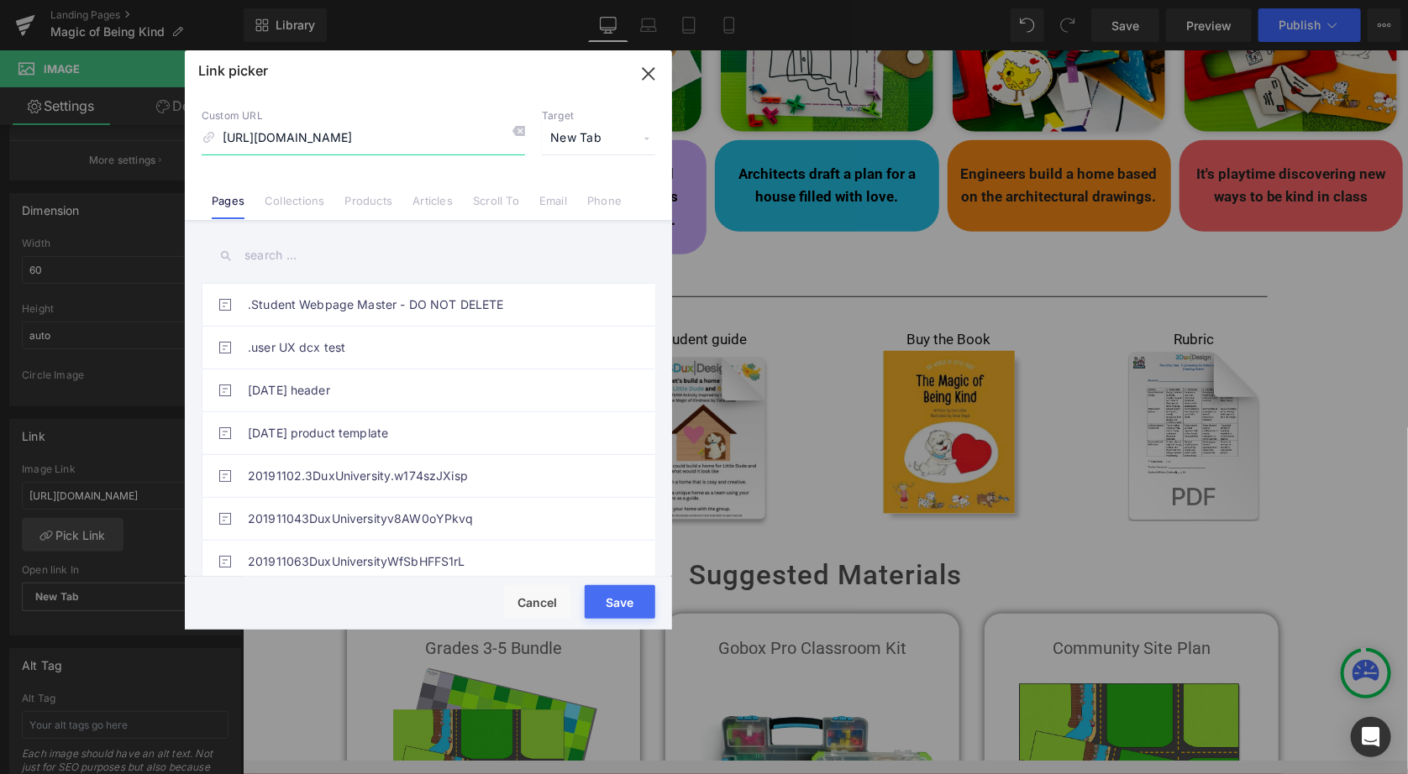
click at [429, 146] on input "[URL][DOMAIN_NAME]" at bounding box center [363, 139] width 323 height 32
paste input "little_dude_rubrc.pdf?v=1755521821"
click at [631, 595] on button "Save" at bounding box center [620, 602] width 71 height 34
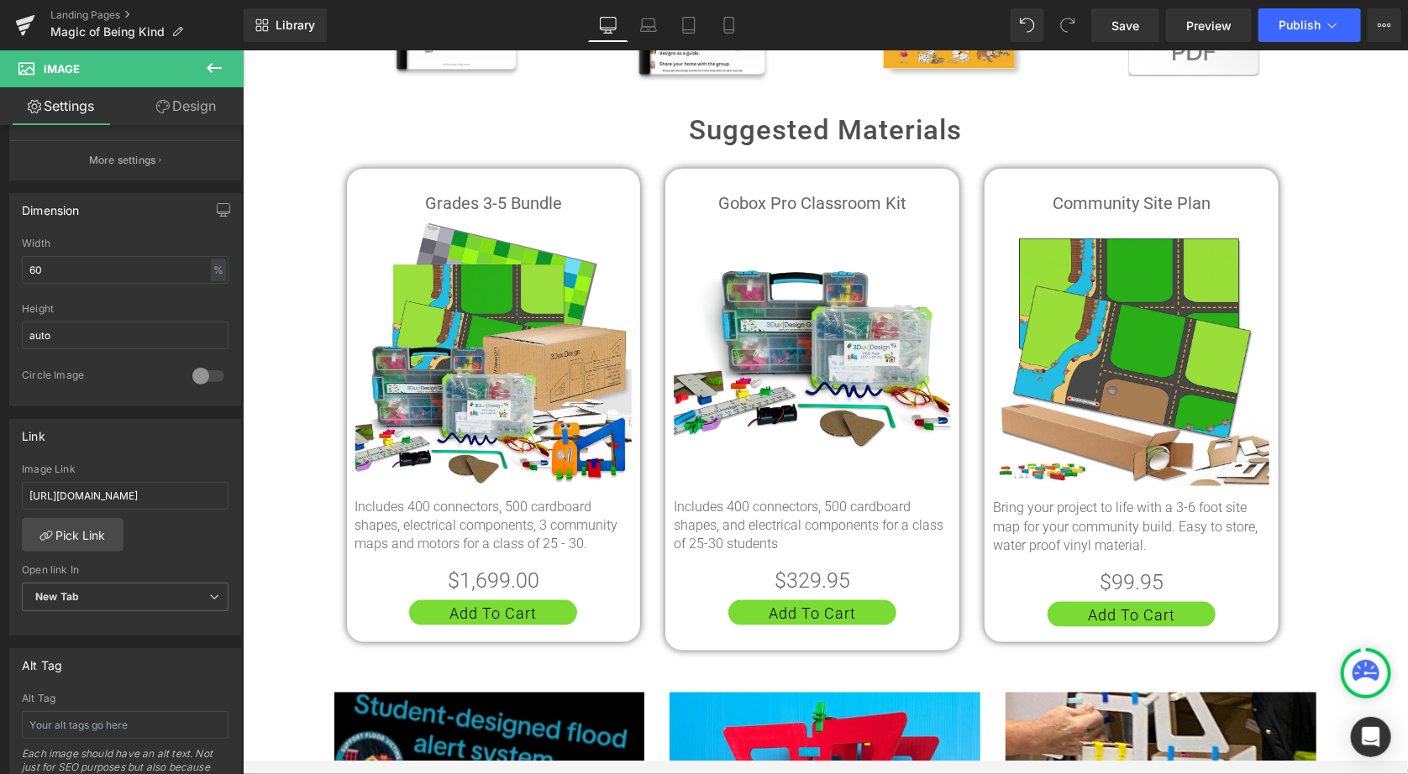
scroll to position [874, 0]
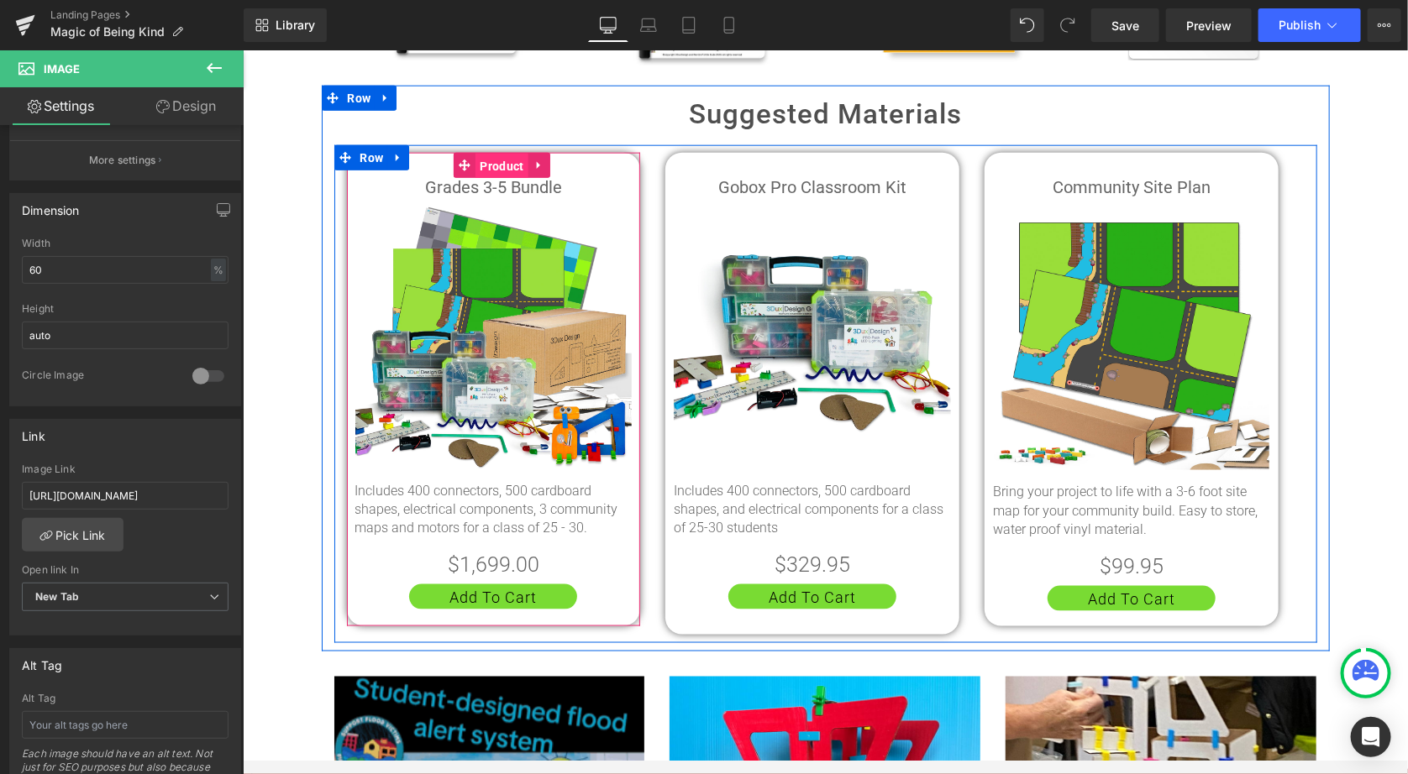
click at [490, 153] on span "Product" at bounding box center [501, 165] width 52 height 25
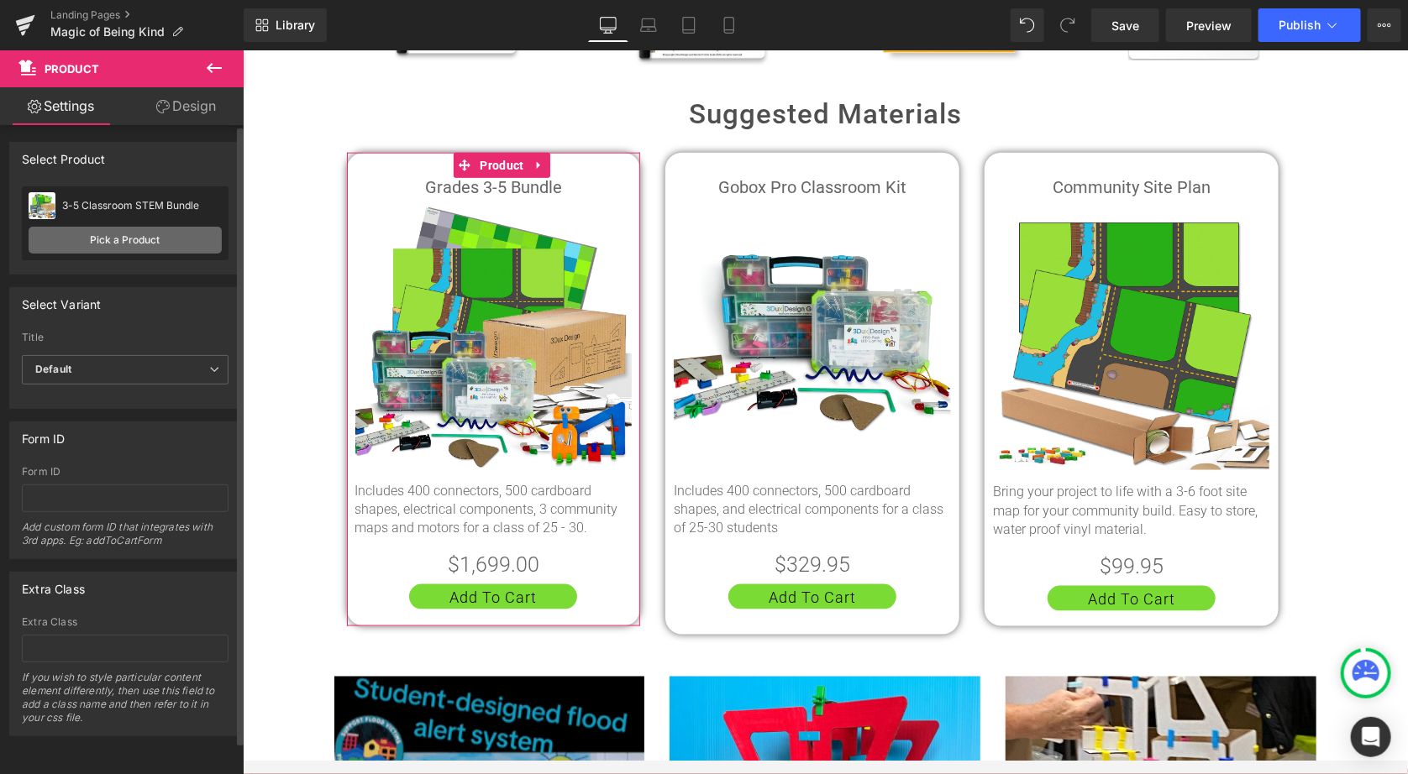
click at [134, 244] on link "Pick a Product" at bounding box center [125, 240] width 193 height 27
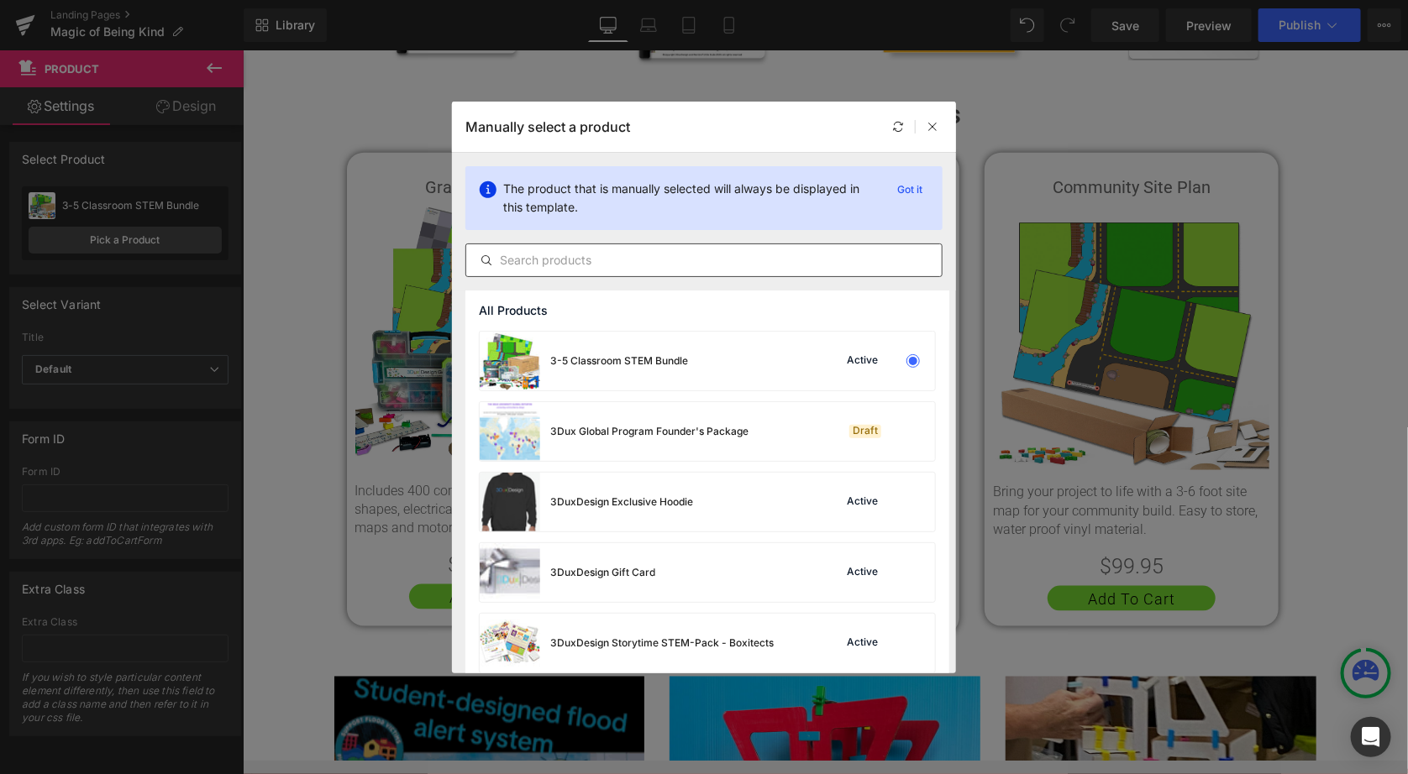
click at [572, 255] on input "text" at bounding box center [703, 260] width 475 height 20
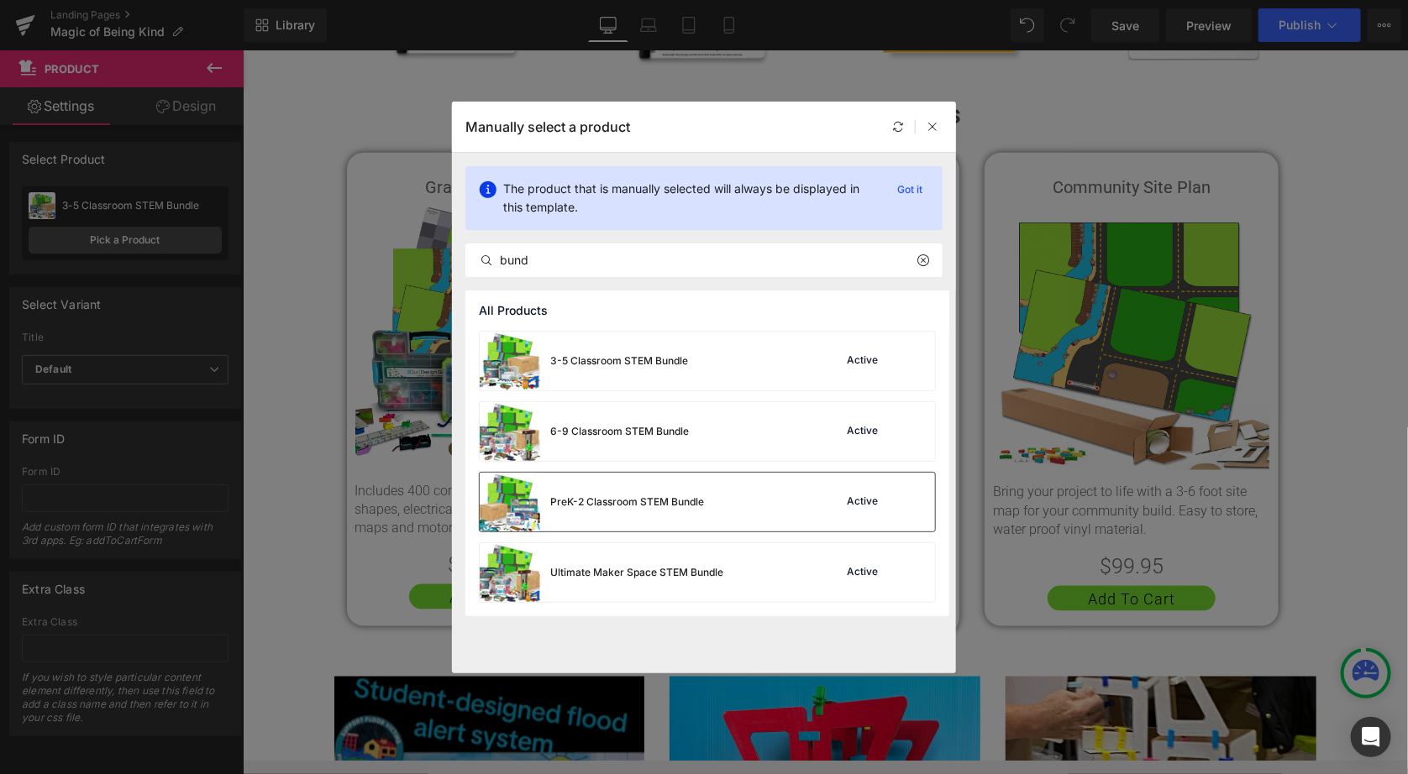
click at [684, 474] on div "PreK-2 Classroom STEM Bundle" at bounding box center [592, 502] width 224 height 59
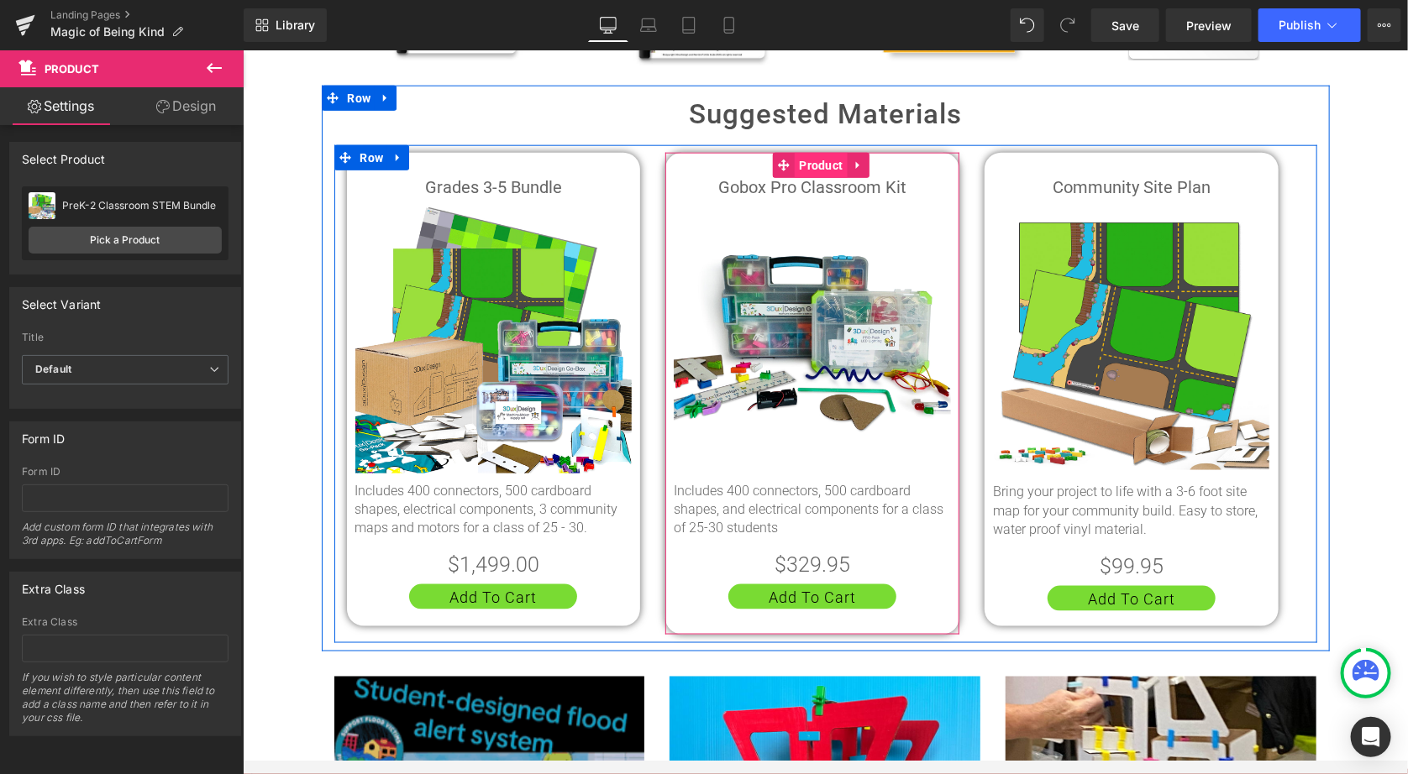
click at [817, 152] on span "Product" at bounding box center [820, 164] width 52 height 25
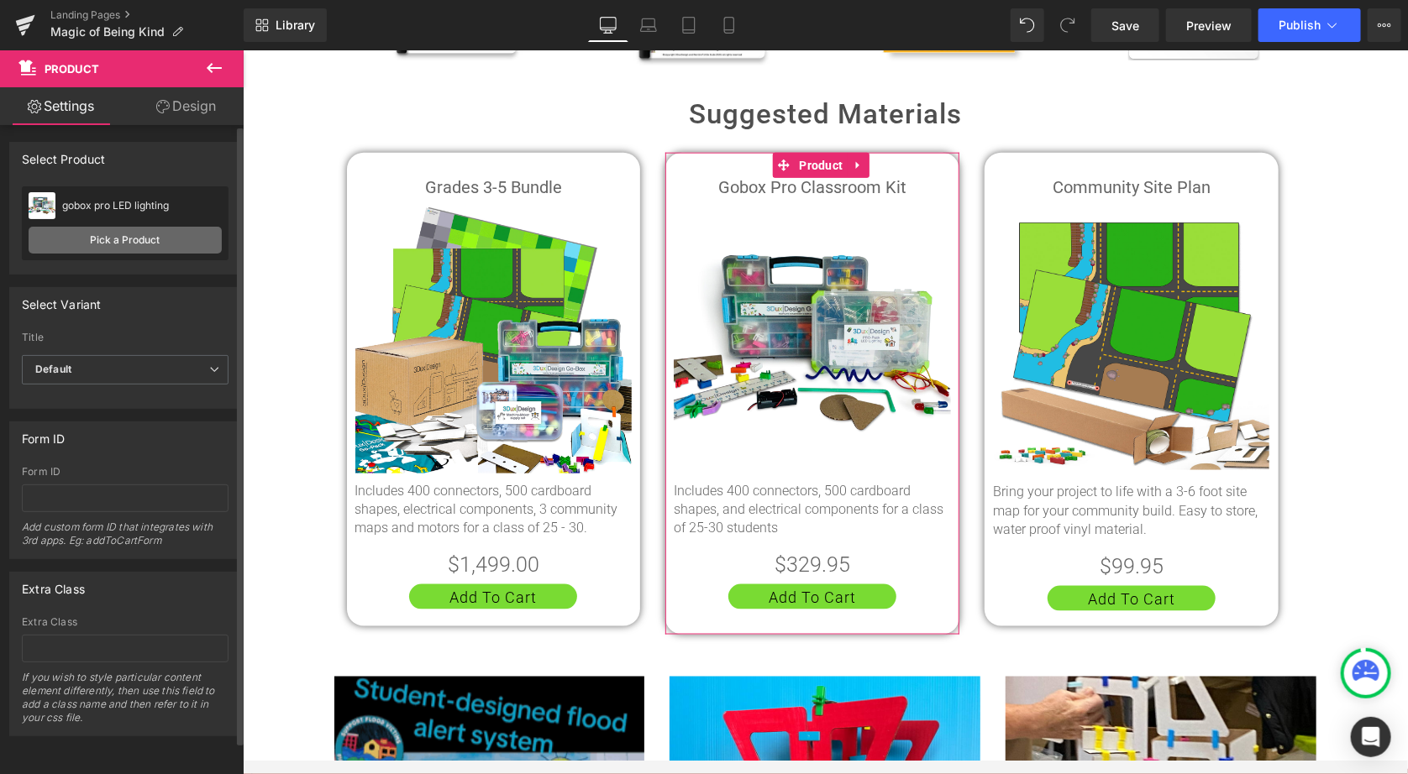
click at [102, 241] on link "Pick a Product" at bounding box center [125, 240] width 193 height 27
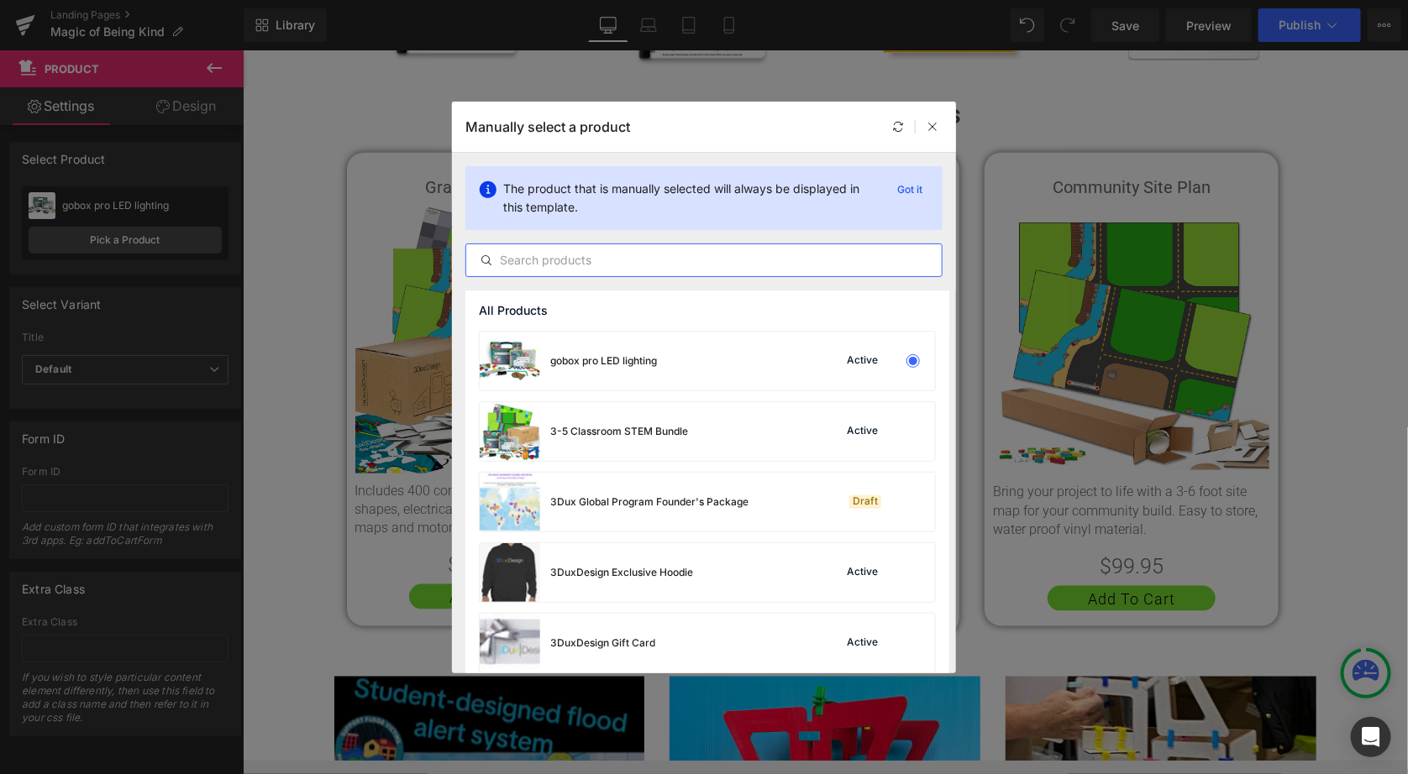
click at [607, 267] on input "text" at bounding box center [703, 260] width 475 height 20
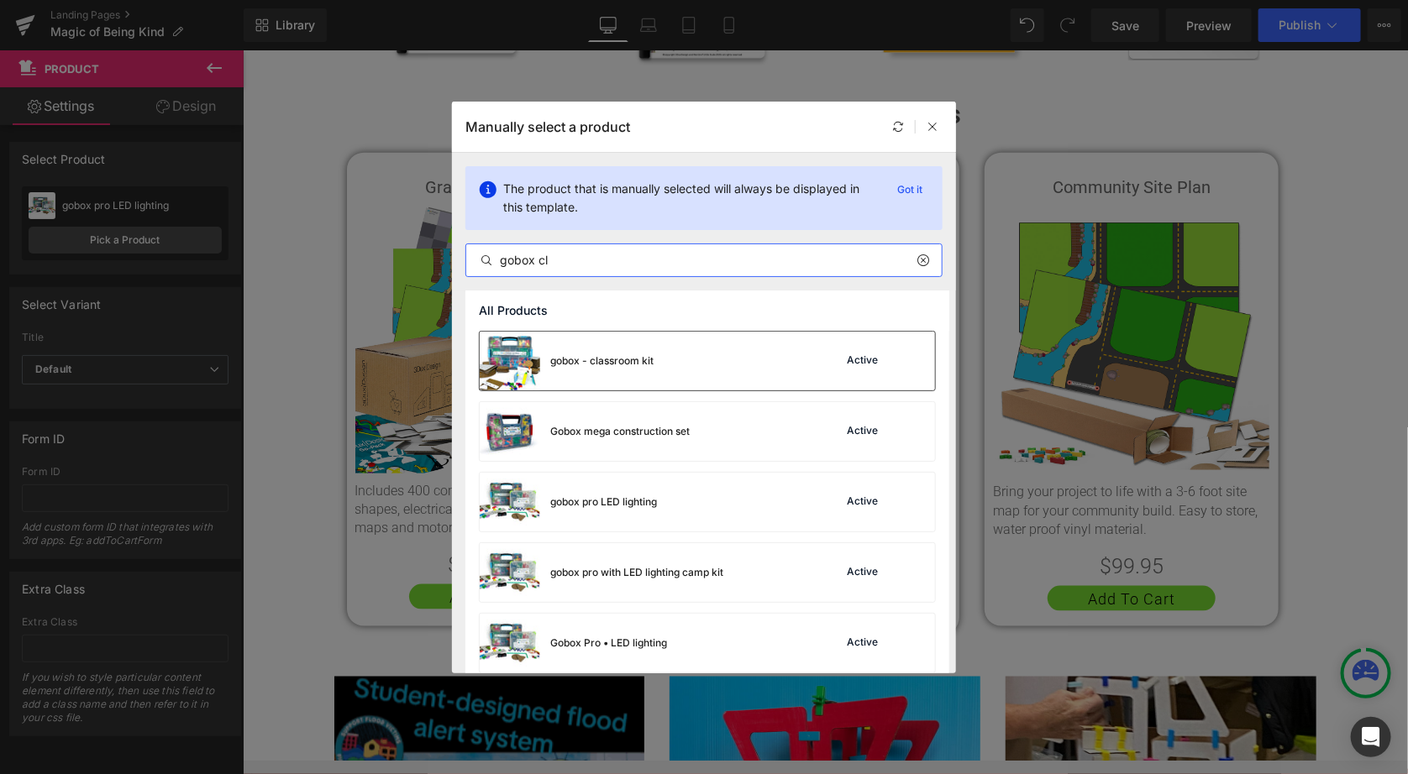
click at [627, 376] on div "gobox - classroom kit" at bounding box center [567, 361] width 174 height 59
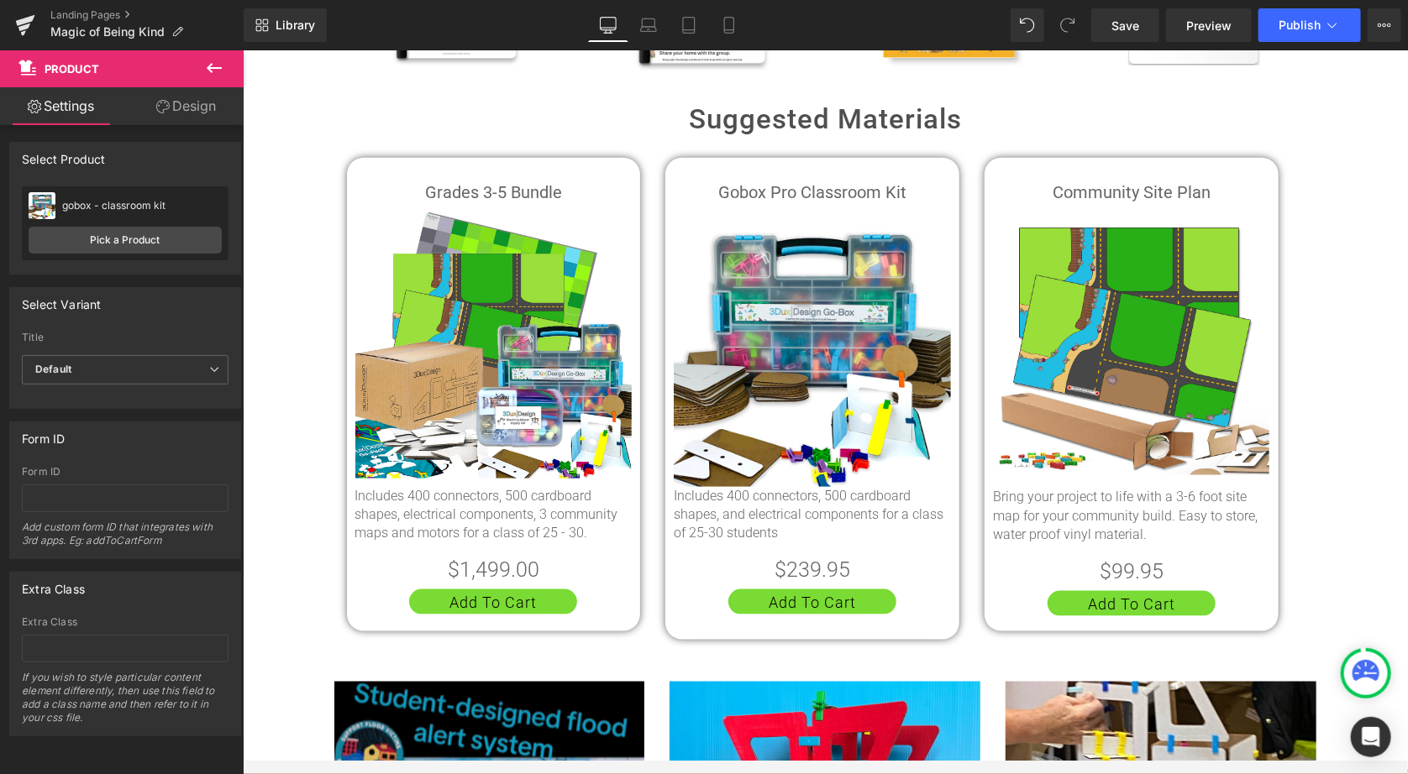
scroll to position [849, 0]
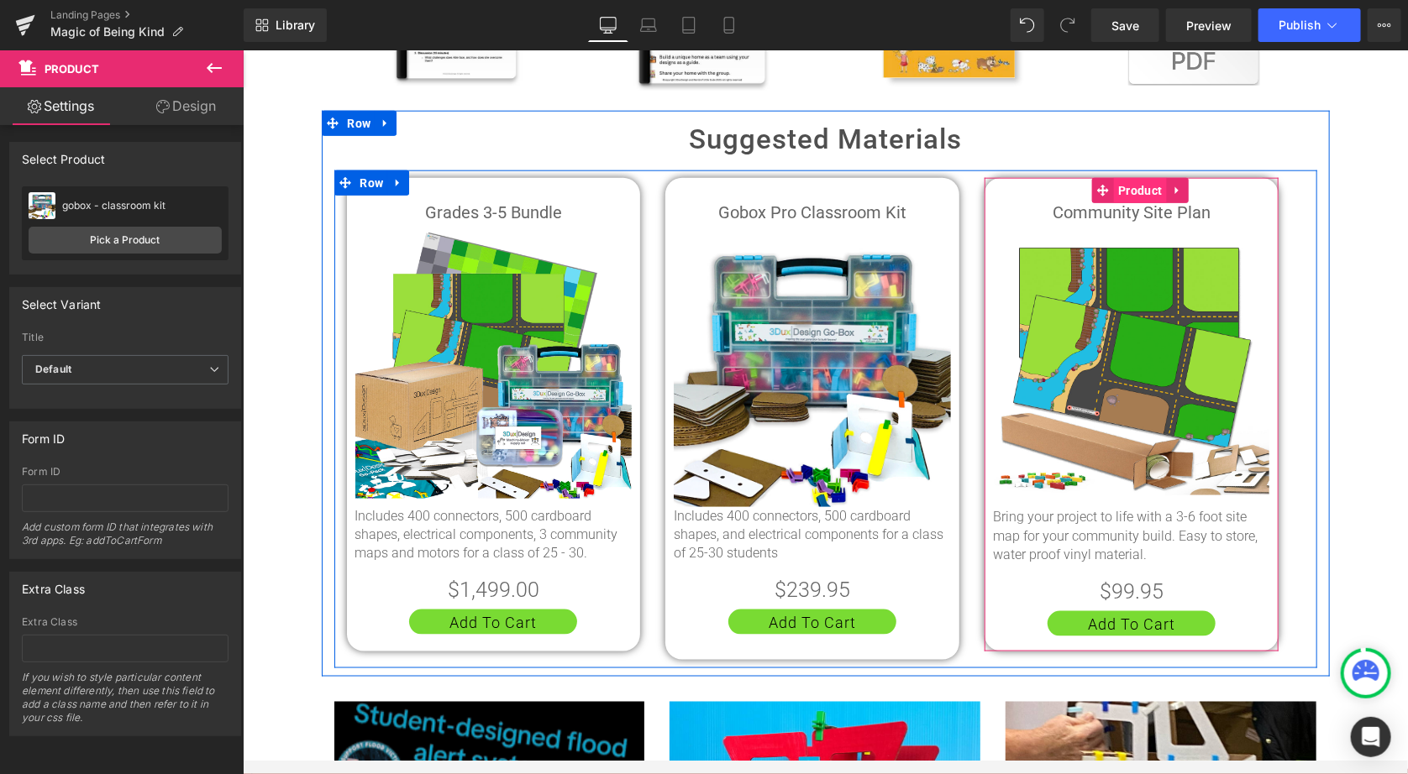
click at [1123, 177] on span "Product" at bounding box center [1139, 189] width 52 height 25
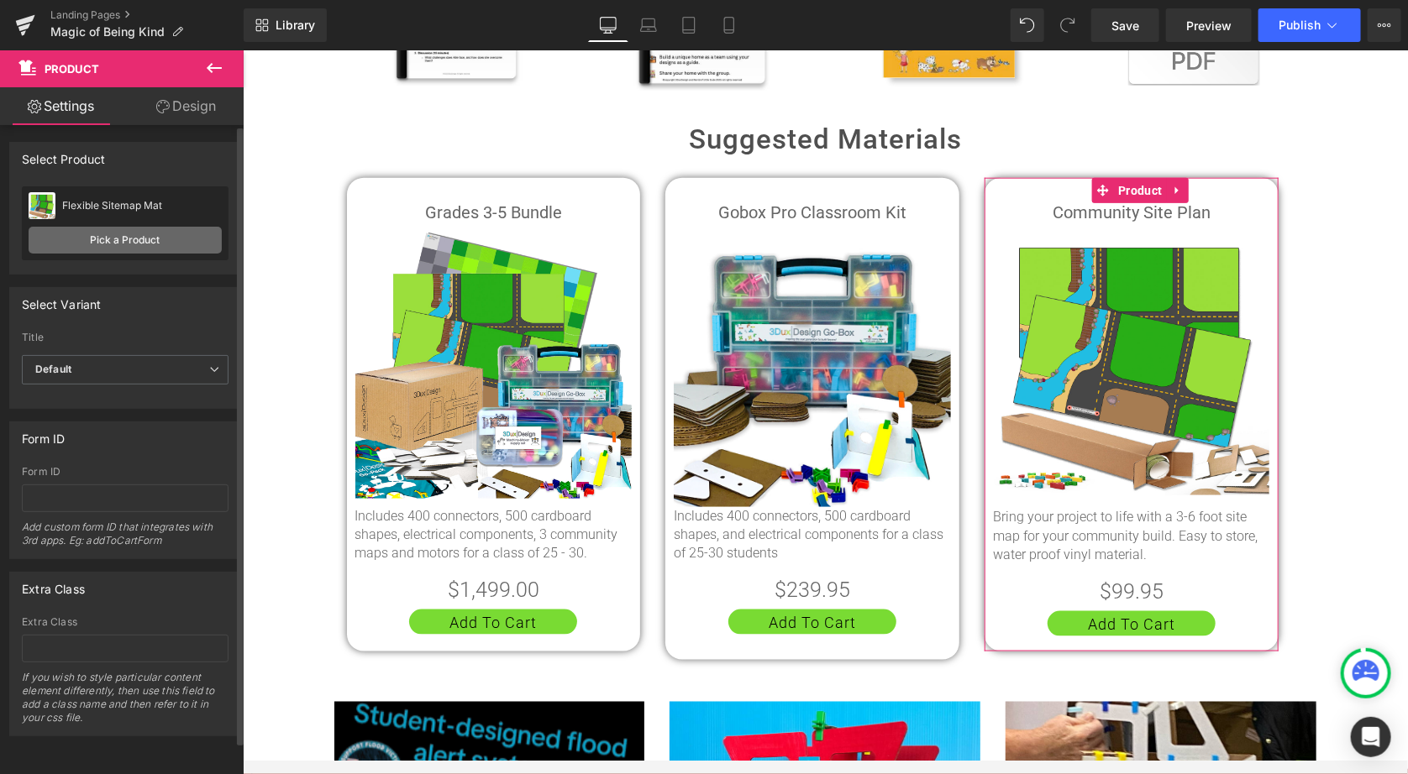
click at [127, 236] on link "Pick a Product" at bounding box center [125, 240] width 193 height 27
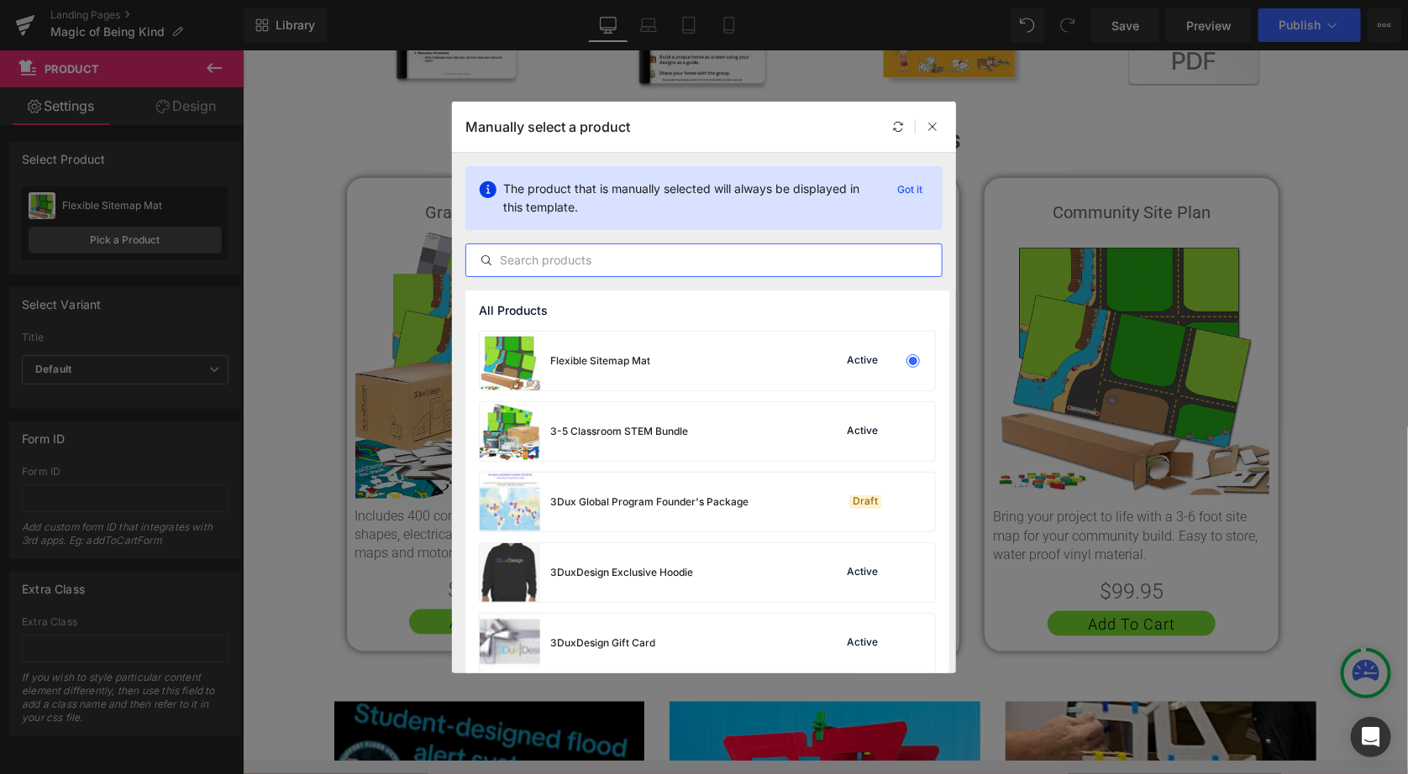
click at [609, 256] on input "text" at bounding box center [703, 260] width 475 height 20
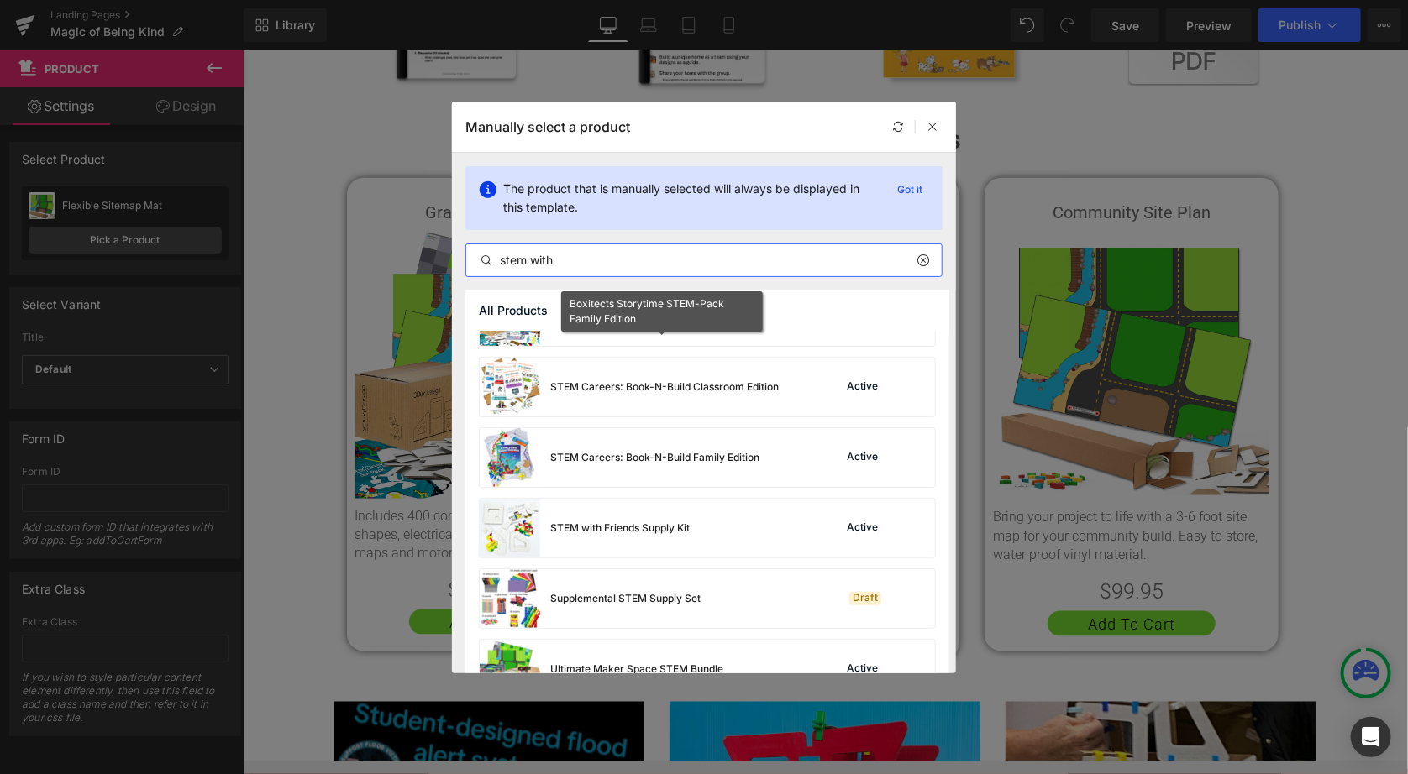
scroll to position [333, 0]
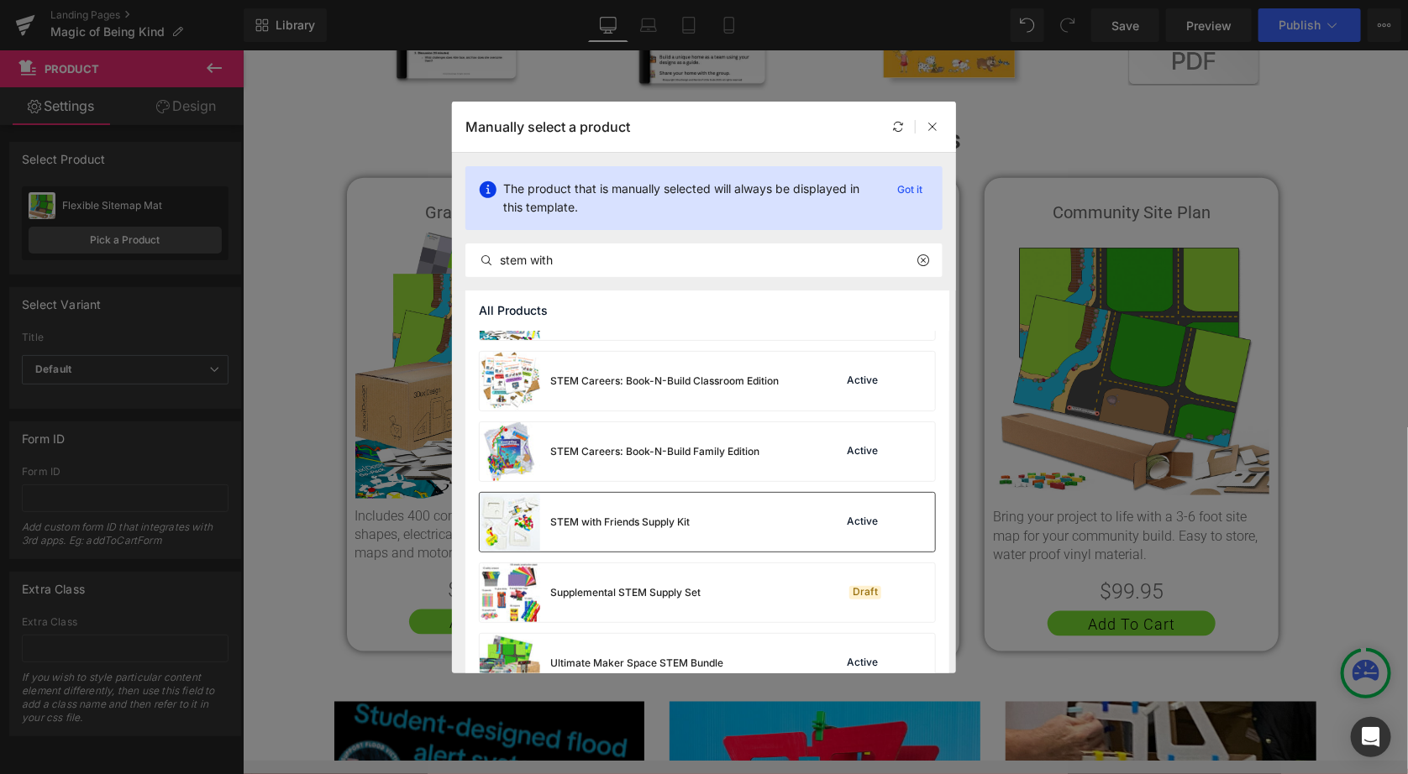
click at [601, 501] on div "STEM with Friends Supply Kit" at bounding box center [585, 522] width 210 height 59
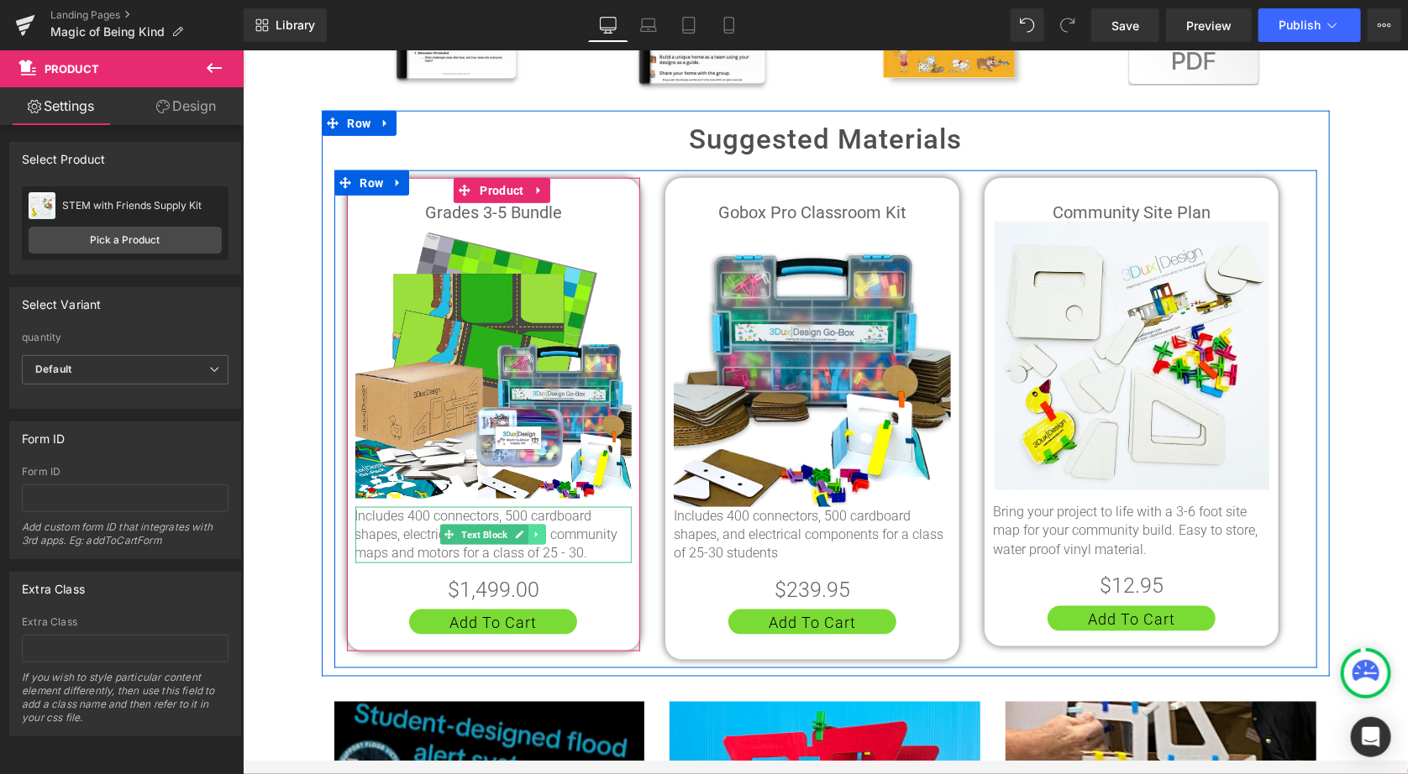
click at [534, 532] on icon at bounding box center [535, 535] width 3 height 6
click at [541, 530] on icon at bounding box center [545, 534] width 9 height 9
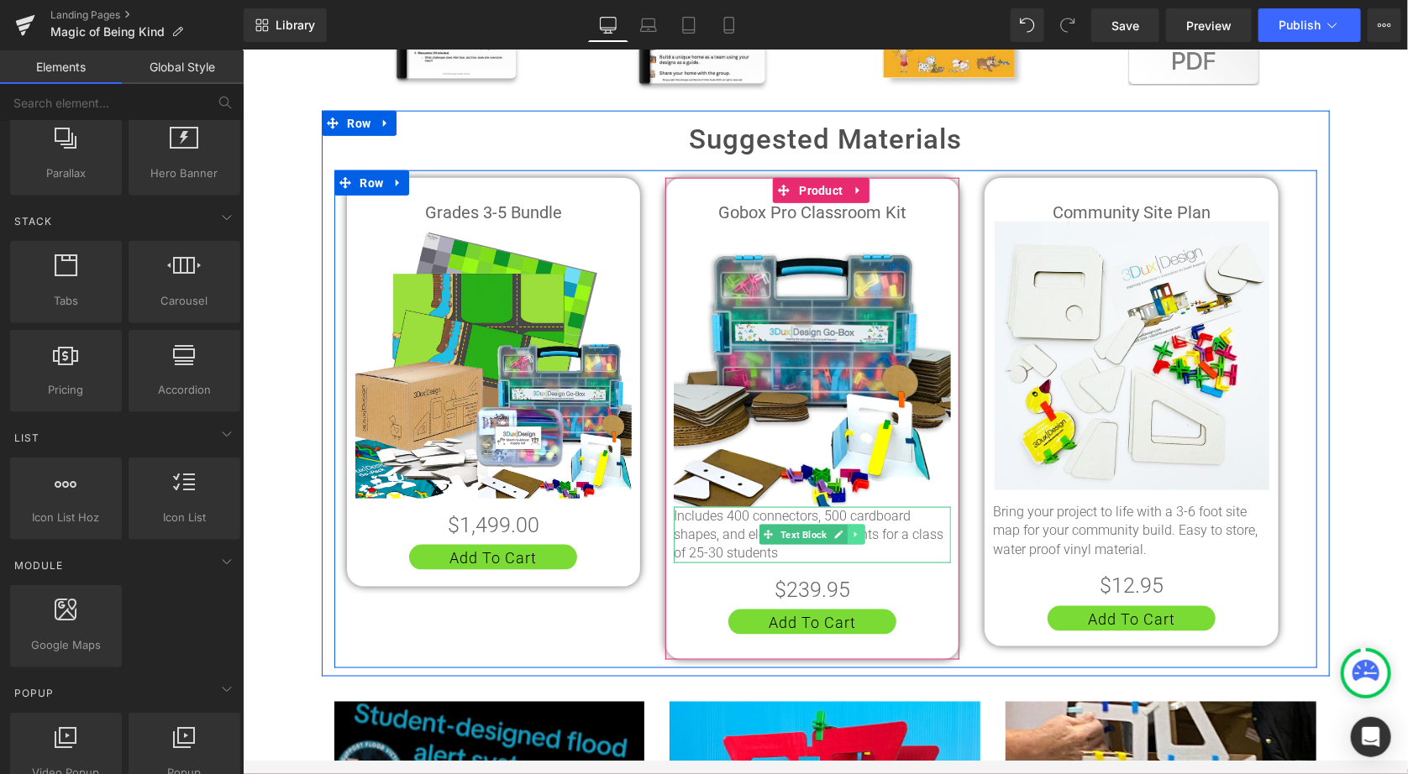
click at [853, 529] on icon at bounding box center [855, 534] width 9 height 10
click at [860, 529] on icon at bounding box center [864, 534] width 9 height 10
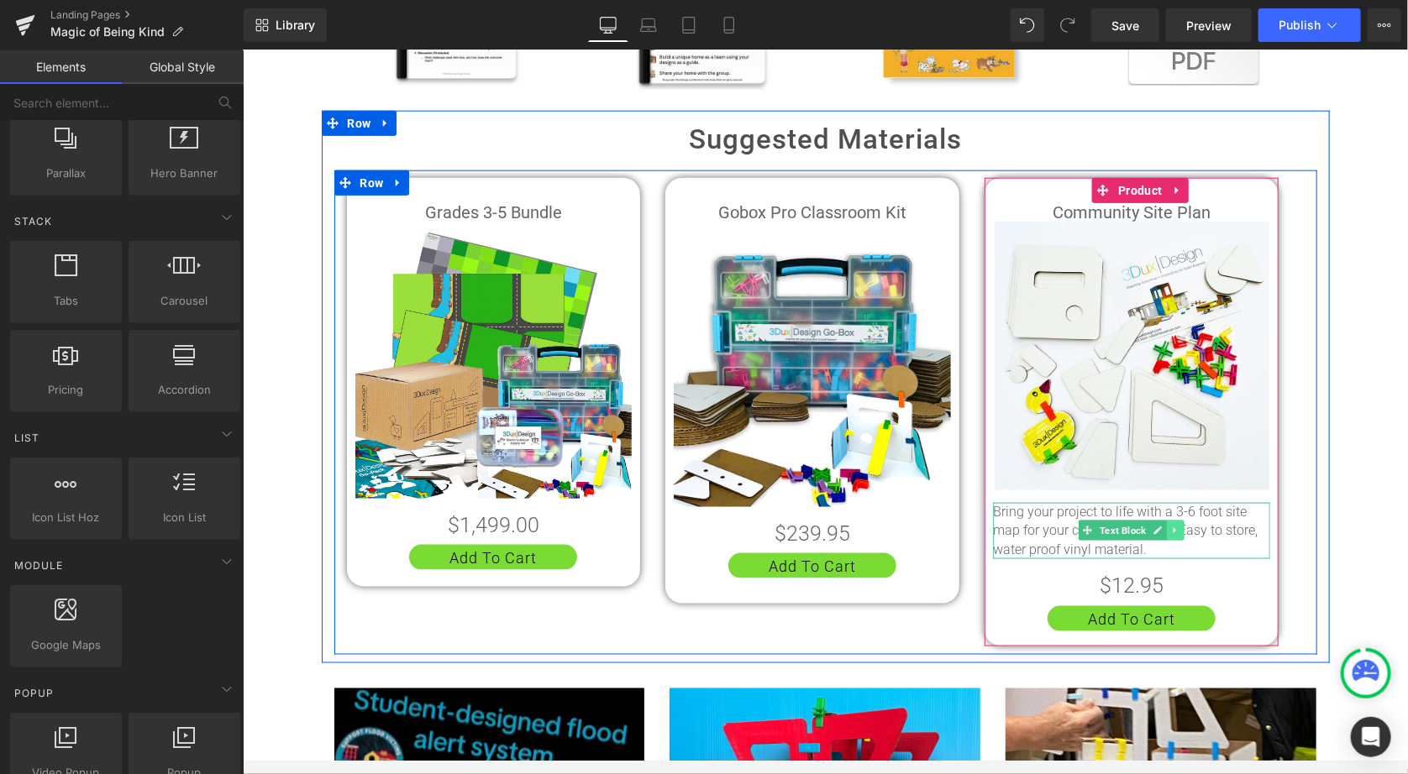
click at [1175, 525] on icon at bounding box center [1174, 530] width 9 height 10
click at [1179, 525] on icon at bounding box center [1183, 530] width 9 height 10
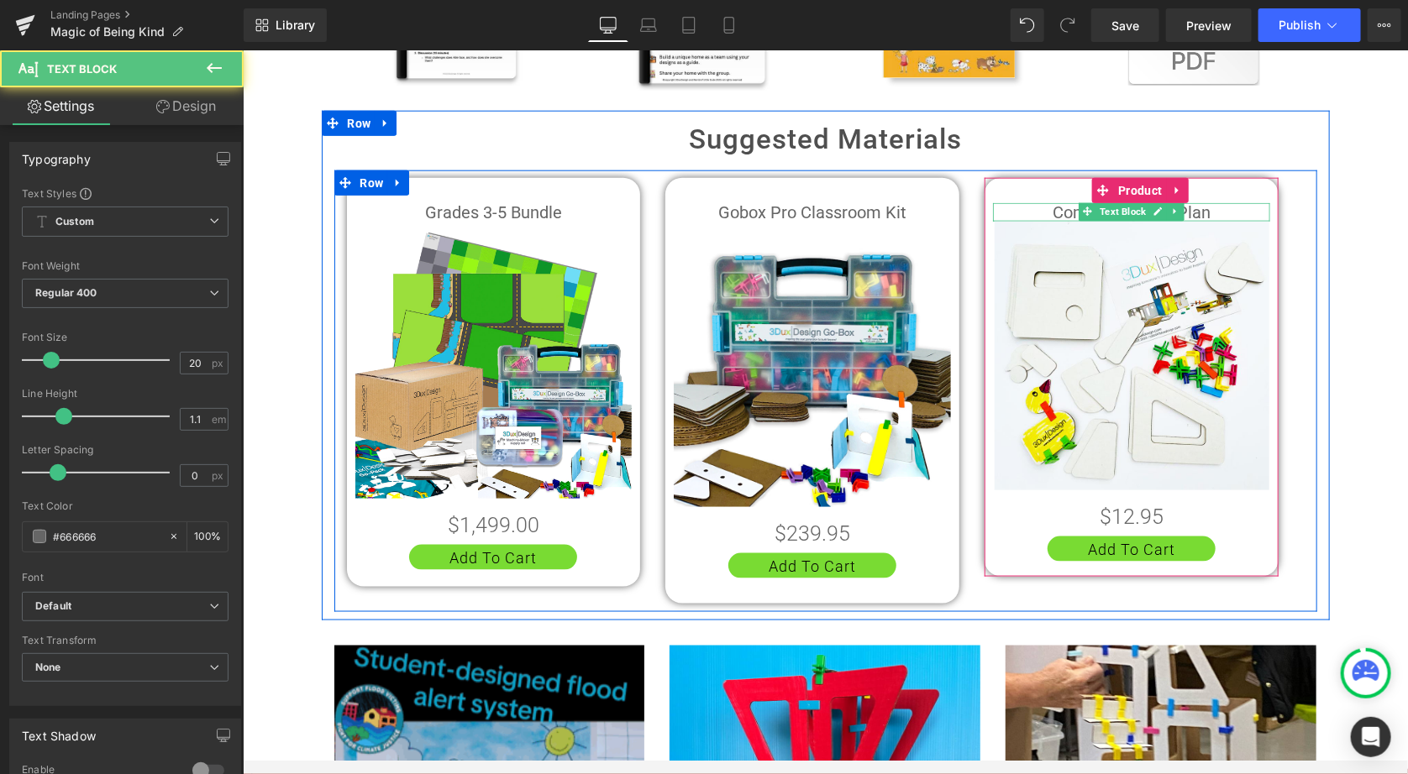
click at [1215, 202] on p "Community Site Plan" at bounding box center [1130, 211] width 277 height 18
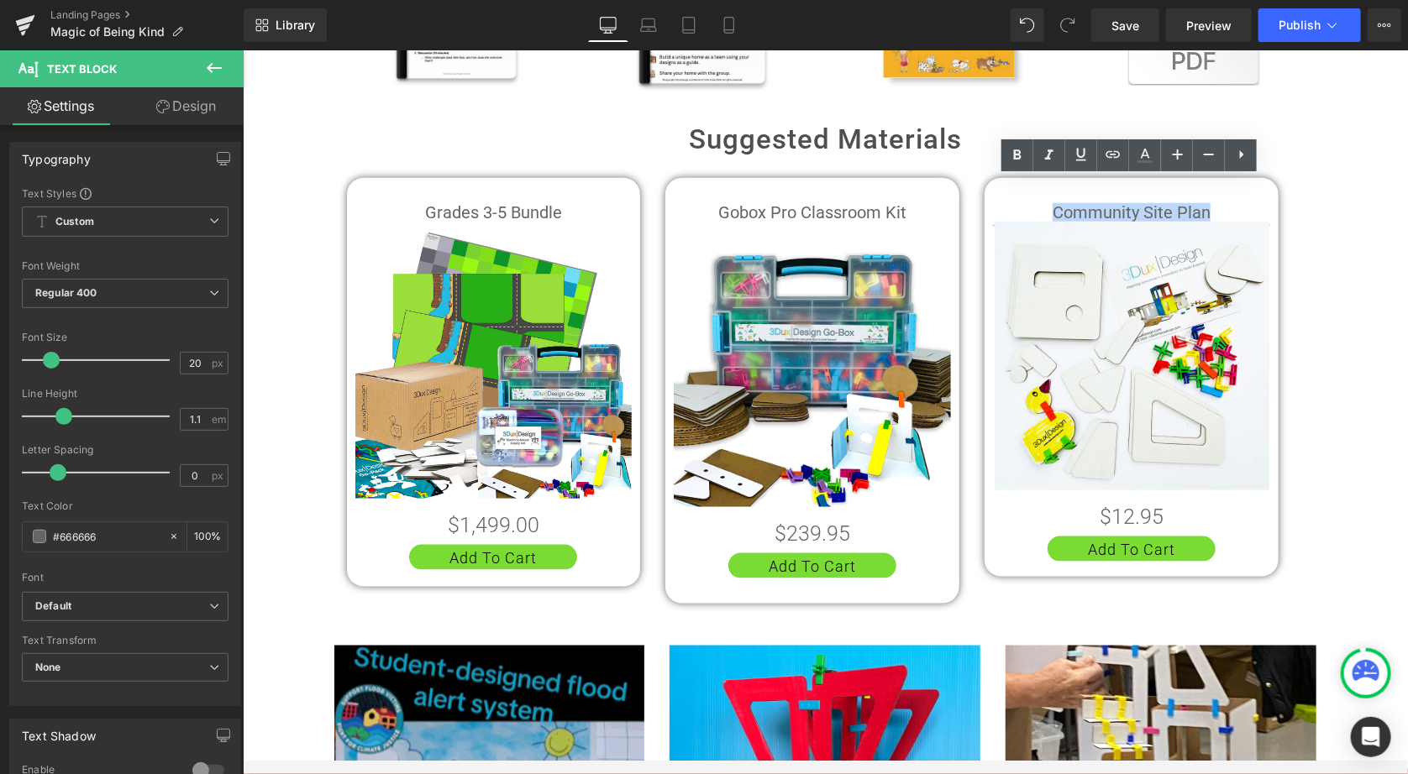
drag, startPoint x: 1215, startPoint y: 183, endPoint x: 1031, endPoint y: 182, distance: 184.8
click at [1031, 202] on p "Community Site Plan" at bounding box center [1130, 211] width 277 height 18
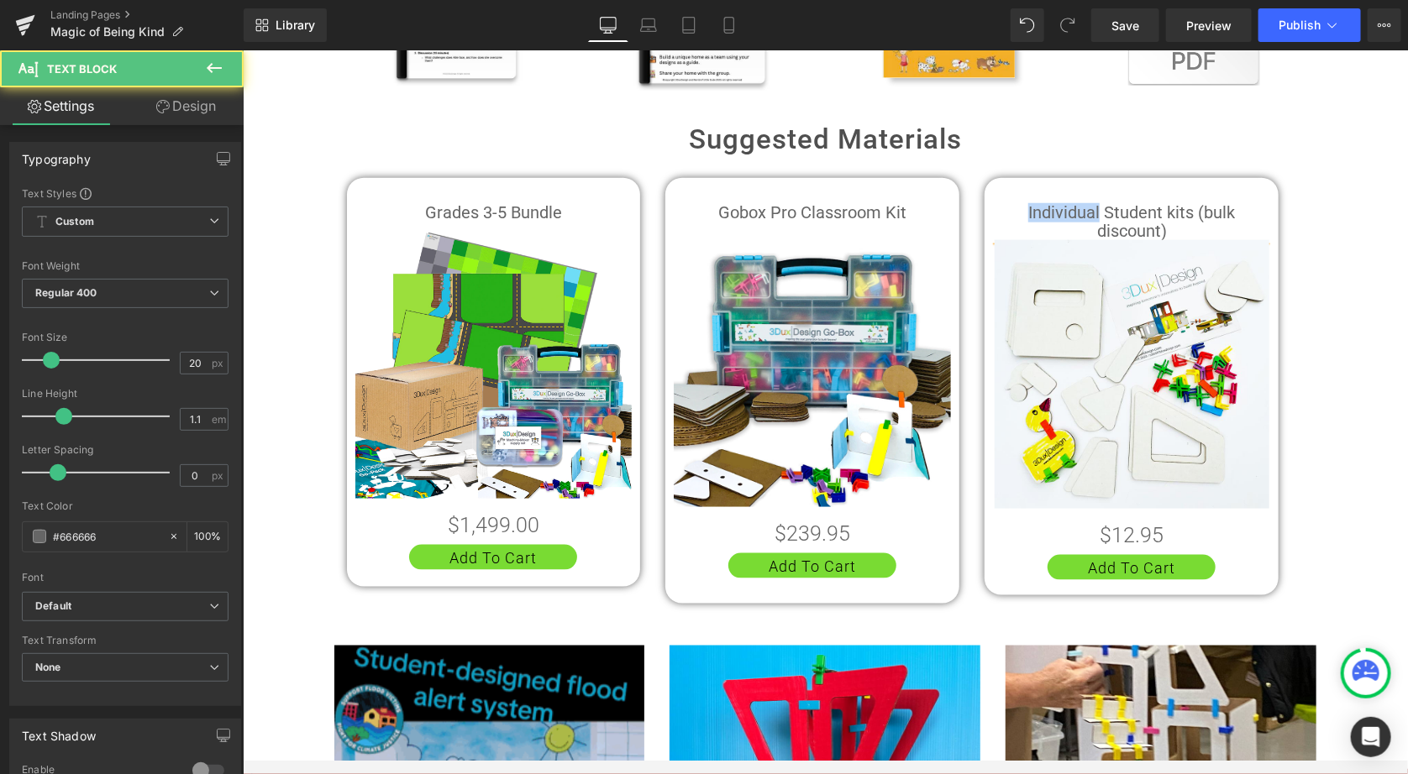
drag, startPoint x: 1094, startPoint y: 182, endPoint x: 1017, endPoint y: 182, distance: 77.3
click at [1017, 202] on p "Individual Student kits (bulk discount)" at bounding box center [1130, 220] width 277 height 37
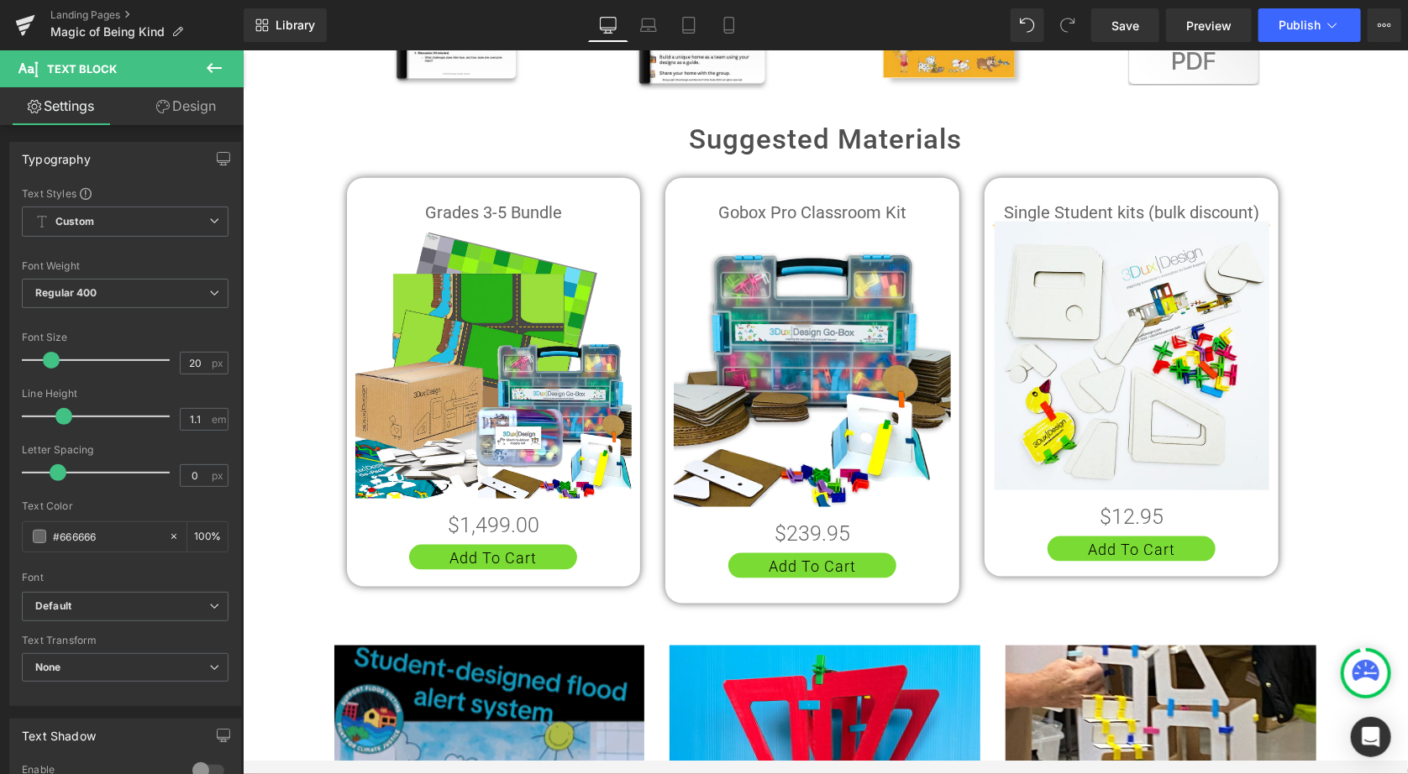
click at [1249, 202] on b "Single Student kits (bulk discount)" at bounding box center [1130, 212] width 255 height 20
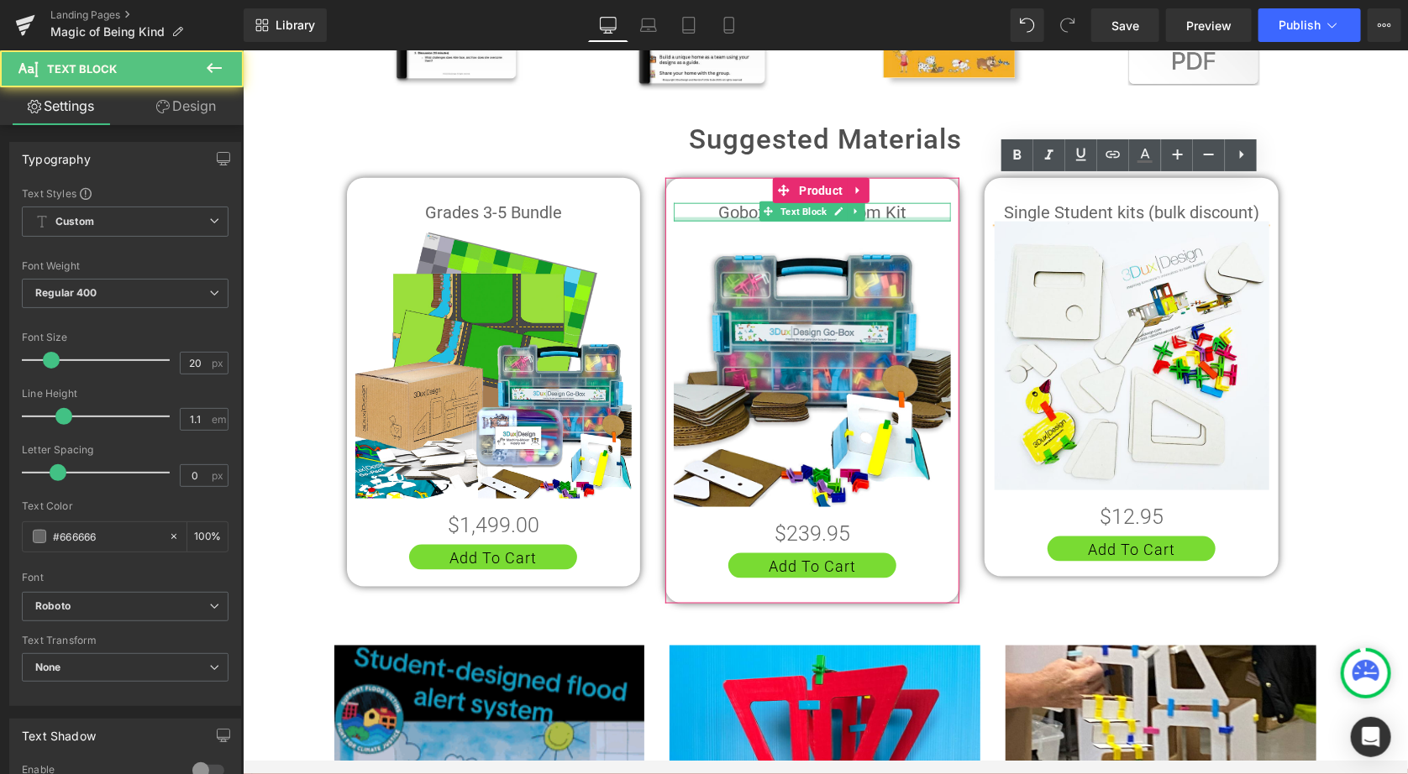
click at [910, 217] on div at bounding box center [811, 219] width 277 height 4
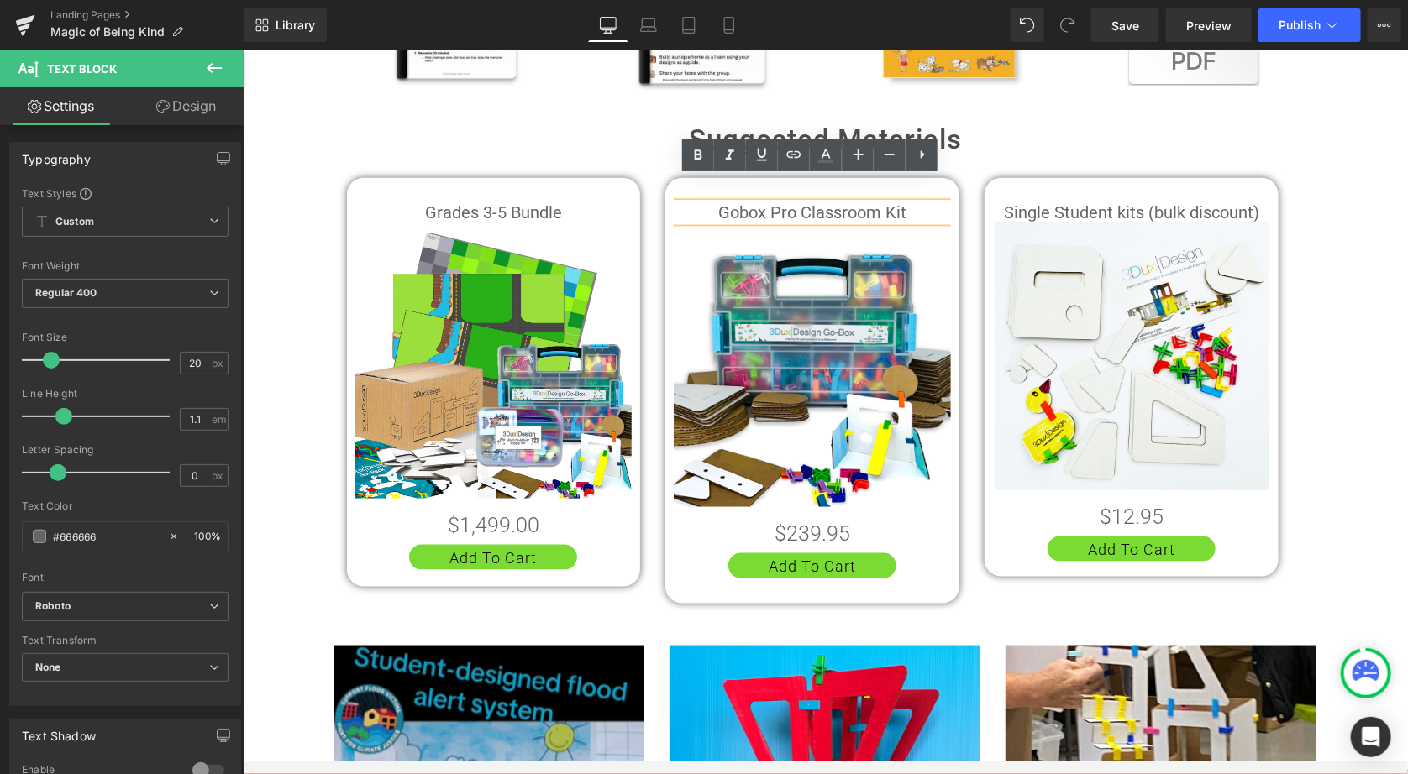
click at [789, 202] on p "Gobox Pro Classroom Kit" at bounding box center [811, 211] width 277 height 18
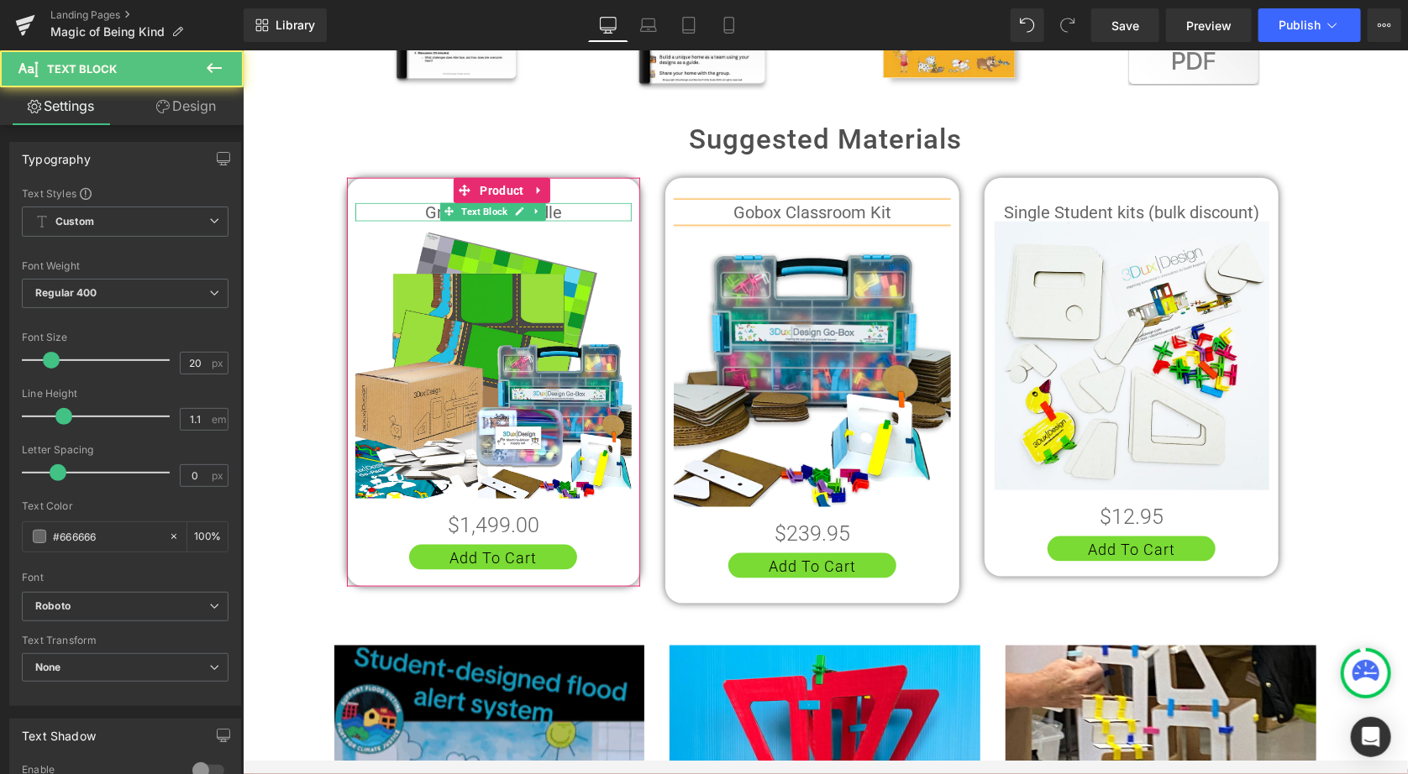
click at [564, 202] on p "Grades 3-5 Bundle" at bounding box center [492, 211] width 277 height 18
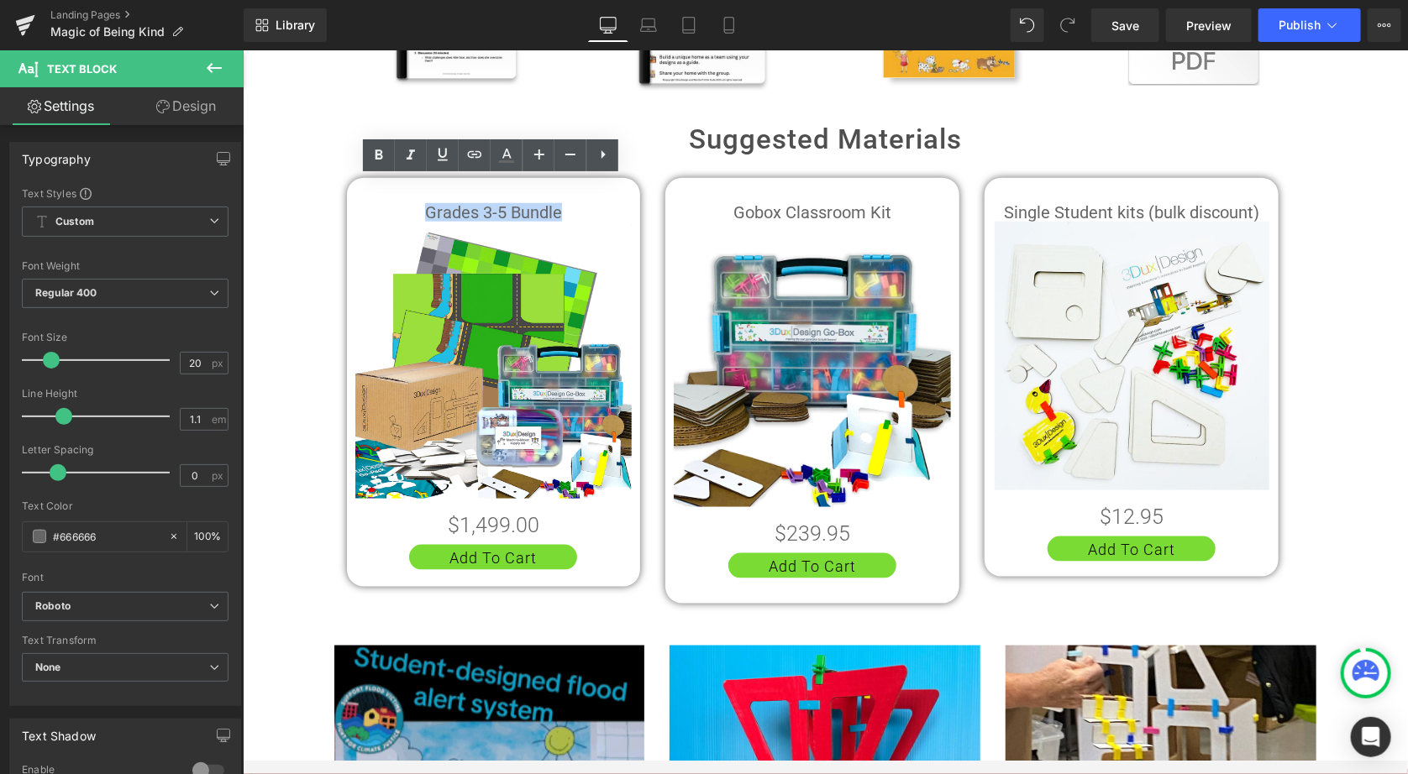
drag, startPoint x: 570, startPoint y: 186, endPoint x: 412, endPoint y: 183, distance: 158.8
click at [412, 202] on p "Grades 3-5 Bundle" at bounding box center [492, 211] width 277 height 18
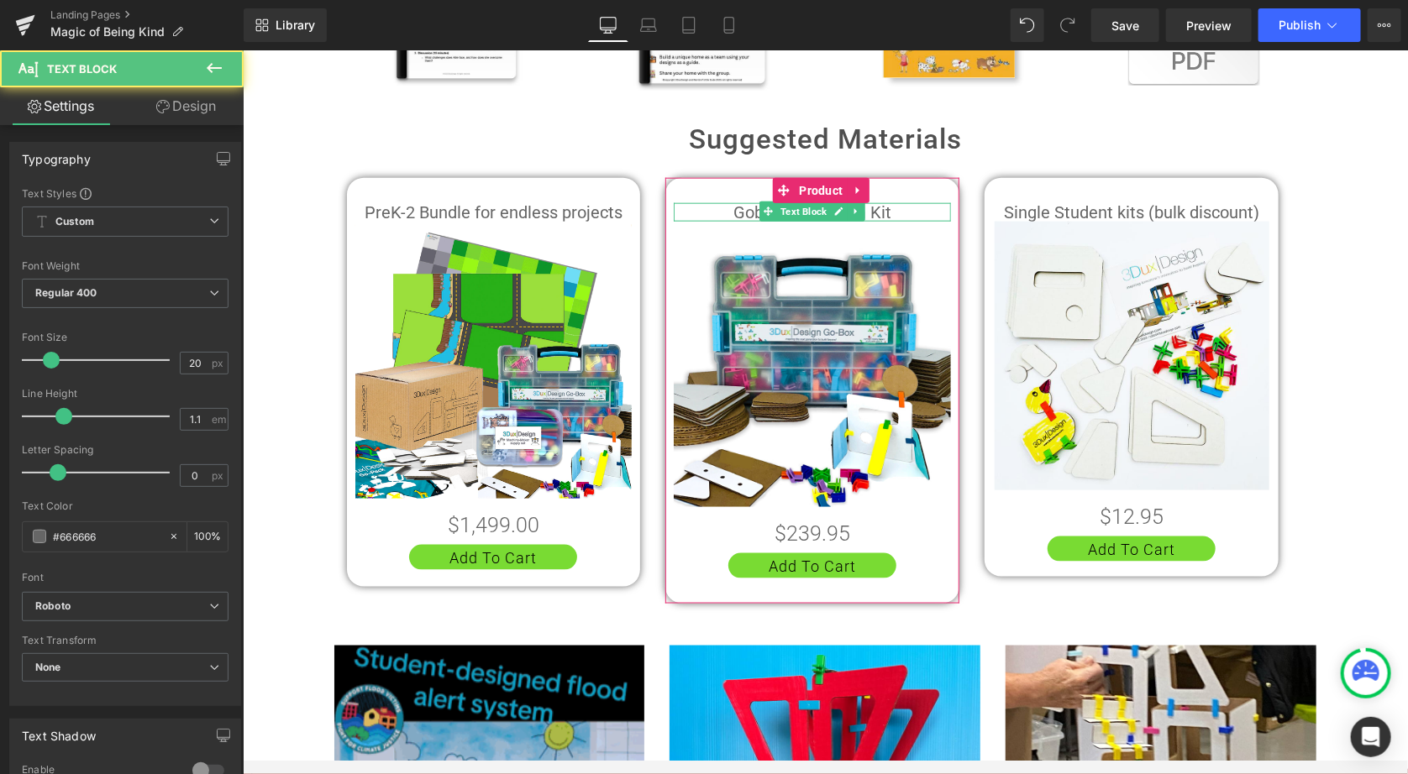
click at [910, 202] on p "Gobox Classroom Kit" at bounding box center [811, 211] width 277 height 18
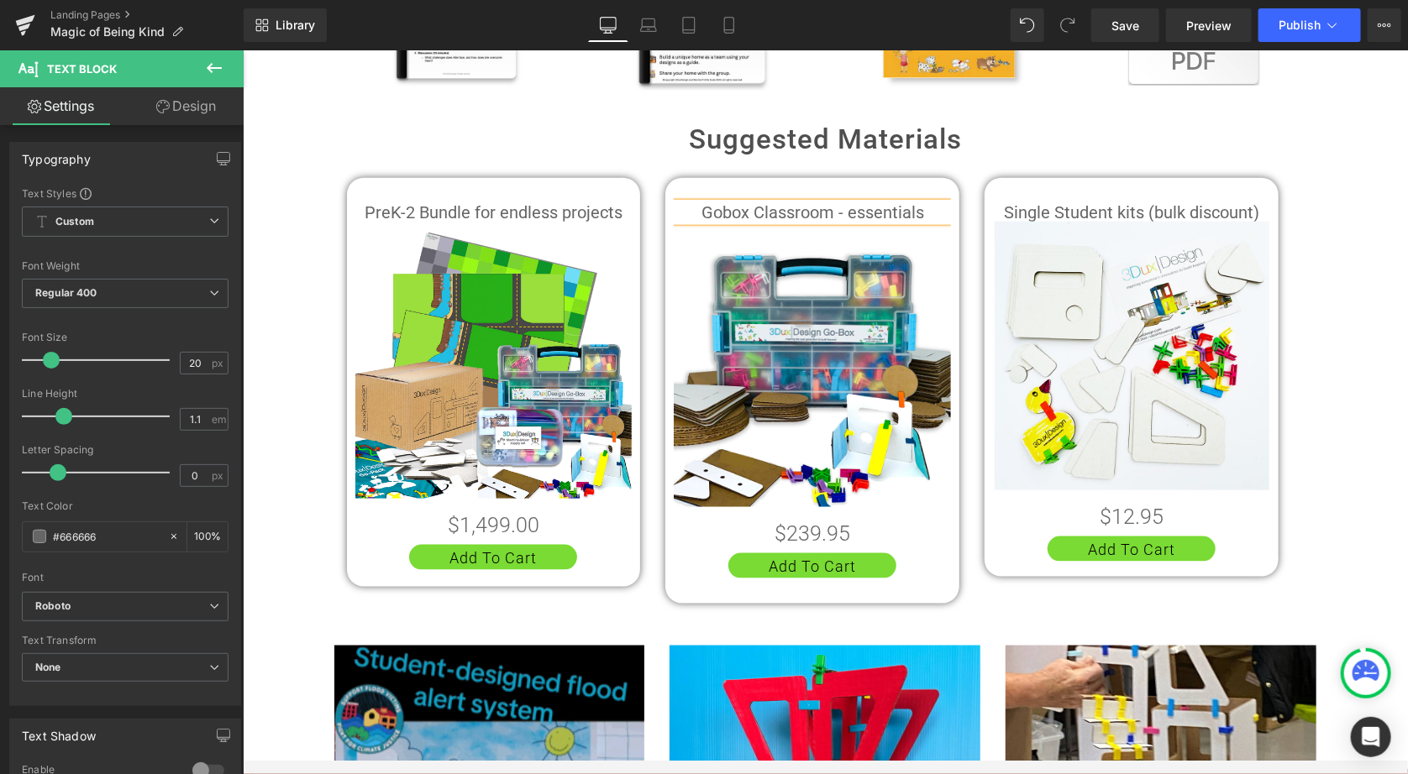
click at [1335, 241] on div "Text Block Image Build a Kind Home with Little Dude and Bird Heading a STEAM Ac…" at bounding box center [824, 234] width 1165 height 1901
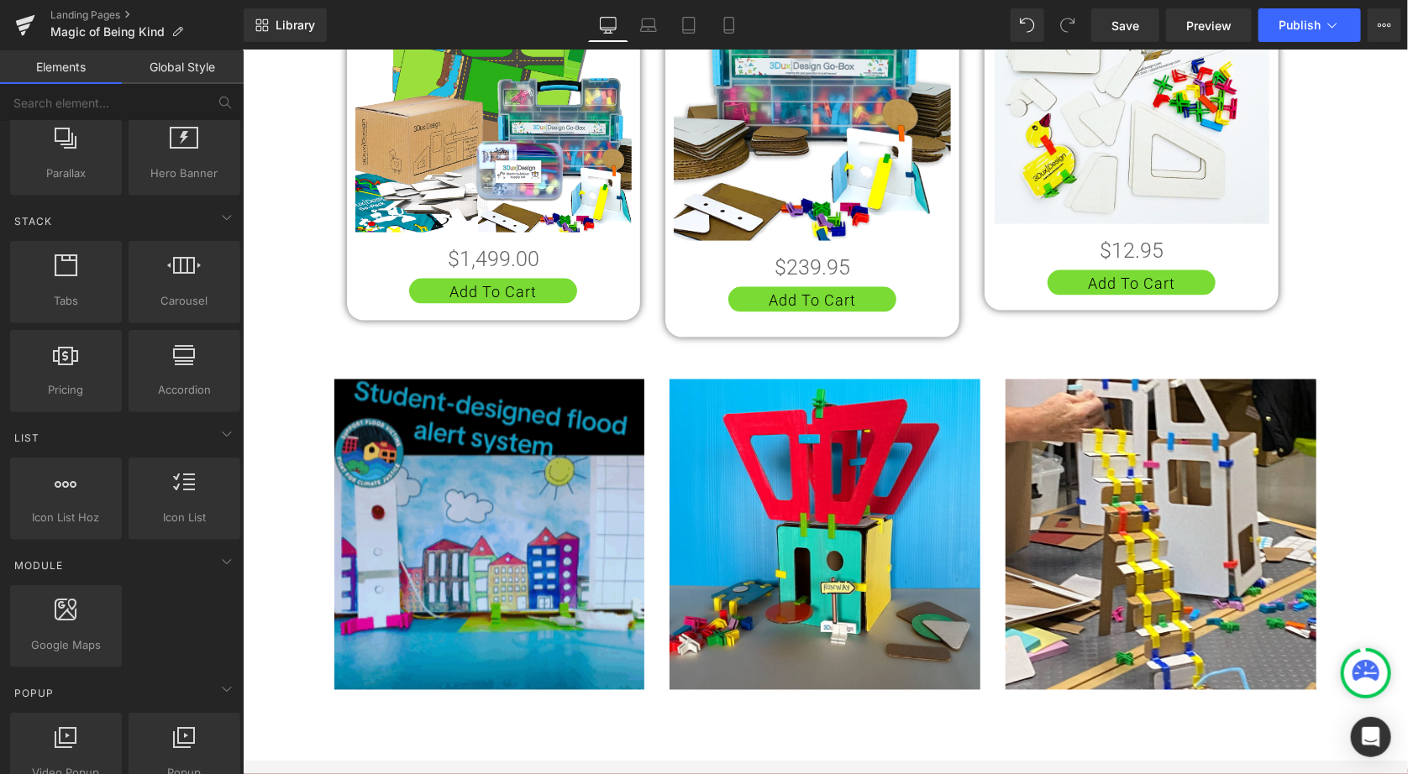
scroll to position [1209, 0]
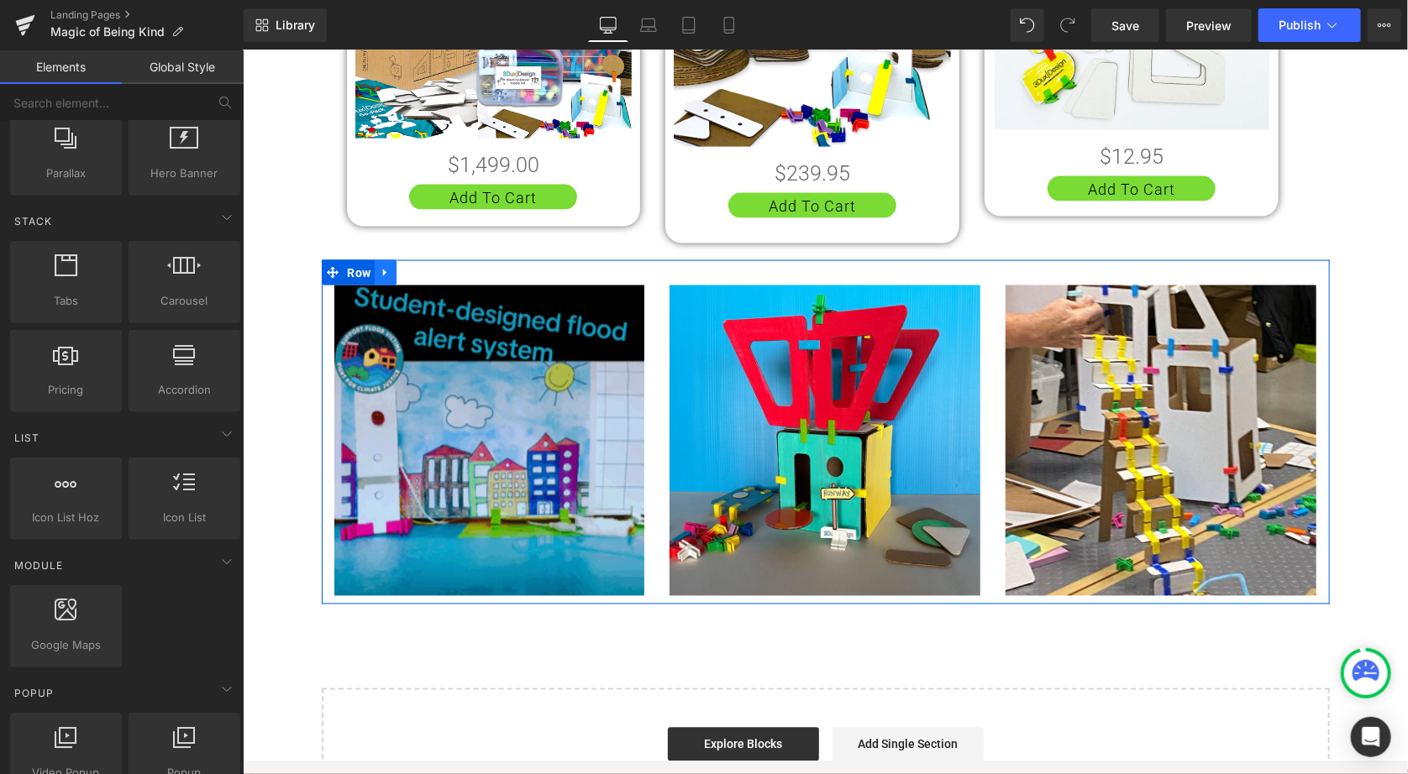
click at [384, 266] on icon at bounding box center [385, 272] width 12 height 13
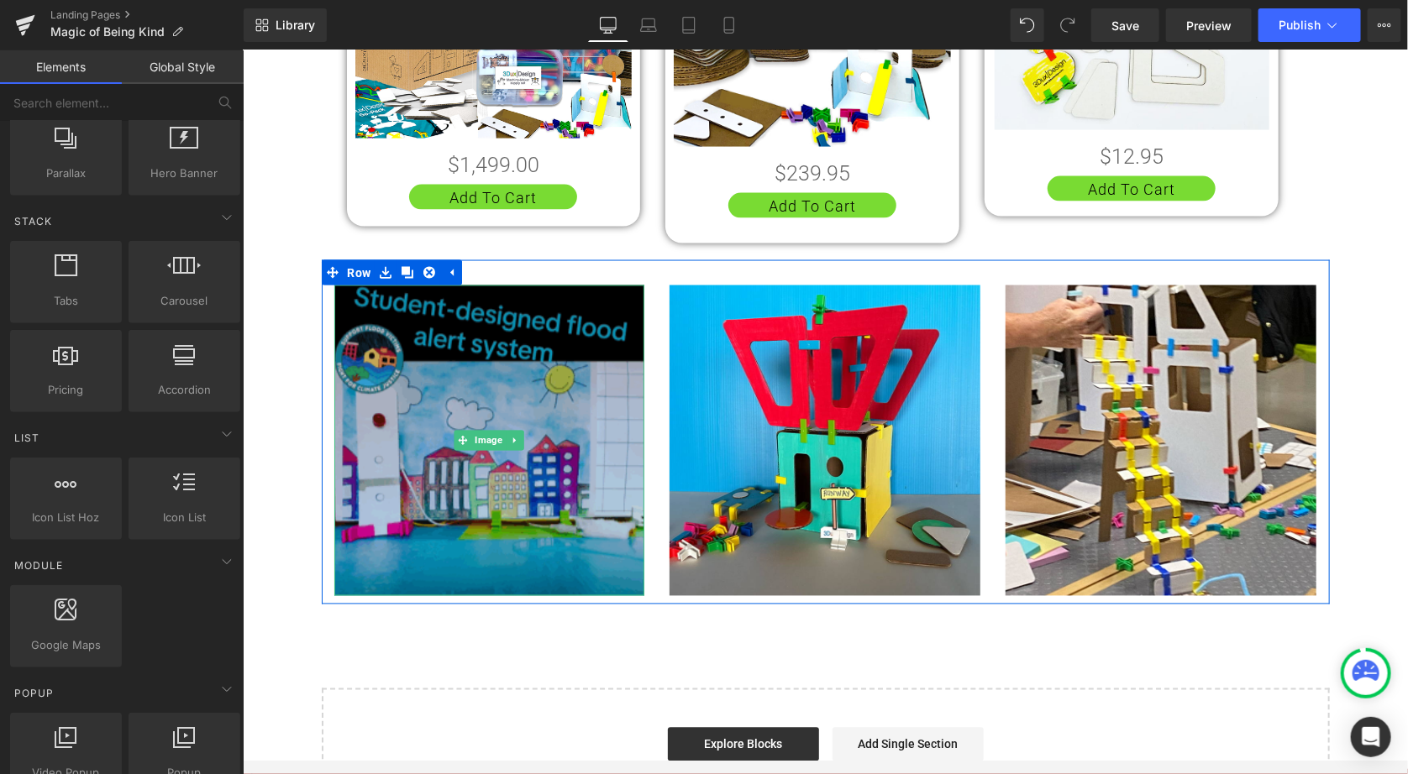
click at [475, 394] on img at bounding box center [488, 440] width 311 height 311
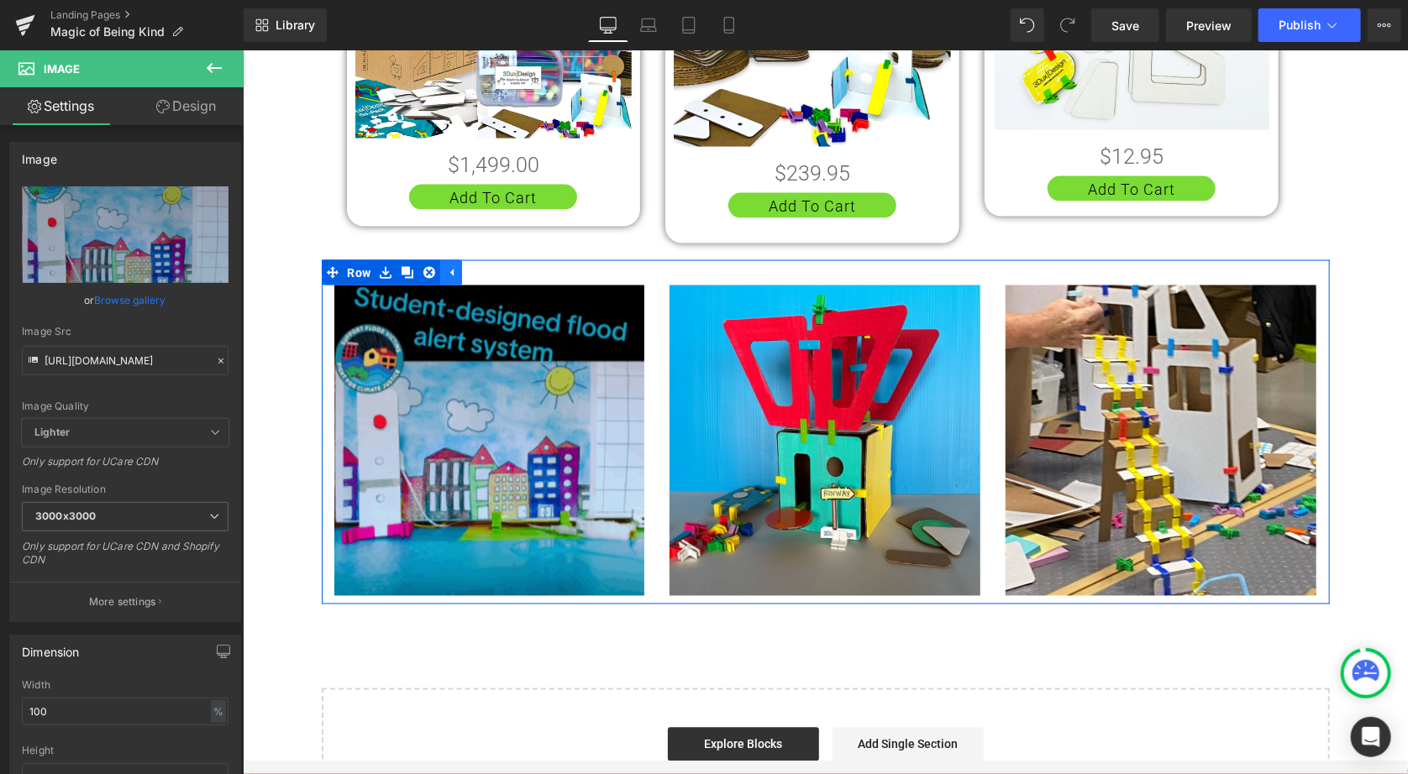
click at [449, 269] on icon at bounding box center [450, 273] width 3 height 8
click at [382, 266] on icon at bounding box center [385, 272] width 12 height 13
click at [423, 266] on icon at bounding box center [428, 272] width 12 height 13
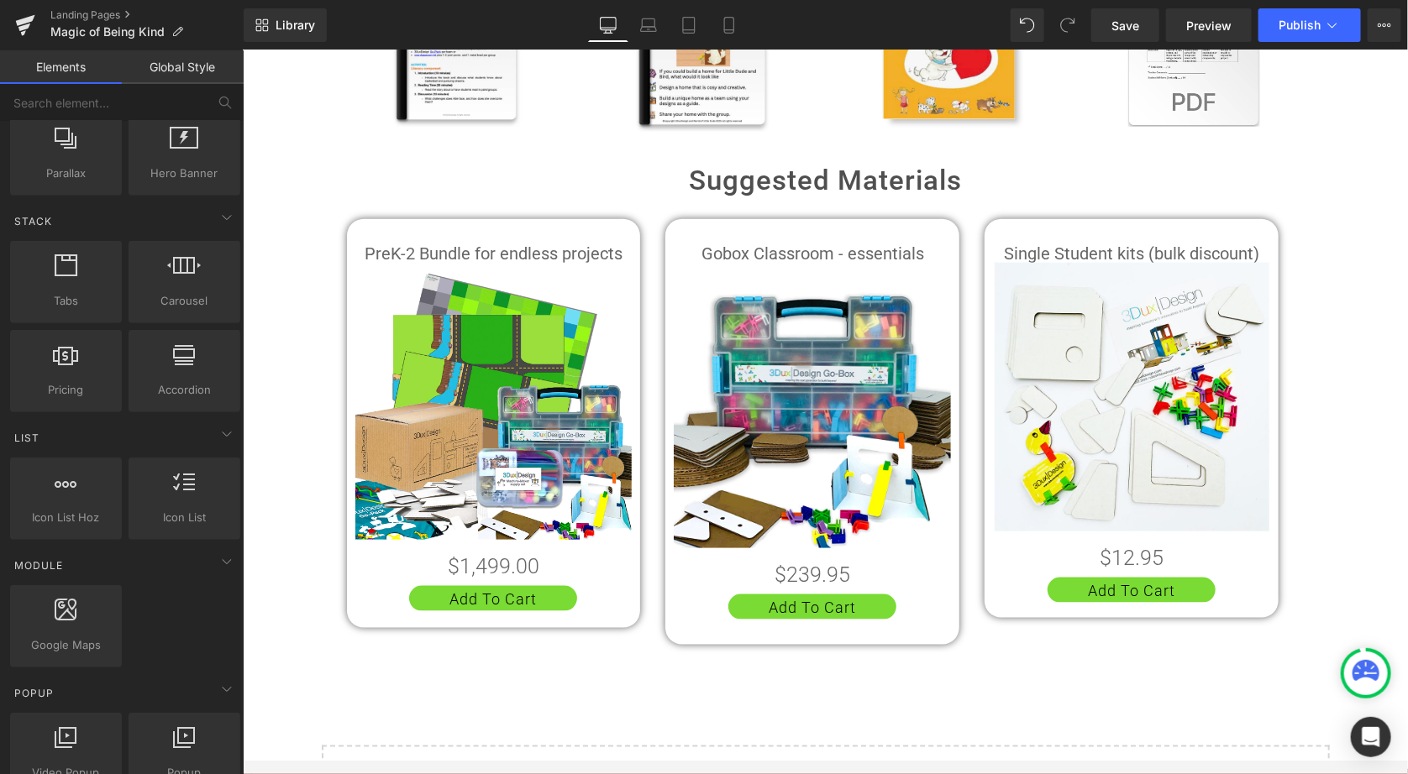
scroll to position [809, 0]
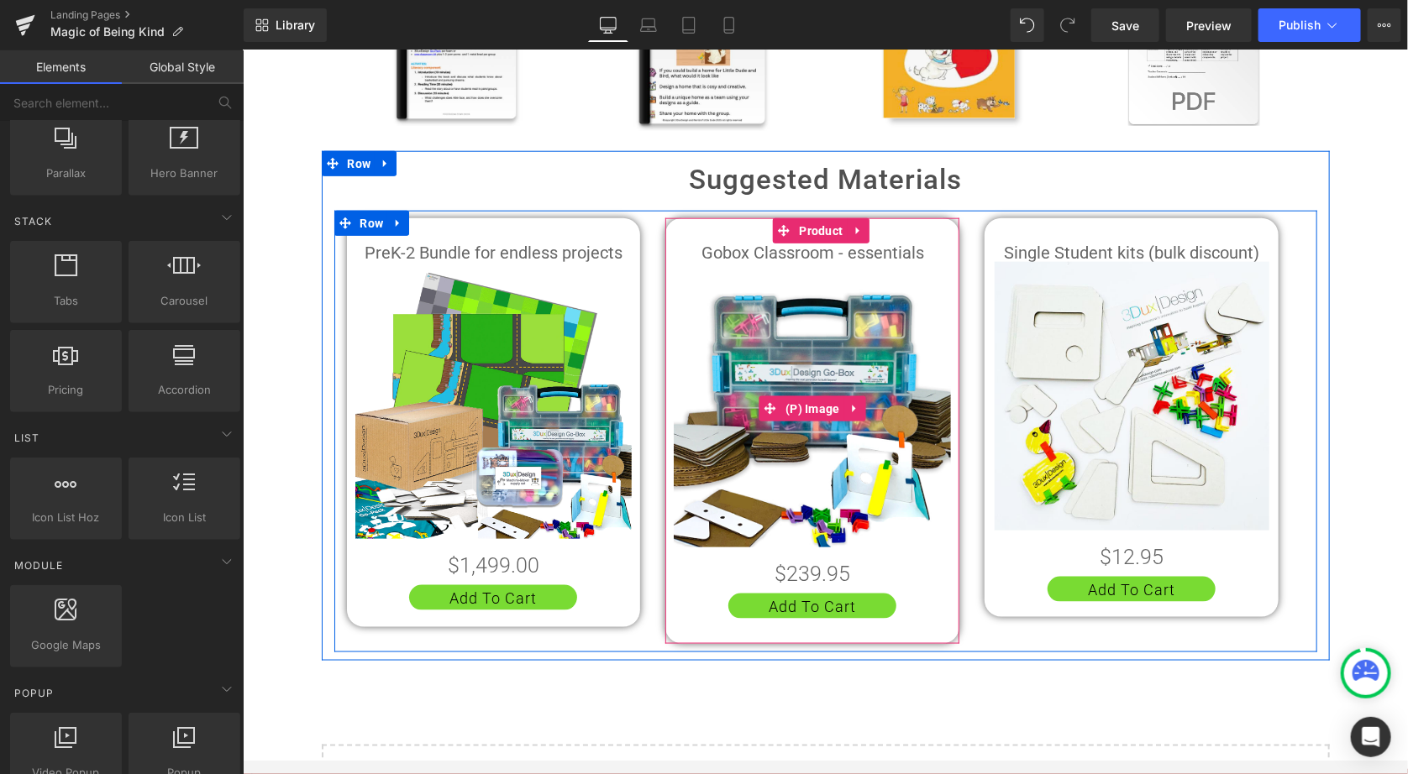
click at [814, 425] on img at bounding box center [811, 408] width 277 height 277
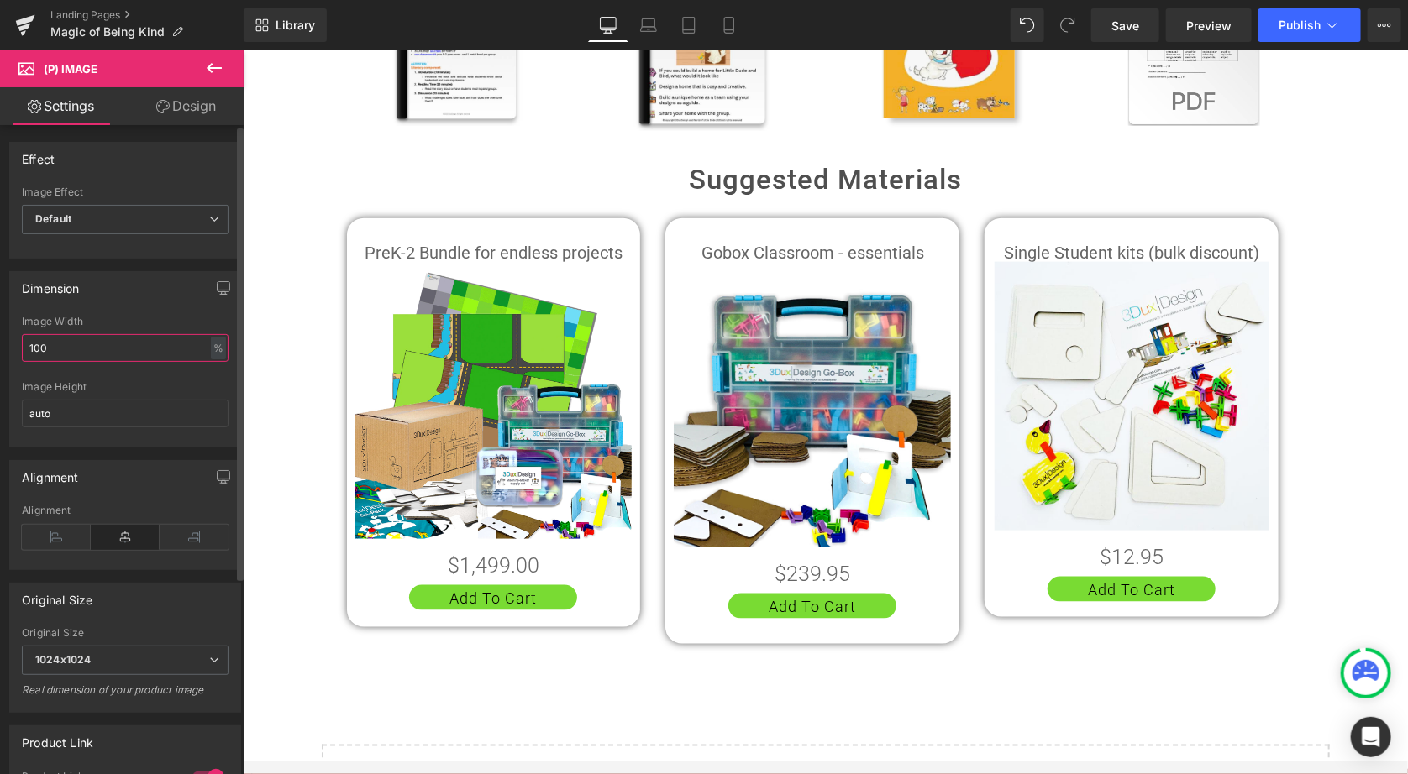
drag, startPoint x: 92, startPoint y: 348, endPoint x: 14, endPoint y: 348, distance: 78.1
click at [13, 348] on div "100% Image Width 100 % % px auto Image Height auto" at bounding box center [125, 381] width 230 height 131
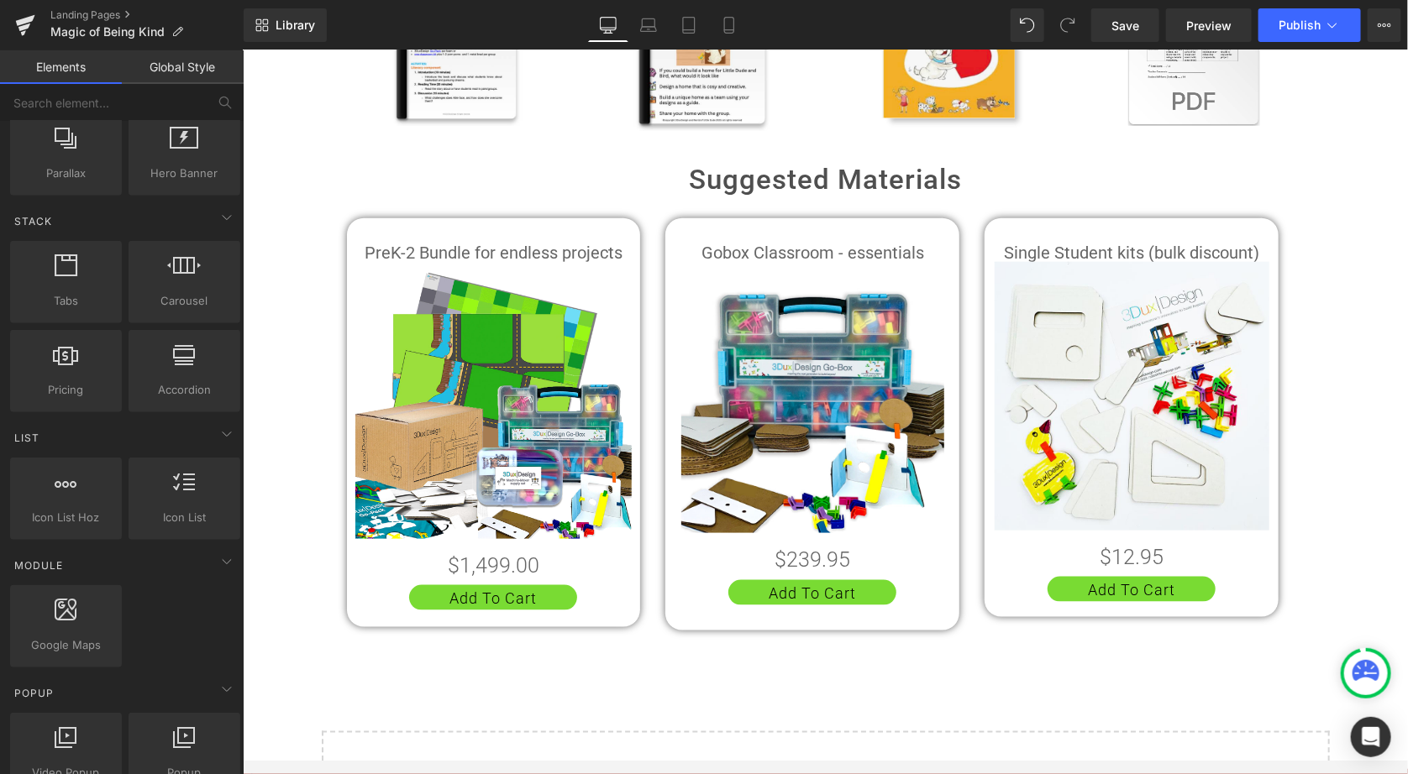
click at [1325, 543] on div "Text Block Image Build a Kind Home with Little Dude and Bird Heading a STEAM Ac…" at bounding box center [824, 97] width 1165 height 1544
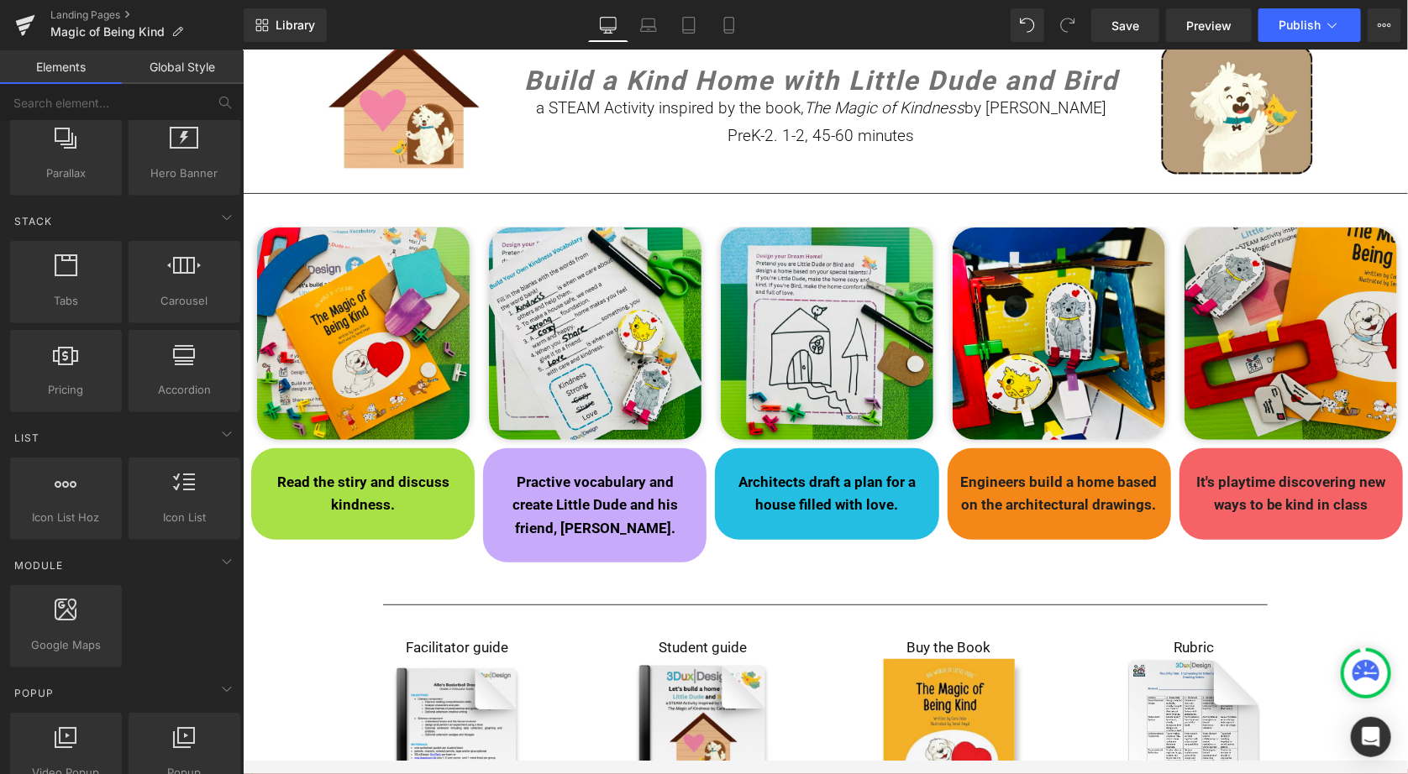
scroll to position [97, 0]
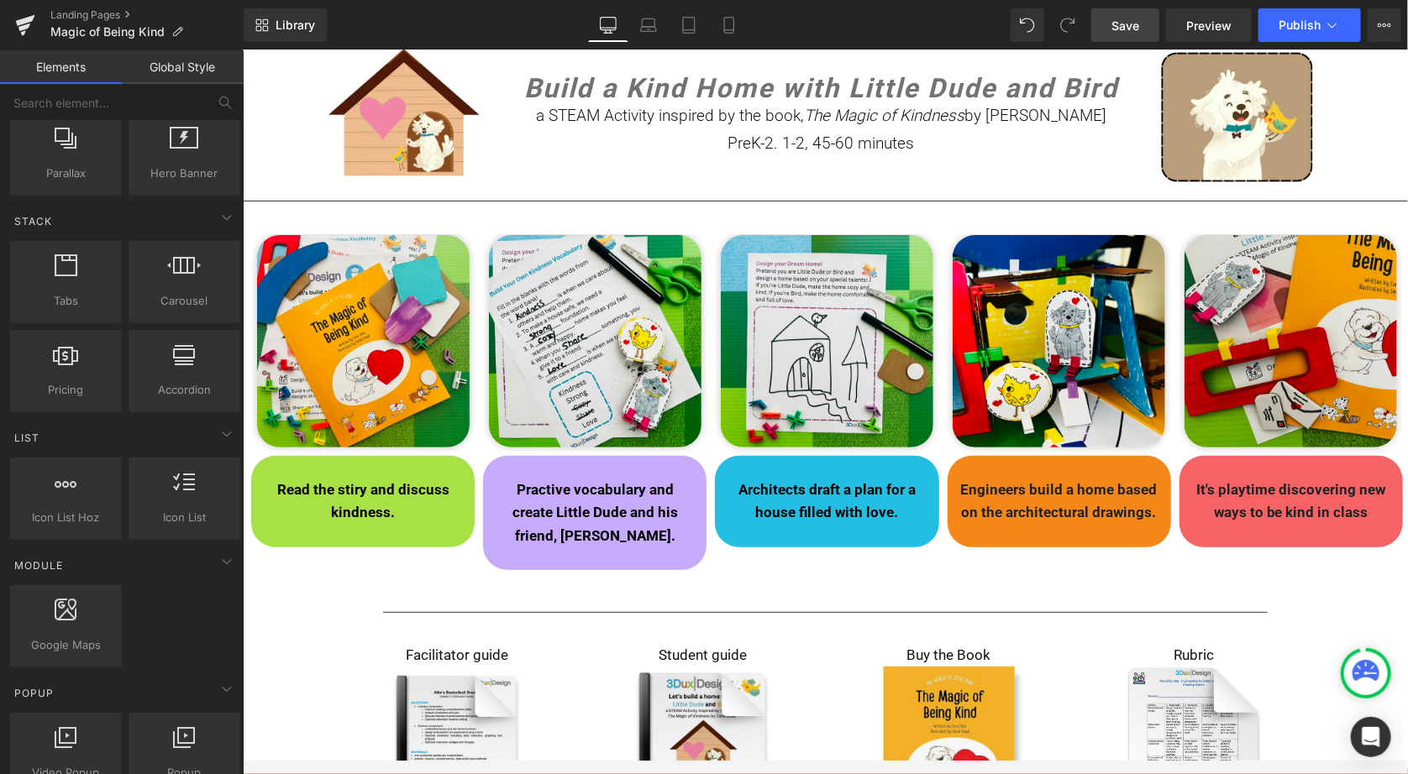
click at [1119, 21] on span "Save" at bounding box center [1125, 26] width 28 height 18
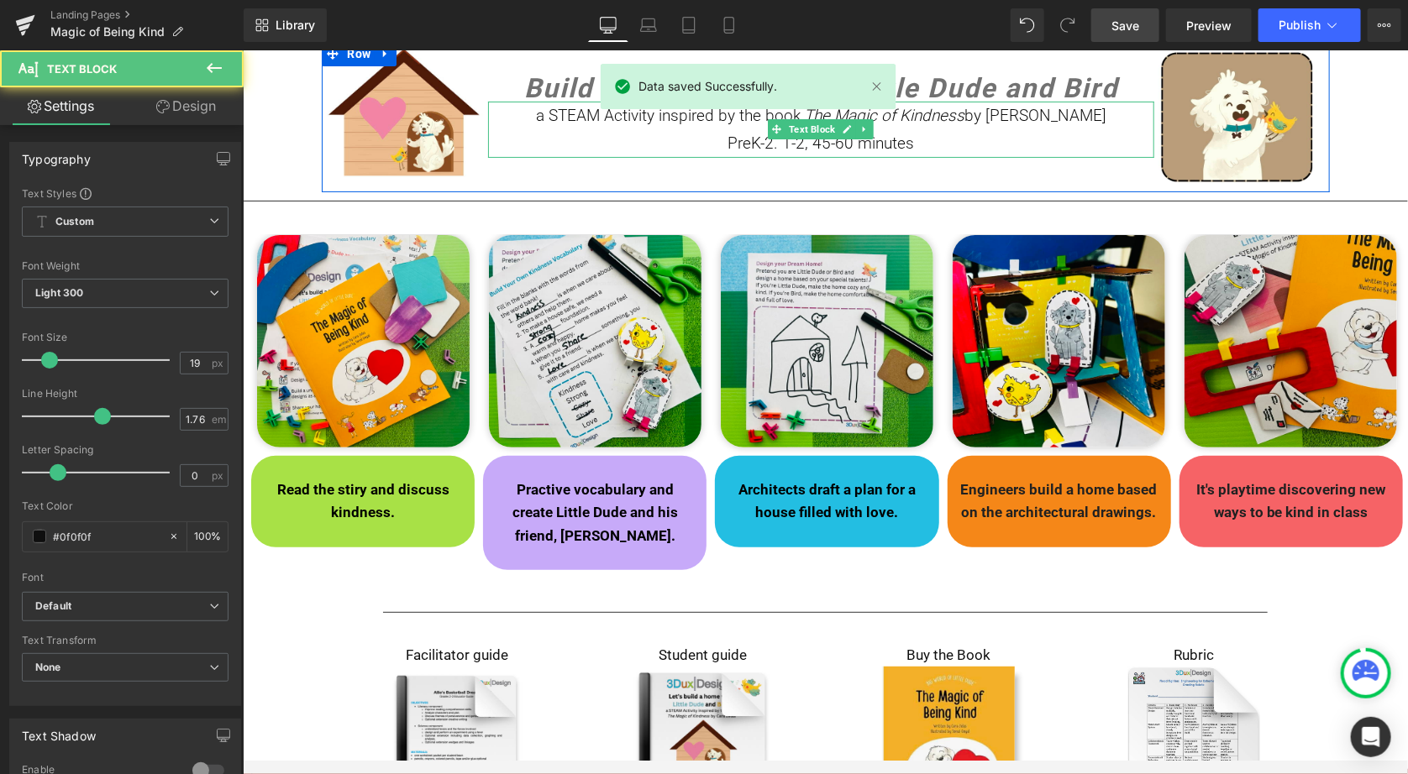
click at [968, 146] on p "PreK-2. 1-2, 45-60 minutes" at bounding box center [820, 142] width 666 height 28
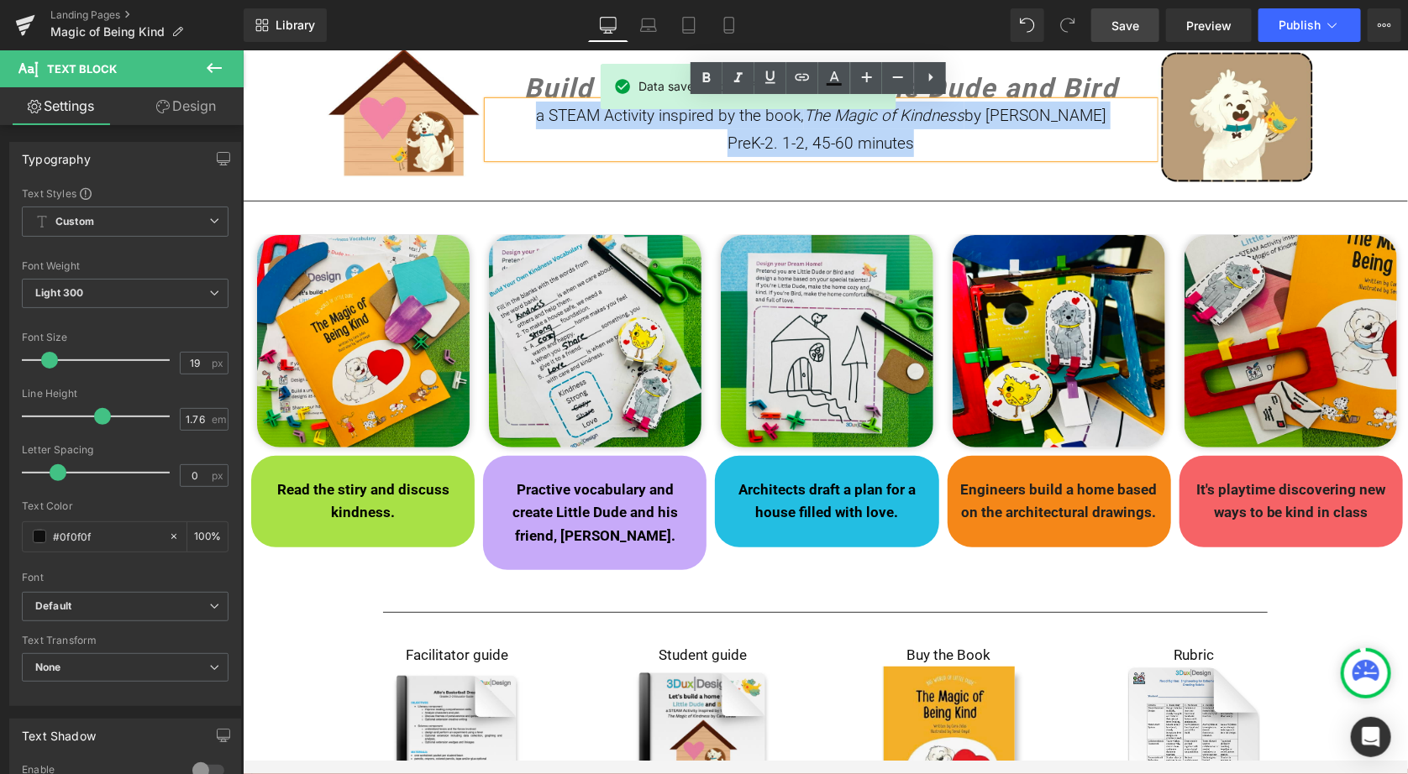
drag, startPoint x: 968, startPoint y: 146, endPoint x: 532, endPoint y: 113, distance: 438.0
click at [532, 113] on div "a STEAM Activity inspired by the book, The Magic of Kindness by [PERSON_NAME]-2…" at bounding box center [820, 129] width 666 height 56
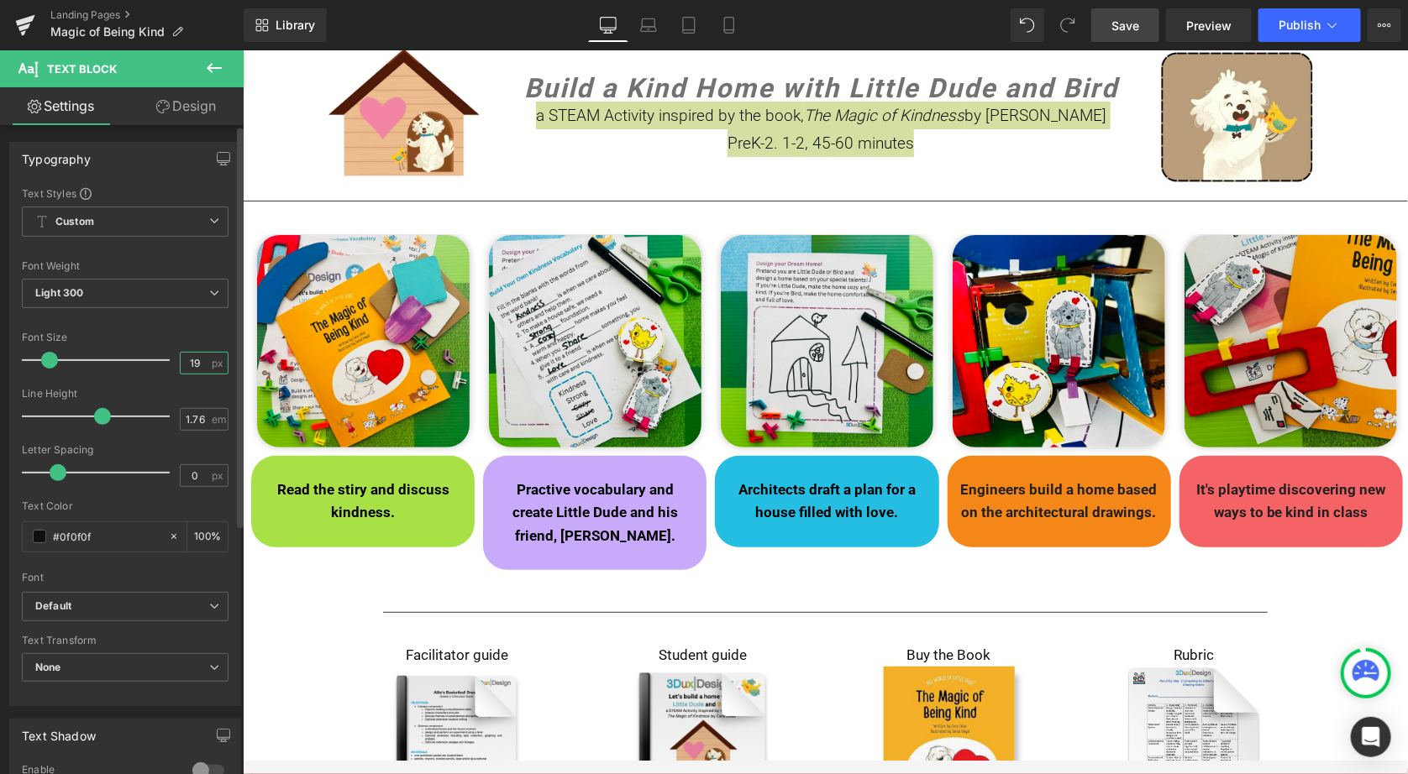
drag, startPoint x: 199, startPoint y: 359, endPoint x: 183, endPoint y: 359, distance: 16.0
click at [183, 359] on input "19" at bounding box center [195, 363] width 29 height 21
click at [1128, 26] on span "Save" at bounding box center [1125, 26] width 28 height 18
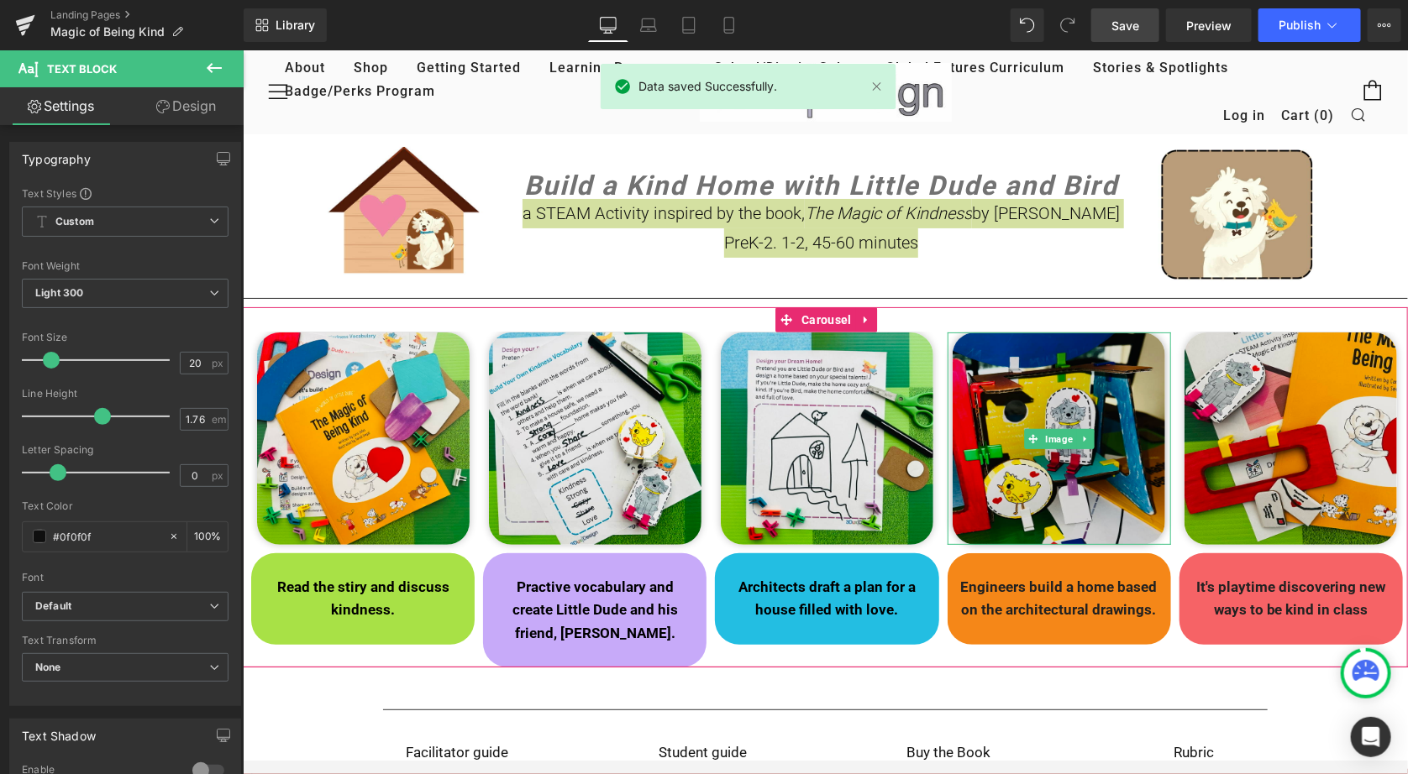
scroll to position [0, 0]
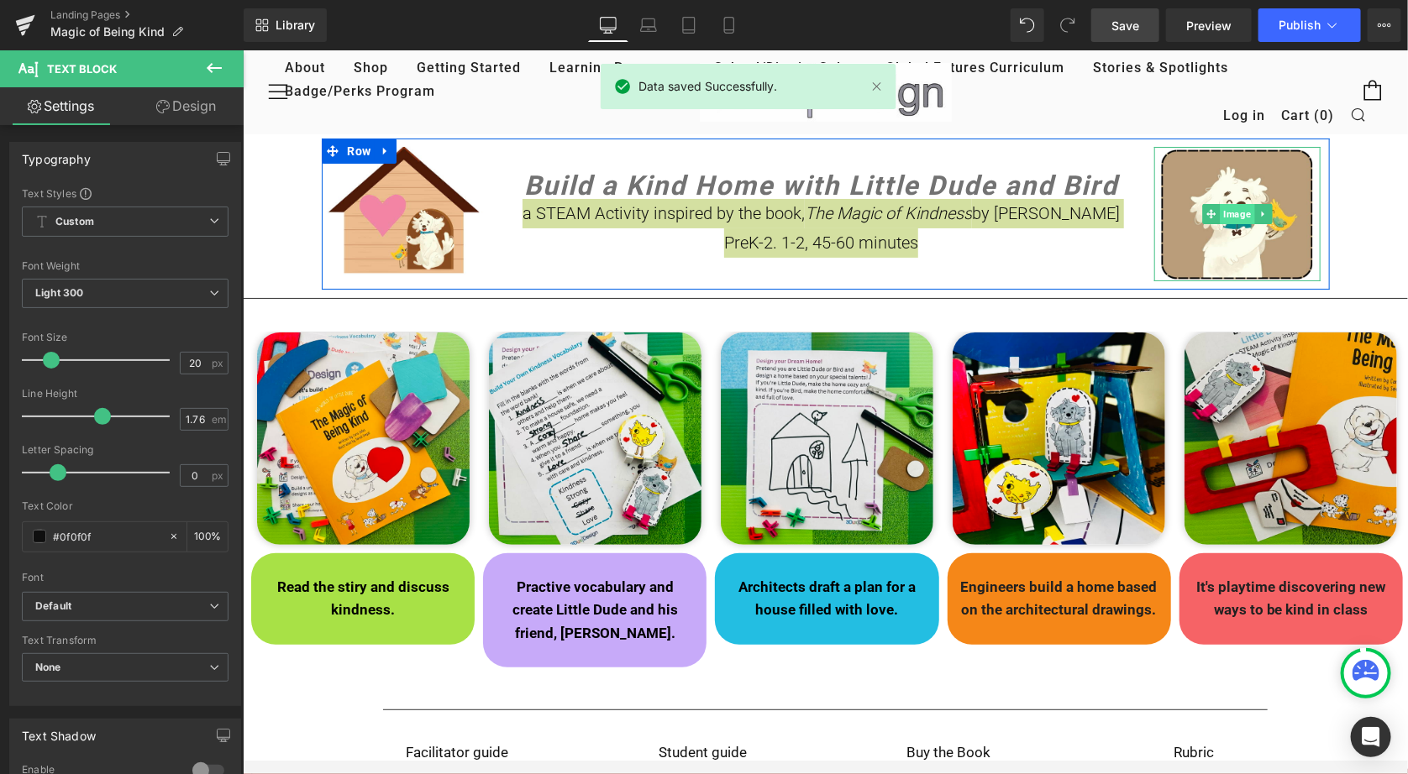
click at [1236, 212] on span "Image" at bounding box center [1236, 213] width 34 height 20
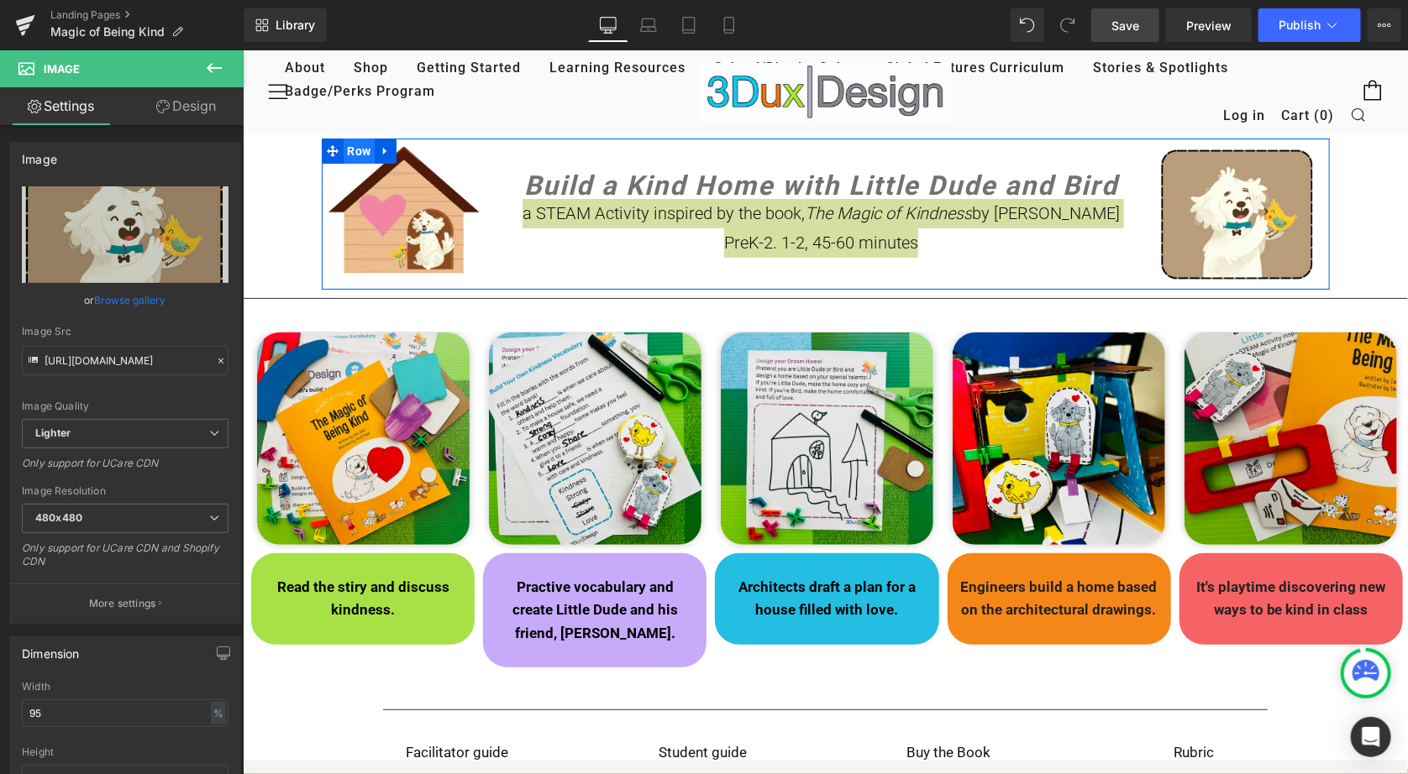
click at [352, 149] on span "Row" at bounding box center [359, 150] width 32 height 25
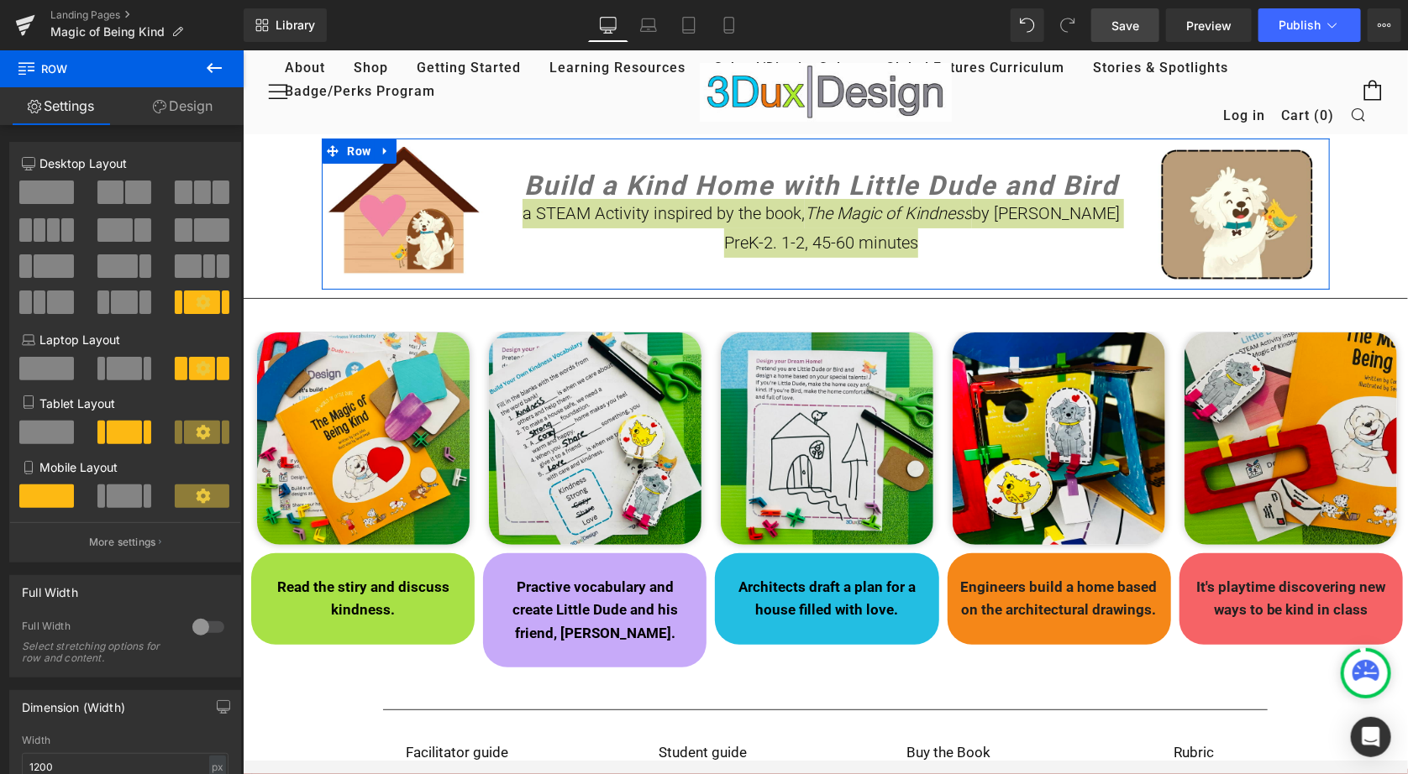
click at [198, 104] on link "Design" at bounding box center [183, 106] width 122 height 38
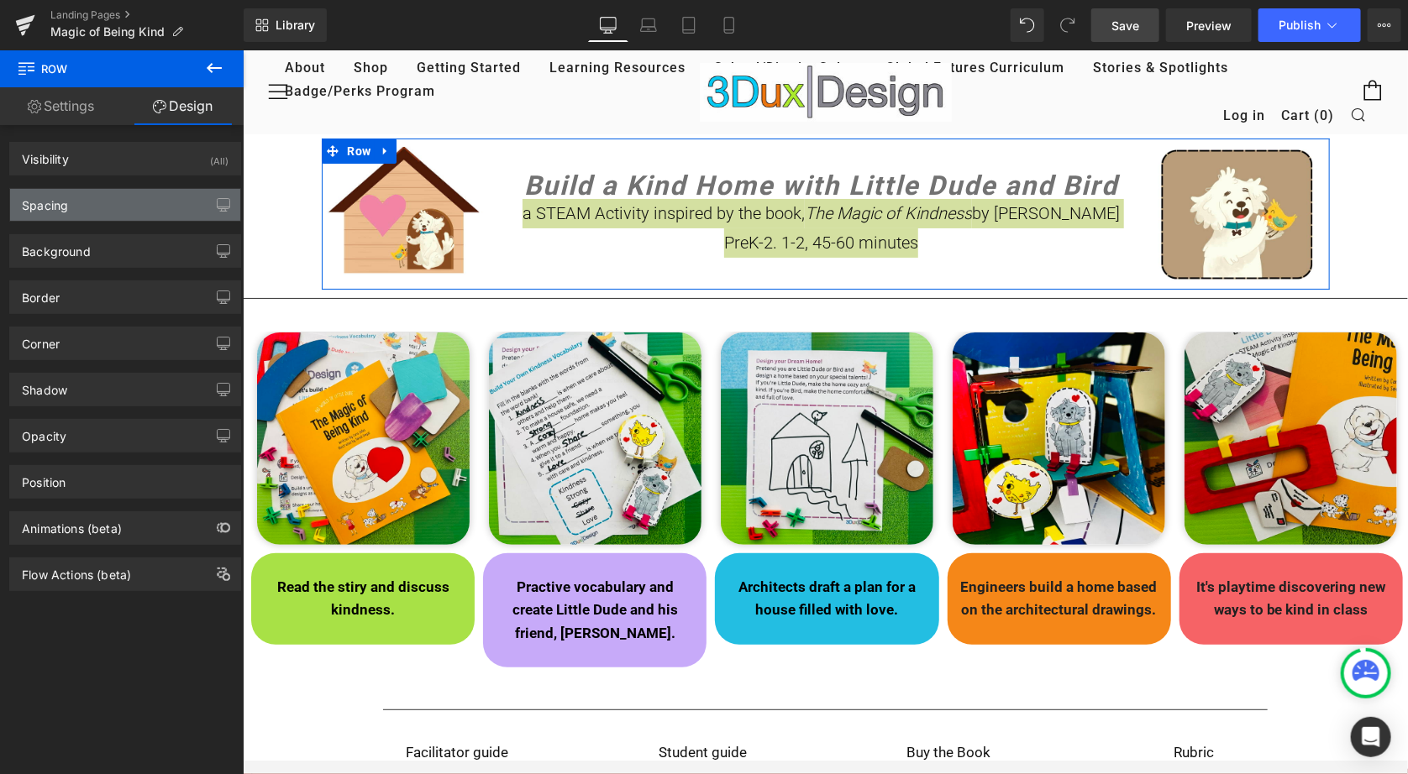
click at [149, 210] on div "Spacing" at bounding box center [125, 205] width 230 height 32
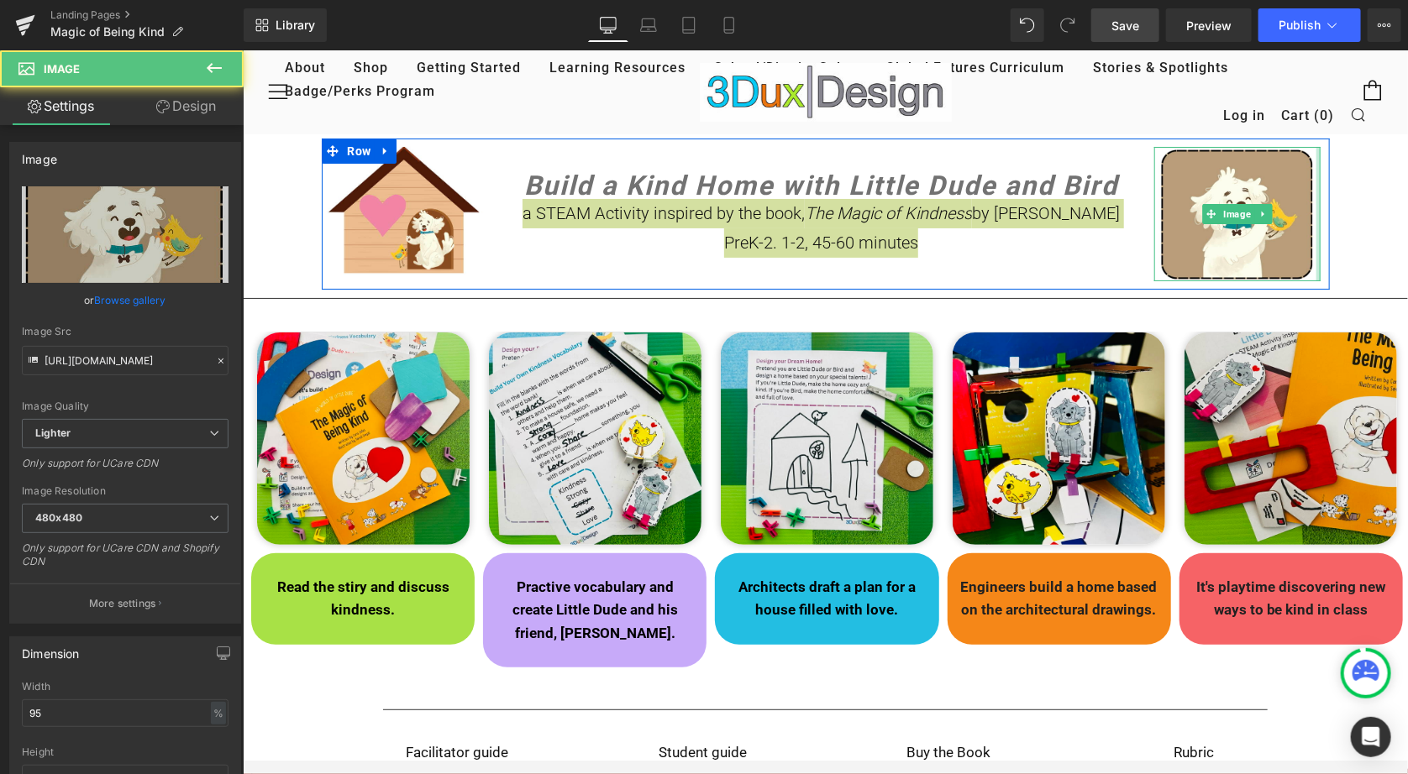
click at [1319, 223] on div "Image Build a Kind Home with Little Dude and Bird Heading a STEAM Activity insp…" at bounding box center [825, 213] width 1008 height 151
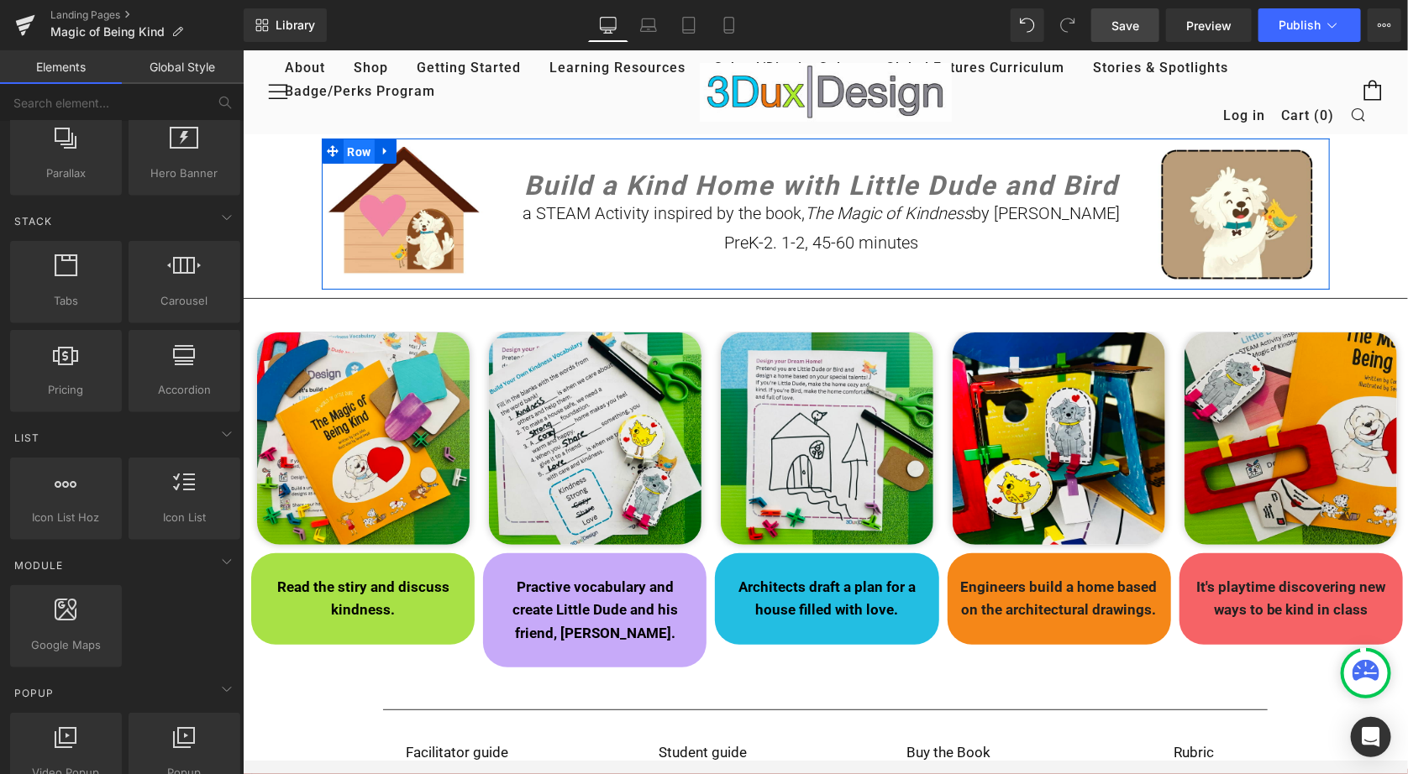
click at [353, 146] on span "Row" at bounding box center [359, 151] width 32 height 25
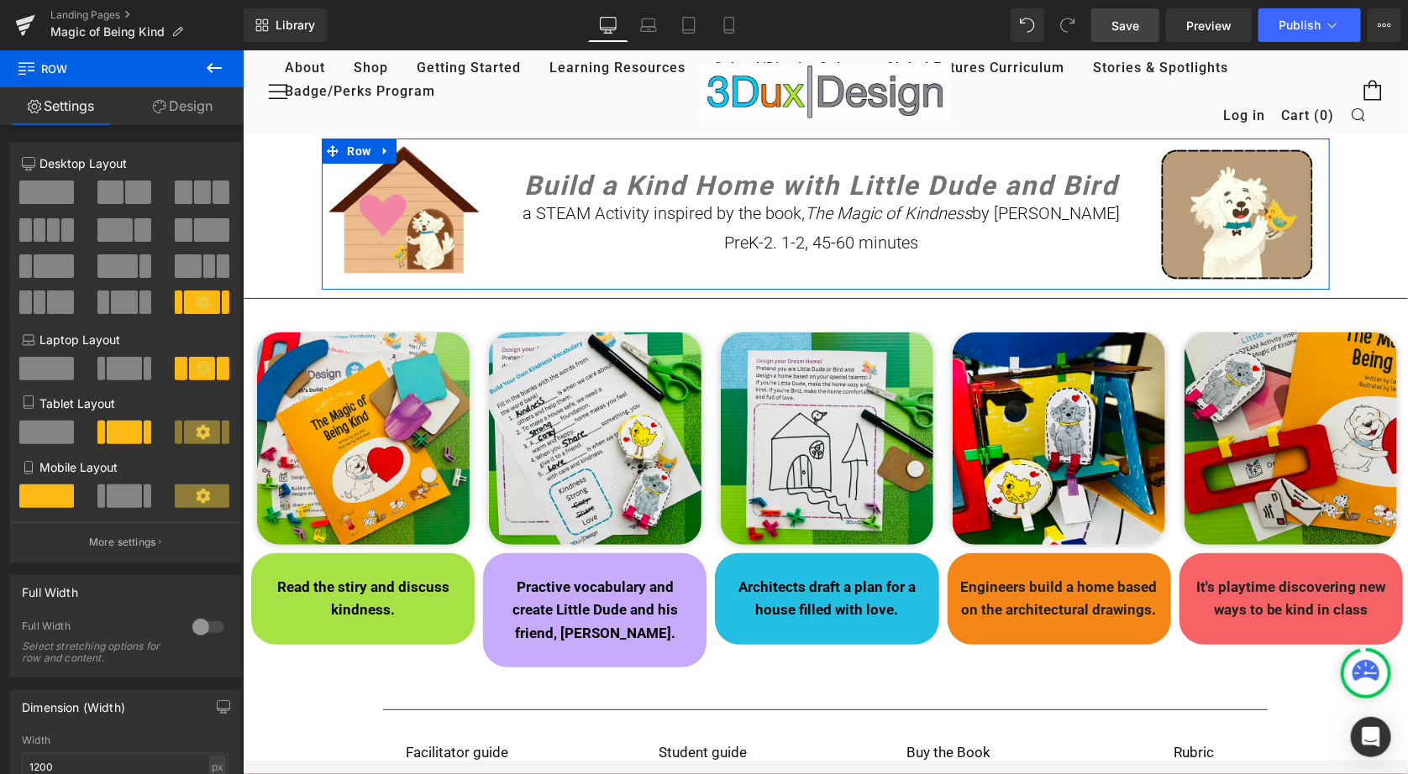
click at [195, 626] on div at bounding box center [208, 627] width 40 height 27
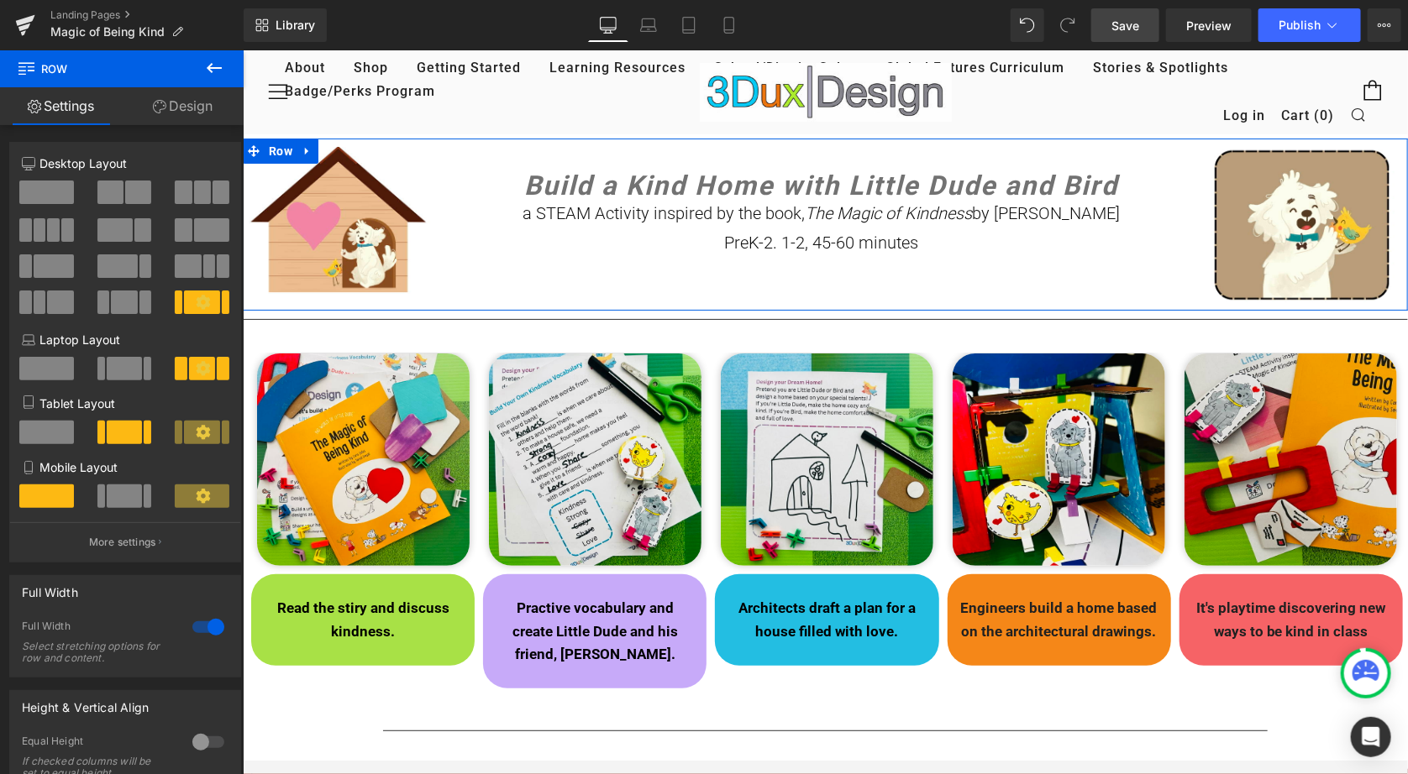
click at [180, 103] on link "Design" at bounding box center [183, 106] width 122 height 38
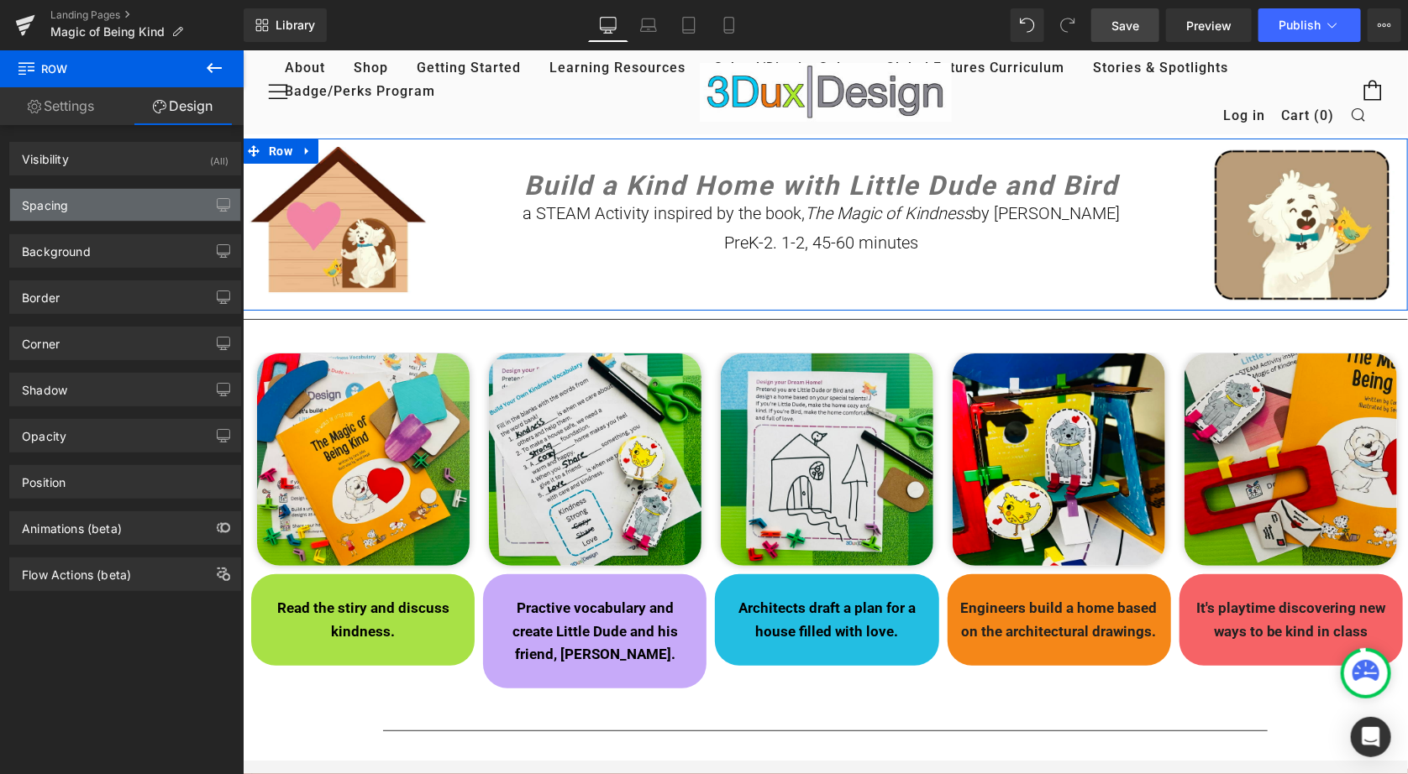
click at [82, 219] on div "Spacing" at bounding box center [125, 205] width 230 height 32
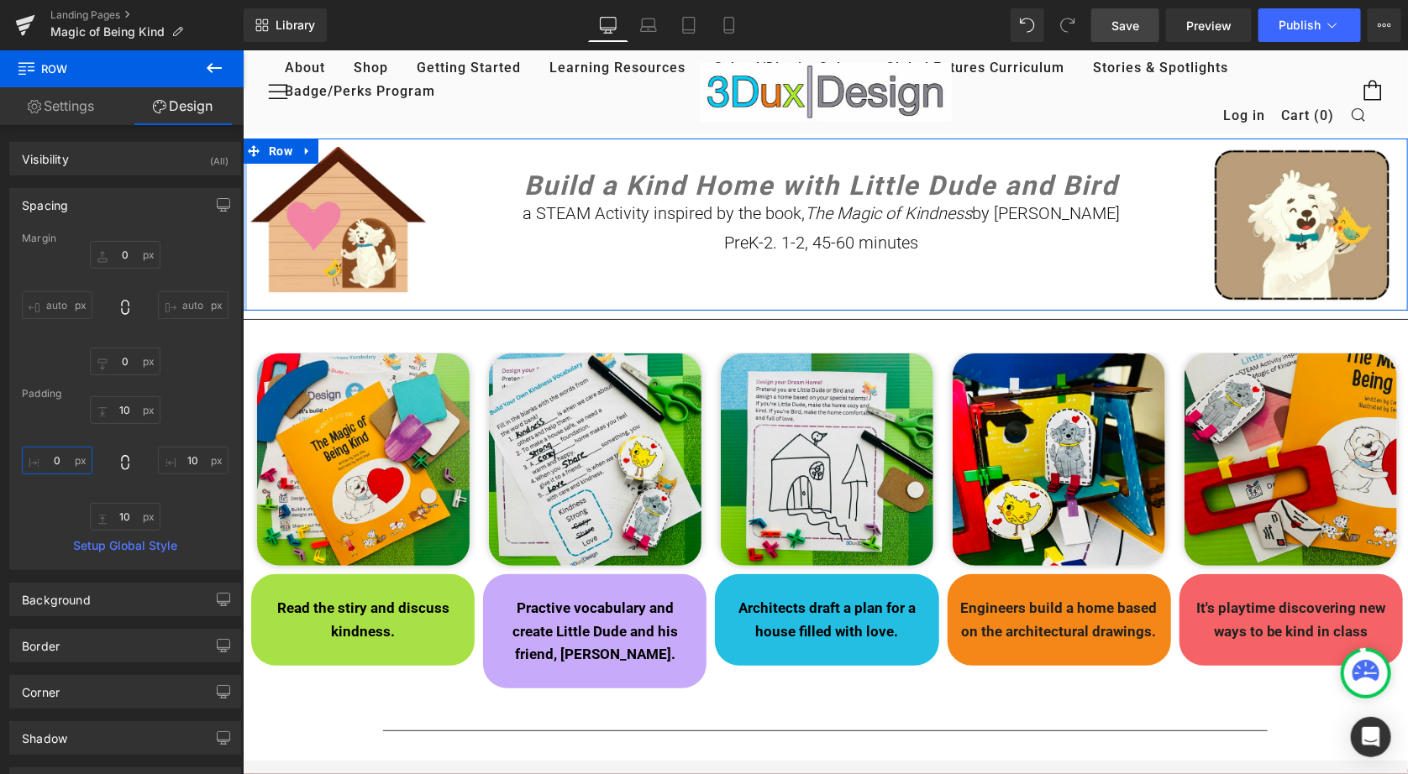
click at [50, 464] on input "0" at bounding box center [57, 461] width 71 height 28
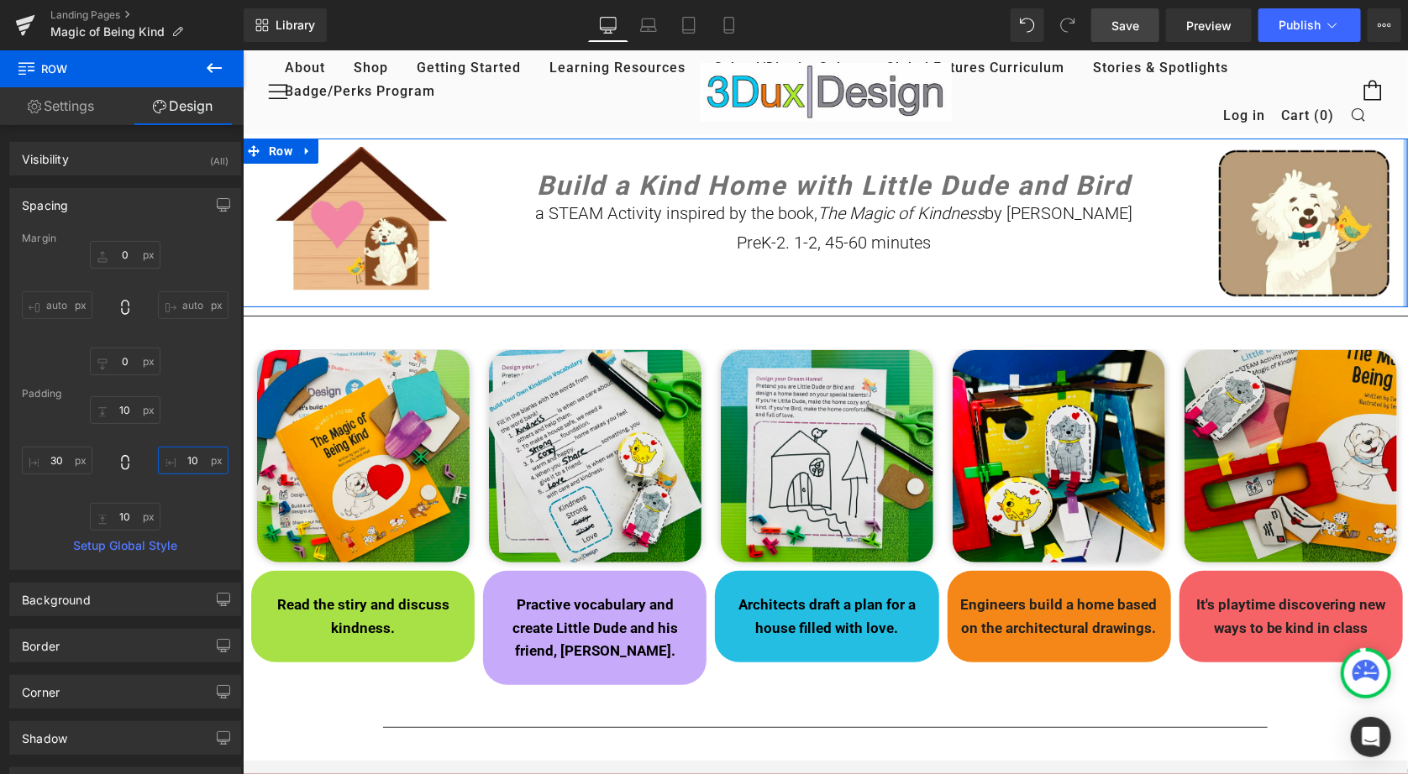
click at [184, 463] on input "10" at bounding box center [193, 461] width 71 height 28
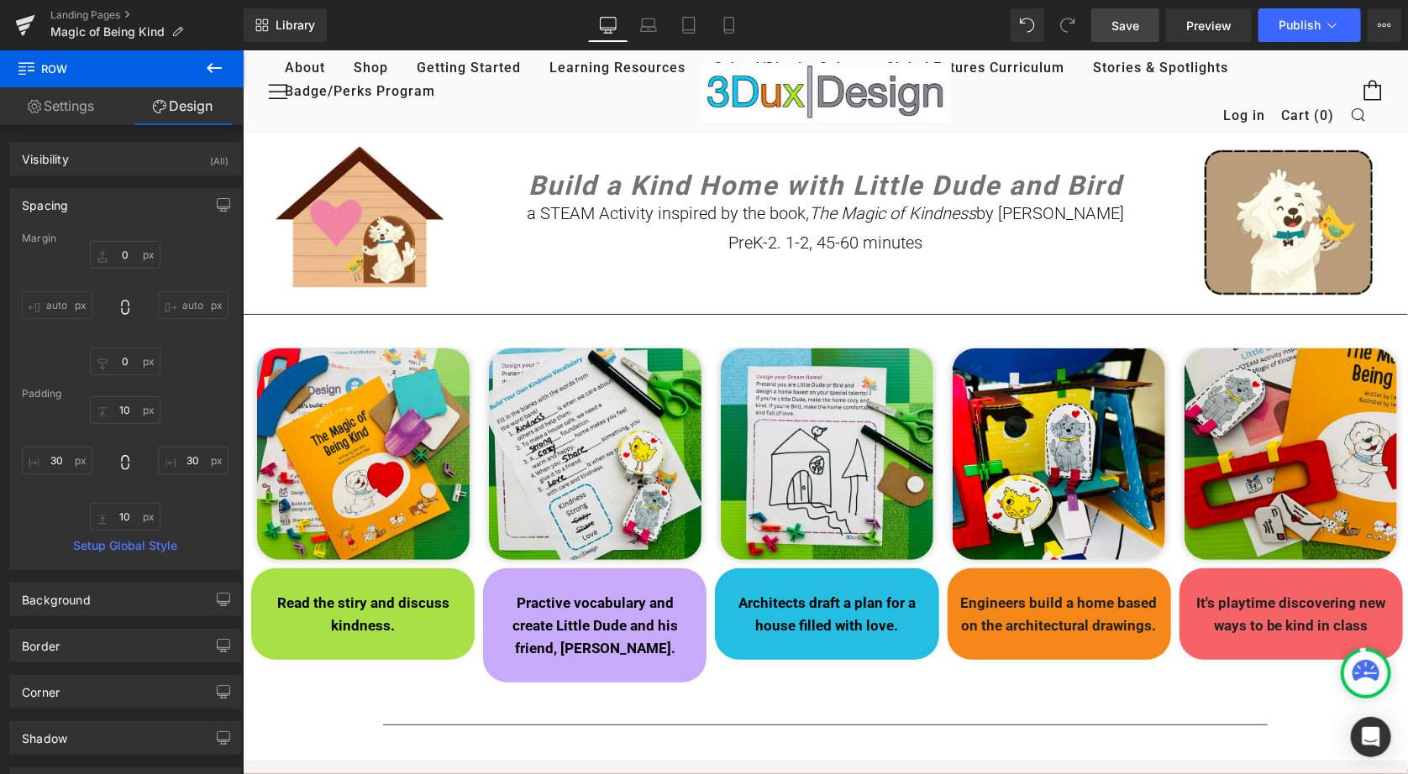
click at [1120, 29] on span "Save" at bounding box center [1125, 26] width 28 height 18
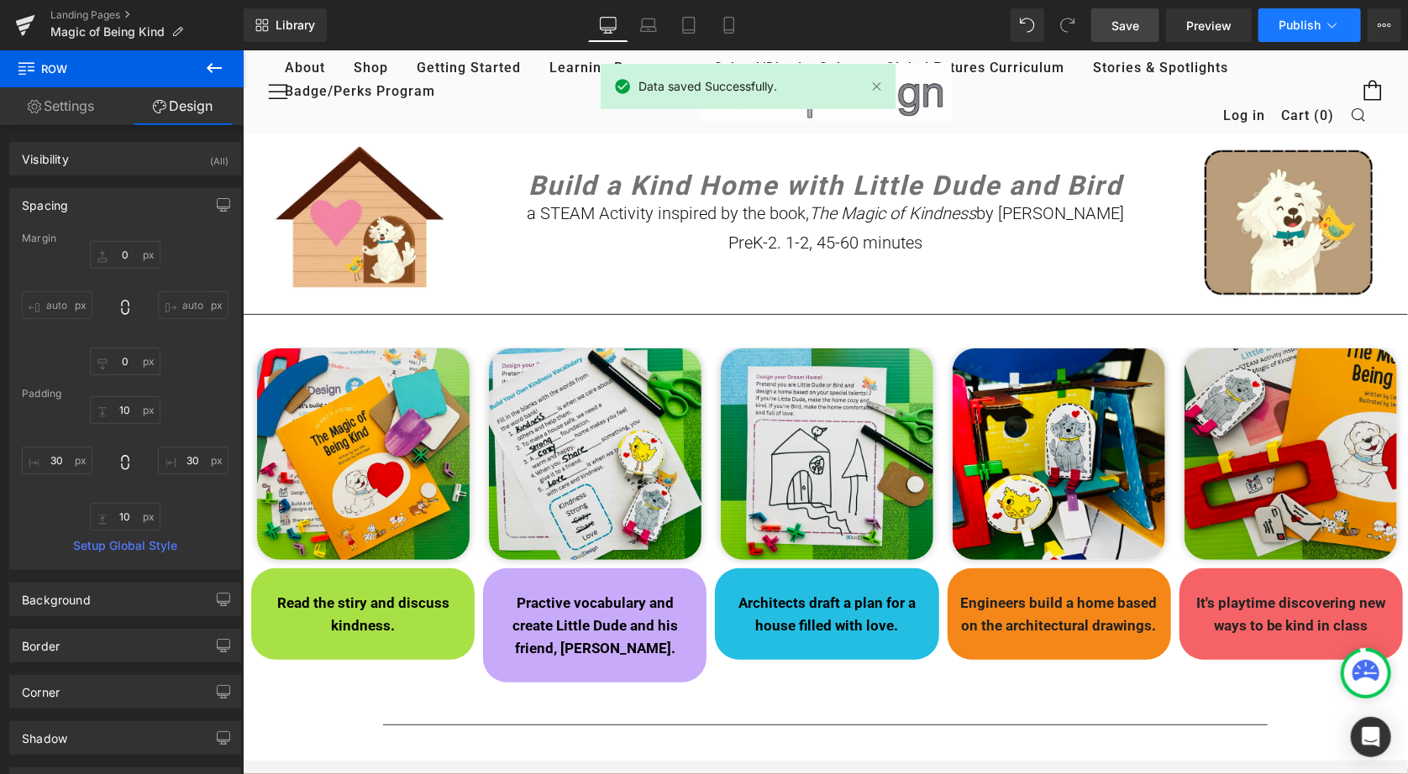
click at [1299, 24] on span "Publish" at bounding box center [1299, 24] width 42 height 13
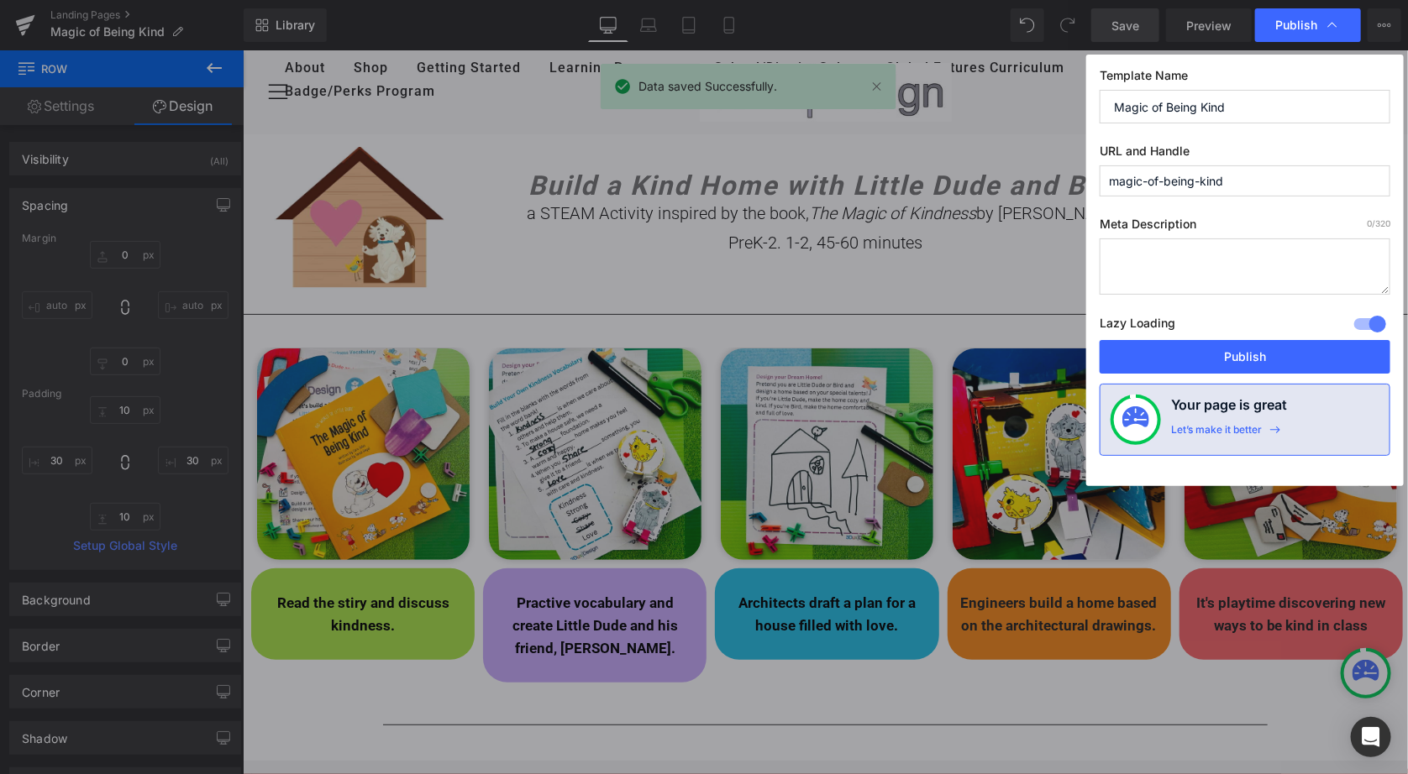
click at [1173, 270] on textarea at bounding box center [1244, 267] width 291 height 56
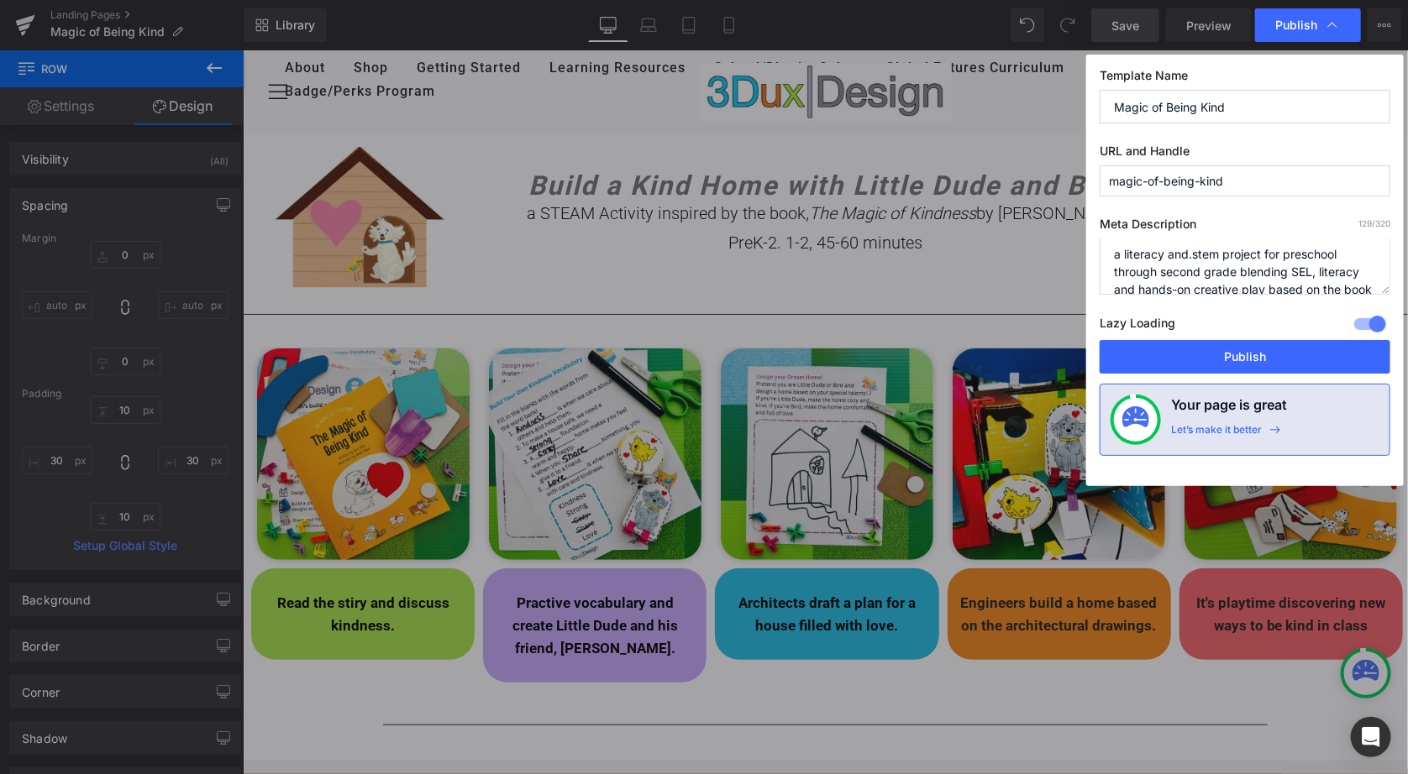
scroll to position [20, 0]
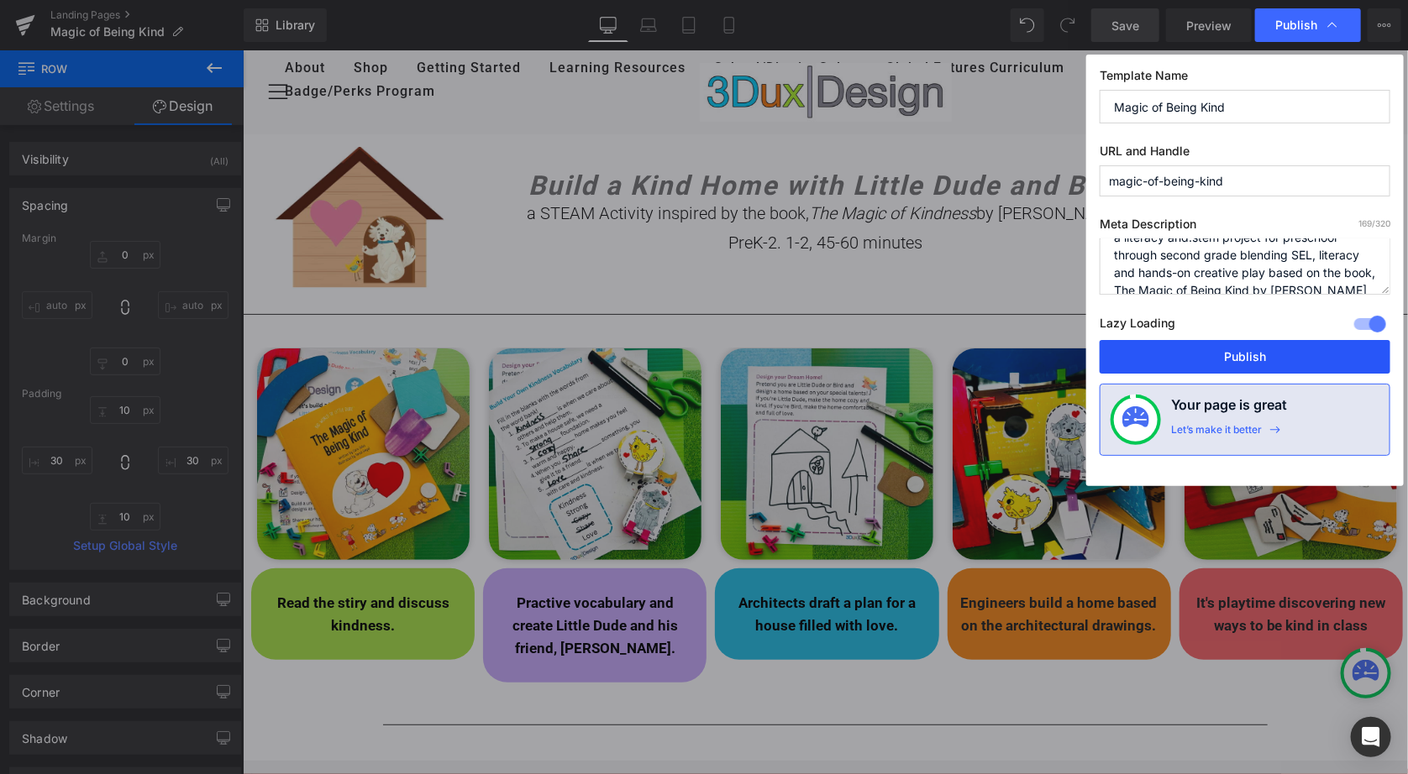
click at [1256, 363] on button "Publish" at bounding box center [1244, 357] width 291 height 34
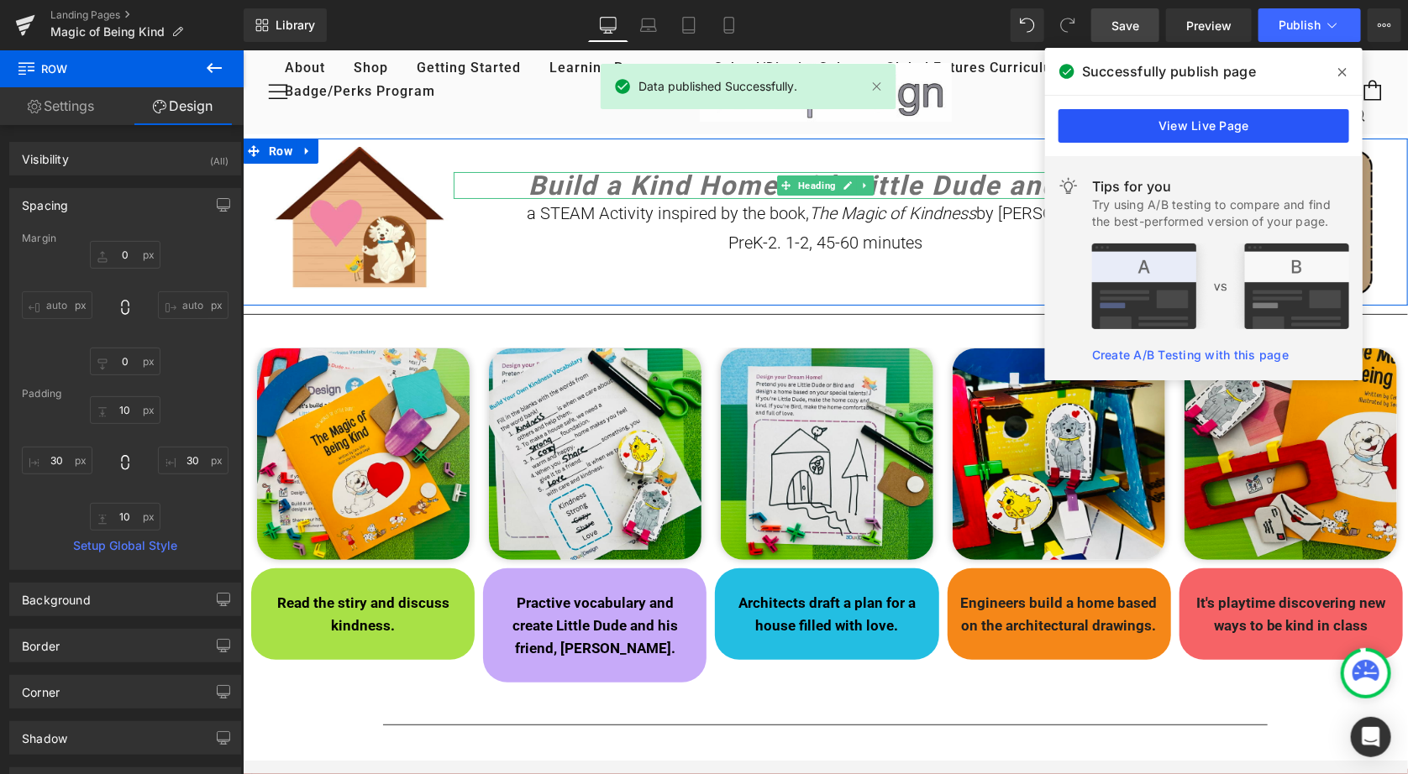
click at [1200, 123] on link "View Live Page" at bounding box center [1203, 126] width 291 height 34
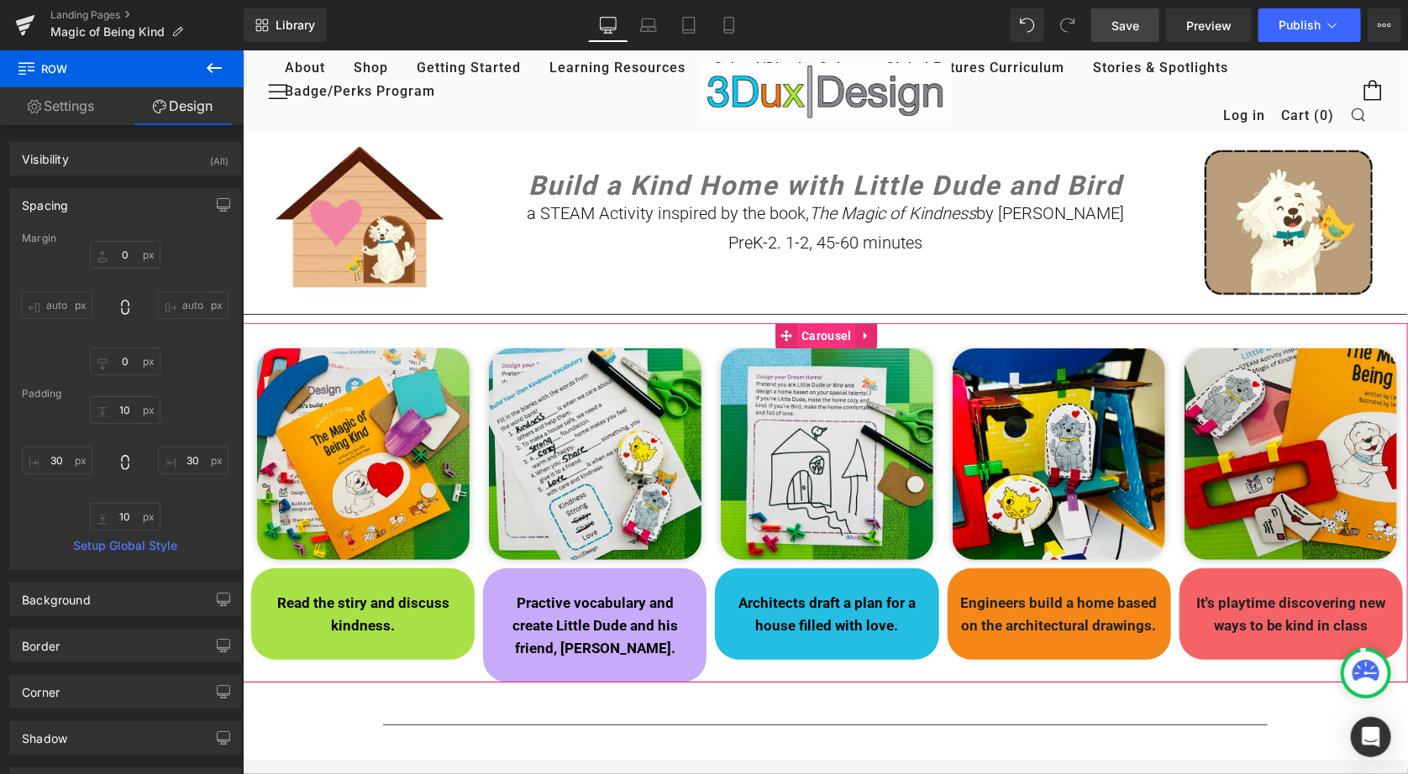
click at [816, 336] on span "Carousel" at bounding box center [825, 335] width 58 height 25
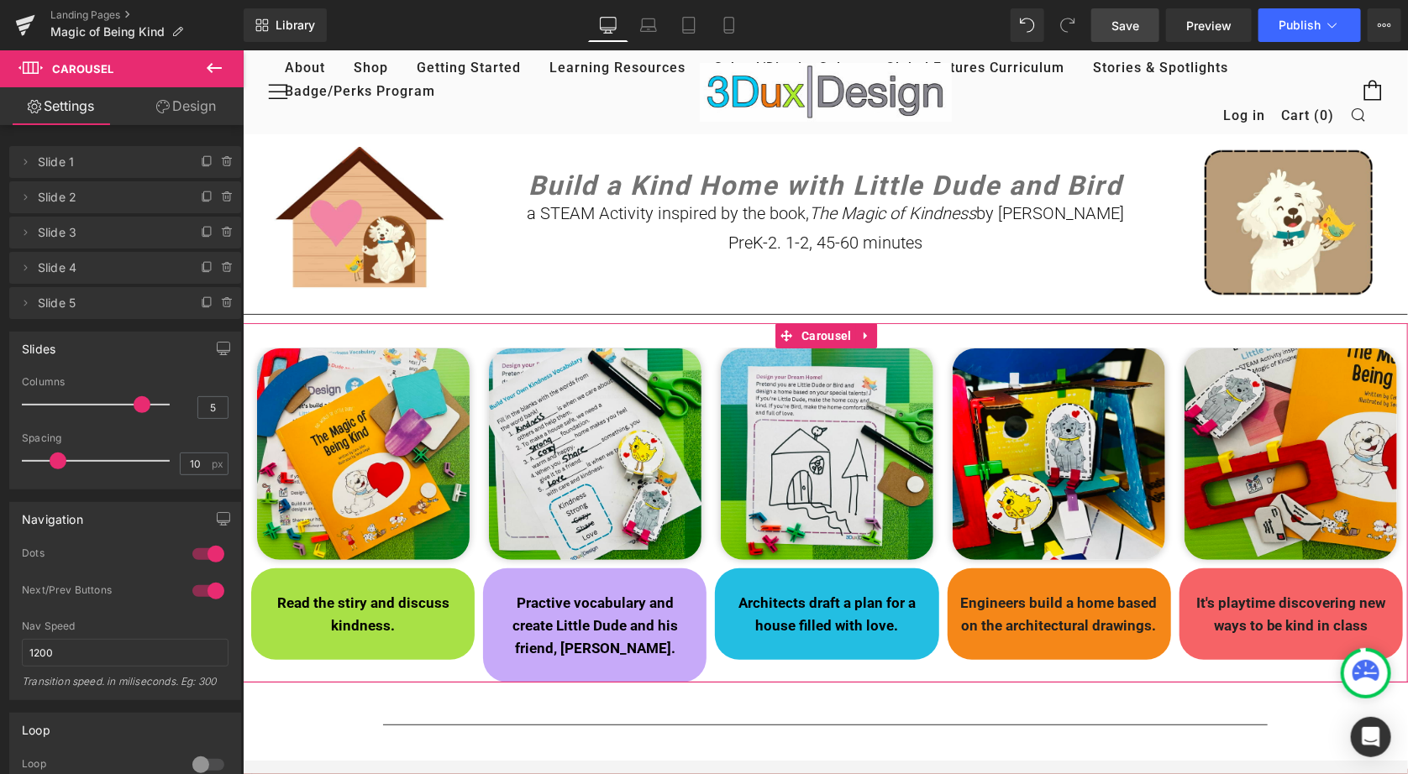
click at [189, 108] on link "Design" at bounding box center [186, 106] width 122 height 38
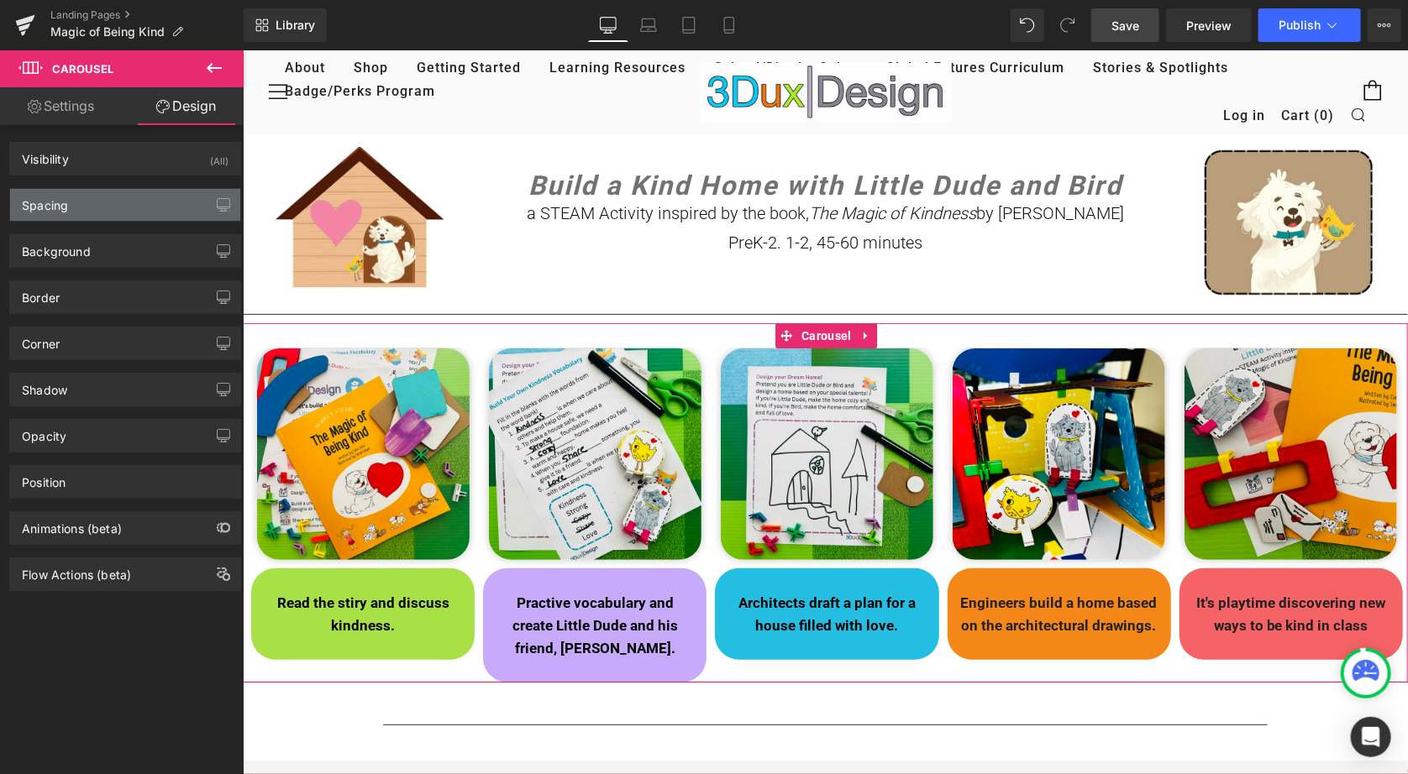
click at [91, 210] on div "Spacing" at bounding box center [125, 205] width 230 height 32
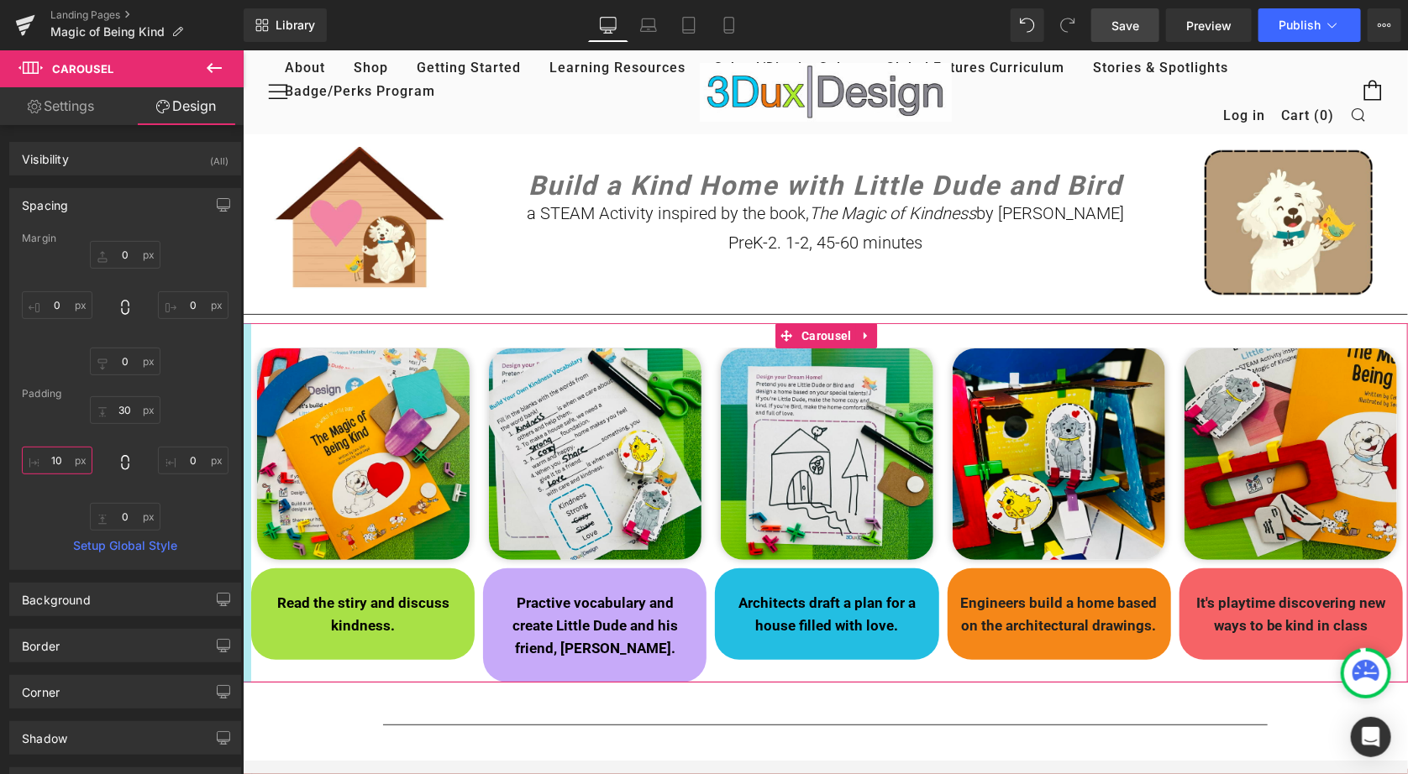
click at [56, 463] on input "10" at bounding box center [57, 461] width 71 height 28
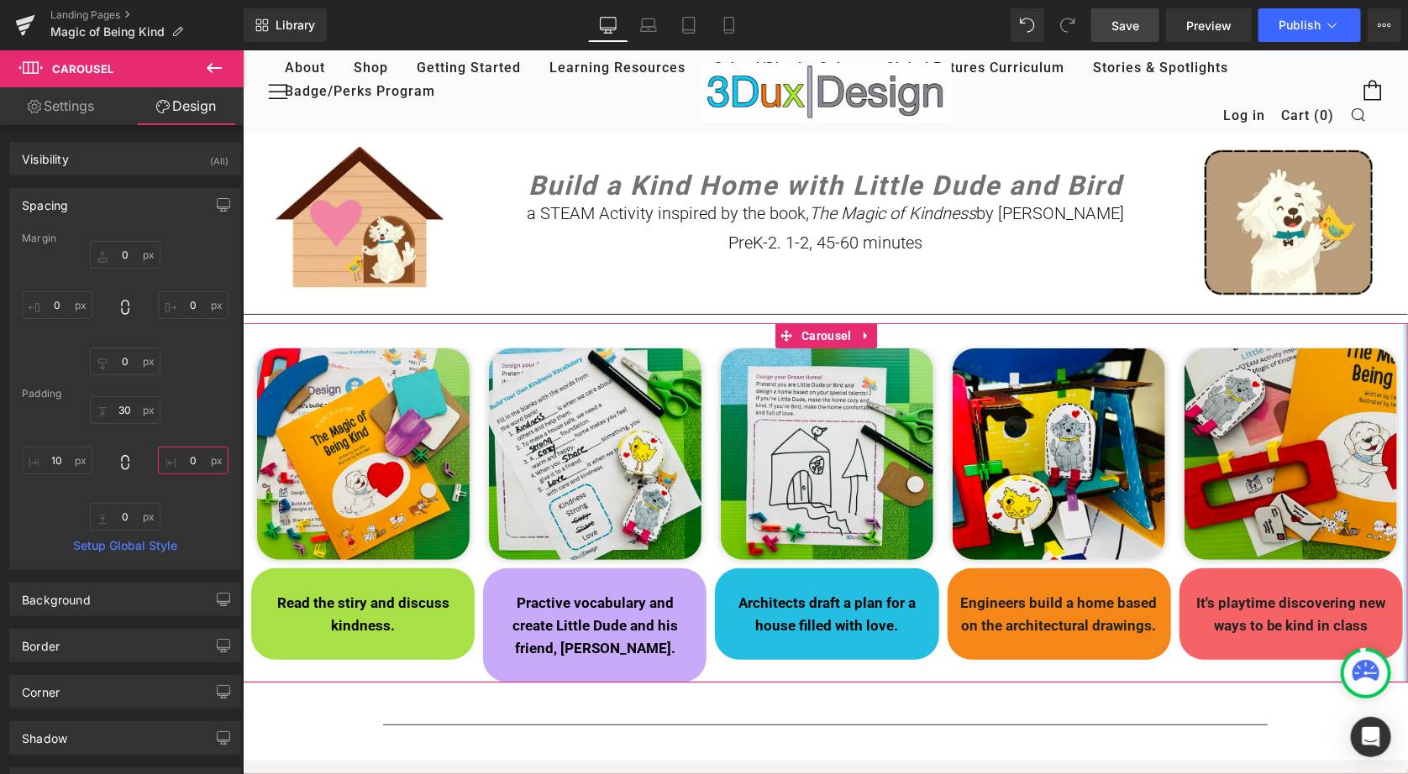
click at [180, 464] on input "0" at bounding box center [193, 461] width 71 height 28
drag, startPoint x: 1396, startPoint y: 477, endPoint x: 1407, endPoint y: 474, distance: 11.4
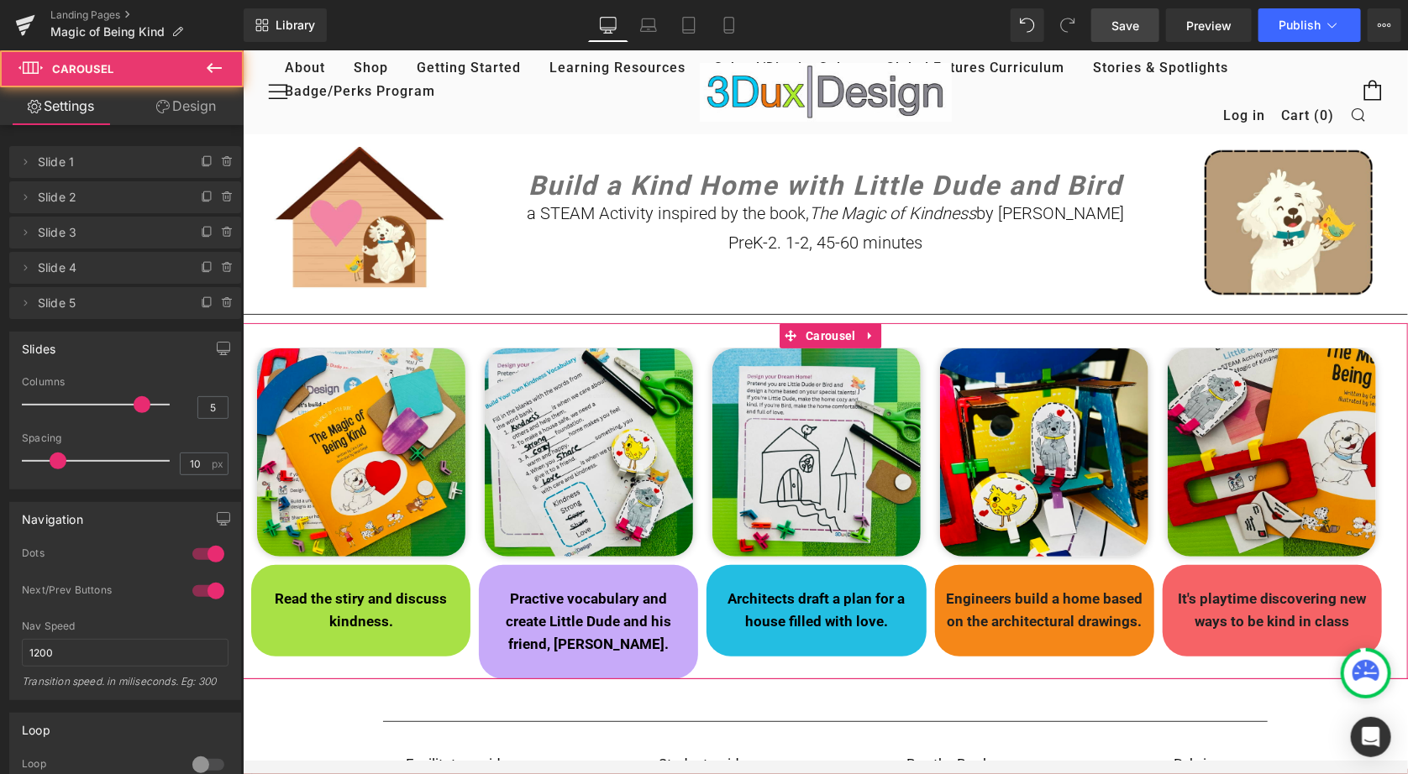
click at [1396, 507] on div "Image Read the stiry and discuss kindness. Text Block Image Practive vocabulary…" at bounding box center [824, 501] width 1165 height 356
click at [195, 103] on link "Design" at bounding box center [186, 106] width 122 height 38
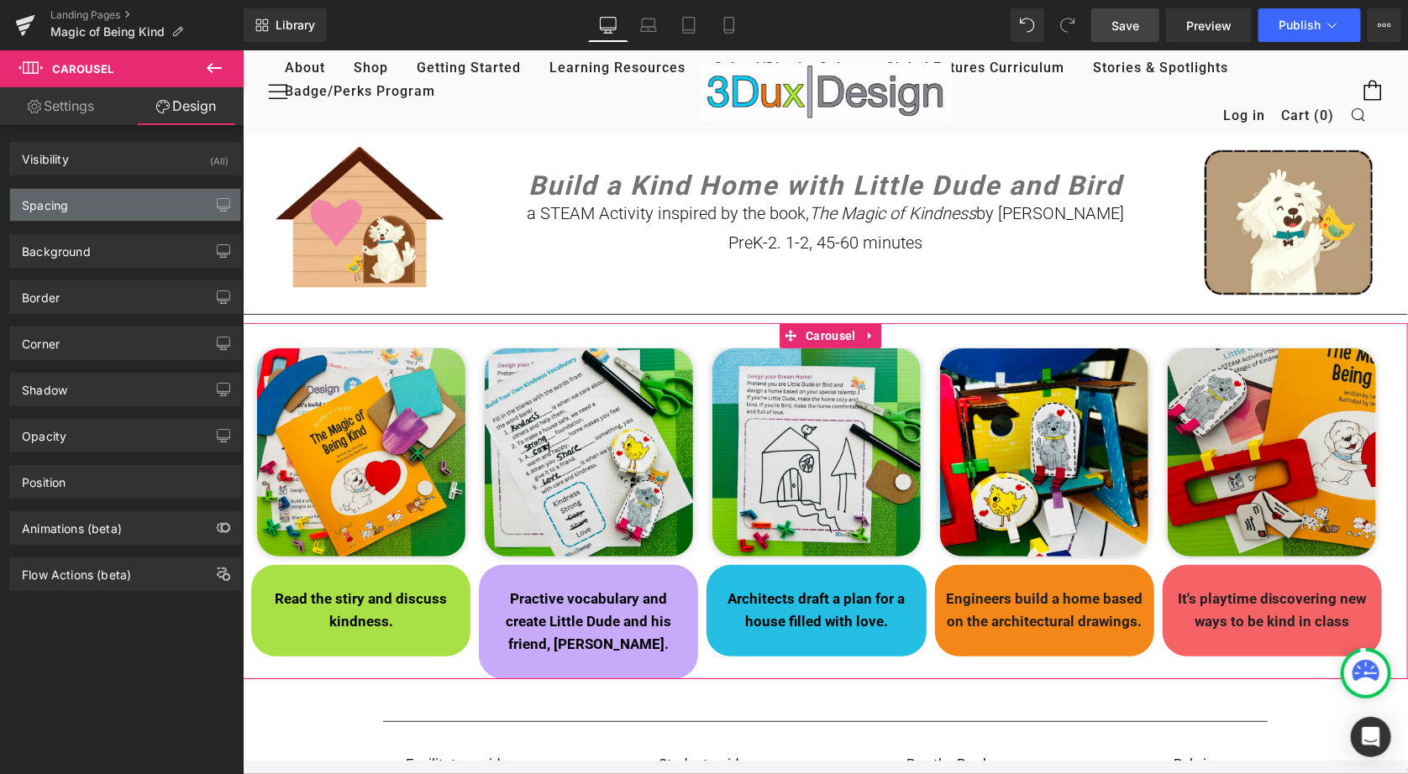
click at [124, 207] on div "Spacing" at bounding box center [125, 205] width 230 height 32
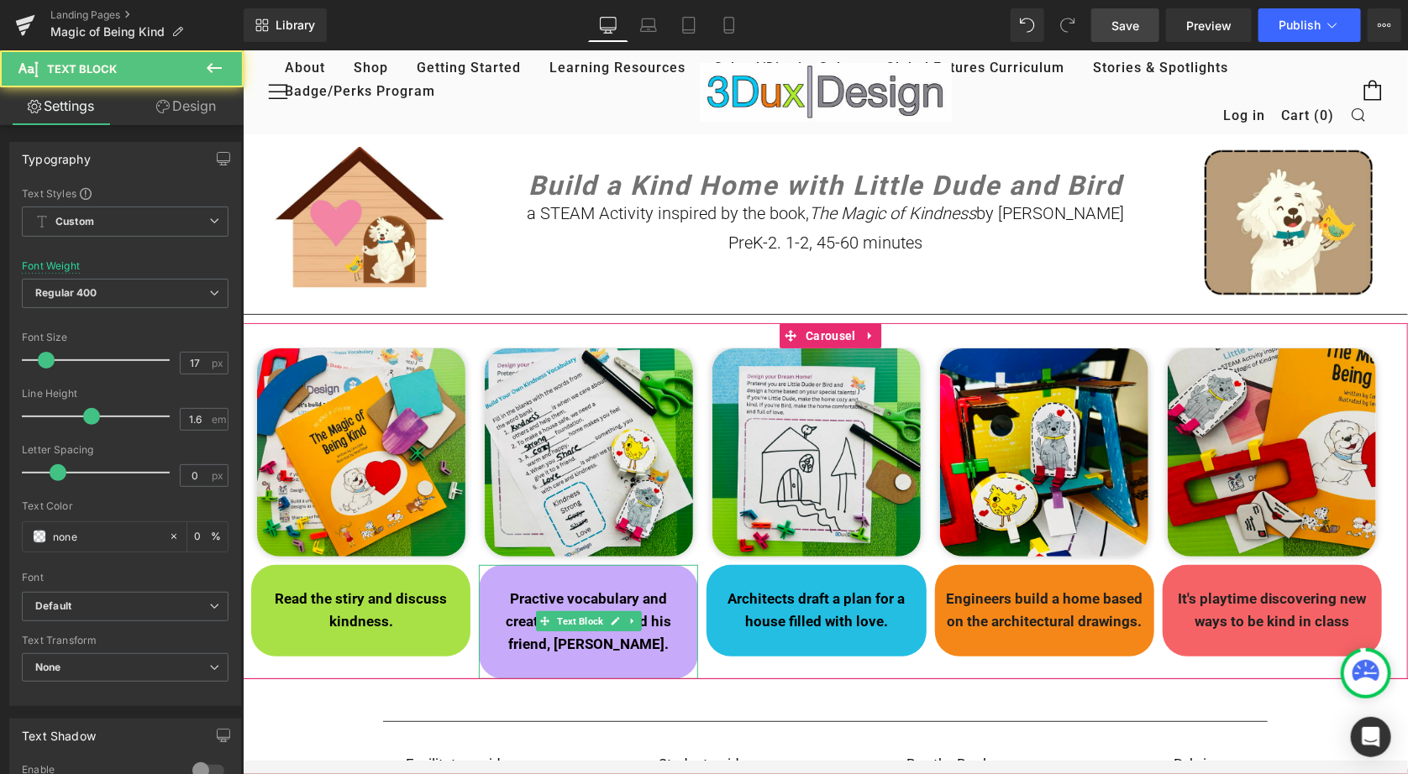
click at [632, 585] on p at bounding box center [587, 575] width 194 height 23
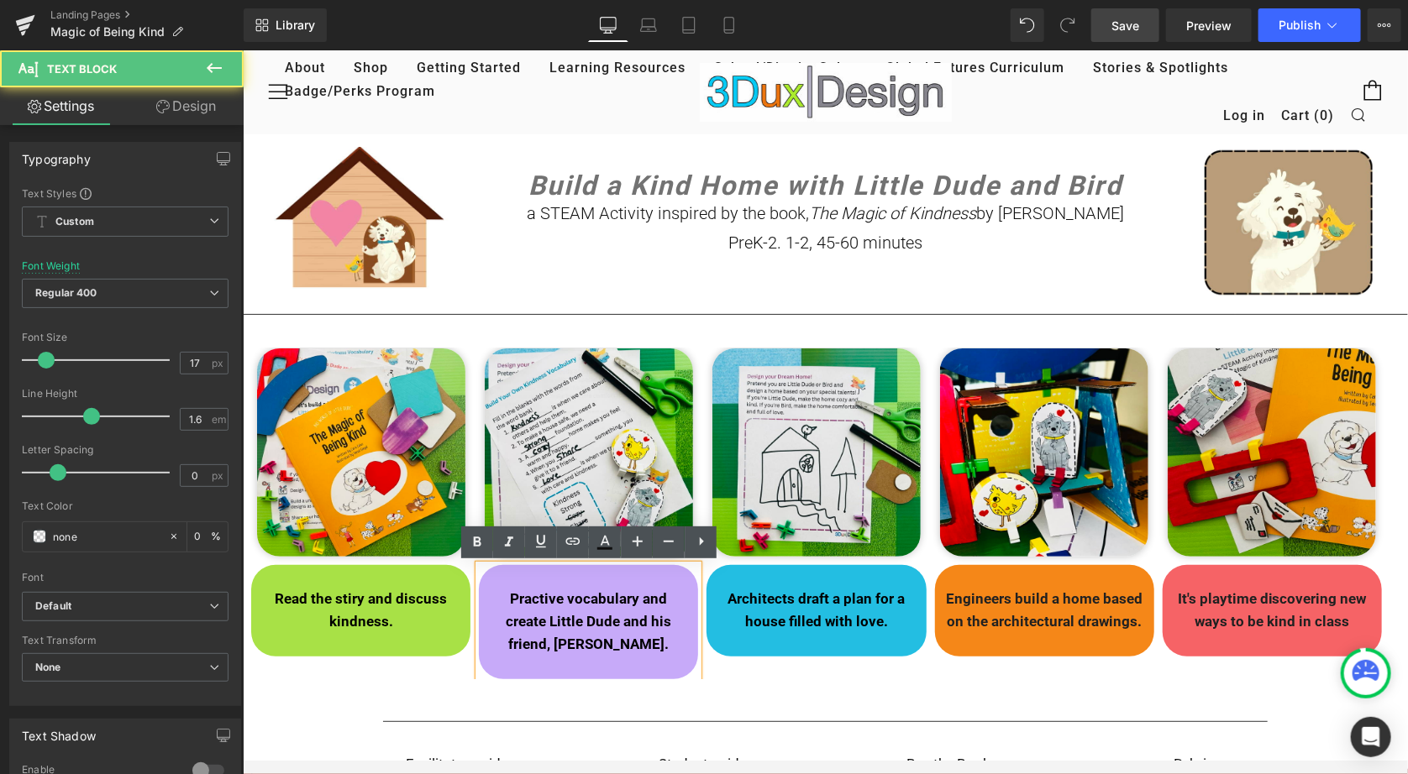
click at [665, 600] on strong "Practive vocabulary and create Little Dude and his friend, [PERSON_NAME]." at bounding box center [587, 621] width 165 height 62
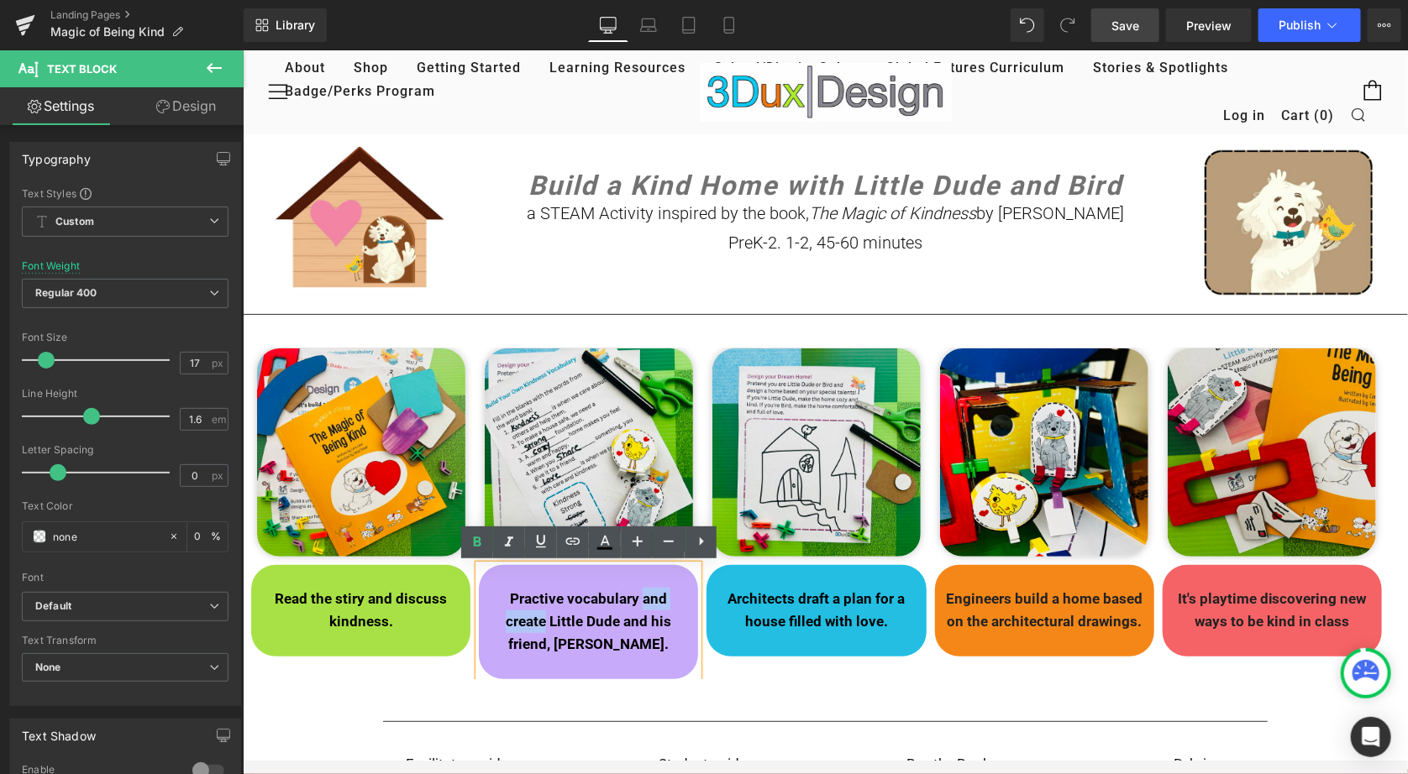
drag, startPoint x: 640, startPoint y: 601, endPoint x: 543, endPoint y: 624, distance: 100.0
click at [543, 624] on strong "Practive vocabulary and create Little Dude and his friend, [PERSON_NAME]." at bounding box center [587, 621] width 165 height 62
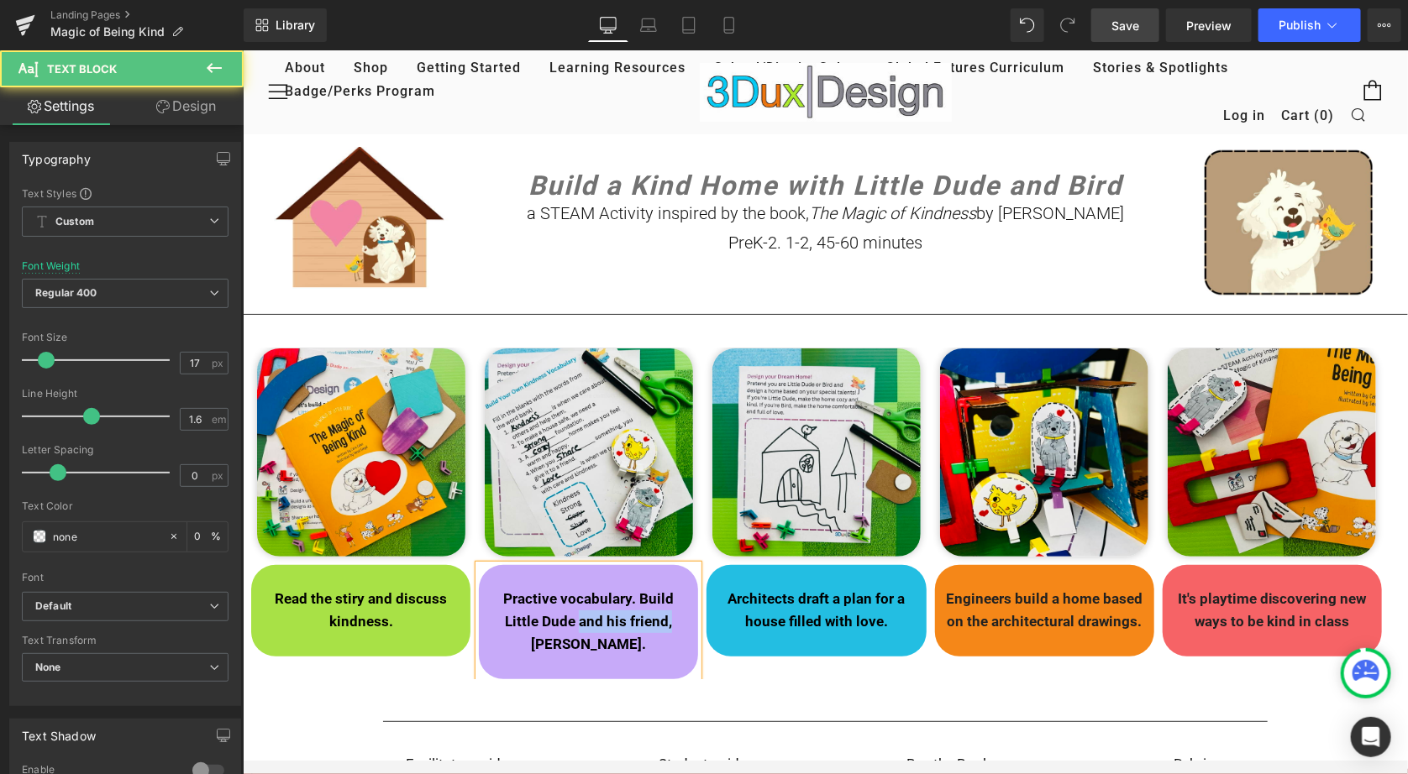
drag, startPoint x: 579, startPoint y: 622, endPoint x: 666, endPoint y: 625, distance: 87.4
click at [666, 625] on strong "Practive vocabulary. Build Little Dude and his friend, [PERSON_NAME]." at bounding box center [587, 621] width 170 height 62
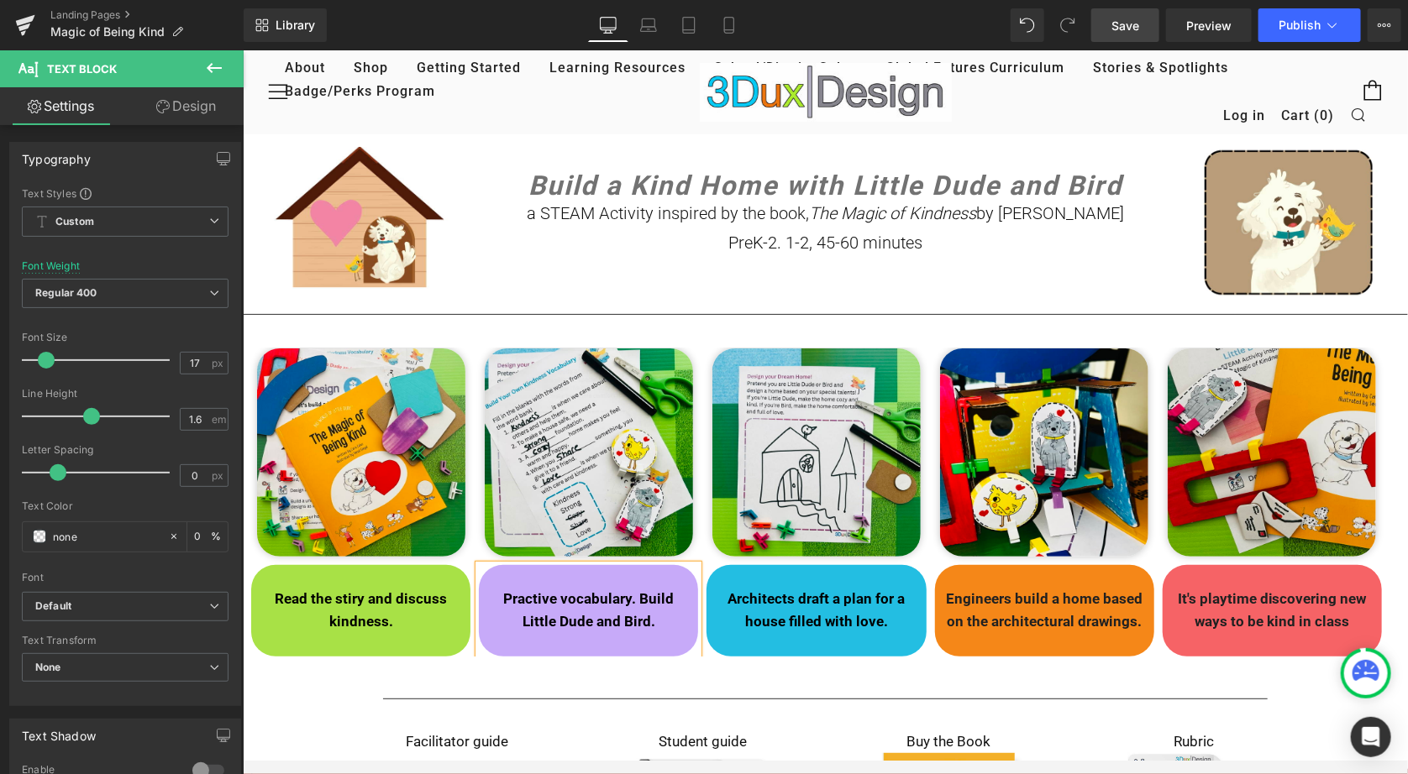
click at [1122, 13] on link "Save" at bounding box center [1125, 25] width 68 height 34
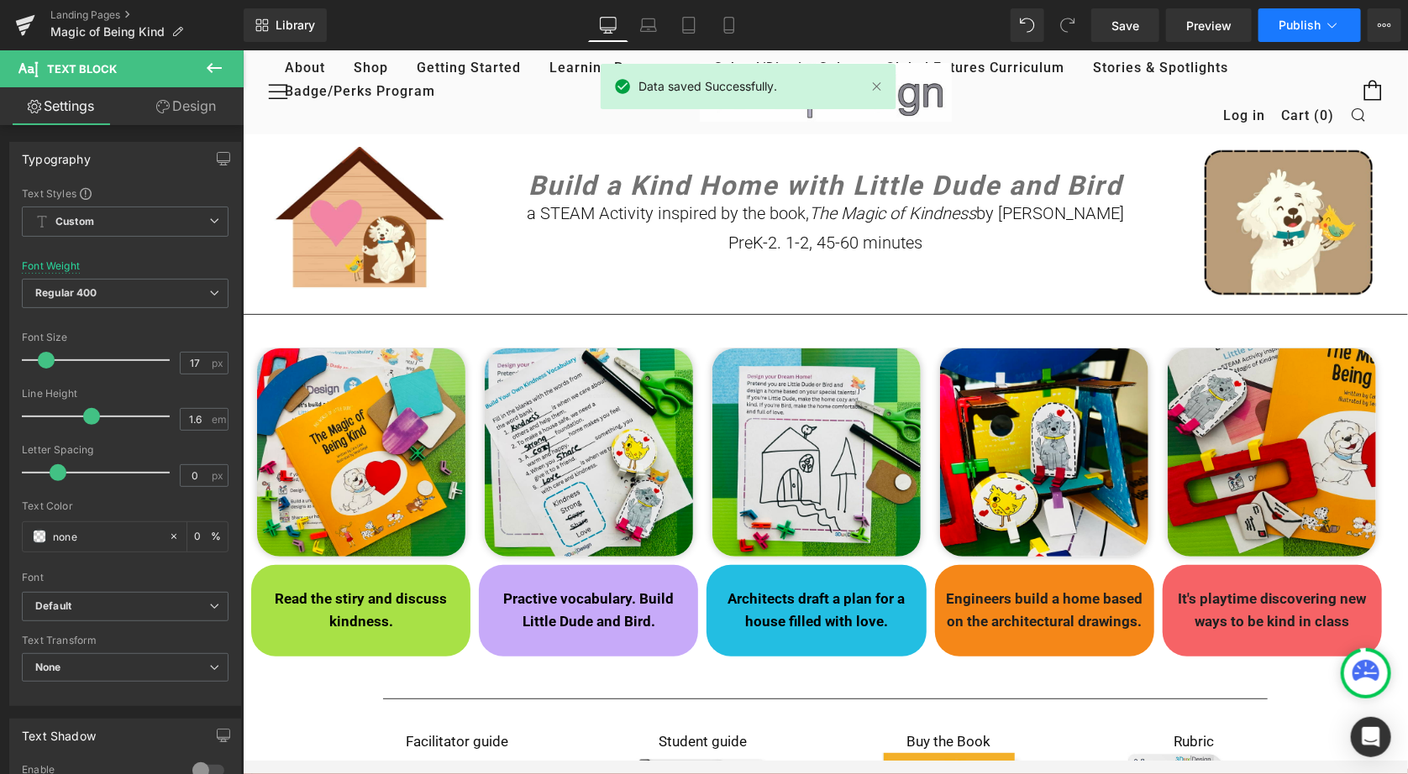
click at [1306, 26] on span "Publish" at bounding box center [1299, 24] width 42 height 13
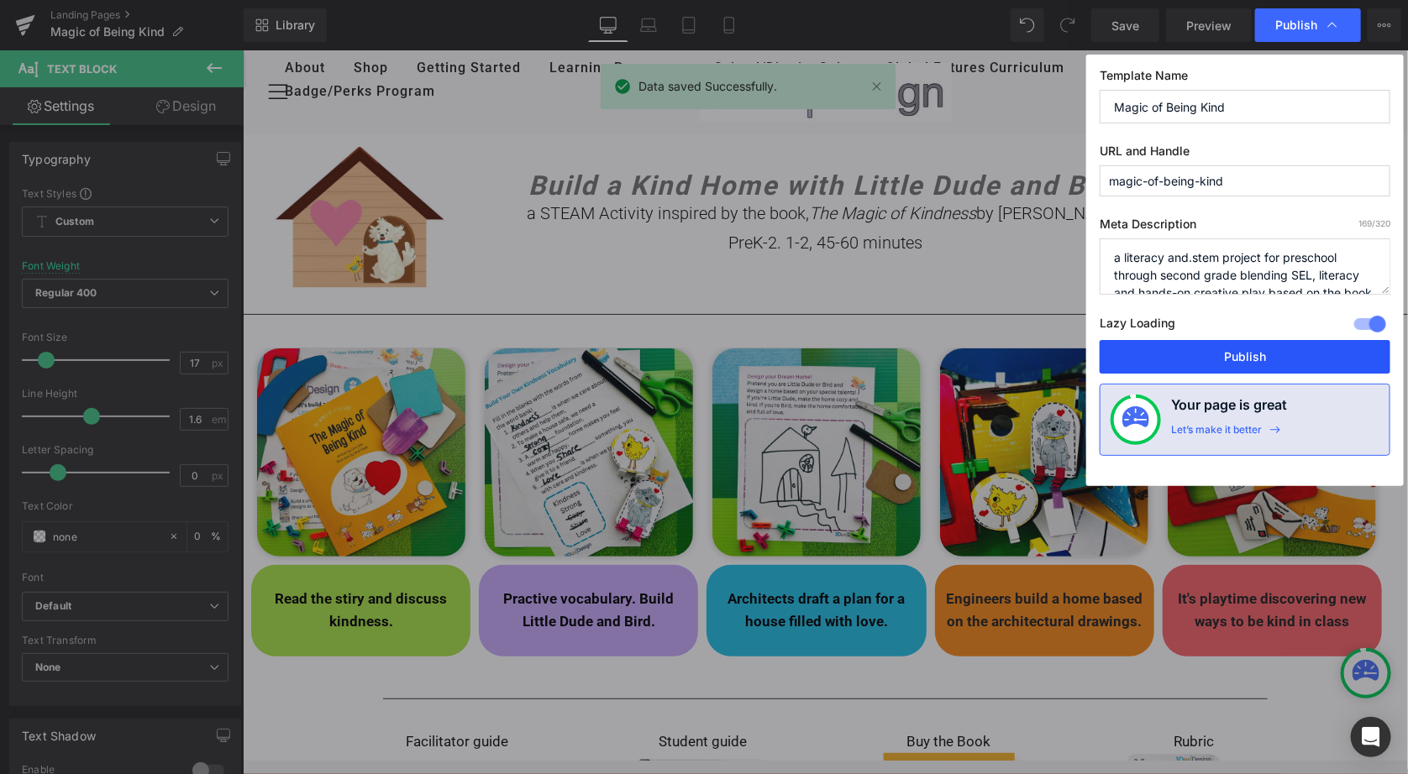
click at [1240, 349] on button "Publish" at bounding box center [1244, 357] width 291 height 34
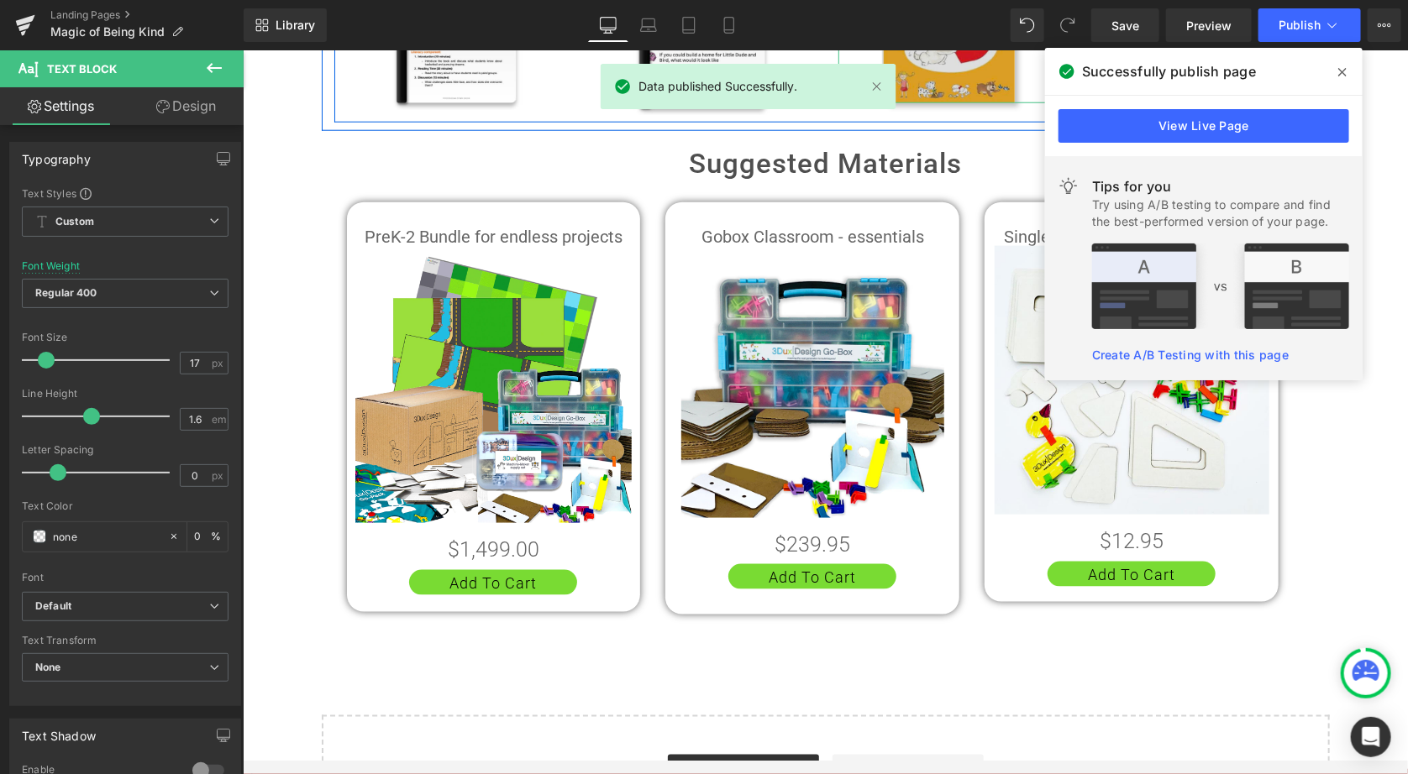
scroll to position [770, 0]
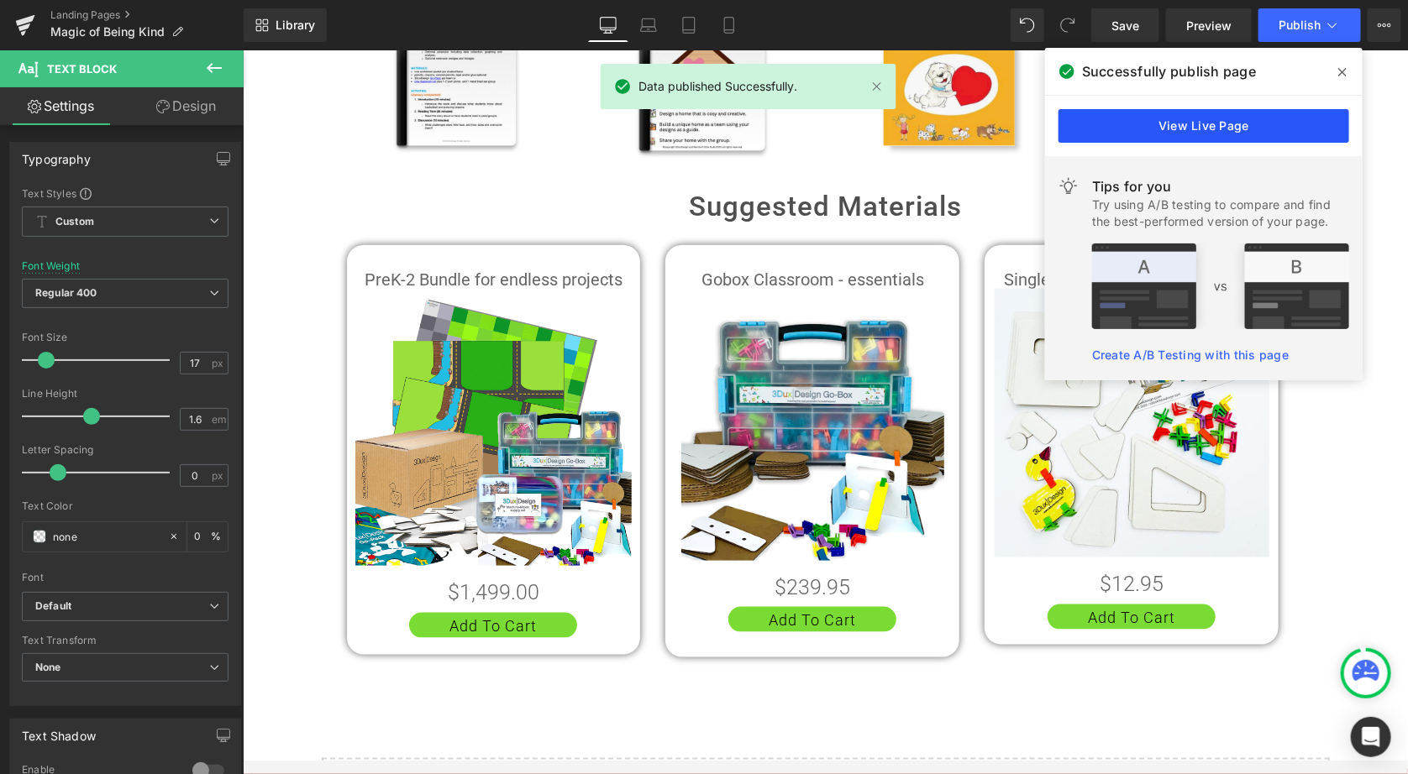
click at [1186, 126] on link "View Live Page" at bounding box center [1203, 126] width 291 height 34
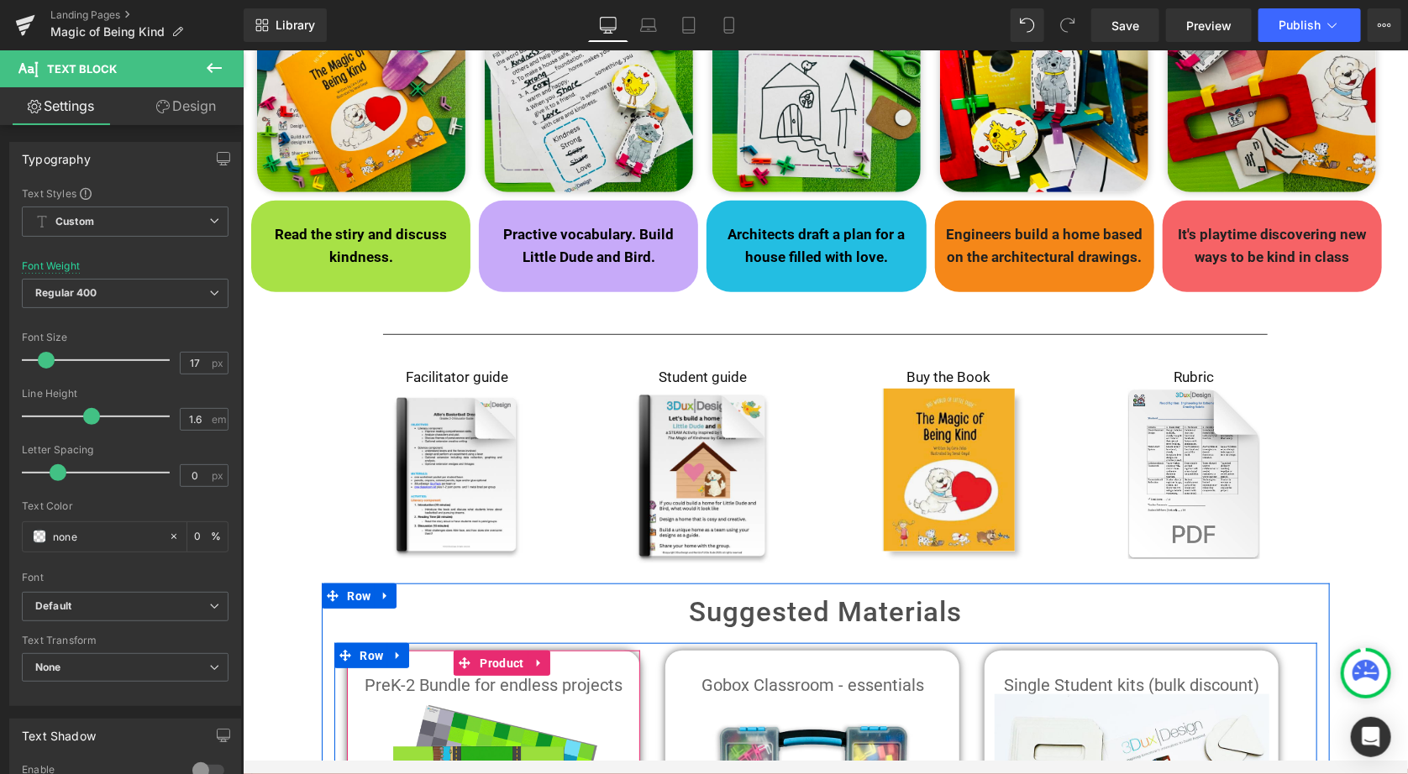
scroll to position [108, 0]
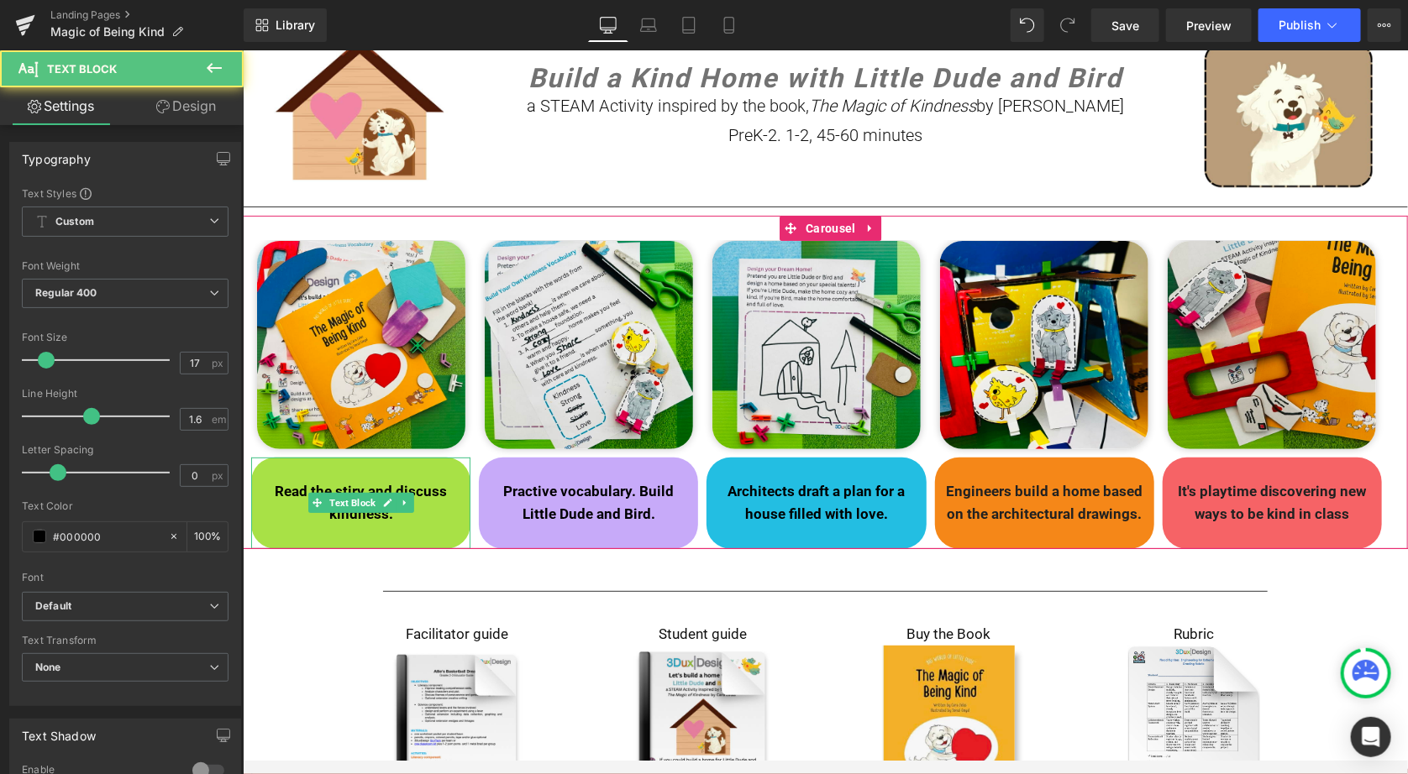
drag, startPoint x: 356, startPoint y: 483, endPoint x: 367, endPoint y: 490, distance: 12.8
click at [356, 483] on strong "Read the stiry and discuss kindness." at bounding box center [360, 501] width 172 height 39
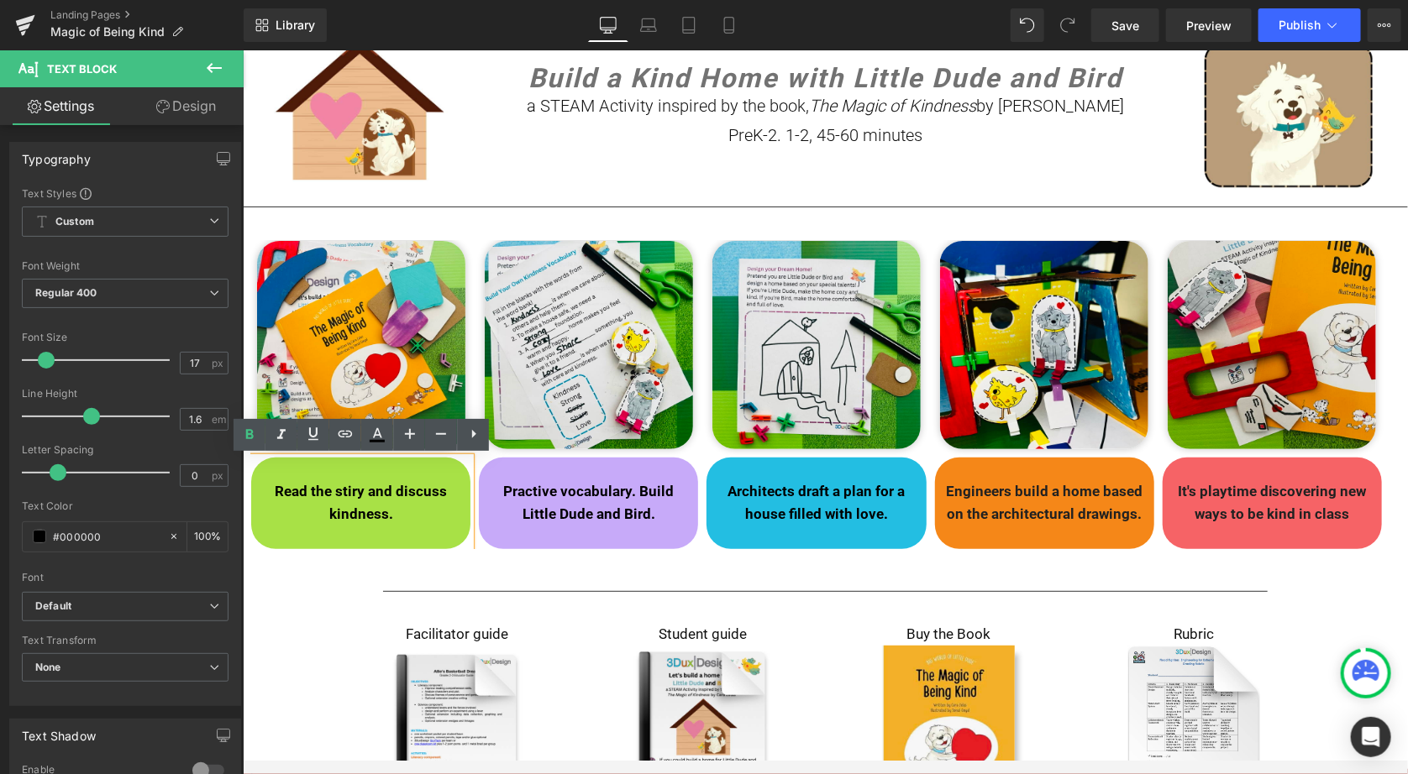
click at [359, 494] on strong "Read the stiry and discuss kindness." at bounding box center [360, 501] width 172 height 39
click at [385, 509] on strong "Read the story and discuss kindness." at bounding box center [360, 501] width 176 height 39
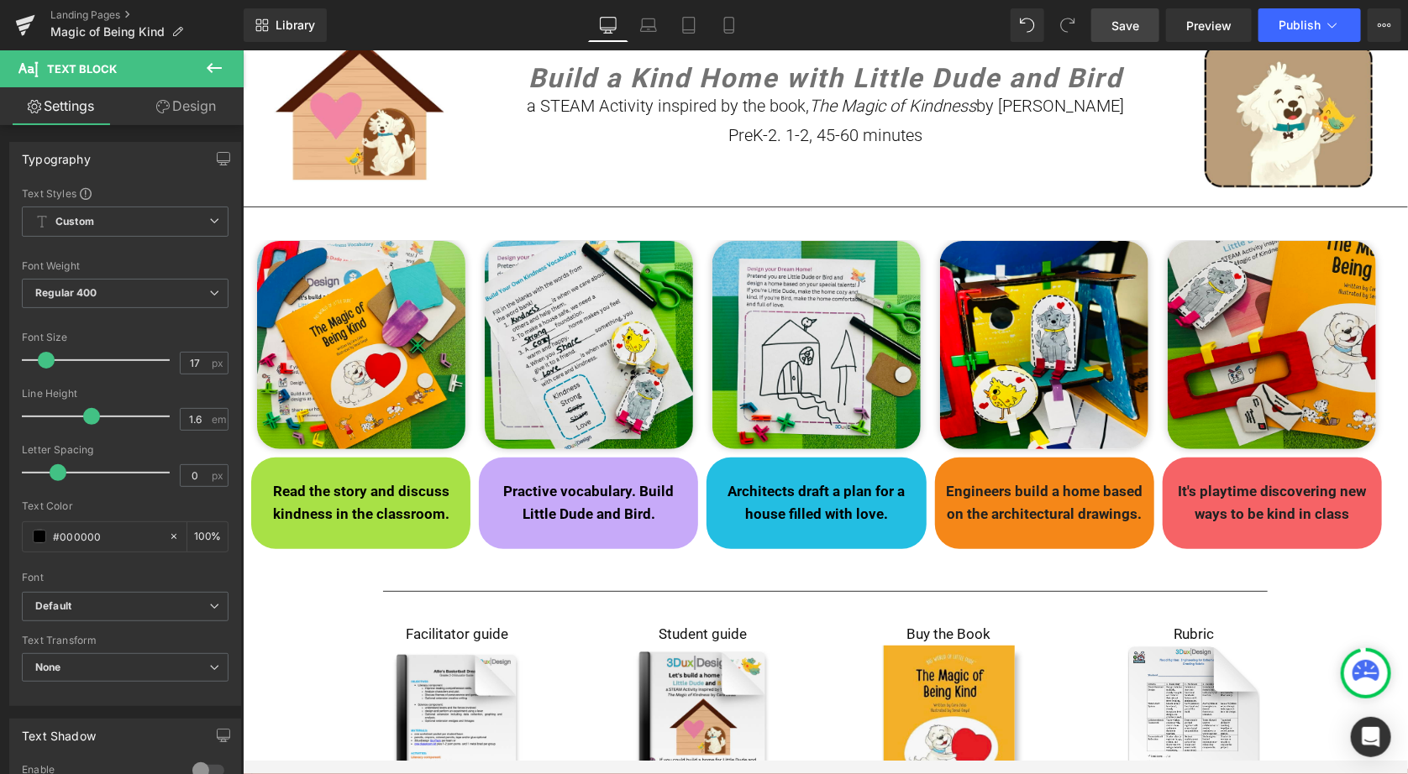
click at [1125, 21] on span "Save" at bounding box center [1125, 26] width 28 height 18
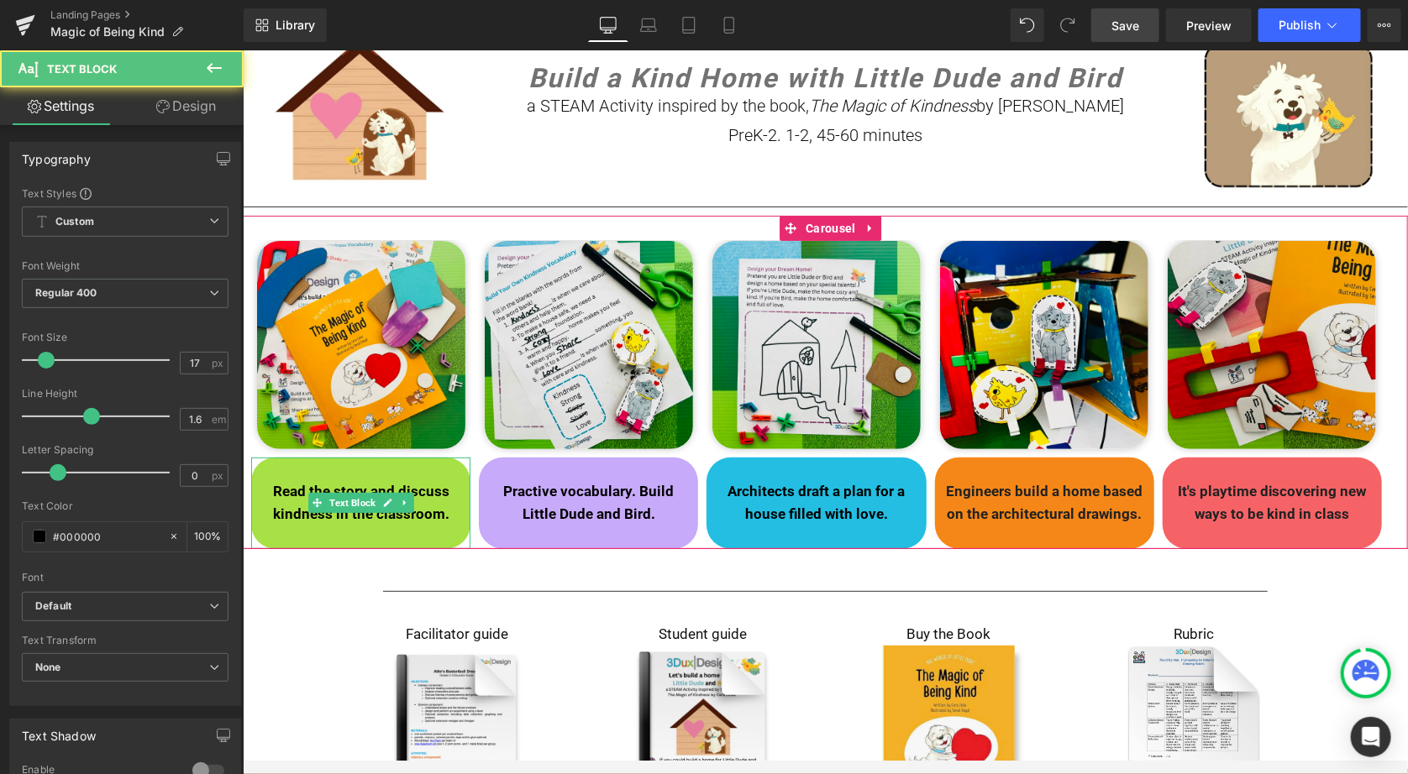
click at [441, 515] on strong "Read the story and discuss kindness in the classroom." at bounding box center [360, 501] width 176 height 39
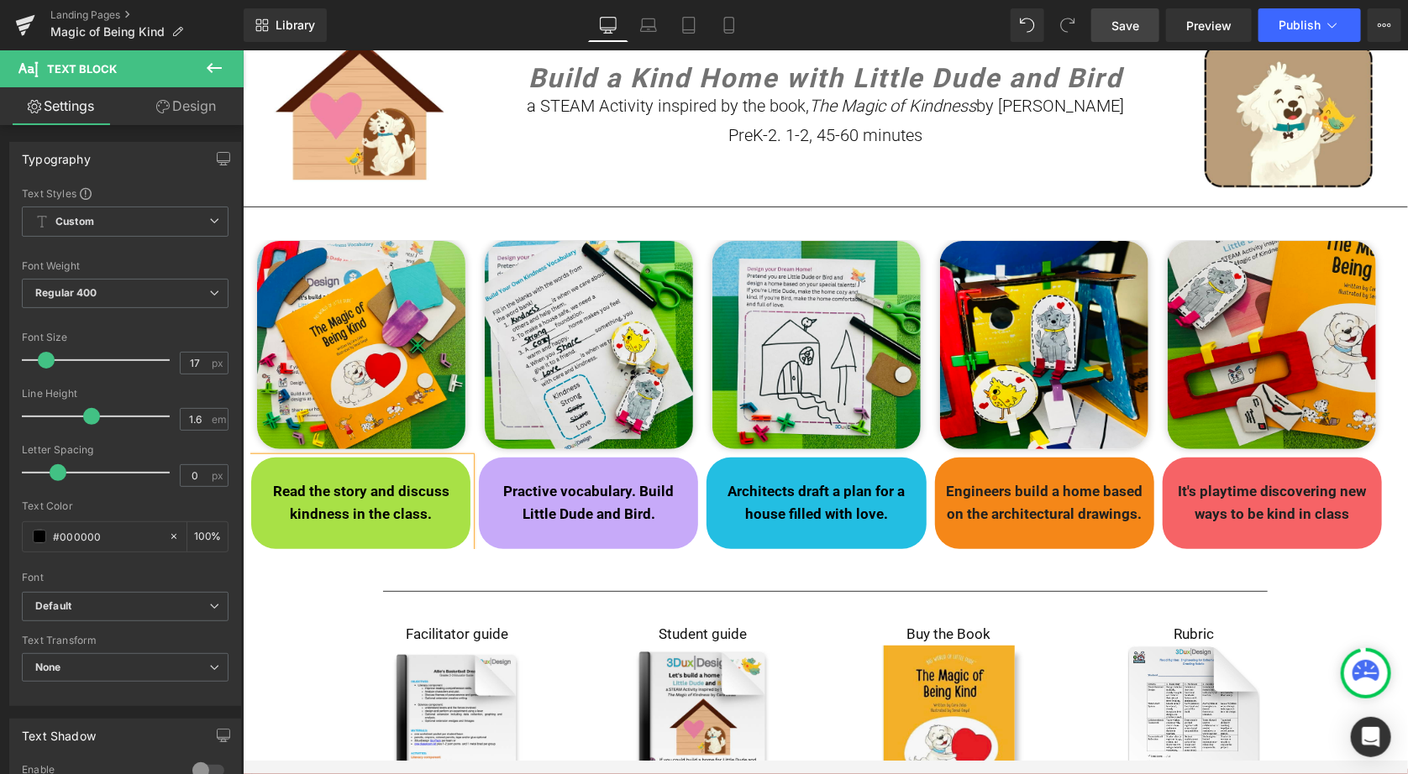
click at [1129, 24] on span "Save" at bounding box center [1125, 26] width 28 height 18
click at [654, 21] on icon at bounding box center [648, 25] width 17 height 17
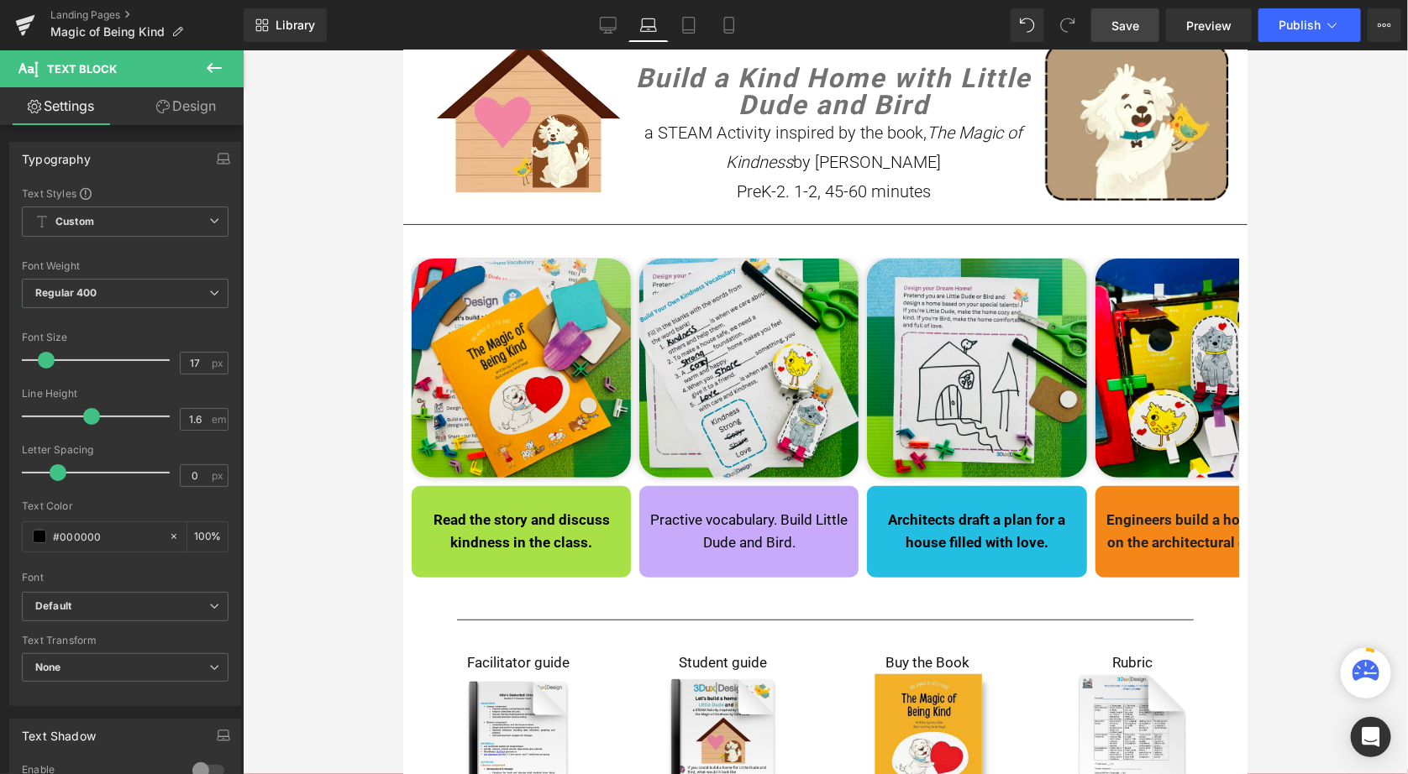
scroll to position [284, 0]
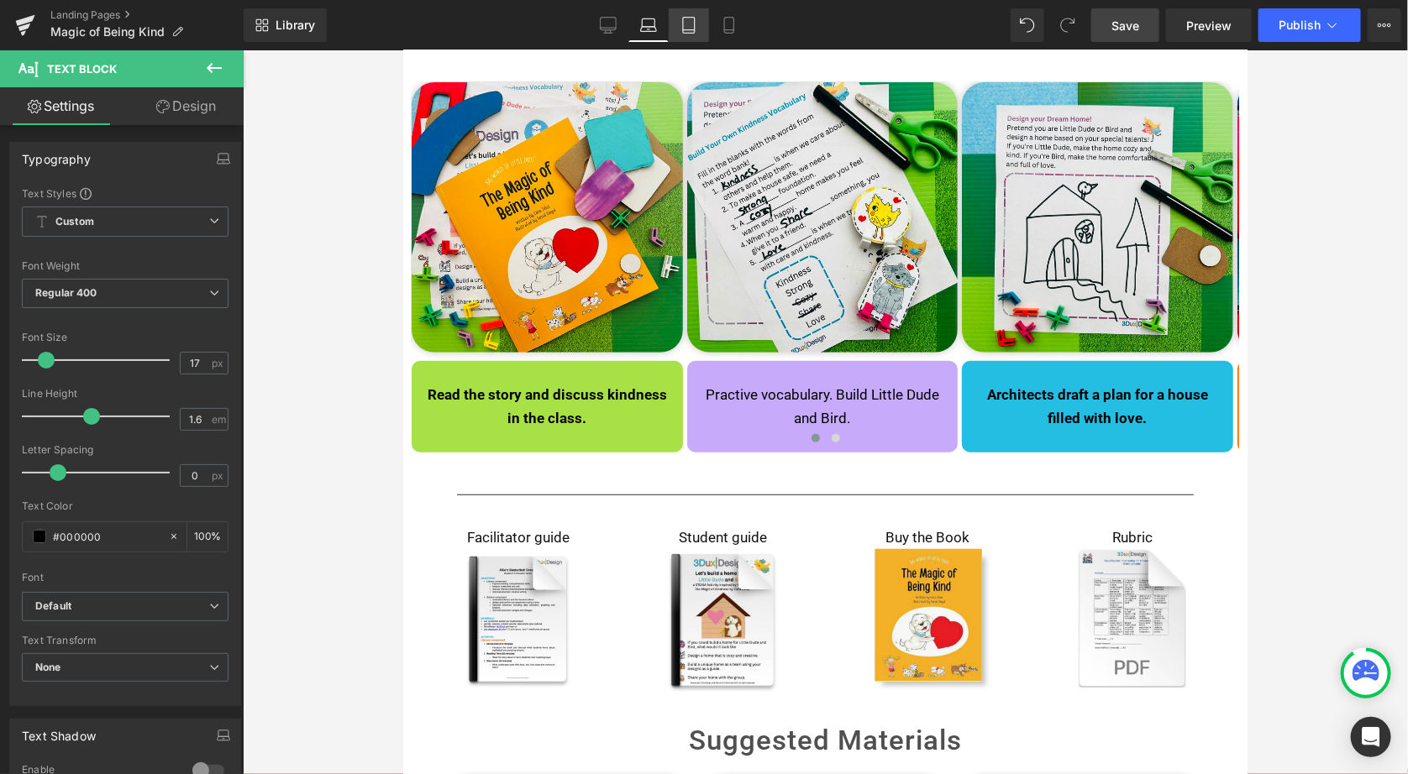
click at [695, 18] on icon at bounding box center [689, 26] width 12 height 16
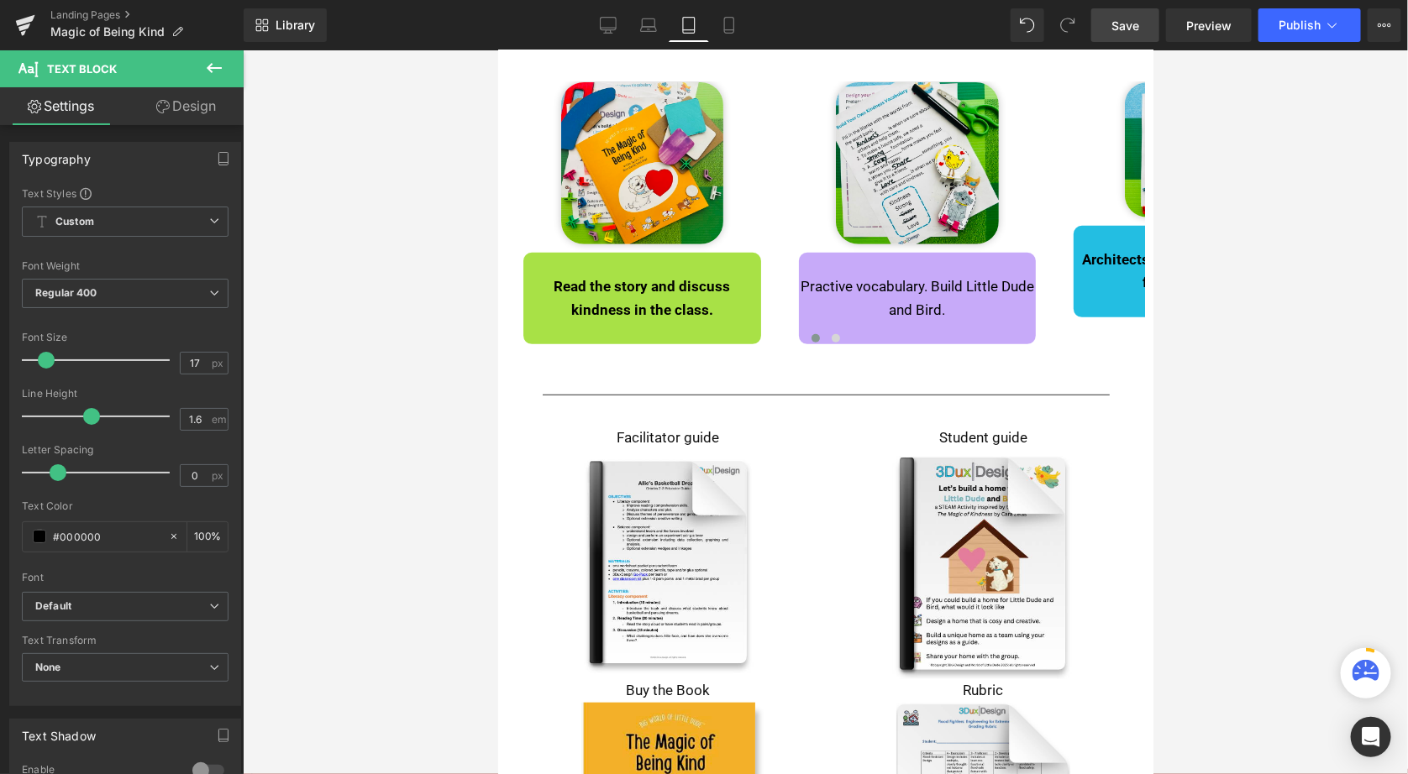
scroll to position [283, 0]
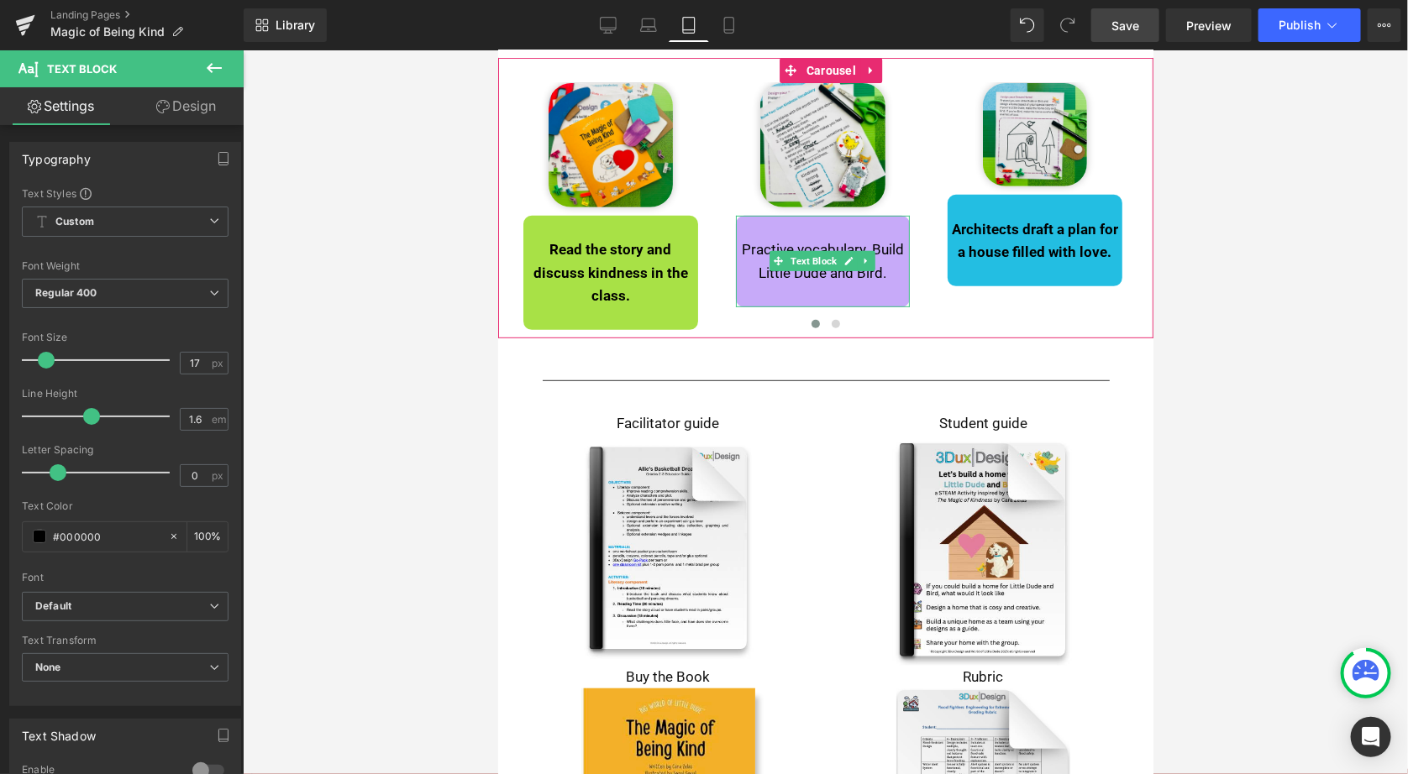
click at [887, 270] on p "Practive vocabulary. Build Little Dude and Bird." at bounding box center [822, 260] width 171 height 45
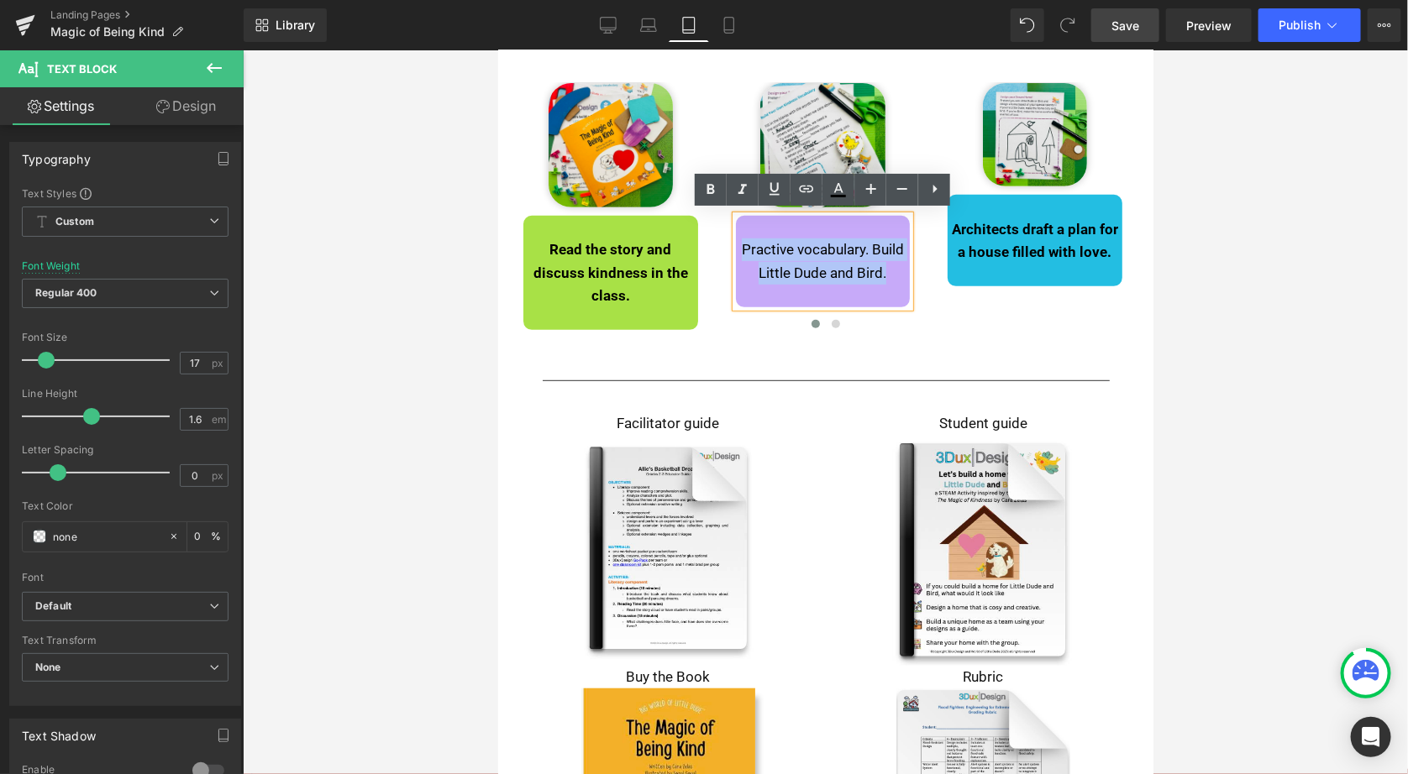
drag, startPoint x: 887, startPoint y: 270, endPoint x: 741, endPoint y: 241, distance: 149.1
click at [741, 241] on p "Practive vocabulary. Build Little Dude and Bird." at bounding box center [822, 260] width 171 height 45
click at [708, 191] on icon at bounding box center [711, 189] width 8 height 10
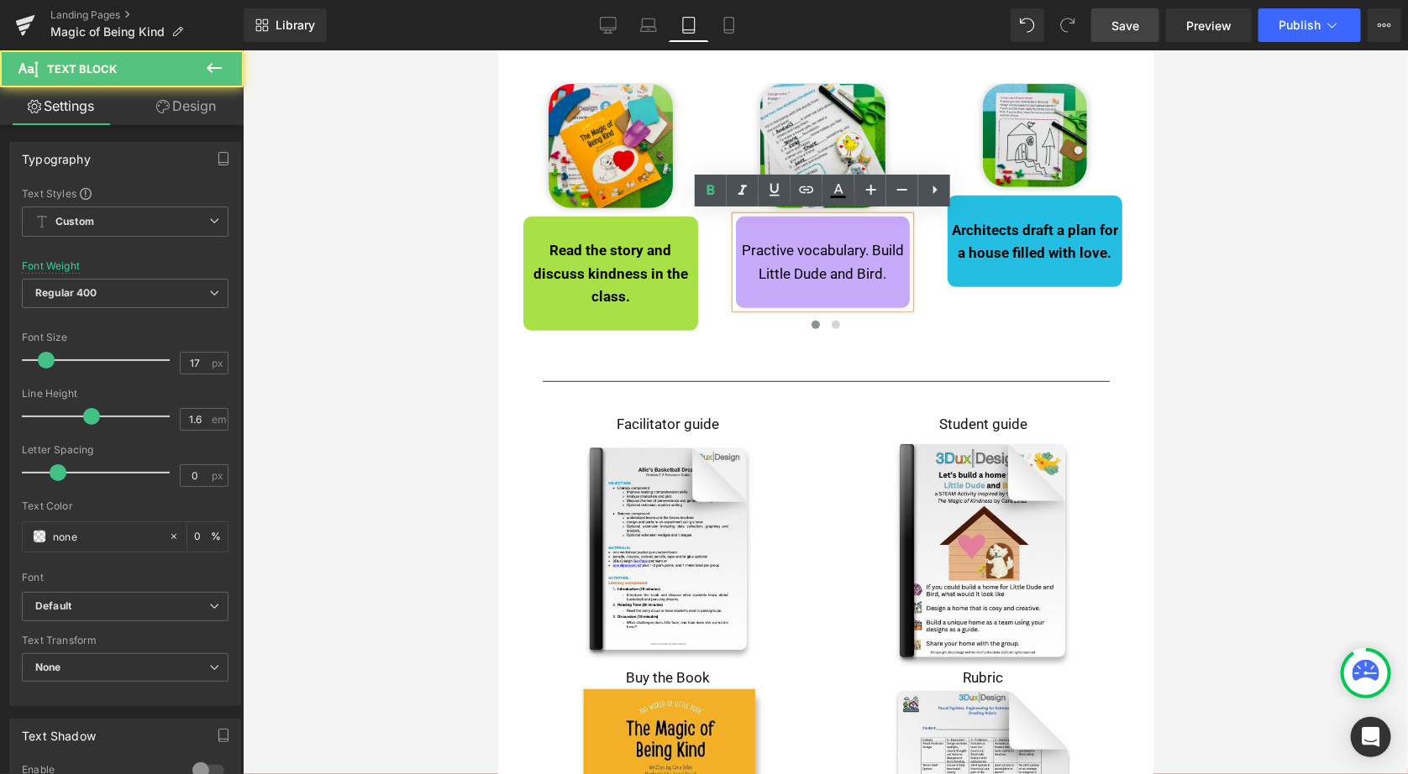
click at [891, 275] on p "Practive vocabulary. Build Little Dude and Bird." at bounding box center [822, 261] width 171 height 45
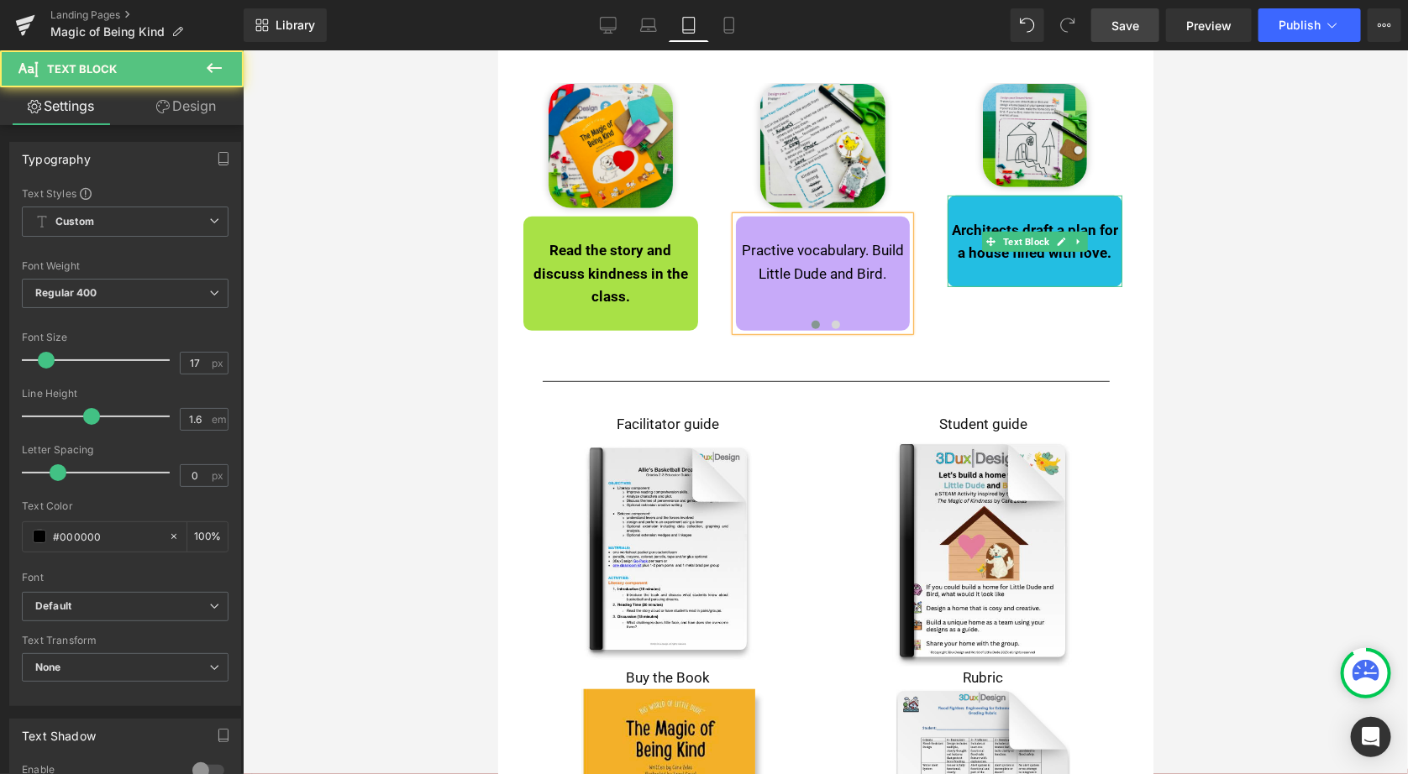
click at [1104, 252] on strong "Architects draft a plan for a house filled with love." at bounding box center [1034, 240] width 166 height 39
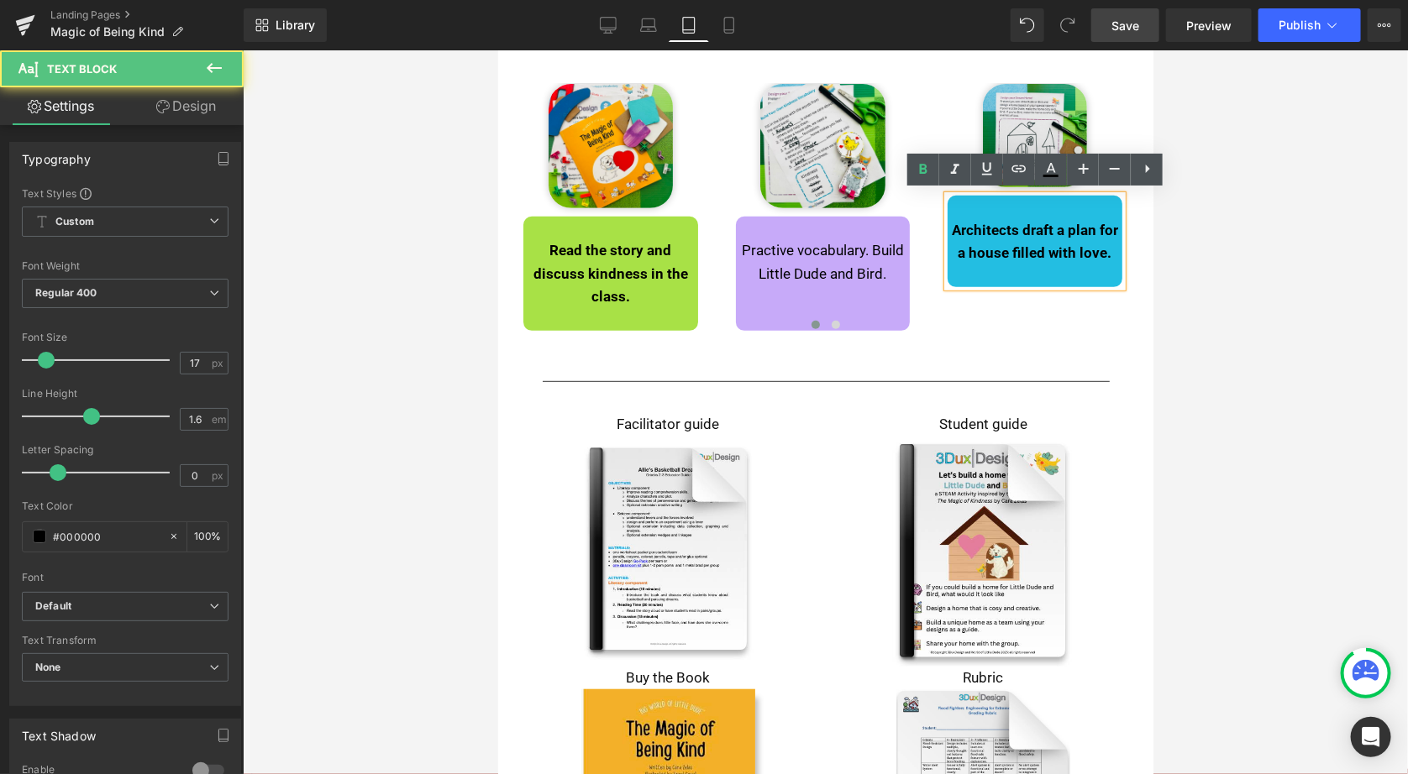
click at [1111, 253] on p "Architects draft a plan for a house filled with love." at bounding box center [1033, 240] width 171 height 45
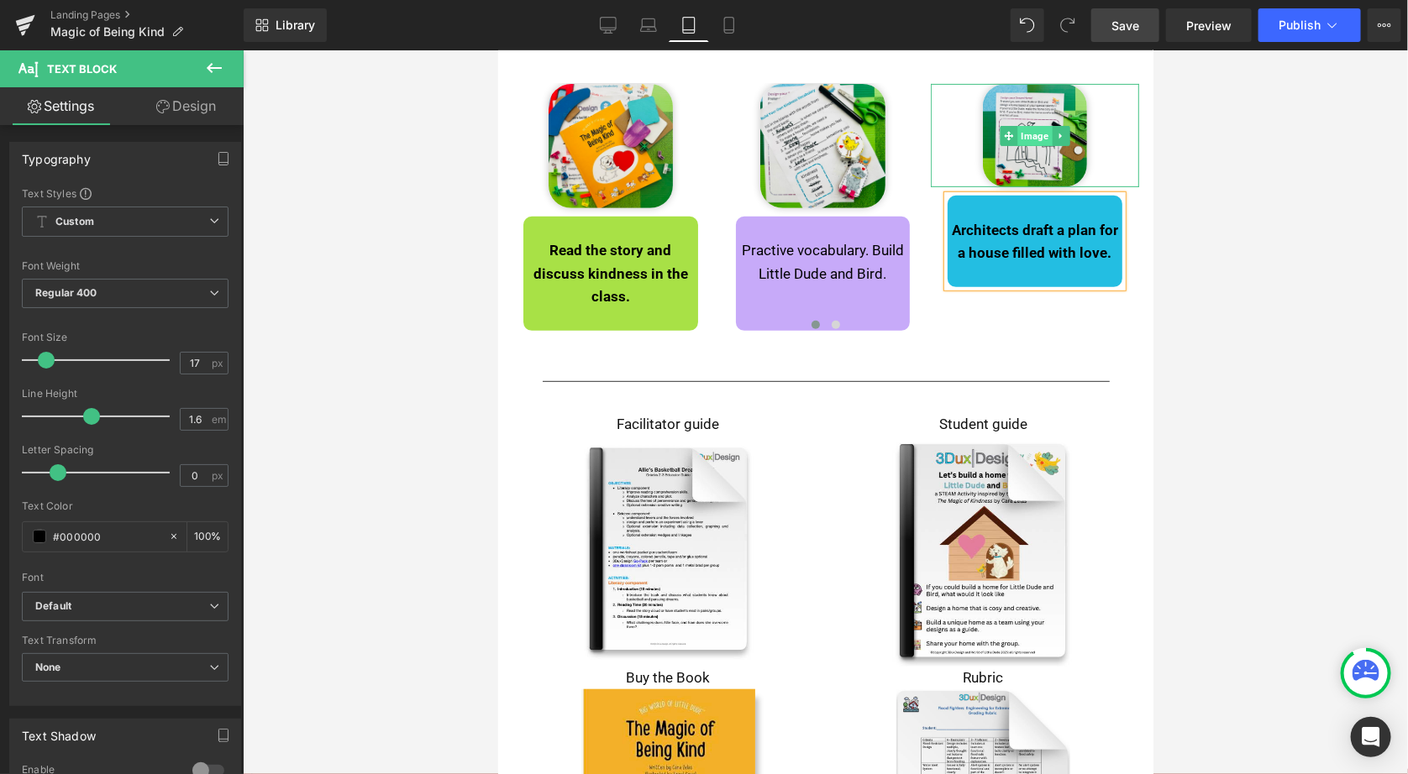
click at [1030, 135] on span "Image" at bounding box center [1034, 135] width 34 height 20
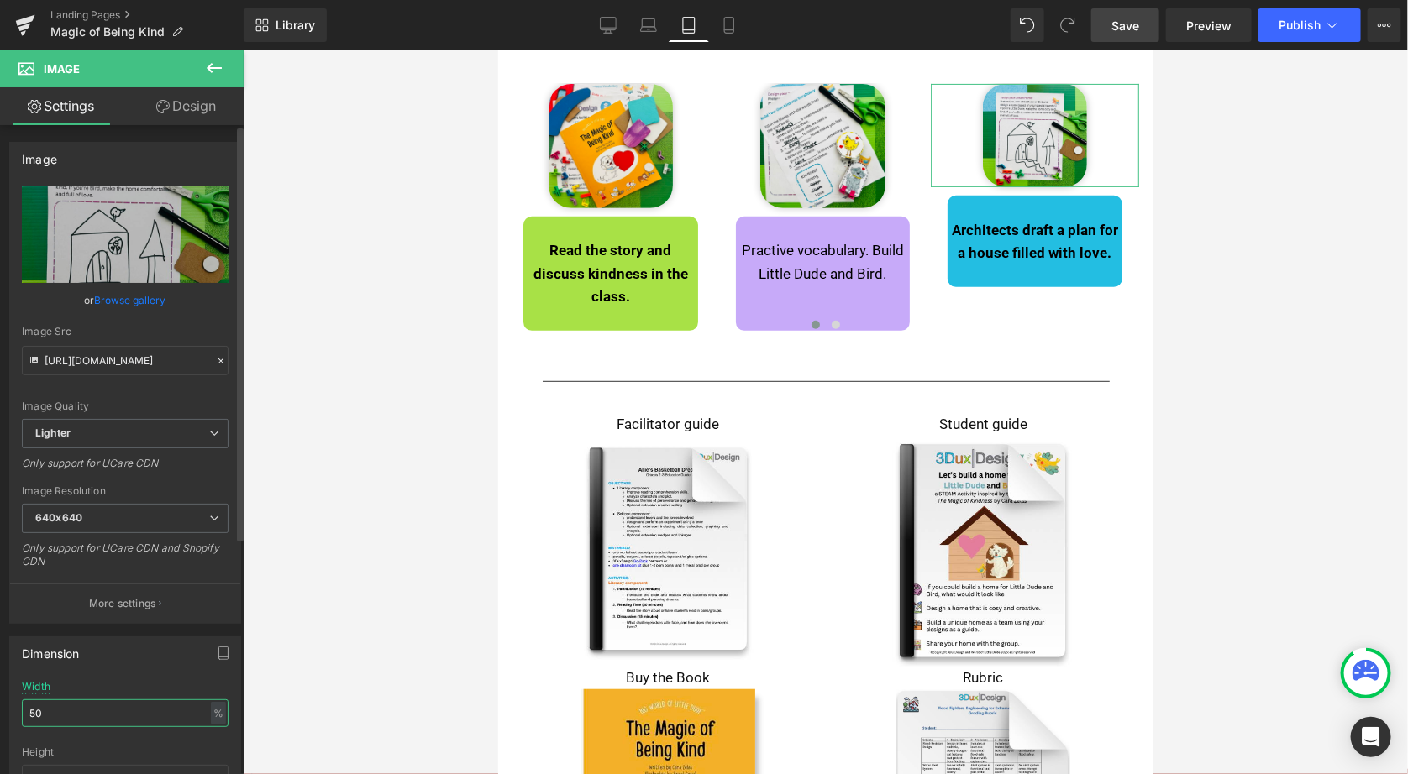
drag, startPoint x: 36, startPoint y: 703, endPoint x: 27, endPoint y: 703, distance: 9.2
click at [27, 703] on input "50" at bounding box center [125, 714] width 207 height 28
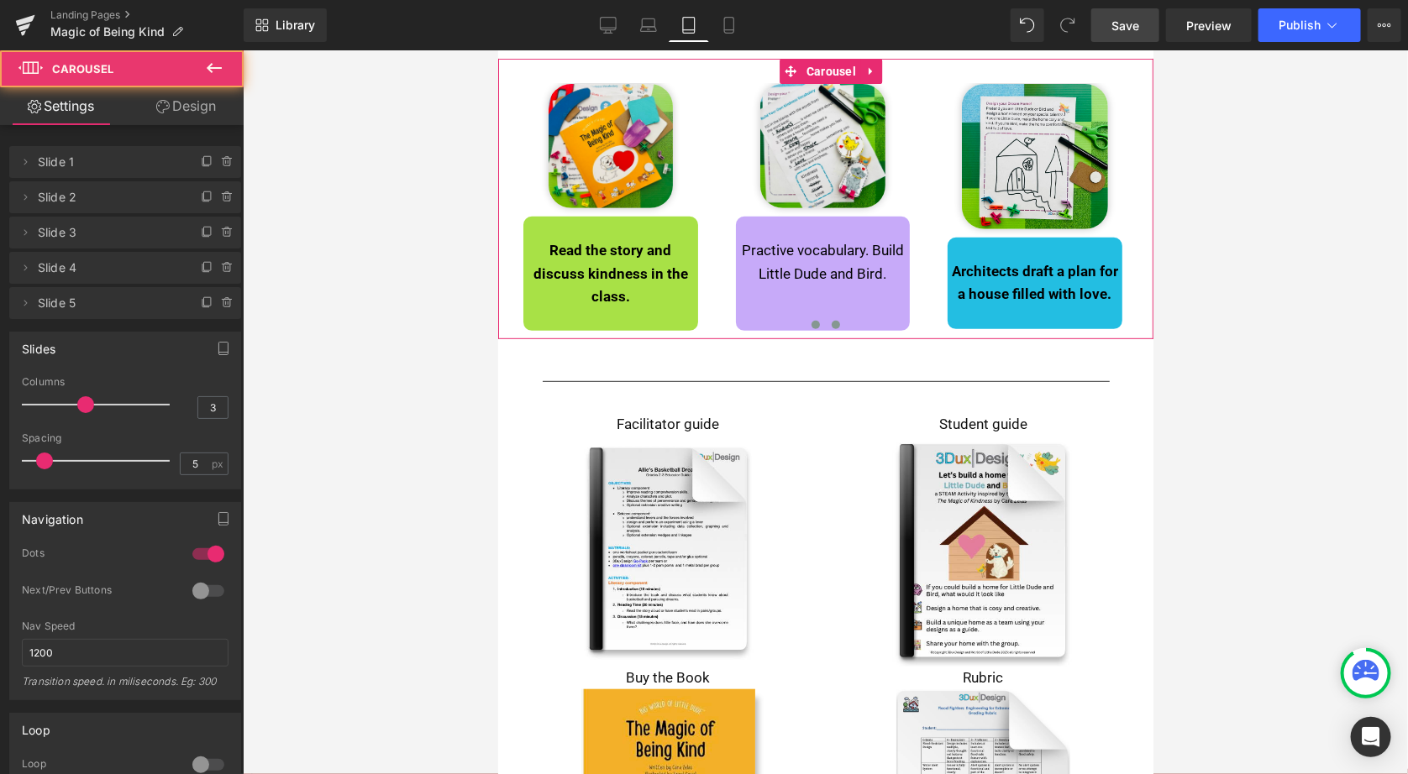
click at [831, 320] on span at bounding box center [835, 324] width 8 height 8
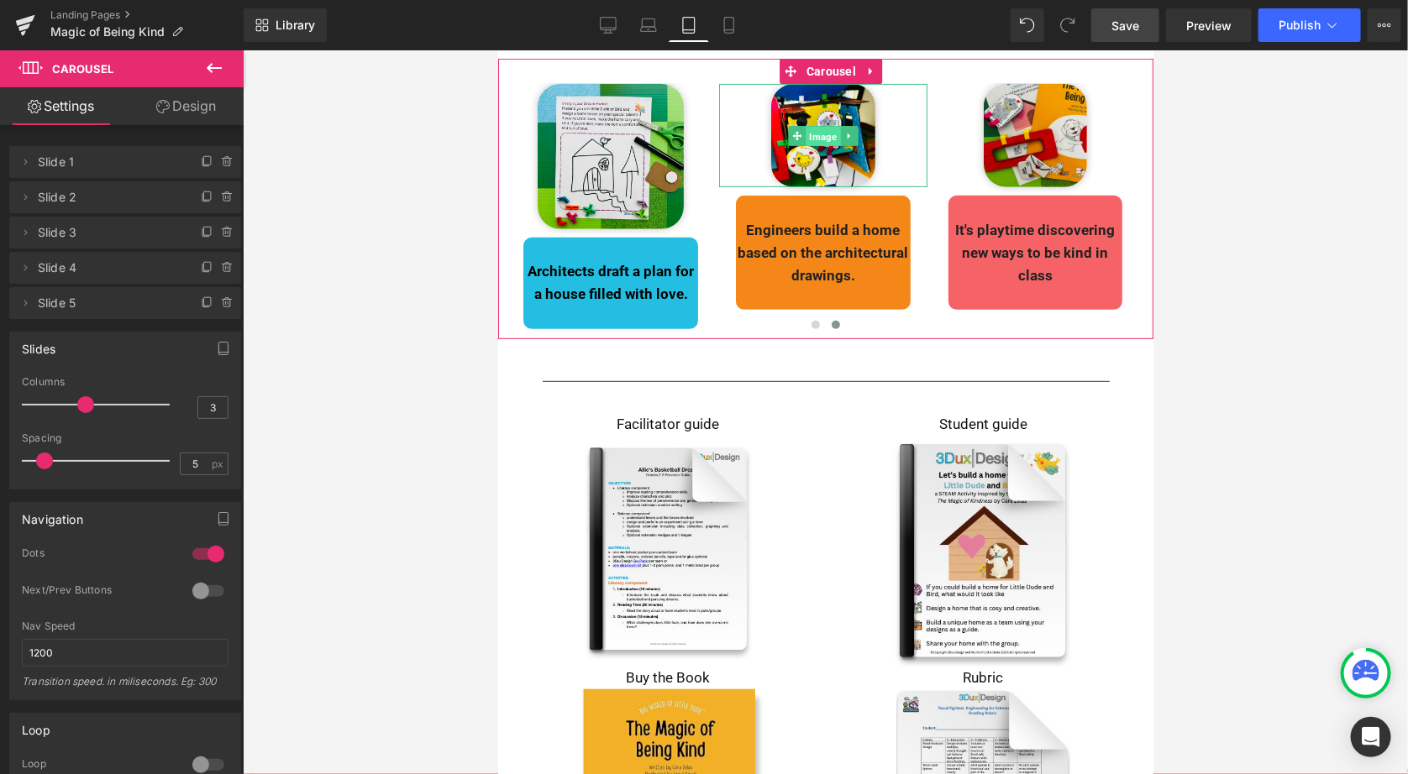
click at [824, 135] on span "Image" at bounding box center [822, 135] width 34 height 20
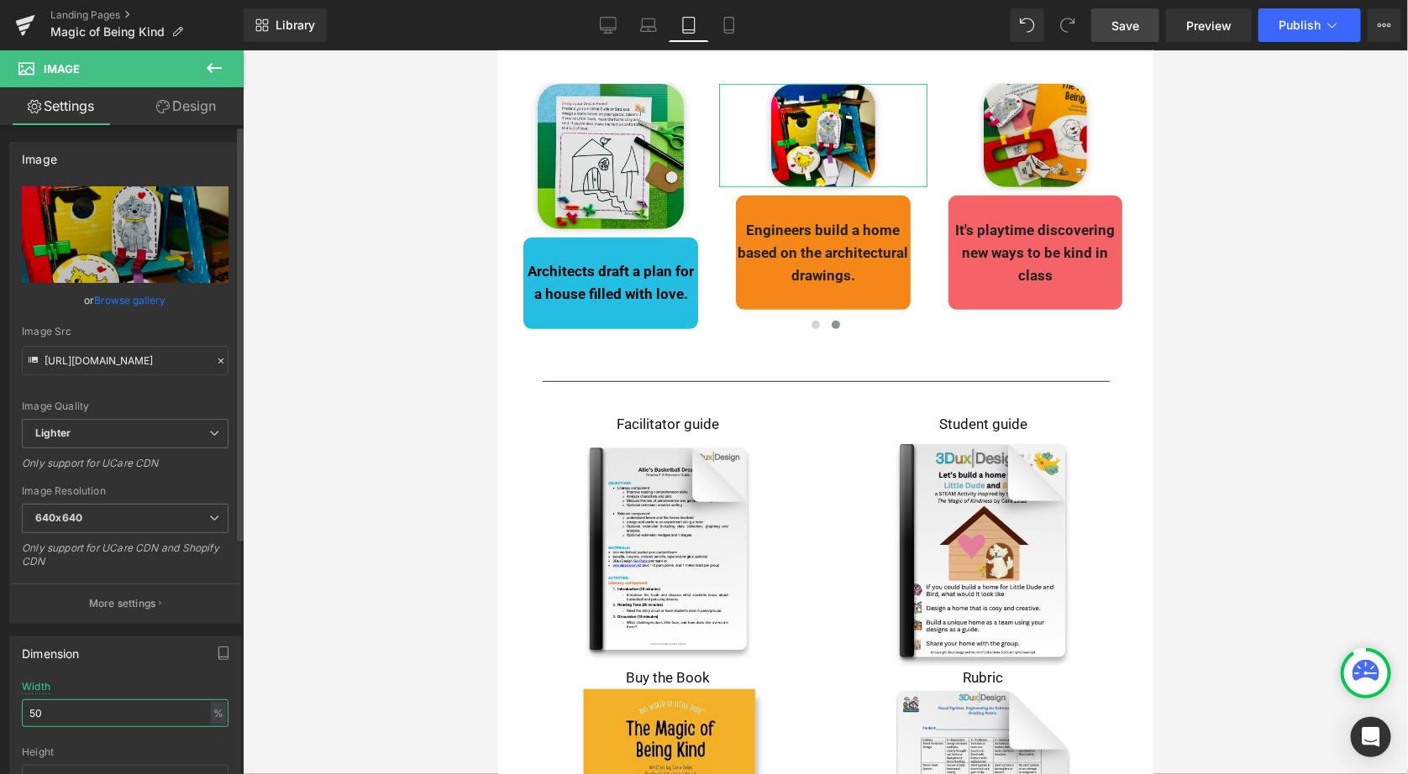
drag, startPoint x: 39, startPoint y: 707, endPoint x: 18, endPoint y: 707, distance: 21.0
click at [18, 707] on div "50% Width 50 % % px auto Height auto 0 Circle Image" at bounding box center [125, 765] width 230 height 168
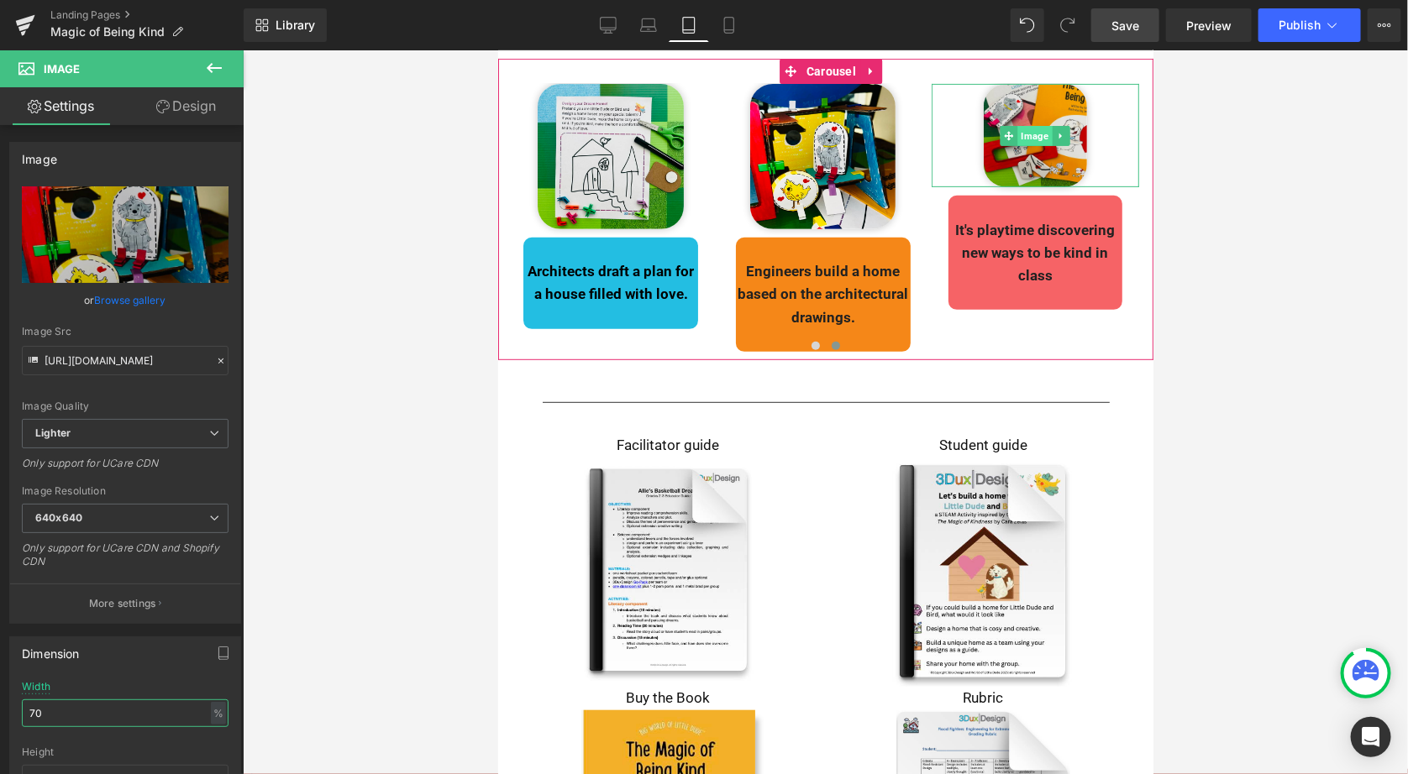
click at [1031, 133] on span "Image" at bounding box center [1034, 135] width 34 height 20
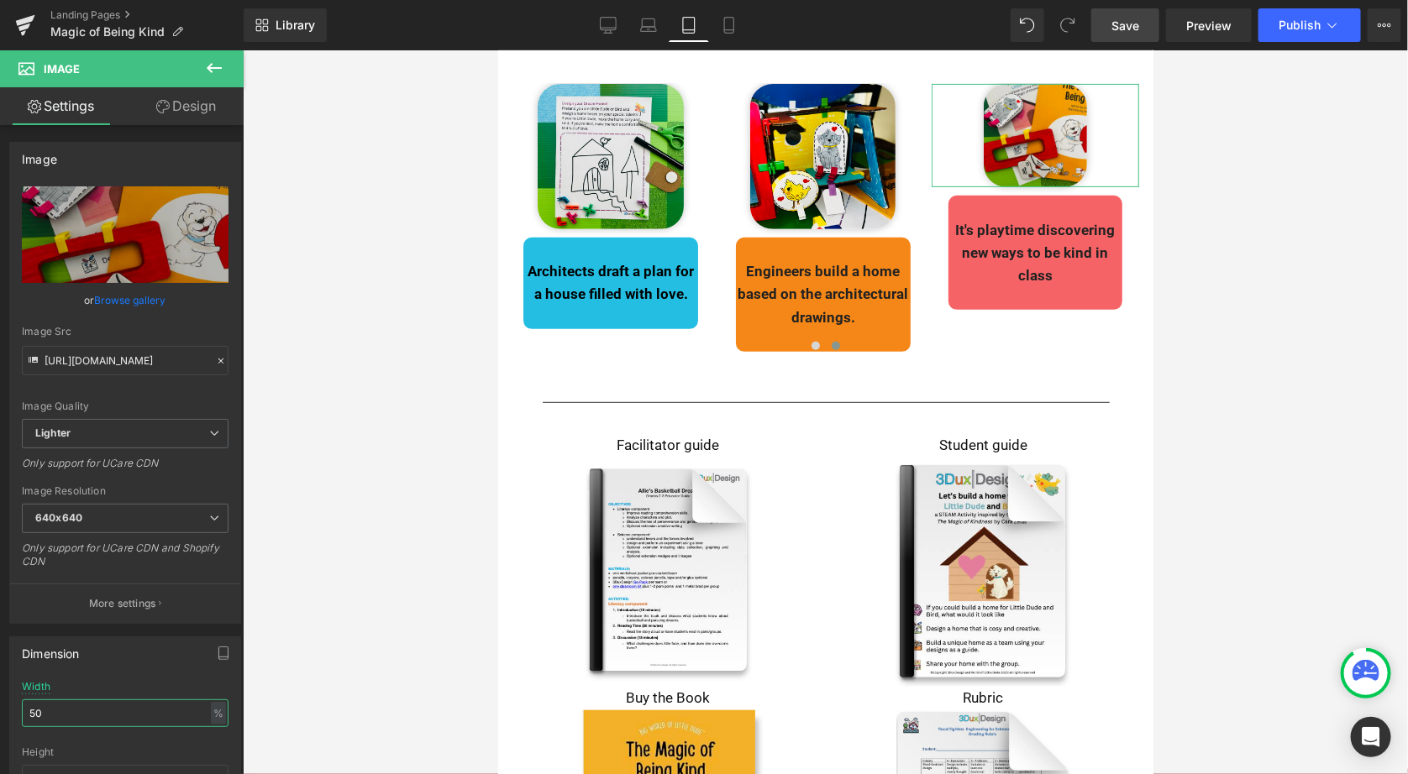
drag, startPoint x: 59, startPoint y: 706, endPoint x: -12, endPoint y: 706, distance: 70.5
click at [0, 706] on html "Image You are previewing how the will restyle your page. You can not edit Eleme…" at bounding box center [704, 387] width 1408 height 774
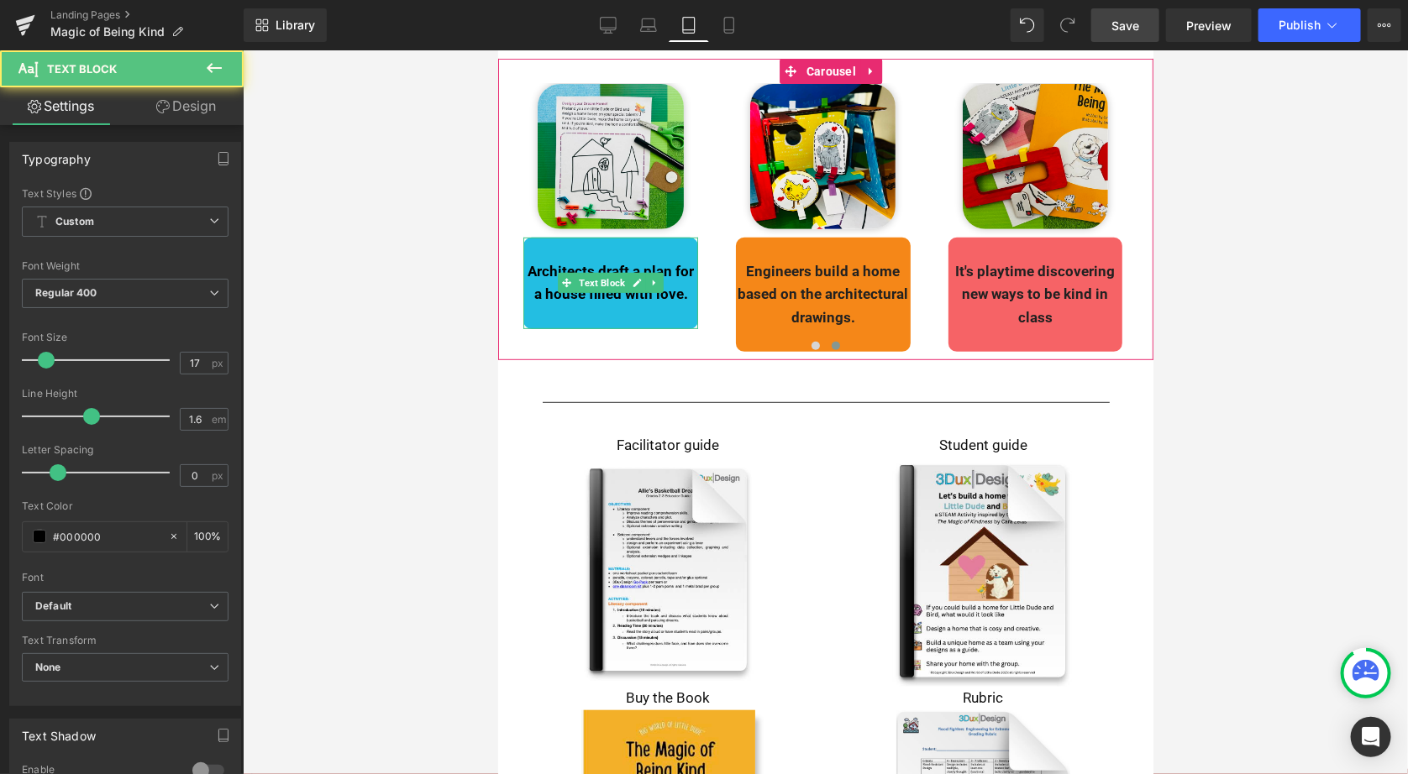
click at [686, 291] on p "Architects draft a plan for a house filled with love." at bounding box center [609, 282] width 171 height 45
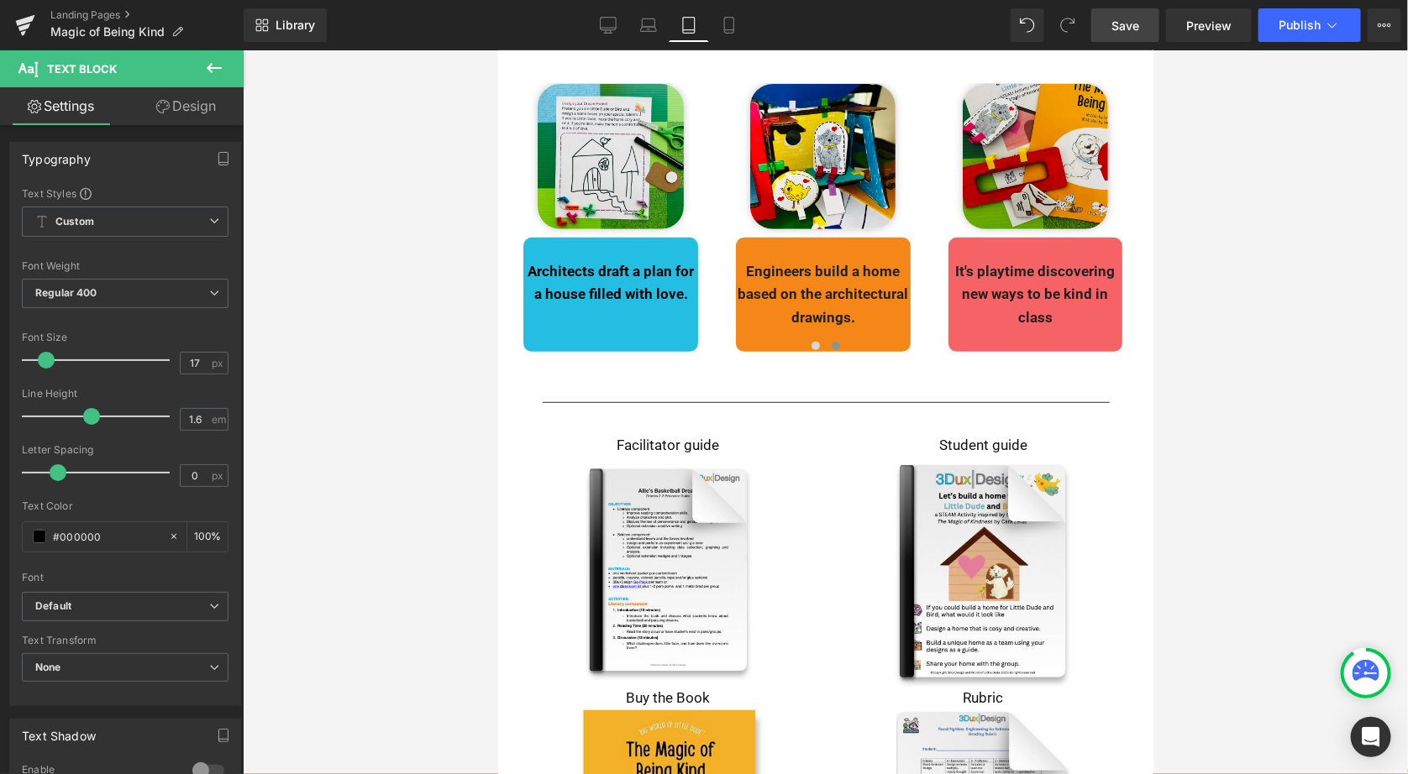
click at [1129, 26] on span "Save" at bounding box center [1125, 26] width 28 height 18
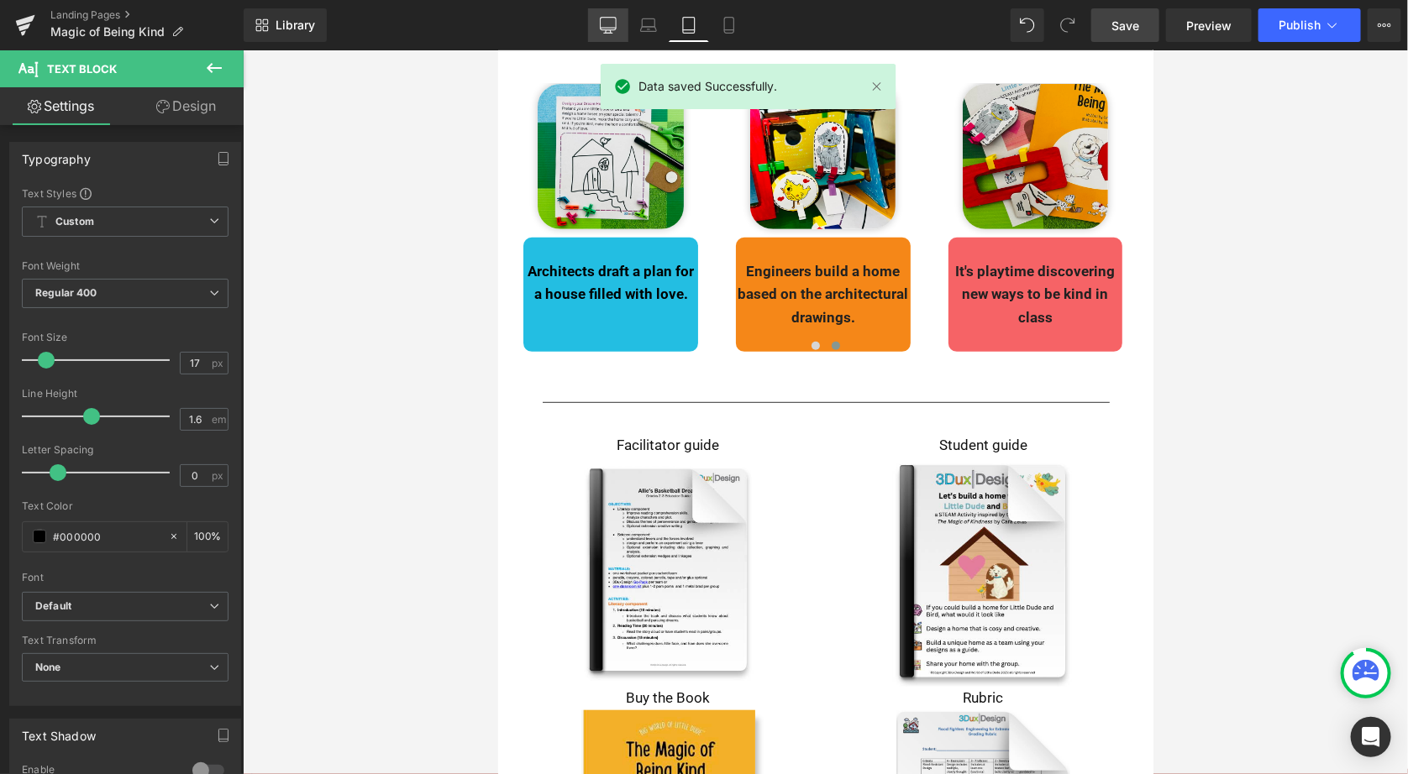
click at [606, 29] on icon at bounding box center [608, 25] width 17 height 17
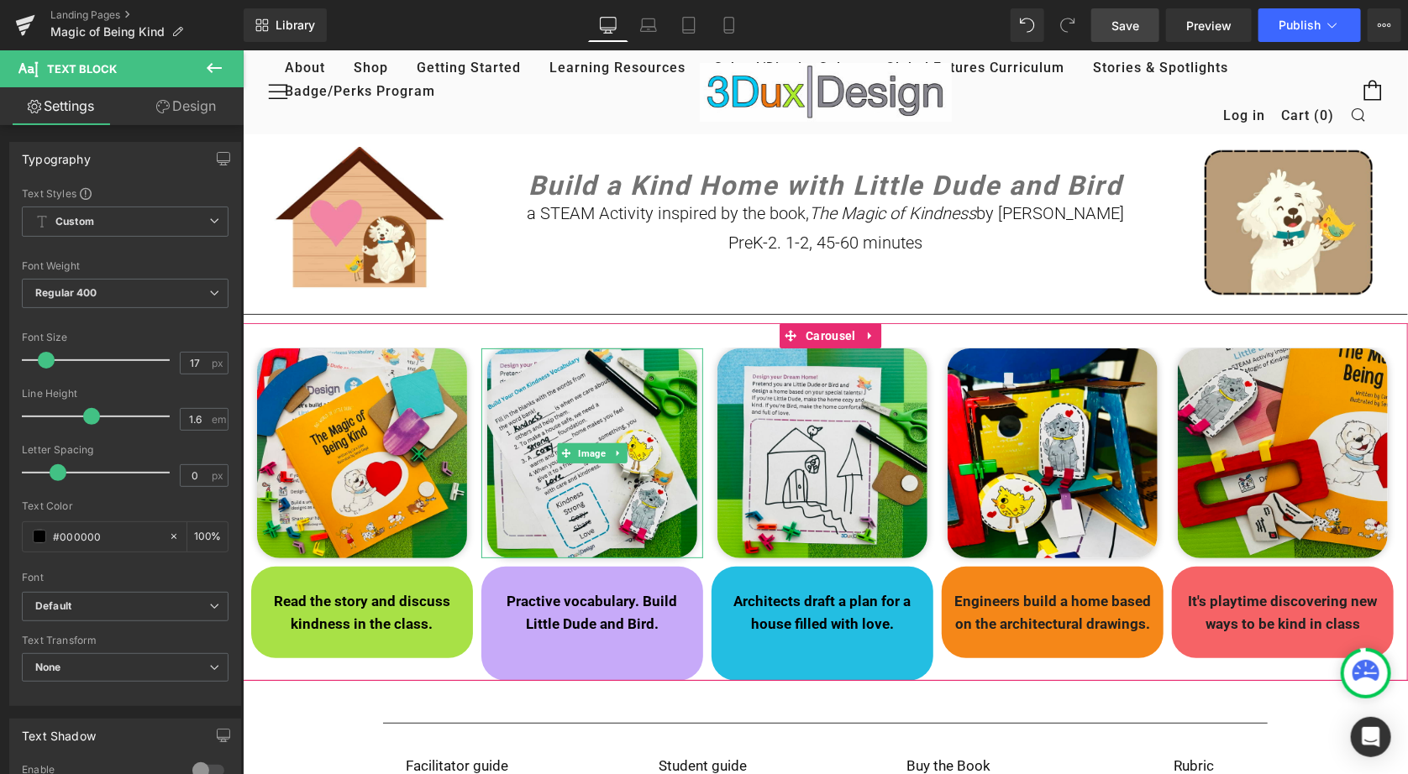
scroll to position [0, 0]
click at [632, 651] on p at bounding box center [591, 646] width 197 height 23
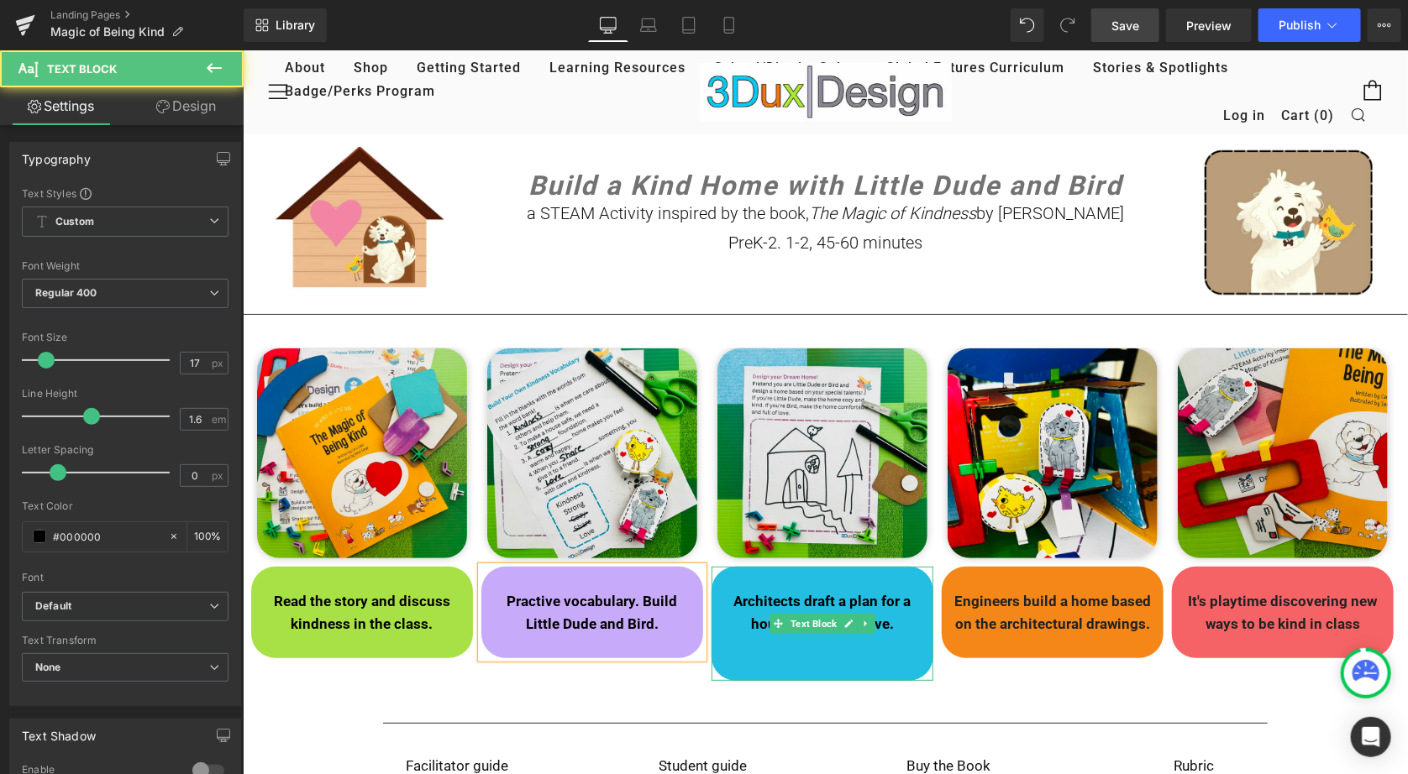
click at [777, 661] on p at bounding box center [821, 669] width 213 height 23
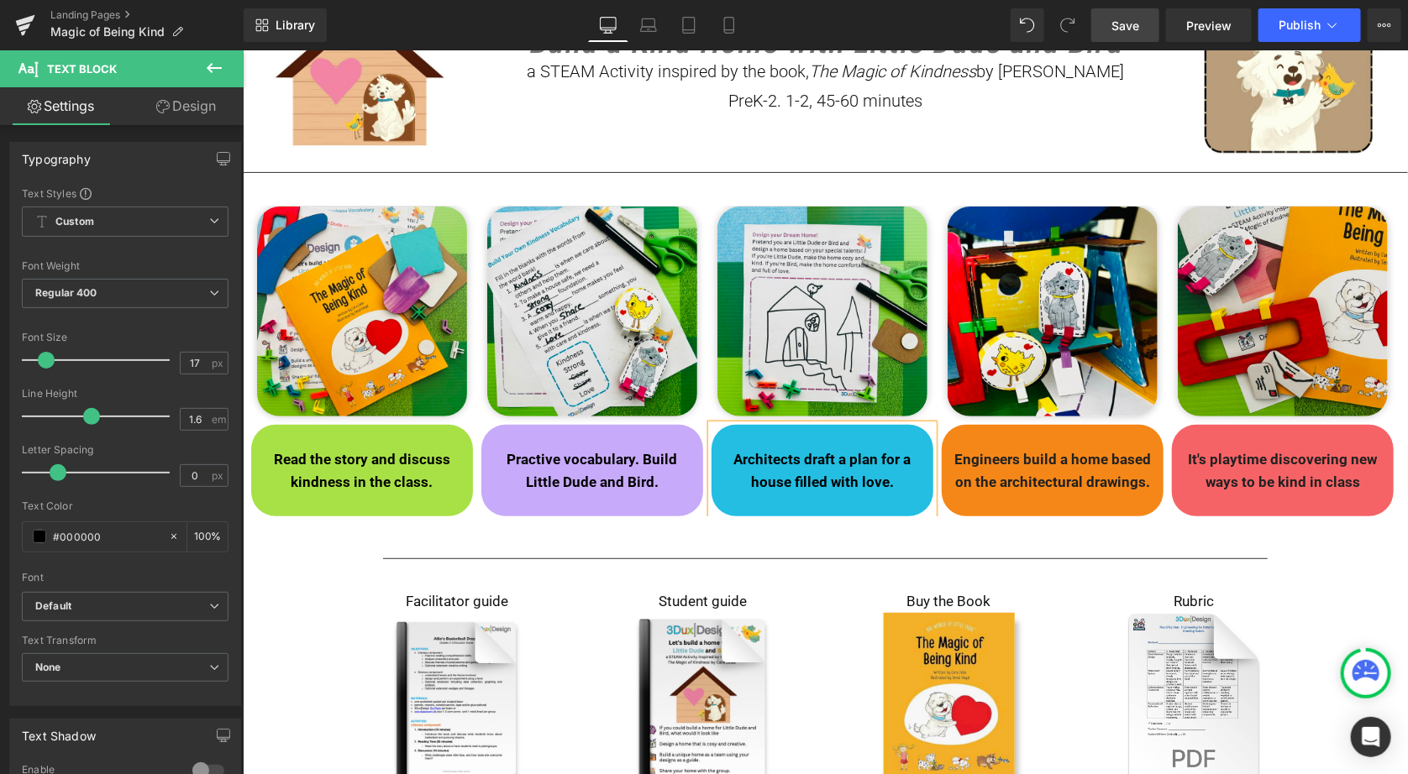
scroll to position [144, 0]
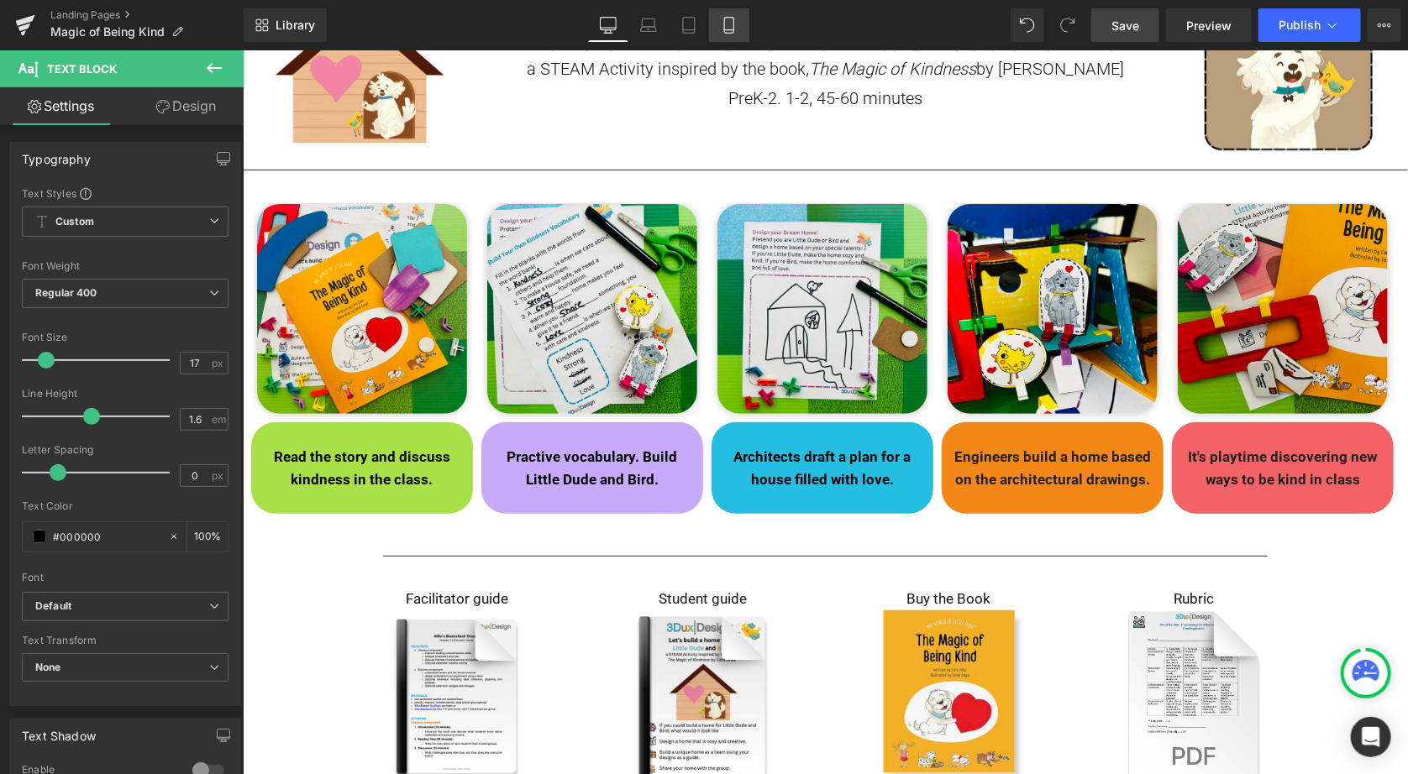
click at [729, 33] on link "Mobile" at bounding box center [729, 25] width 40 height 34
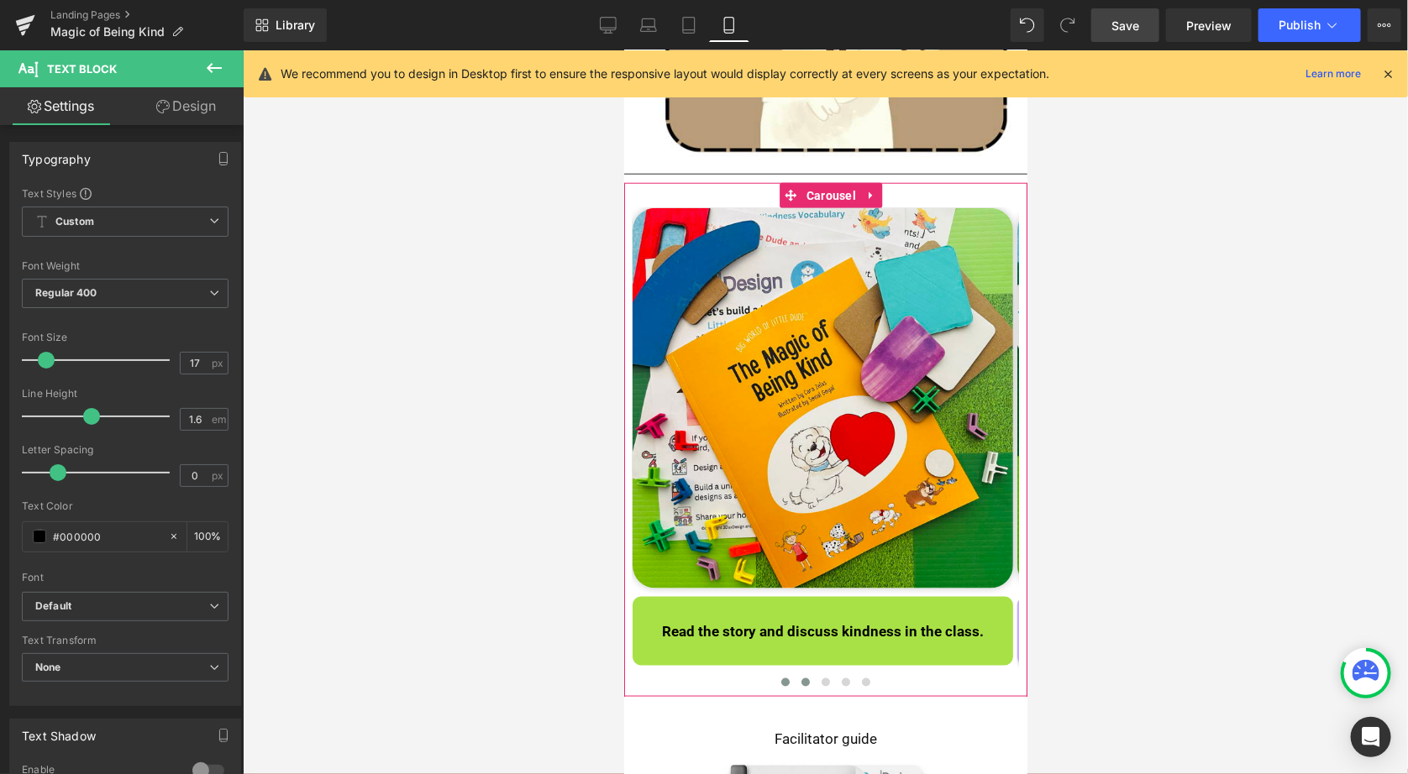
click at [800, 678] on span at bounding box center [804, 682] width 8 height 8
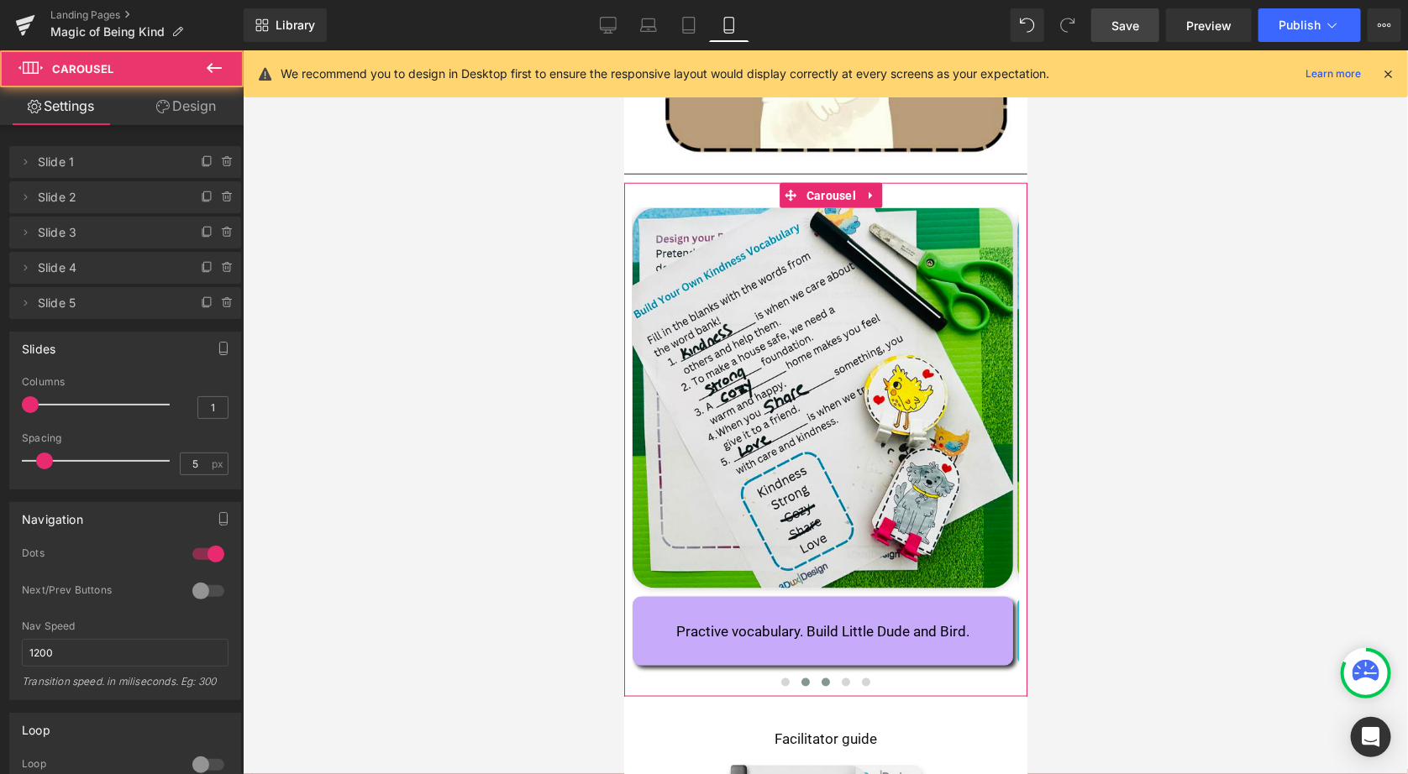
click at [821, 678] on span at bounding box center [825, 682] width 8 height 8
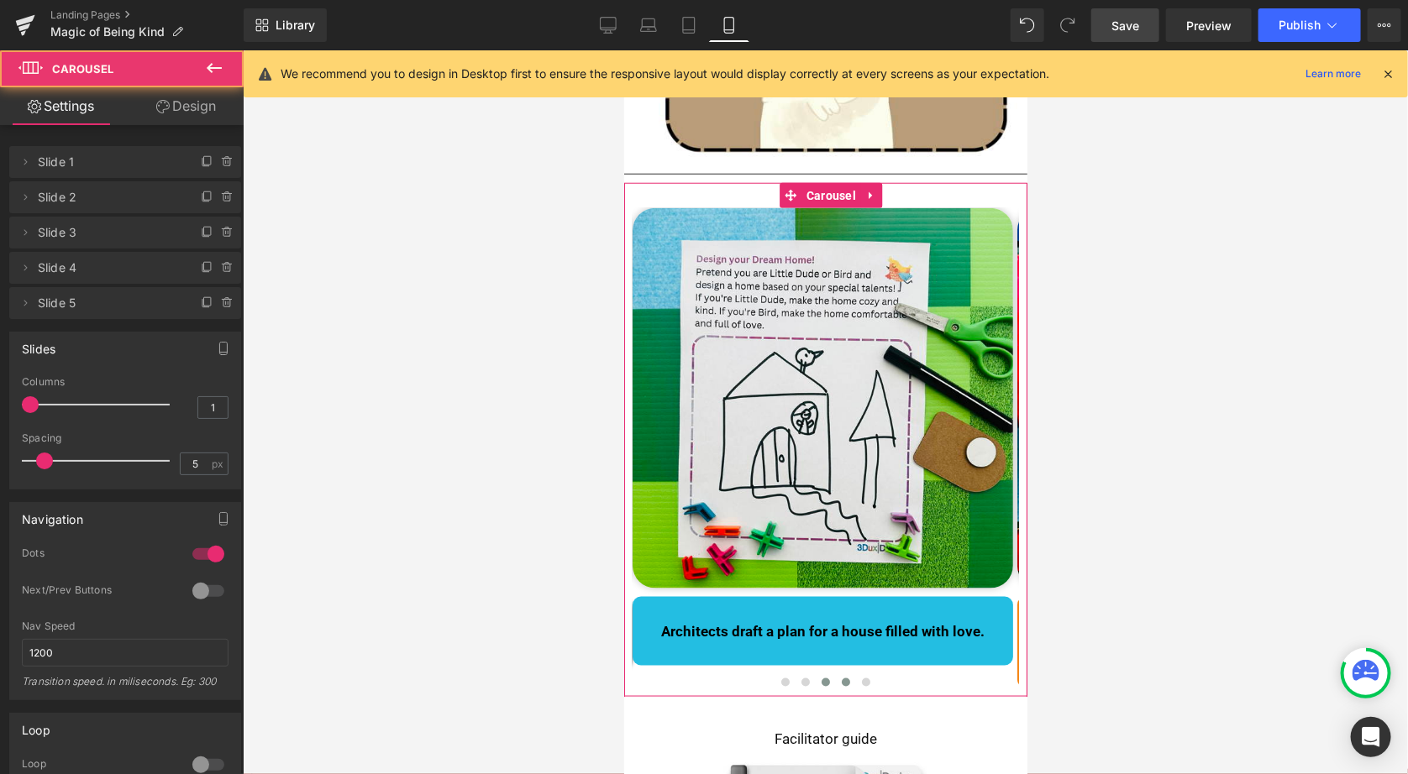
click at [841, 679] on span at bounding box center [845, 682] width 8 height 8
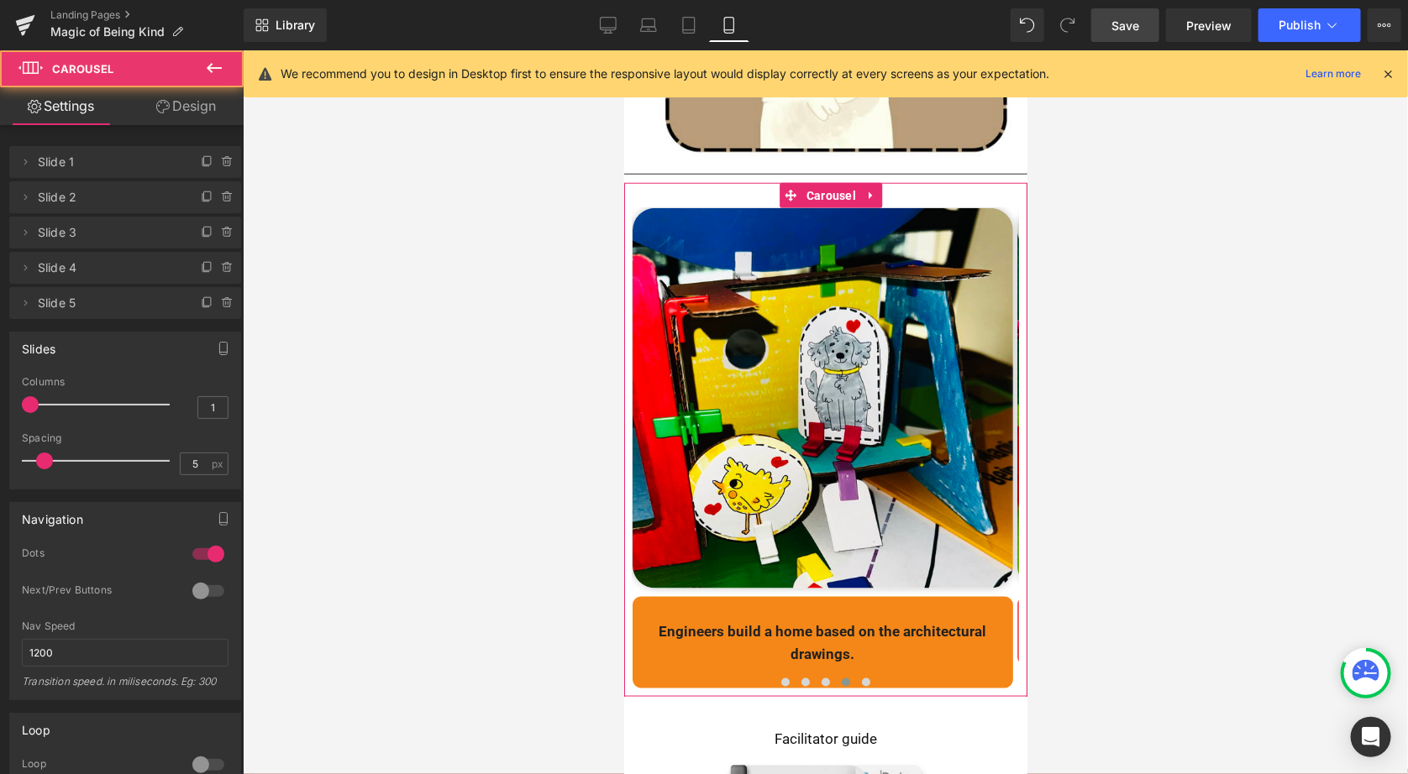
click at [842, 678] on span at bounding box center [845, 682] width 8 height 8
click at [826, 681] on button at bounding box center [825, 682] width 20 height 17
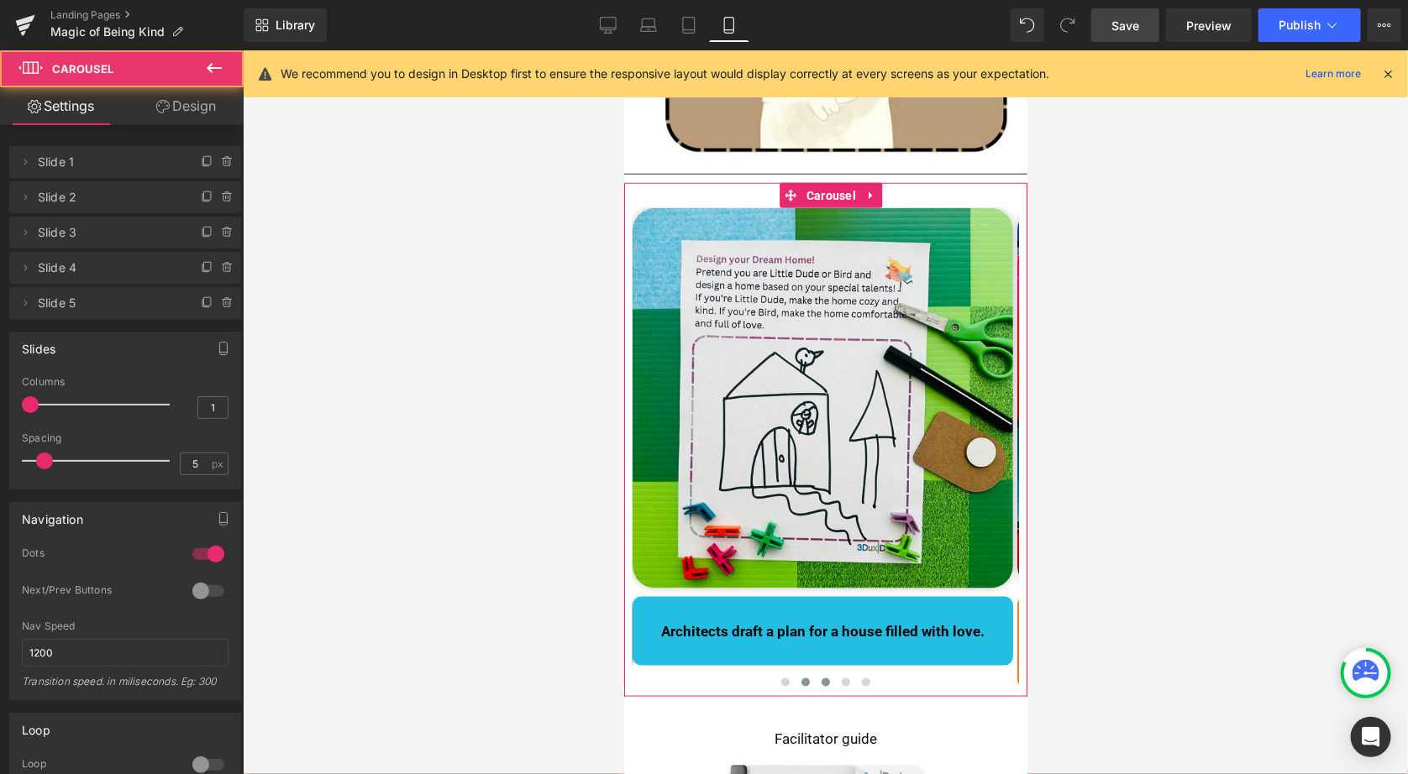
click at [805, 679] on span at bounding box center [804, 682] width 8 height 8
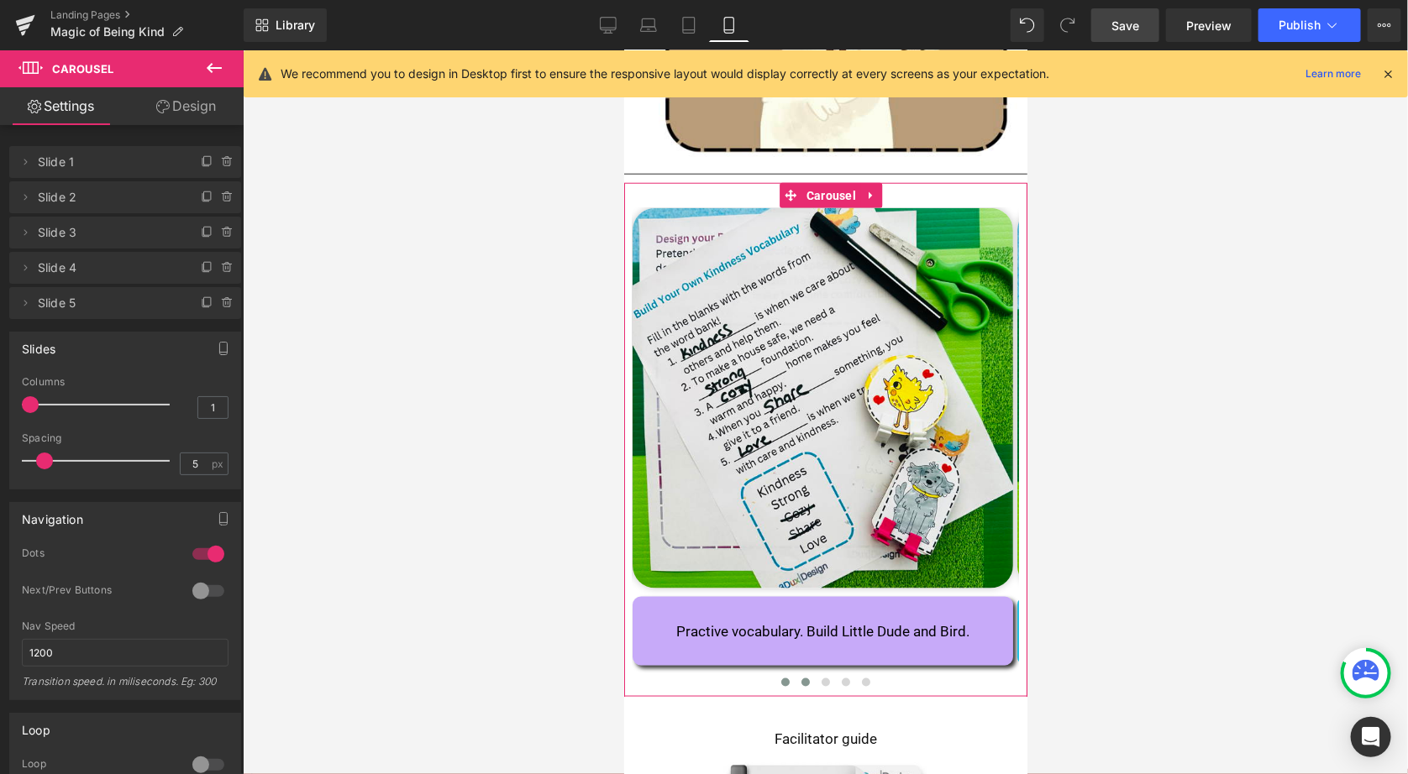
click at [780, 679] on span at bounding box center [784, 682] width 8 height 8
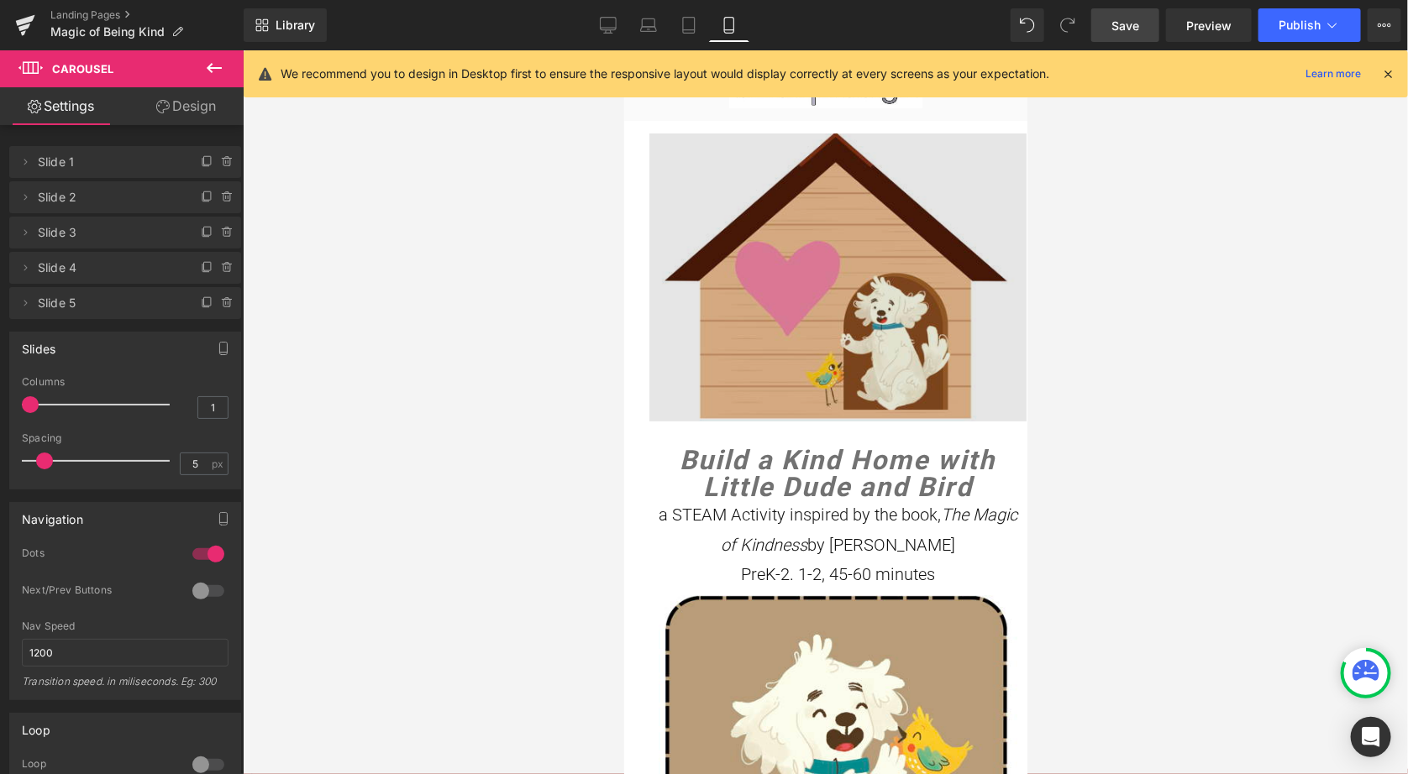
scroll to position [12, 0]
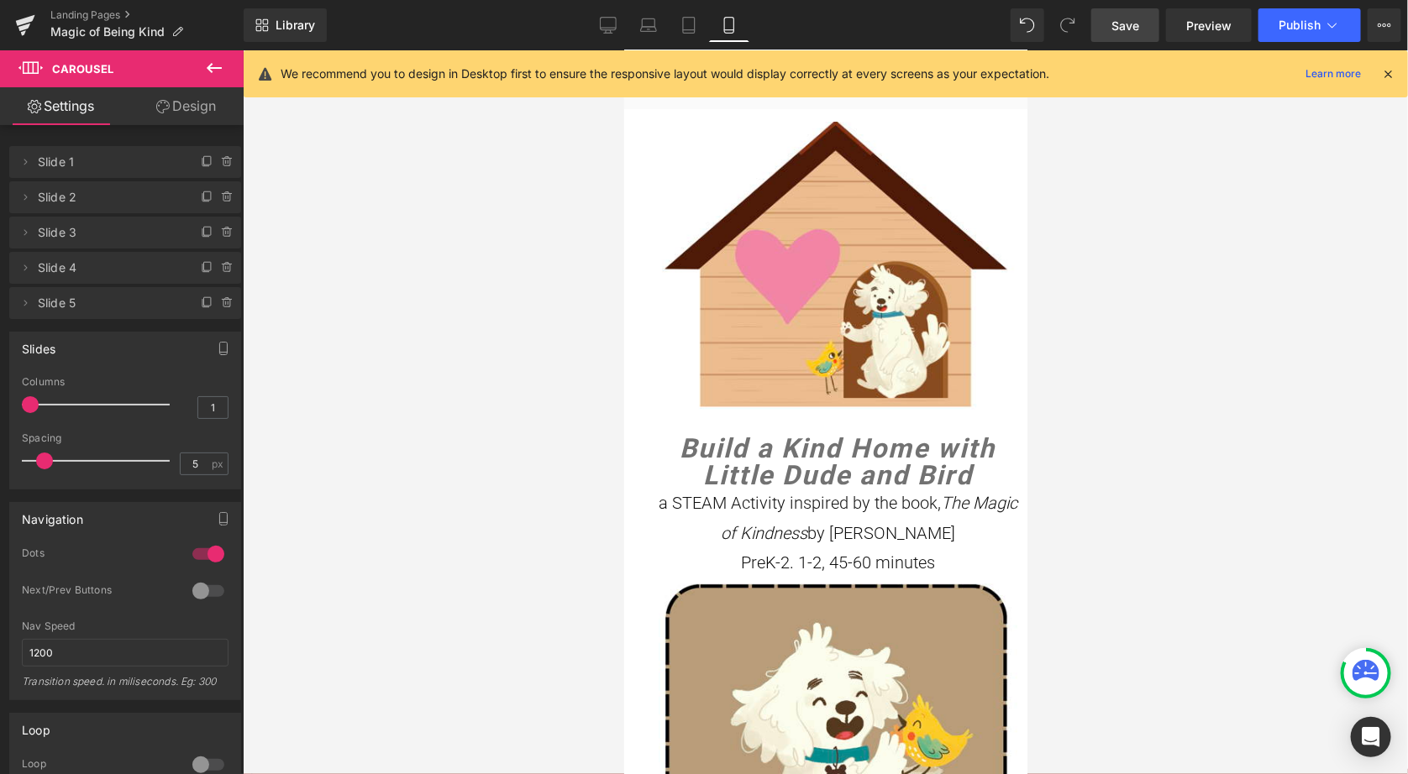
click at [204, 69] on icon at bounding box center [214, 68] width 20 height 20
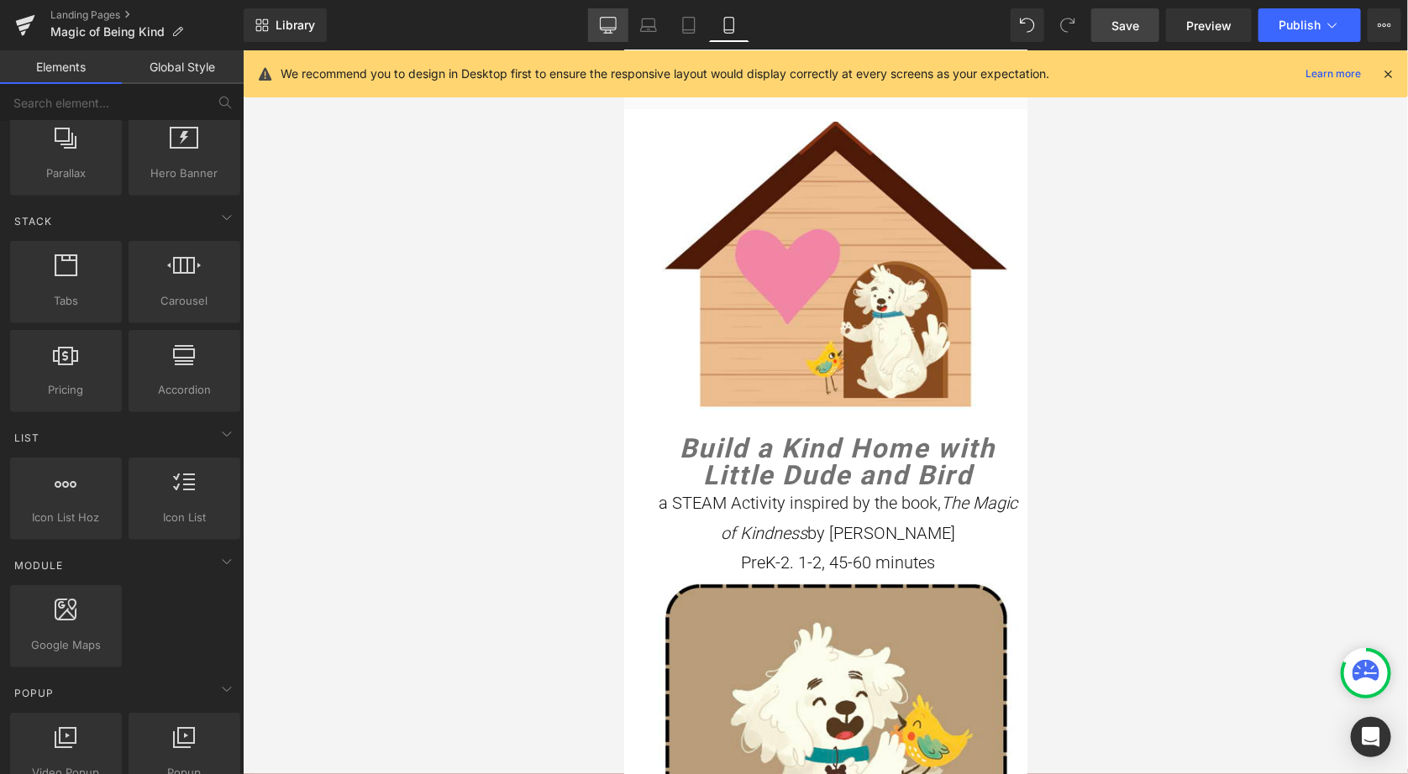
click at [609, 24] on icon at bounding box center [608, 25] width 17 height 17
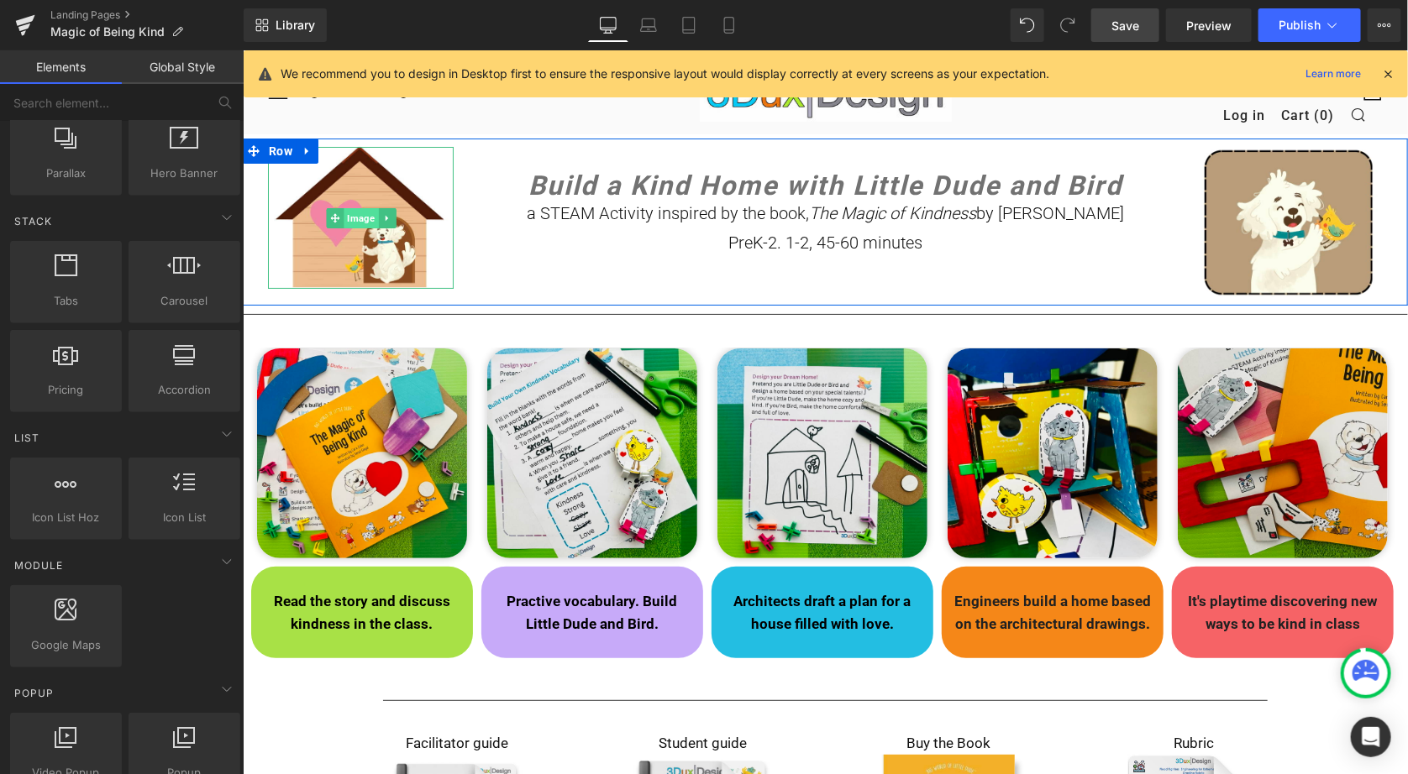
scroll to position [0, 0]
click at [354, 217] on span "Image" at bounding box center [360, 217] width 34 height 20
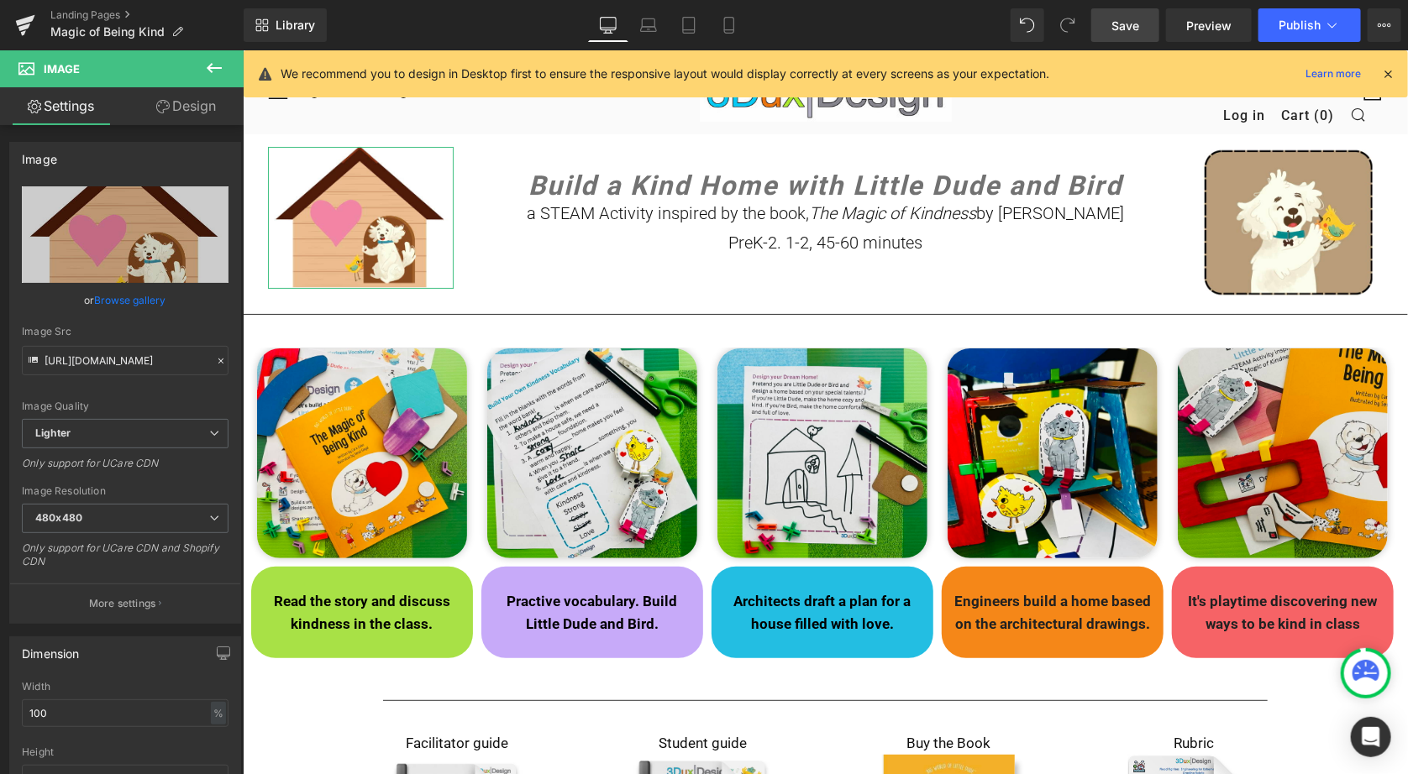
click at [184, 108] on link "Design" at bounding box center [186, 106] width 122 height 38
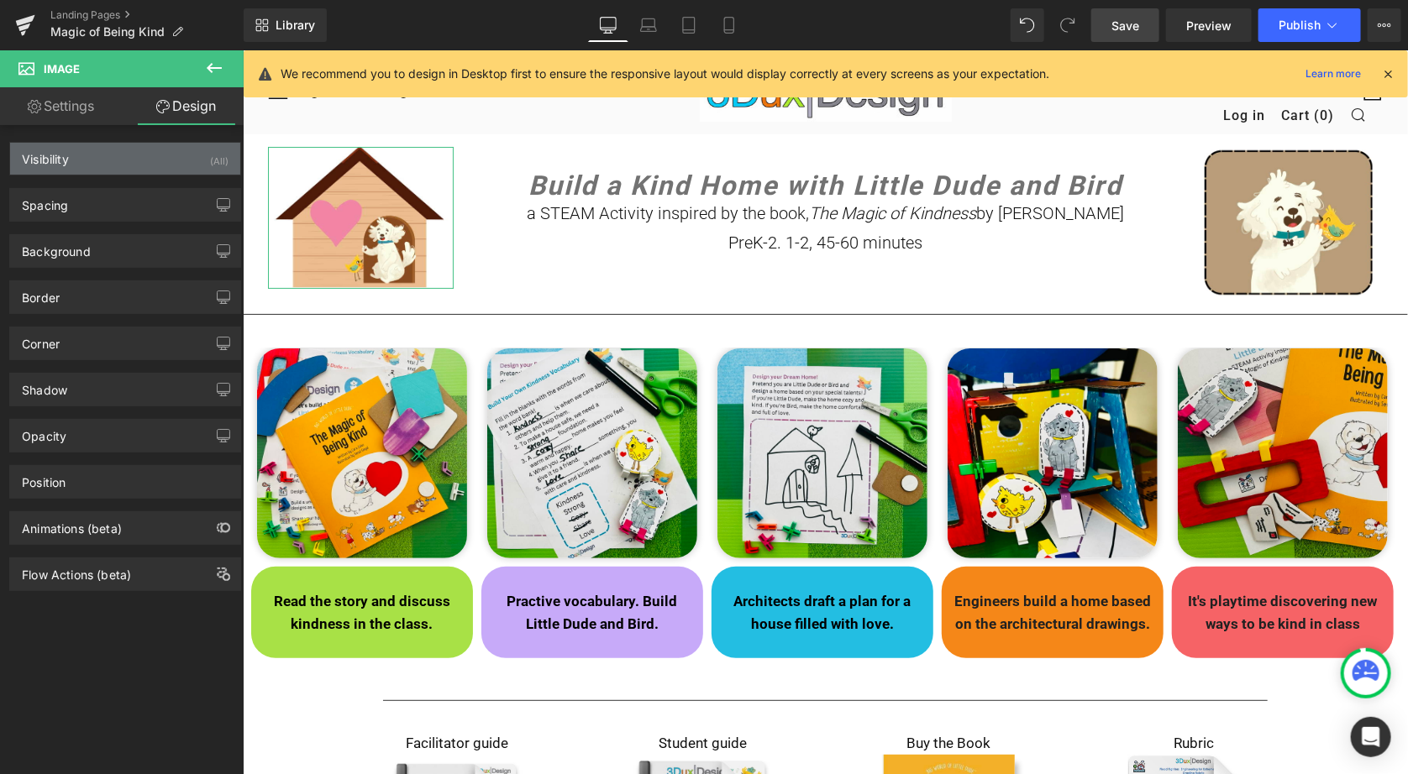
click at [176, 161] on div "Visibility (All)" at bounding box center [125, 159] width 230 height 32
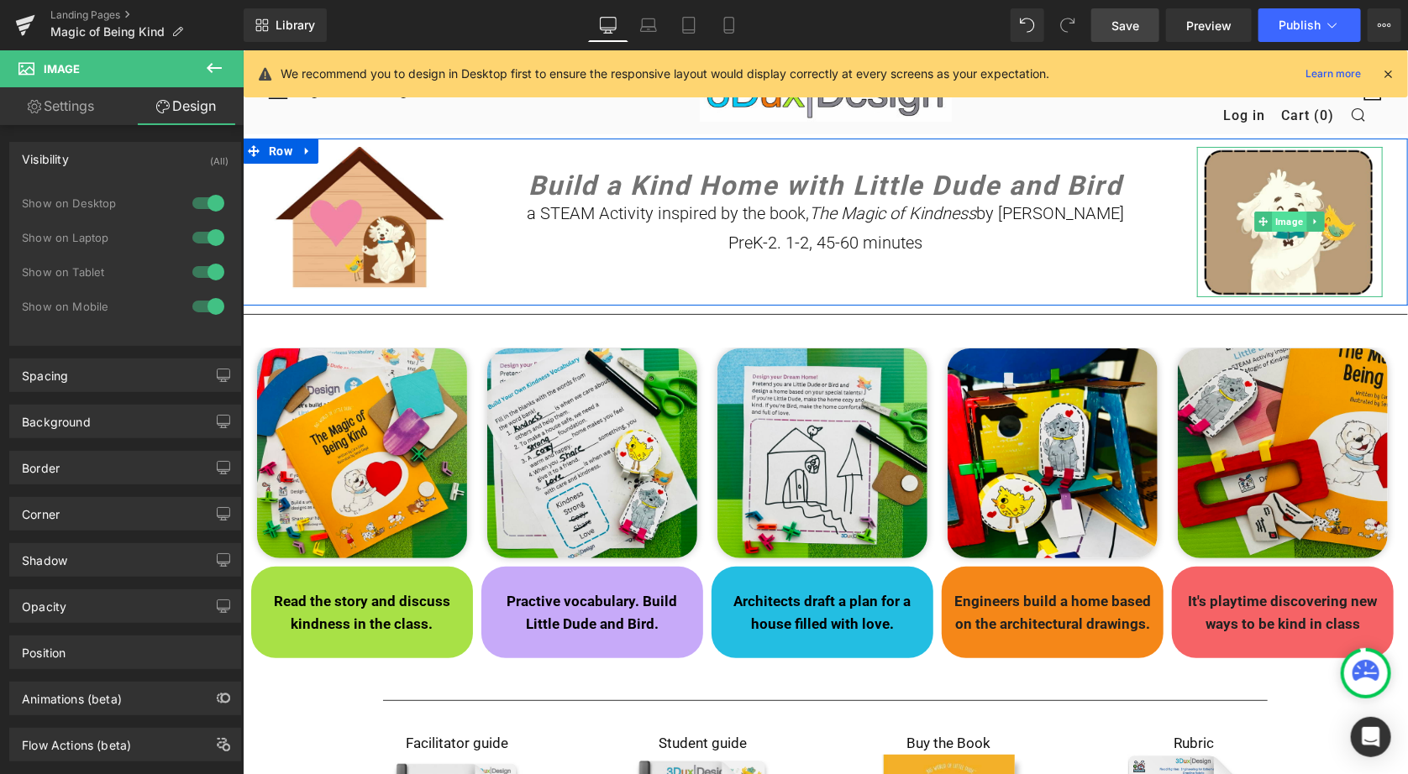
click at [1292, 224] on span "Image" at bounding box center [1289, 221] width 34 height 20
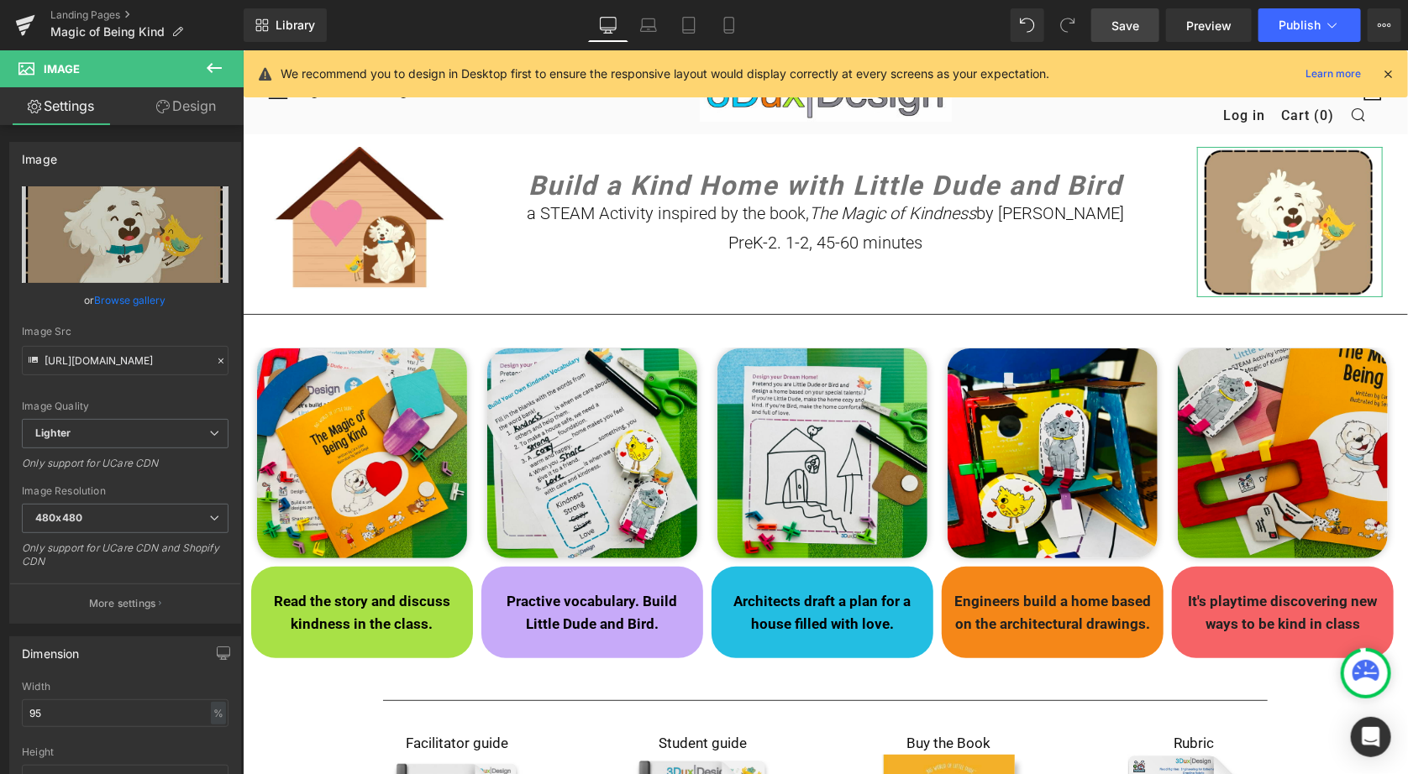
click at [203, 99] on link "Design" at bounding box center [186, 106] width 122 height 38
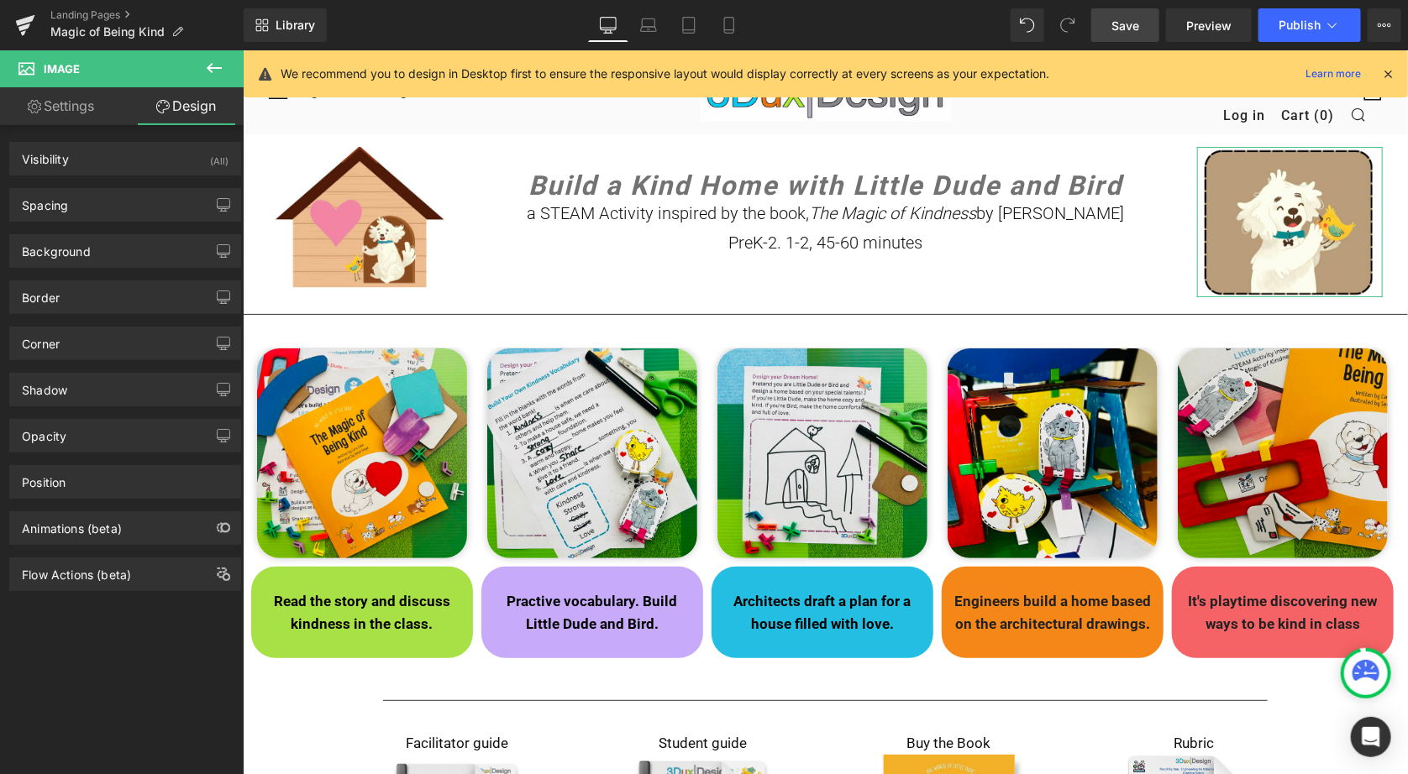
click at [129, 176] on div "Spacing [GEOGRAPHIC_DATA] 0px 0 0px 0 0px 0 0px 0 [GEOGRAPHIC_DATA] 0px 0 0px 0…" at bounding box center [125, 199] width 251 height 46
click at [175, 166] on div "Visibility (All)" at bounding box center [125, 159] width 230 height 32
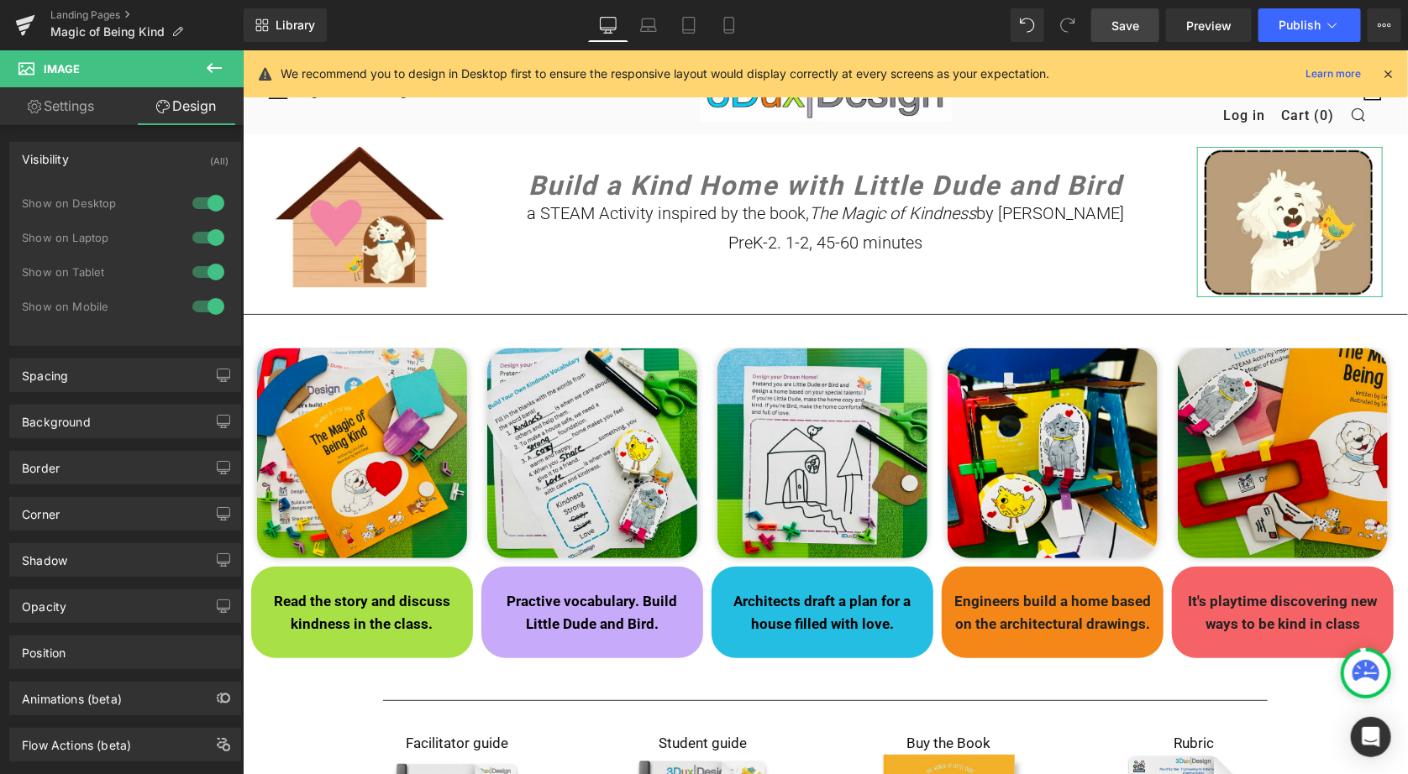
click at [204, 303] on div at bounding box center [208, 306] width 40 height 27
click at [726, 30] on icon at bounding box center [729, 25] width 17 height 17
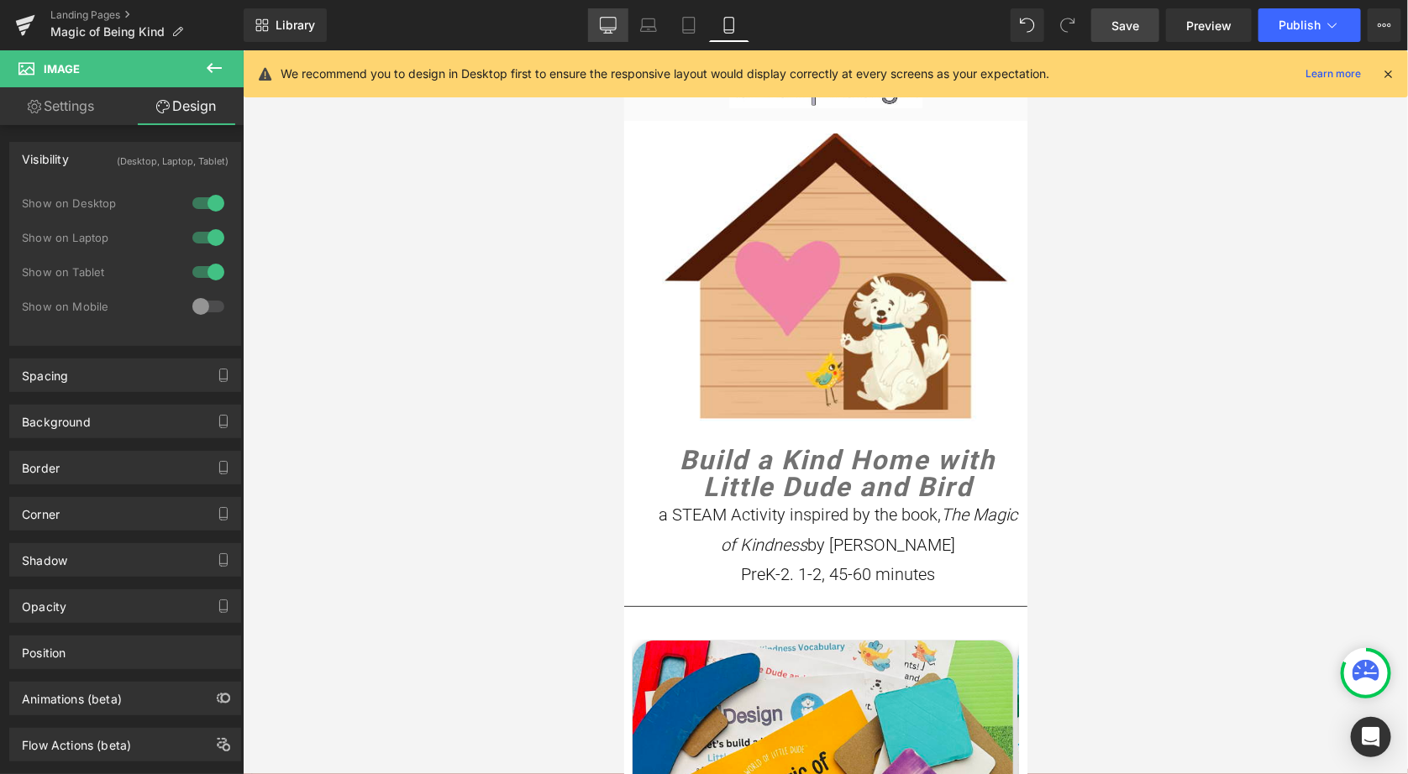
click at [608, 26] on icon at bounding box center [608, 25] width 17 height 17
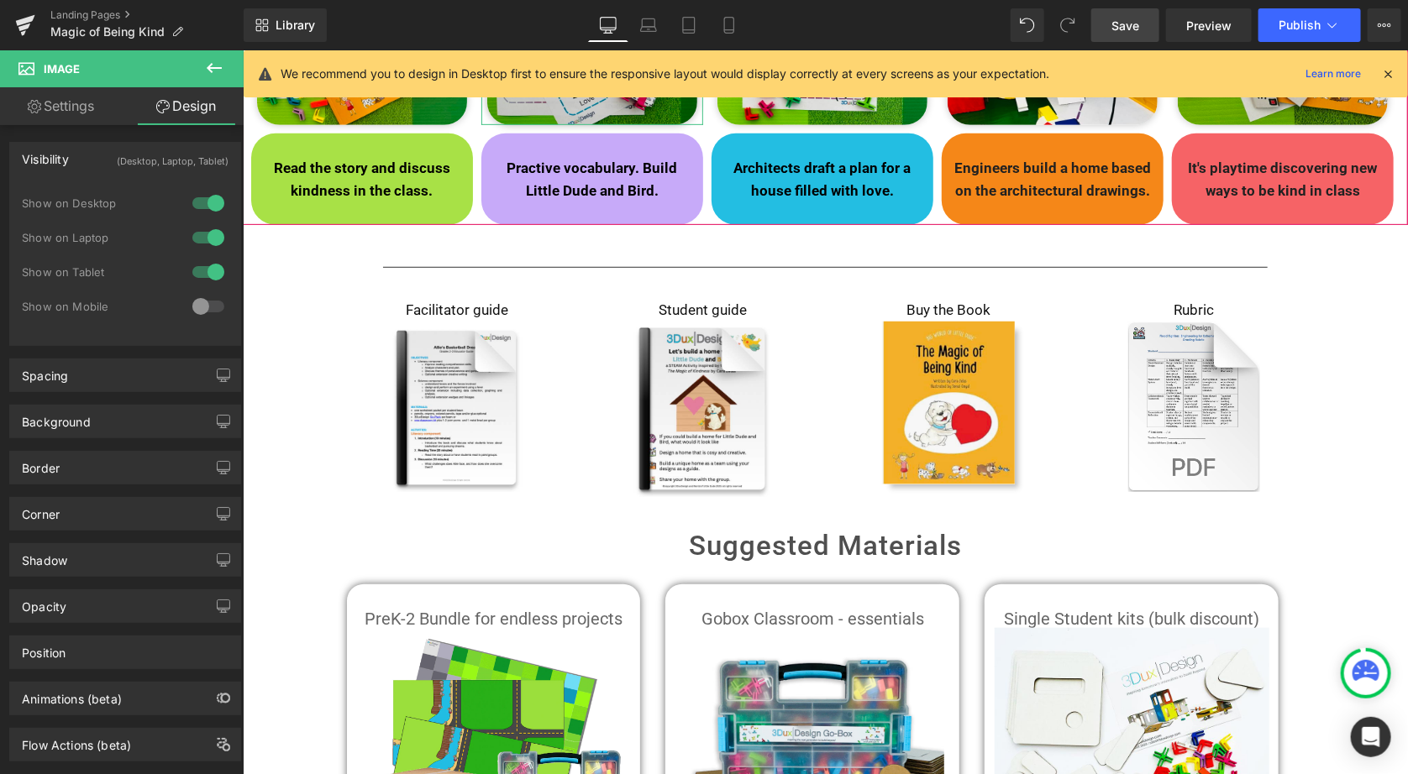
scroll to position [438, 0]
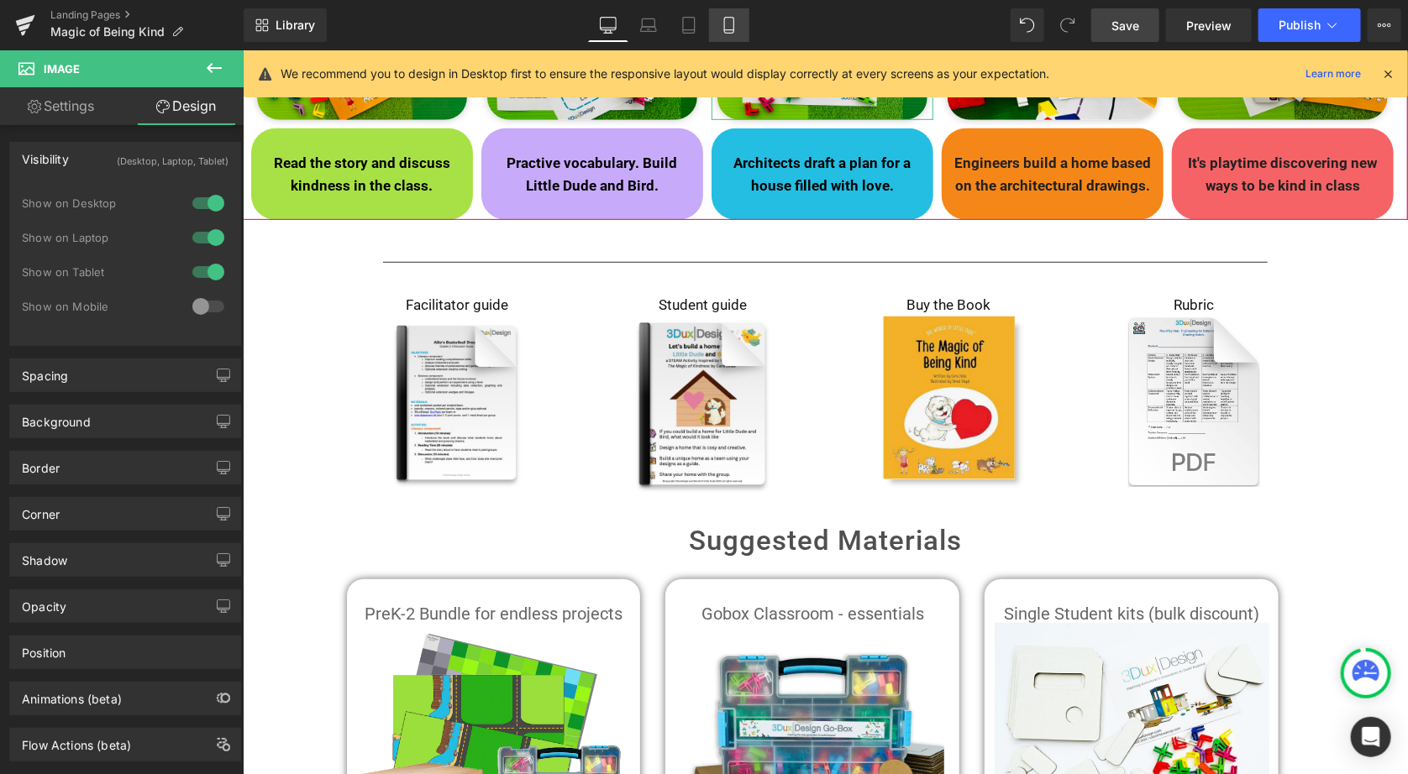
click at [728, 29] on icon at bounding box center [729, 25] width 17 height 17
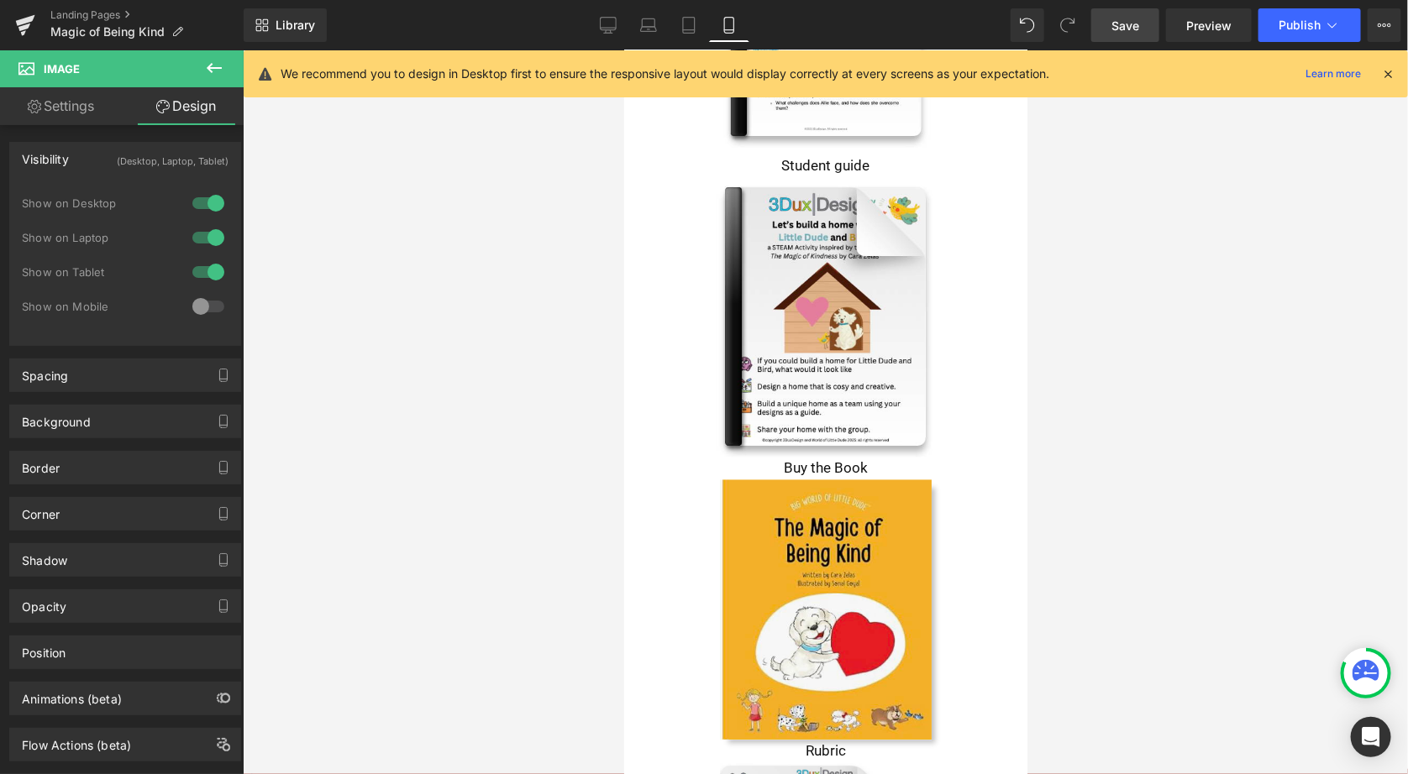
scroll to position [1298, 0]
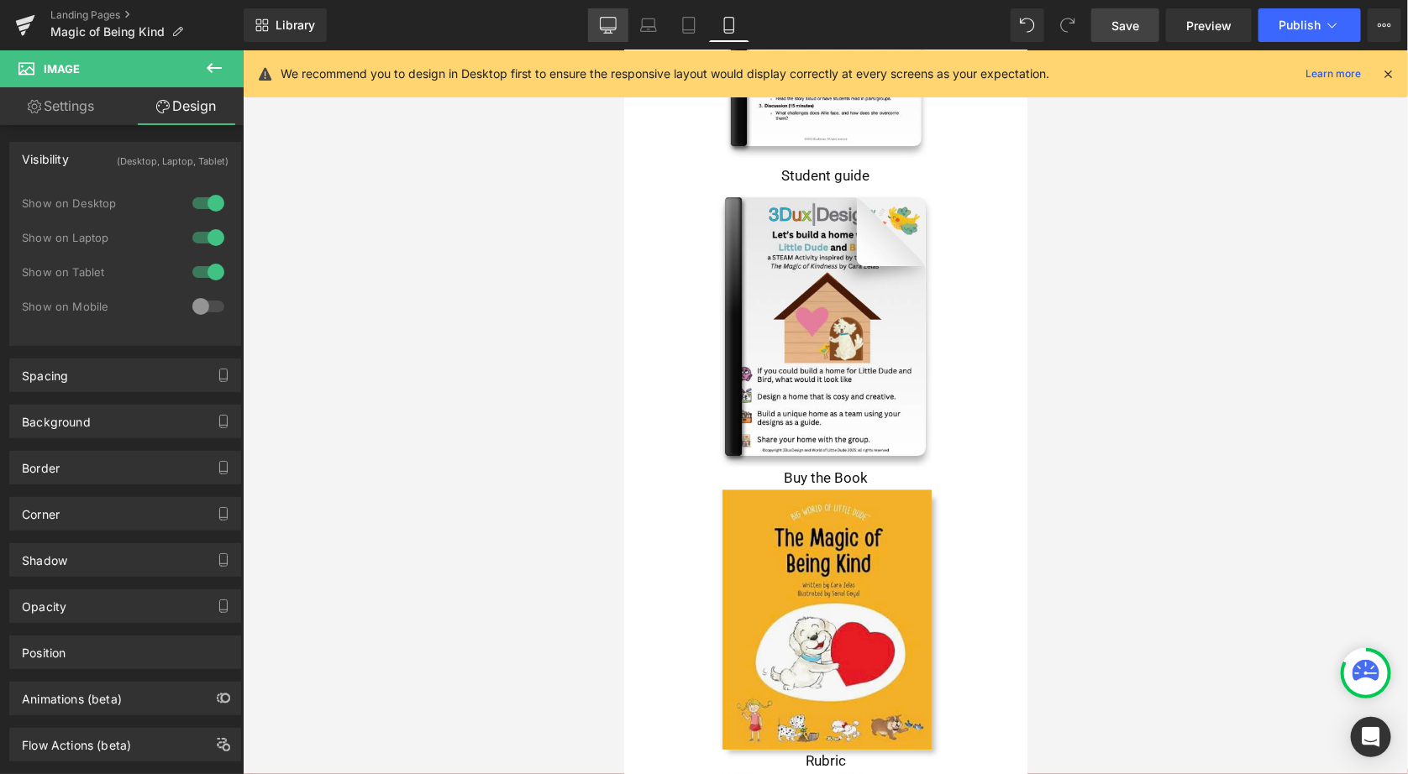
click at [613, 30] on icon at bounding box center [608, 25] width 17 height 17
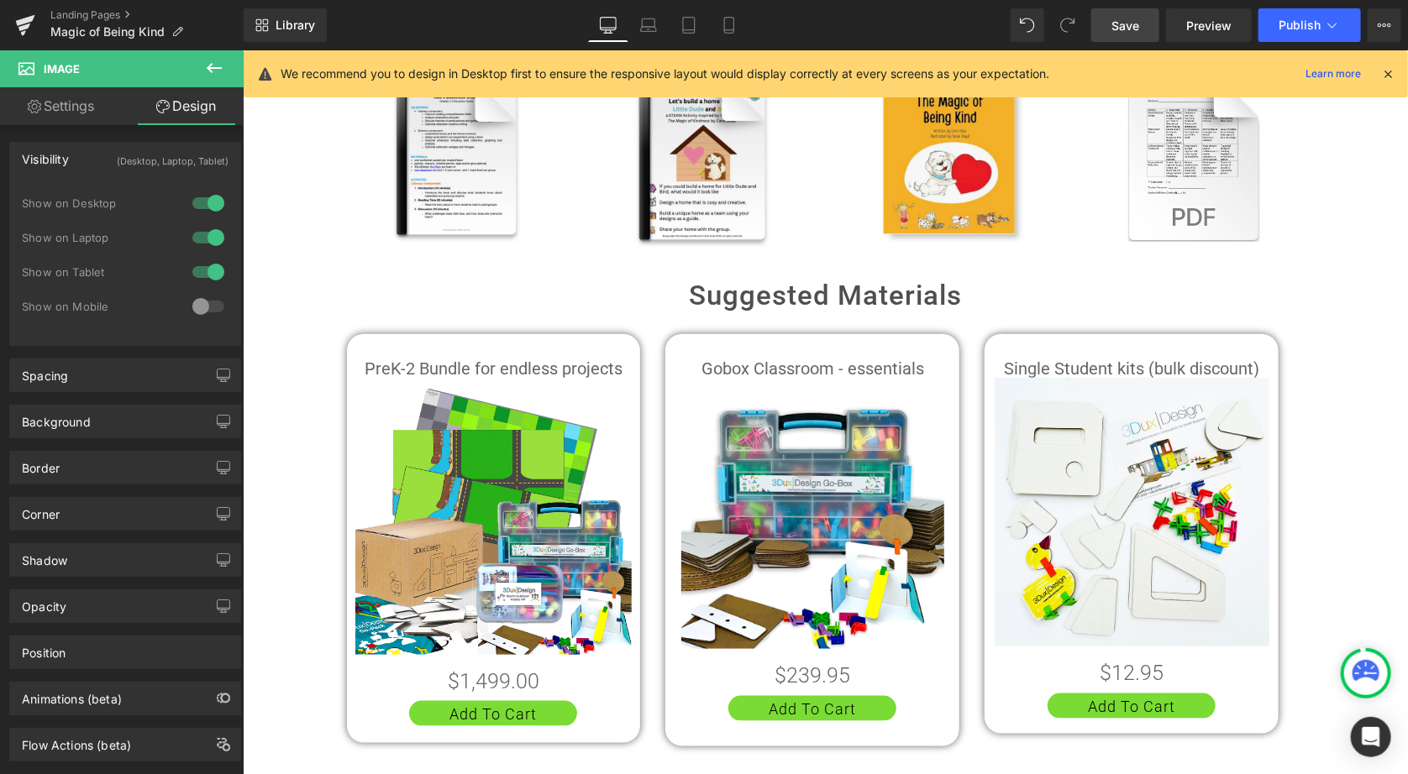
scroll to position [700, 0]
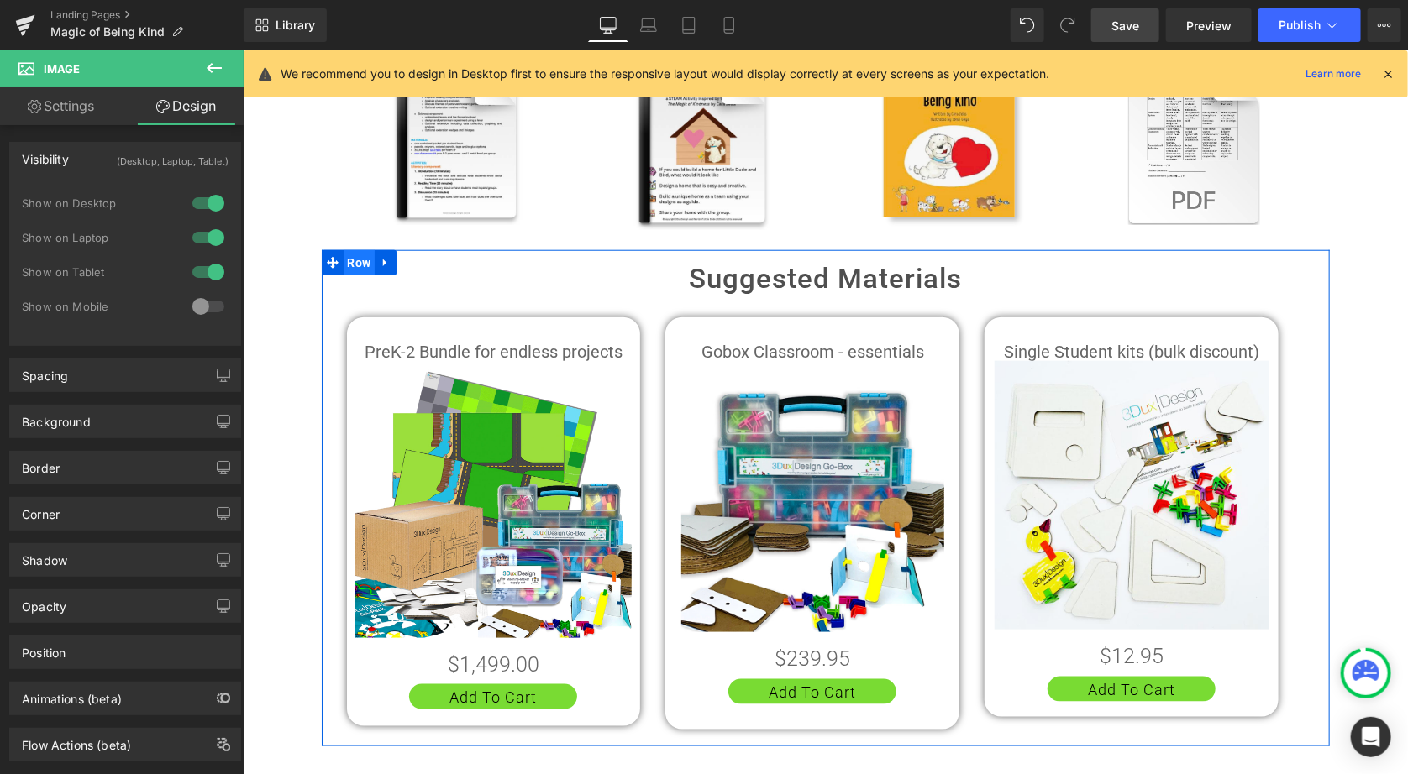
click at [350, 263] on span "Row" at bounding box center [359, 261] width 32 height 25
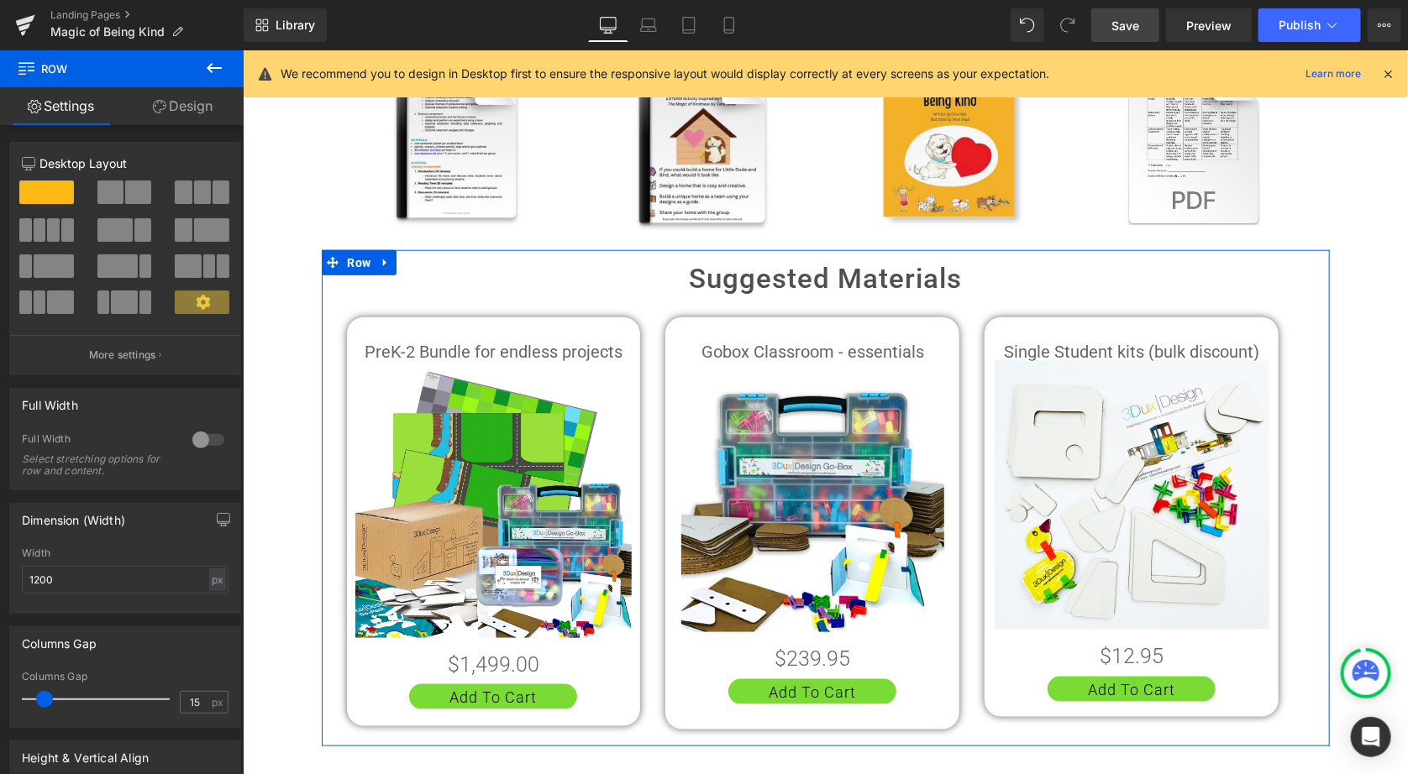
click at [199, 105] on link "Design" at bounding box center [183, 106] width 122 height 38
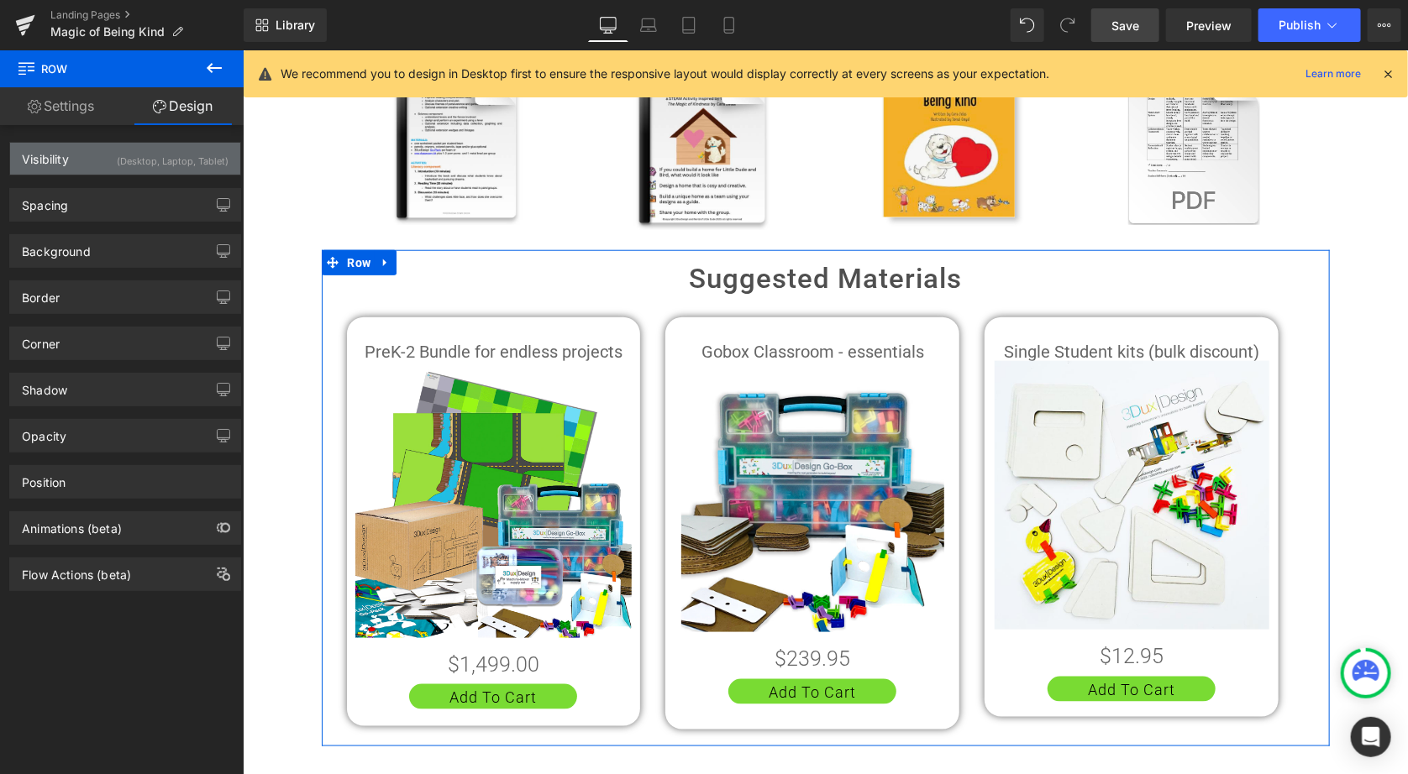
click at [109, 158] on div "Visibility (Desktop, Laptop, Tablet)" at bounding box center [125, 159] width 230 height 32
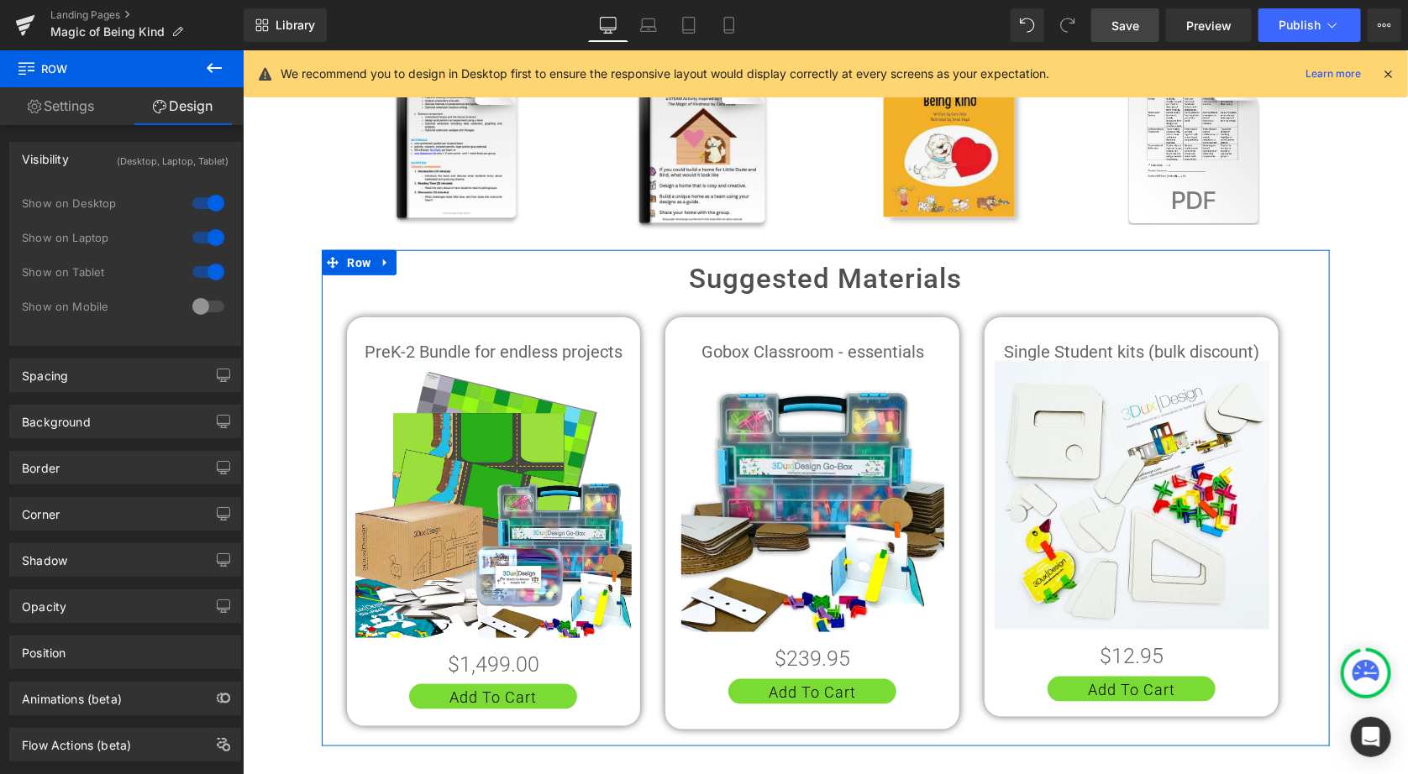
click at [198, 307] on div at bounding box center [208, 306] width 40 height 27
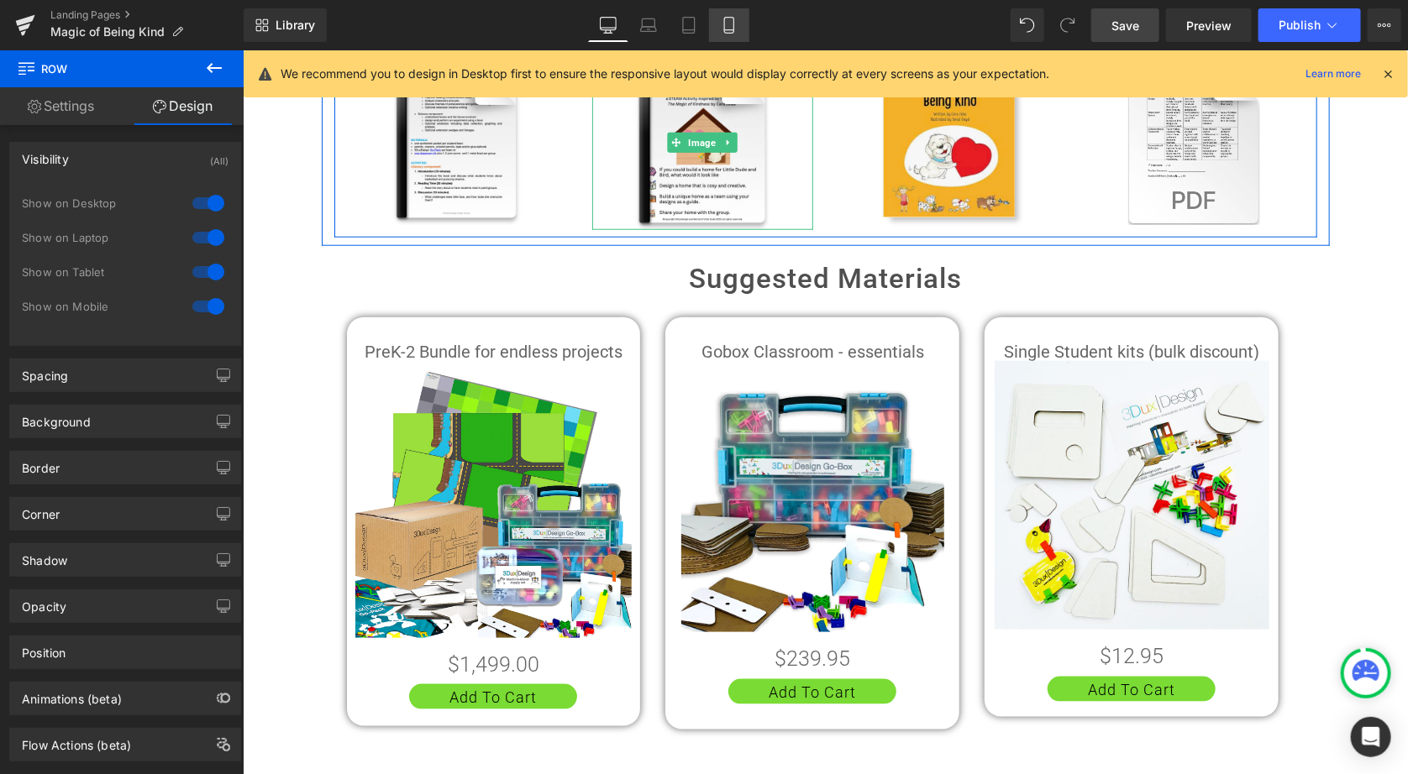
click at [731, 19] on icon at bounding box center [729, 25] width 17 height 17
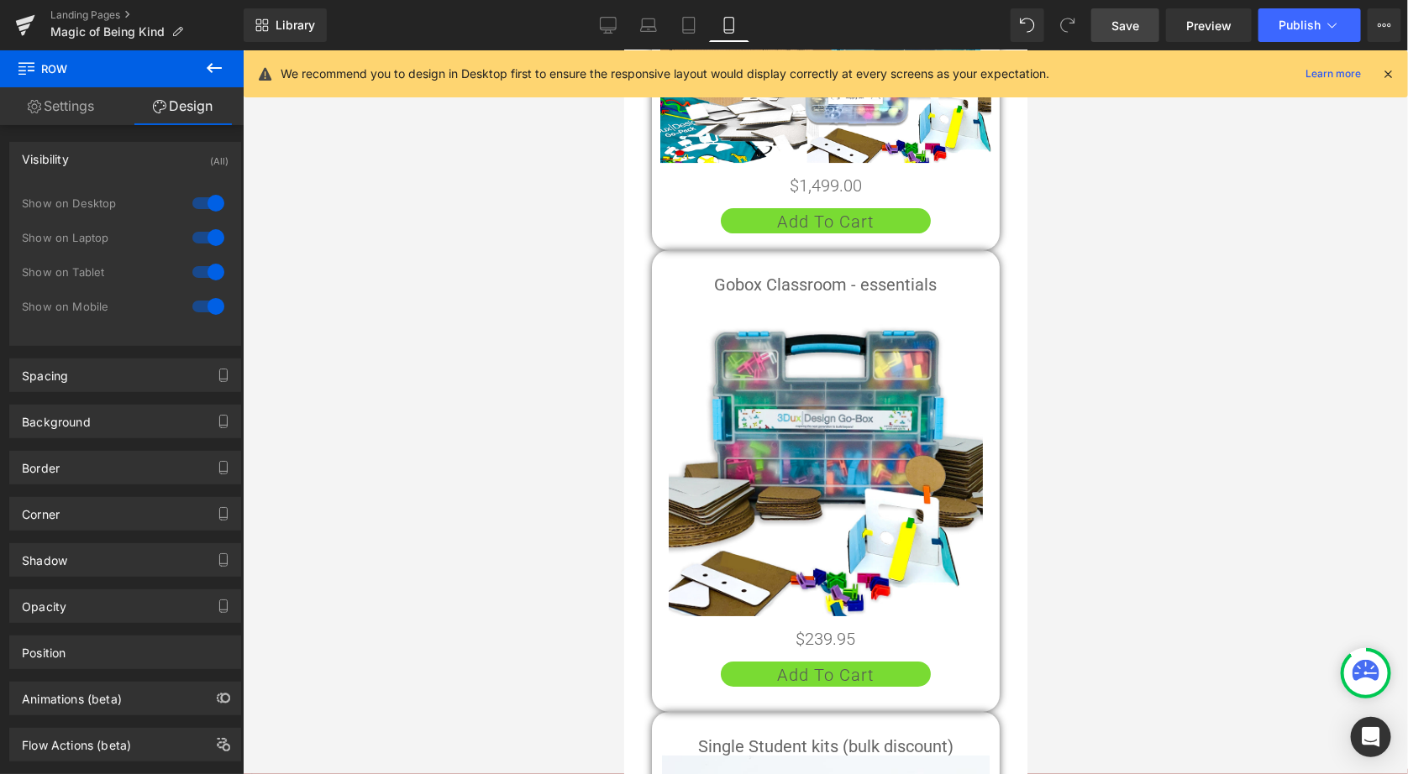
scroll to position [2626, 0]
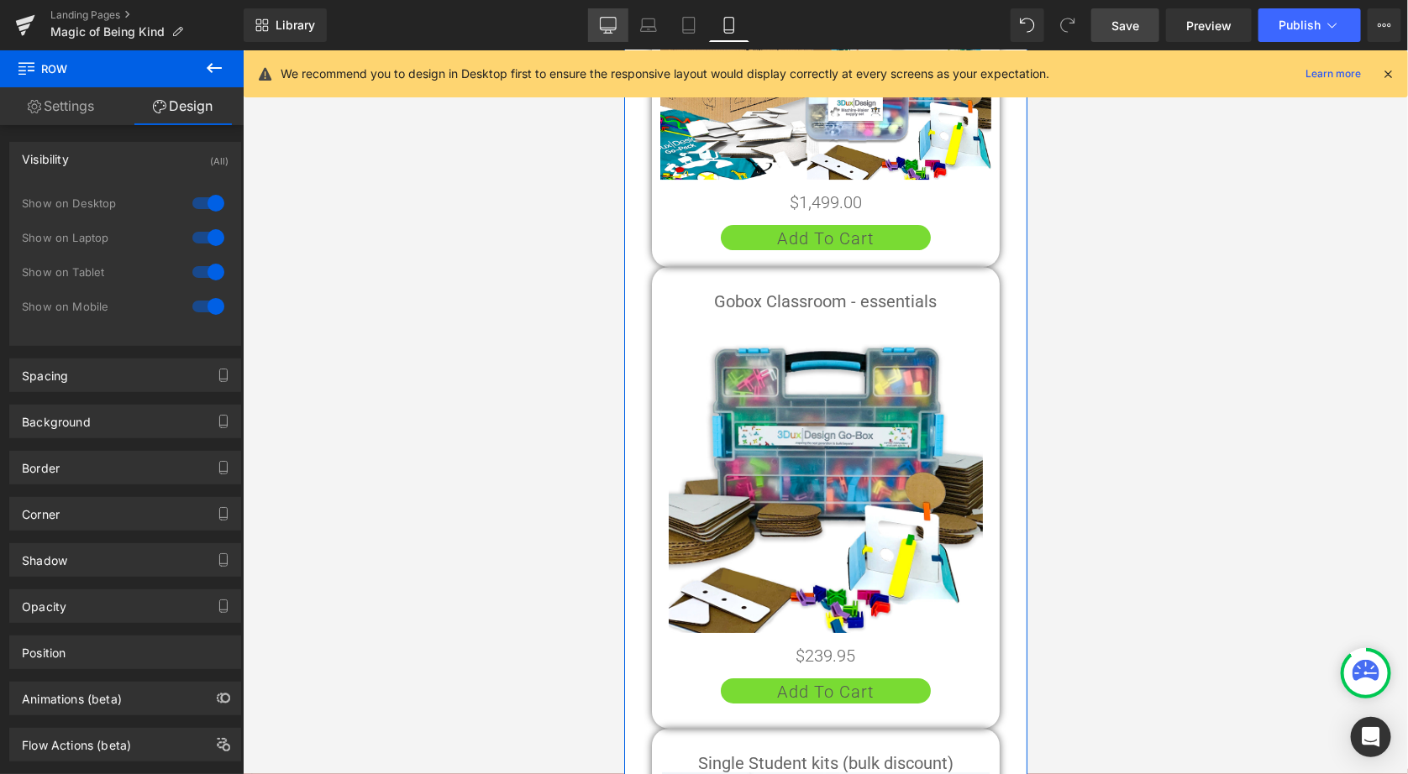
click at [606, 25] on icon at bounding box center [608, 25] width 17 height 17
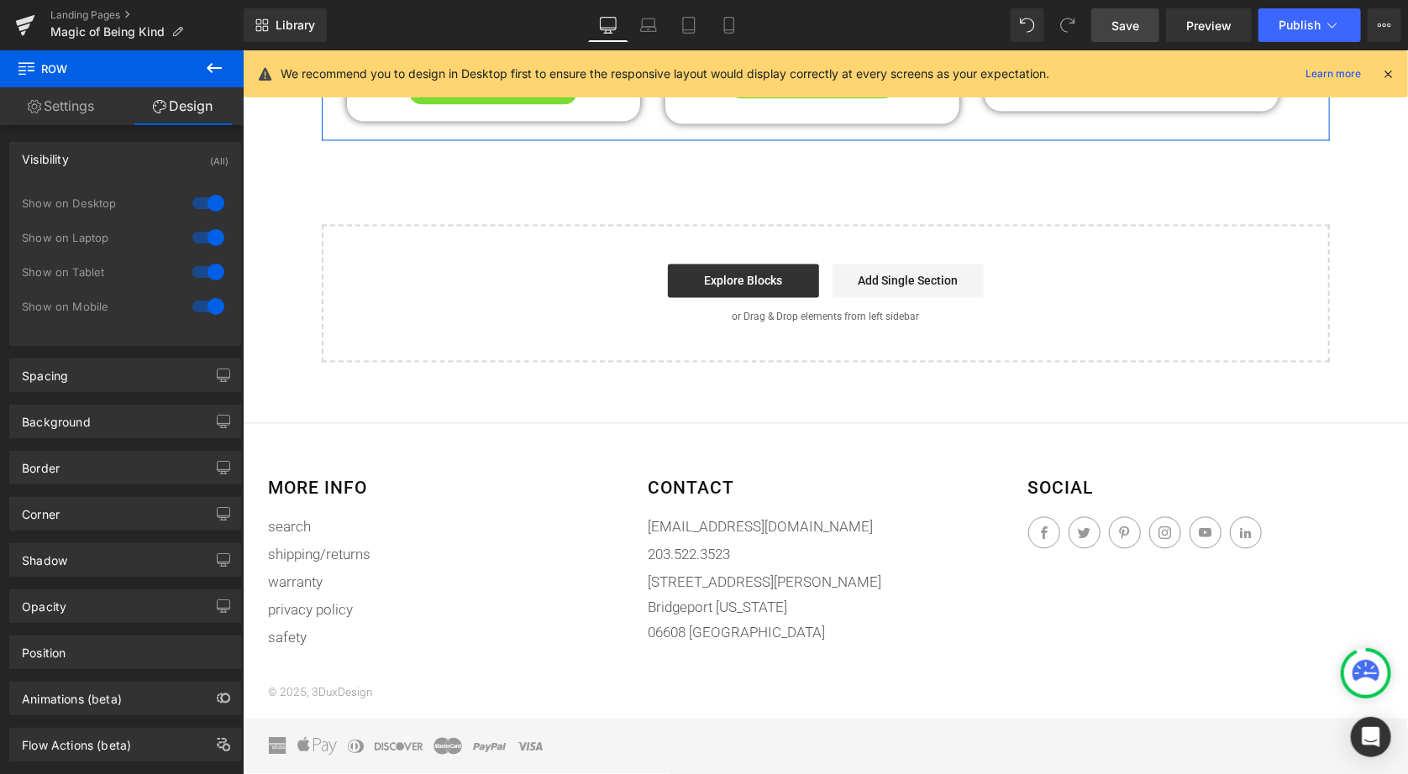
scroll to position [825, 0]
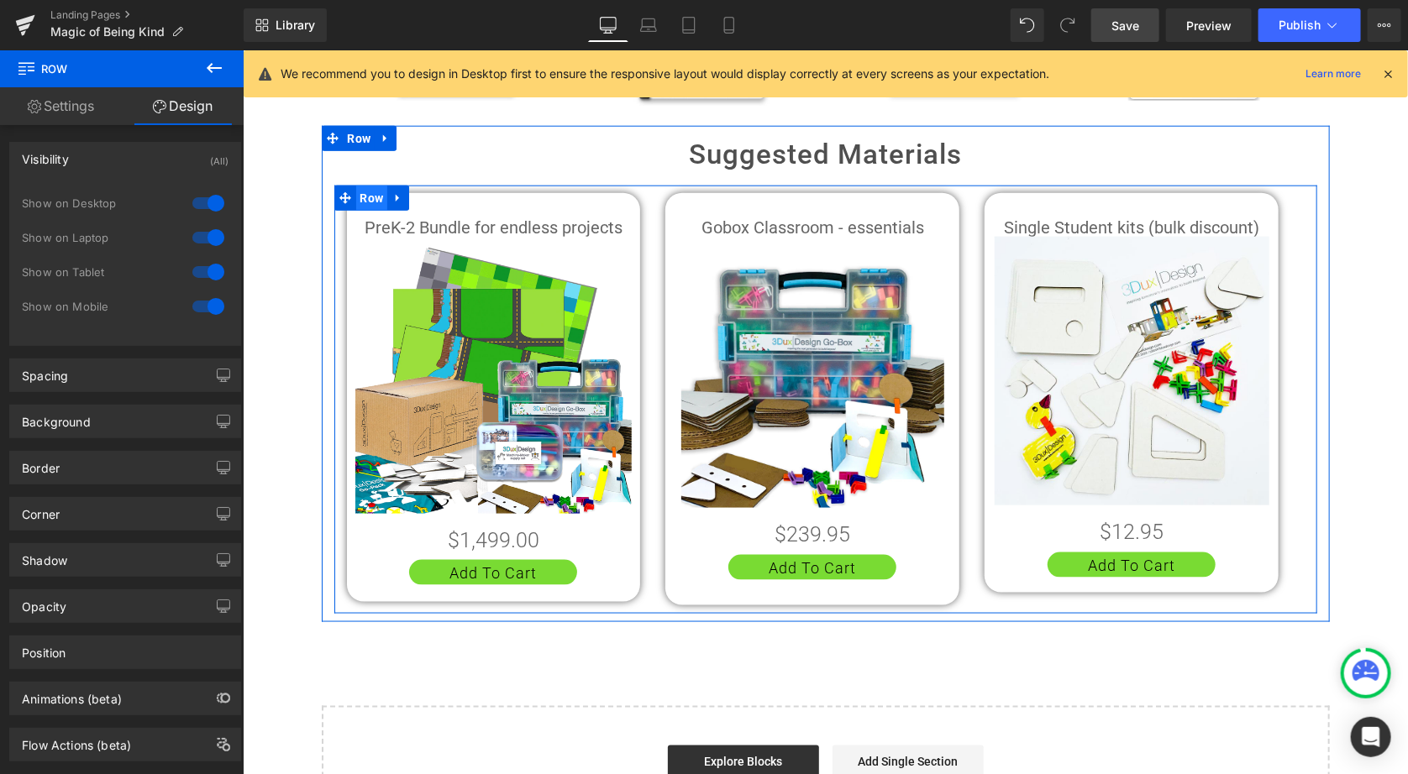
click at [368, 193] on span "Row" at bounding box center [371, 197] width 32 height 25
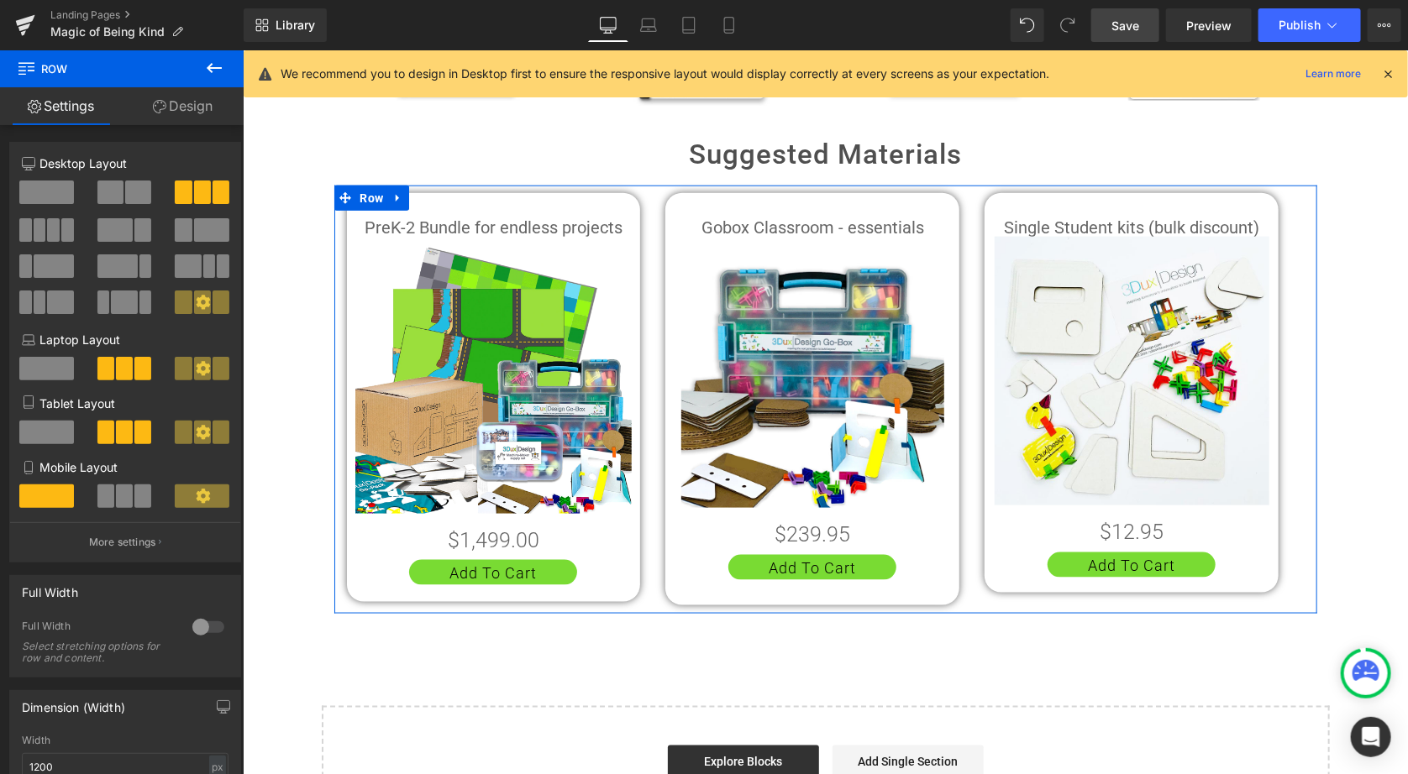
click at [181, 102] on link "Design" at bounding box center [183, 106] width 122 height 38
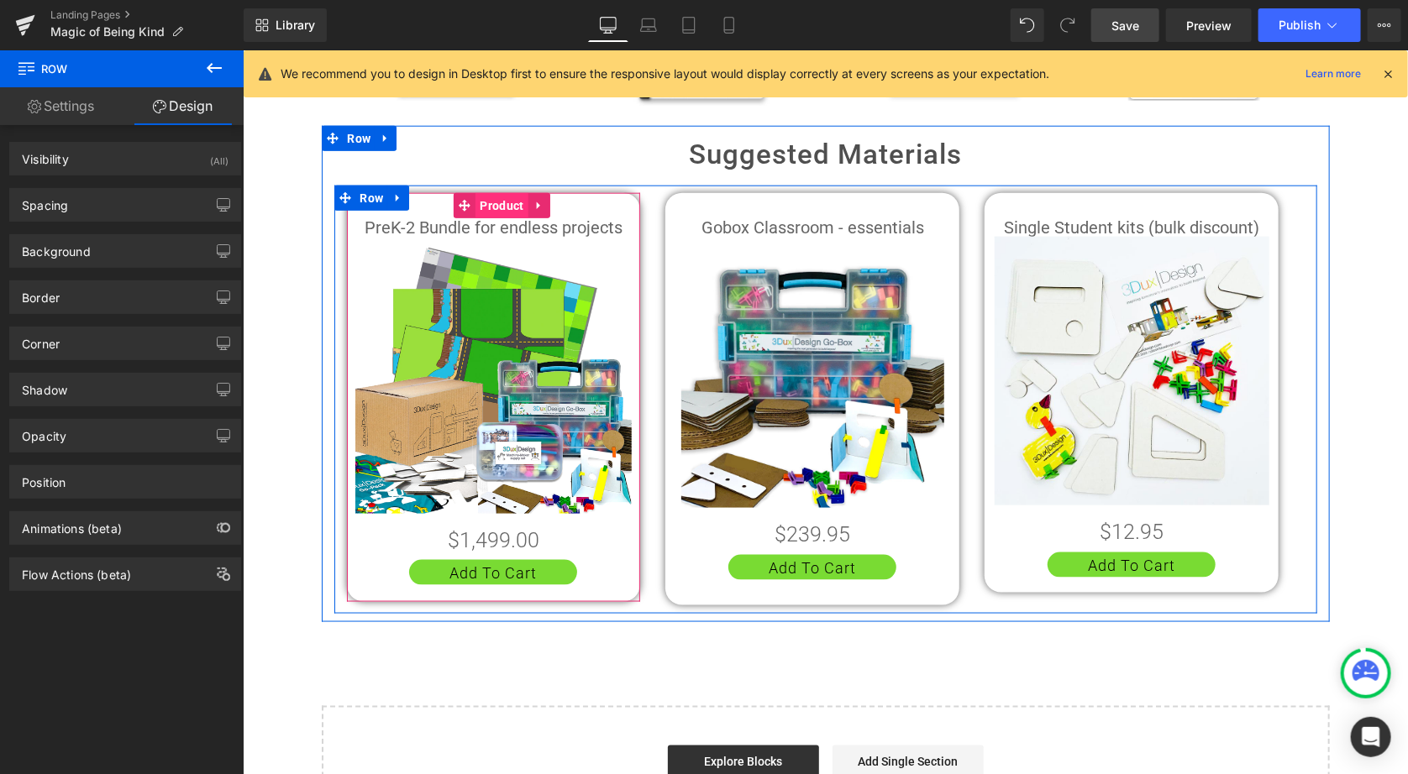
click at [485, 203] on span "Product" at bounding box center [501, 204] width 52 height 25
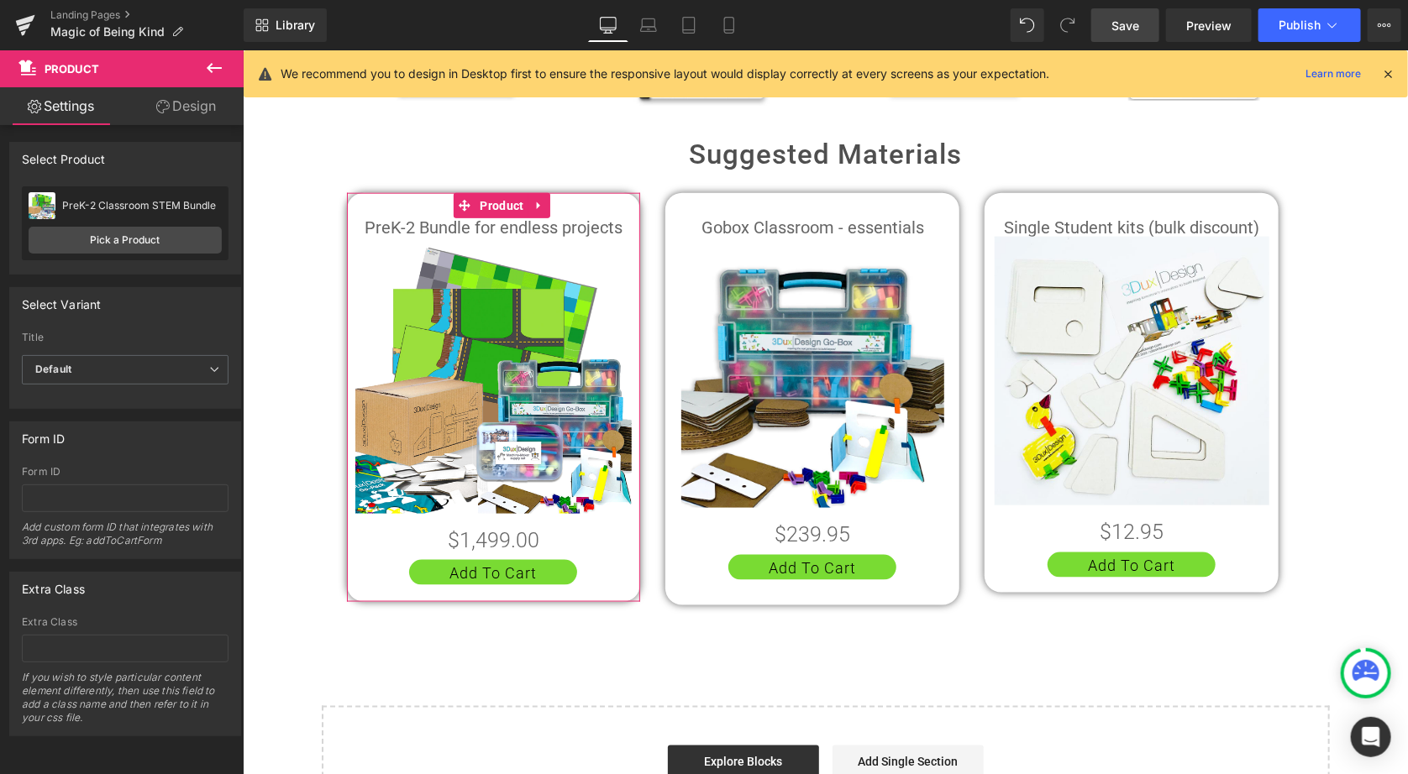
click at [203, 110] on link "Design" at bounding box center [186, 106] width 122 height 38
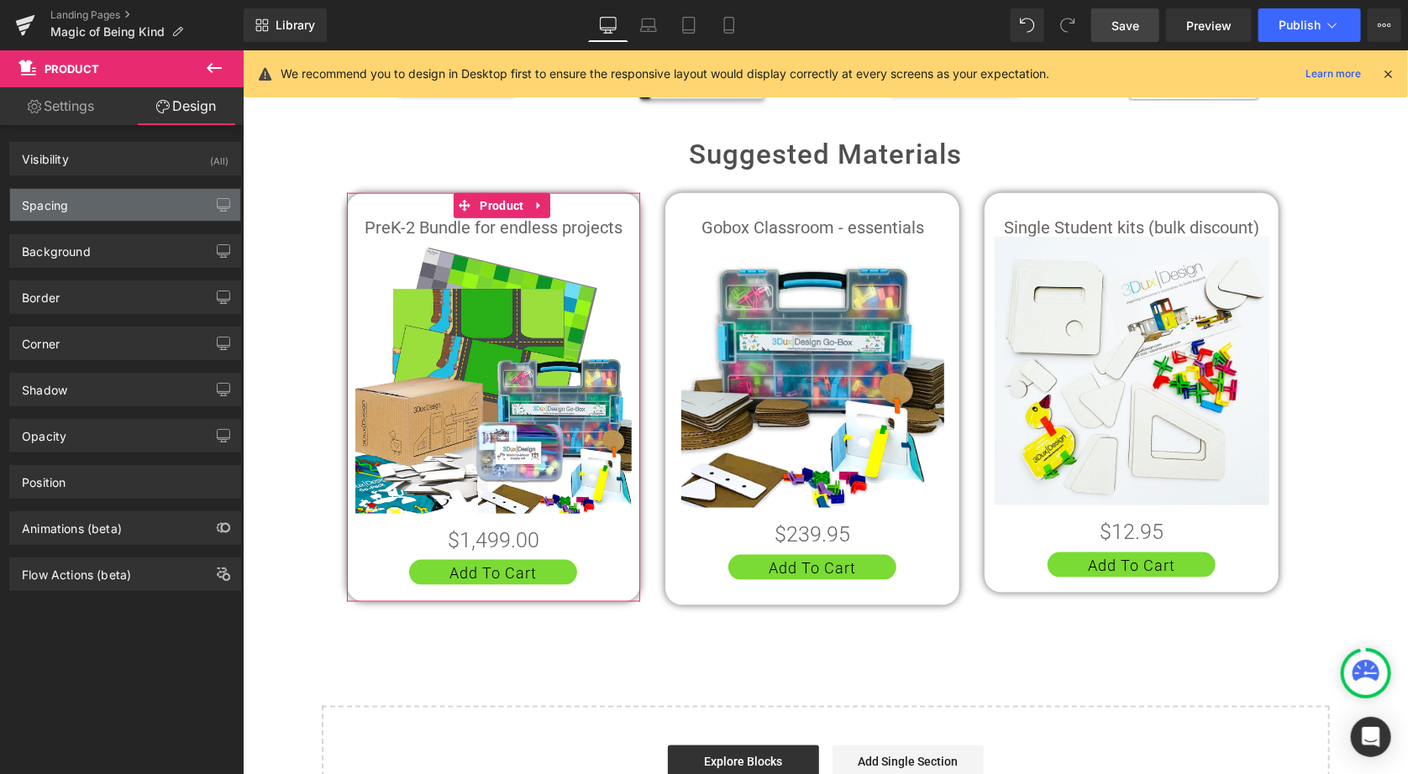
click at [137, 195] on div "Spacing" at bounding box center [125, 205] width 230 height 32
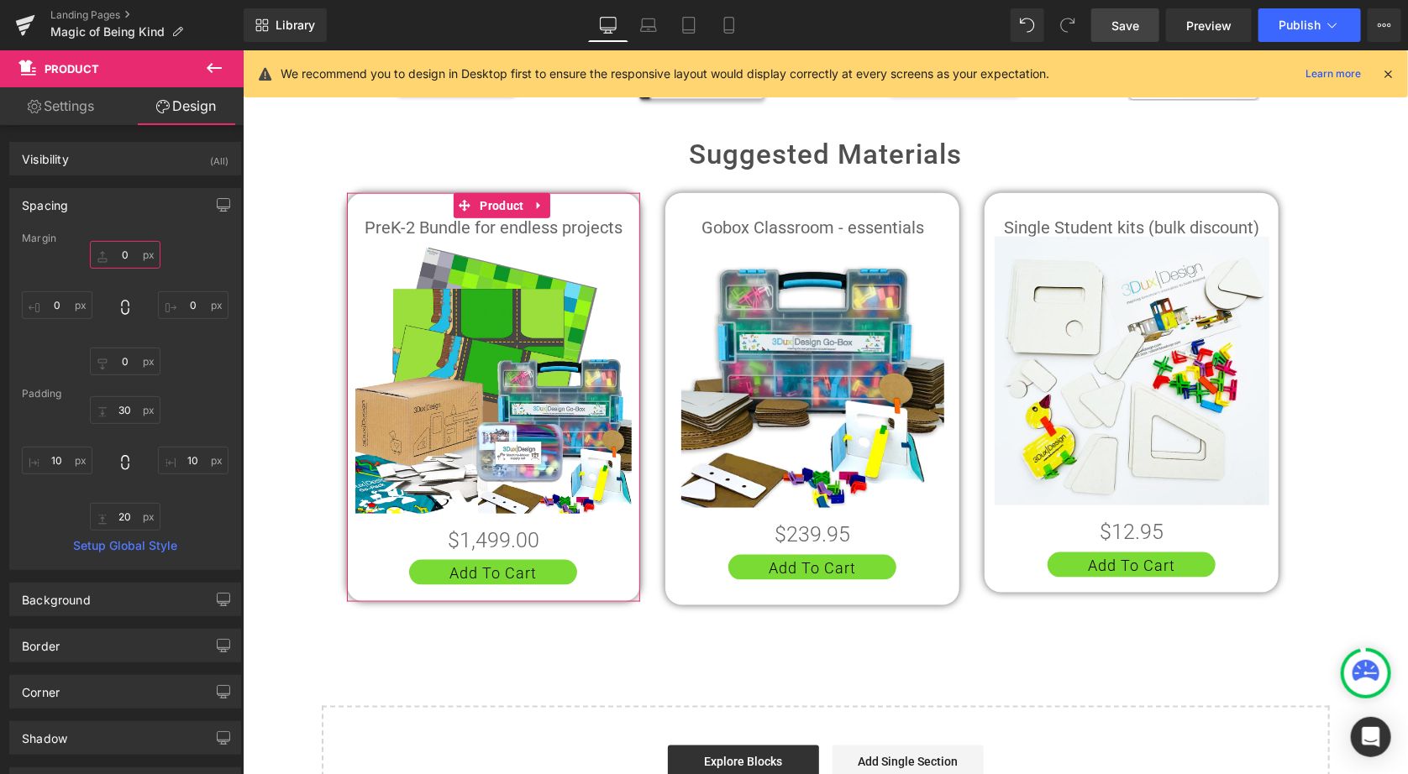
click at [129, 258] on input "0" at bounding box center [125, 255] width 71 height 28
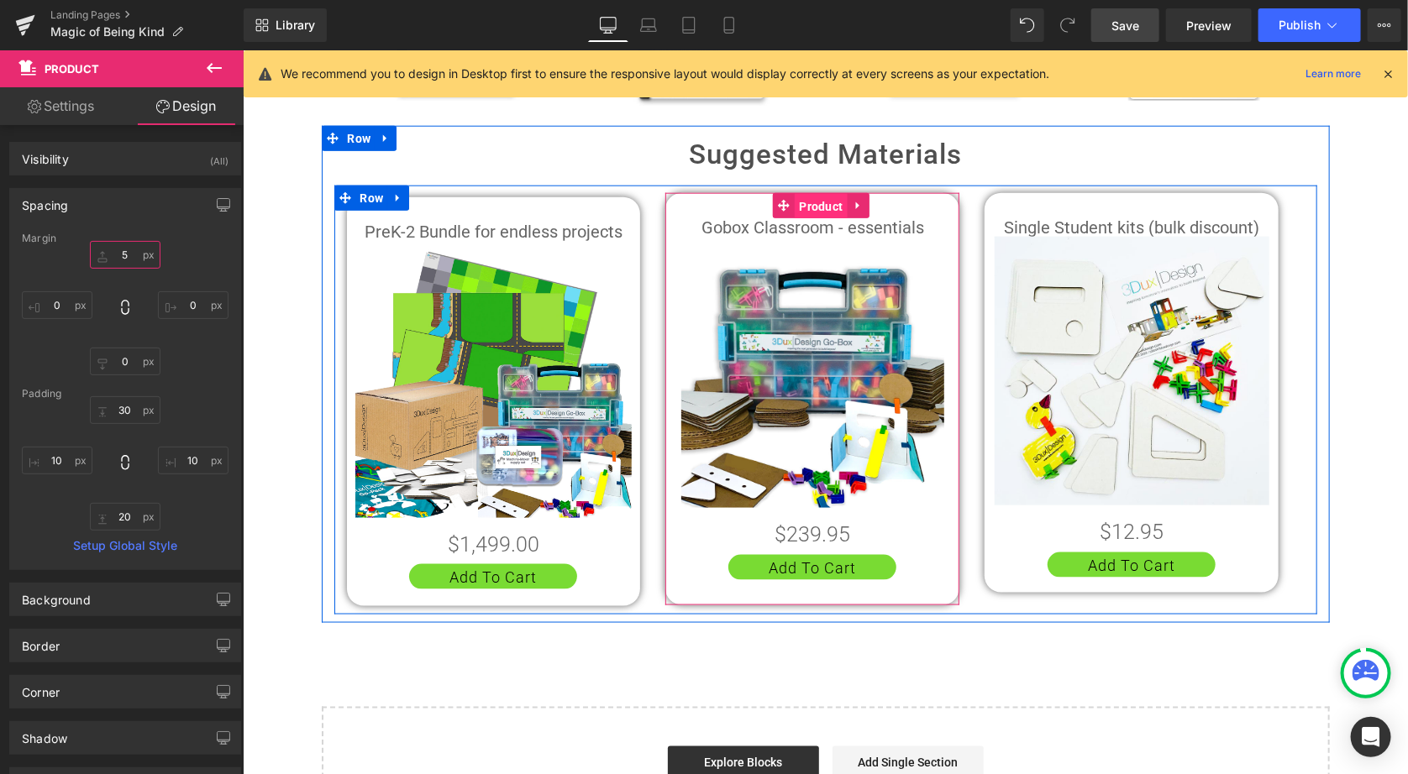
click at [812, 199] on span "Product" at bounding box center [820, 205] width 52 height 25
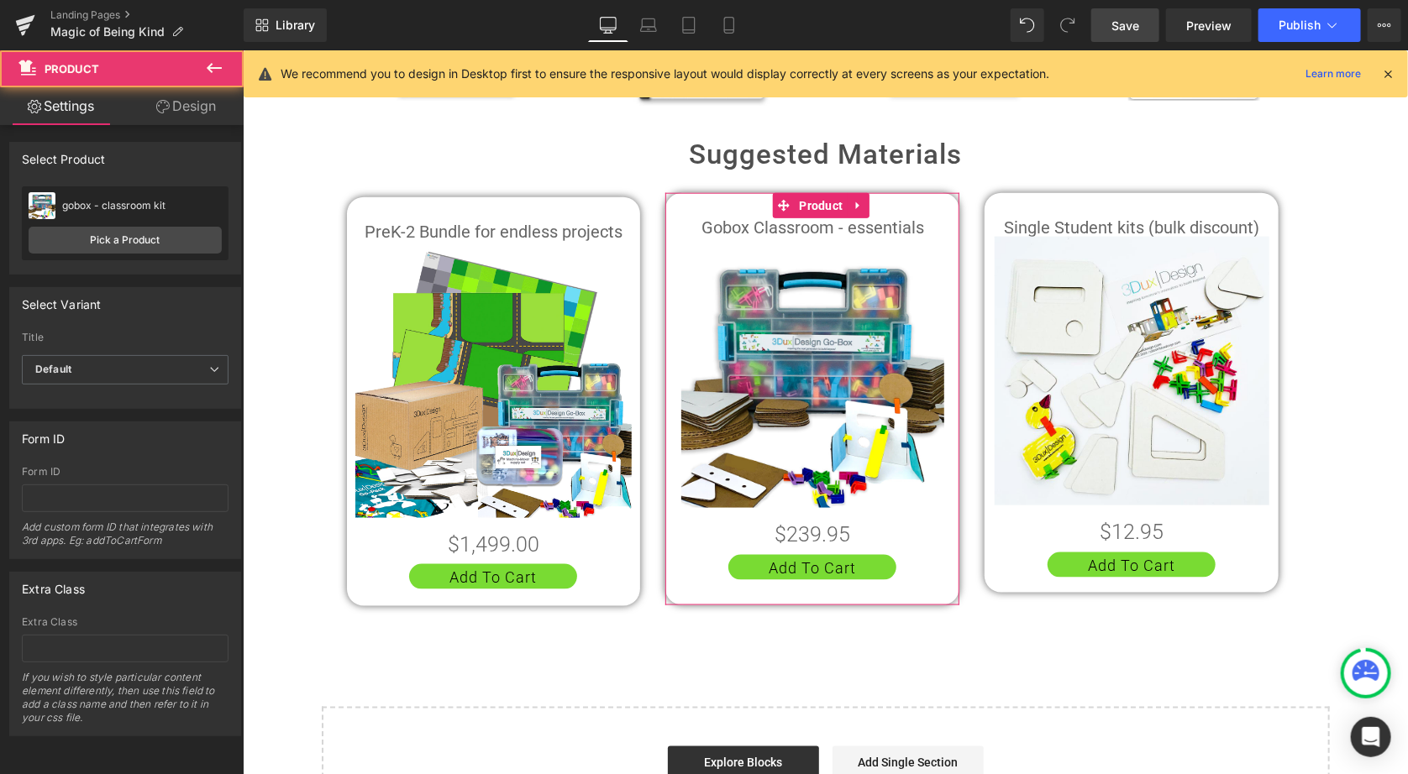
click at [188, 110] on link "Design" at bounding box center [186, 106] width 122 height 38
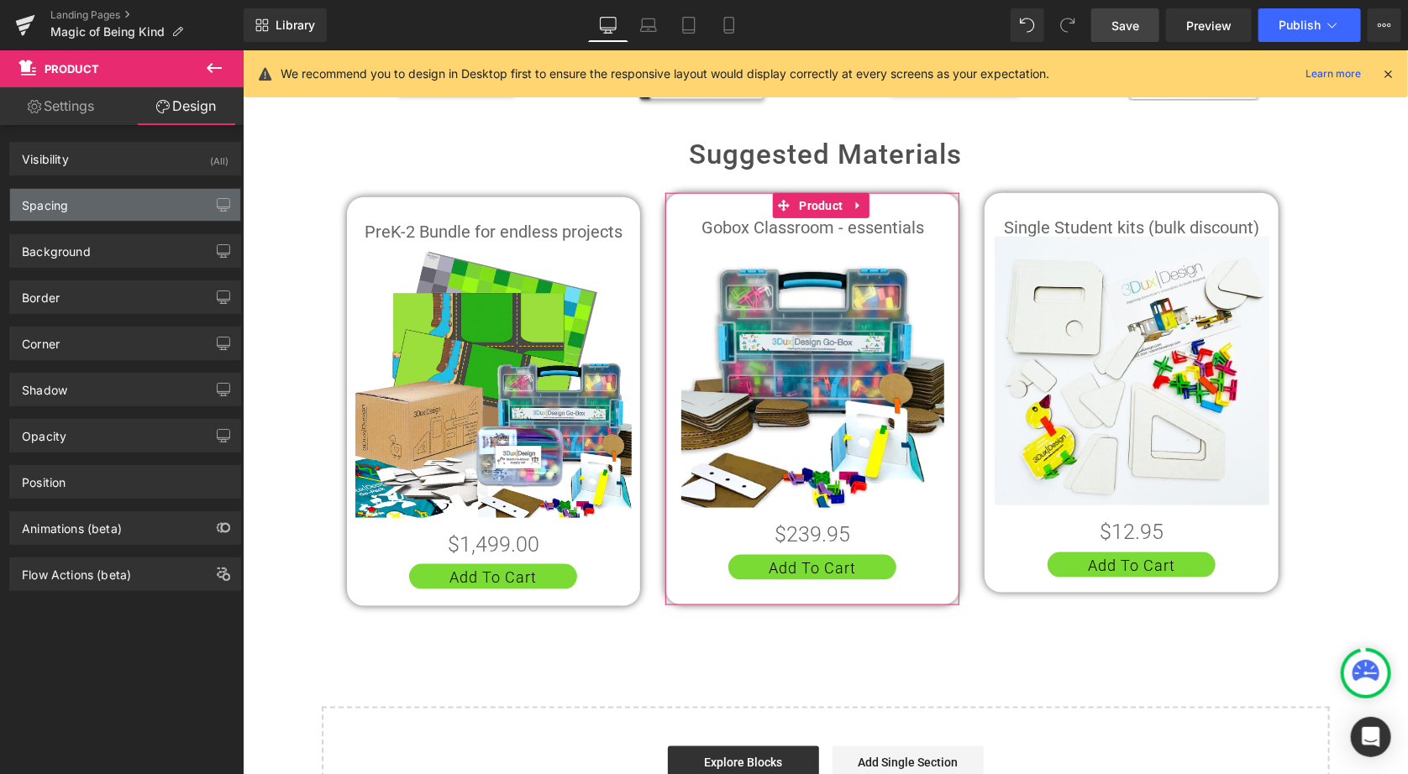
click at [167, 206] on div "Spacing" at bounding box center [125, 205] width 230 height 32
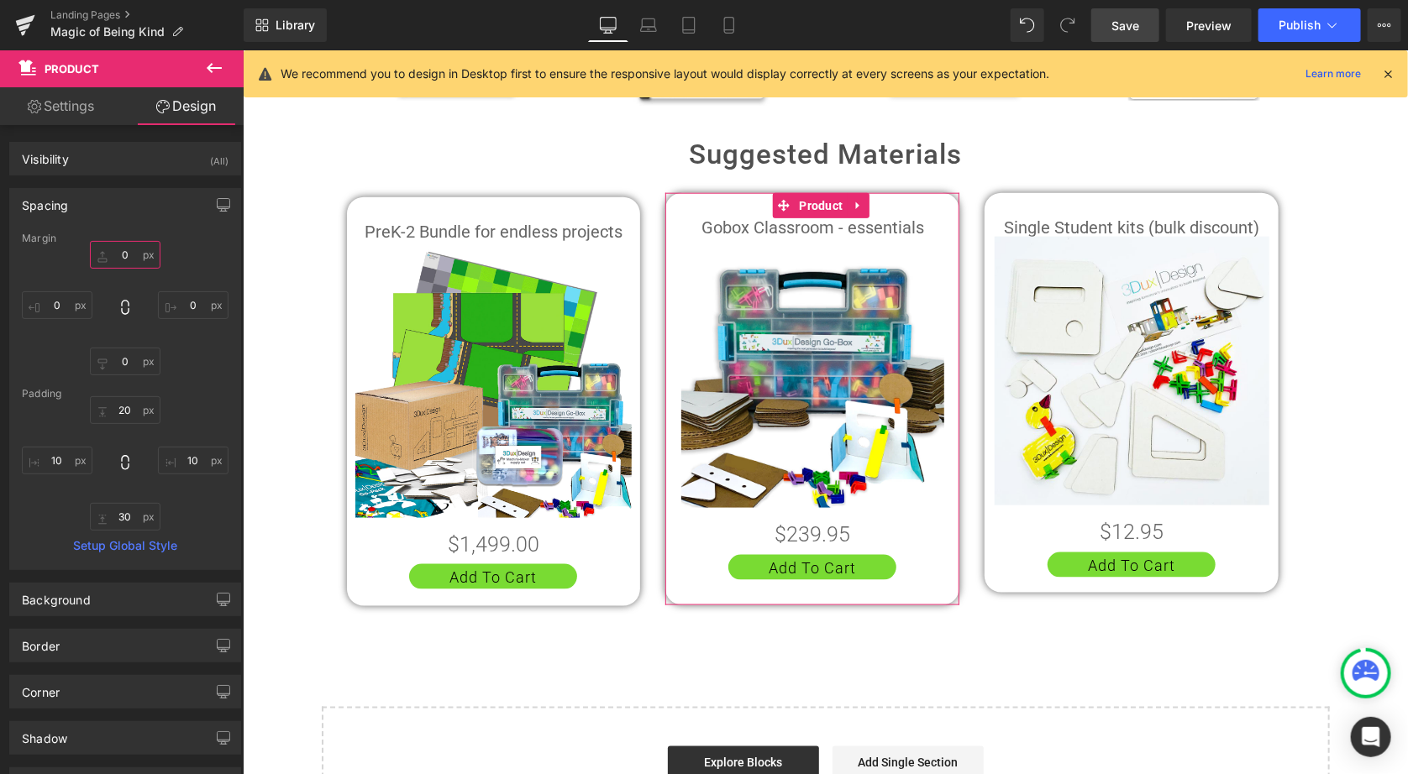
click at [126, 258] on input "0" at bounding box center [125, 255] width 71 height 28
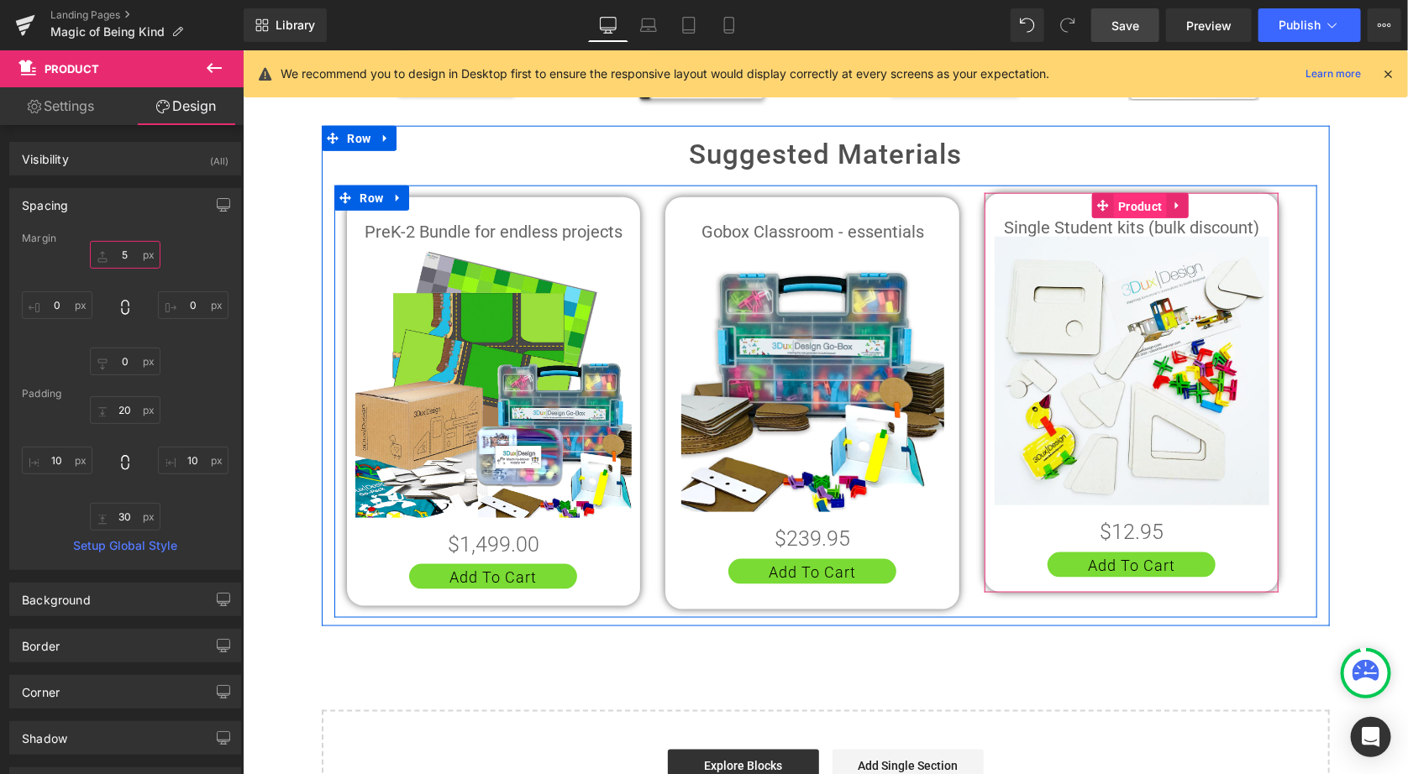
click at [1130, 197] on span "Product" at bounding box center [1139, 205] width 52 height 25
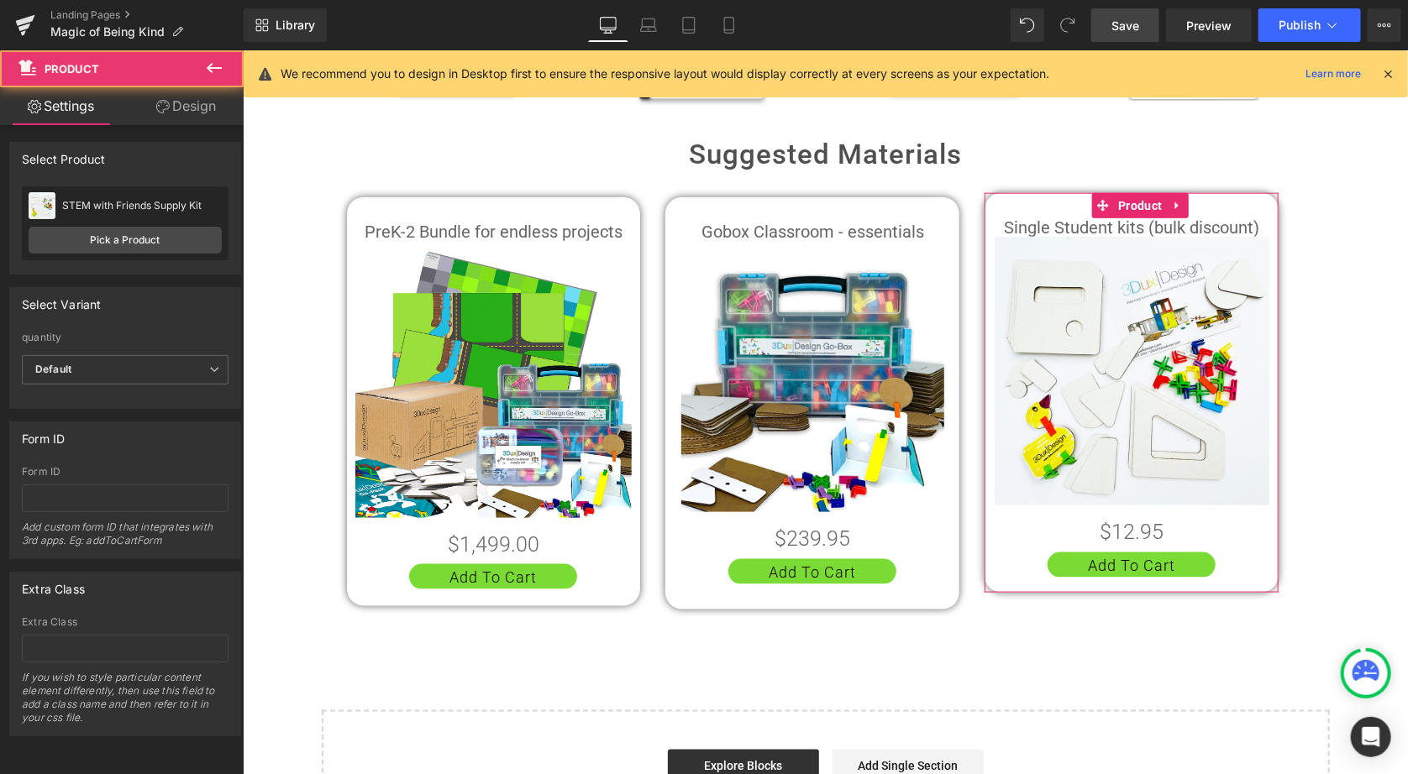
click at [189, 104] on link "Design" at bounding box center [186, 106] width 122 height 38
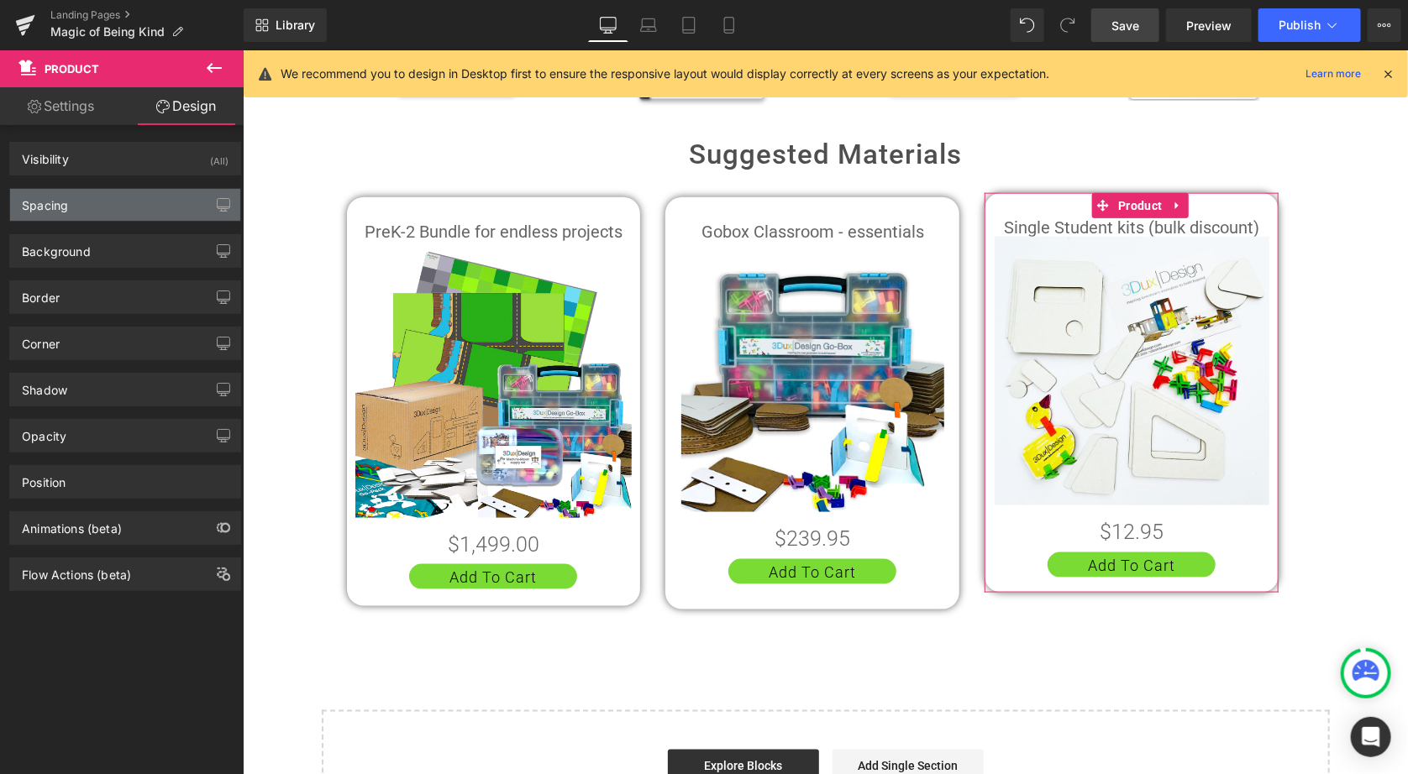
click at [157, 214] on div "Spacing" at bounding box center [125, 205] width 230 height 32
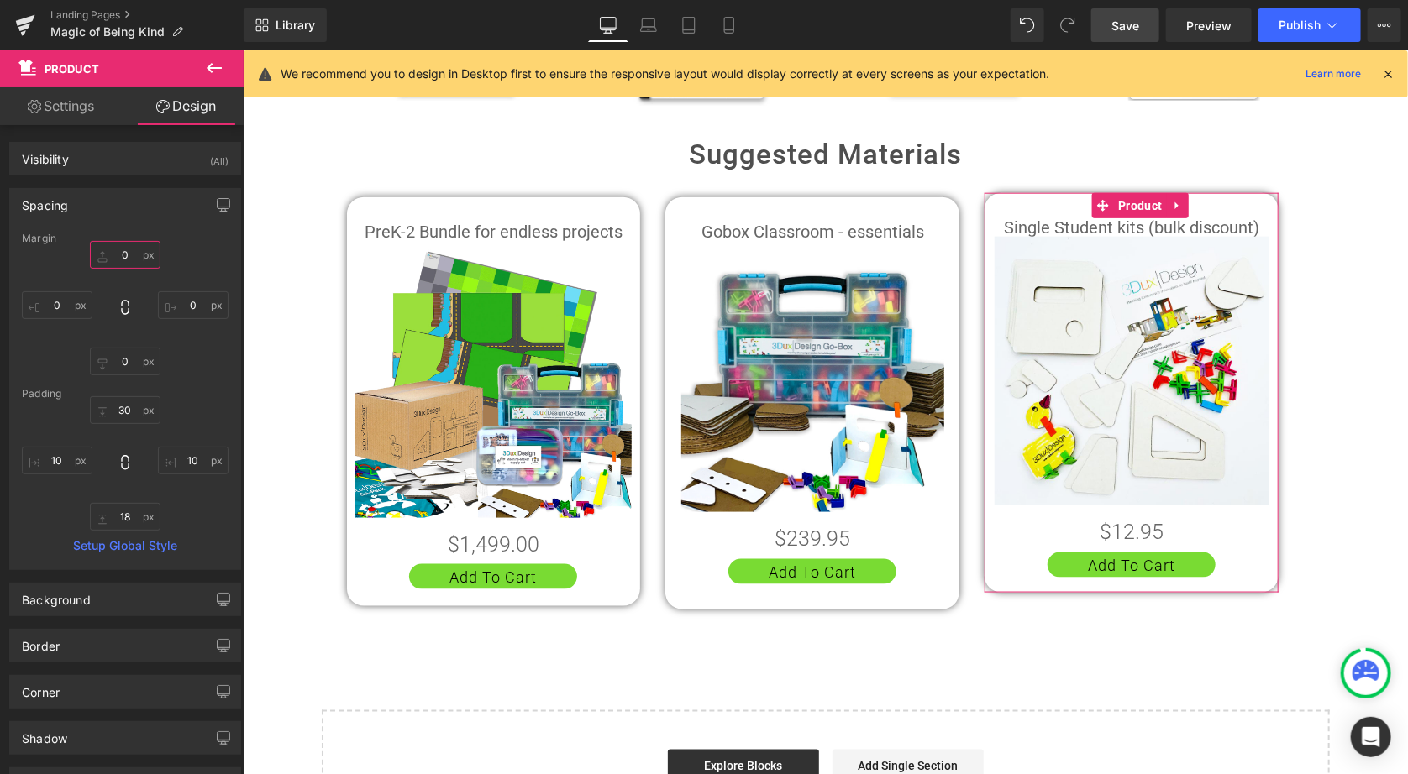
click at [127, 261] on input "0" at bounding box center [125, 255] width 71 height 28
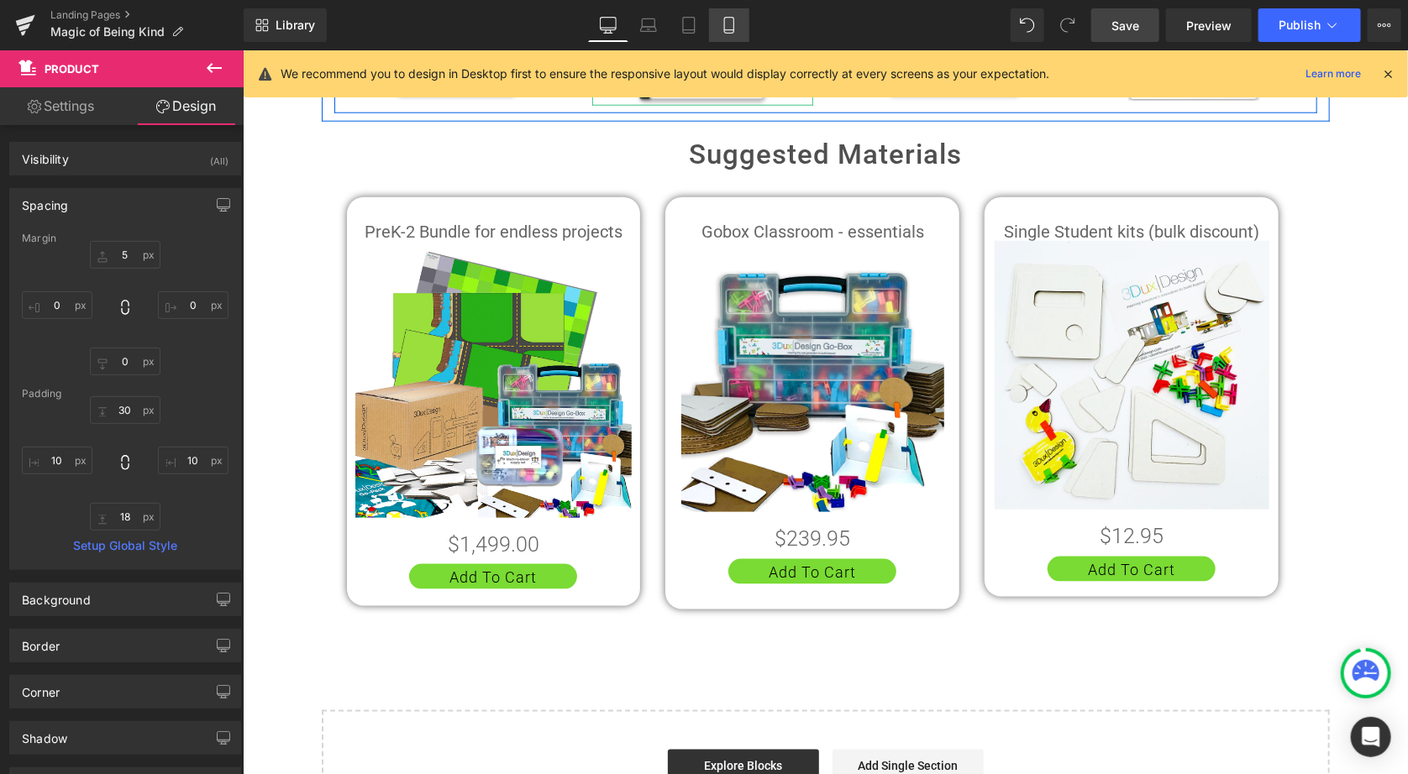
click at [726, 20] on icon at bounding box center [729, 25] width 17 height 17
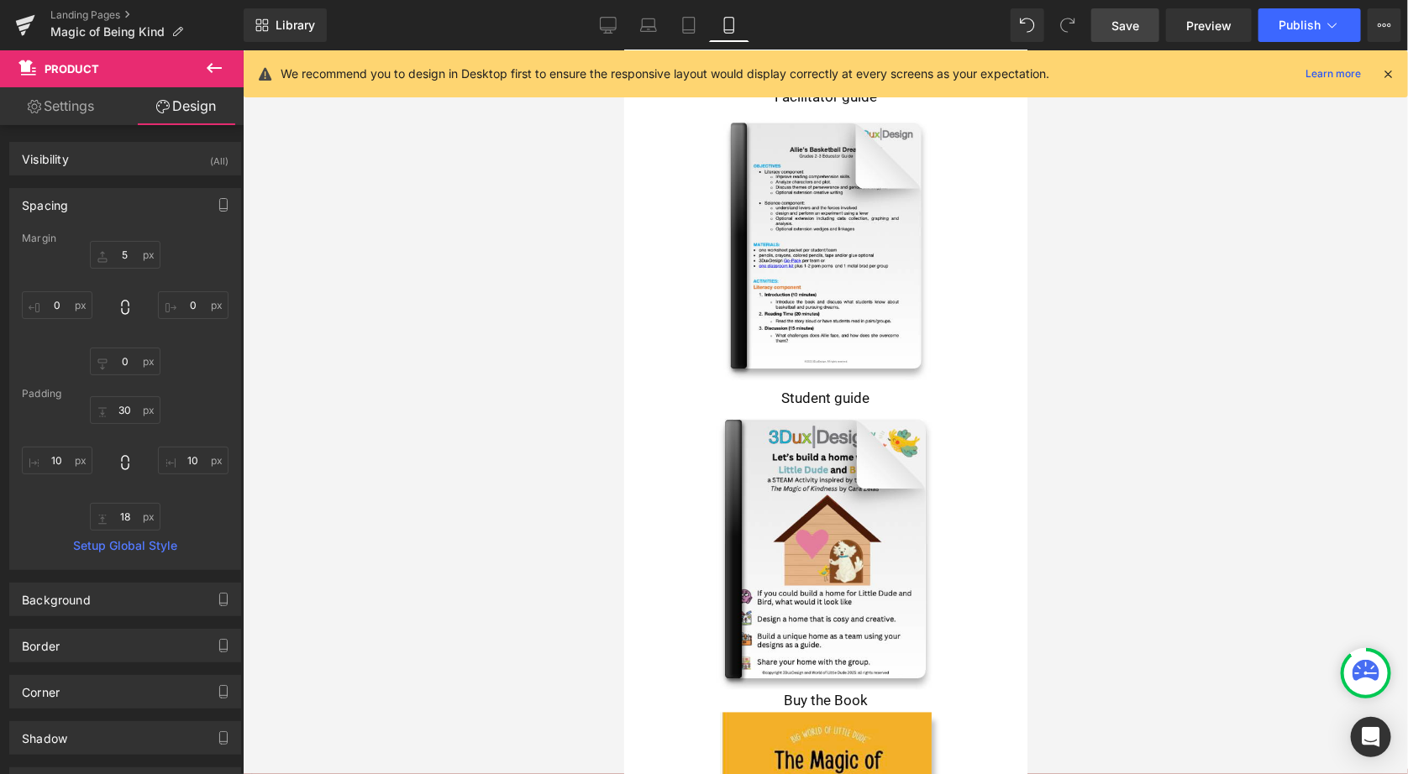
scroll to position [1071, 0]
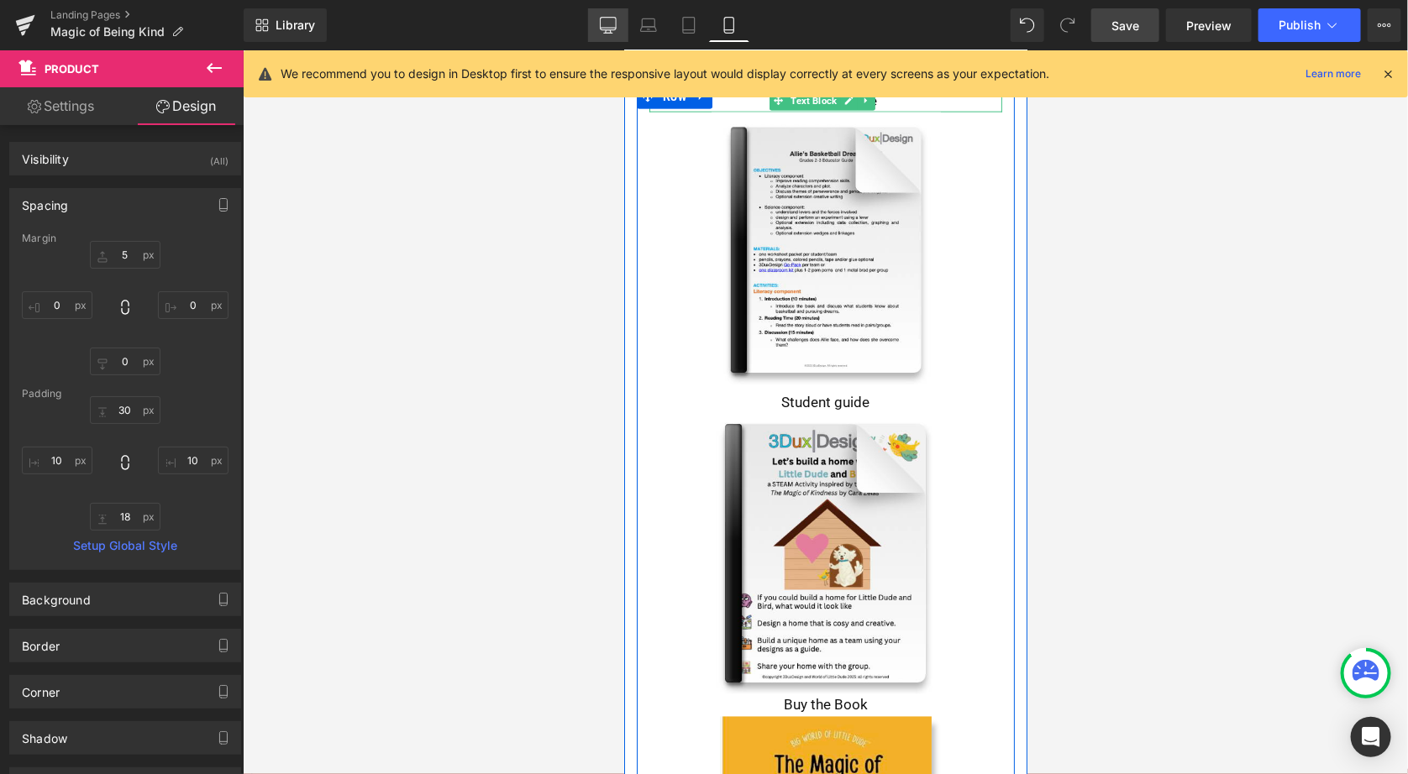
click at [611, 26] on icon at bounding box center [608, 25] width 17 height 17
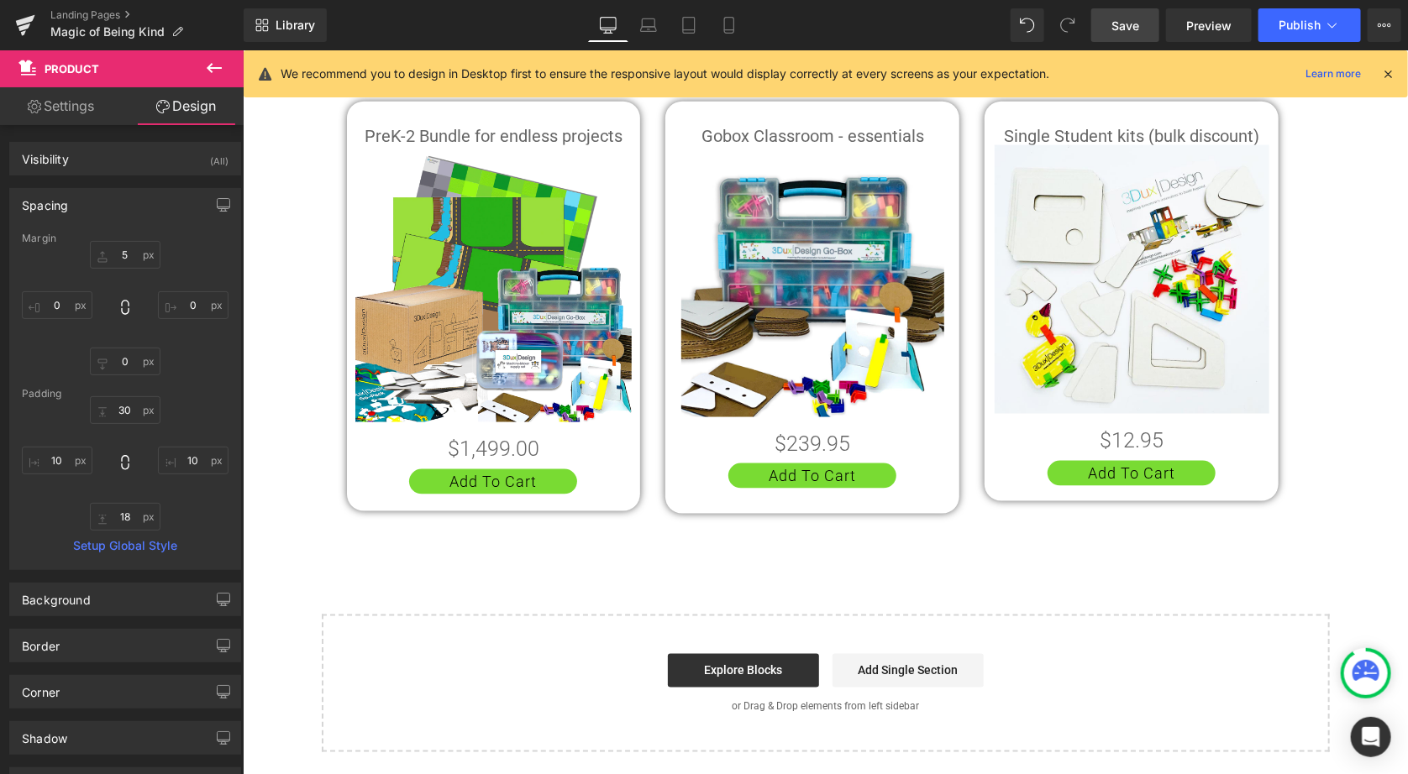
scroll to position [0, 0]
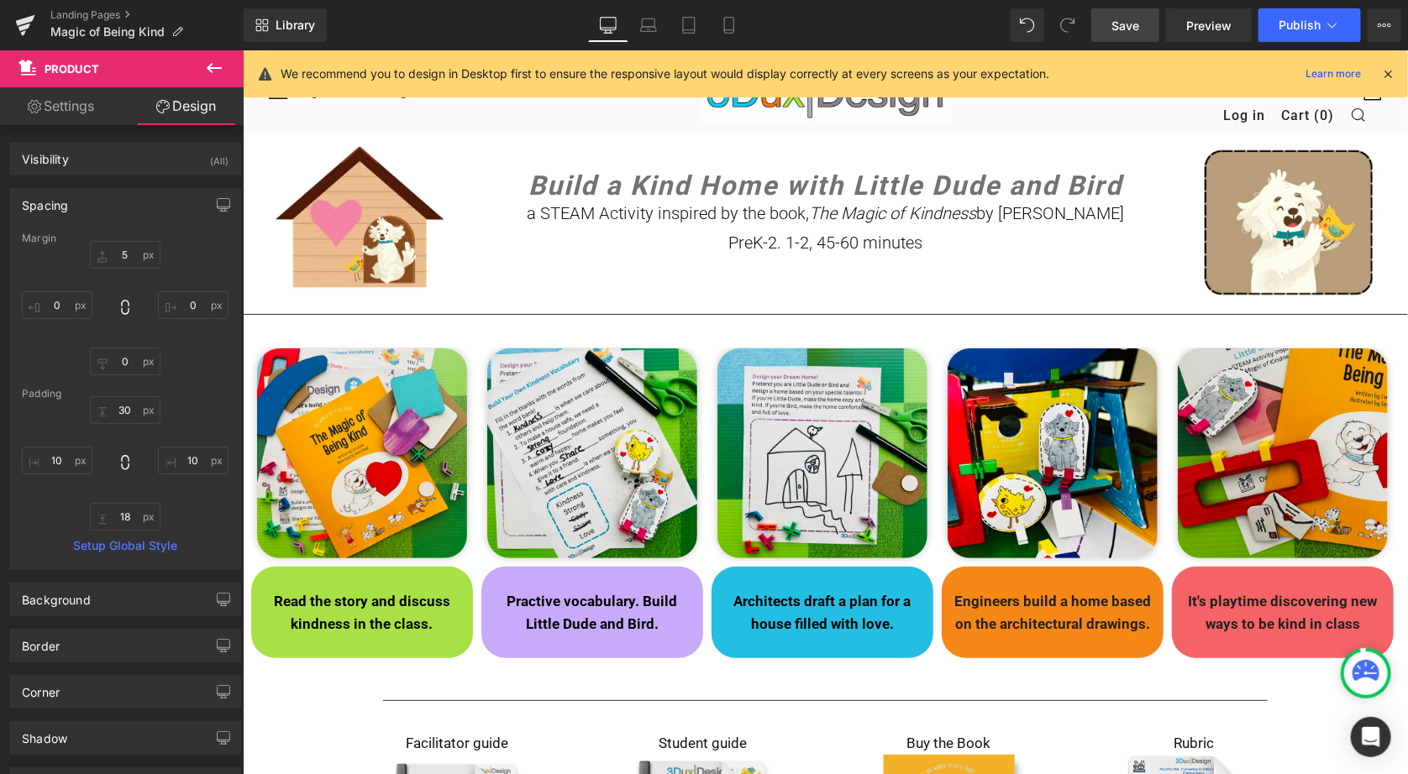
click at [1121, 24] on span "Save" at bounding box center [1125, 26] width 28 height 18
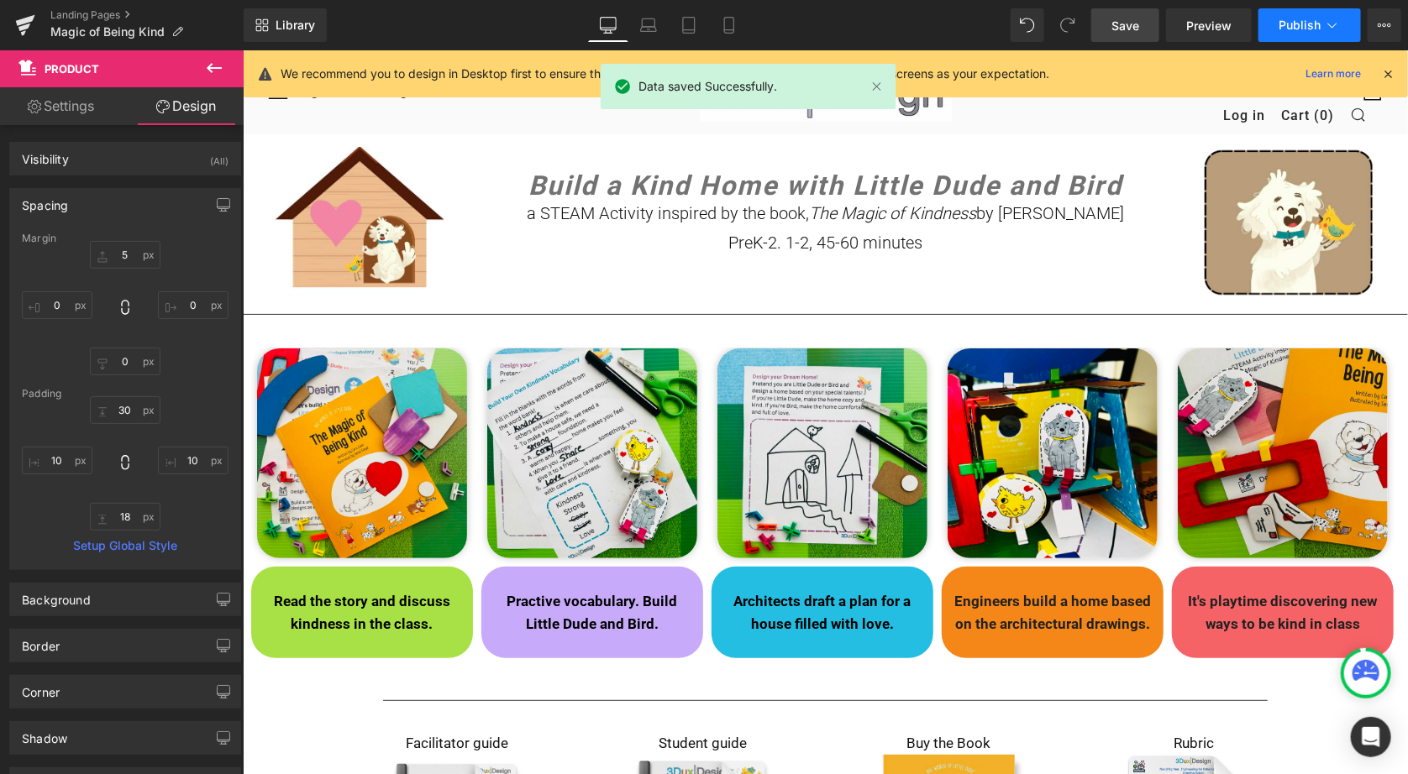
click at [1306, 25] on span "Publish" at bounding box center [1299, 24] width 42 height 13
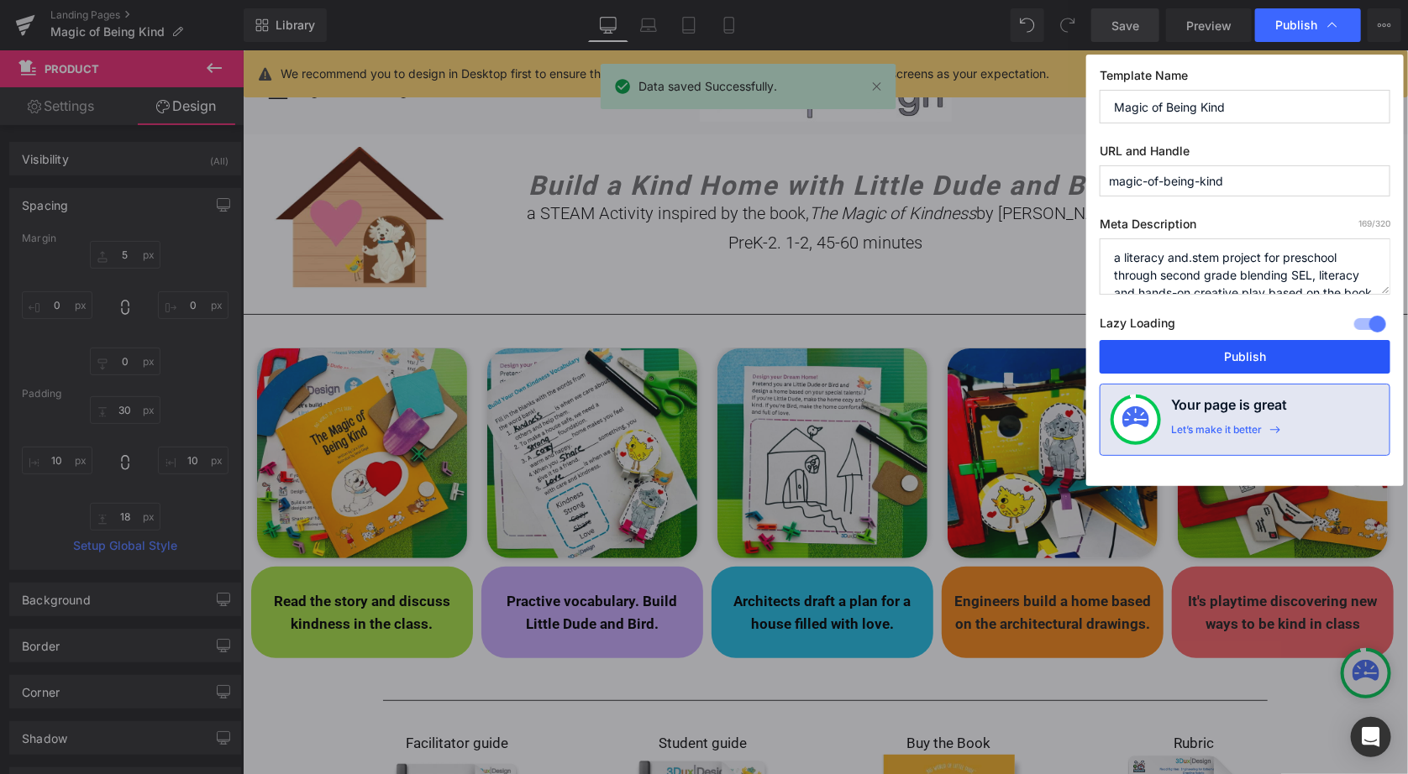
click at [1233, 360] on button "Publish" at bounding box center [1244, 357] width 291 height 34
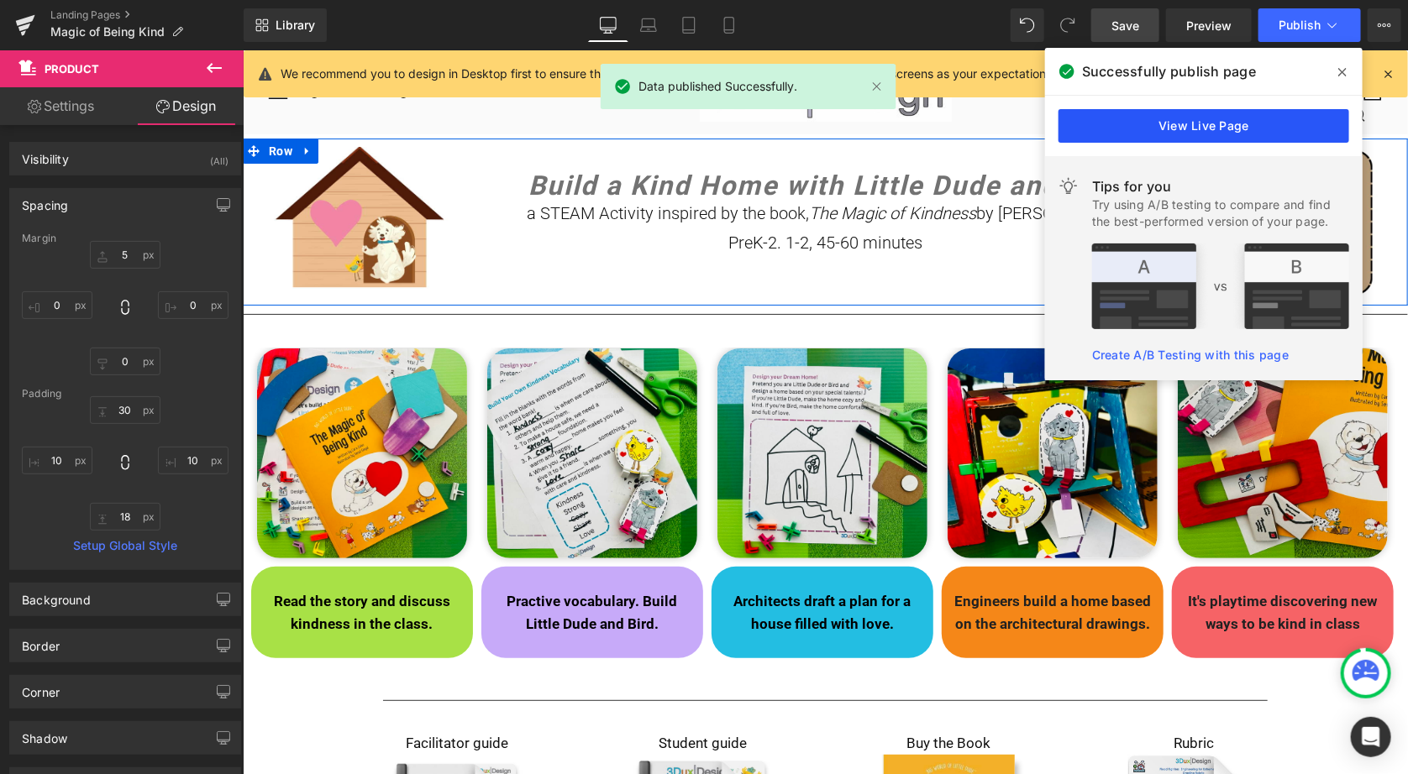
click at [1172, 128] on link "View Live Page" at bounding box center [1203, 126] width 291 height 34
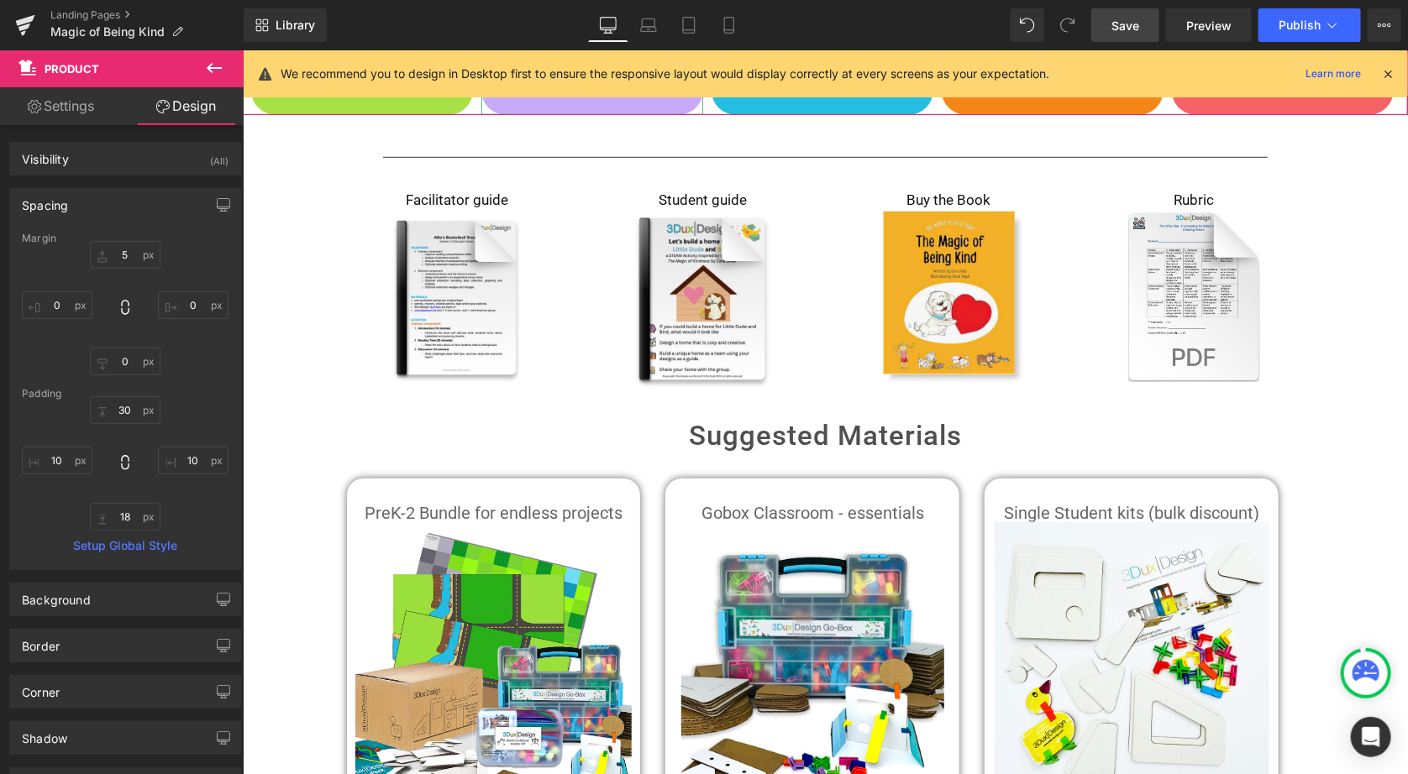
scroll to position [555, 0]
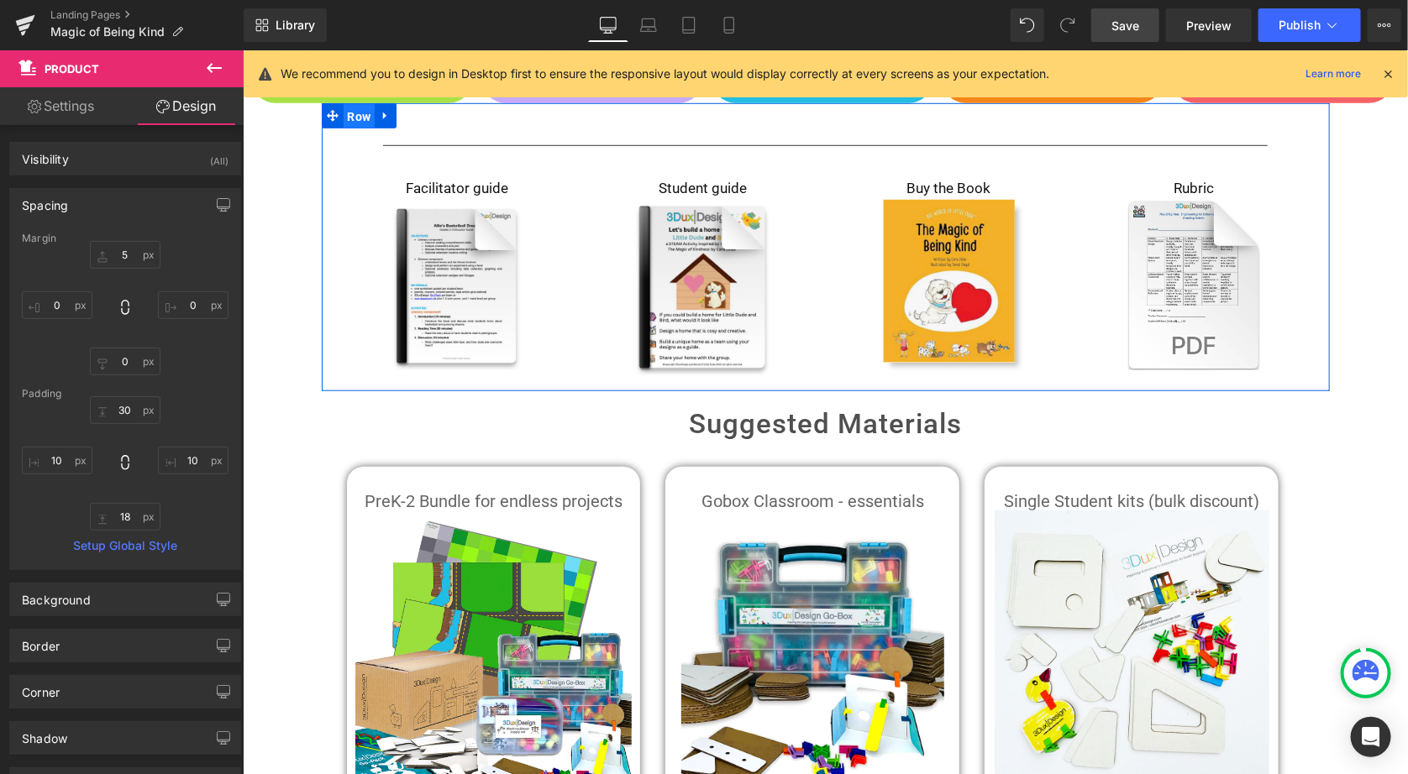
click at [357, 118] on span "Row" at bounding box center [359, 115] width 32 height 25
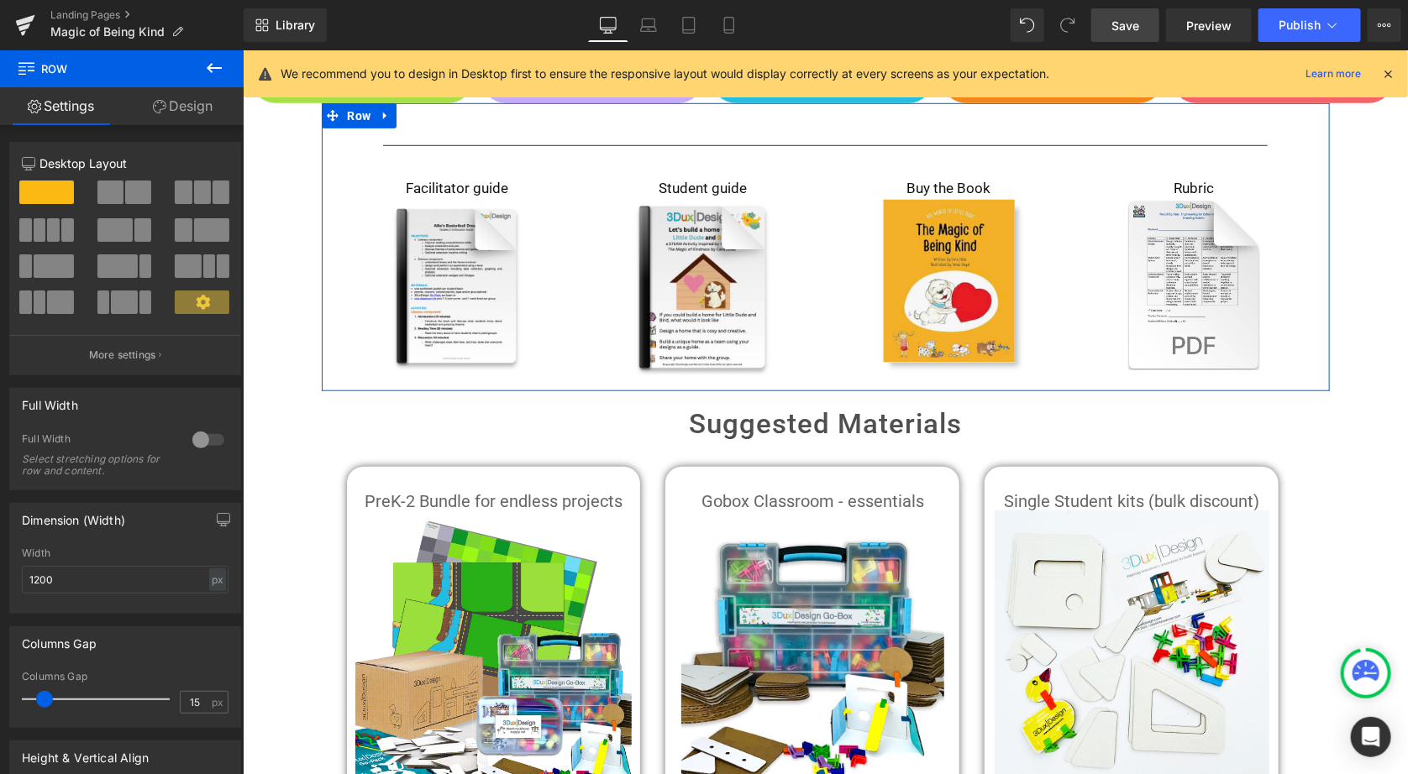
click at [191, 107] on link "Design" at bounding box center [183, 106] width 122 height 38
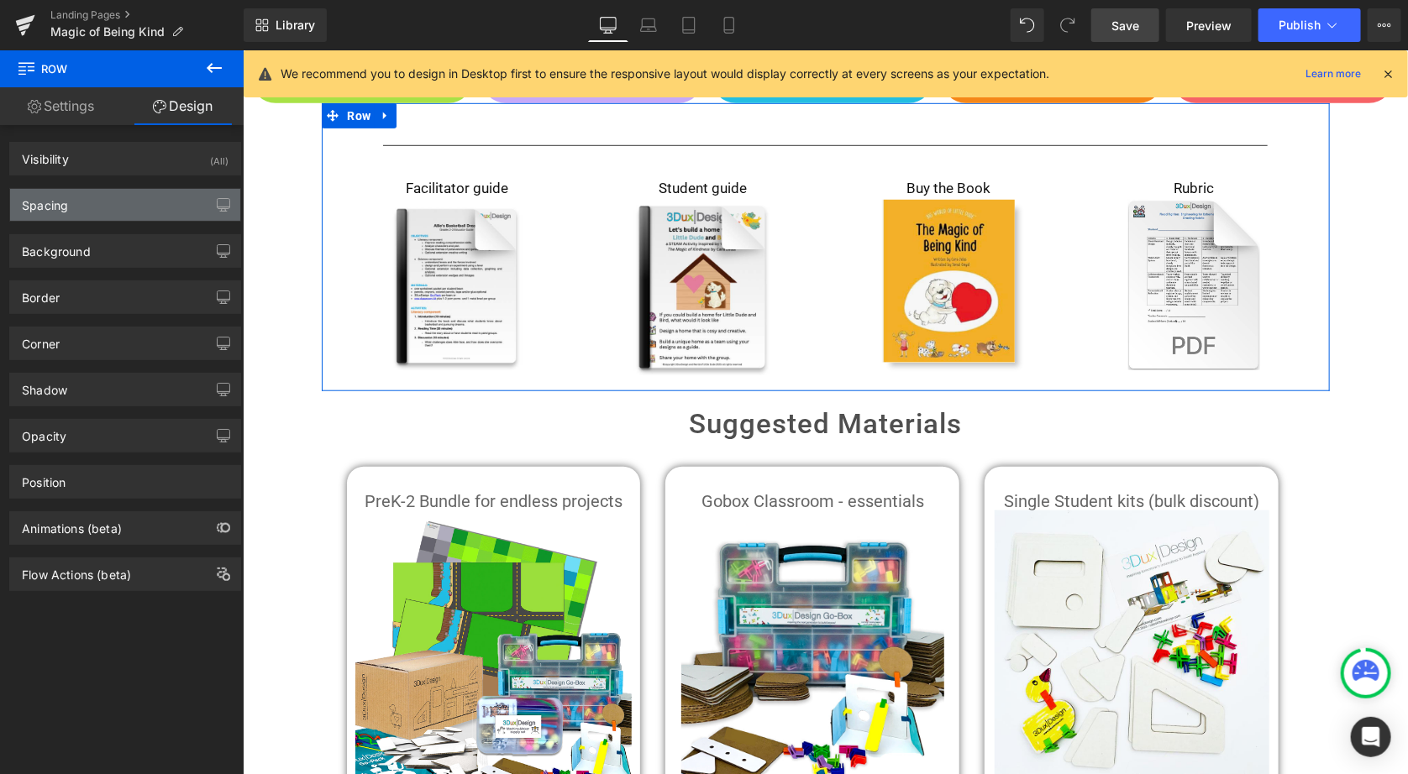
click at [125, 200] on div "Spacing" at bounding box center [125, 205] width 230 height 32
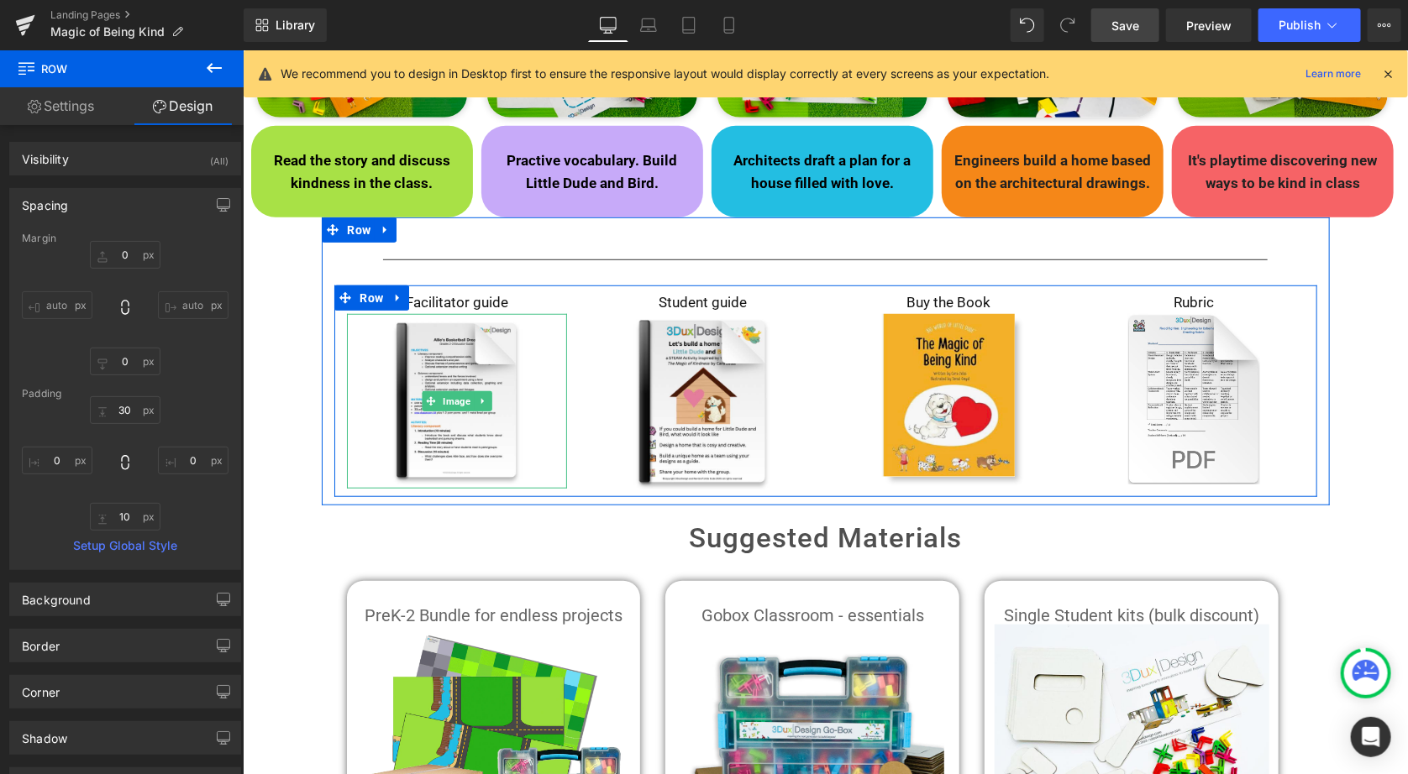
scroll to position [433, 0]
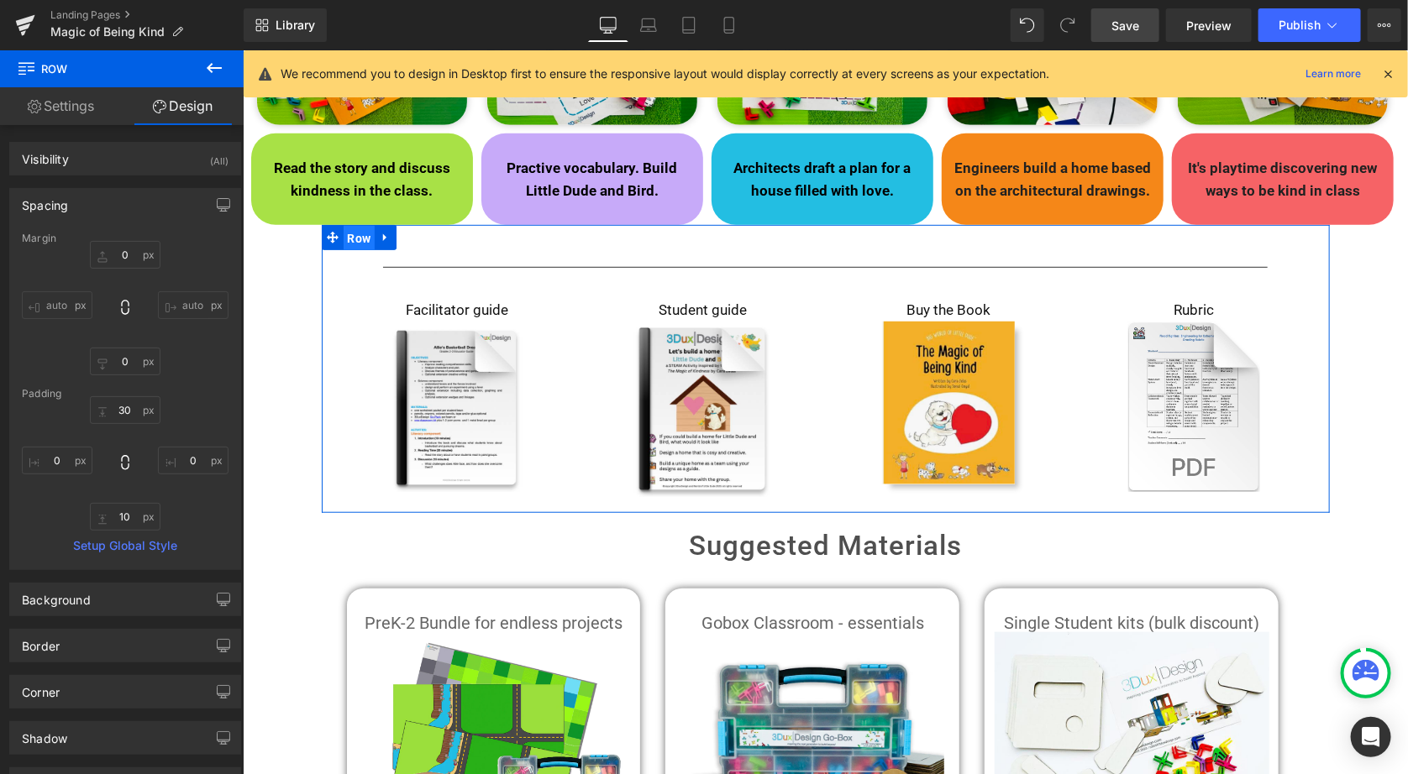
click at [357, 240] on span "Row" at bounding box center [359, 237] width 32 height 25
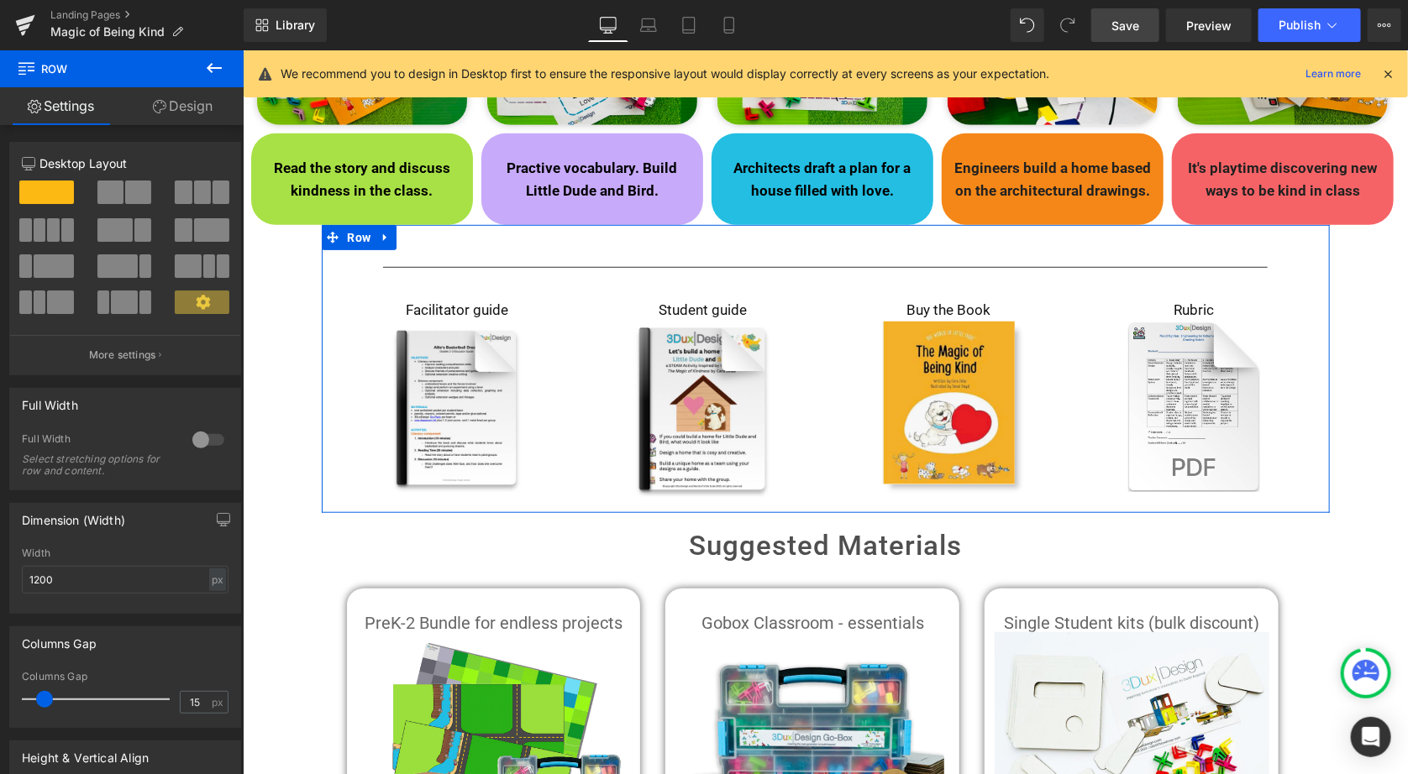
click at [199, 440] on div at bounding box center [208, 440] width 40 height 27
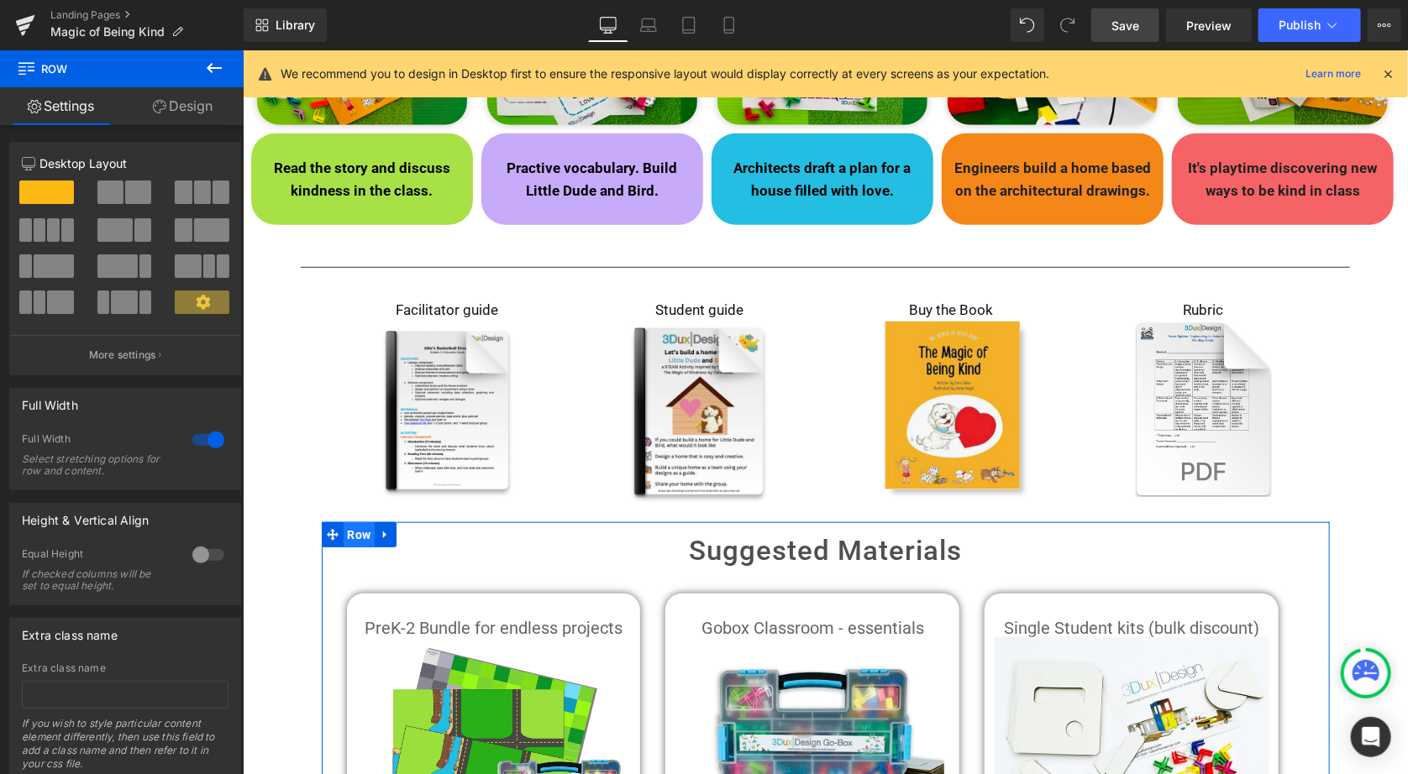
click at [354, 535] on span "Row" at bounding box center [359, 534] width 32 height 25
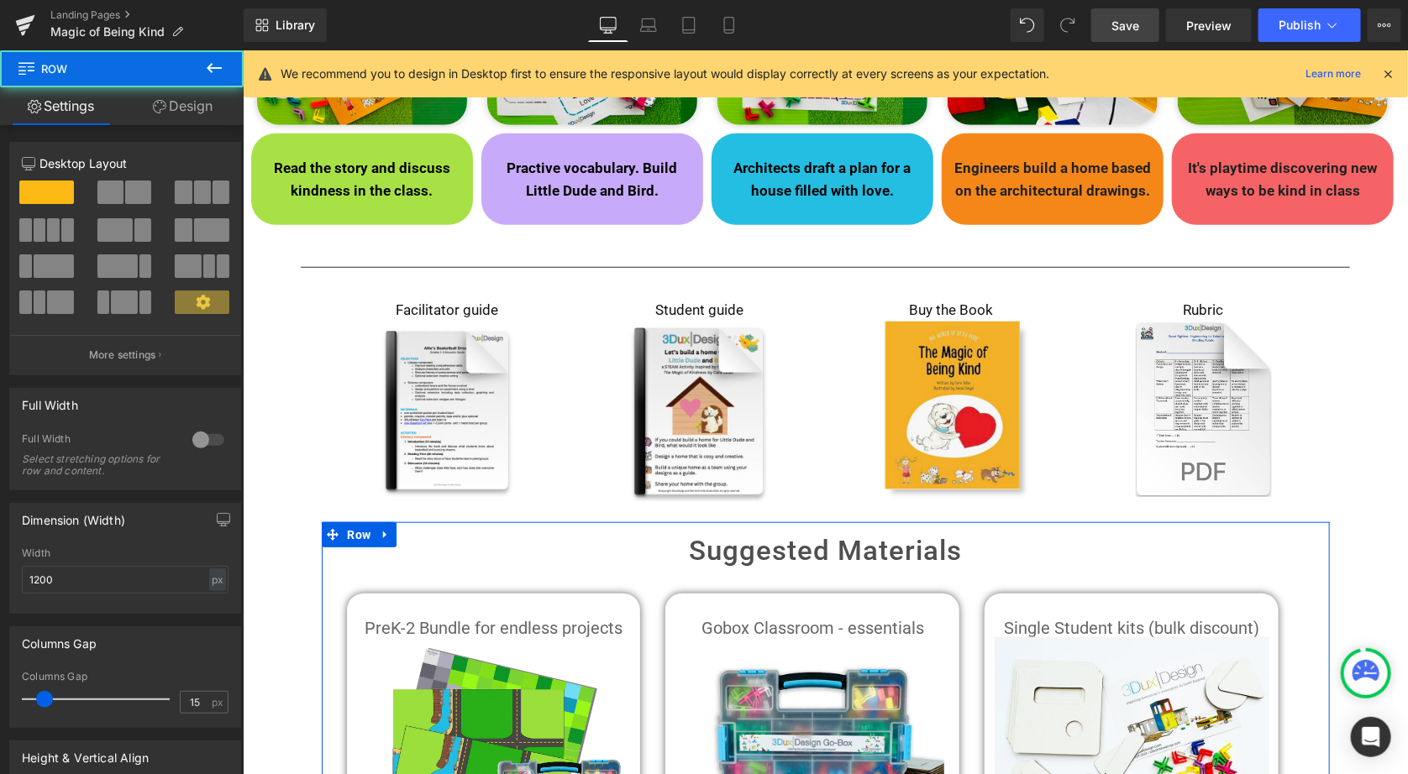
click at [198, 444] on div at bounding box center [208, 440] width 40 height 27
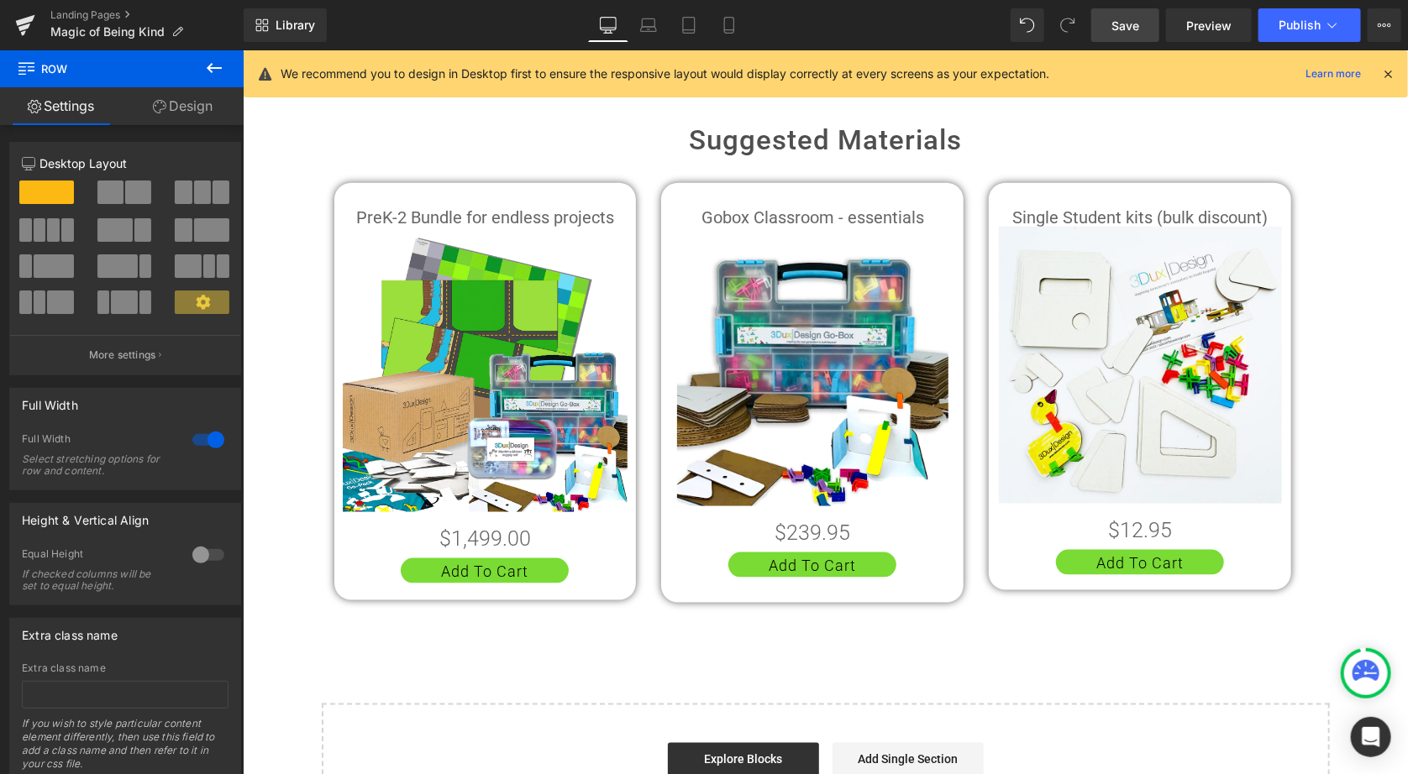
scroll to position [835, 0]
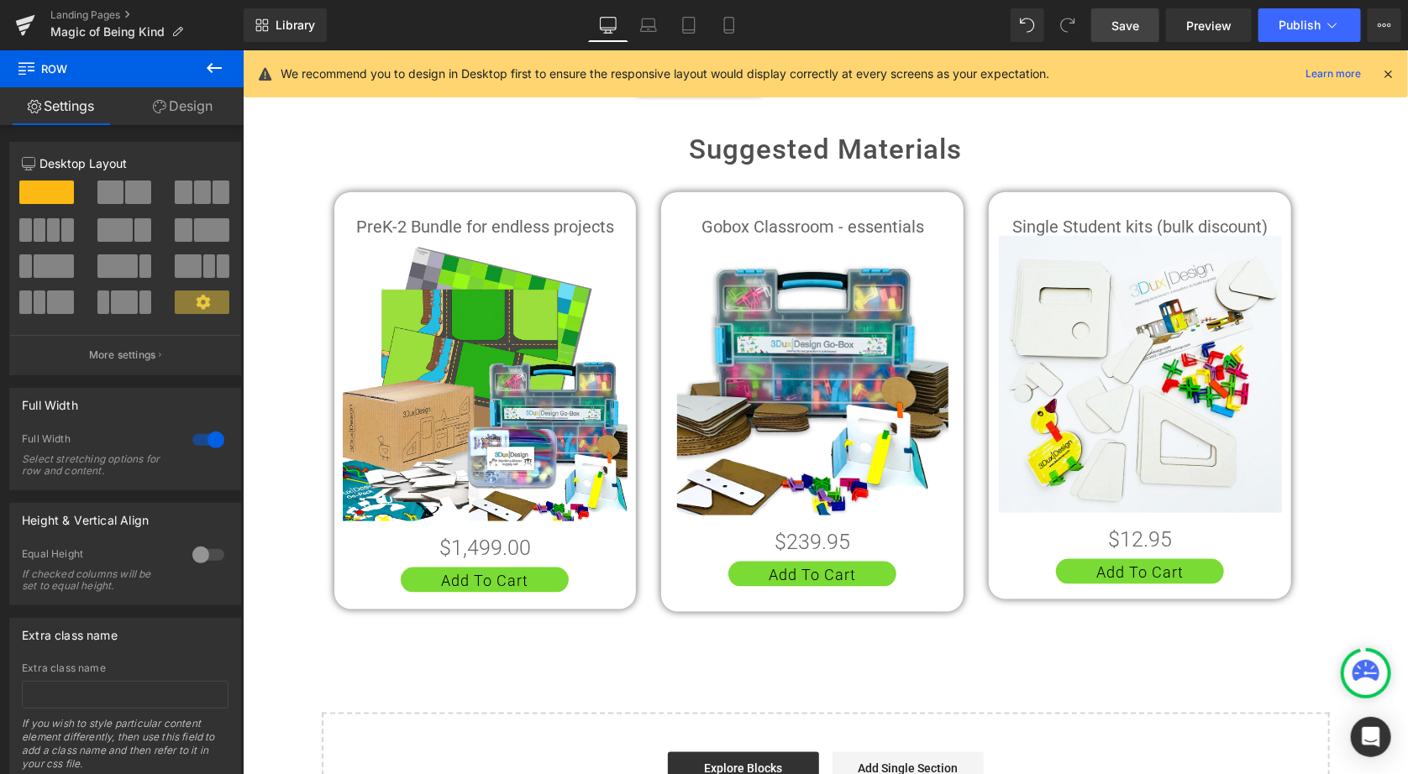
click at [1119, 19] on span "Save" at bounding box center [1125, 26] width 28 height 18
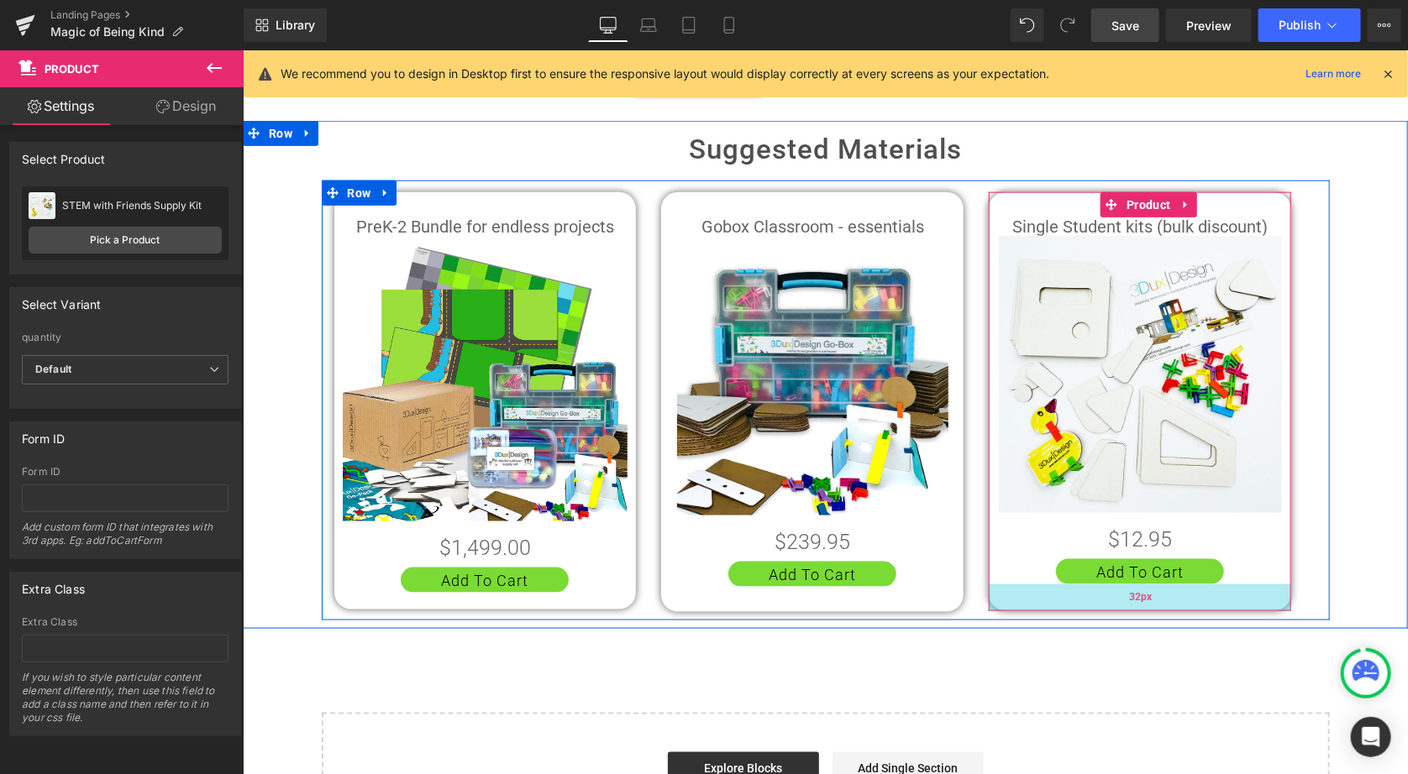
drag, startPoint x: 1136, startPoint y: 595, endPoint x: 1139, endPoint y: 606, distance: 12.0
click at [1139, 606] on div "32px" at bounding box center [1139, 597] width 302 height 27
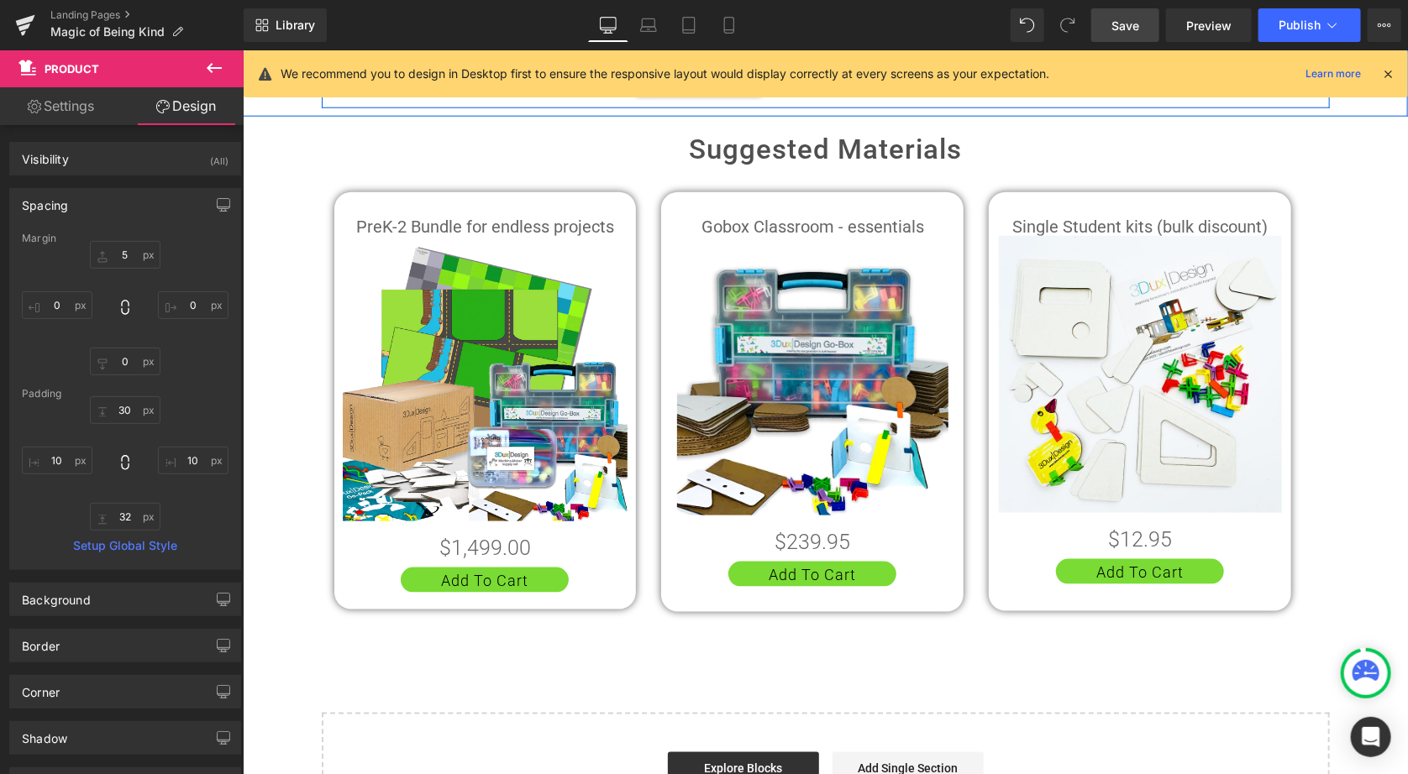
click at [1116, 32] on span "Save" at bounding box center [1125, 26] width 28 height 18
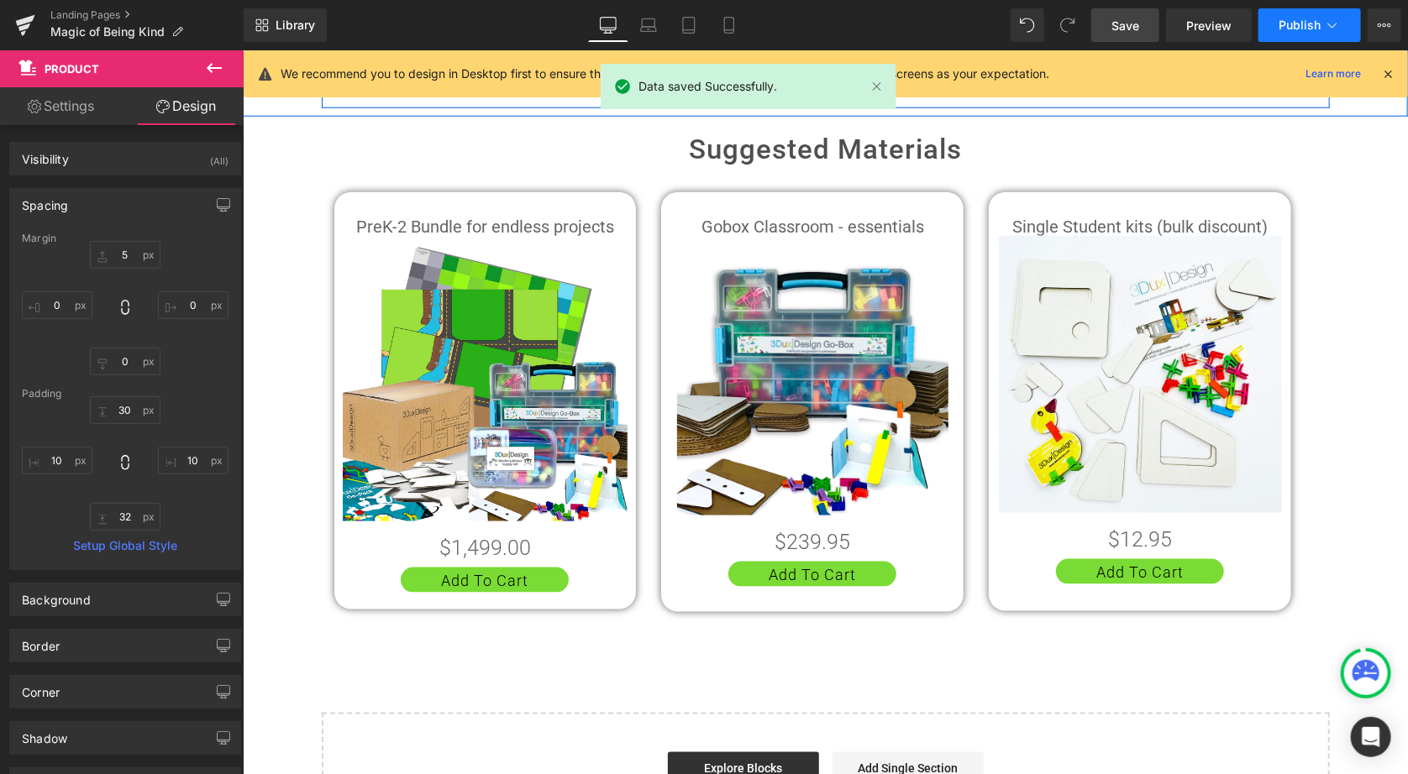
click at [1305, 27] on span "Publish" at bounding box center [1299, 24] width 42 height 13
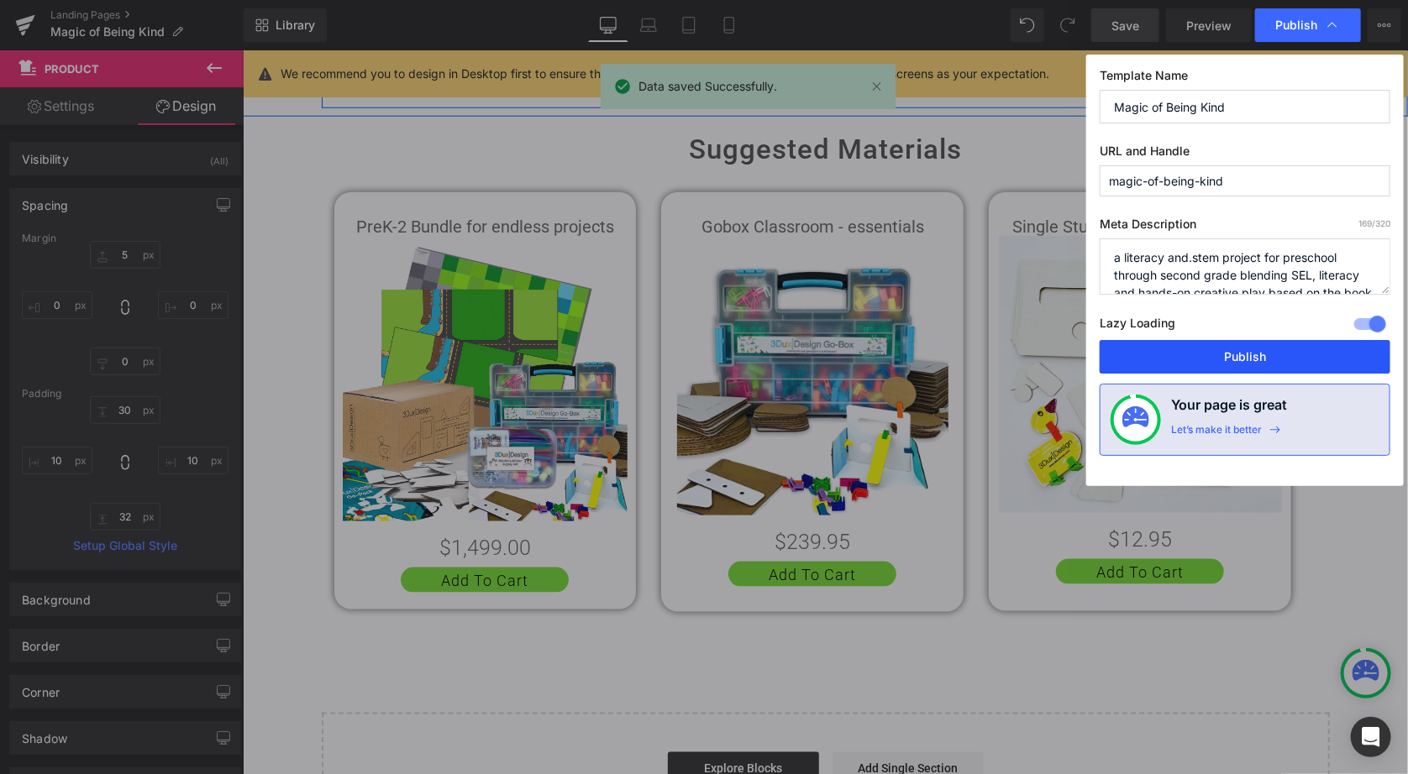
click at [1241, 360] on button "Publish" at bounding box center [1244, 357] width 291 height 34
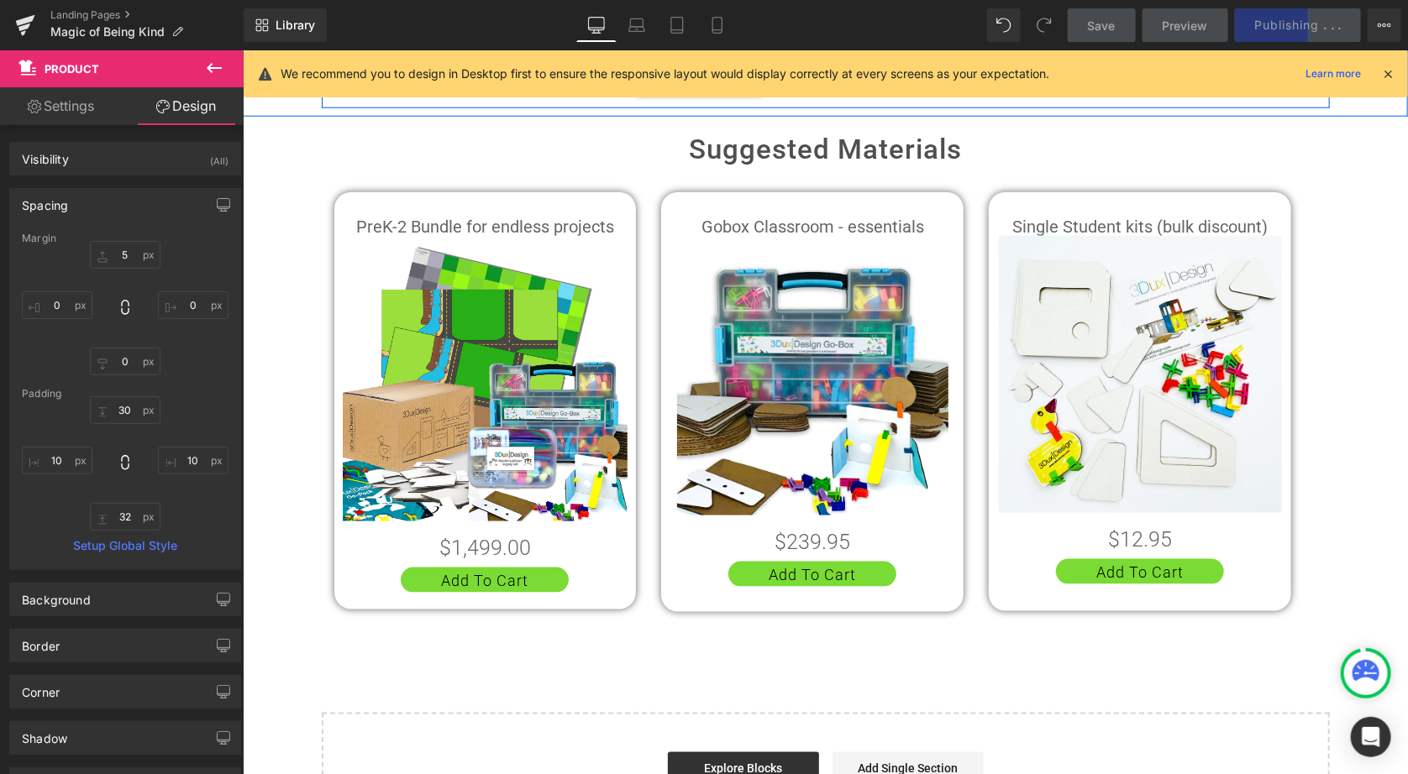
click at [1385, 75] on icon at bounding box center [1387, 73] width 15 height 15
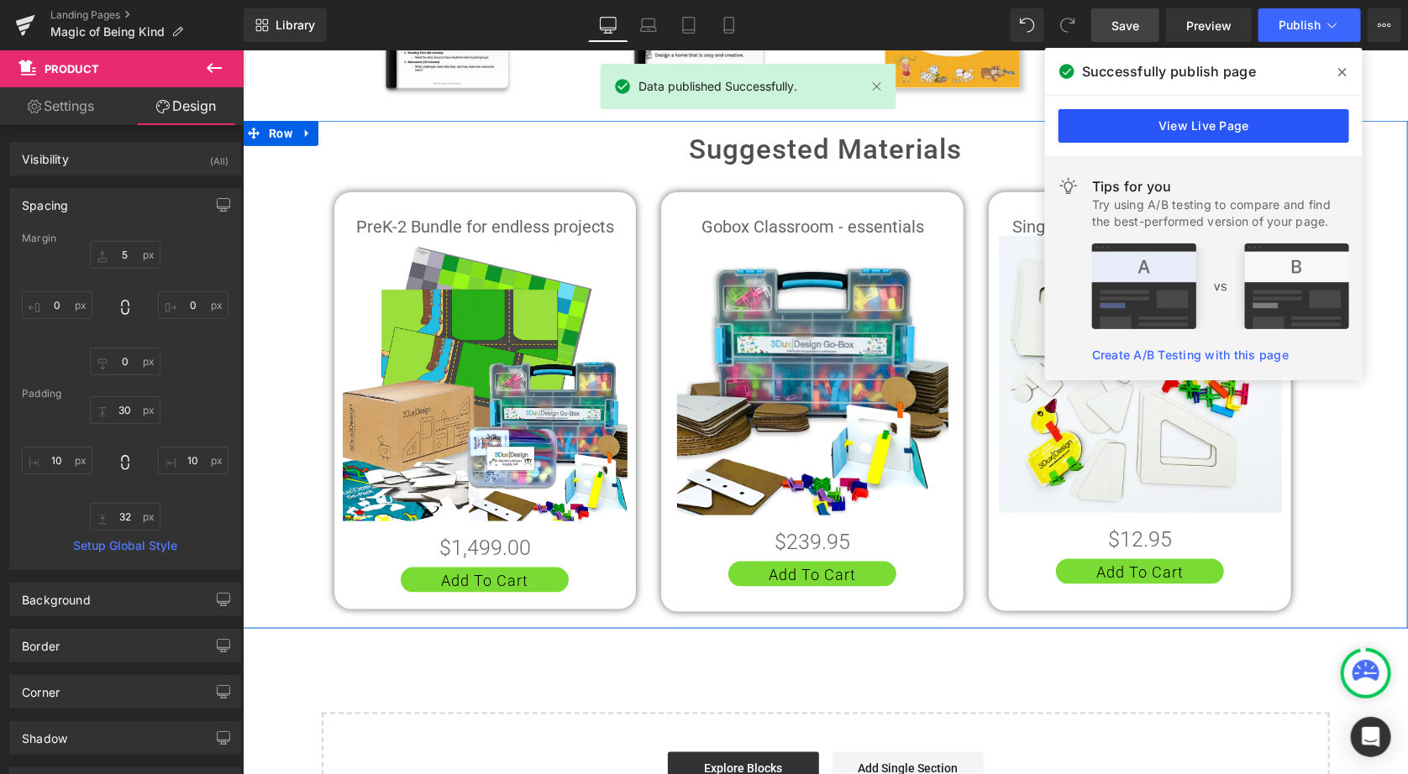
click at [1180, 132] on link "View Live Page" at bounding box center [1203, 126] width 291 height 34
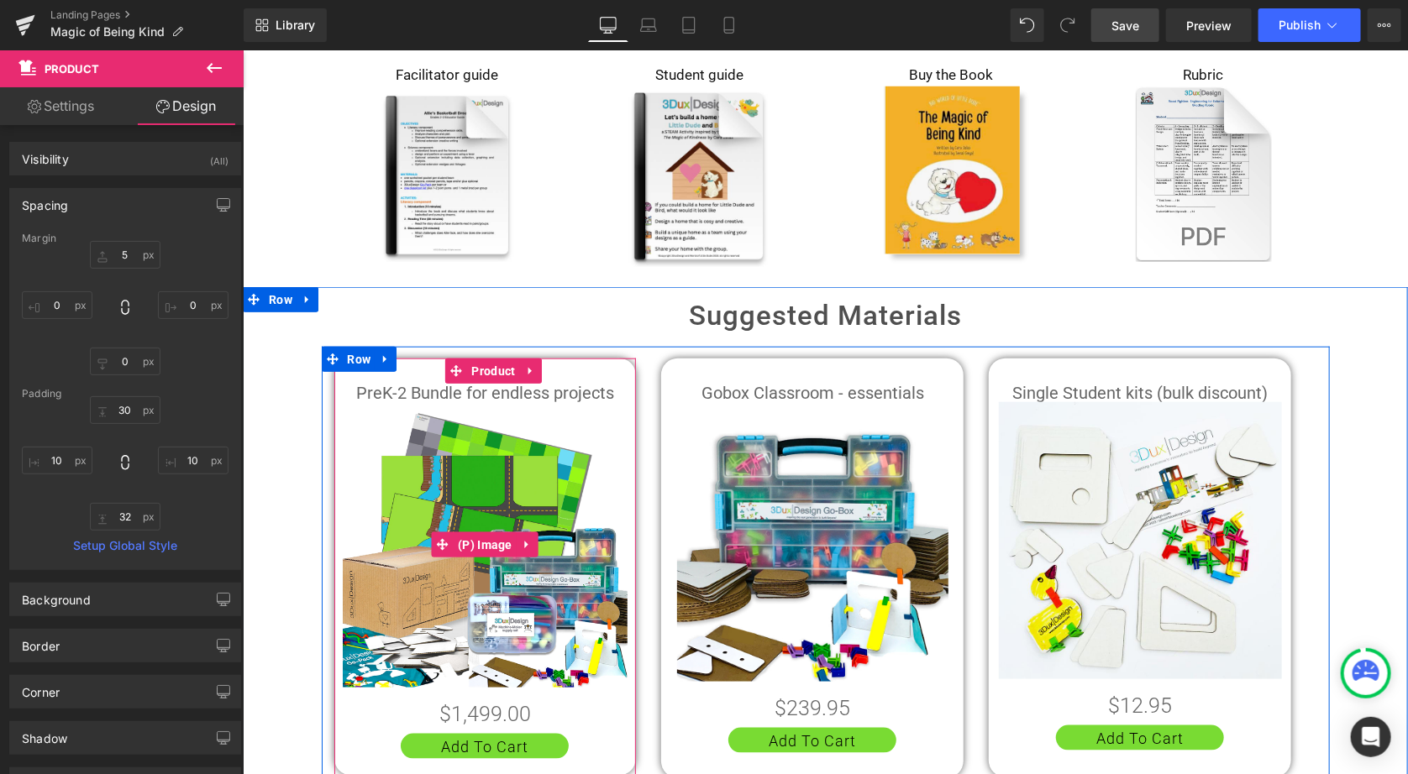
scroll to position [497, 0]
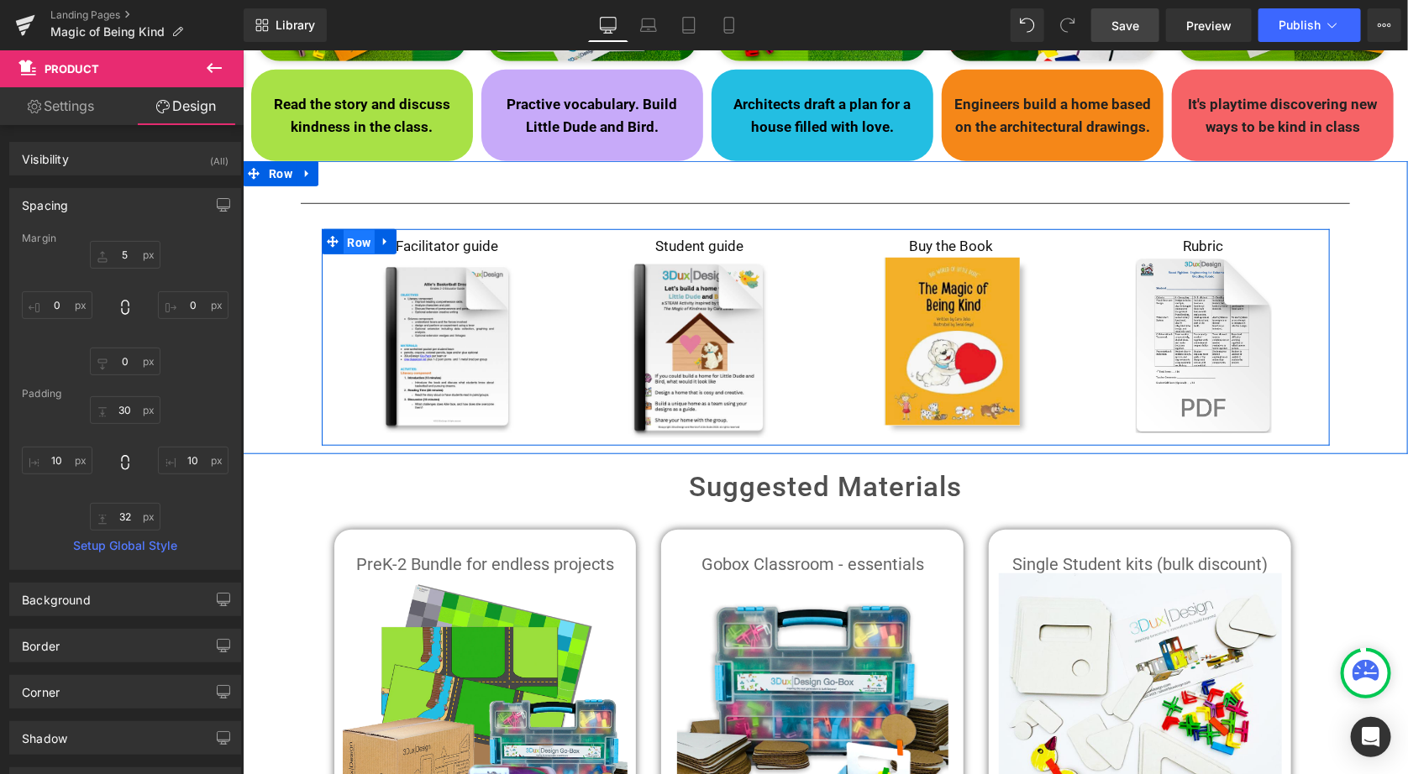
click at [357, 244] on span "Row" at bounding box center [359, 241] width 32 height 25
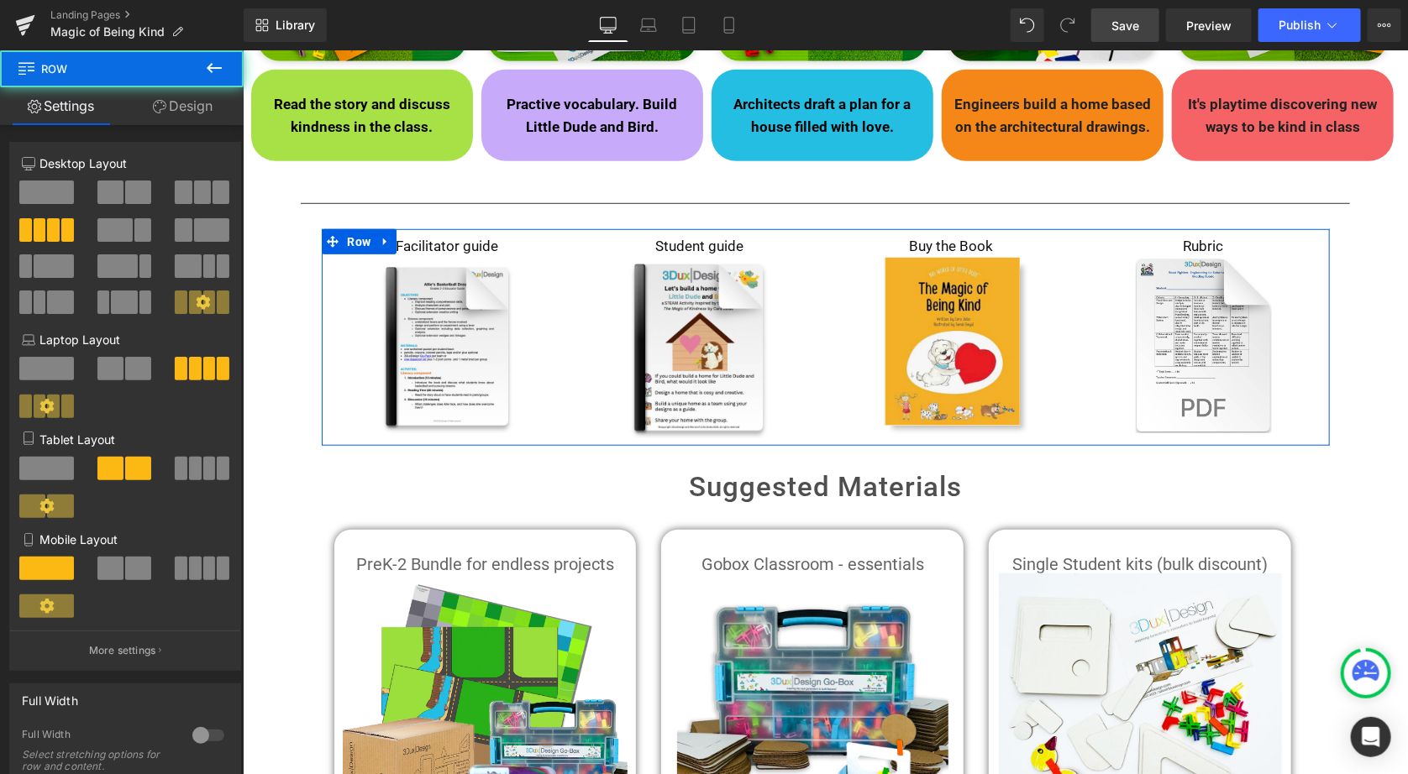
click at [182, 103] on link "Design" at bounding box center [183, 106] width 122 height 38
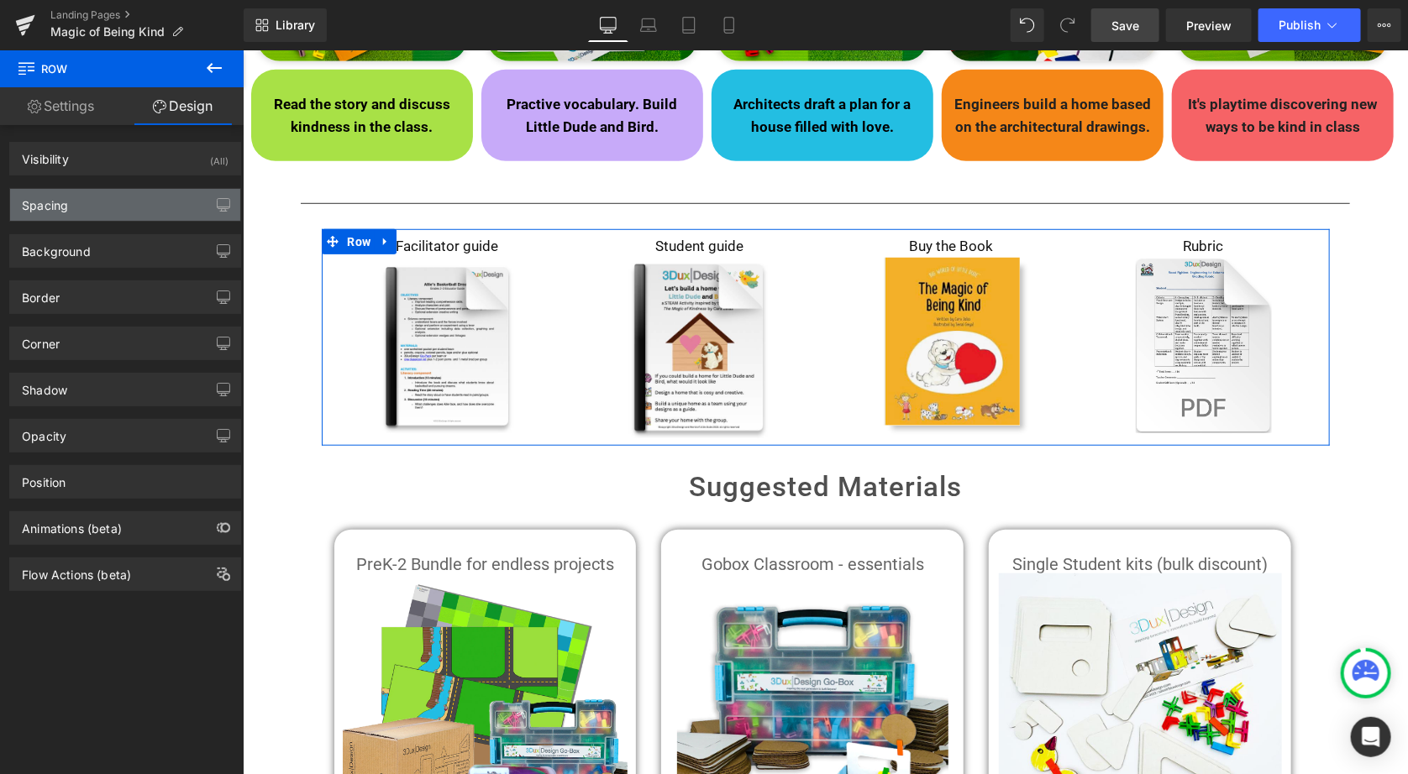
click at [118, 210] on div "Spacing" at bounding box center [125, 205] width 230 height 32
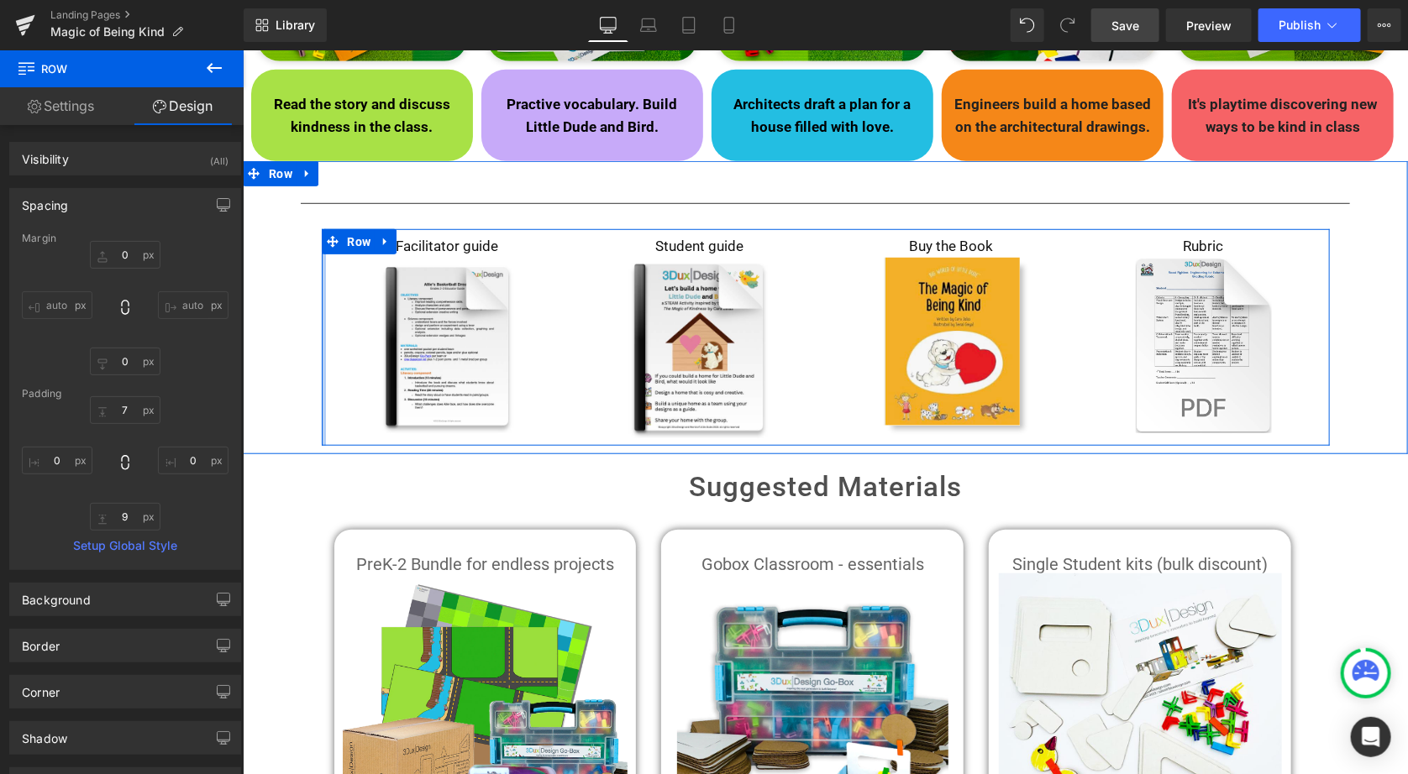
click at [321, 298] on div at bounding box center [323, 336] width 4 height 217
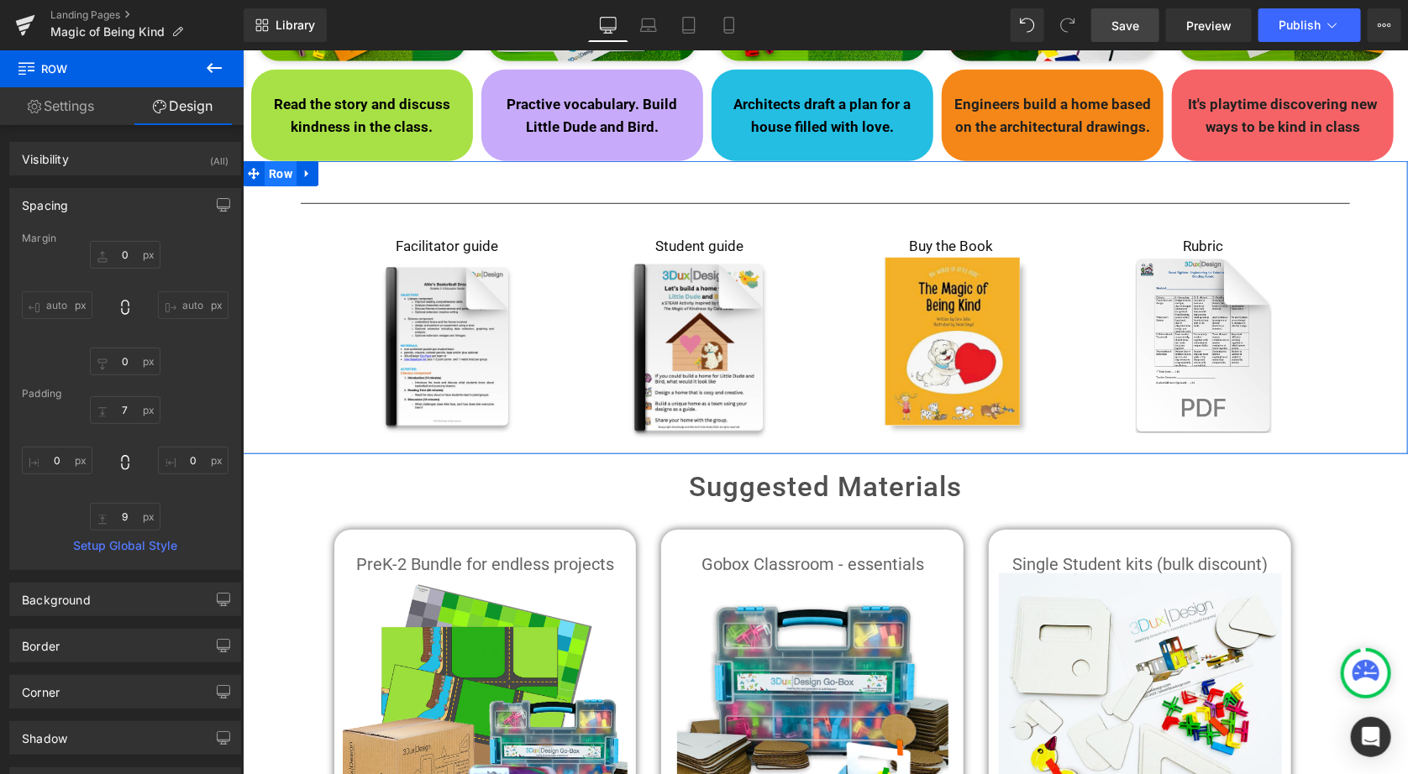
click at [272, 175] on span "Row" at bounding box center [280, 172] width 32 height 25
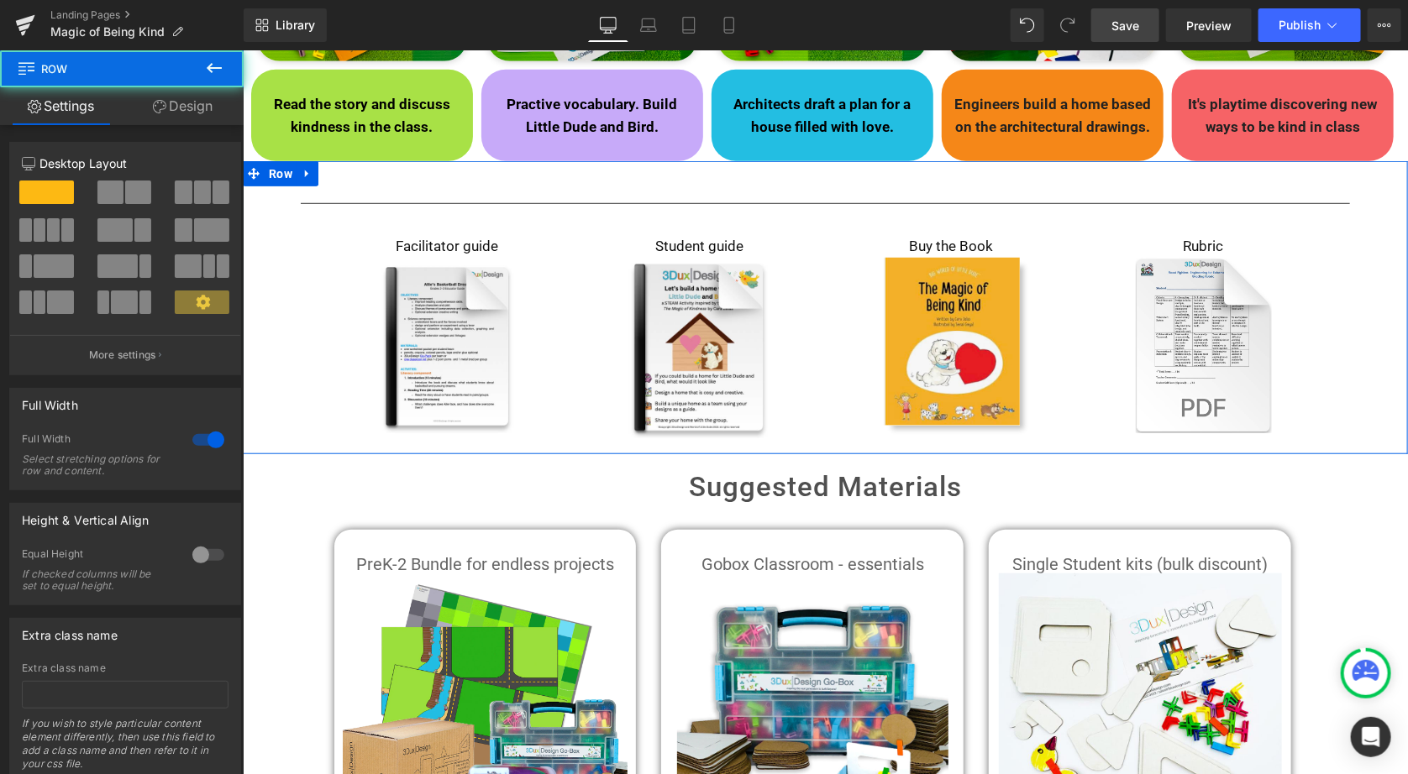
click at [181, 99] on link "Design" at bounding box center [183, 106] width 122 height 38
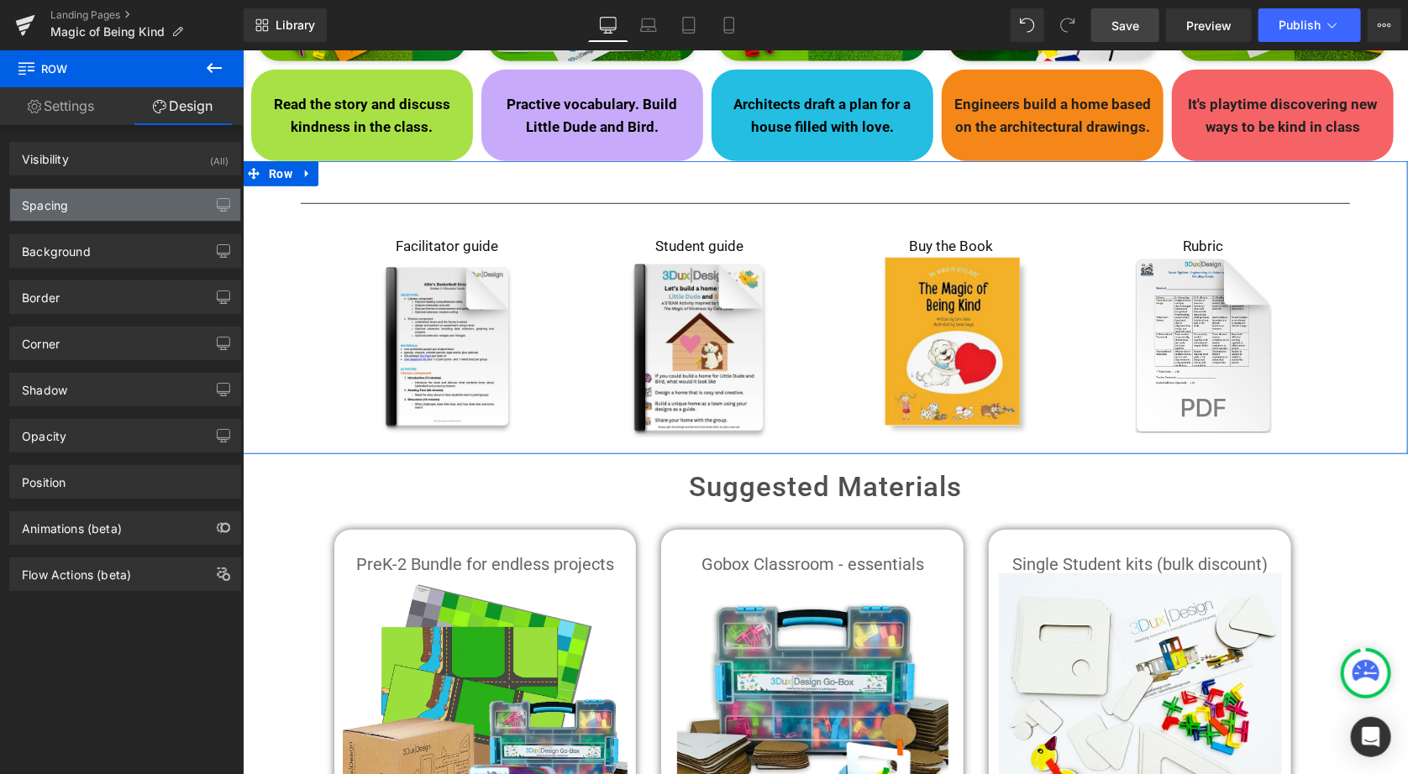
click at [170, 199] on div "Spacing" at bounding box center [125, 205] width 230 height 32
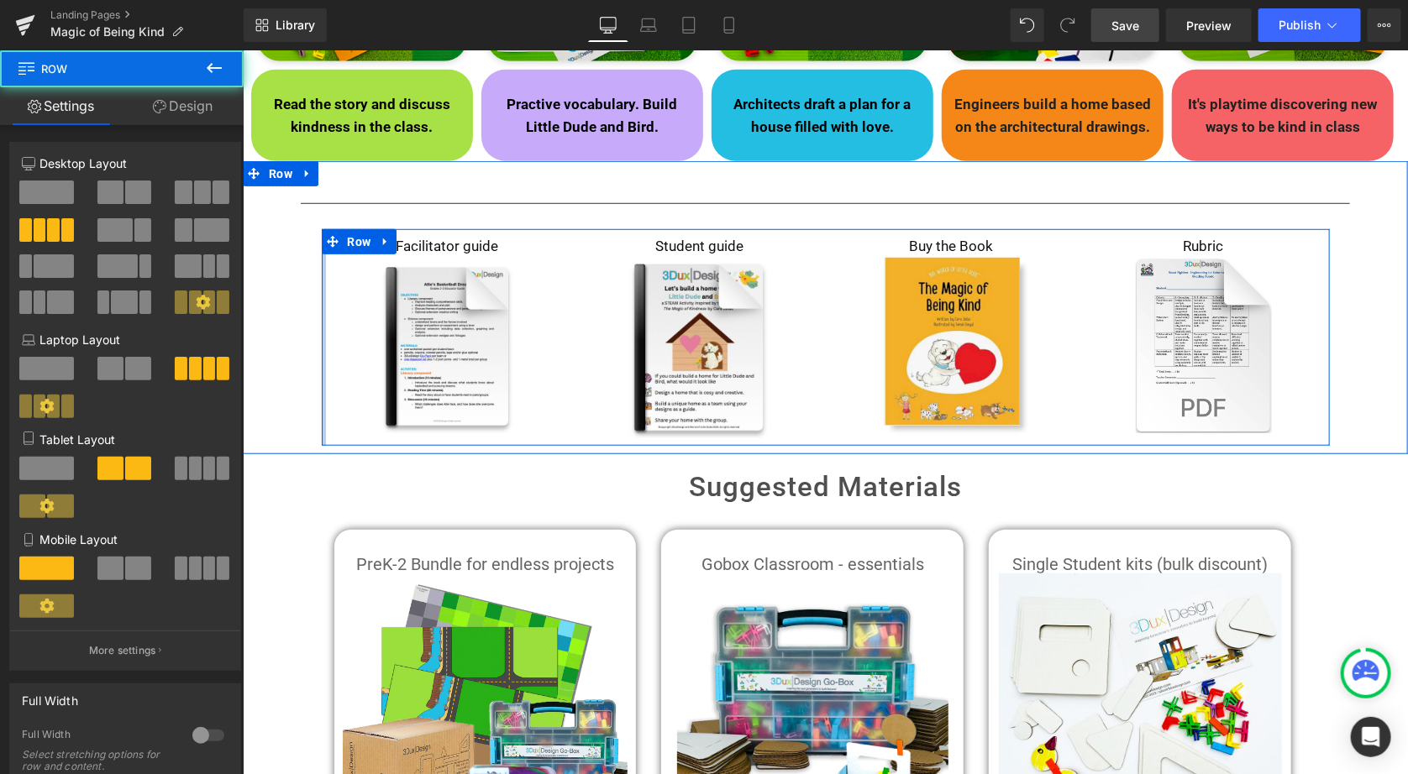
drag, startPoint x: 317, startPoint y: 338, endPoint x: 296, endPoint y: 338, distance: 21.0
click at [296, 338] on div "Separator Facilitator guide Text Block Image Student guide Text Block Image Buy…" at bounding box center [824, 316] width 1165 height 260
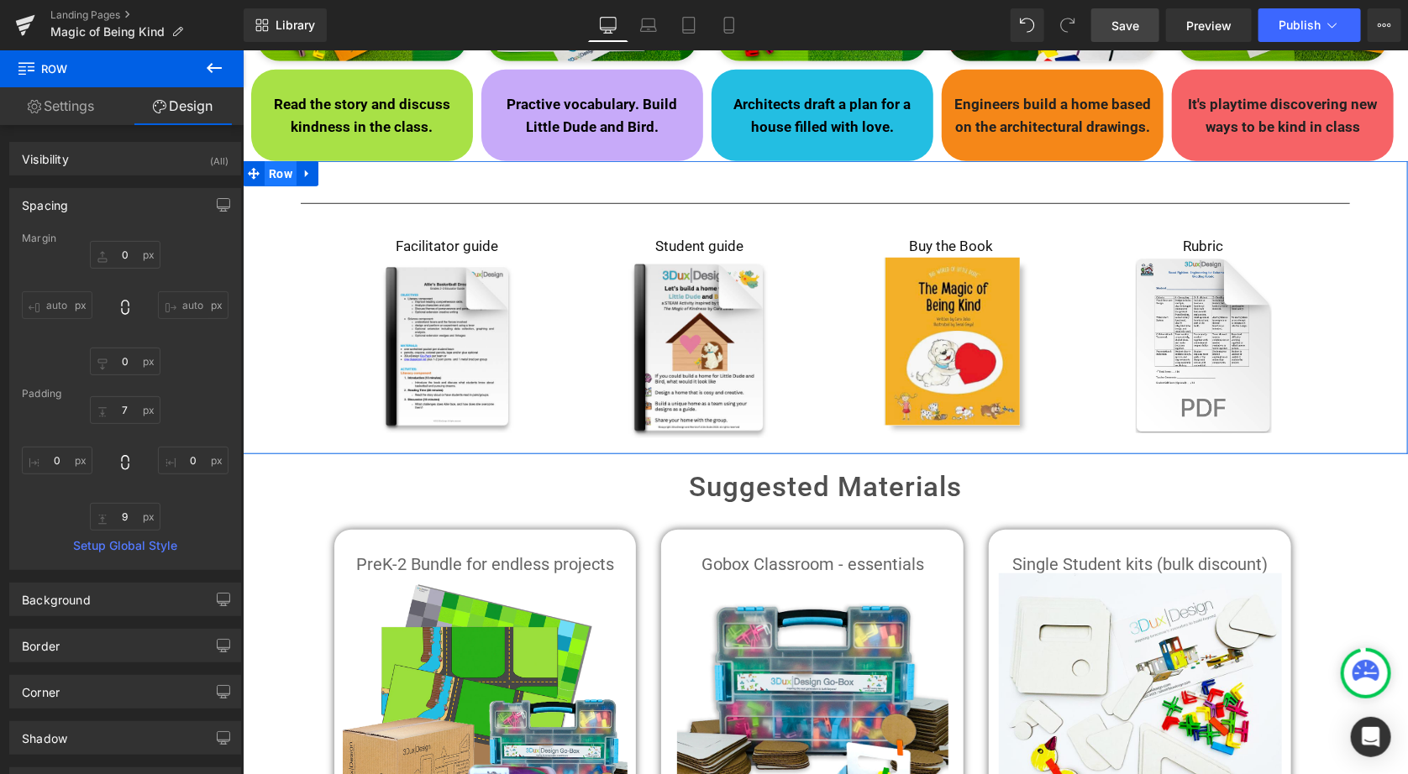
click at [274, 165] on span "Row" at bounding box center [280, 172] width 32 height 25
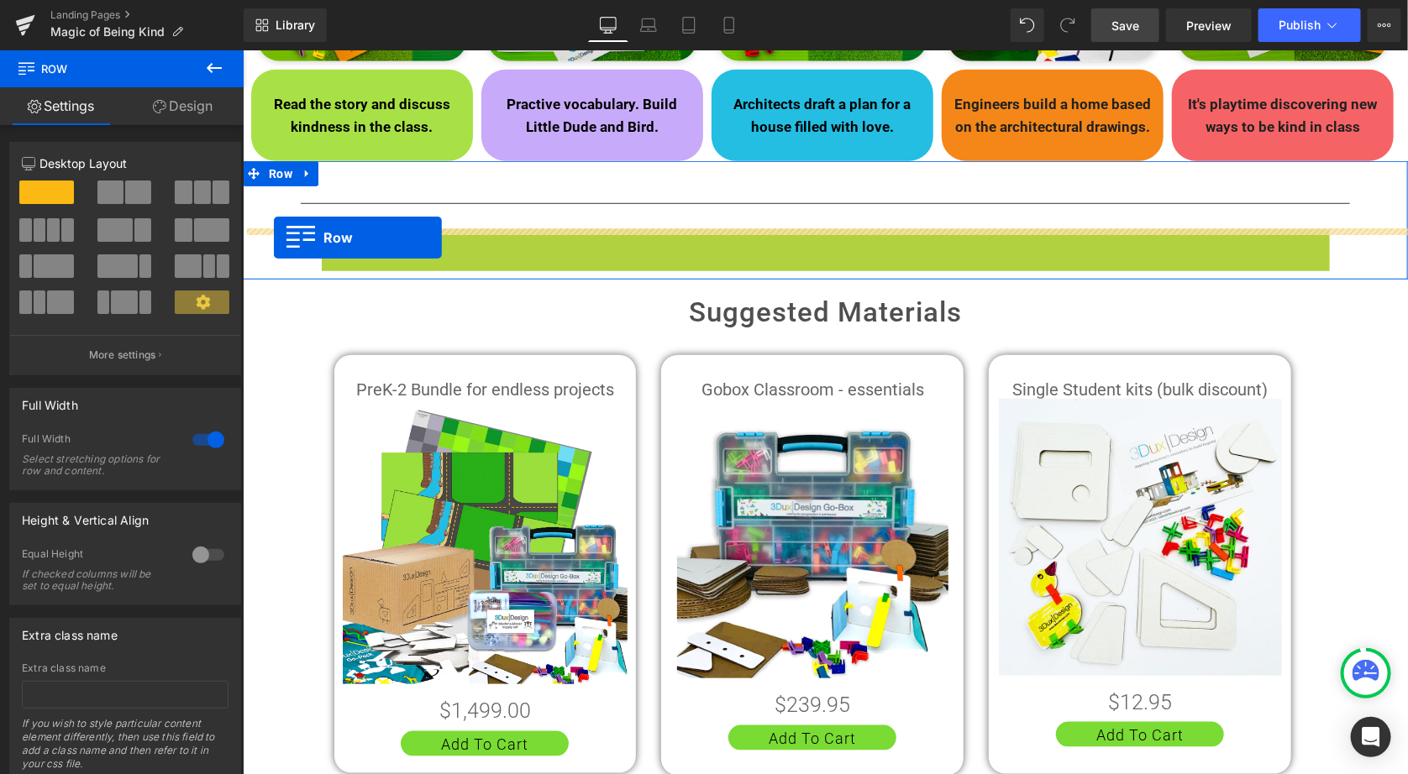
drag, startPoint x: 352, startPoint y: 243, endPoint x: 273, endPoint y: 236, distance: 79.2
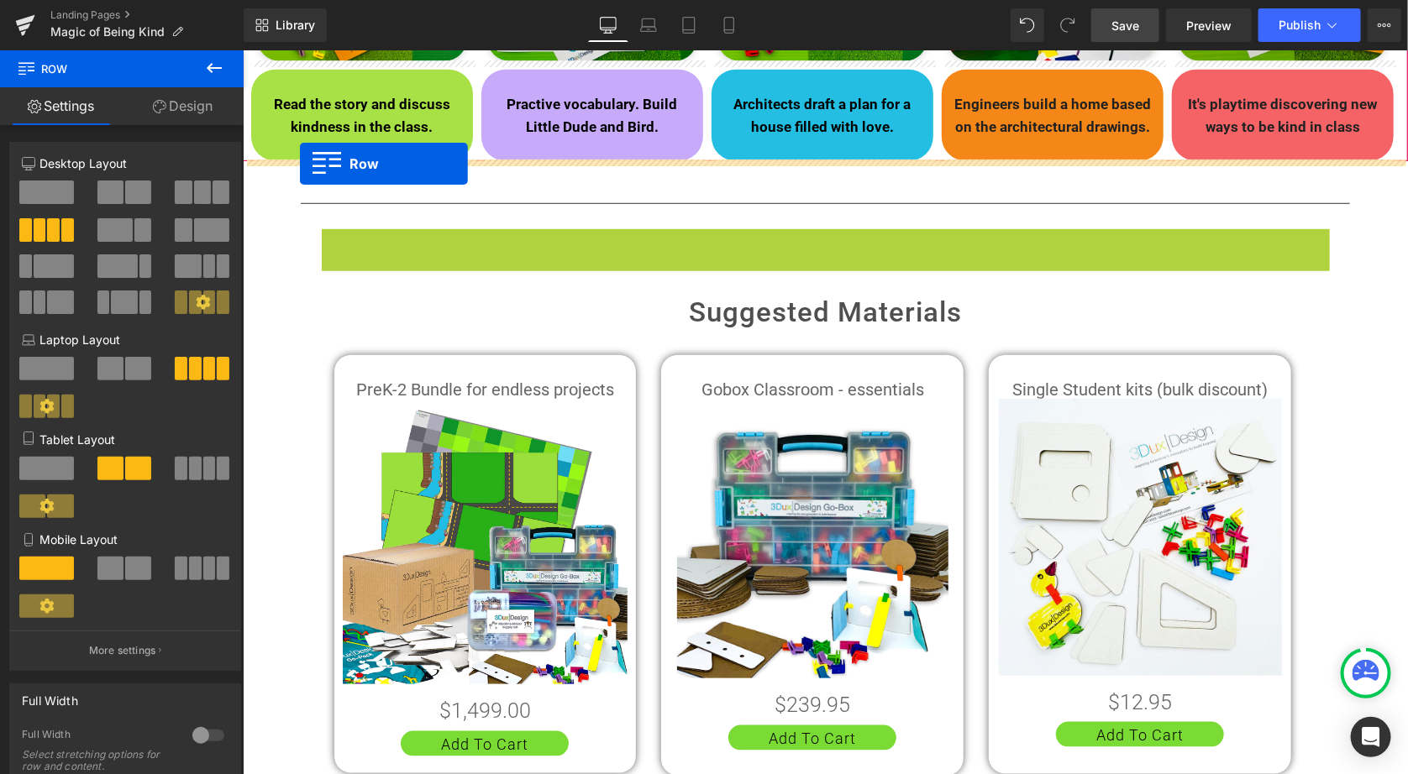
drag, startPoint x: 327, startPoint y: 241, endPoint x: 299, endPoint y: 162, distance: 83.7
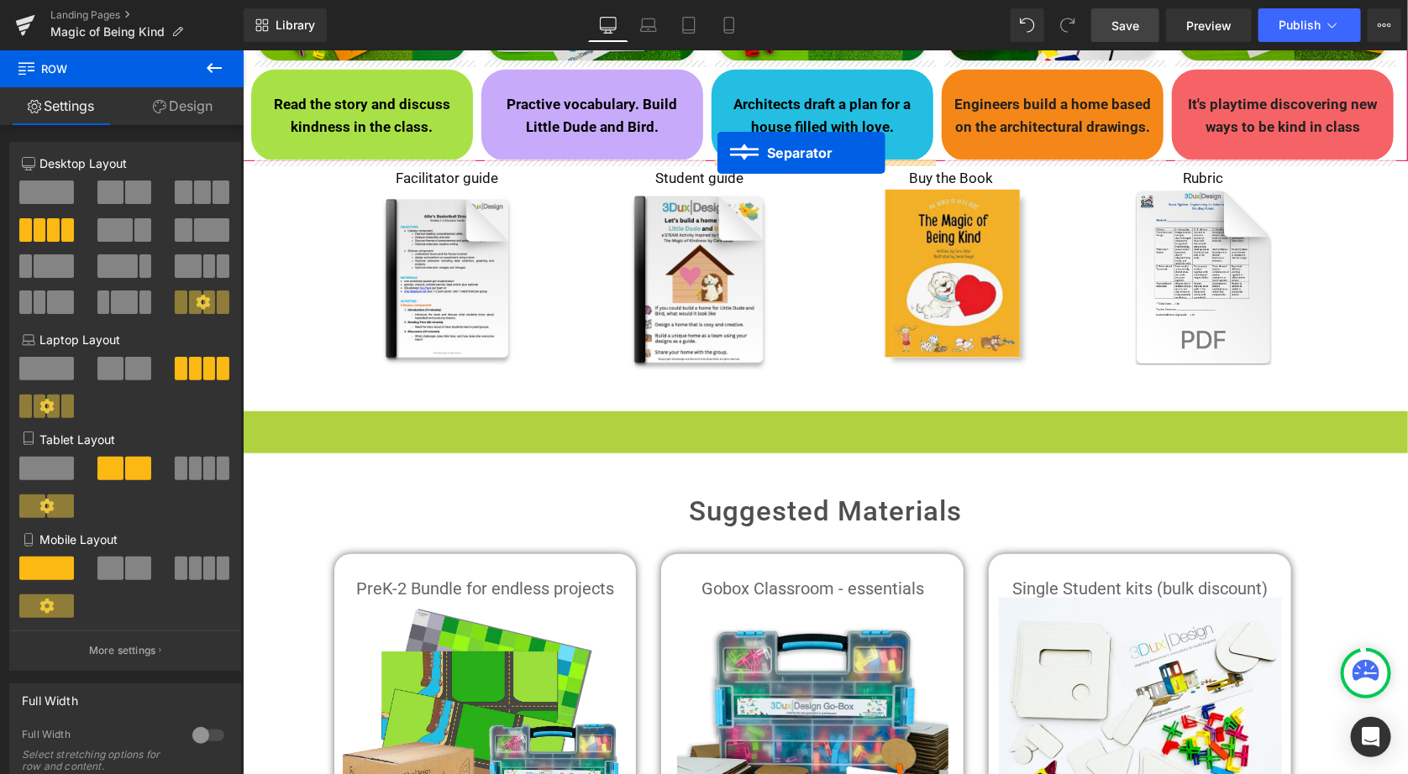
drag, startPoint x: 783, startPoint y: 417, endPoint x: 716, endPoint y: 151, distance: 273.6
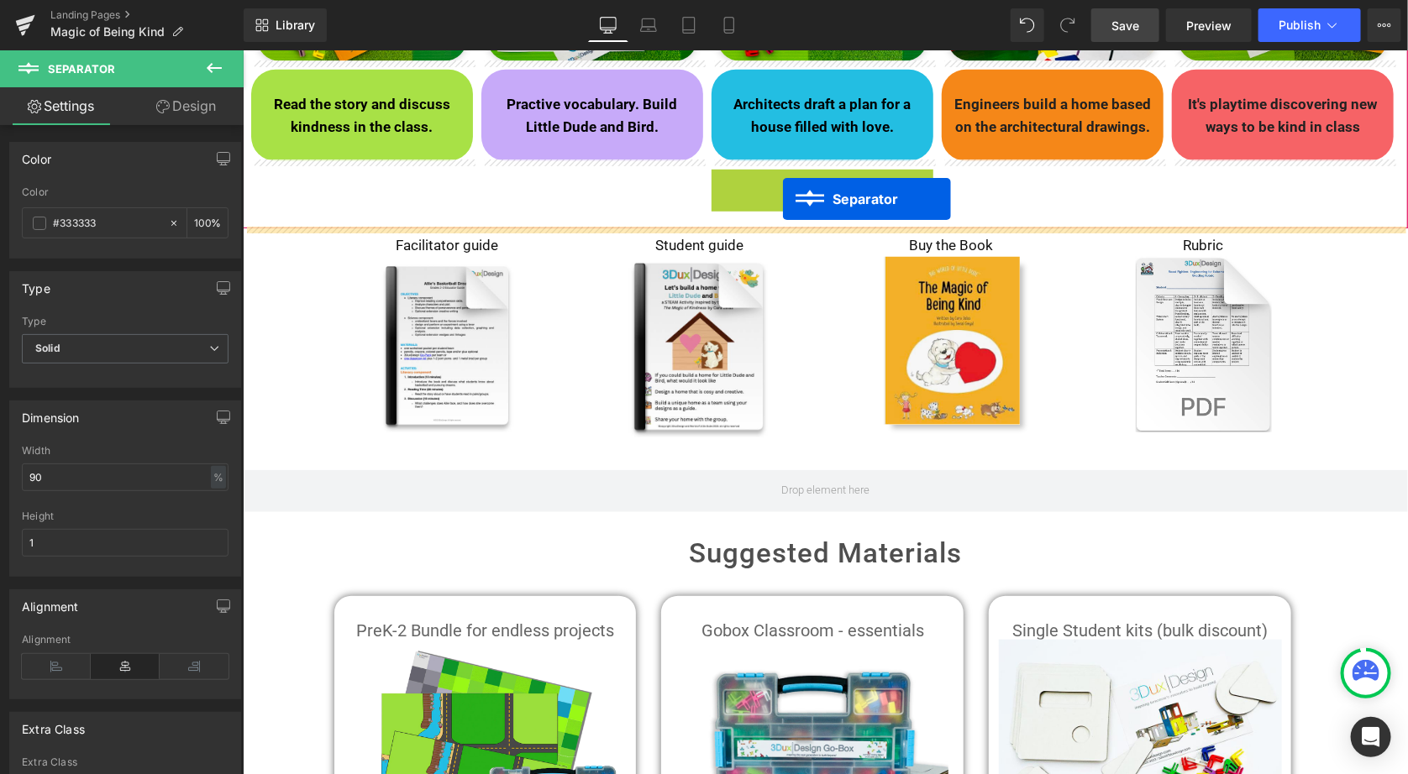
drag, startPoint x: 785, startPoint y: 174, endPoint x: 782, endPoint y: 197, distance: 23.8
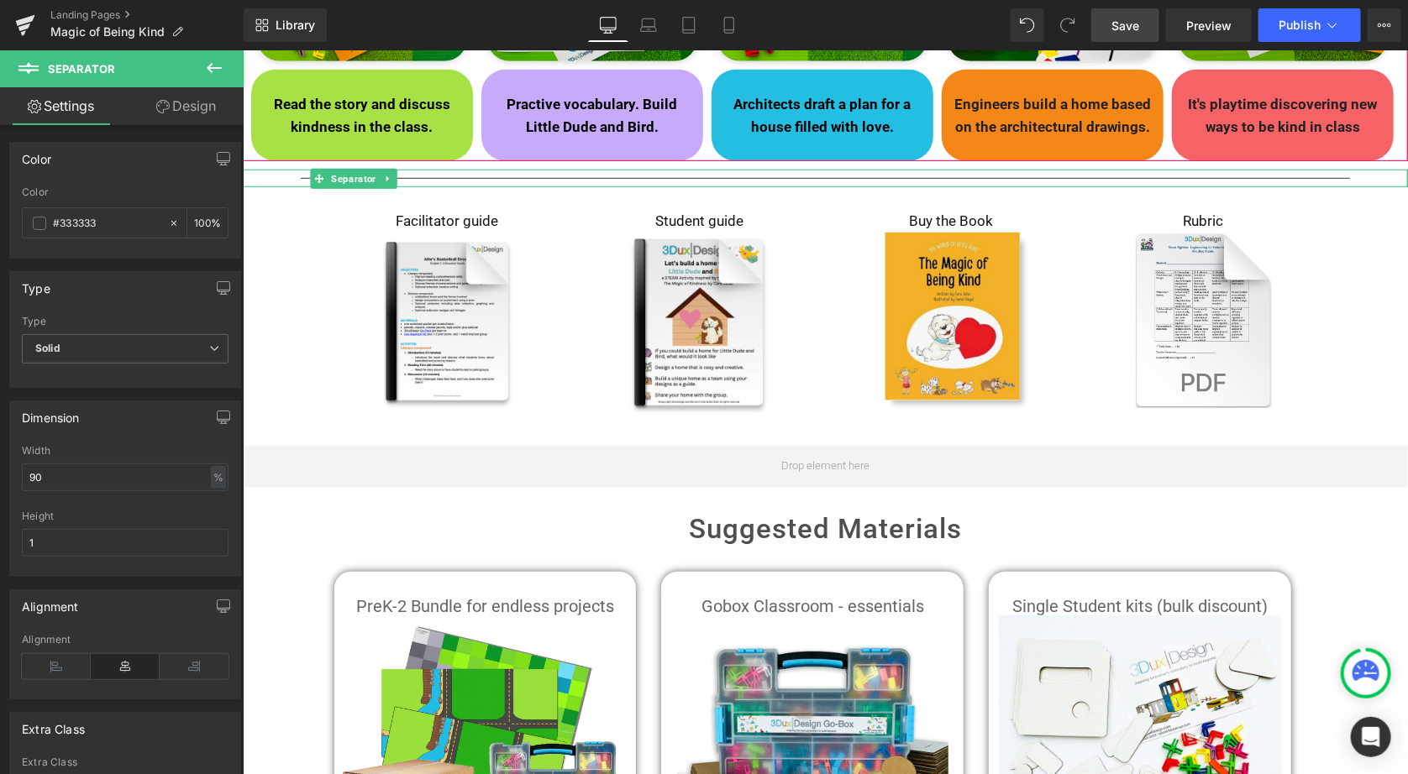
click at [1398, 310] on div "Text Block Image Build a Kind Home with Little Dude and Bird Heading a STEAM Ac…" at bounding box center [824, 432] width 1165 height 1593
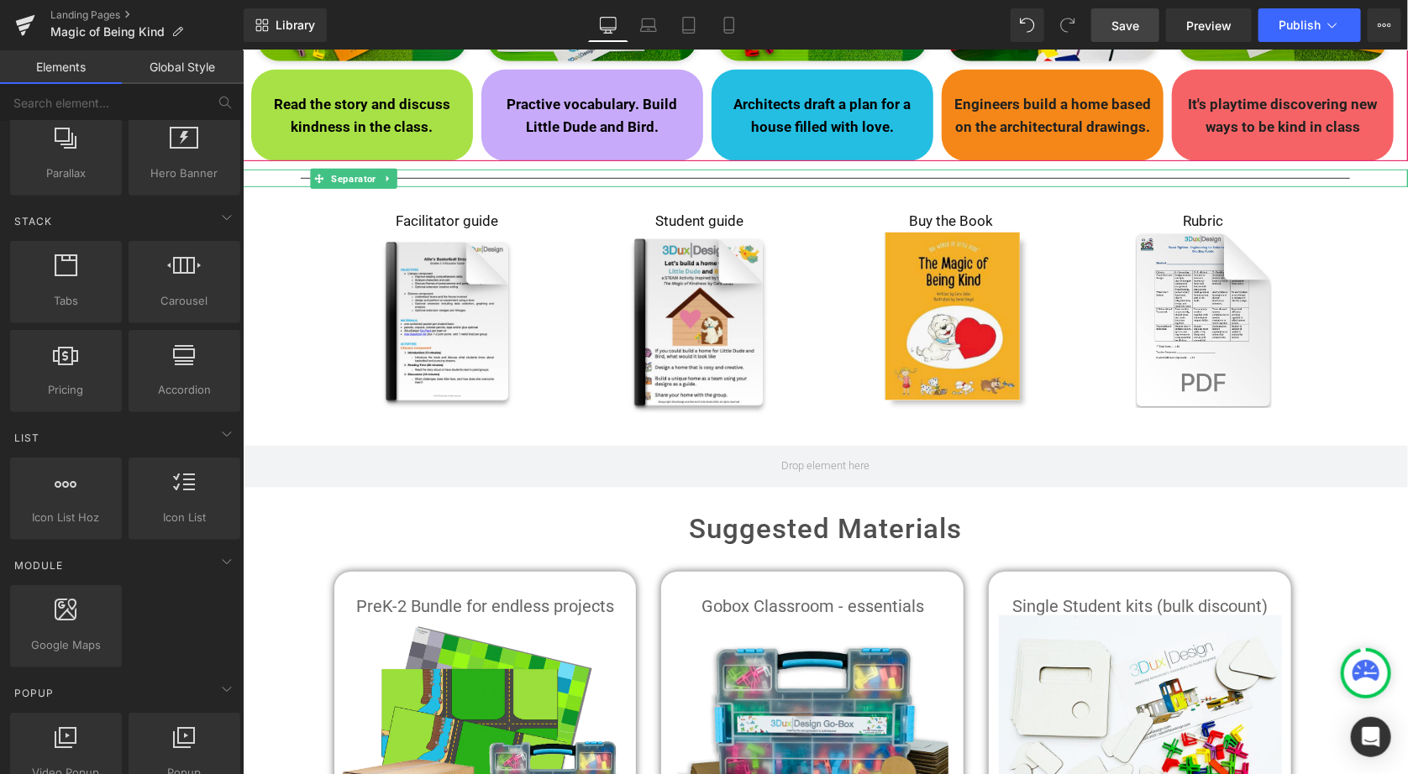
click at [1361, 309] on div "Text Block Image Build a Kind Home with Little Dude and Bird Heading a STEAM Ac…" at bounding box center [824, 432] width 1165 height 1593
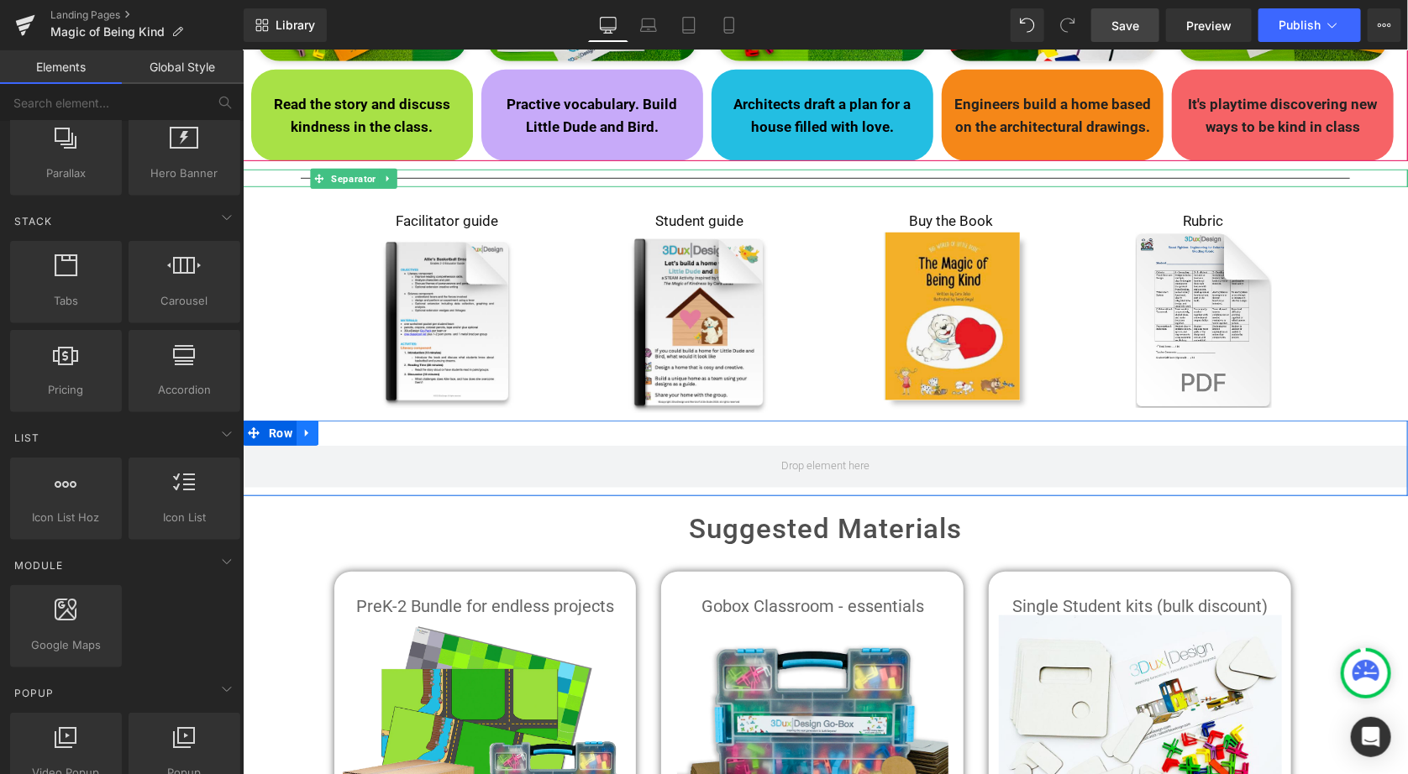
click at [305, 437] on icon at bounding box center [307, 432] width 12 height 13
click at [345, 434] on icon at bounding box center [350, 433] width 12 height 12
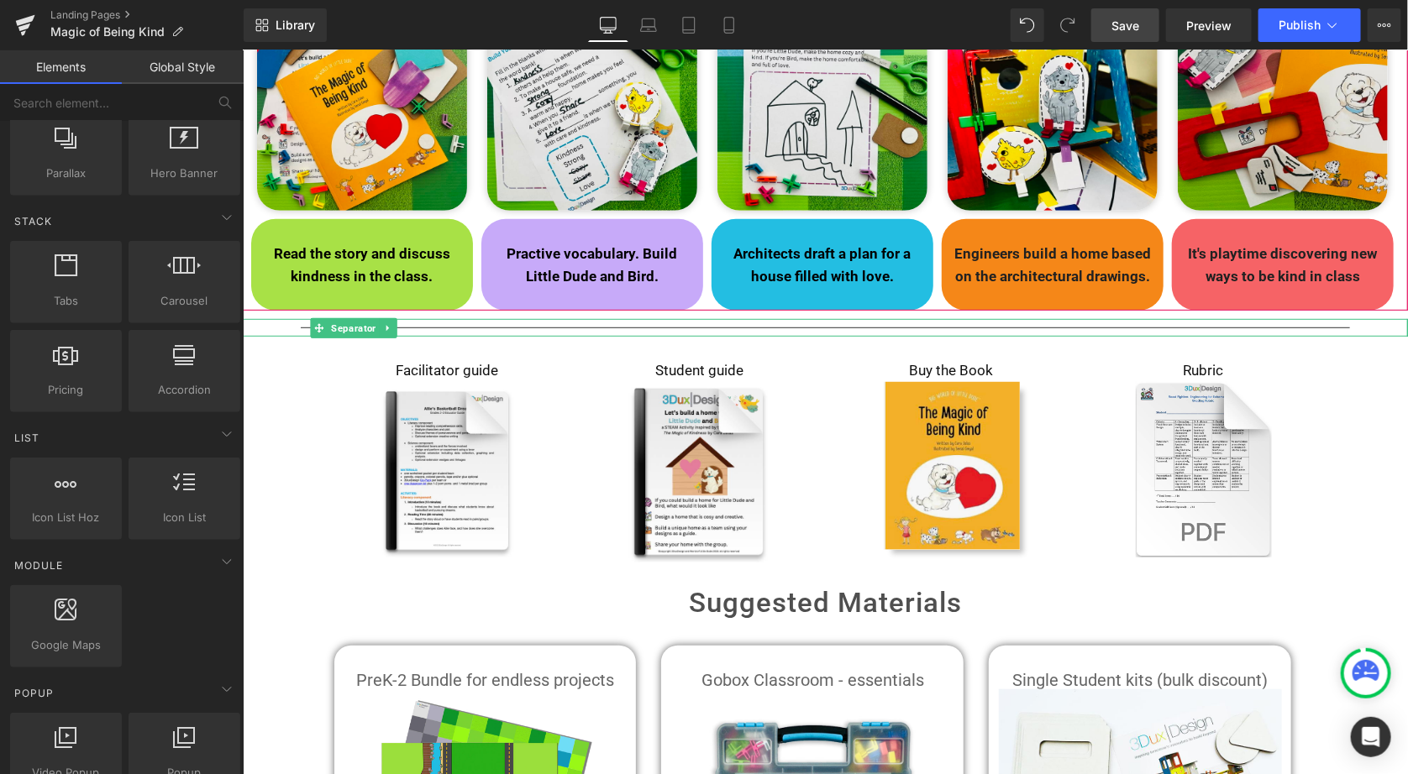
scroll to position [351, 0]
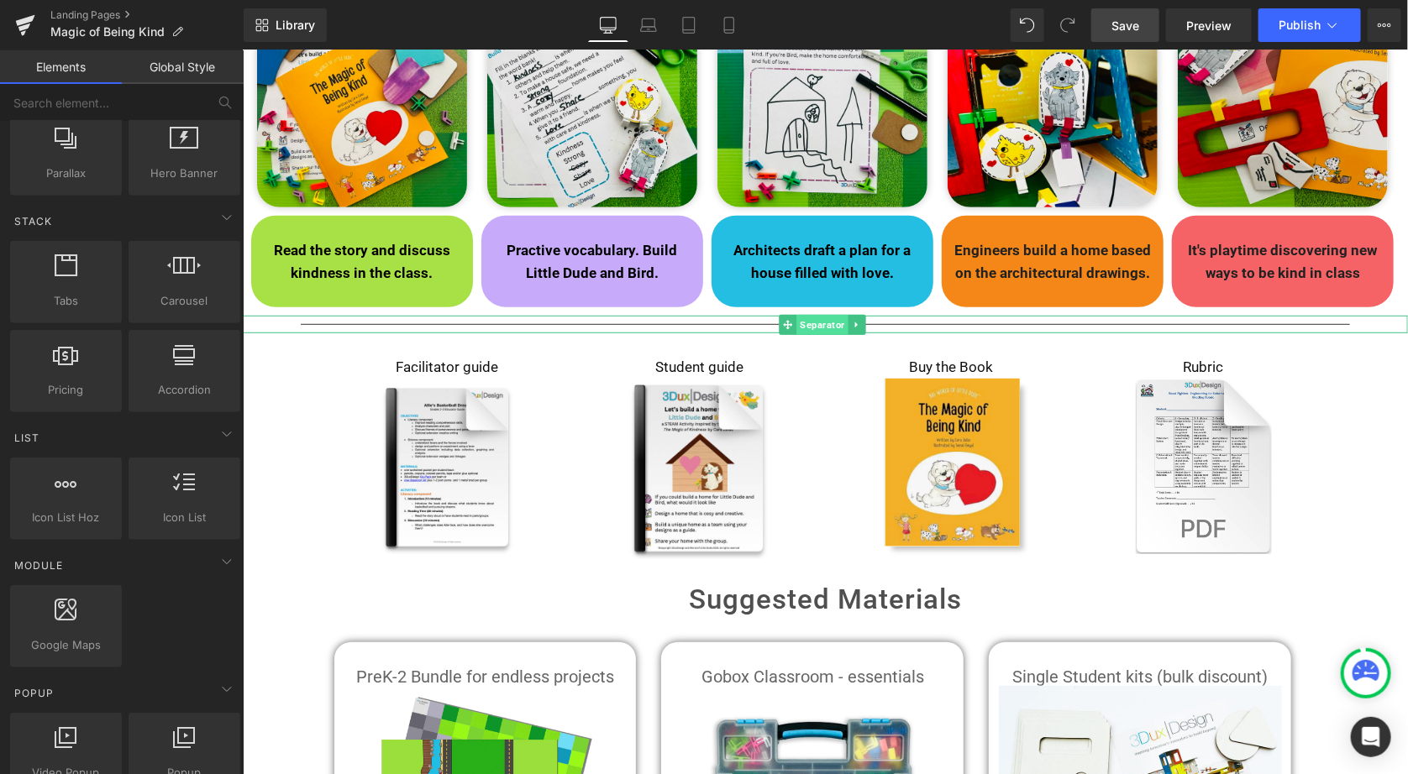
click at [825, 320] on span "Separator" at bounding box center [820, 324] width 51 height 20
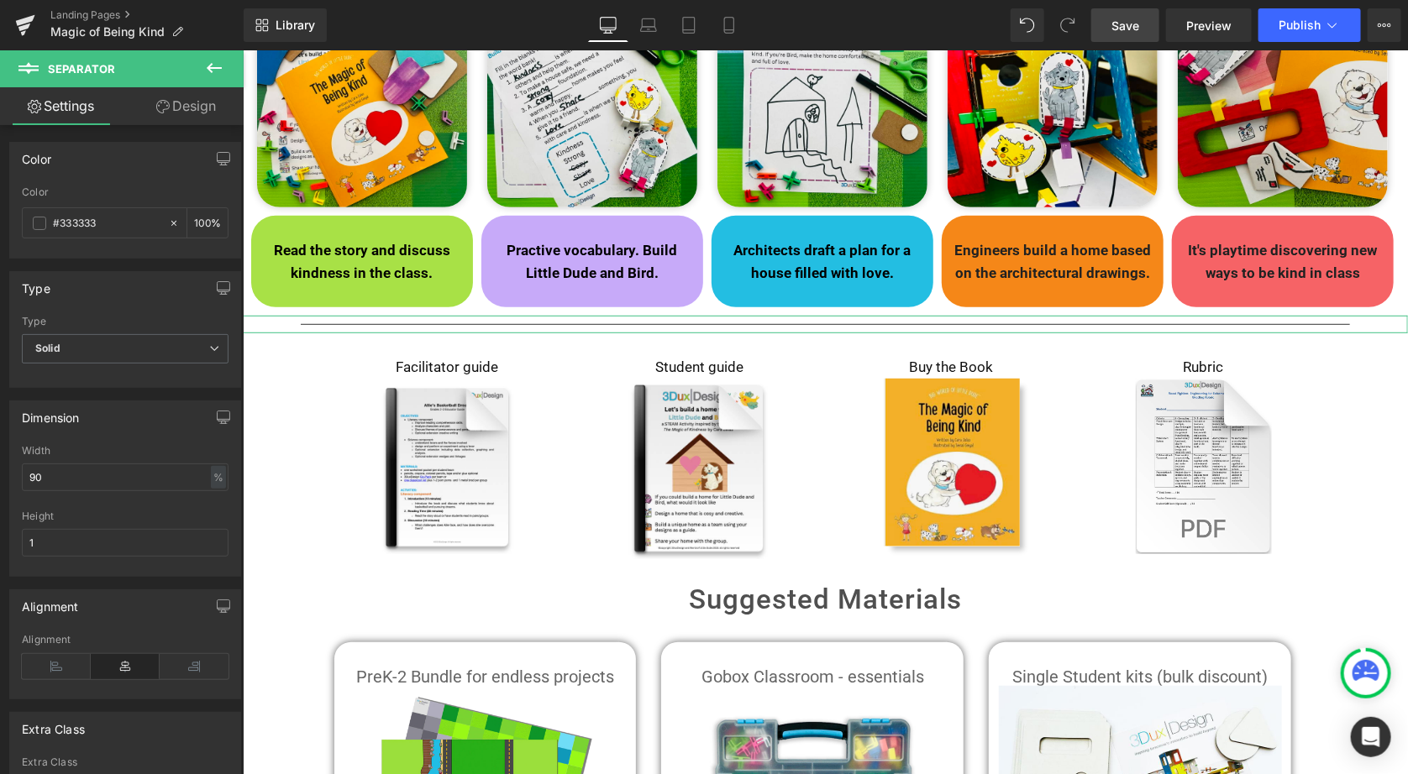
click at [181, 104] on link "Design" at bounding box center [186, 106] width 122 height 38
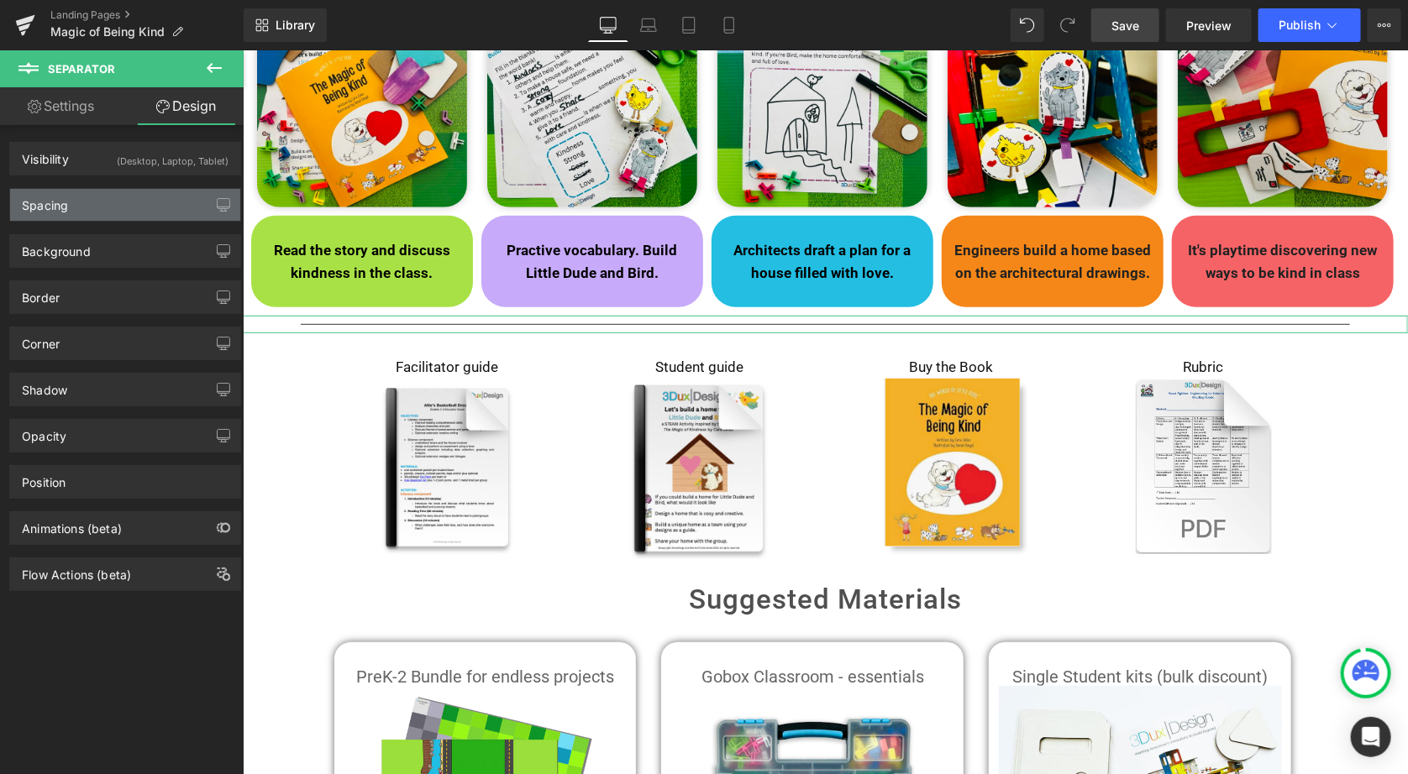
click at [127, 210] on div "Spacing" at bounding box center [125, 205] width 230 height 32
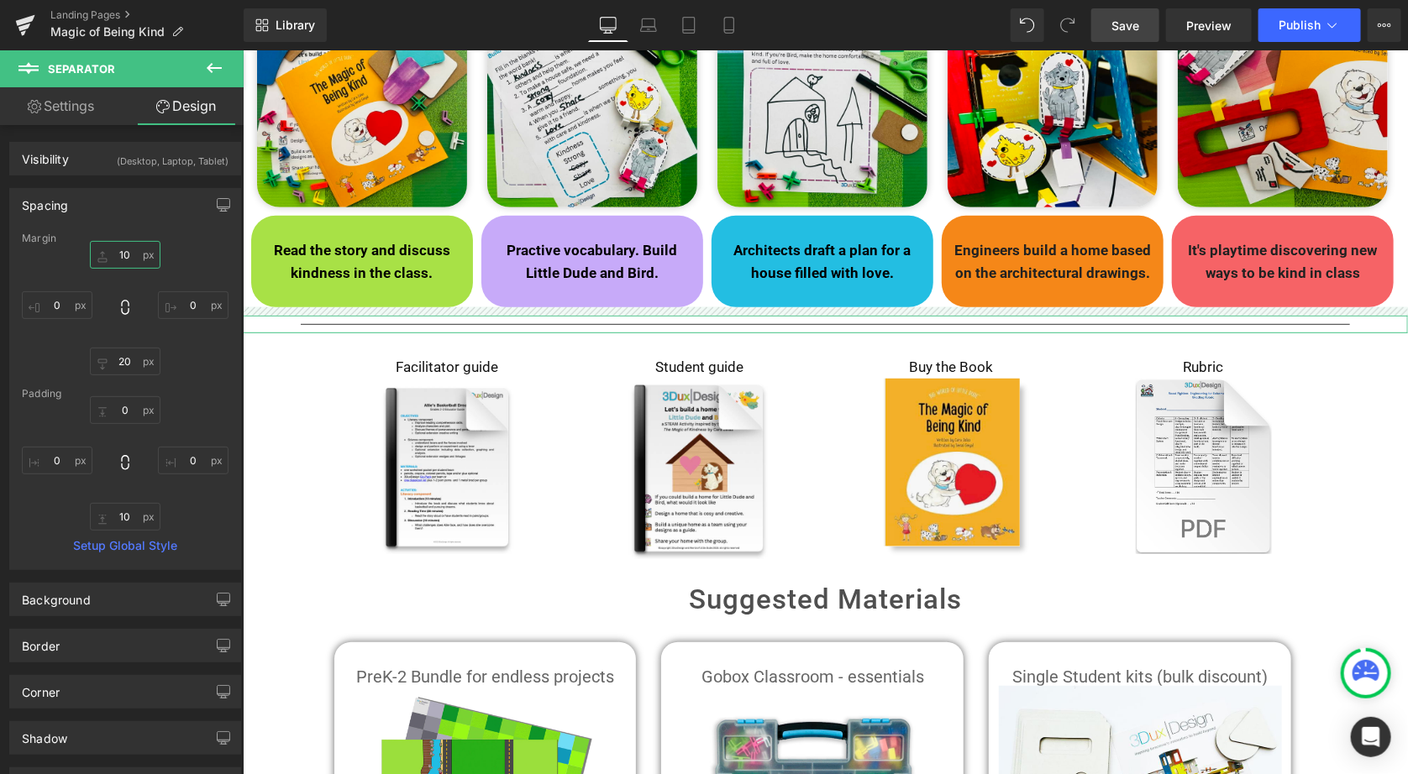
click at [119, 254] on input "10" at bounding box center [125, 255] width 71 height 28
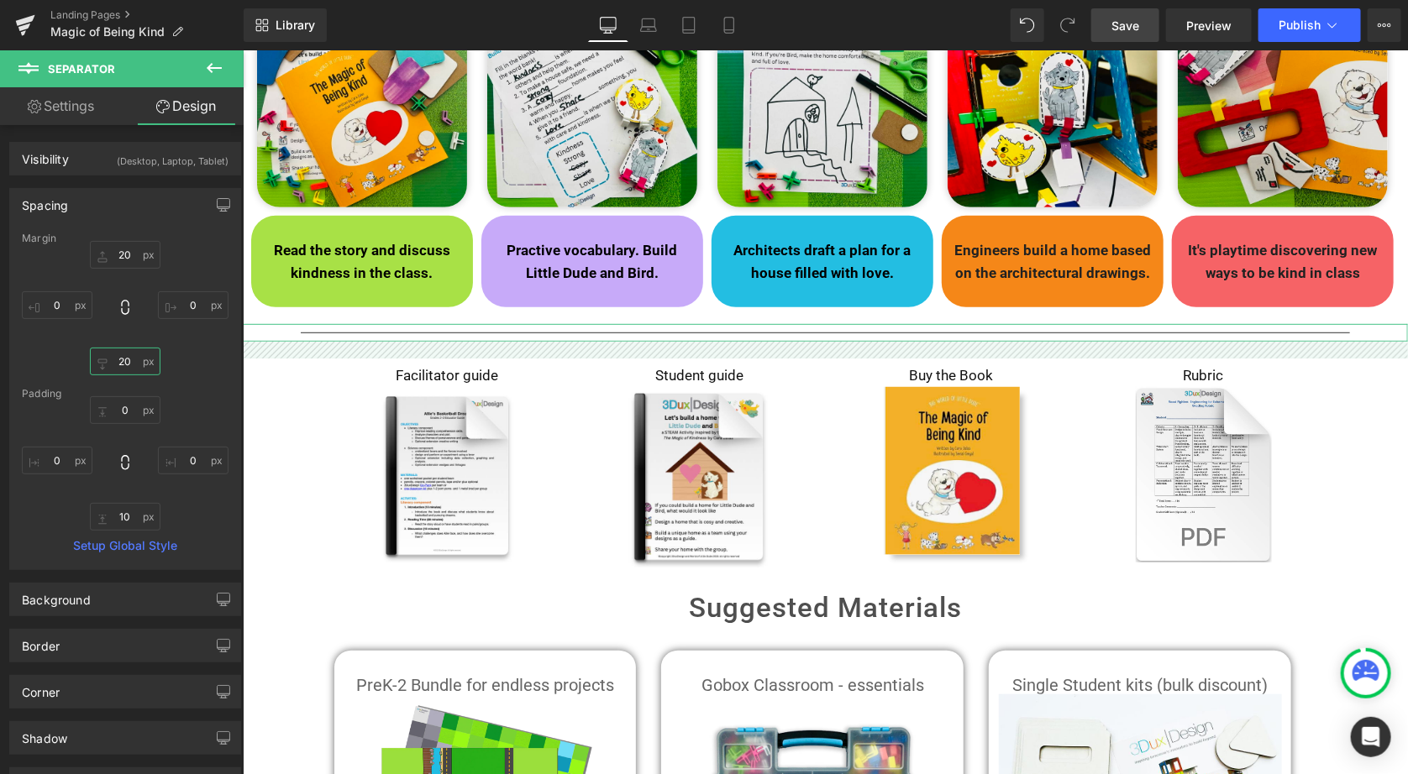
click at [121, 365] on input "20" at bounding box center [125, 362] width 71 height 28
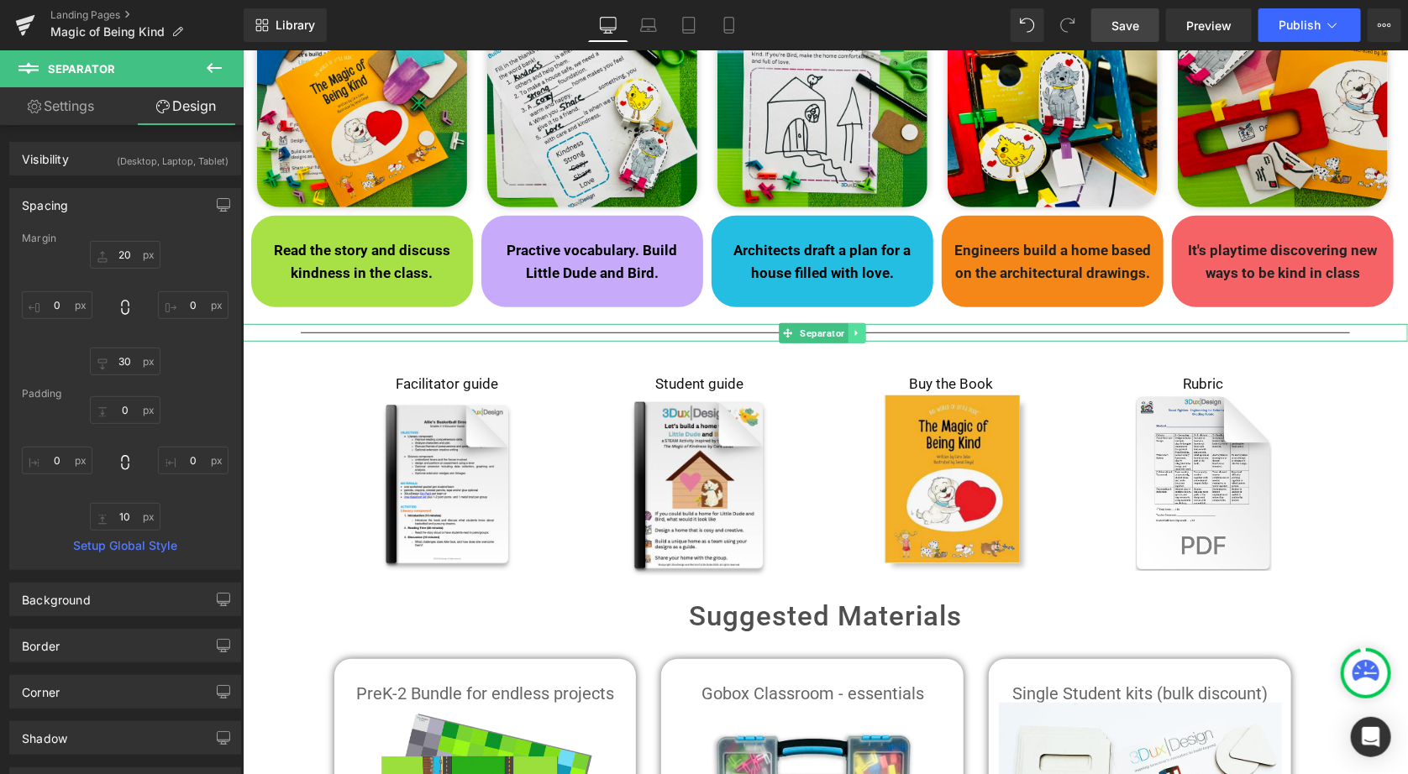
click at [854, 332] on icon at bounding box center [855, 332] width 3 height 6
click at [840, 333] on link at bounding box center [847, 333] width 18 height 20
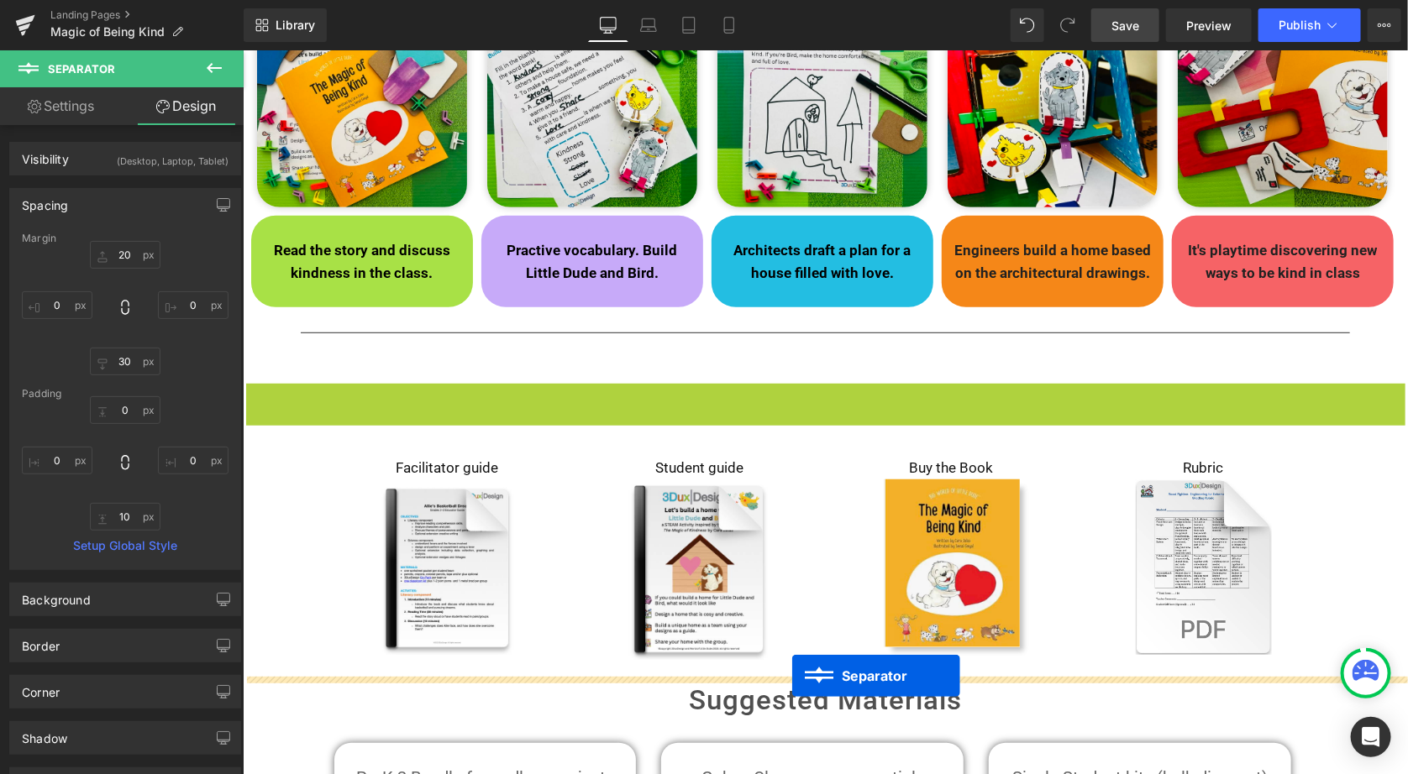
drag, startPoint x: 787, startPoint y: 390, endPoint x: 791, endPoint y: 674, distance: 284.7
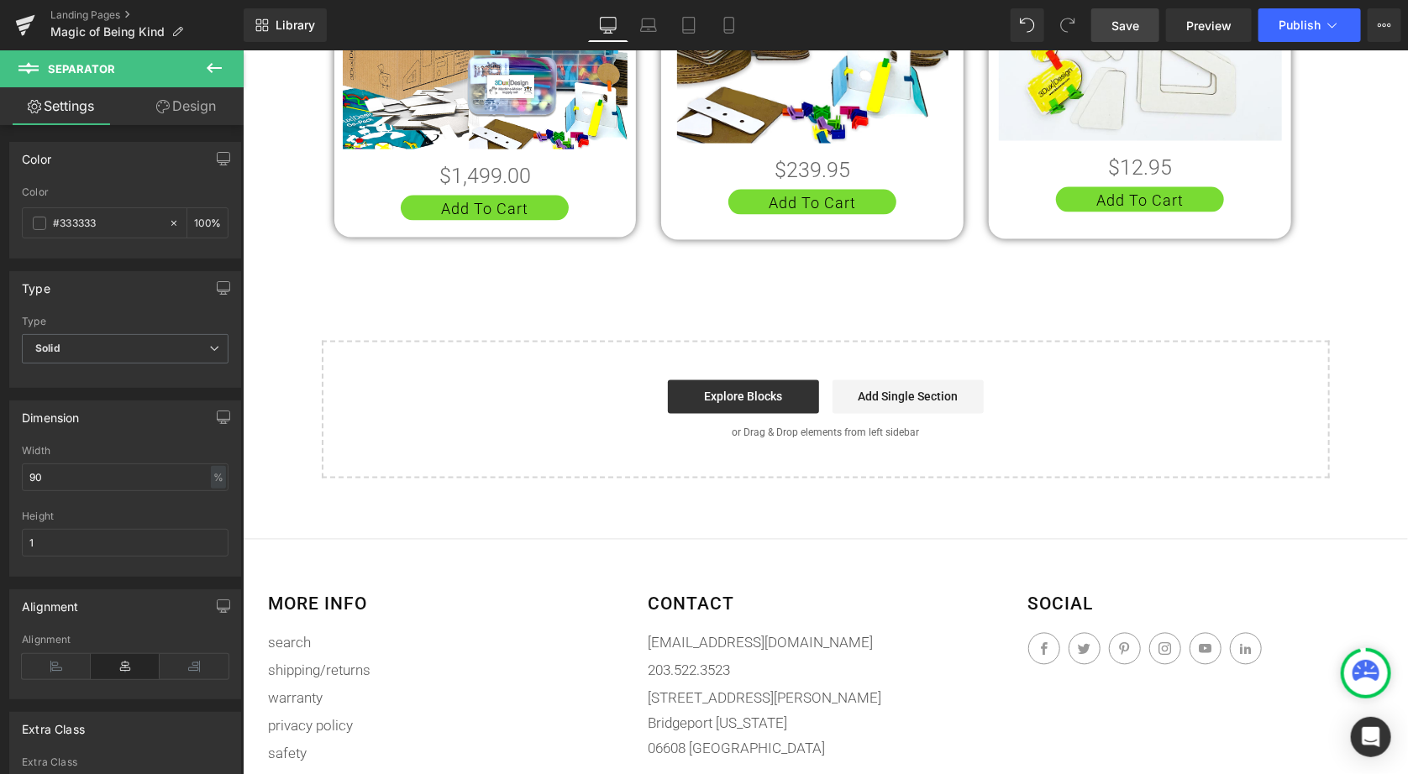
scroll to position [1256, 0]
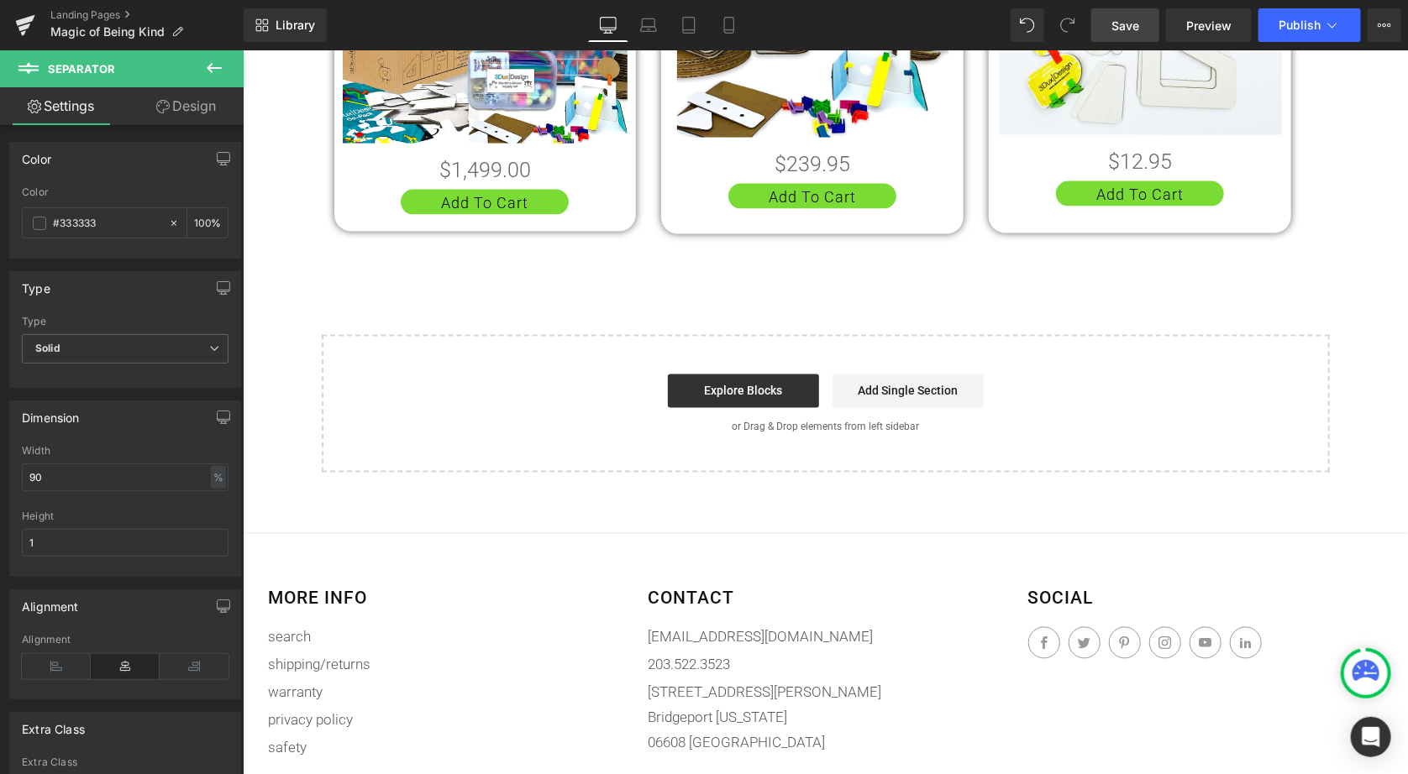
click at [1127, 20] on span "Save" at bounding box center [1125, 26] width 28 height 18
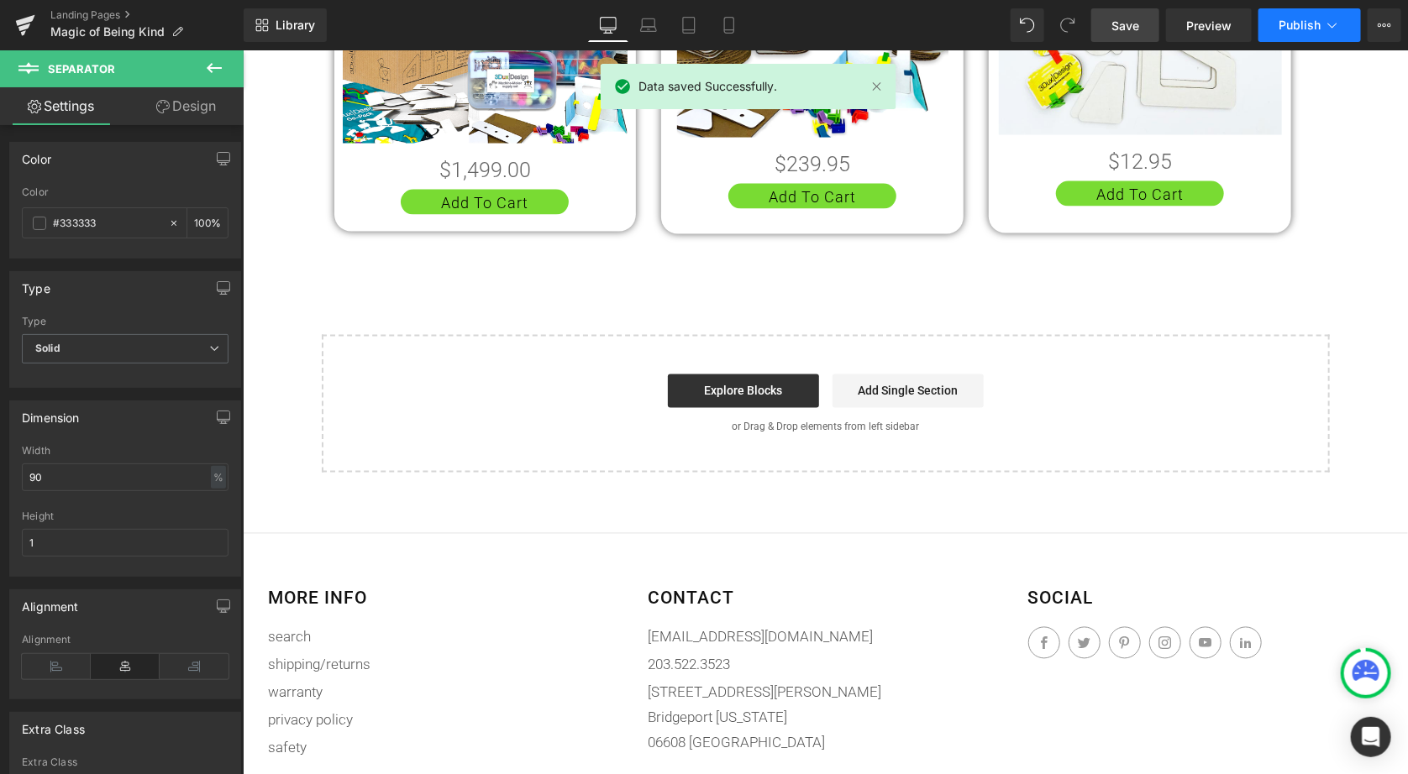
click at [1314, 31] on span "Publish" at bounding box center [1299, 24] width 42 height 13
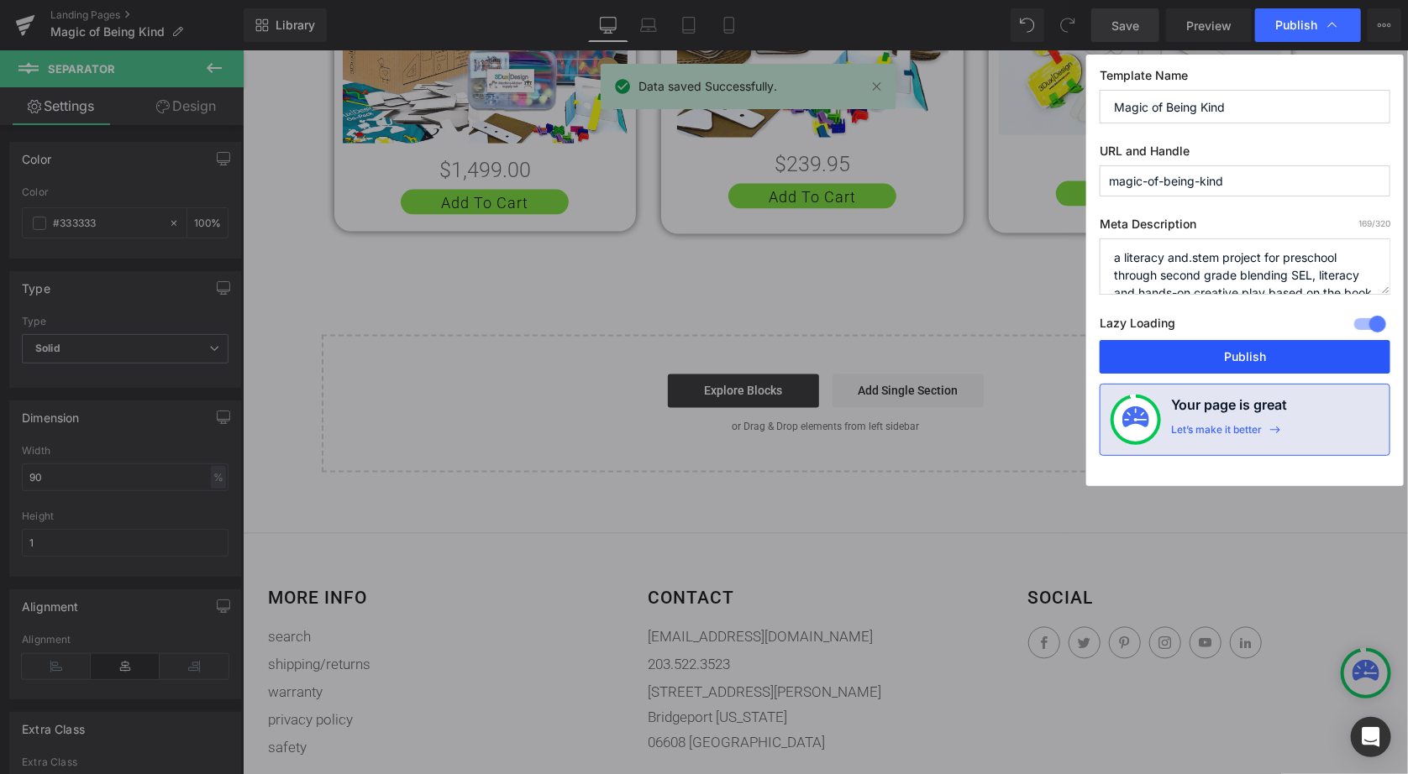
click at [1216, 349] on button "Publish" at bounding box center [1244, 357] width 291 height 34
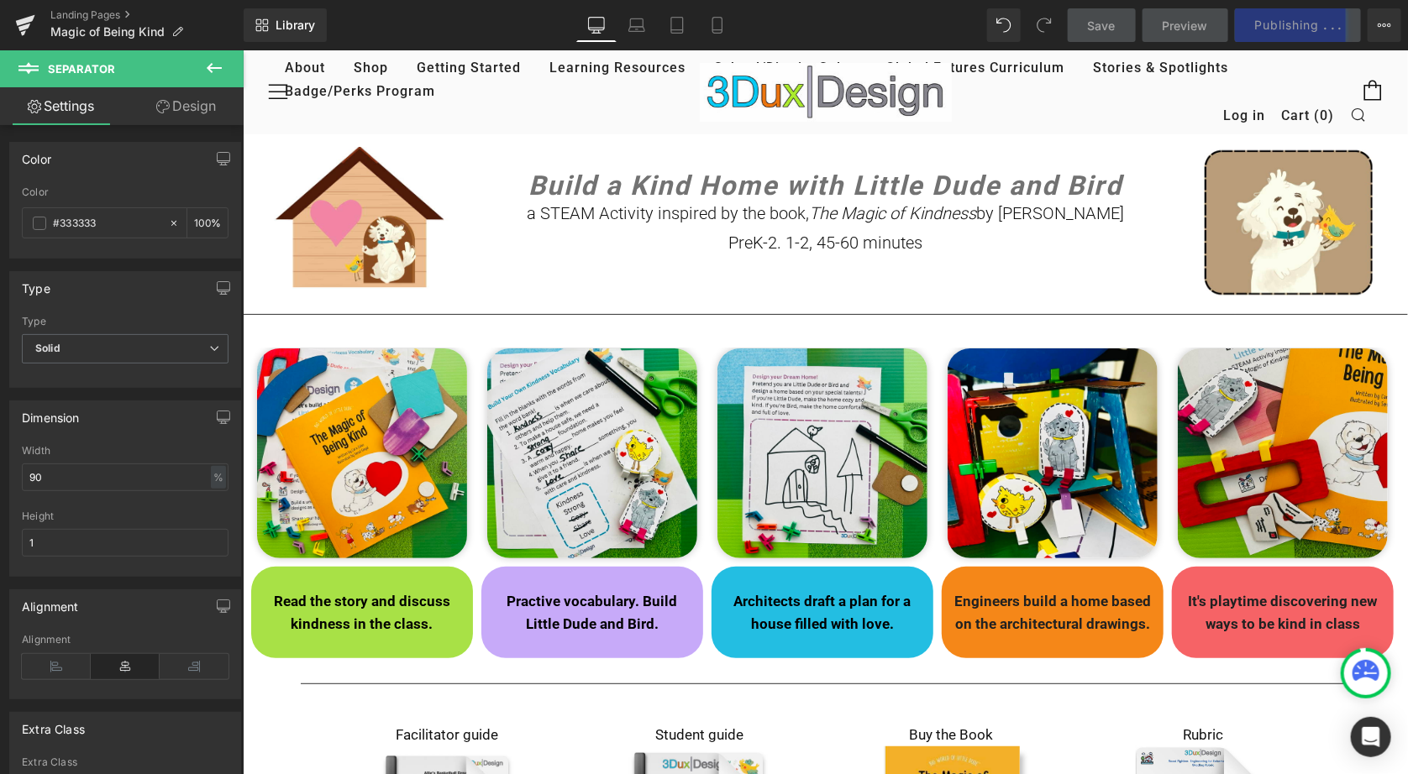
scroll to position [0, 0]
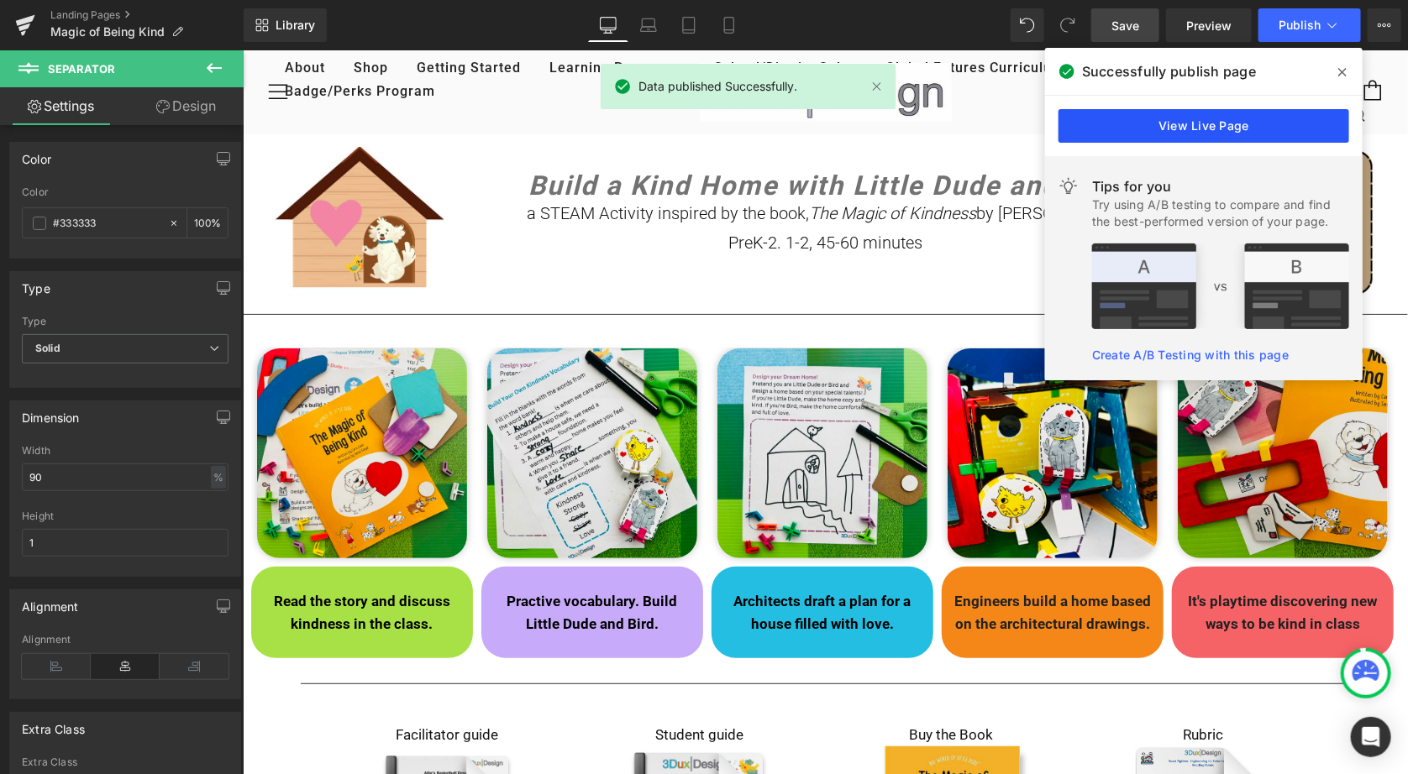
click at [1205, 126] on link "View Live Page" at bounding box center [1203, 126] width 291 height 34
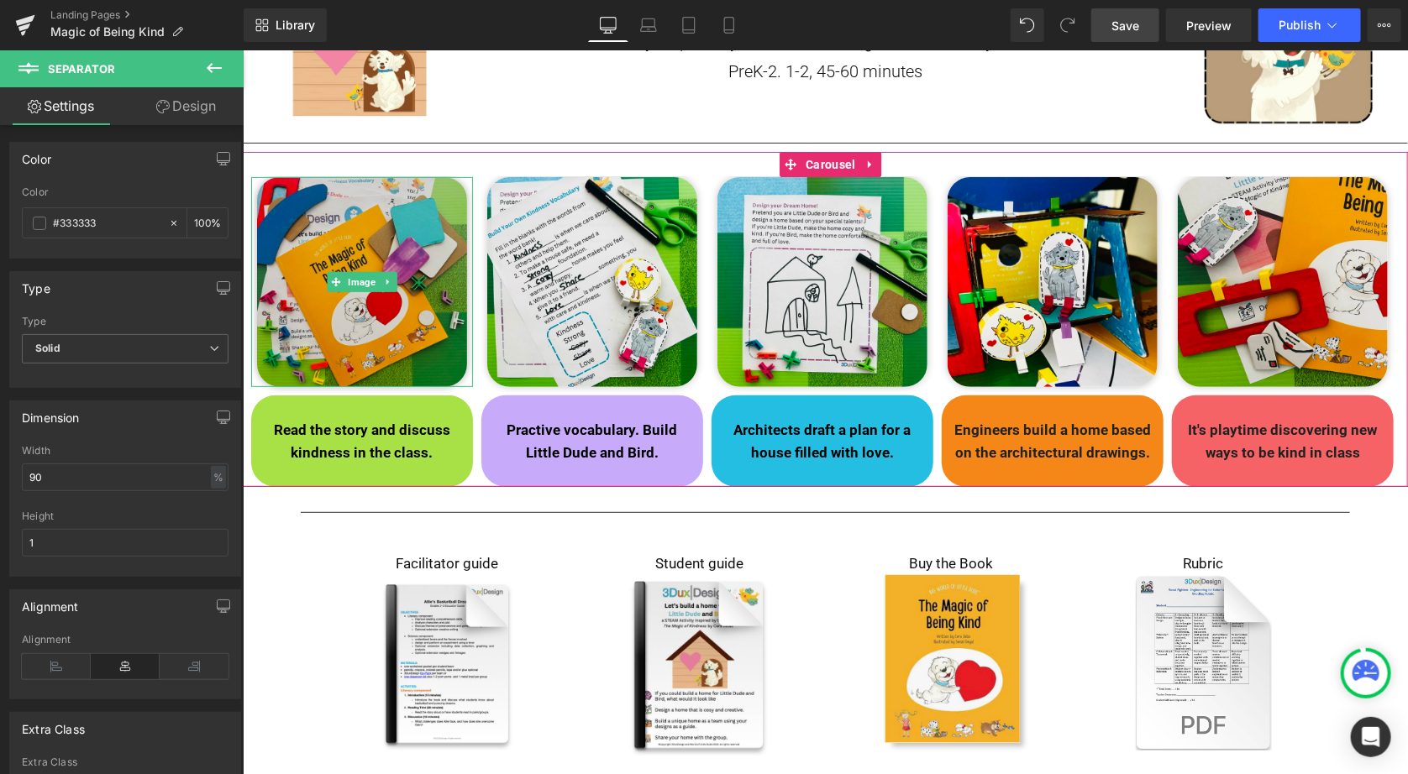
scroll to position [300, 0]
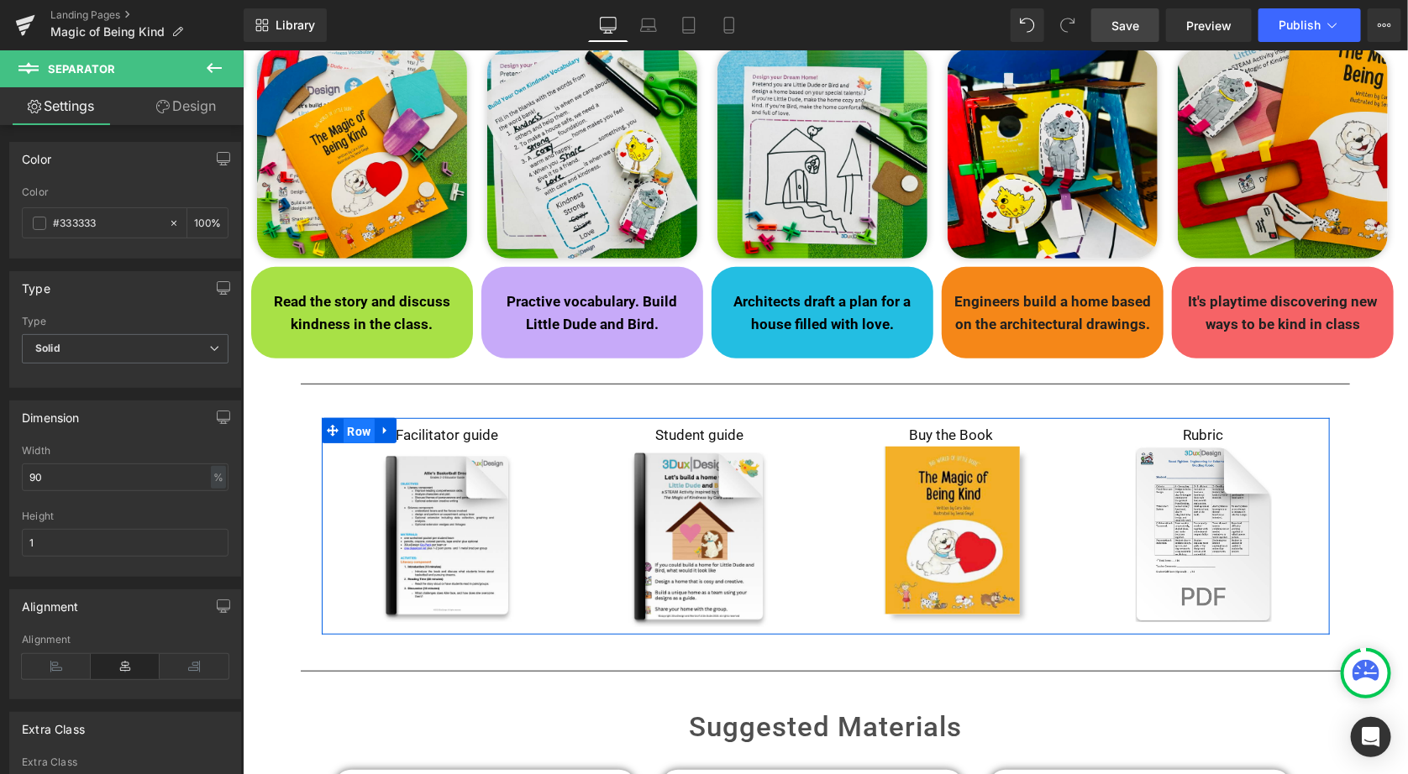
click at [358, 431] on span "Row" at bounding box center [359, 430] width 32 height 25
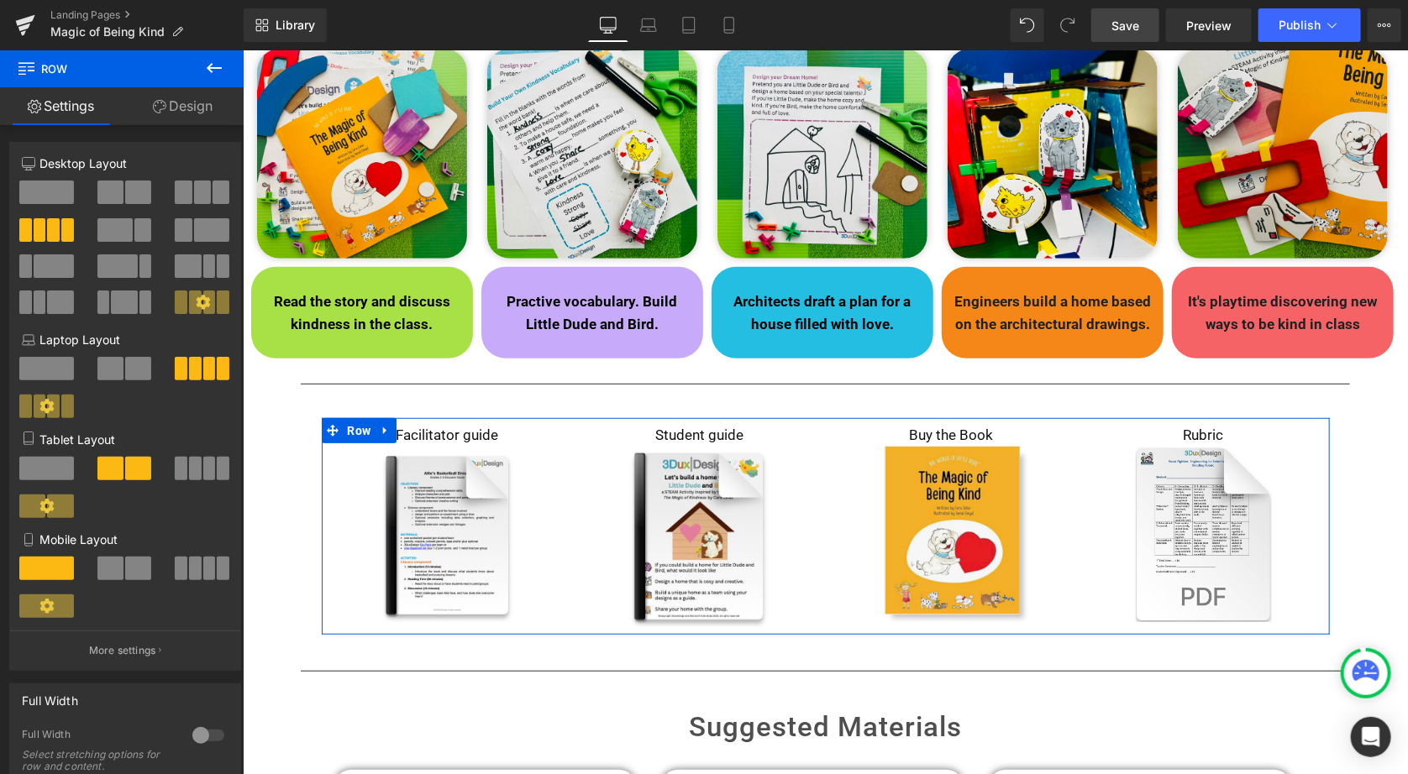
click at [197, 108] on link "Design" at bounding box center [183, 106] width 122 height 38
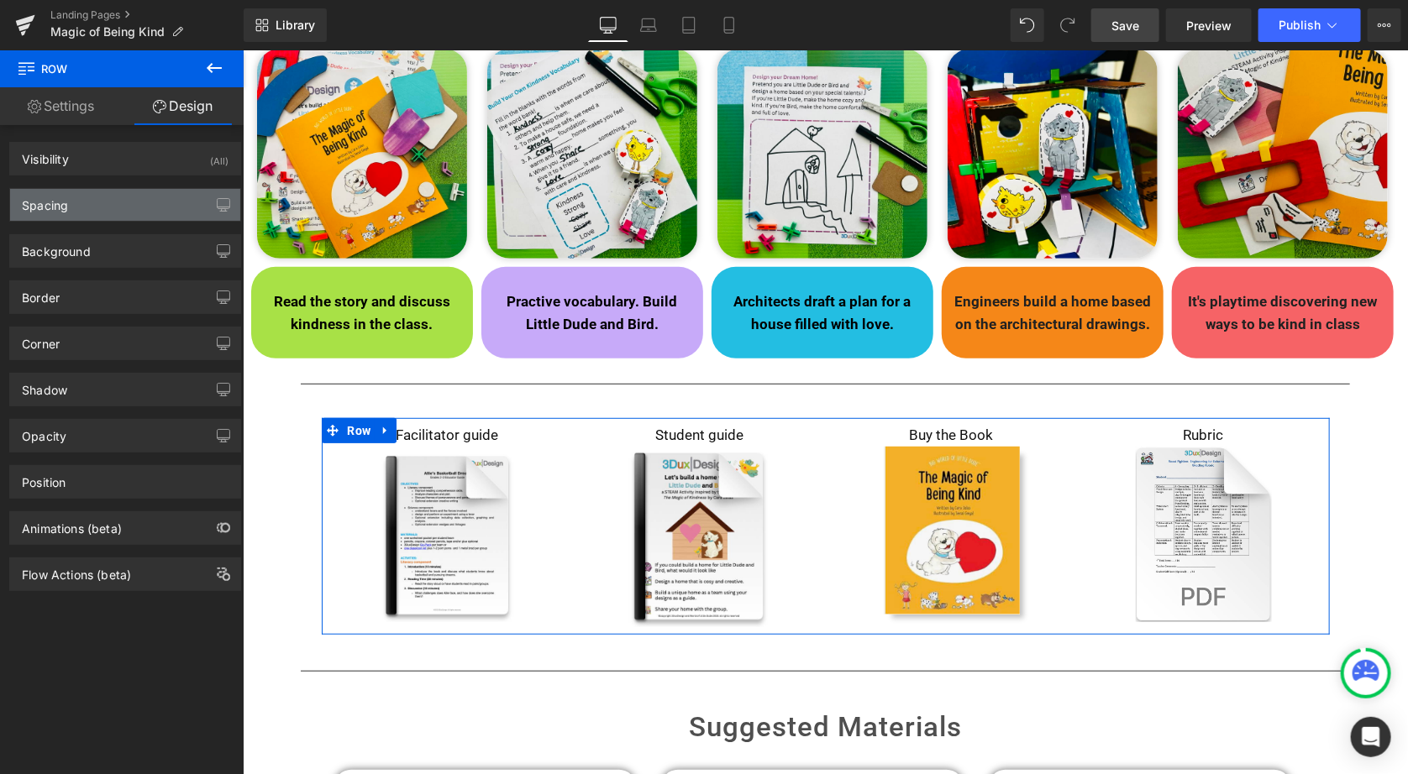
click at [175, 212] on div "Spacing" at bounding box center [125, 205] width 230 height 32
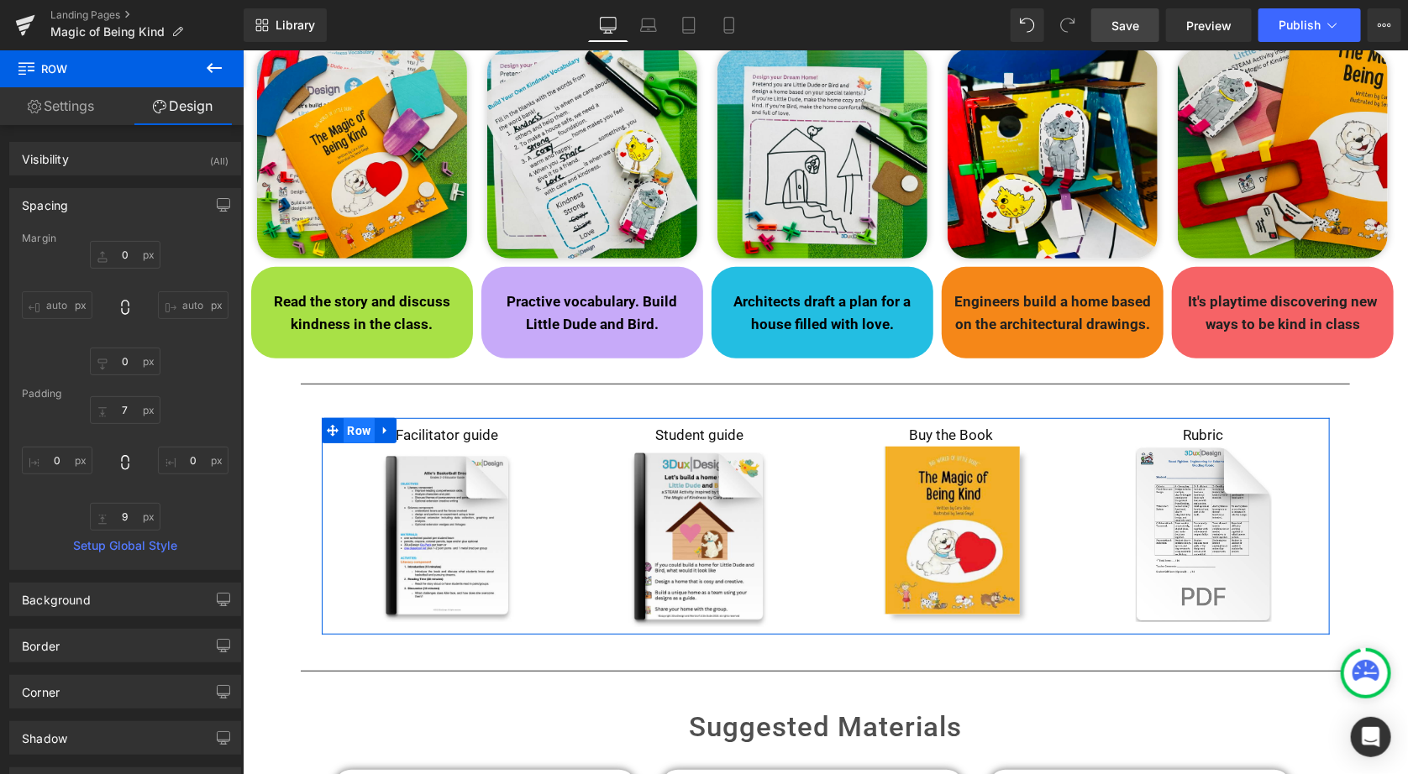
click at [349, 428] on span "Row" at bounding box center [359, 429] width 32 height 25
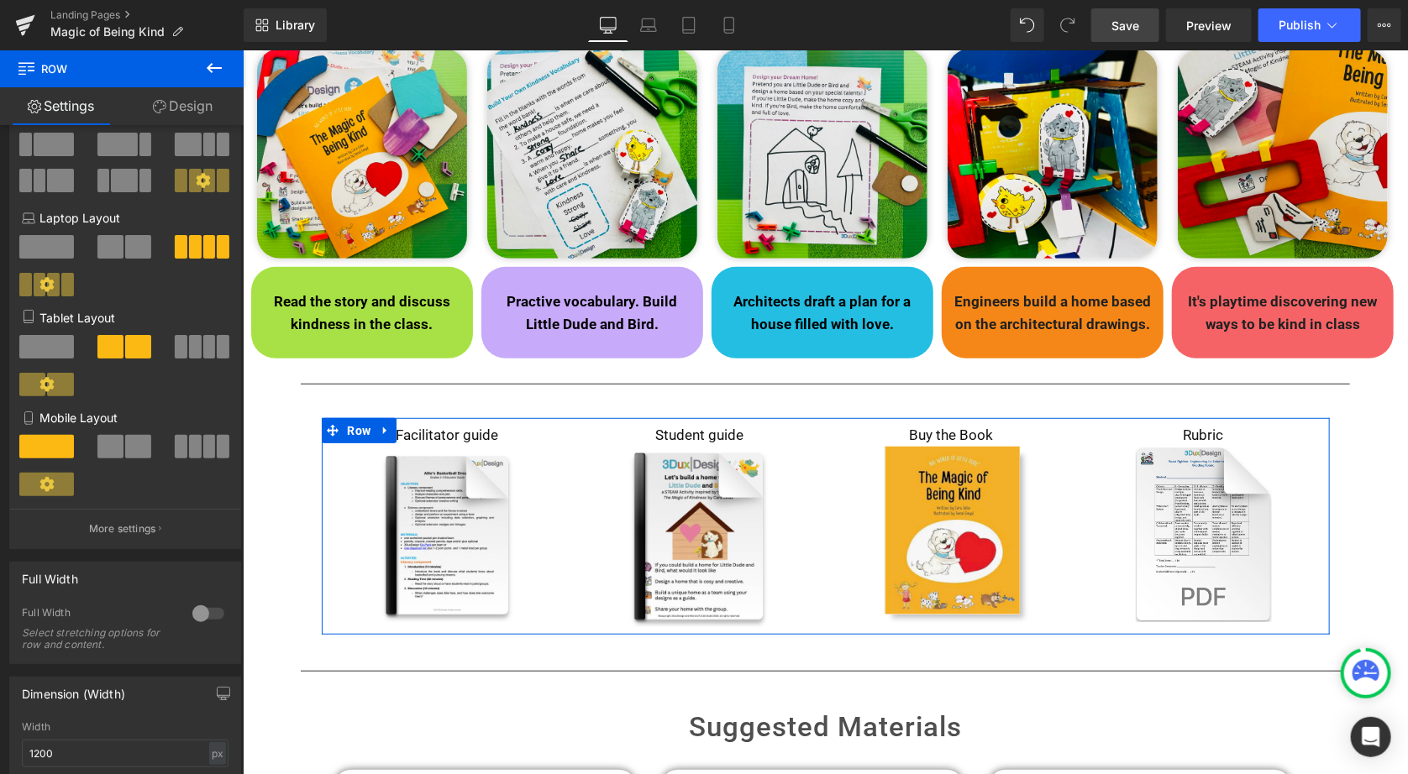
scroll to position [165, 0]
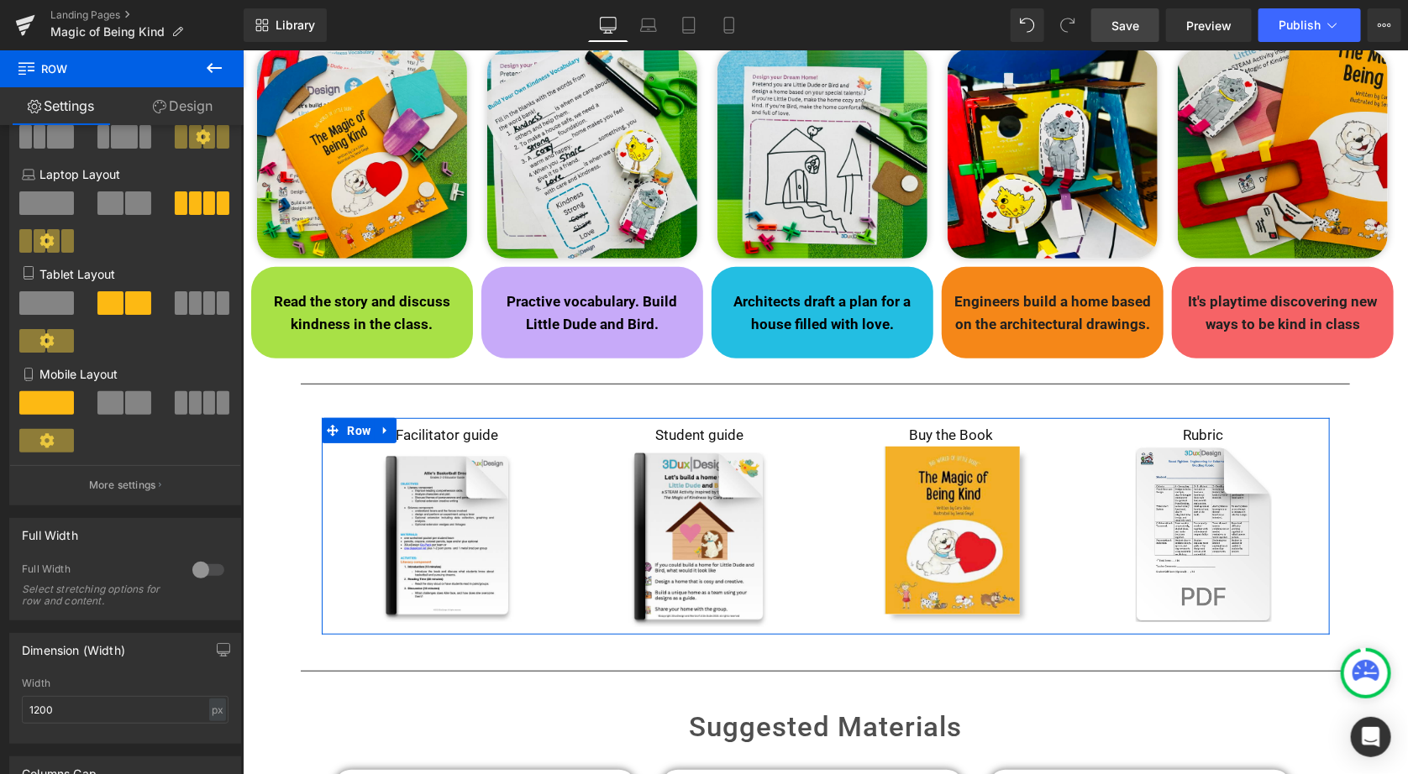
click at [197, 569] on div at bounding box center [208, 570] width 40 height 27
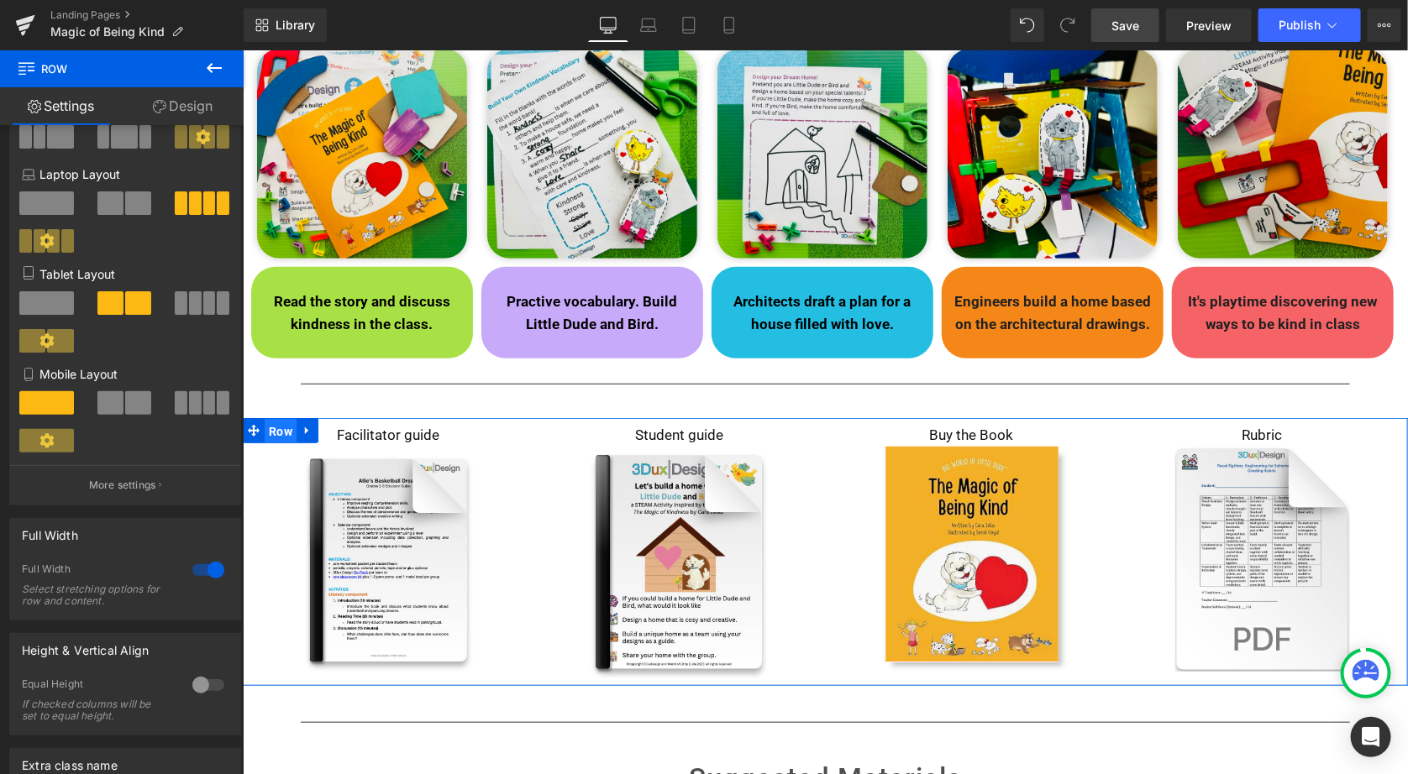
click at [278, 431] on span "Row" at bounding box center [280, 430] width 32 height 25
click at [193, 102] on link "Design" at bounding box center [183, 106] width 122 height 38
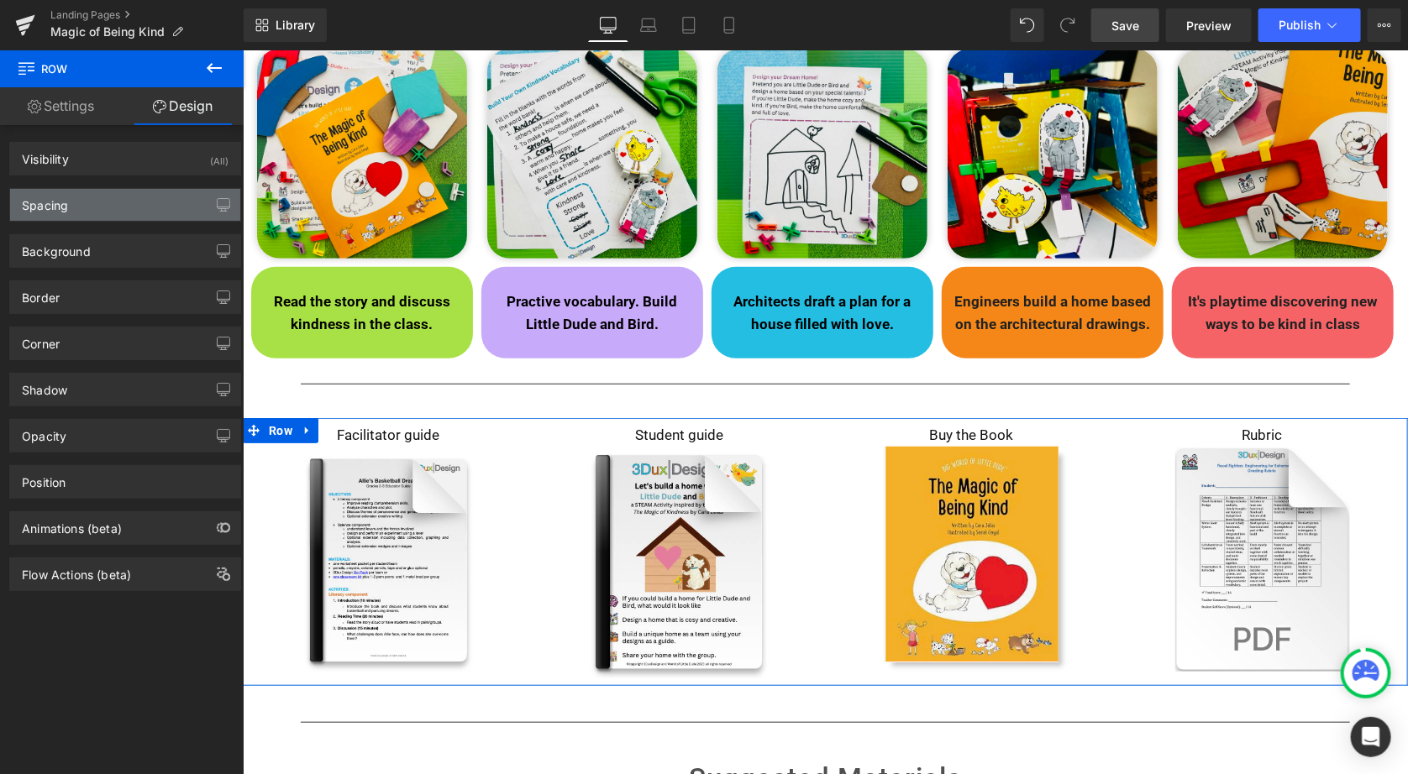
click at [68, 197] on div "Spacing" at bounding box center [45, 201] width 46 height 24
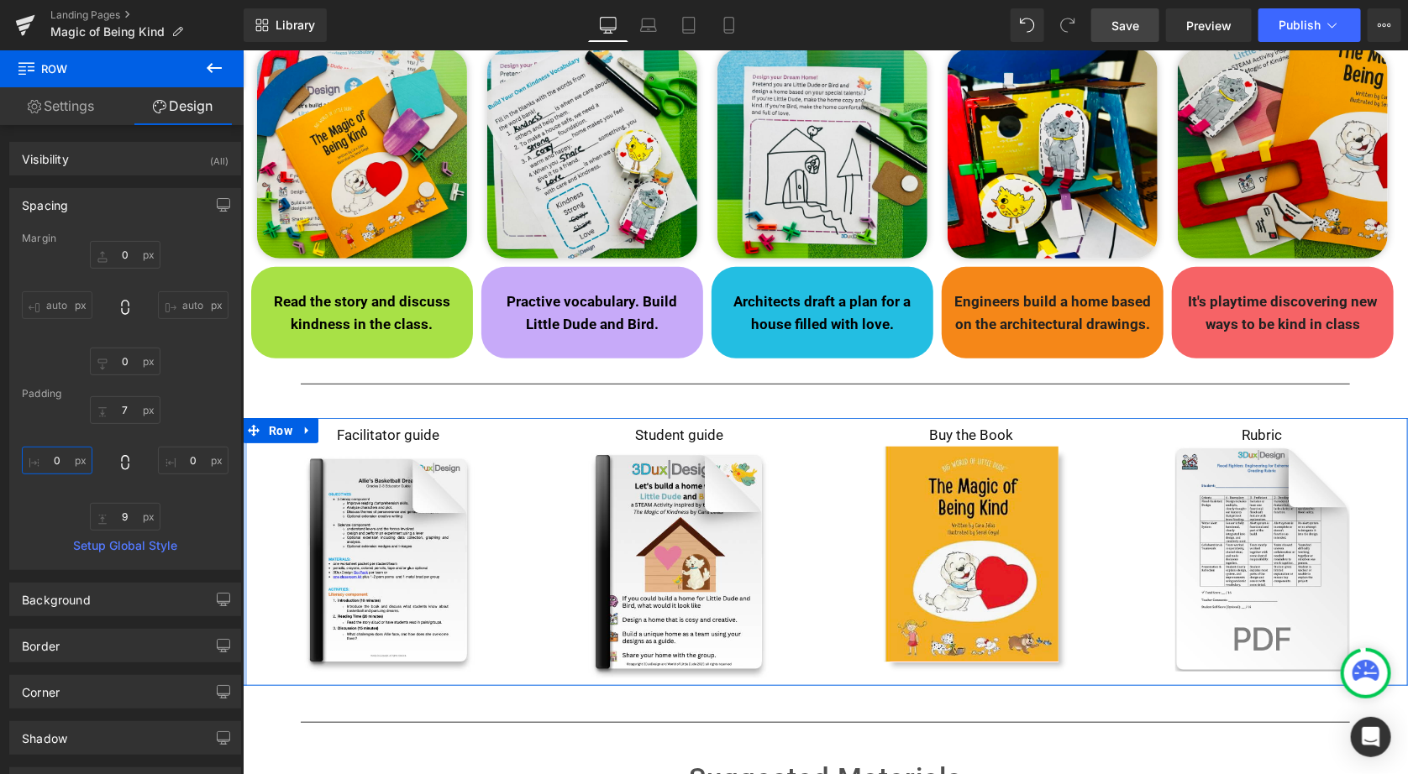
click at [54, 461] on input "0" at bounding box center [57, 461] width 71 height 28
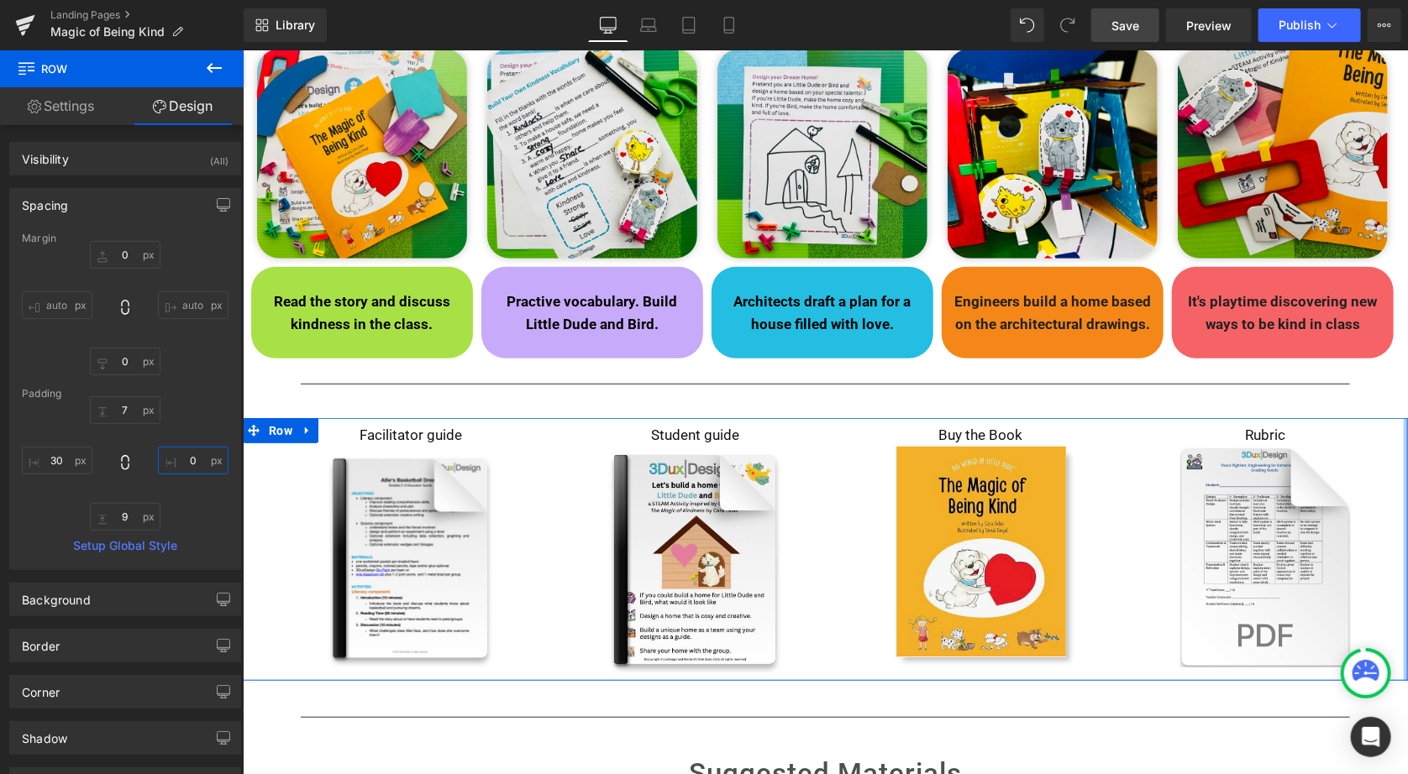
click at [184, 459] on input "0" at bounding box center [193, 461] width 71 height 28
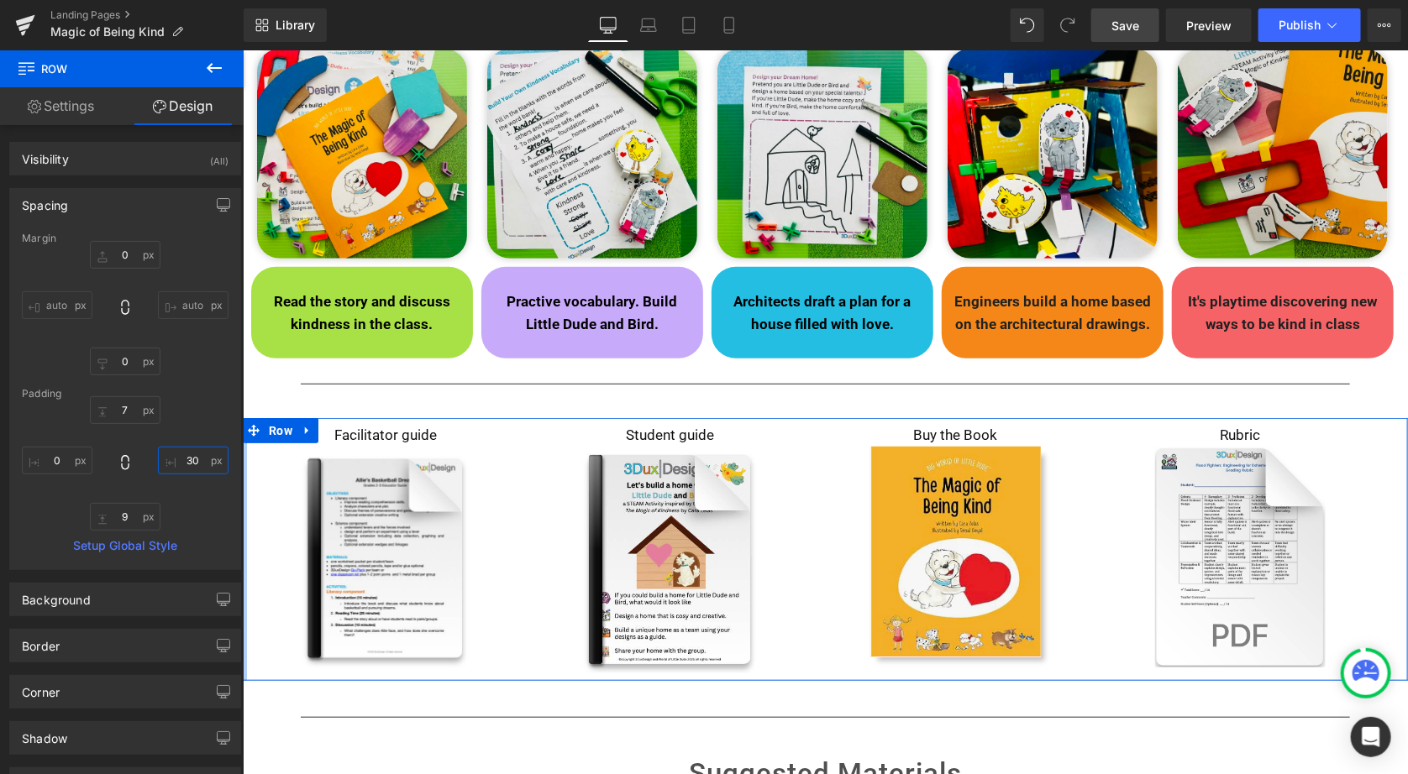
click at [189, 461] on input "30" at bounding box center [193, 461] width 71 height 28
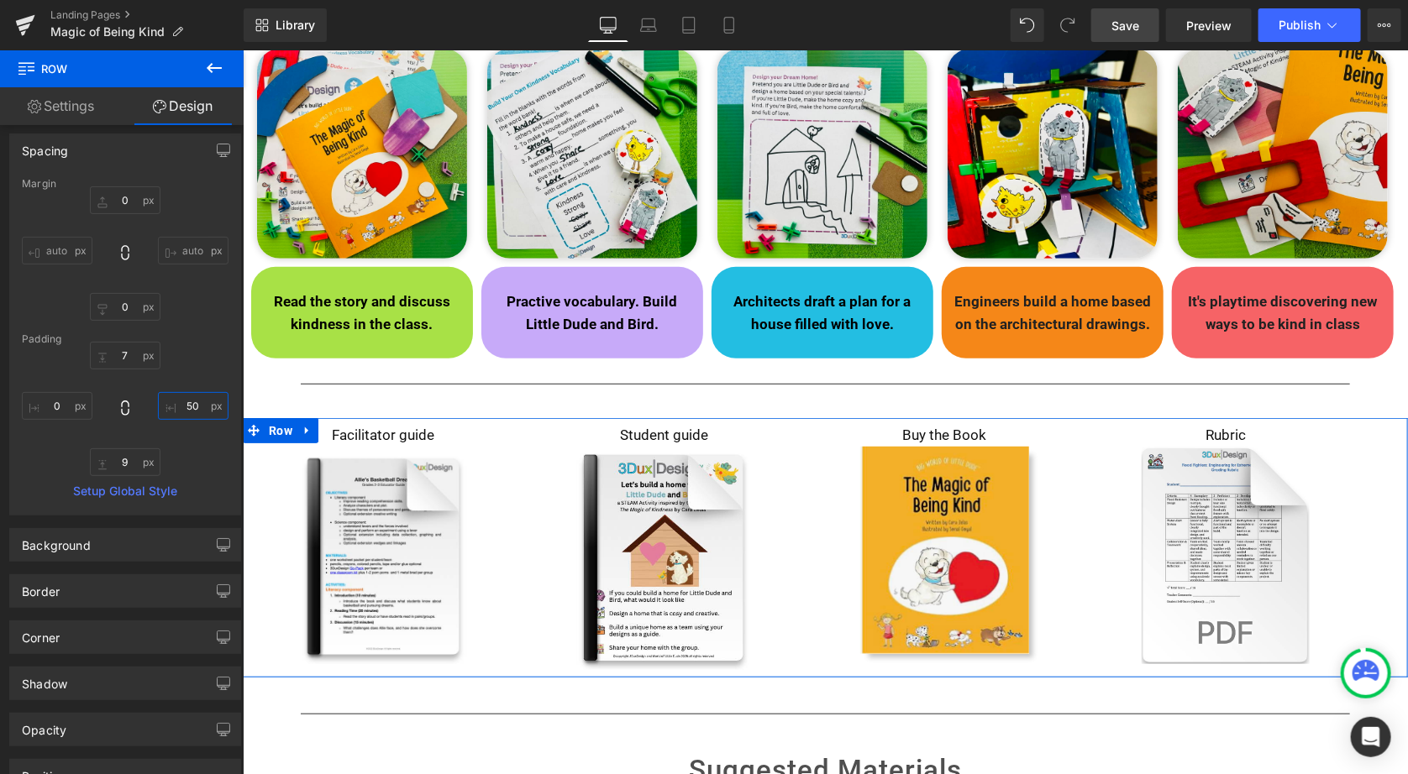
scroll to position [34, 0]
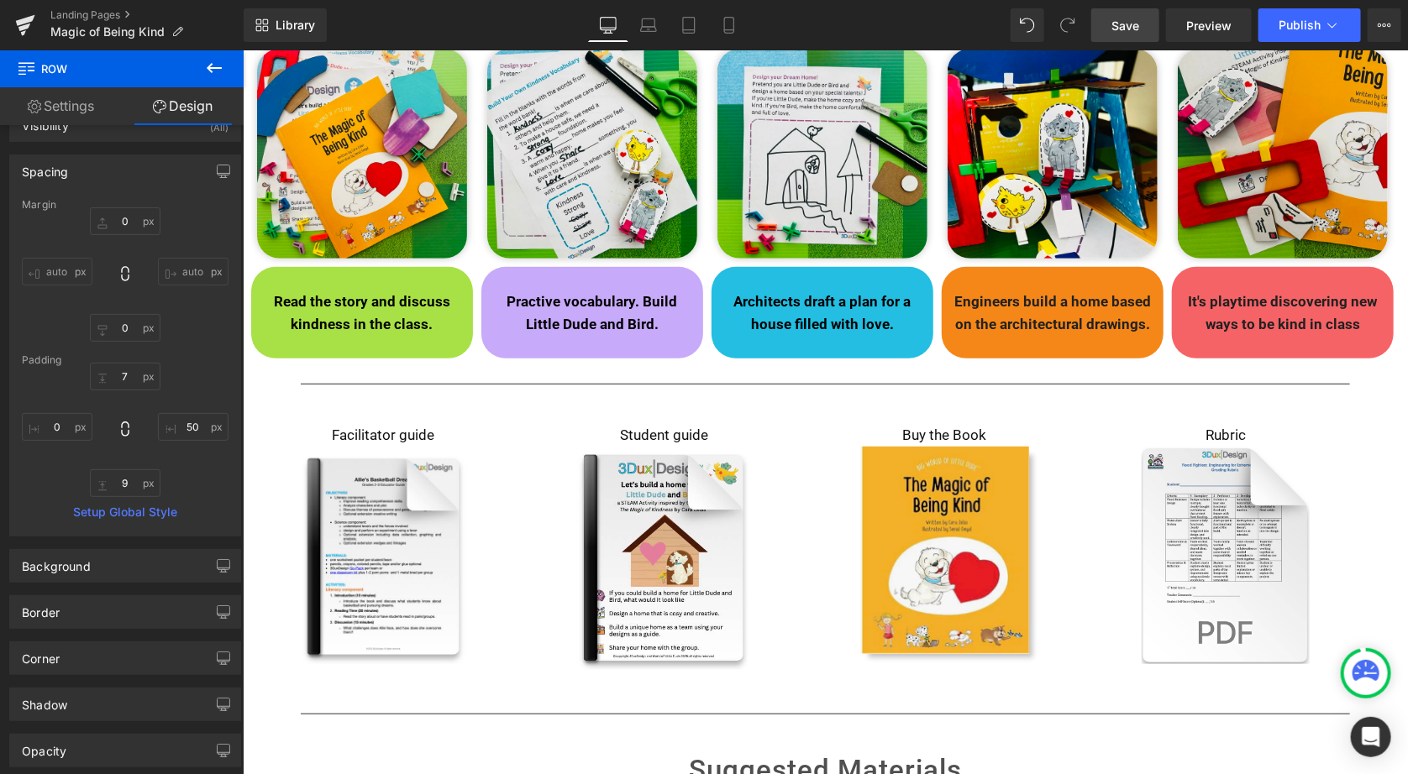
click at [1117, 17] on span "Save" at bounding box center [1125, 26] width 28 height 18
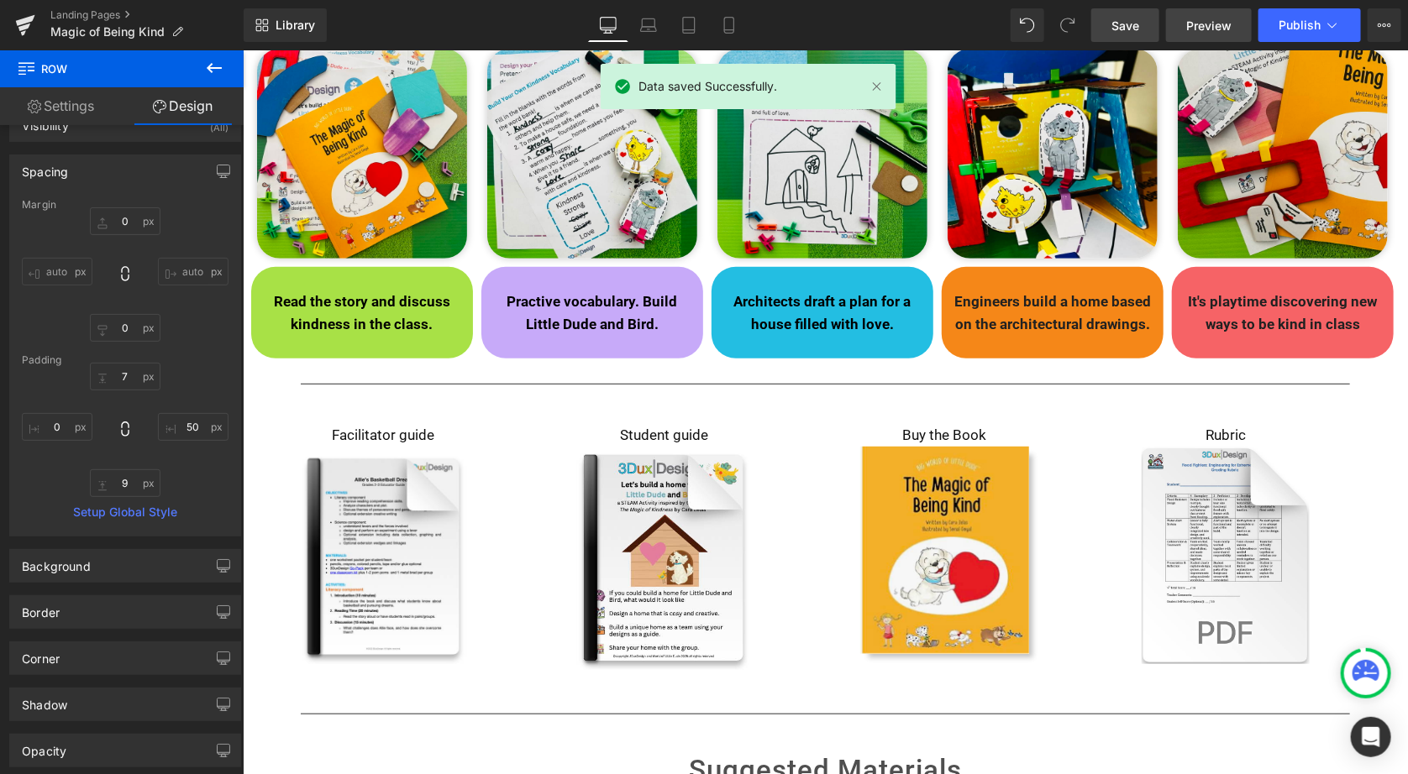
click at [1219, 20] on span "Preview" at bounding box center [1208, 26] width 45 height 18
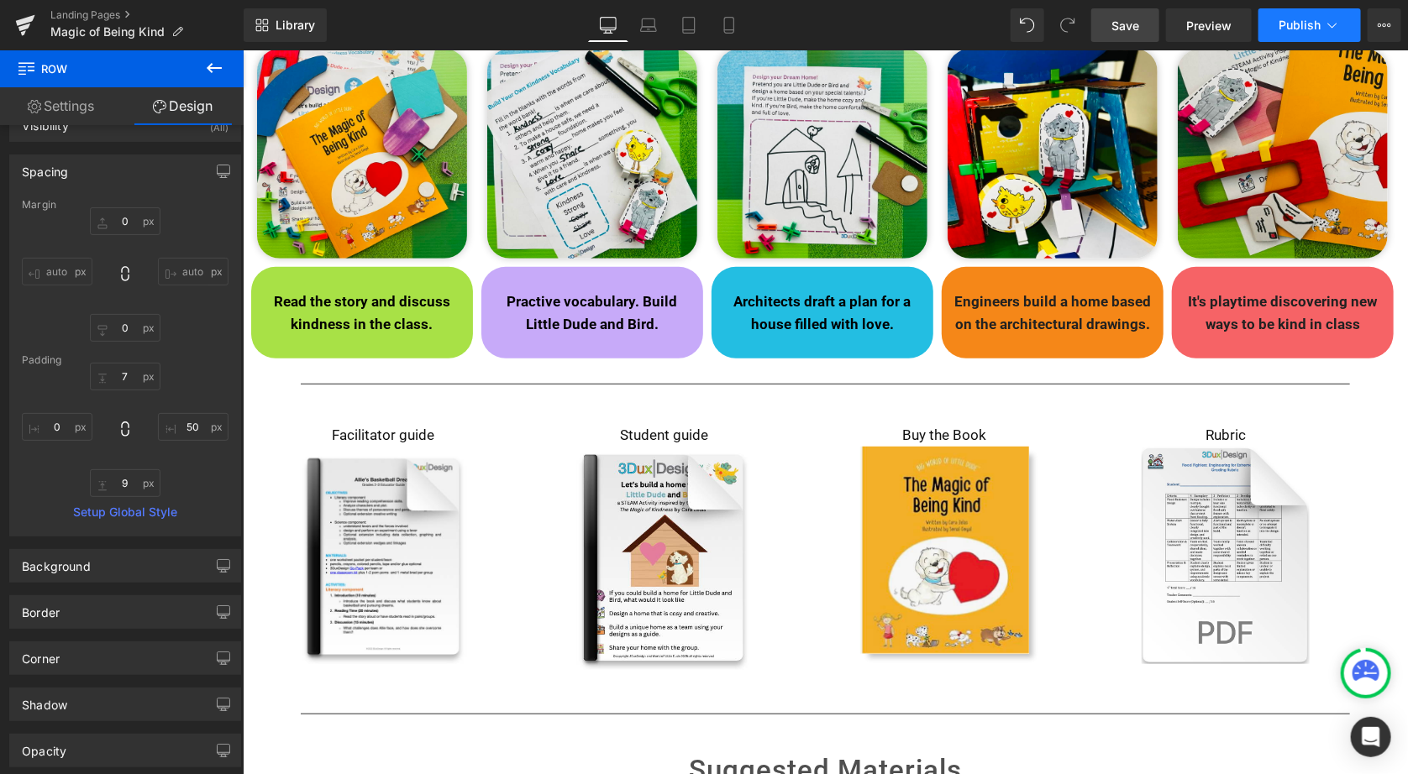
click at [1311, 21] on span "Publish" at bounding box center [1299, 24] width 42 height 13
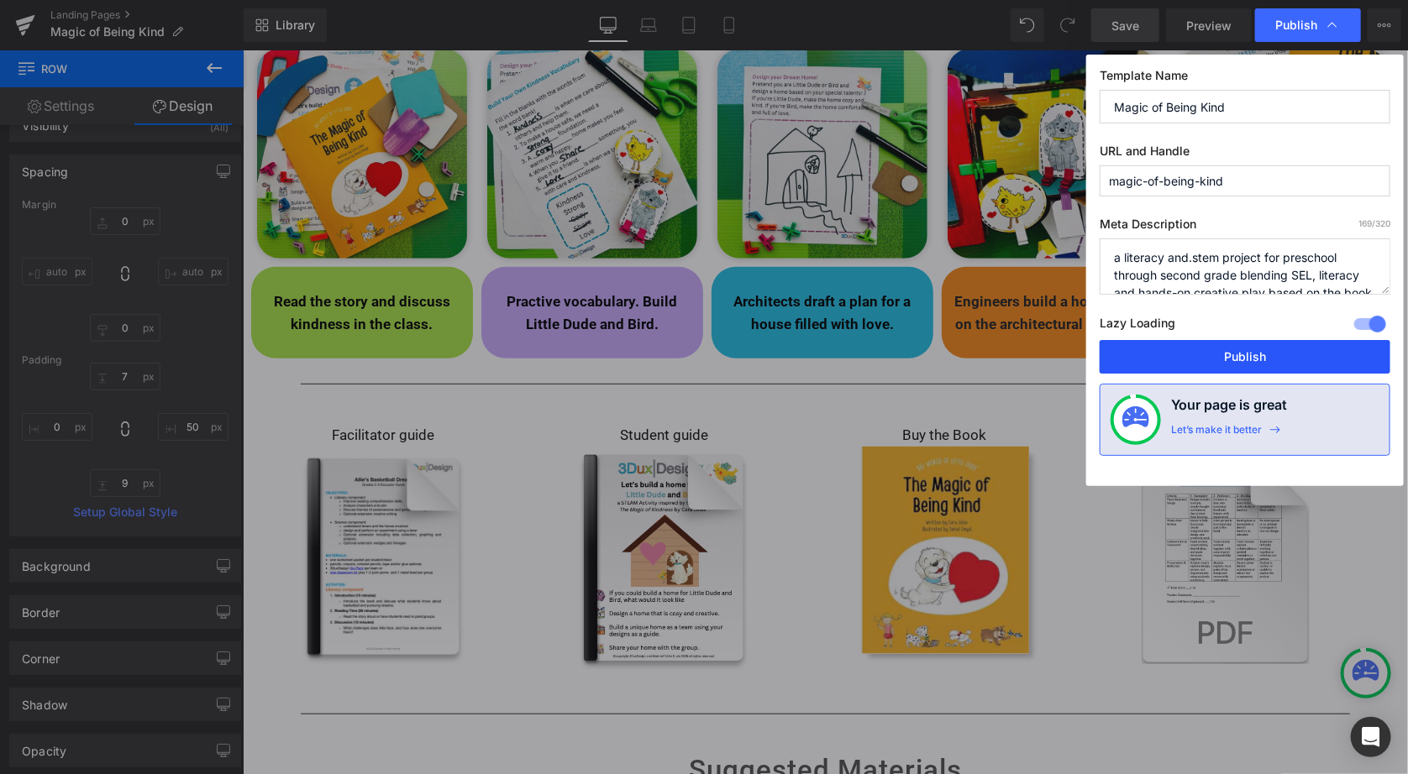
click at [1249, 355] on button "Publish" at bounding box center [1244, 357] width 291 height 34
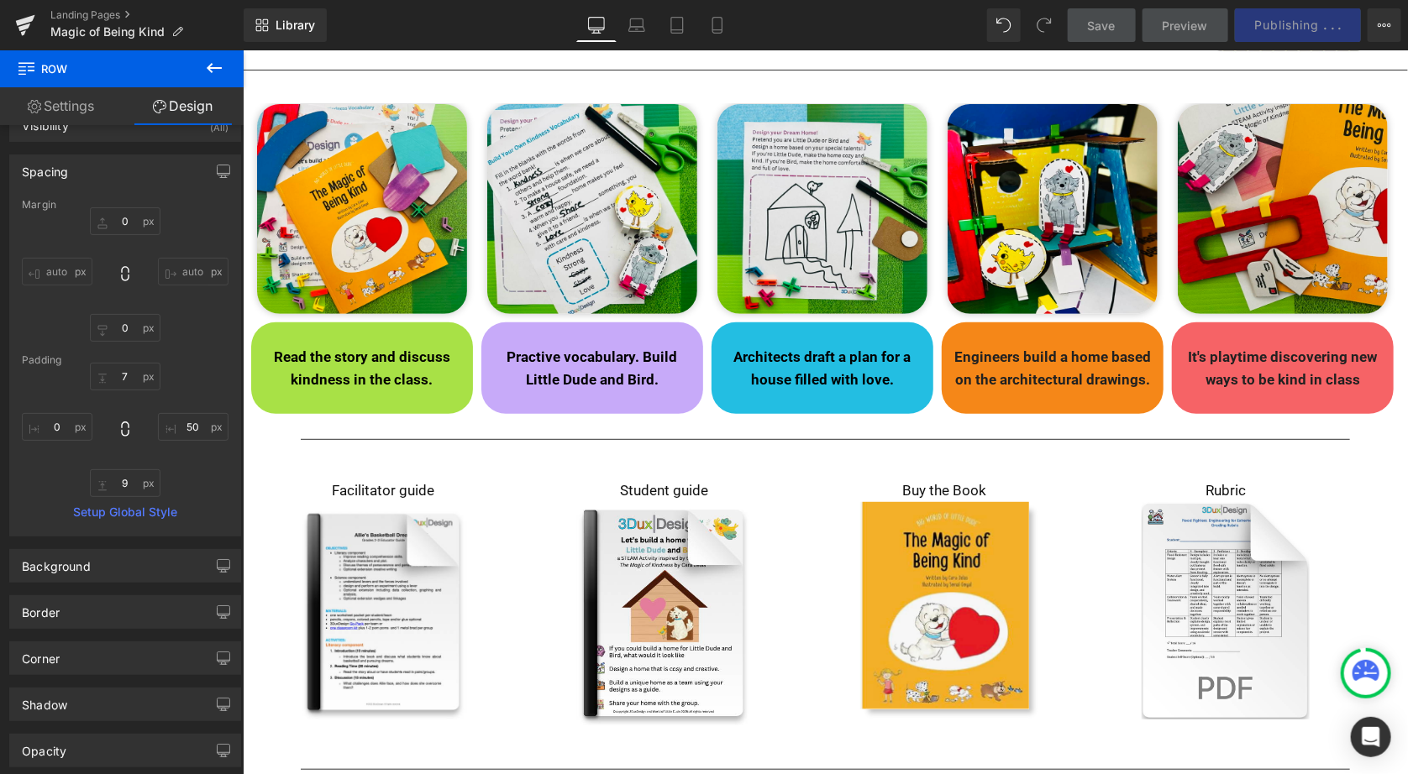
scroll to position [243, 0]
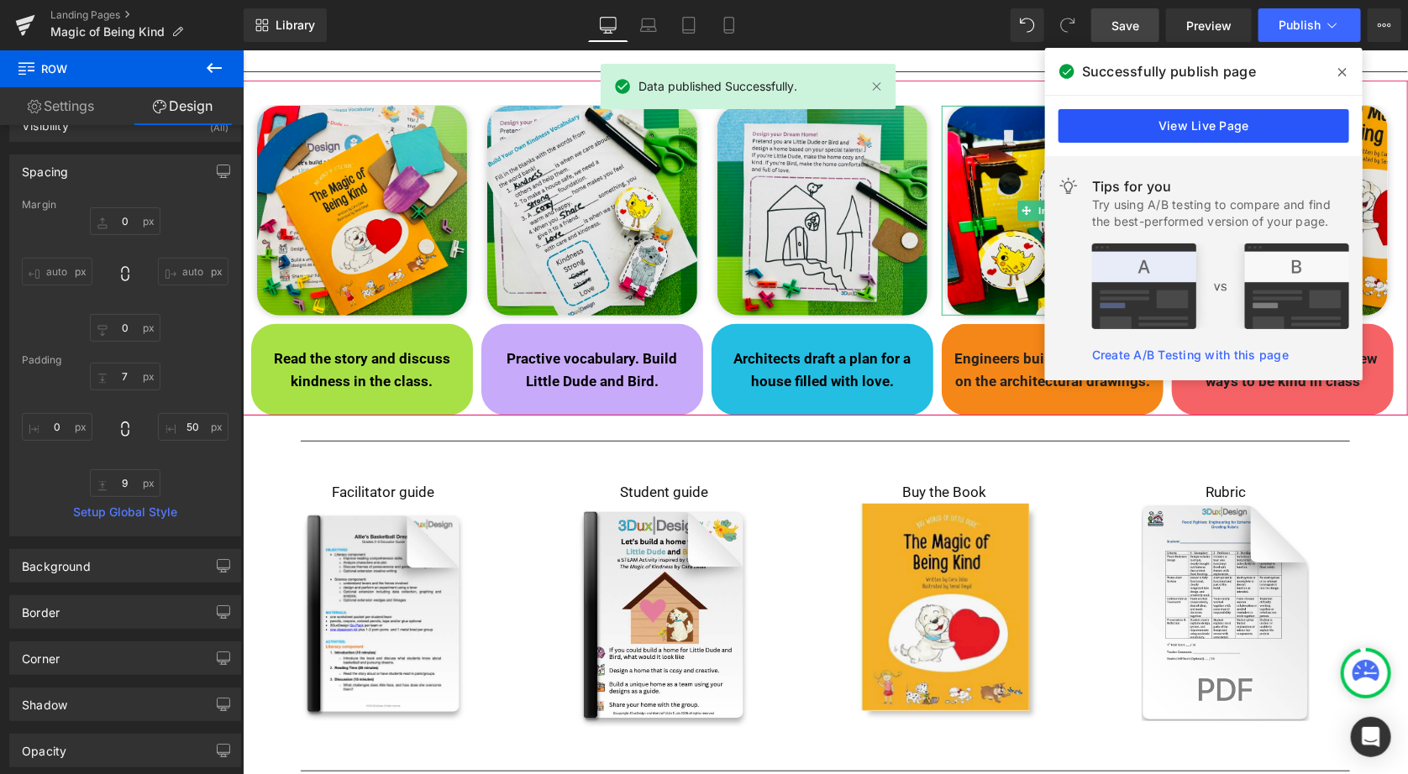
click at [1190, 119] on link "View Live Page" at bounding box center [1203, 126] width 291 height 34
